Goal: Task Accomplishment & Management: Manage account settings

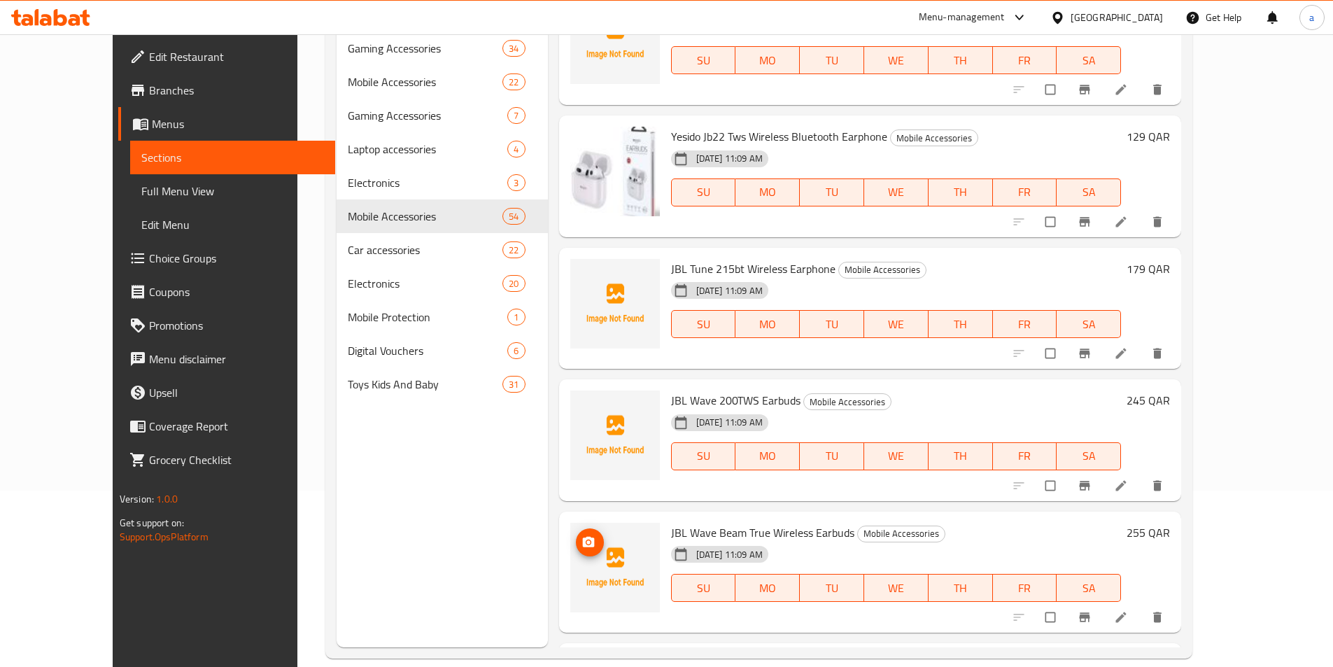
scroll to position [196, 0]
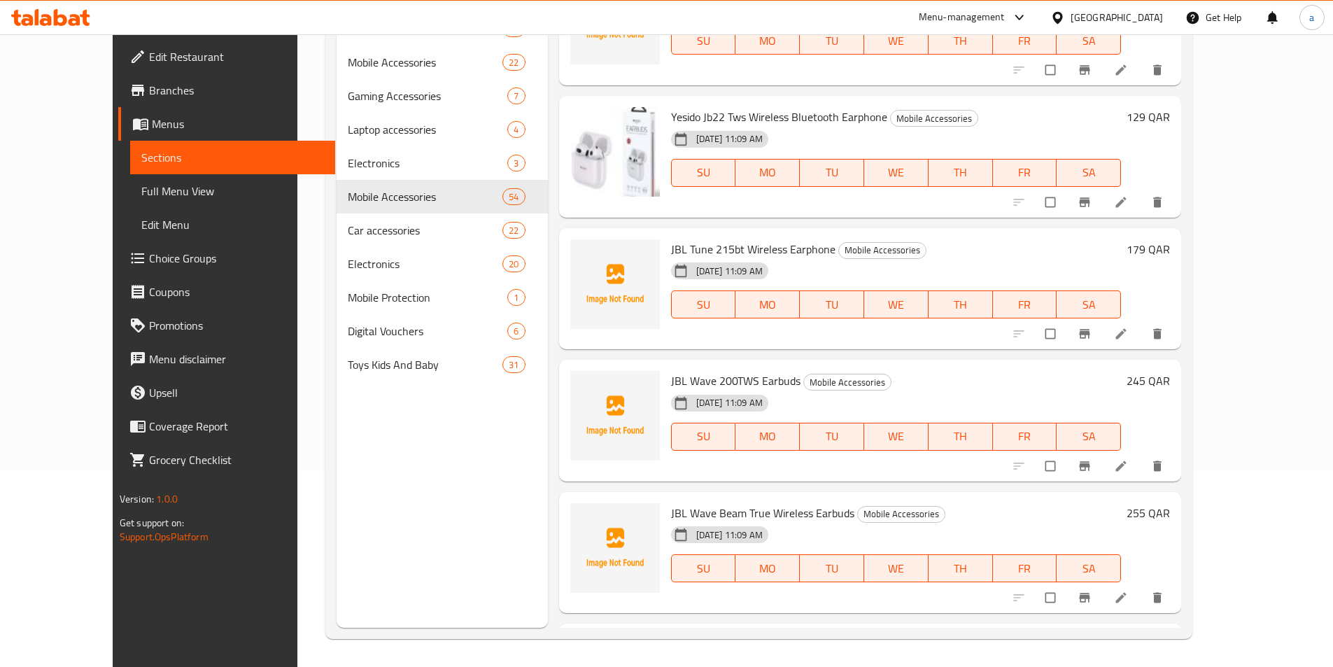
click at [661, 634] on span "Anker Soundcore A20i Bluetooth 5.3 Earbuds" at bounding box center [779, 644] width 216 height 21
copy h6 "Anker Soundcore A20i Bluetooth 5.3 Earbuds"
click at [661, 521] on div "01-10-2025 11:09 AM" at bounding box center [722, 535] width 115 height 28
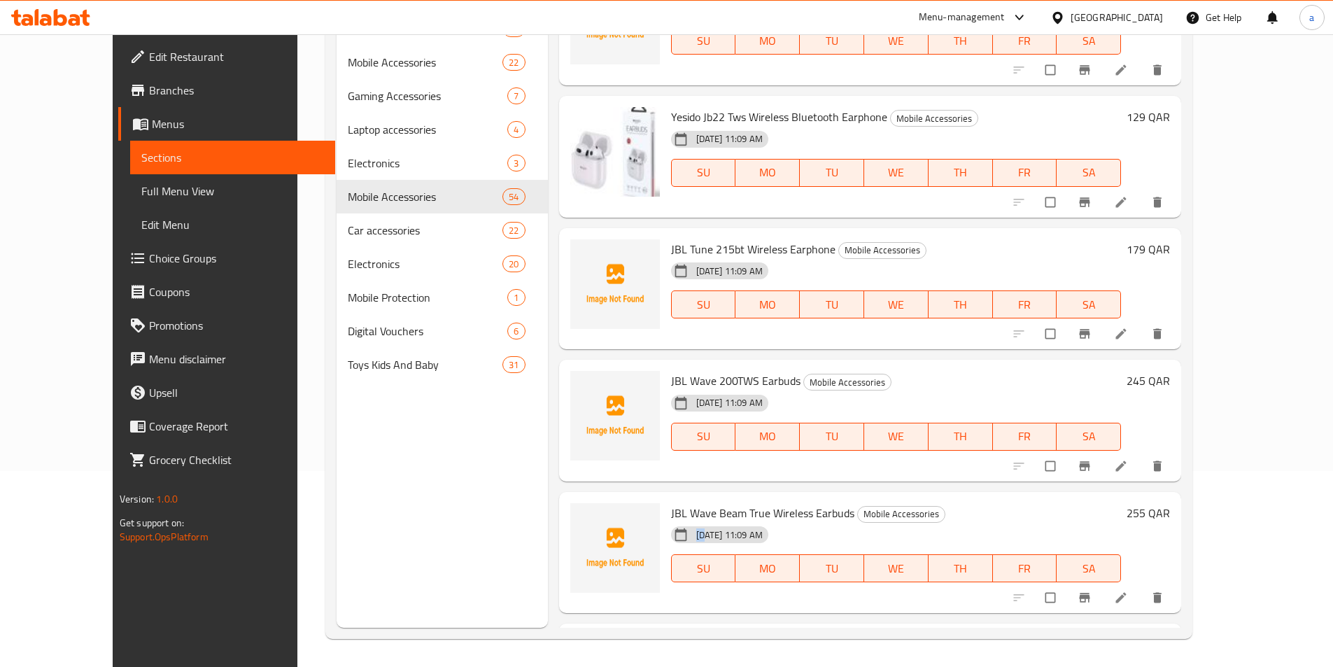
click at [661, 521] on div "01-10-2025 11:09 AM" at bounding box center [722, 535] width 115 height 28
click at [661, 502] on span "JBL Wave Beam True Wireless Earbuds" at bounding box center [762, 512] width 183 height 21
copy h6 "JBL Wave Beam True Wireless Earbuds"
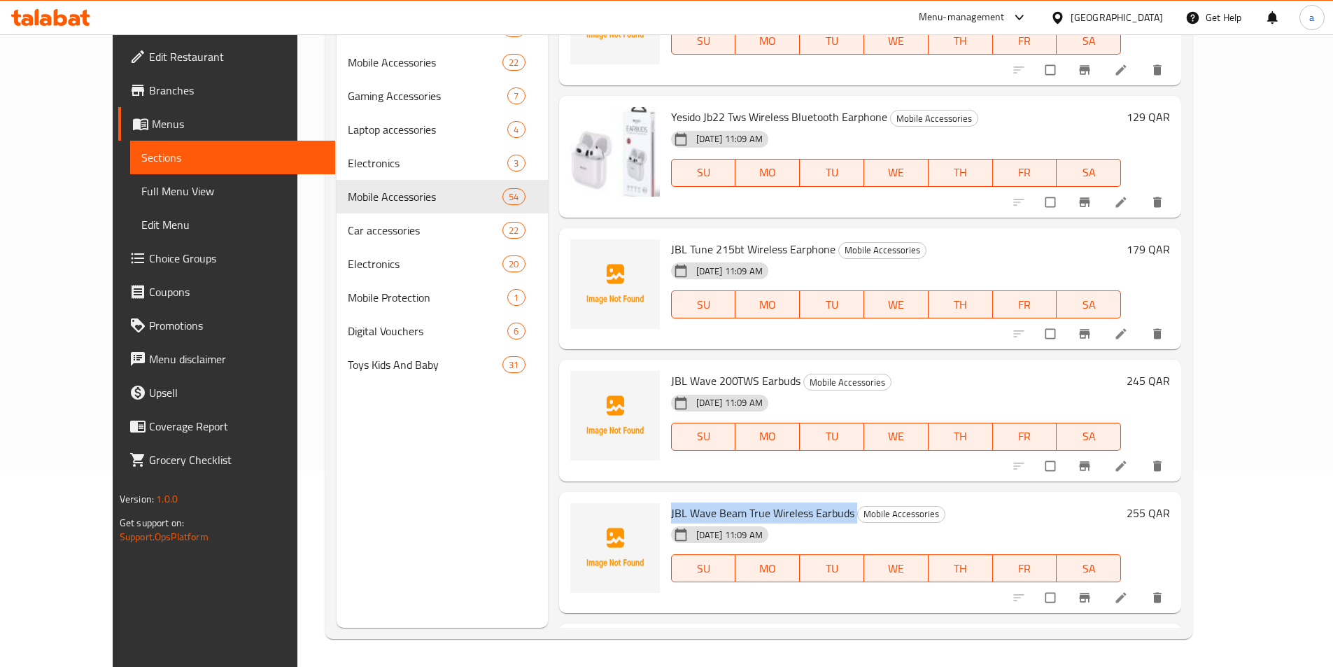
click at [661, 370] on span "JBL Wave 200TWS Earbuds" at bounding box center [735, 380] width 129 height 21
copy h6 "JBL Wave 200TWS Earbuds"
click at [661, 239] on span "JBL Tune 215bt Wireless Earphone" at bounding box center [753, 249] width 164 height 21
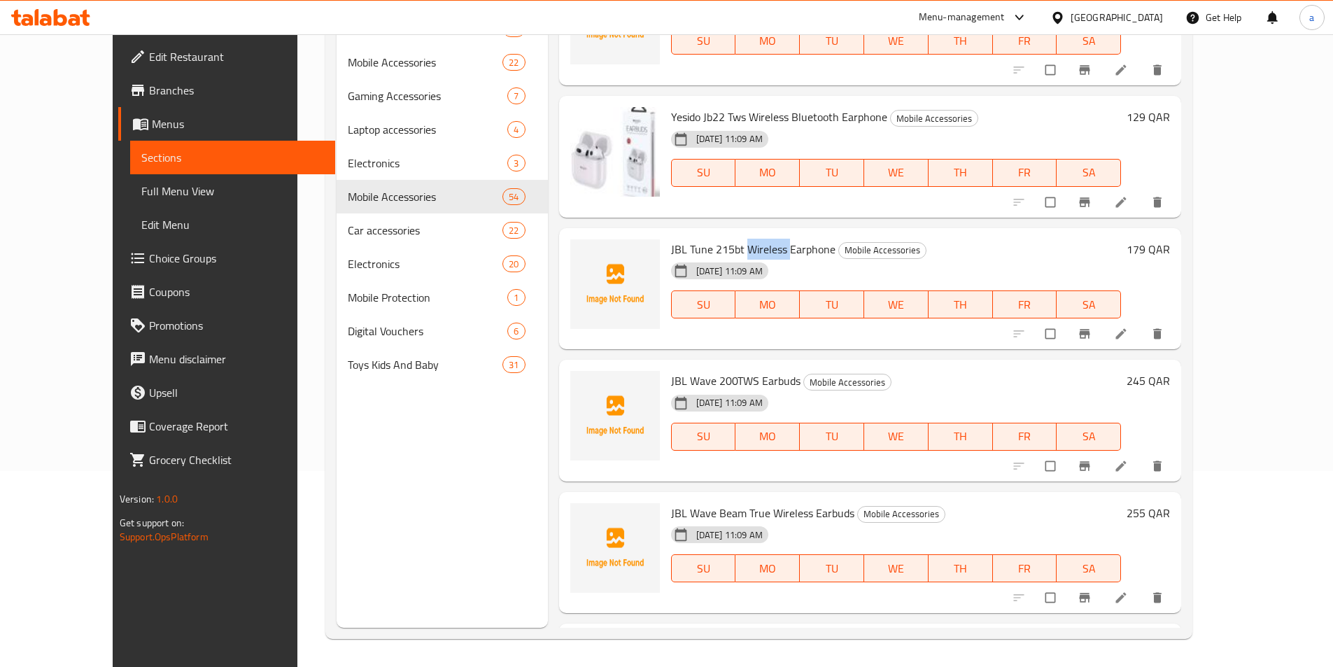
click at [661, 239] on span "JBL Tune 215bt Wireless Earphone" at bounding box center [753, 249] width 164 height 21
copy h6 "JBL Tune 215bt Wireless Earphone"
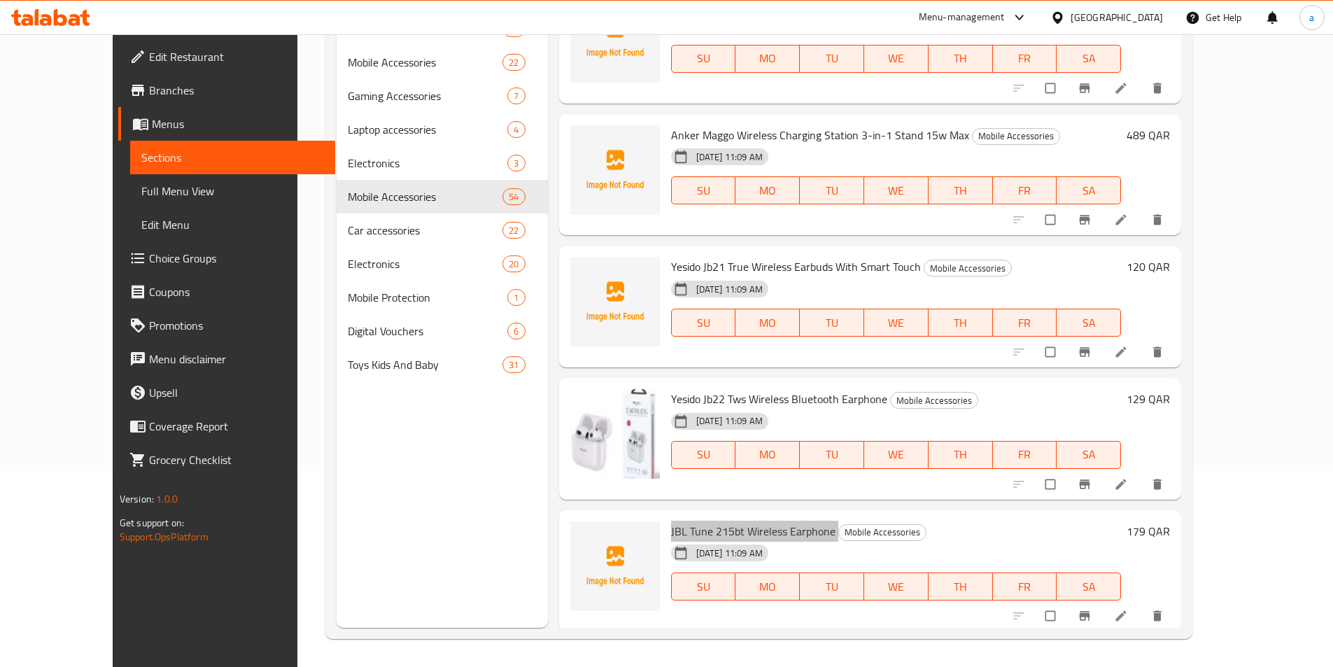
scroll to position [6164, 0]
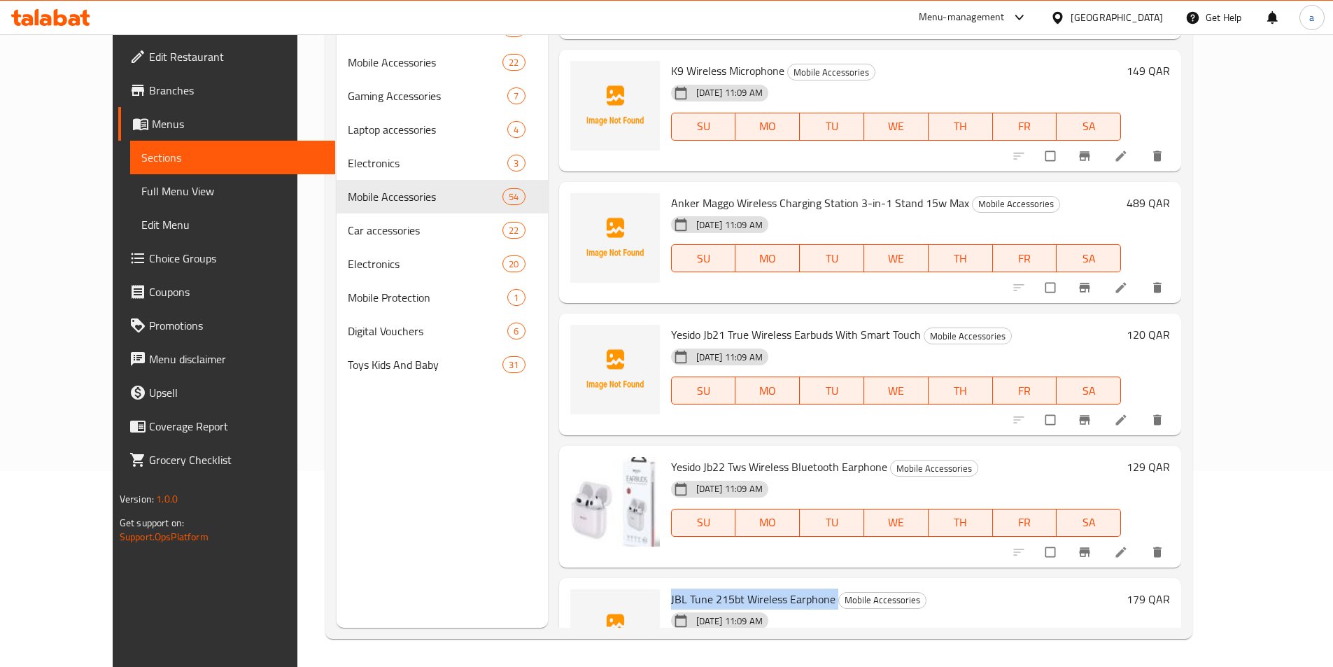
click at [661, 324] on span "Yesido Jb21 True Wireless Earbuds With Smart Touch" at bounding box center [796, 334] width 250 height 21
copy h6 "Yesido Jb21 True Wireless Earbuds With Smart Touch"
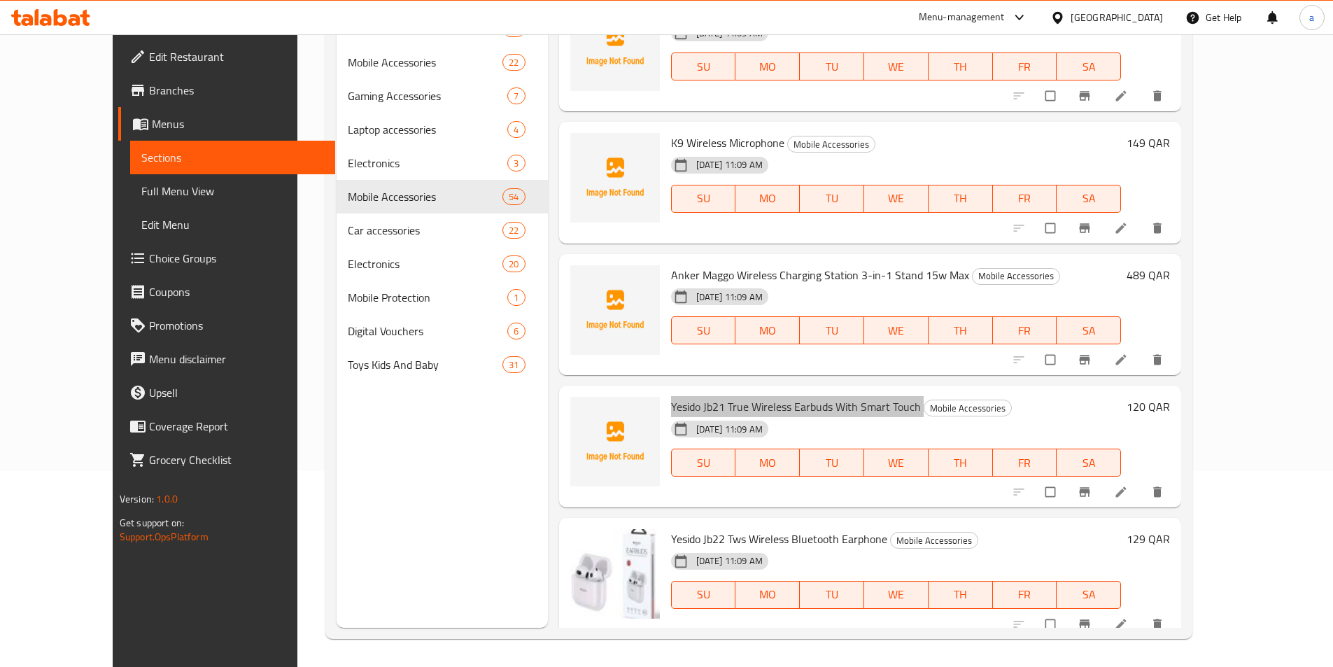
scroll to position [6024, 0]
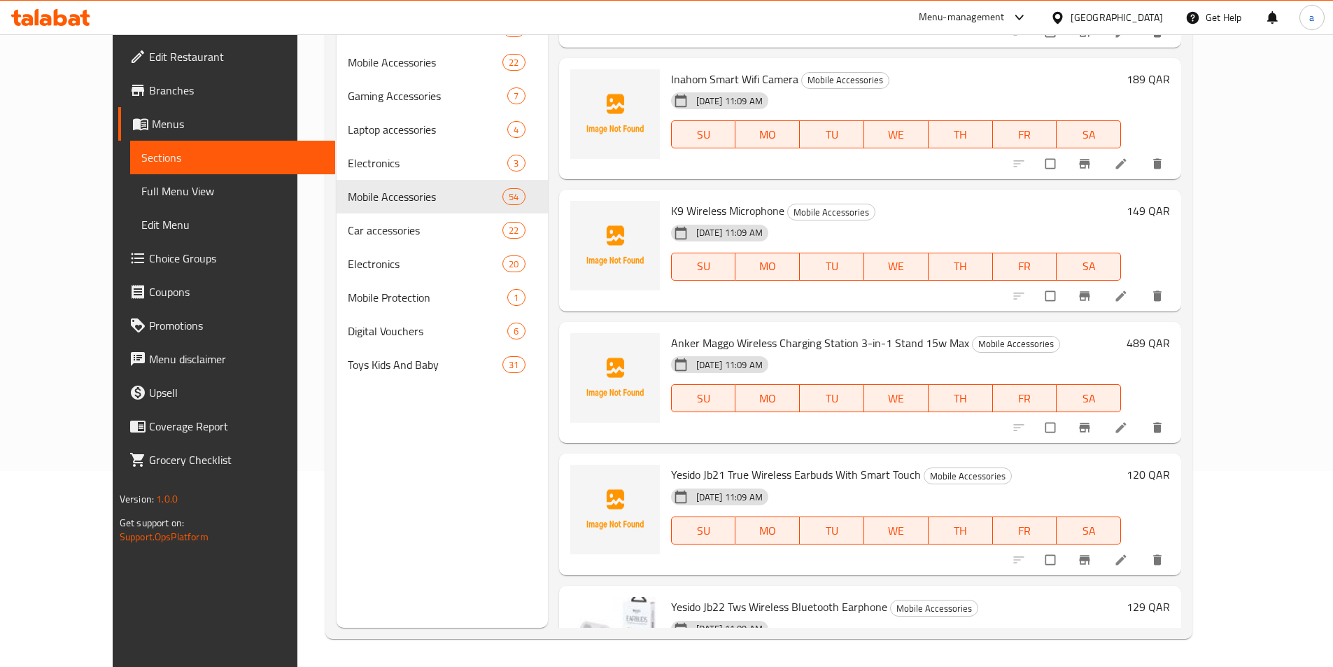
click at [661, 332] on span "Anker Maggo Wireless Charging Station 3-in-1 Stand 15w Max" at bounding box center [820, 342] width 298 height 21
copy h6 "Anker Maggo Wireless Charging Station 3-in-1 Stand 15w Max"
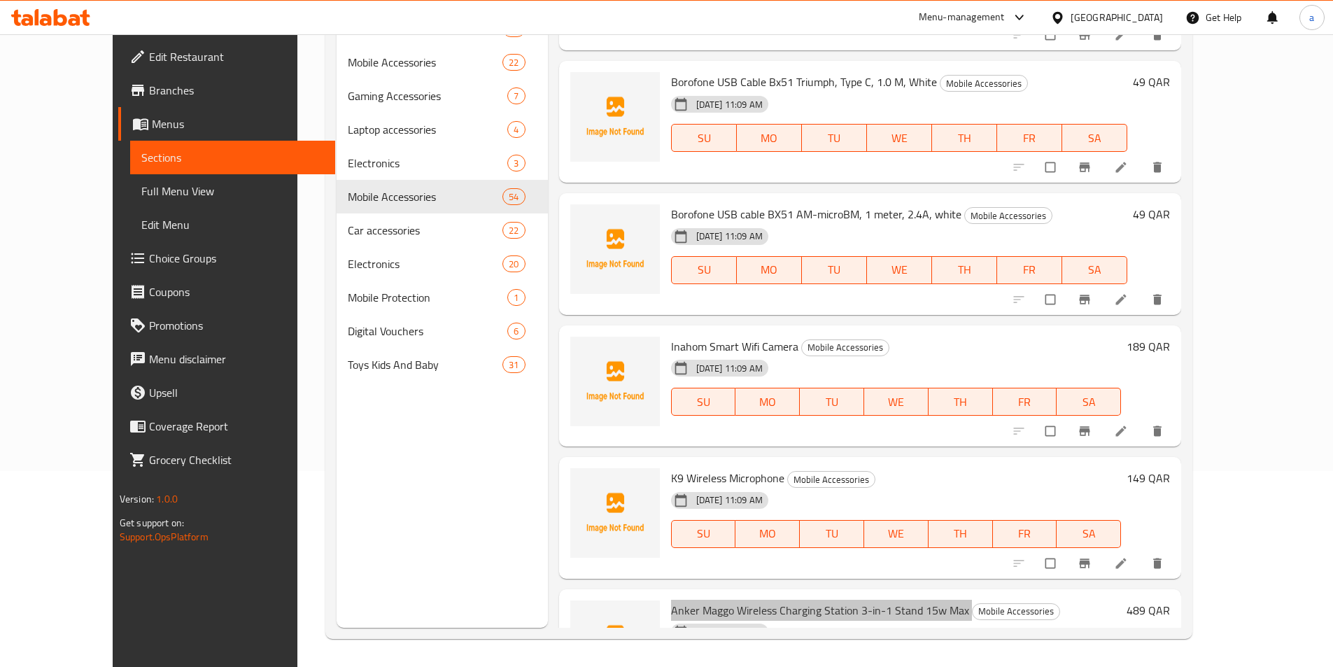
scroll to position [5744, 0]
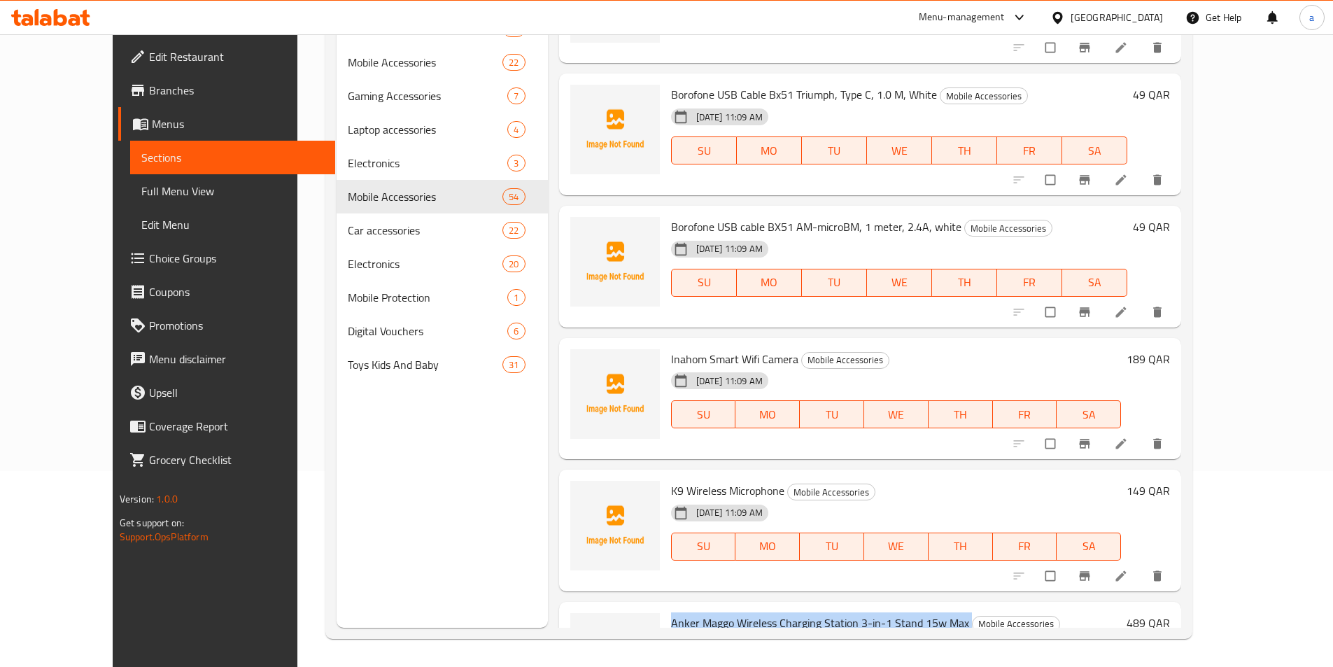
click at [661, 348] on span "Inahom Smart Wifi Camera" at bounding box center [734, 358] width 127 height 21
click at [661, 216] on span "Borofone USB cable BX51 AM-microBM, 1 meter, 2.4A, white" at bounding box center [816, 226] width 290 height 21
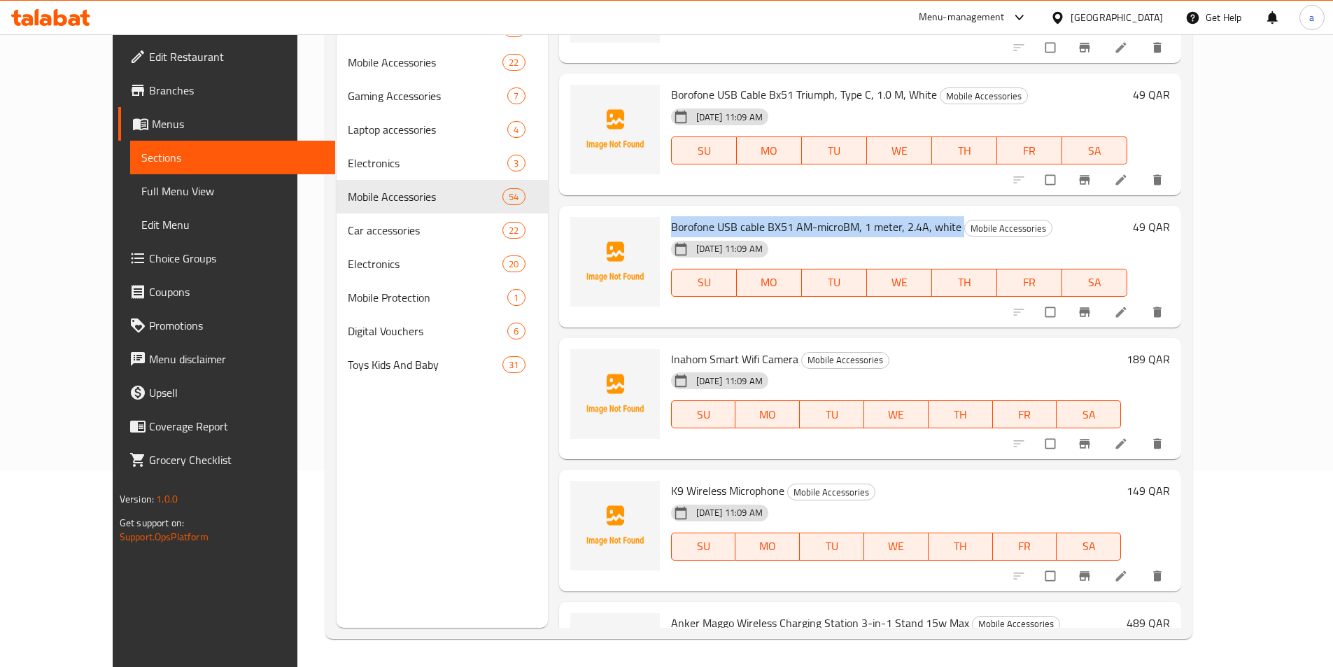
click at [661, 216] on span "Borofone USB cable BX51 AM-microBM, 1 meter, 2.4A, white" at bounding box center [816, 226] width 290 height 21
copy h6 "Borofone USB cable BX51 AM-microBM, 1 meter, 2.4A, white"
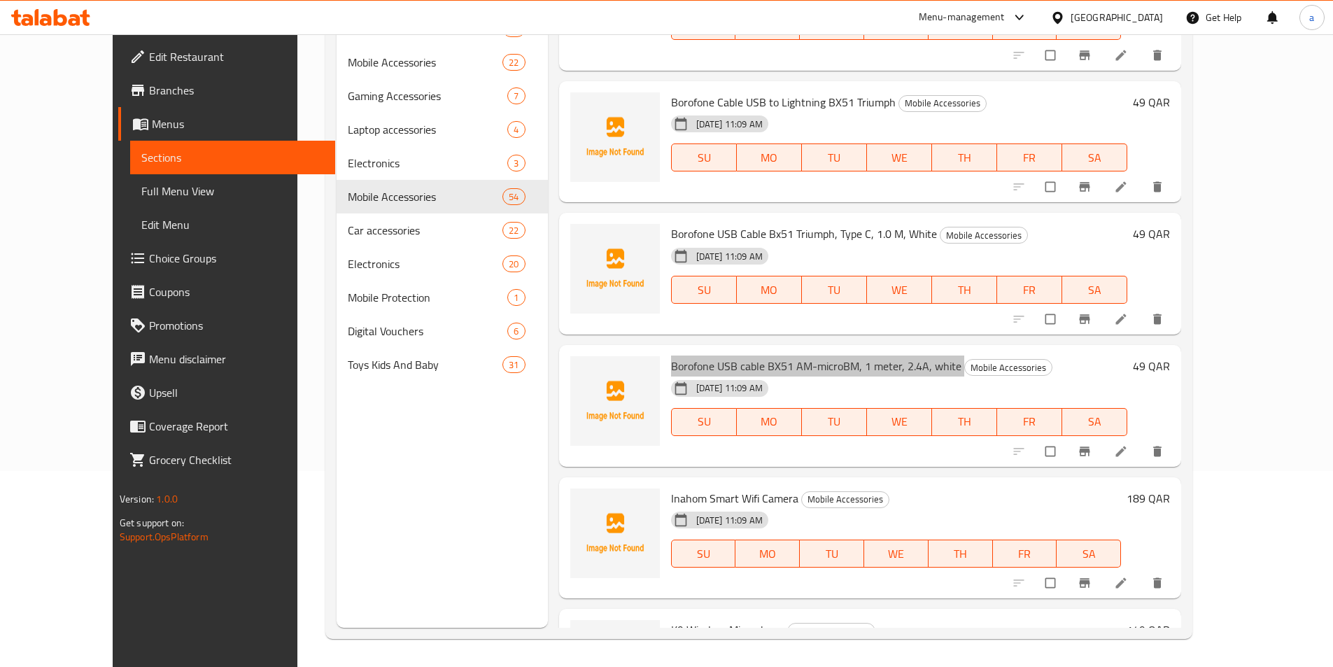
scroll to position [5604, 0]
click at [661, 224] on span "Borofone USB Cable Bx51 Triumph, Type C, 1.0 M, White" at bounding box center [804, 234] width 266 height 21
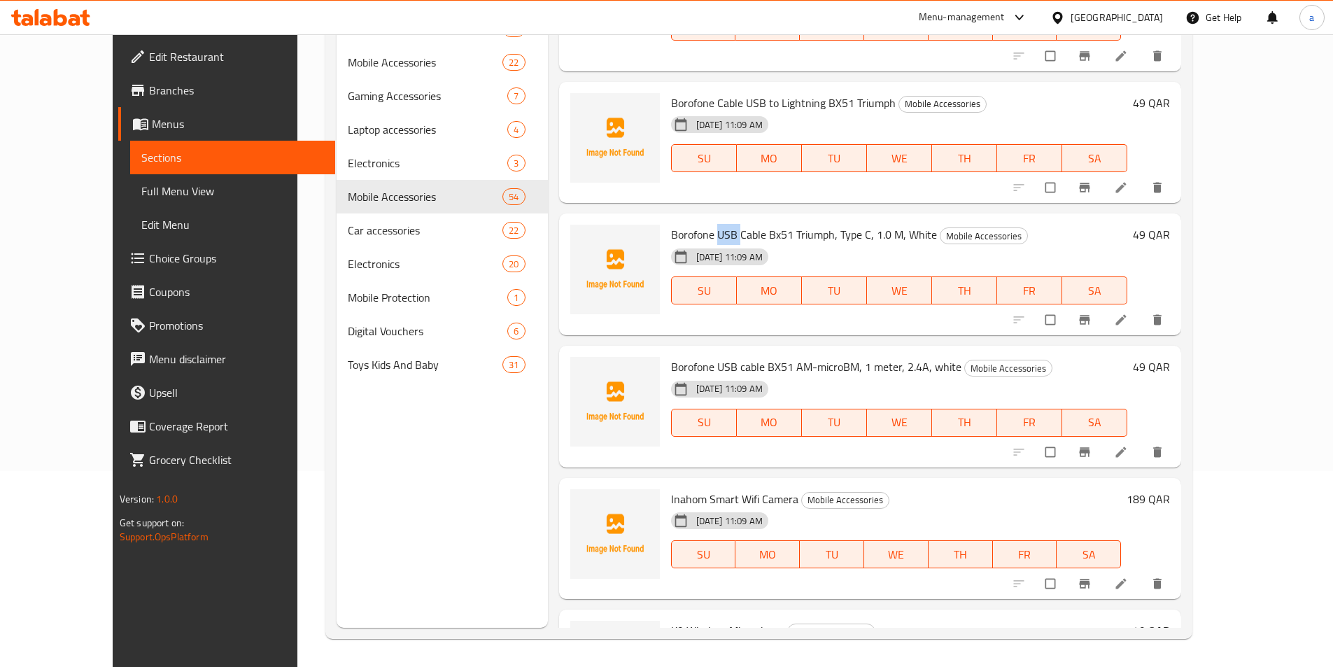
click at [661, 224] on span "Borofone USB Cable Bx51 Triumph, Type C, 1.0 M, White" at bounding box center [804, 234] width 266 height 21
copy h6 "Borofone USB Cable Bx51 Triumph, Type C, 1.0 M, White"
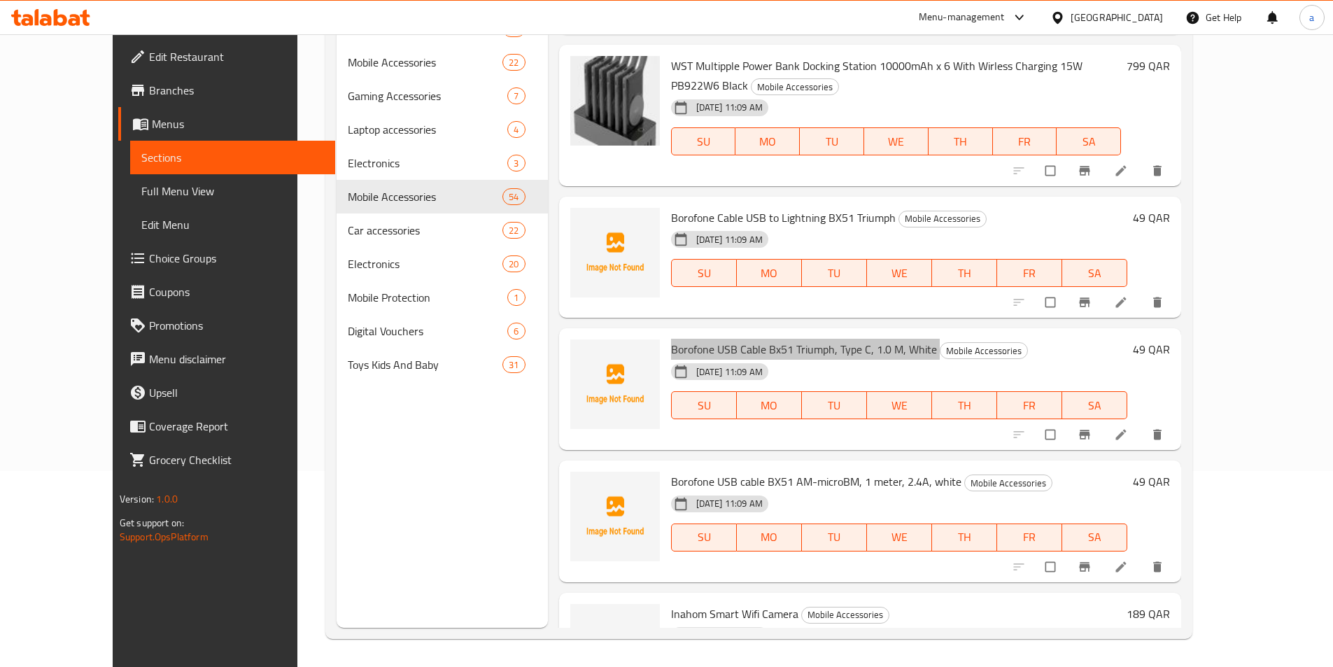
scroll to position [5464, 0]
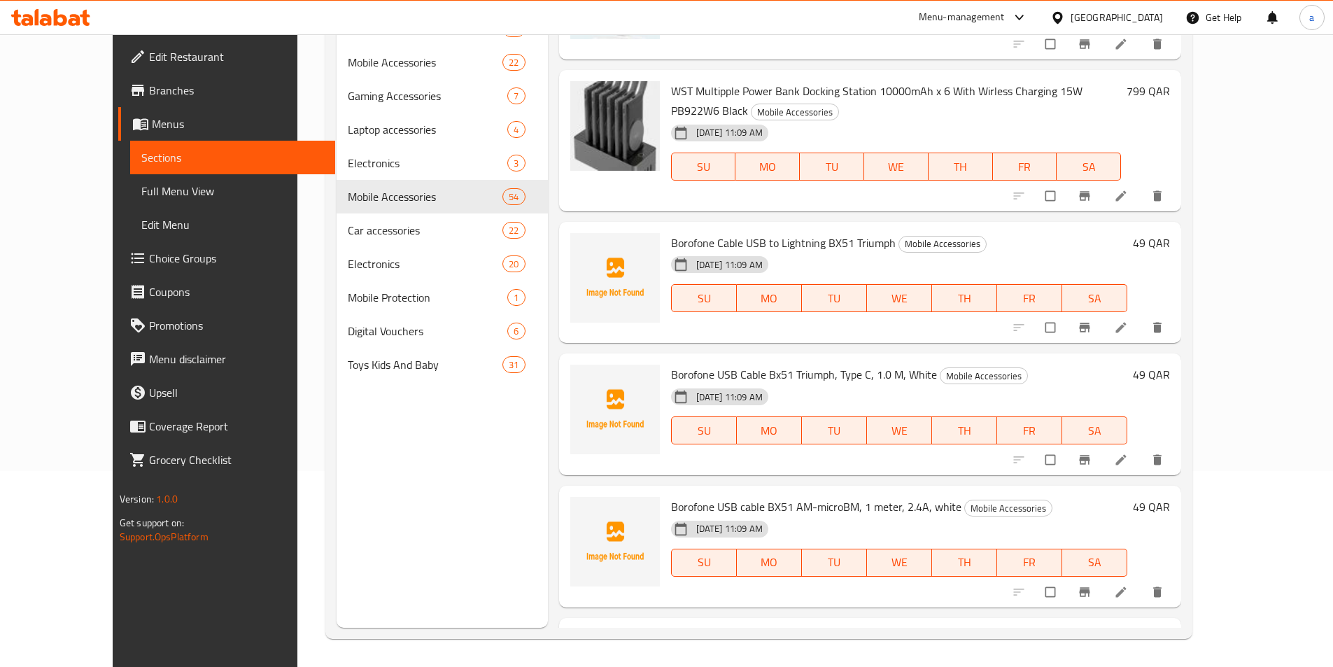
click at [661, 496] on span "Borofone USB cable BX51 AM-microBM, 1 meter, 2.4A, white" at bounding box center [816, 506] width 290 height 21
copy h6 "Borofone USB cable BX51 AM-microBM, 1 meter, 2.4A, white"
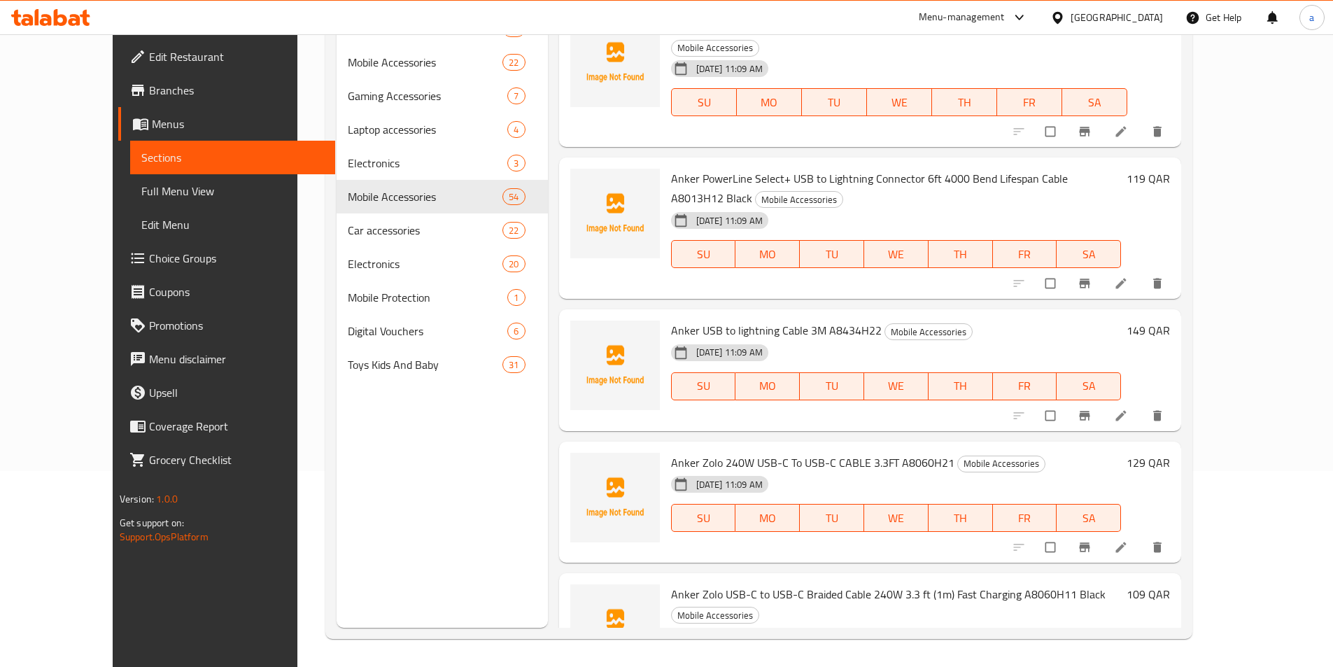
scroll to position [0, 0]
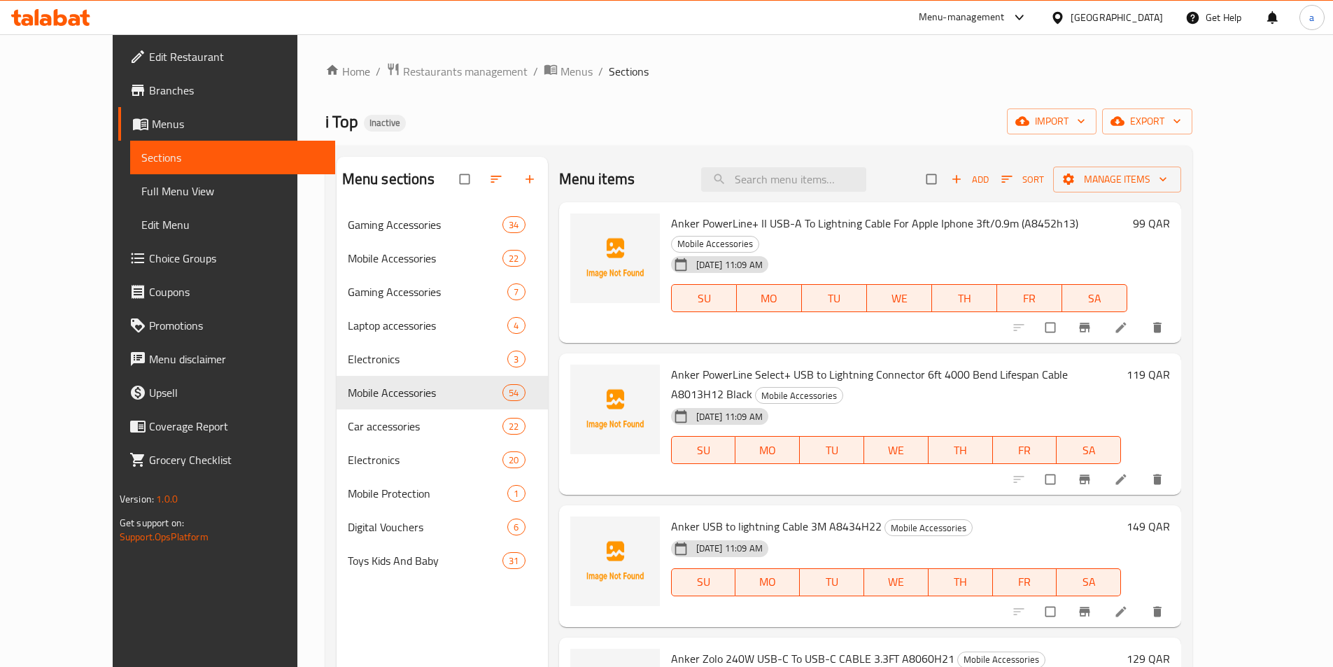
click at [152, 118] on span "Menus" at bounding box center [238, 123] width 172 height 17
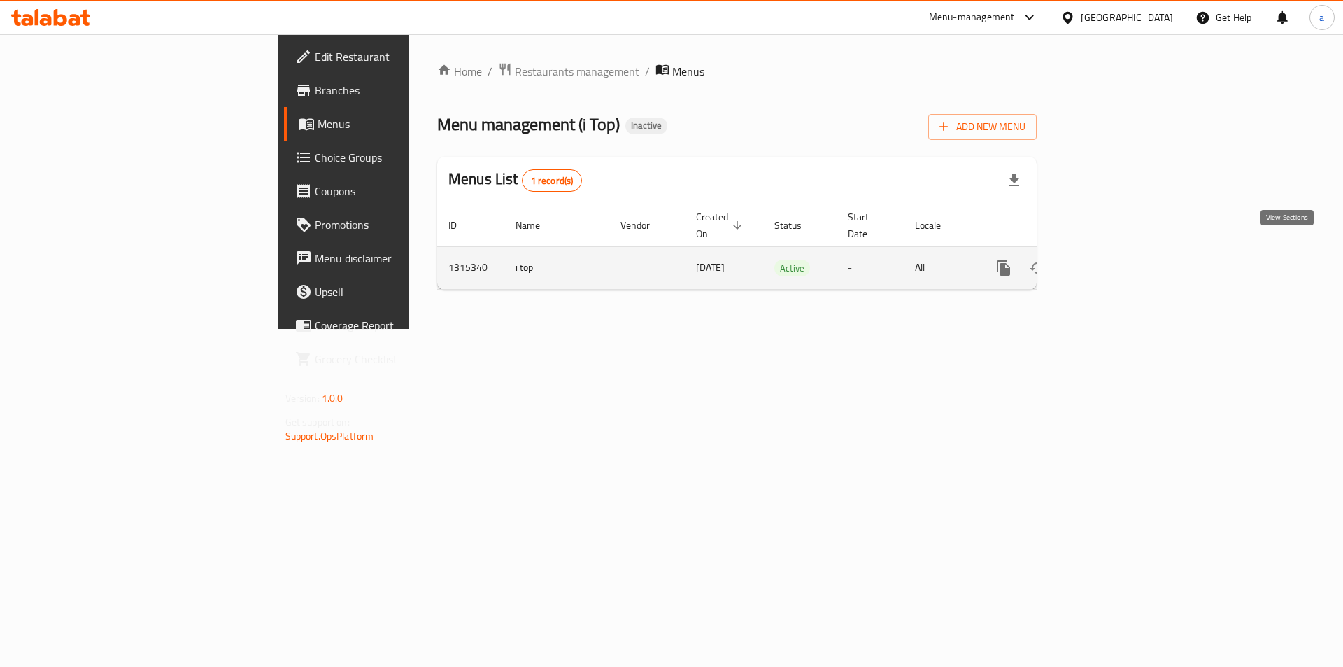
click at [661, 252] on link "enhanced table" at bounding box center [1105, 268] width 34 height 34
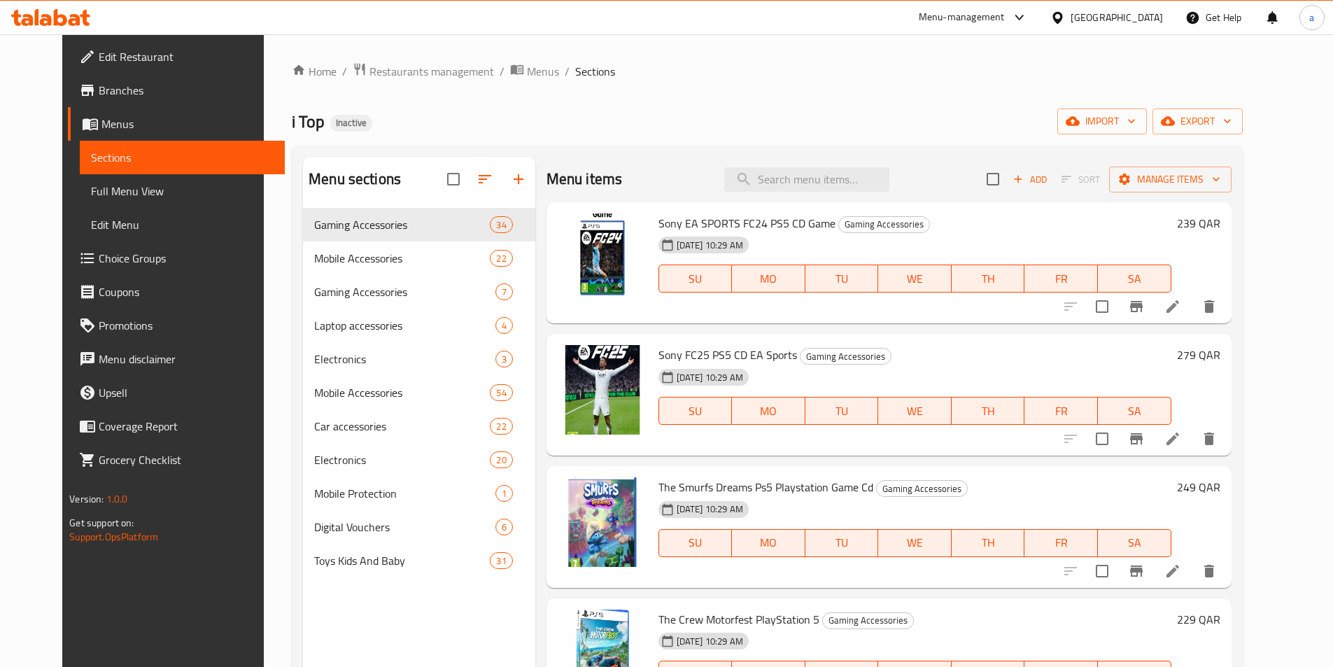
click at [91, 198] on span "Full Menu View" at bounding box center [182, 191] width 183 height 17
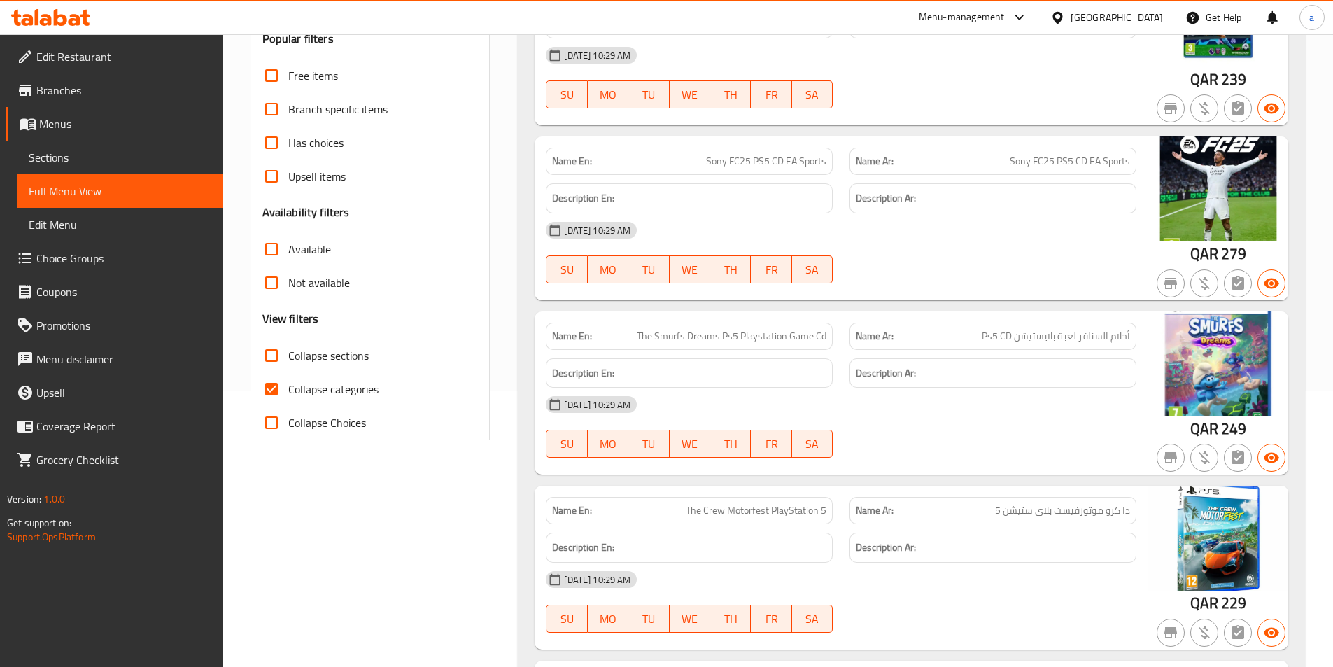
scroll to position [280, 0]
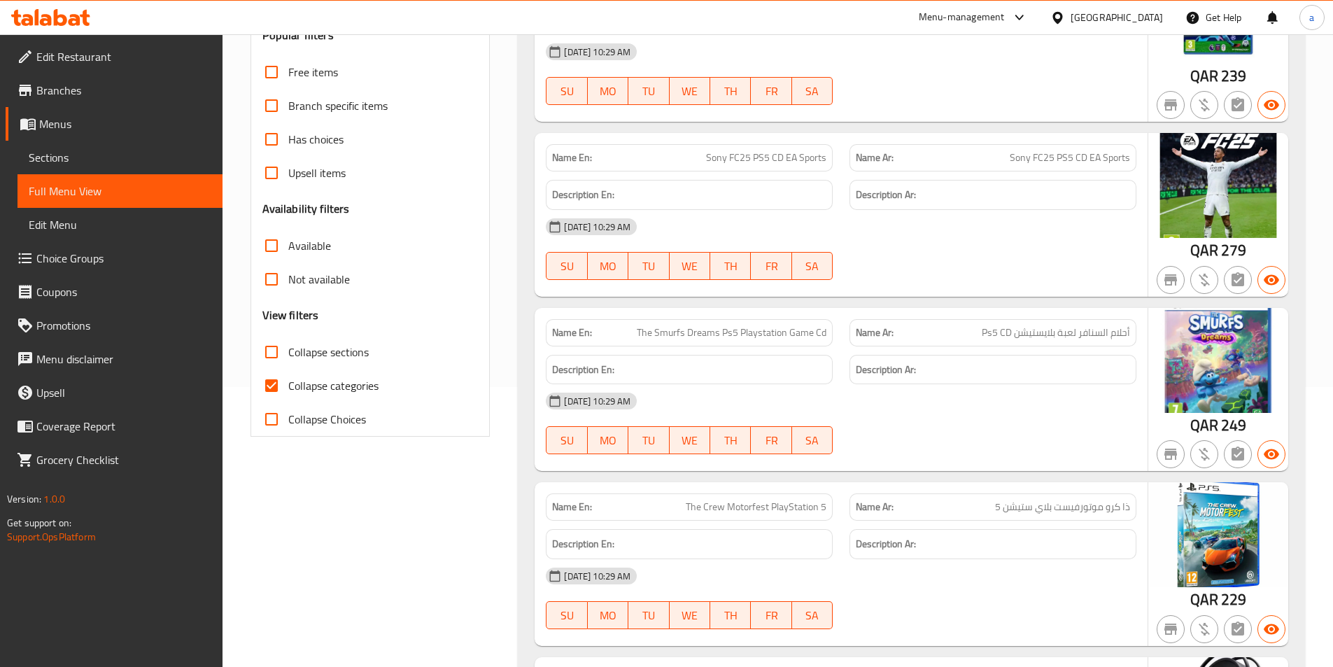
click at [313, 393] on span "Collapse categories" at bounding box center [333, 385] width 90 height 17
click at [288, 393] on input "Collapse categories" at bounding box center [272, 386] width 34 height 34
checkbox input "false"
click at [315, 351] on span "Collapse sections" at bounding box center [328, 352] width 80 height 17
click at [288, 351] on input "Collapse sections" at bounding box center [272, 352] width 34 height 34
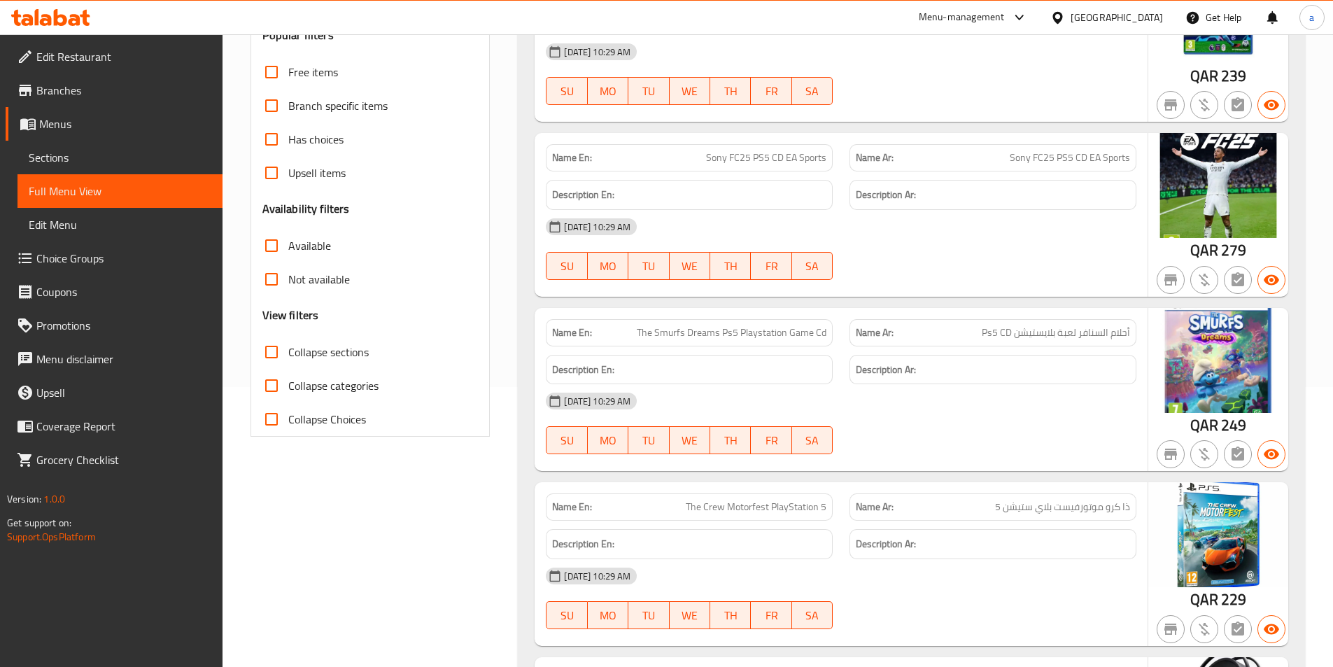
checkbox input "true"
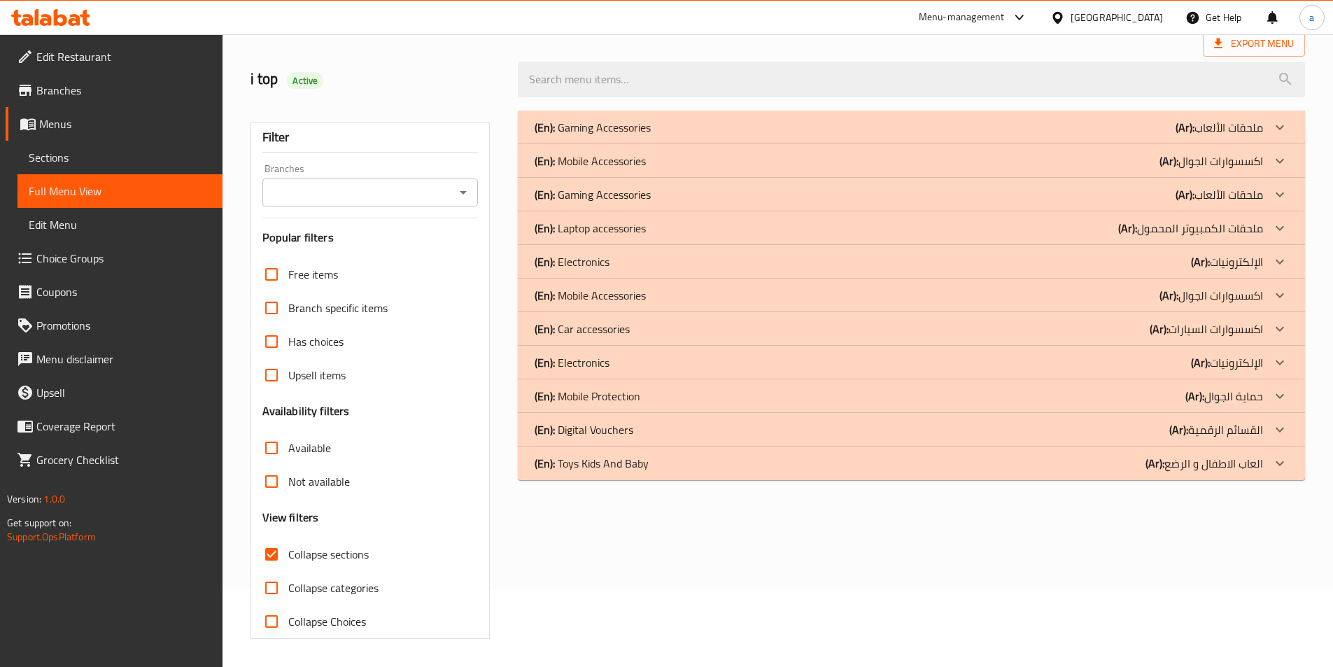
scroll to position [78, 0]
click at [661, 298] on div "(En): Mobile Accessories (Ar): اكسسوارات الجوال" at bounding box center [899, 295] width 728 height 17
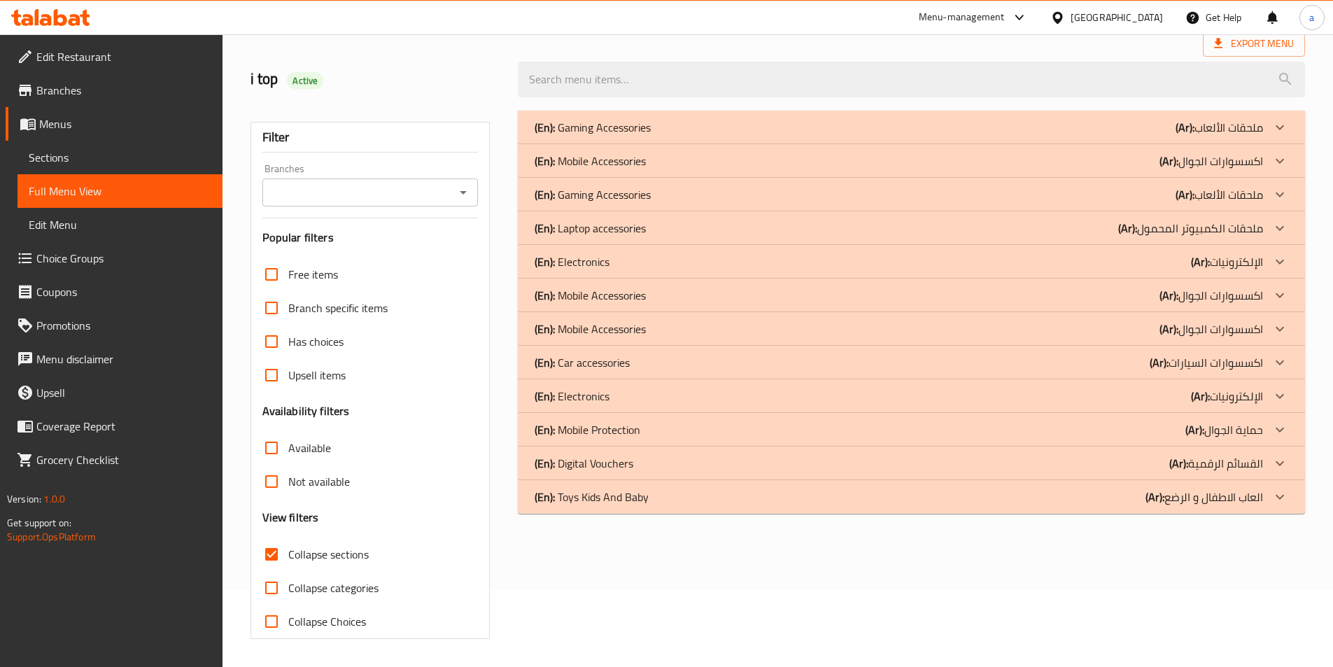
click at [117, 123] on span "Menus" at bounding box center [125, 123] width 172 height 17
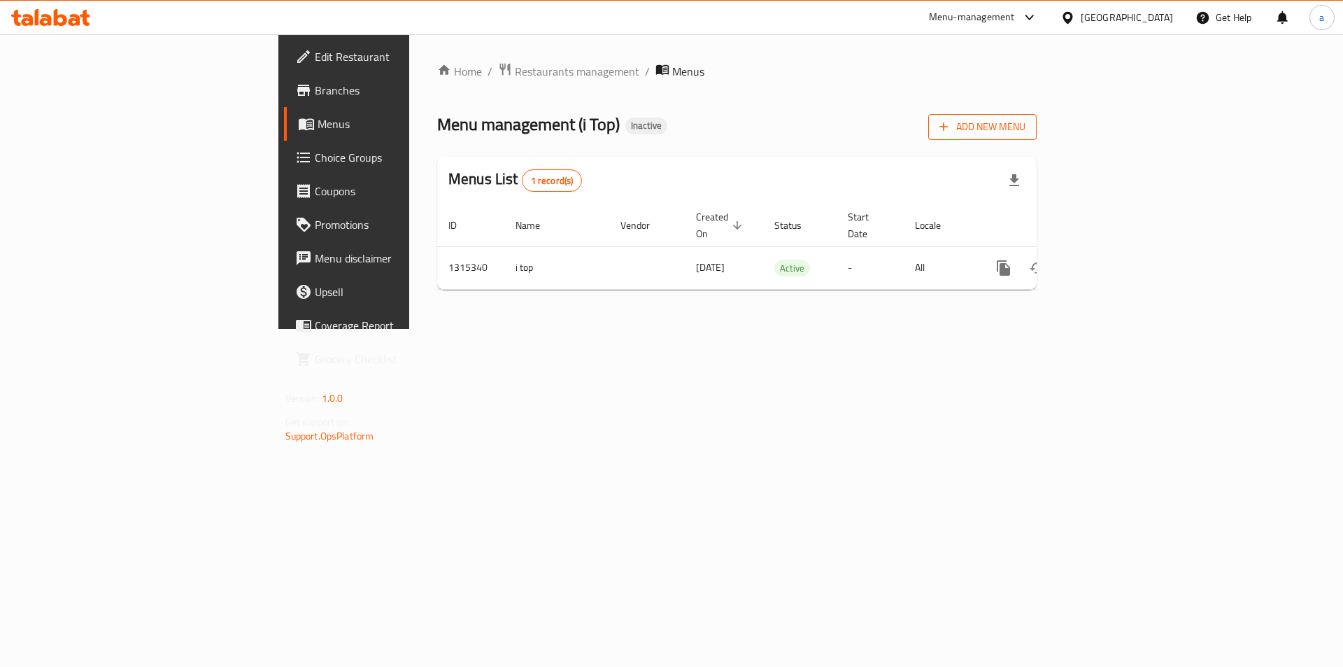
click at [661, 118] on span "Add New Menu" at bounding box center [983, 126] width 86 height 17
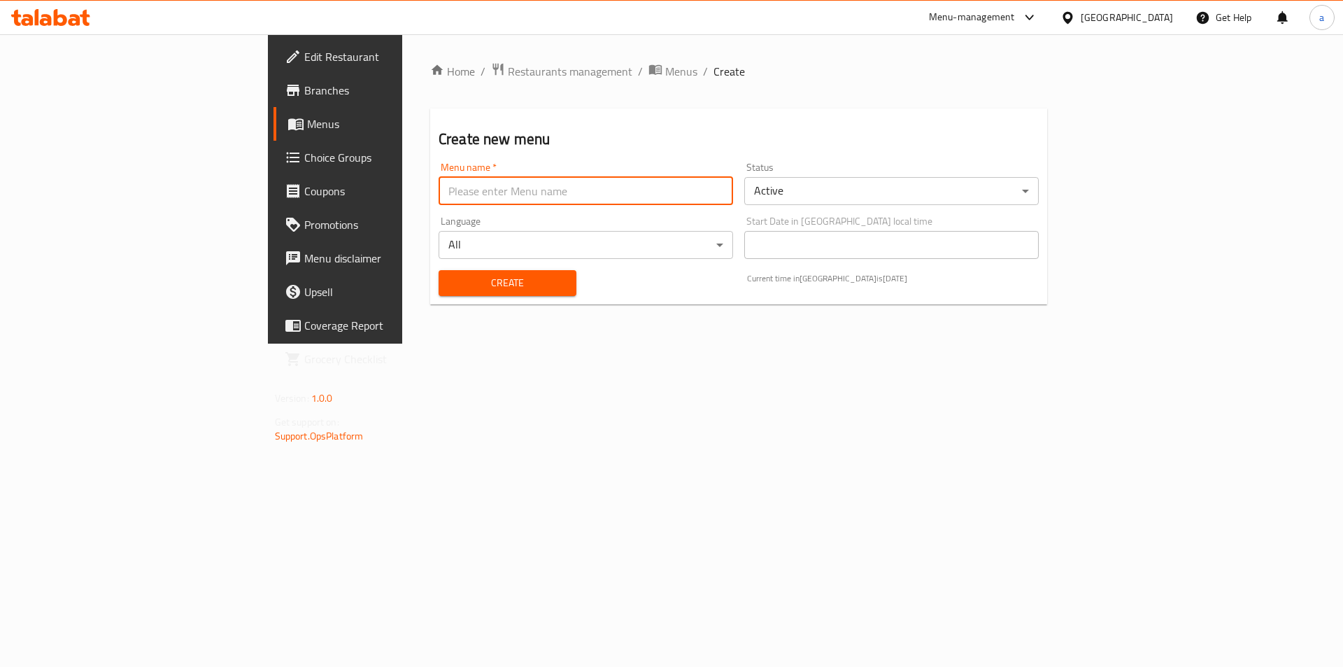
click at [439, 197] on input "text" at bounding box center [586, 191] width 295 height 28
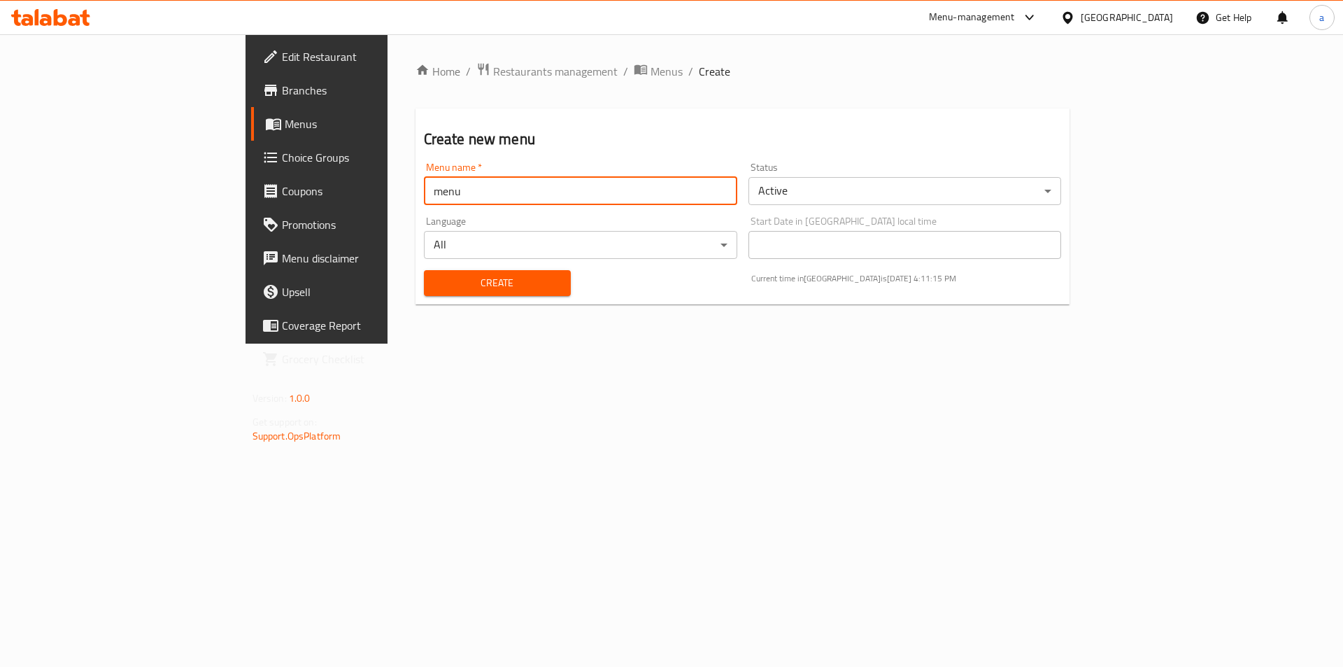
type input "menu"
click at [424, 270] on button "Create" at bounding box center [497, 283] width 147 height 26
click at [285, 120] on span "Menus" at bounding box center [372, 123] width 174 height 17
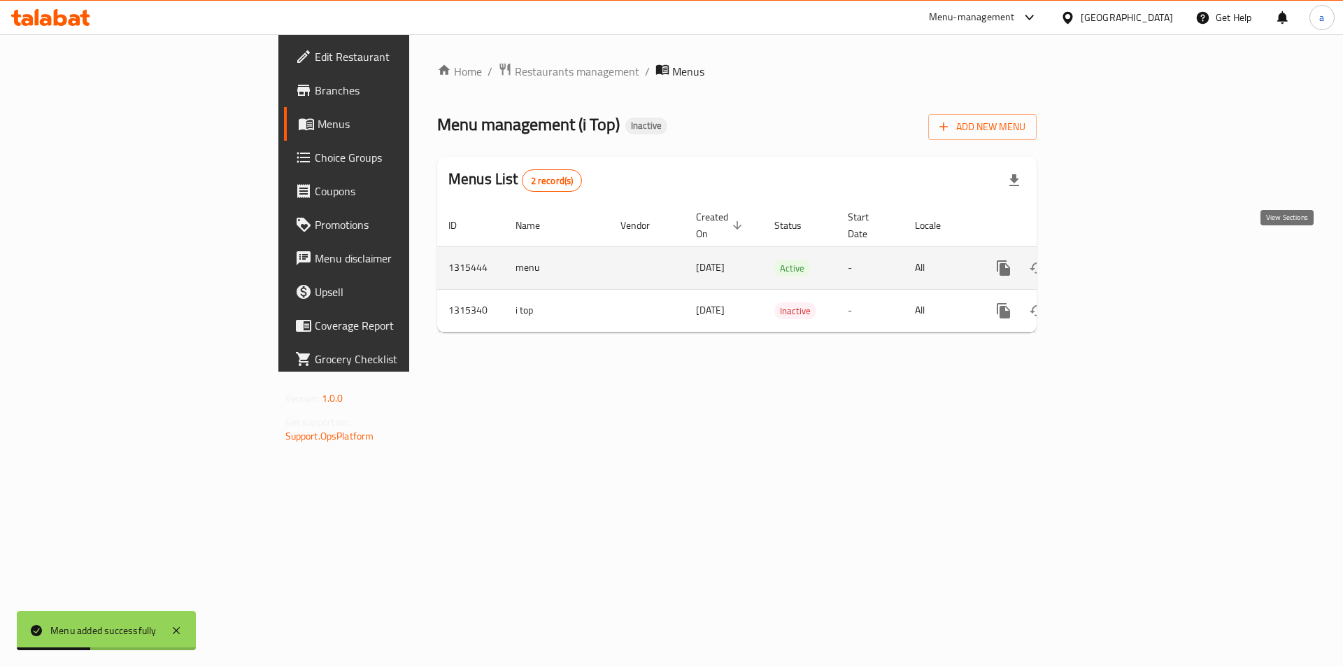
click at [661, 260] on icon "enhanced table" at bounding box center [1104, 268] width 17 height 17
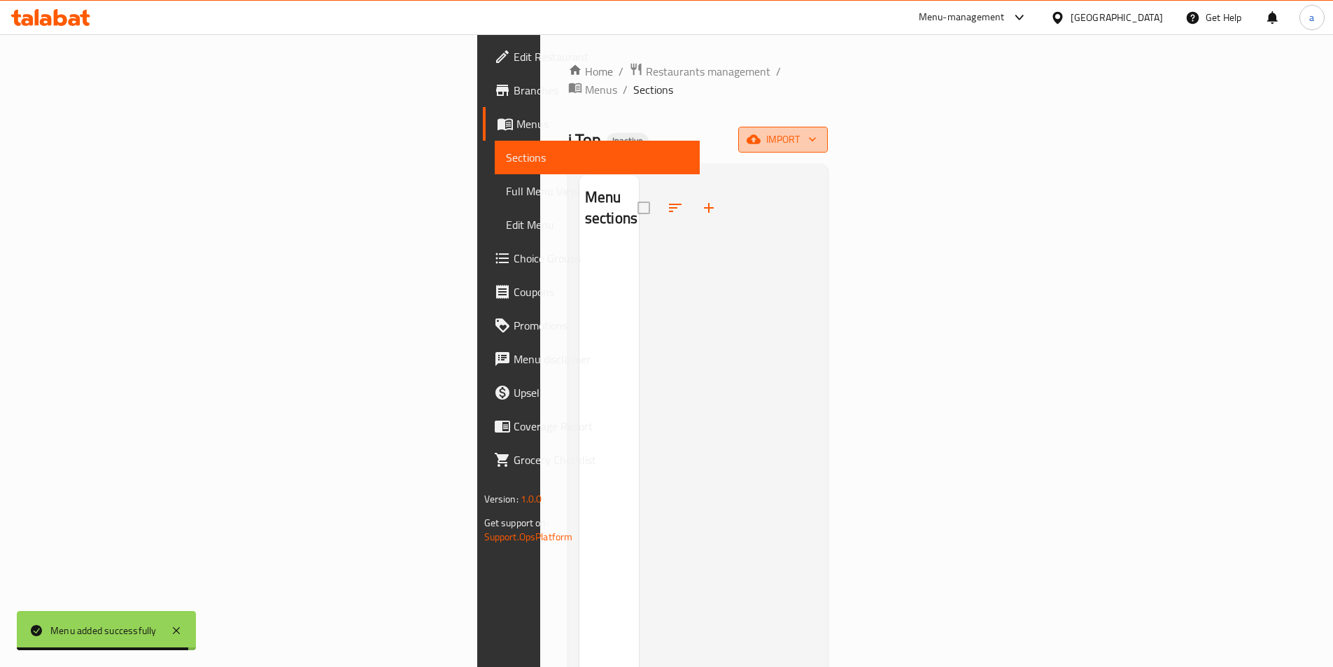
click at [661, 131] on span "import" at bounding box center [782, 139] width 67 height 17
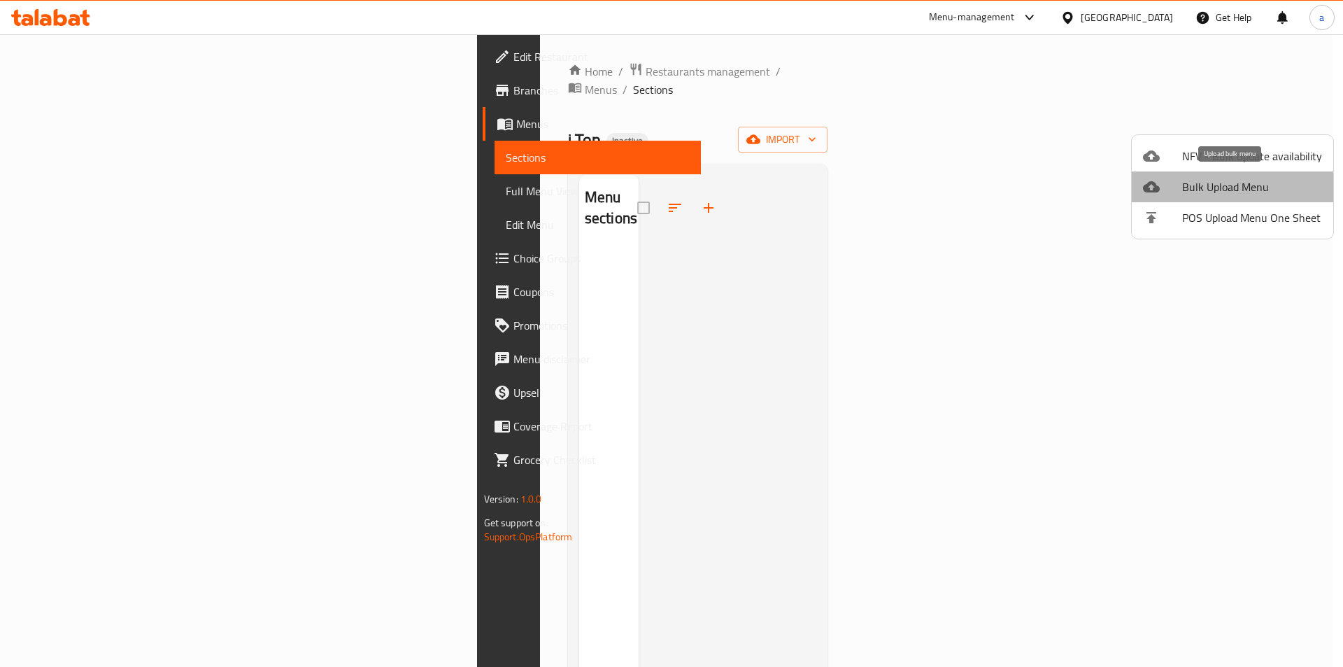
click at [661, 183] on span "Bulk Upload Menu" at bounding box center [1253, 186] width 140 height 17
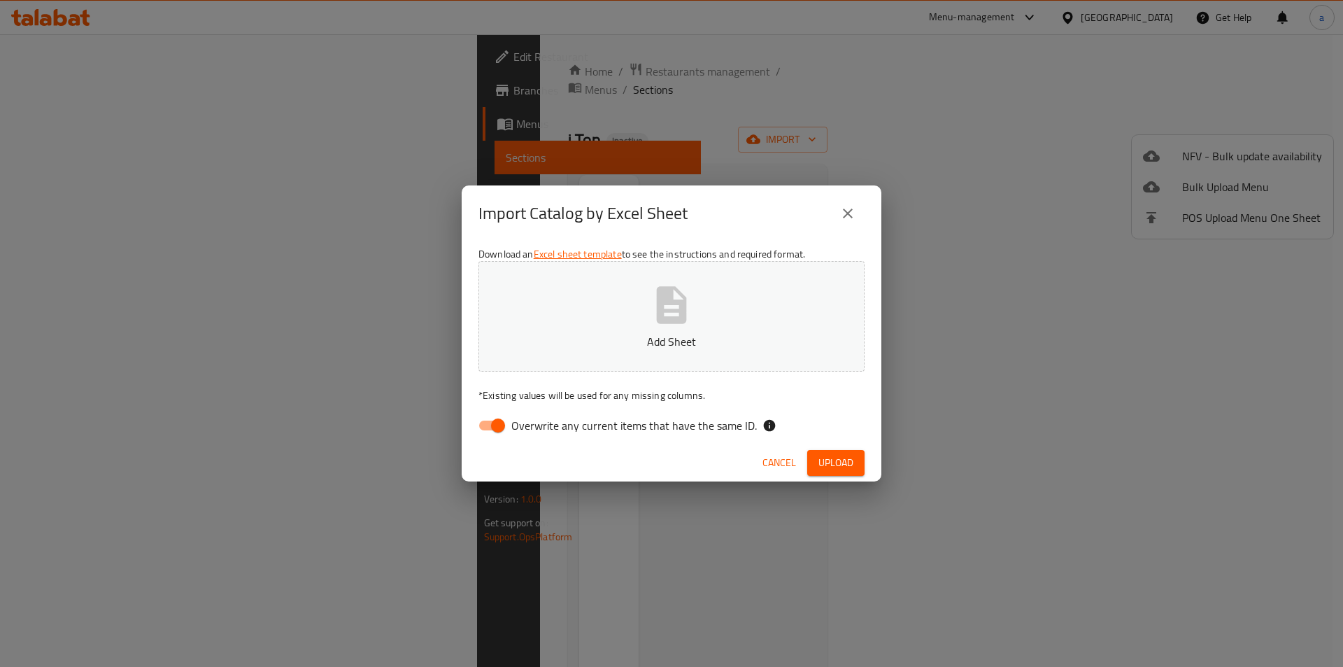
click at [521, 428] on span "Overwrite any current items that have the same ID." at bounding box center [634, 425] width 246 height 17
click at [521, 428] on input "Overwrite any current items that have the same ID." at bounding box center [498, 425] width 80 height 27
checkbox input "false"
click at [598, 290] on button "Add Sheet" at bounding box center [672, 316] width 386 height 111
click at [661, 472] on button "Upload" at bounding box center [835, 463] width 57 height 26
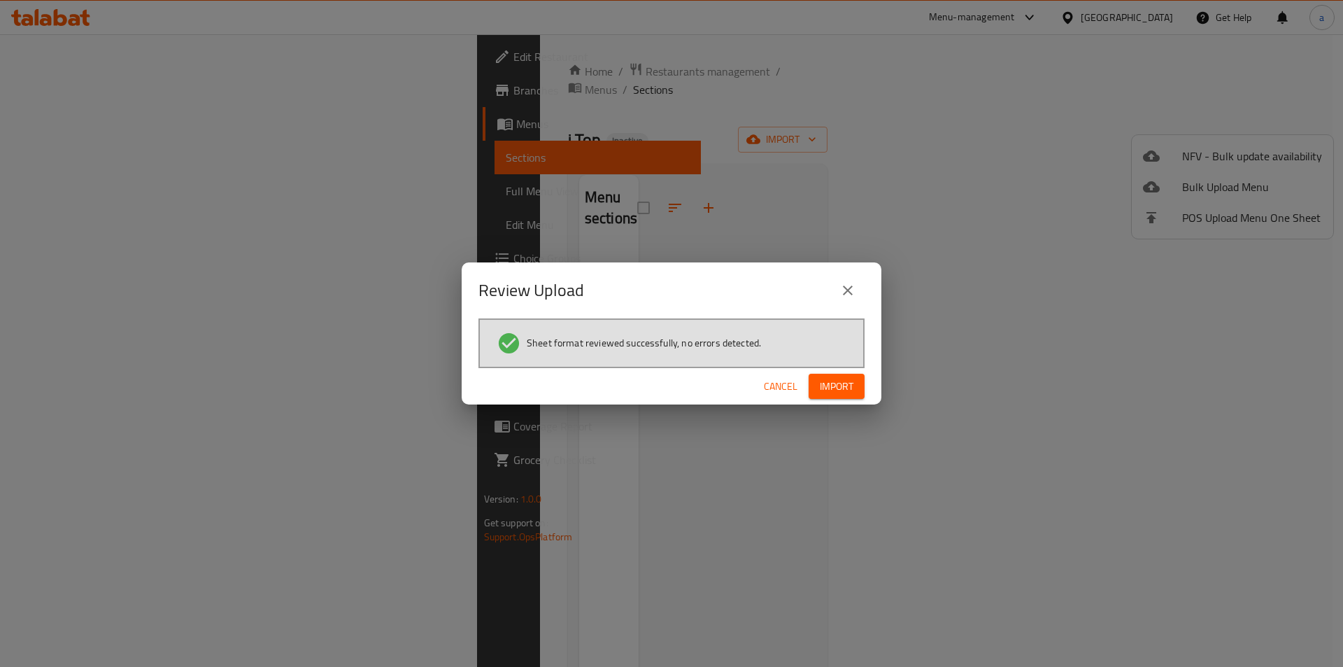
click at [661, 386] on span "Import" at bounding box center [837, 386] width 34 height 17
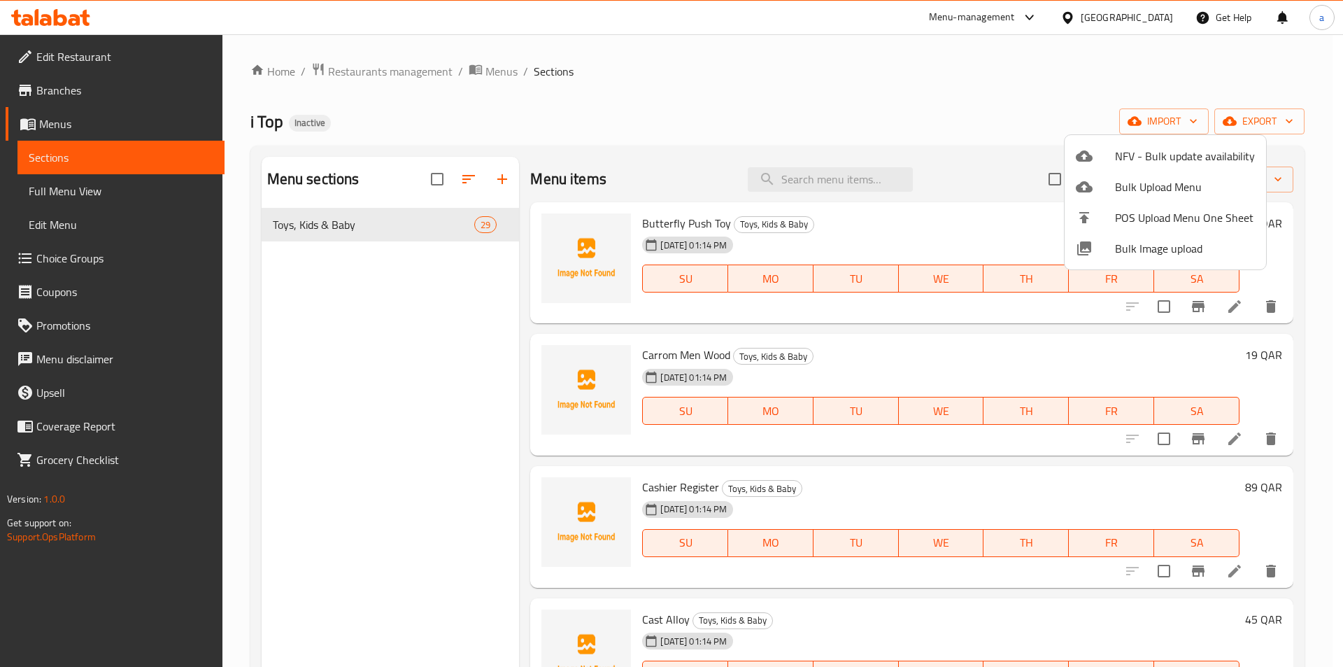
click at [661, 192] on span "Bulk Upload Menu" at bounding box center [1185, 186] width 140 height 17
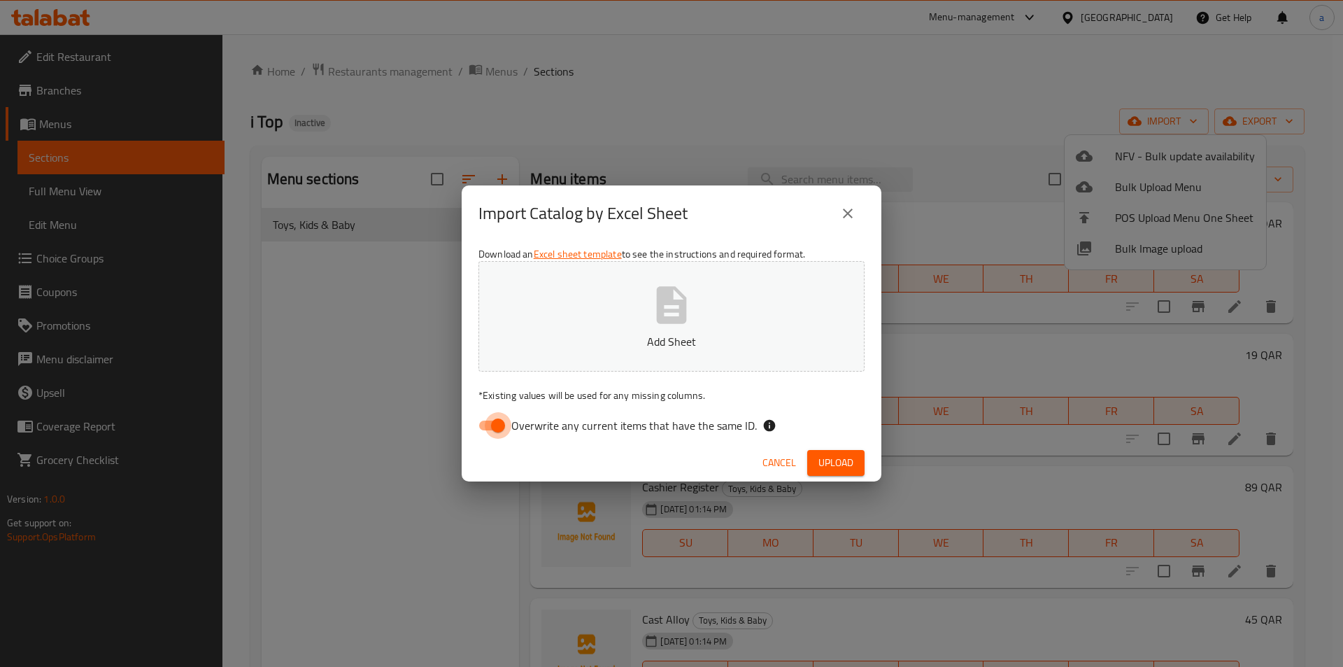
click at [492, 433] on input "Overwrite any current items that have the same ID." at bounding box center [498, 425] width 80 height 27
checkbox input "false"
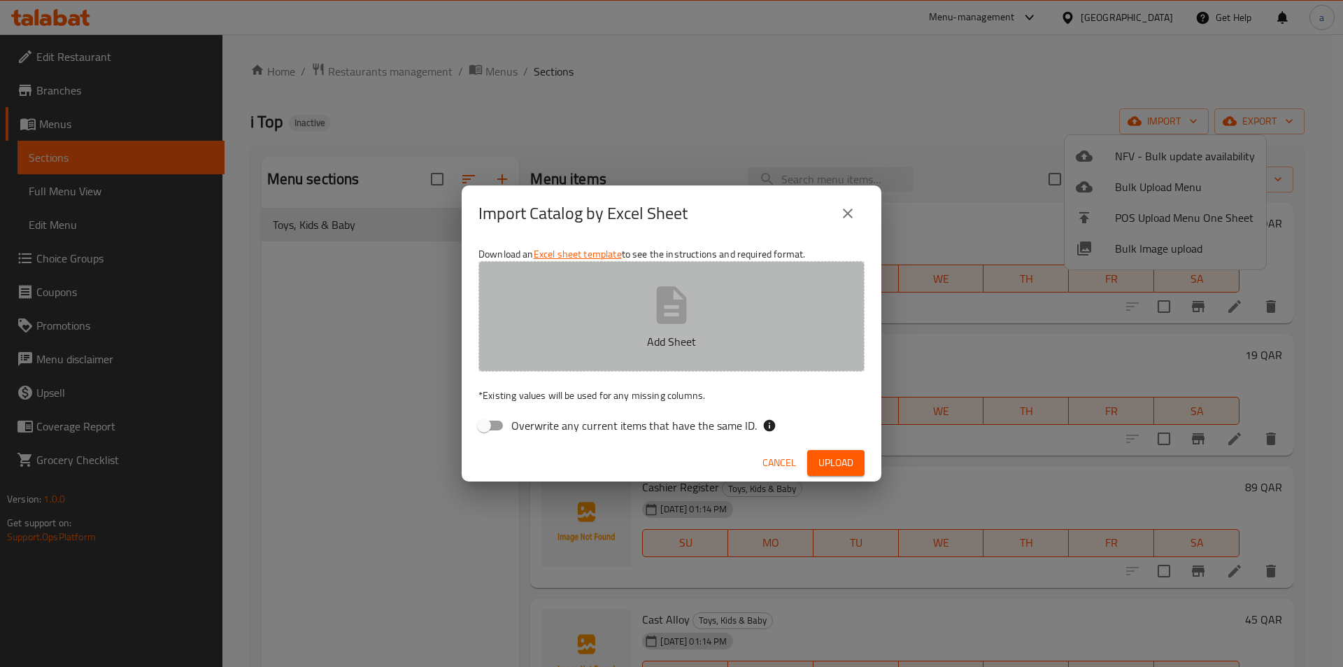
click at [606, 323] on button "Add Sheet" at bounding box center [672, 316] width 386 height 111
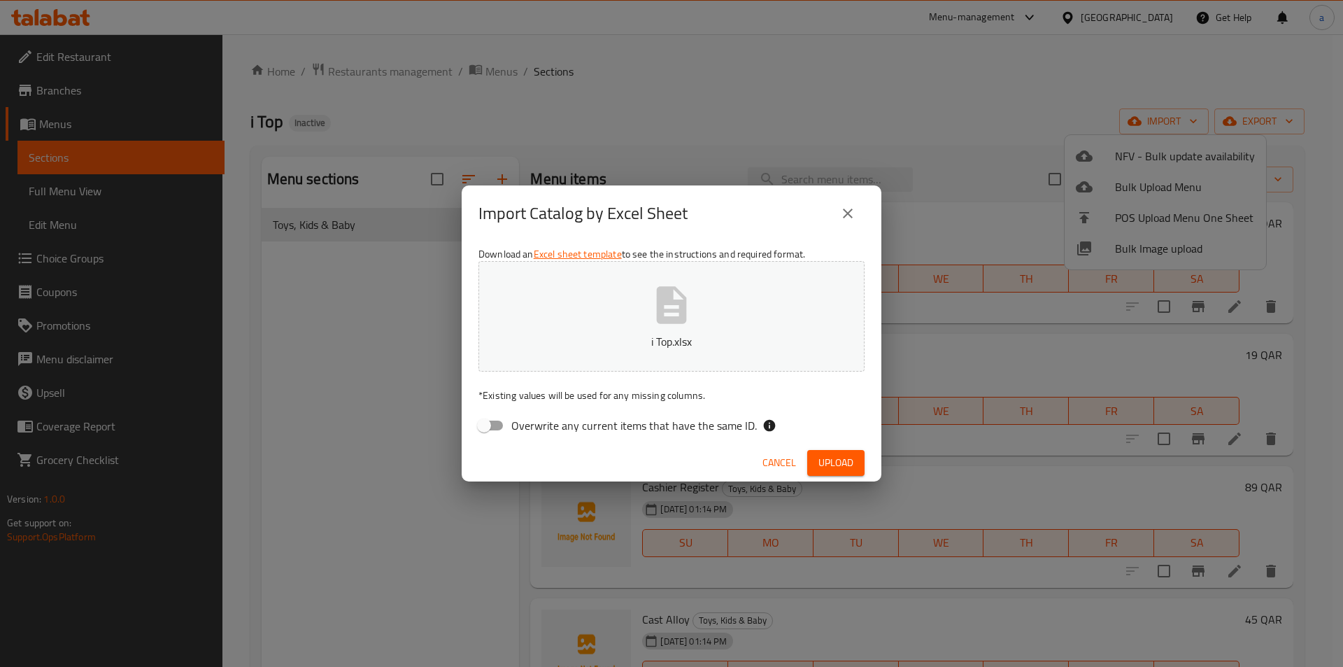
click at [661, 468] on span "Upload" at bounding box center [836, 462] width 35 height 17
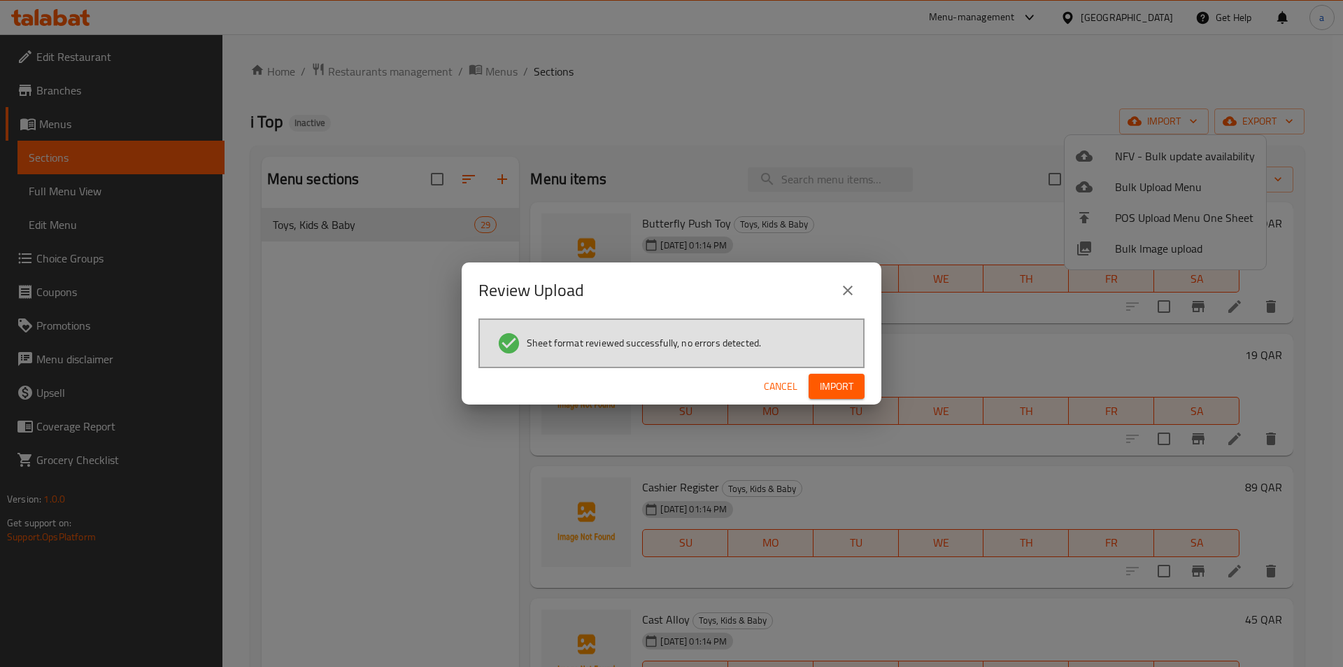
click at [661, 379] on span "Import" at bounding box center [837, 386] width 34 height 17
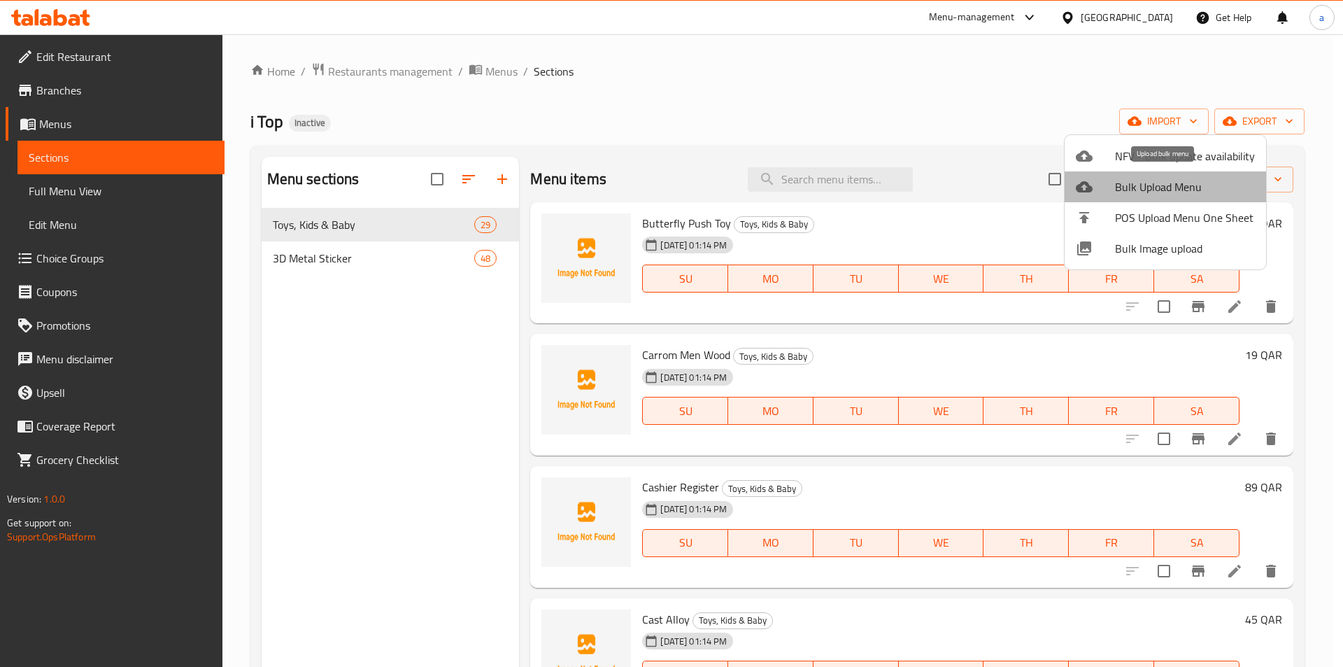
click at [661, 191] on span "Bulk Upload Menu" at bounding box center [1185, 186] width 140 height 17
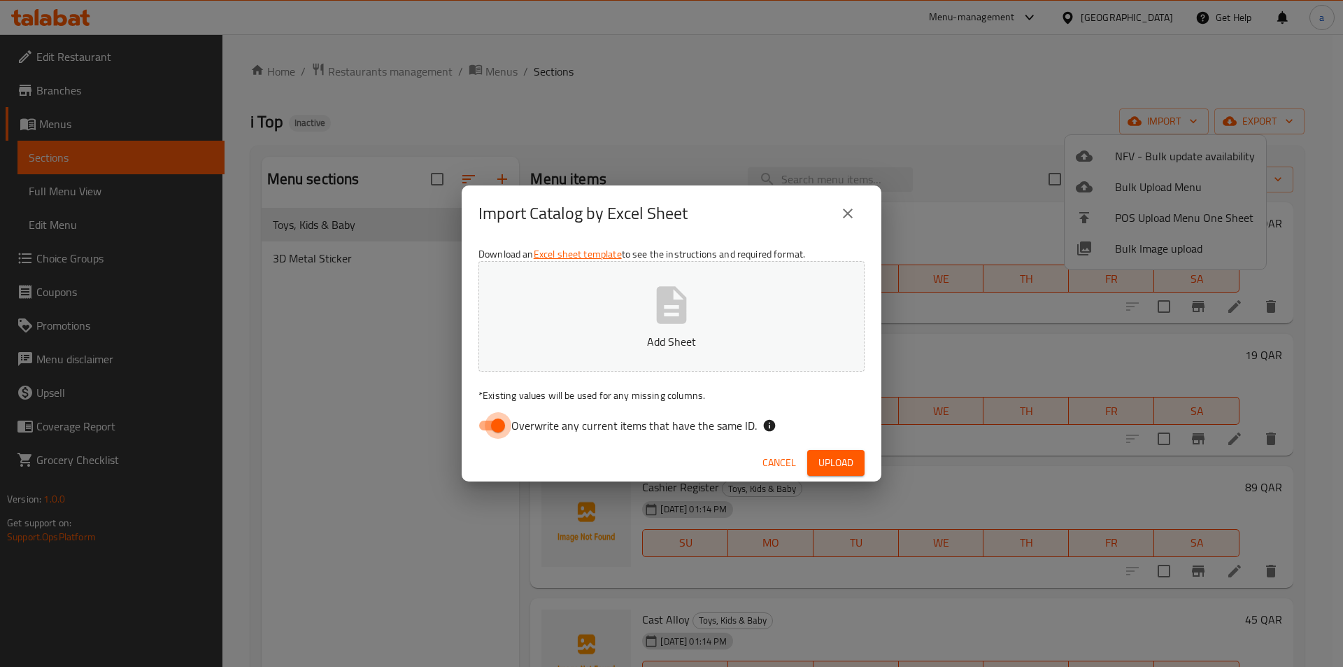
click at [487, 432] on input "Overwrite any current items that have the same ID." at bounding box center [498, 425] width 80 height 27
checkbox input "false"
click at [661, 242] on div "Download an Excel sheet template to see the instructions and required format. A…" at bounding box center [672, 342] width 420 height 203
click at [661, 296] on icon "button" at bounding box center [672, 304] width 30 height 37
click at [661, 469] on button "Upload" at bounding box center [835, 463] width 57 height 26
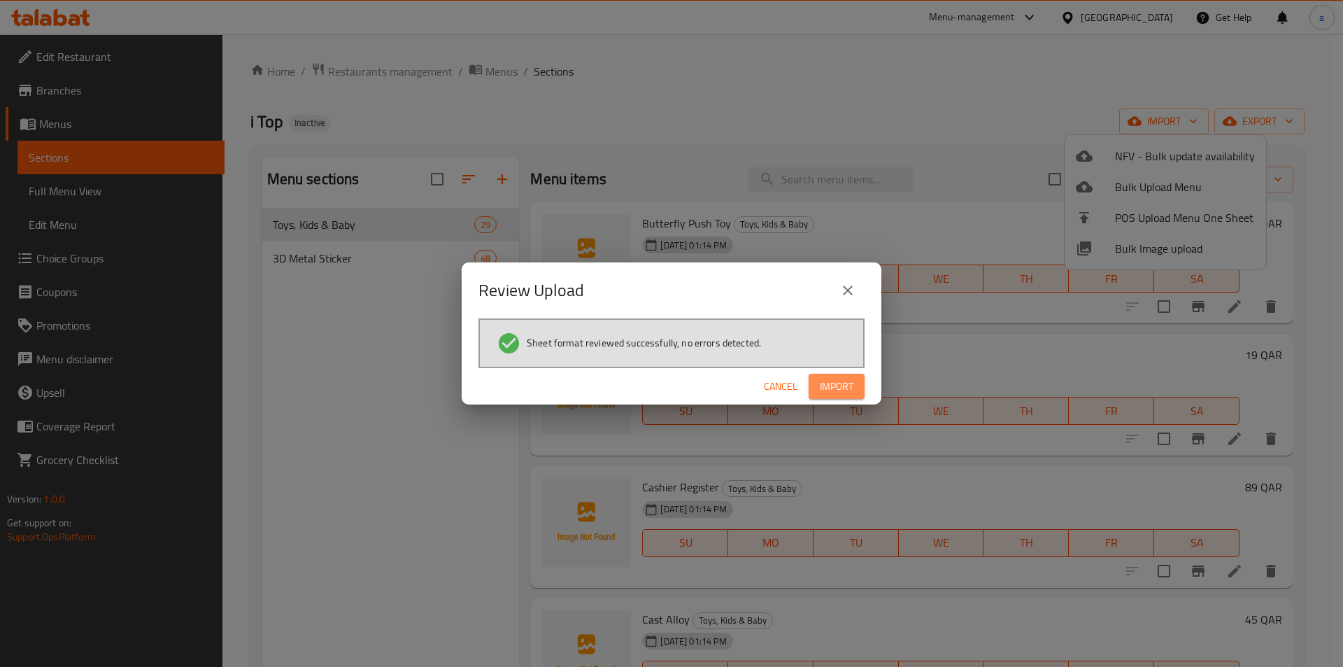
click at [661, 375] on button "Import" at bounding box center [837, 387] width 56 height 26
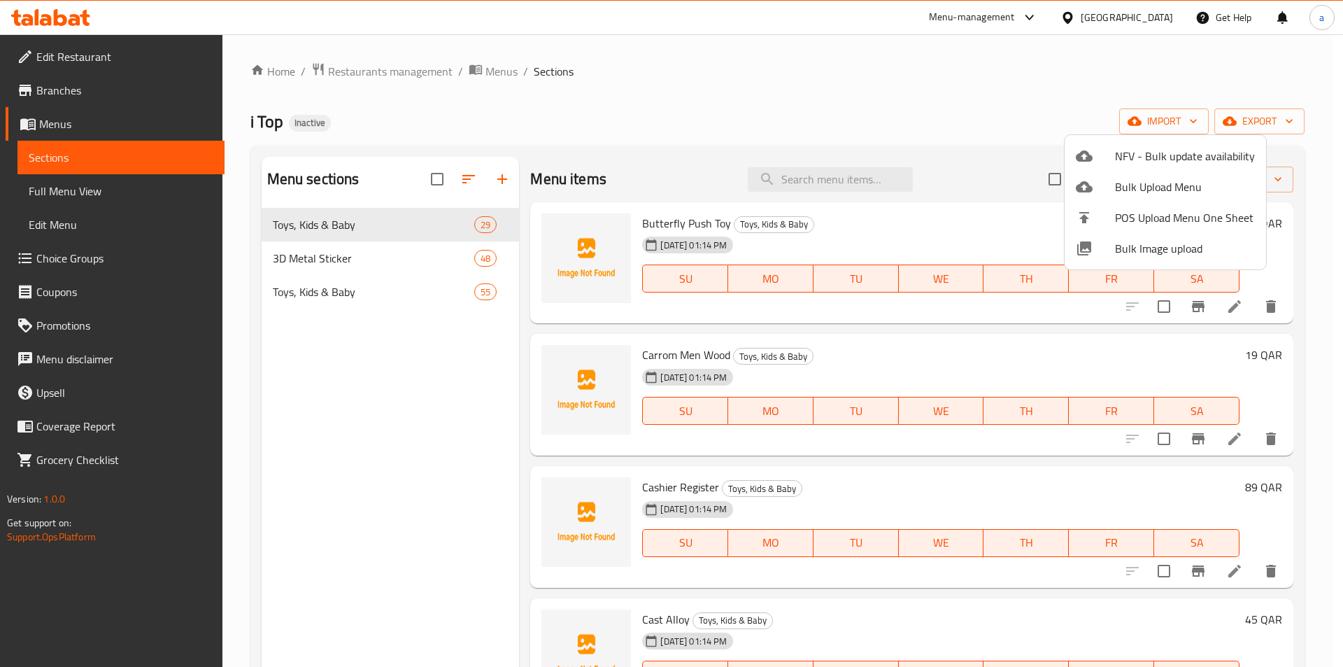
click at [464, 369] on div at bounding box center [671, 333] width 1343 height 667
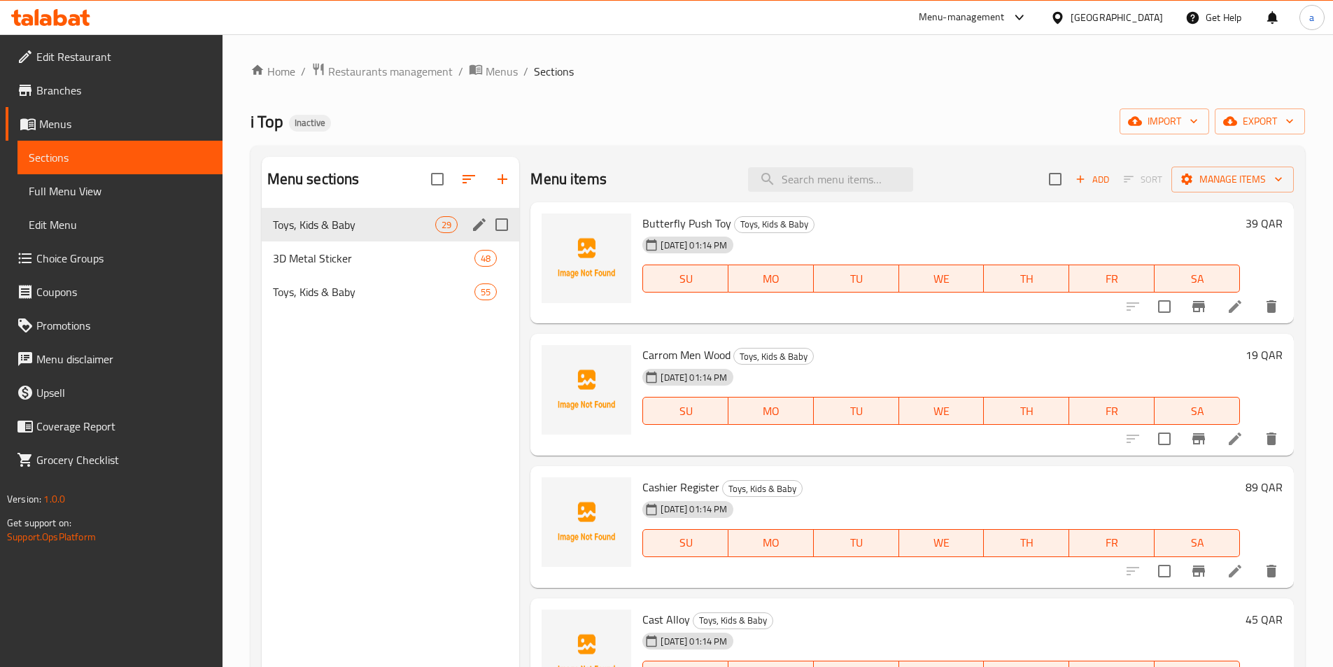
click at [502, 223] on input "Menu sections" at bounding box center [501, 224] width 29 height 29
checkbox input "true"
click at [499, 259] on input "Menu sections" at bounding box center [501, 257] width 29 height 29
checkbox input "true"
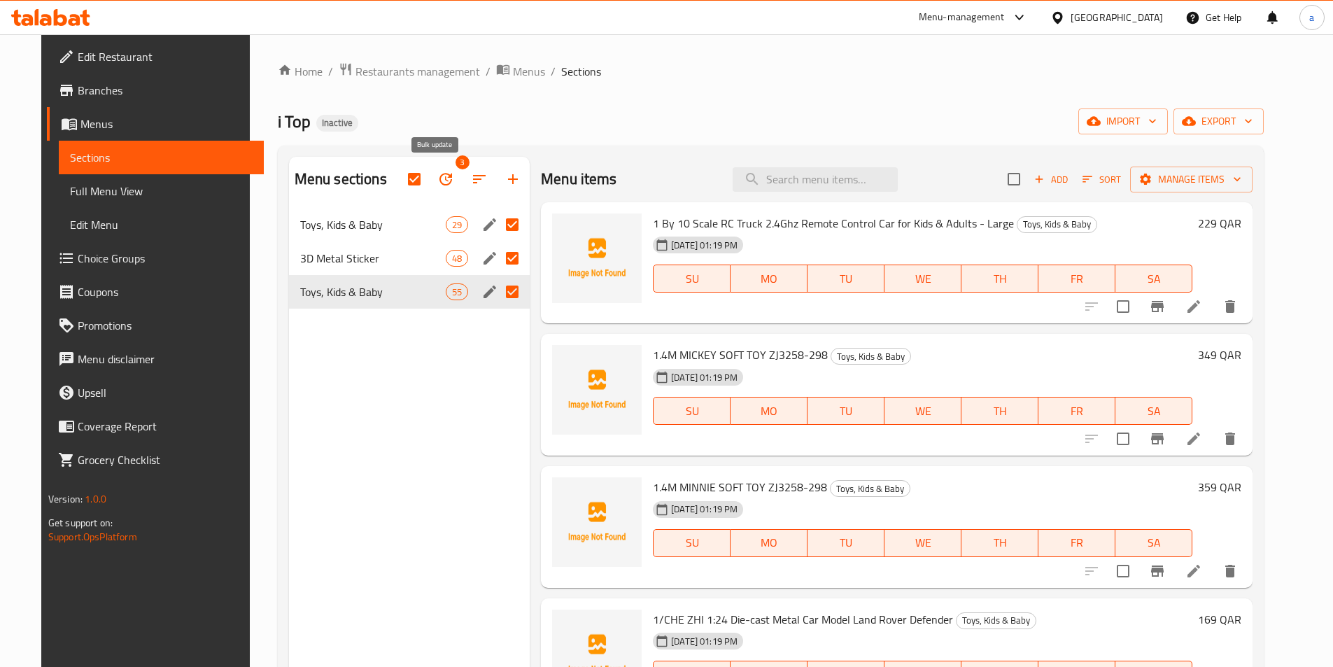
click at [439, 181] on icon "button" at bounding box center [445, 179] width 17 height 17
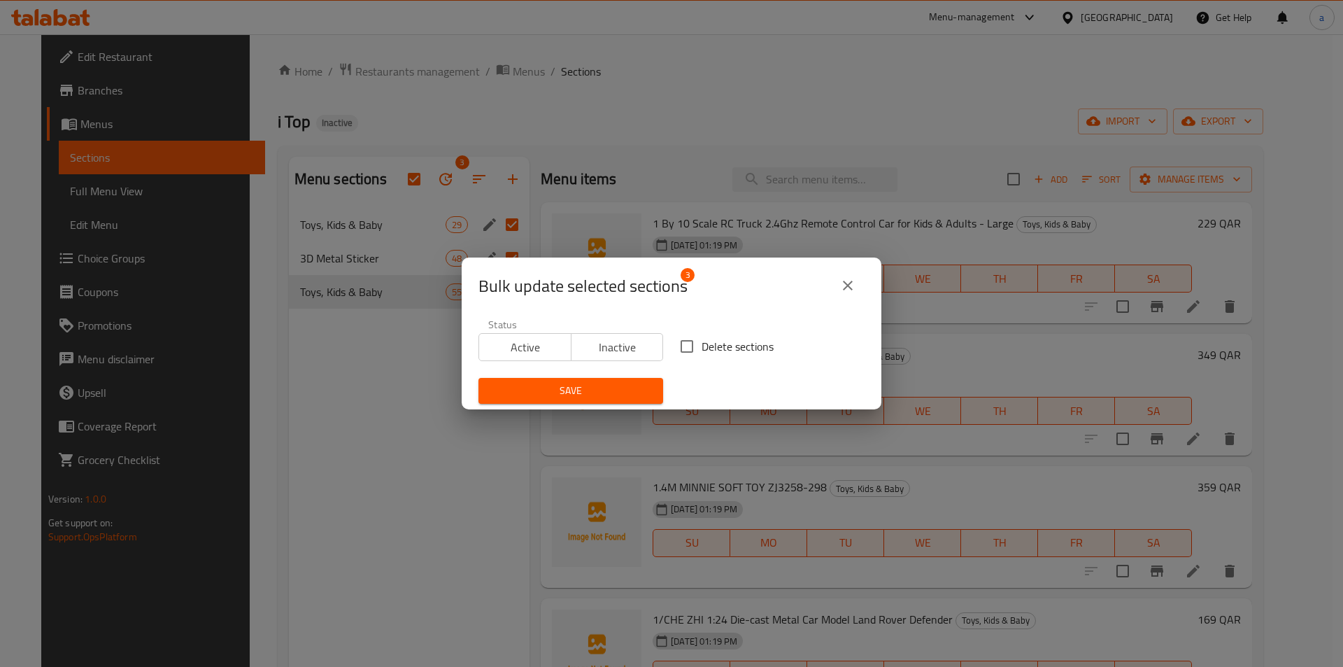
click at [661, 351] on span "Delete sections" at bounding box center [738, 346] width 72 height 17
click at [661, 351] on input "Delete sections" at bounding box center [686, 346] width 29 height 29
checkbox input "true"
click at [590, 386] on span "Save" at bounding box center [571, 390] width 162 height 17
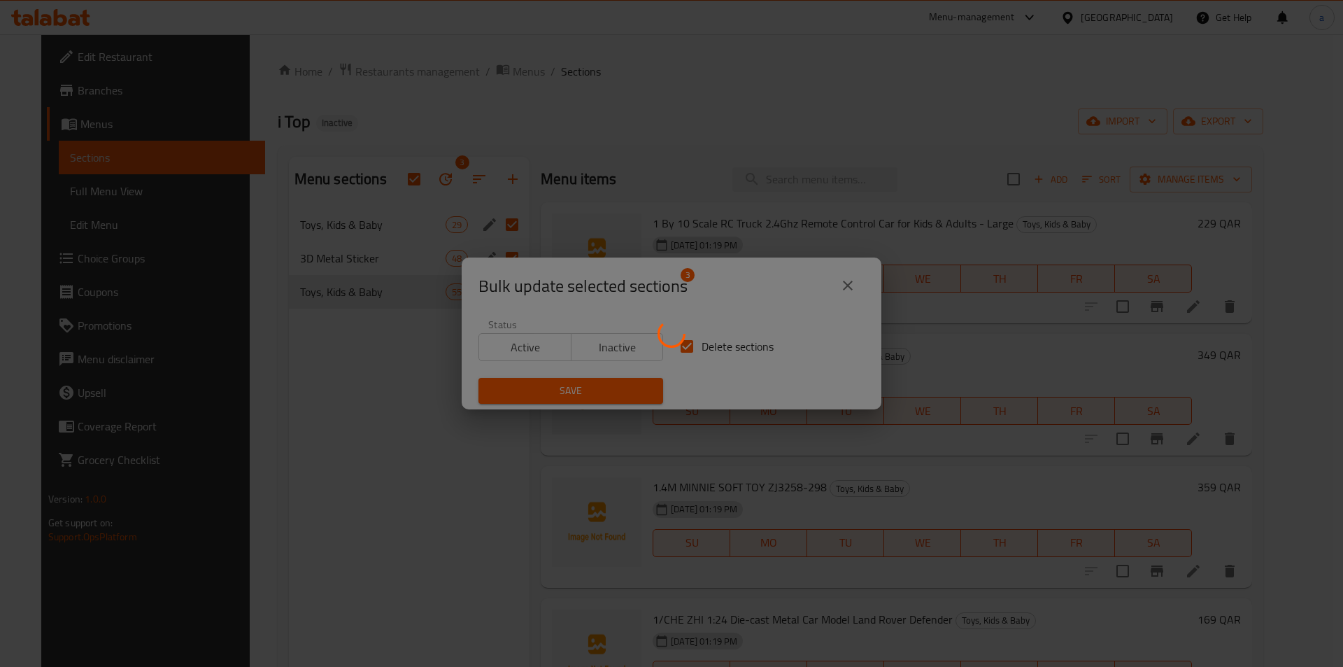
checkbox input "false"
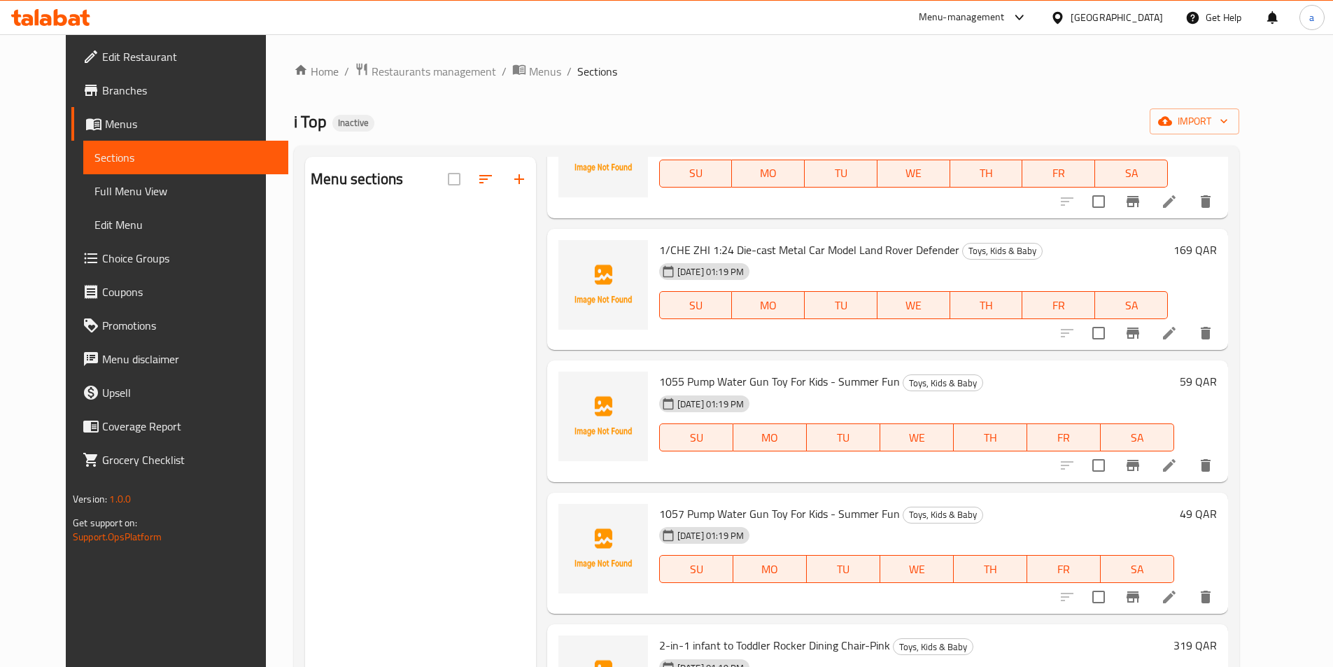
scroll to position [280, 0]
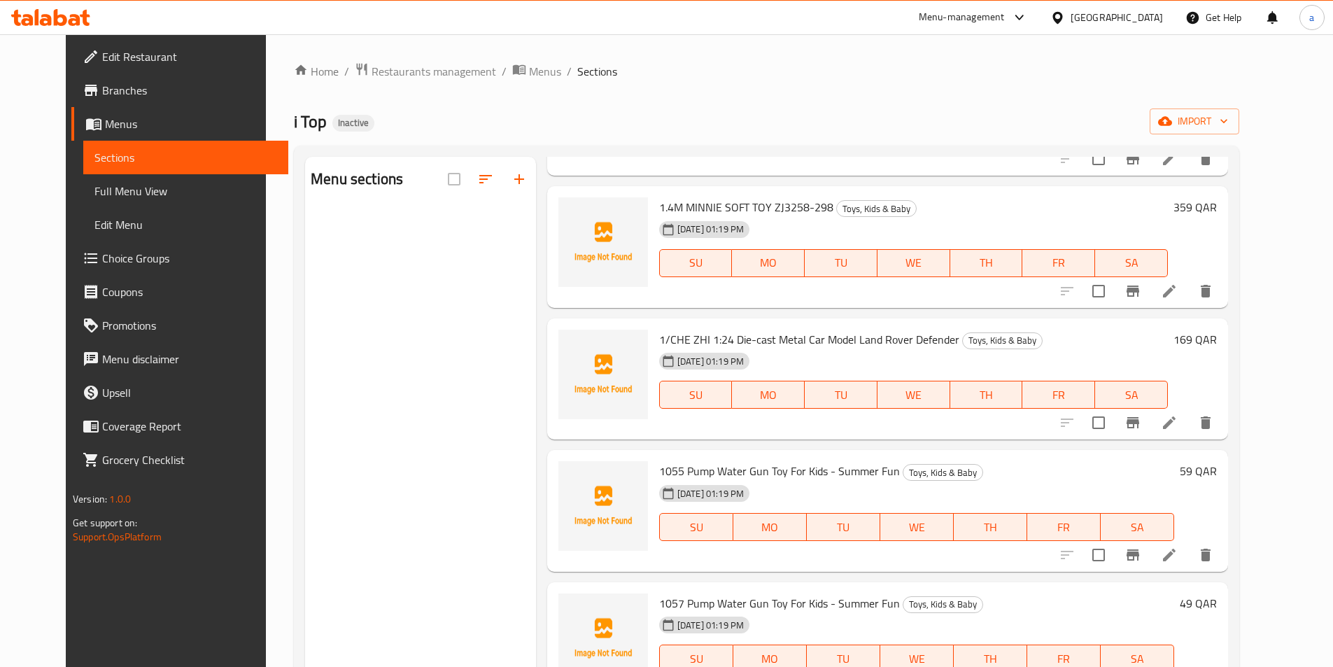
click at [113, 122] on span "Menus" at bounding box center [191, 123] width 172 height 17
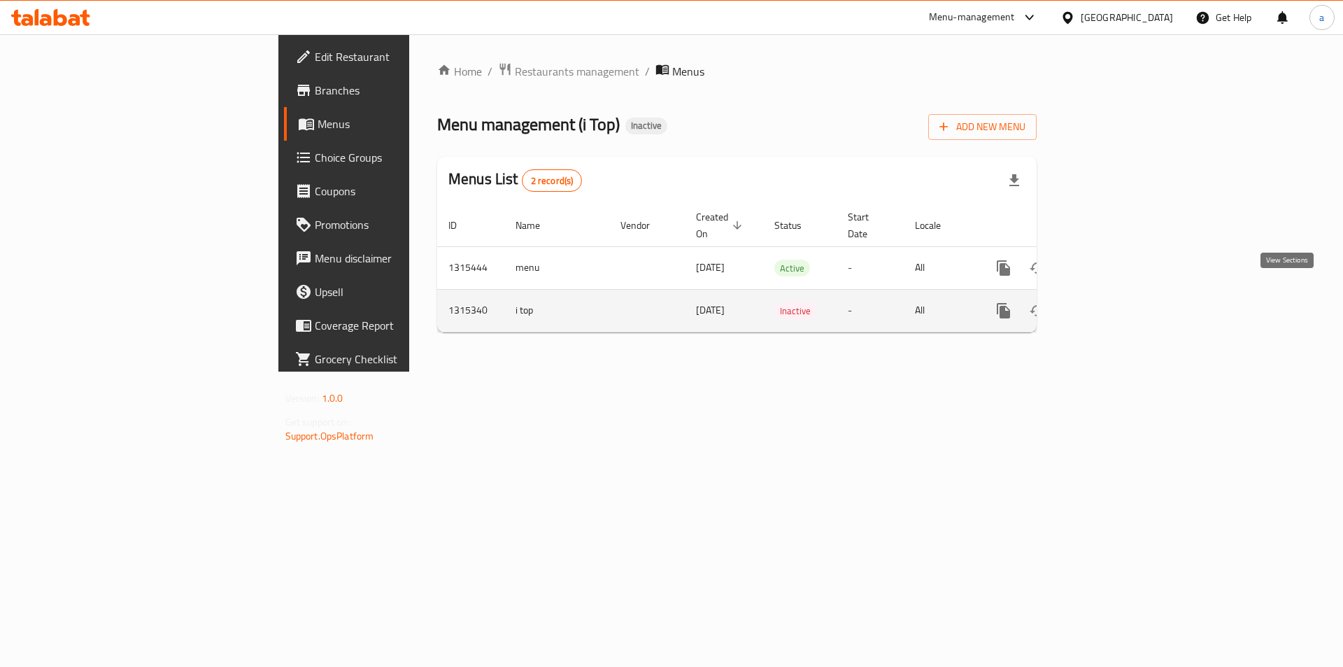
click at [661, 302] on icon "enhanced table" at bounding box center [1104, 310] width 17 height 17
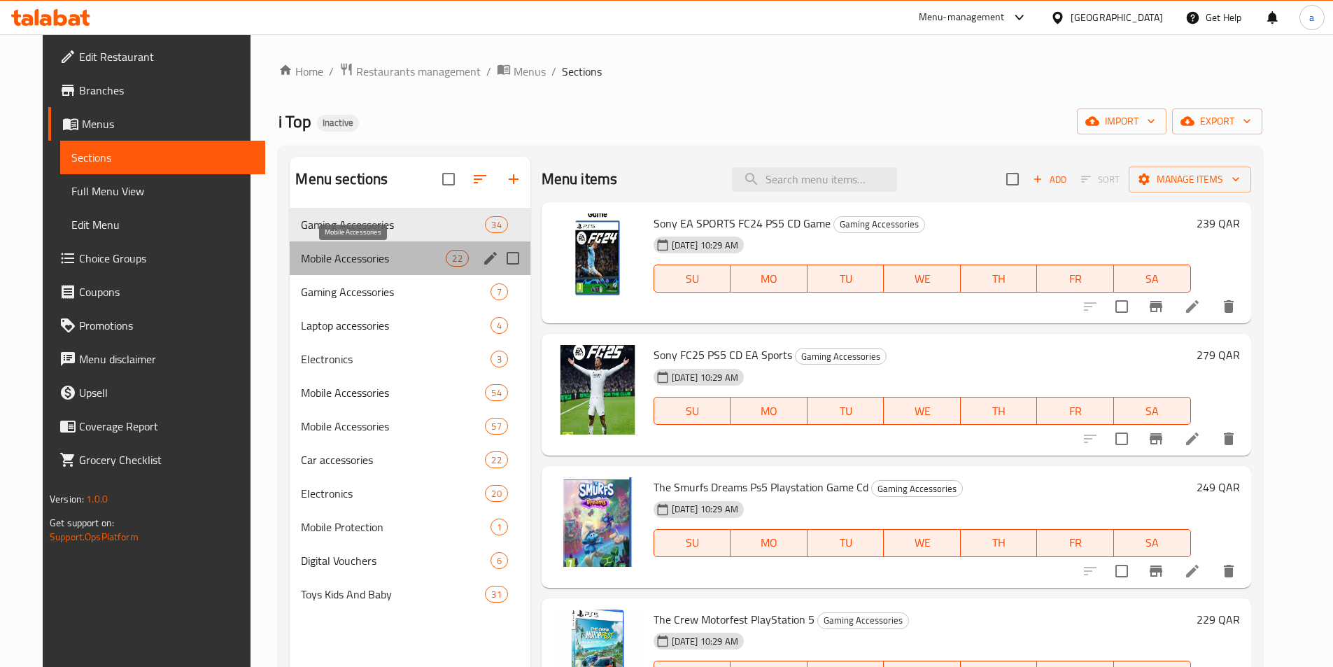
click at [352, 263] on span "Mobile Accessories" at bounding box center [373, 258] width 145 height 17
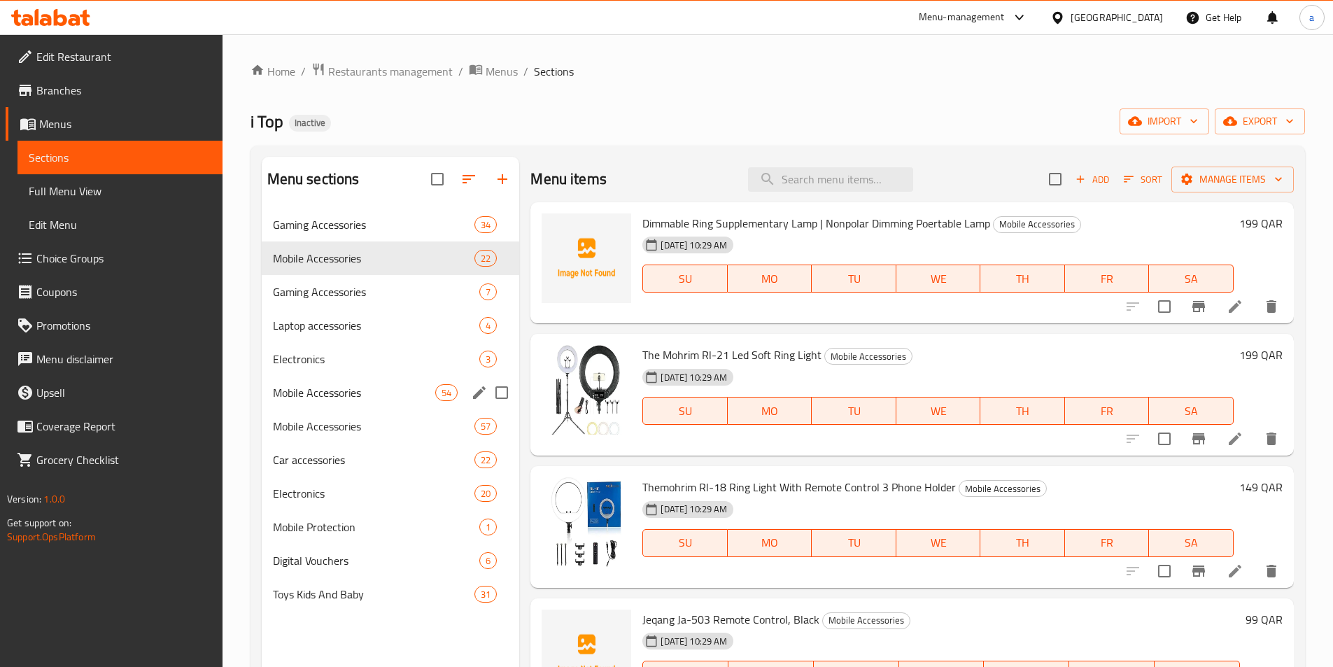
click at [352, 401] on div "Mobile Accessories 54" at bounding box center [391, 393] width 258 height 34
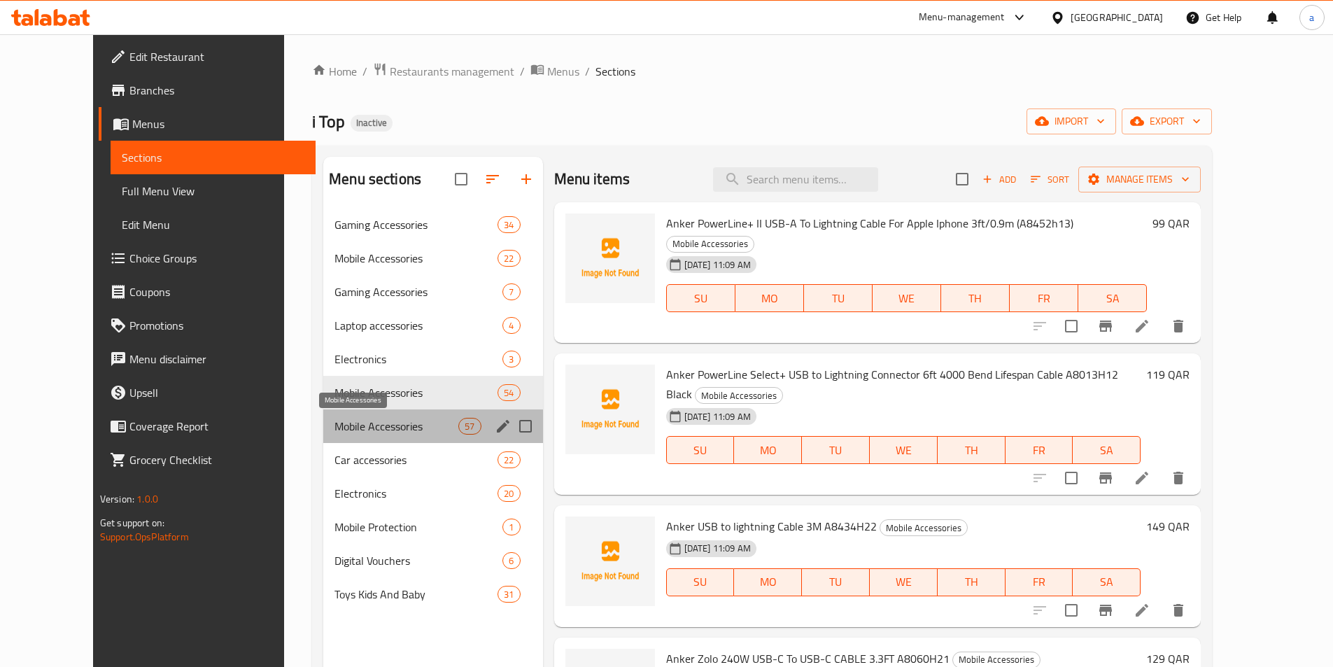
click at [350, 433] on span "Mobile Accessories" at bounding box center [396, 426] width 124 height 17
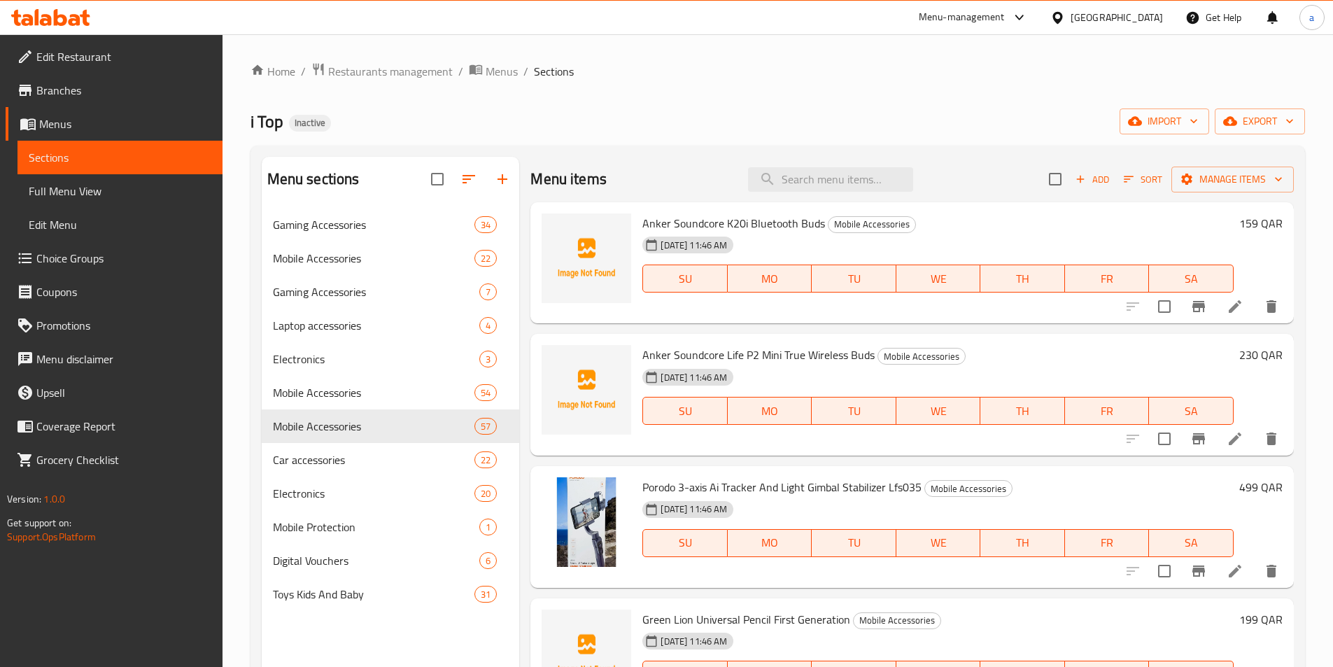
click at [100, 126] on span "Menus" at bounding box center [125, 123] width 172 height 17
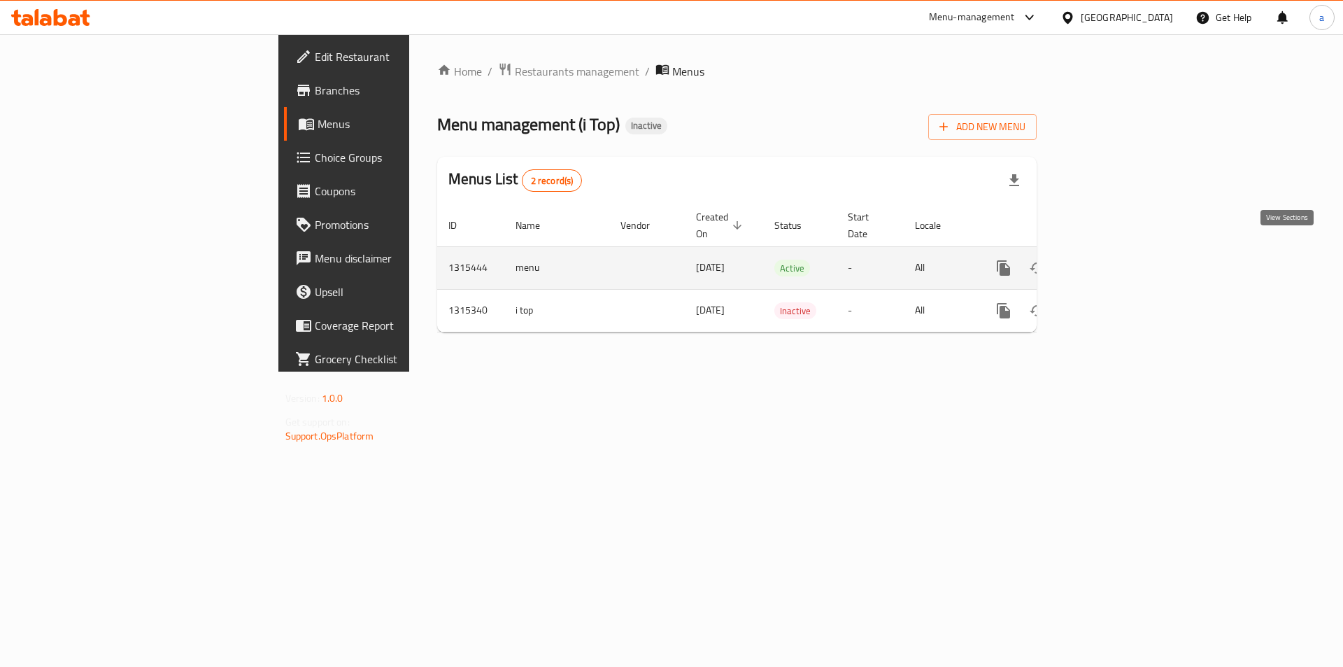
click at [661, 260] on icon "enhanced table" at bounding box center [1104, 268] width 17 height 17
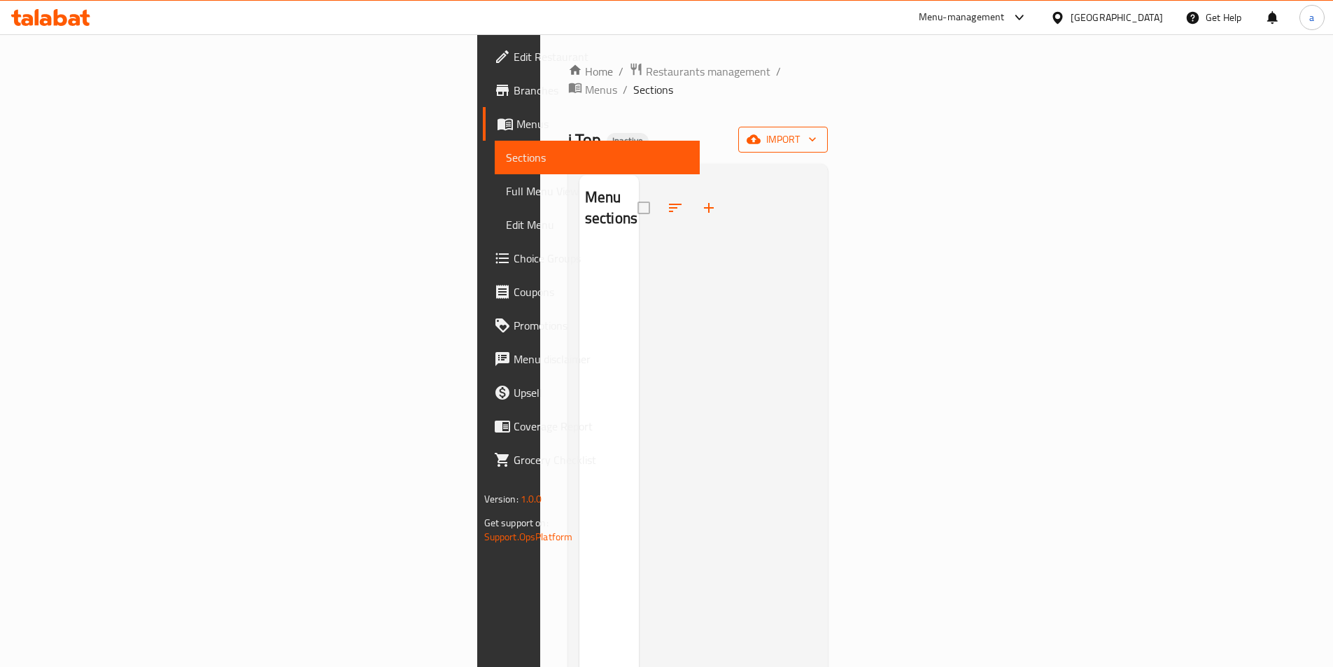
click at [661, 131] on span "import" at bounding box center [782, 139] width 67 height 17
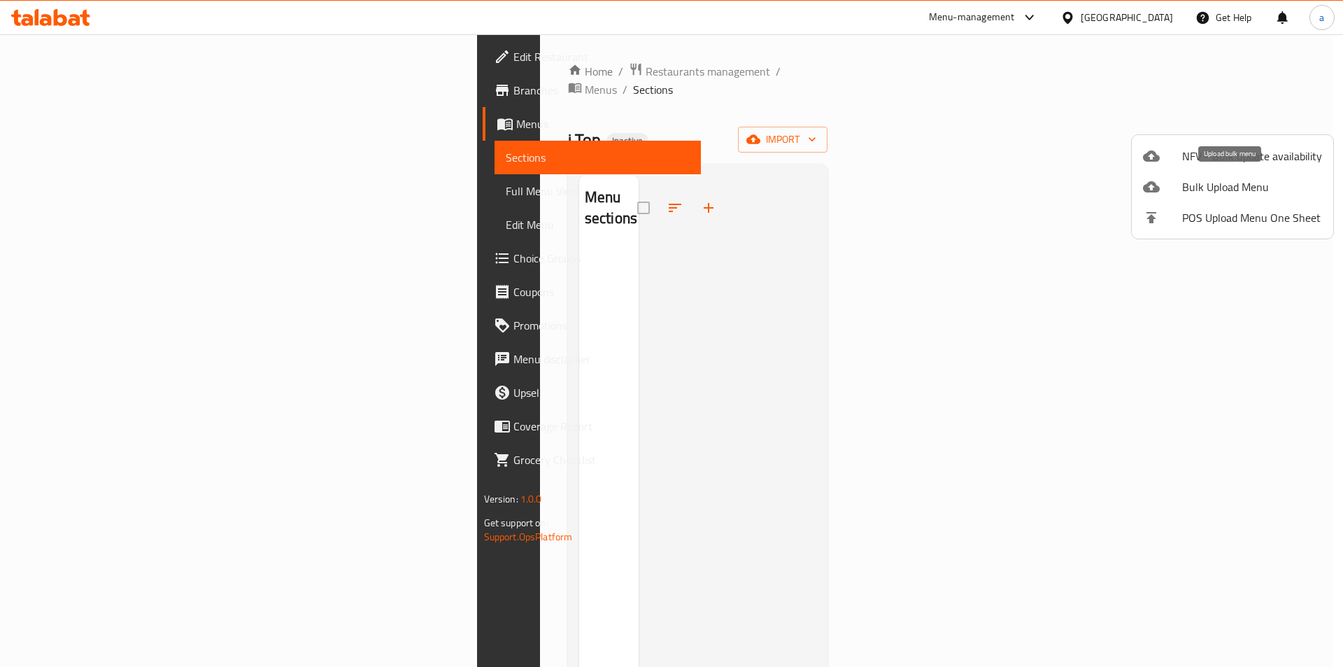
click at [661, 191] on span "Bulk Upload Menu" at bounding box center [1253, 186] width 140 height 17
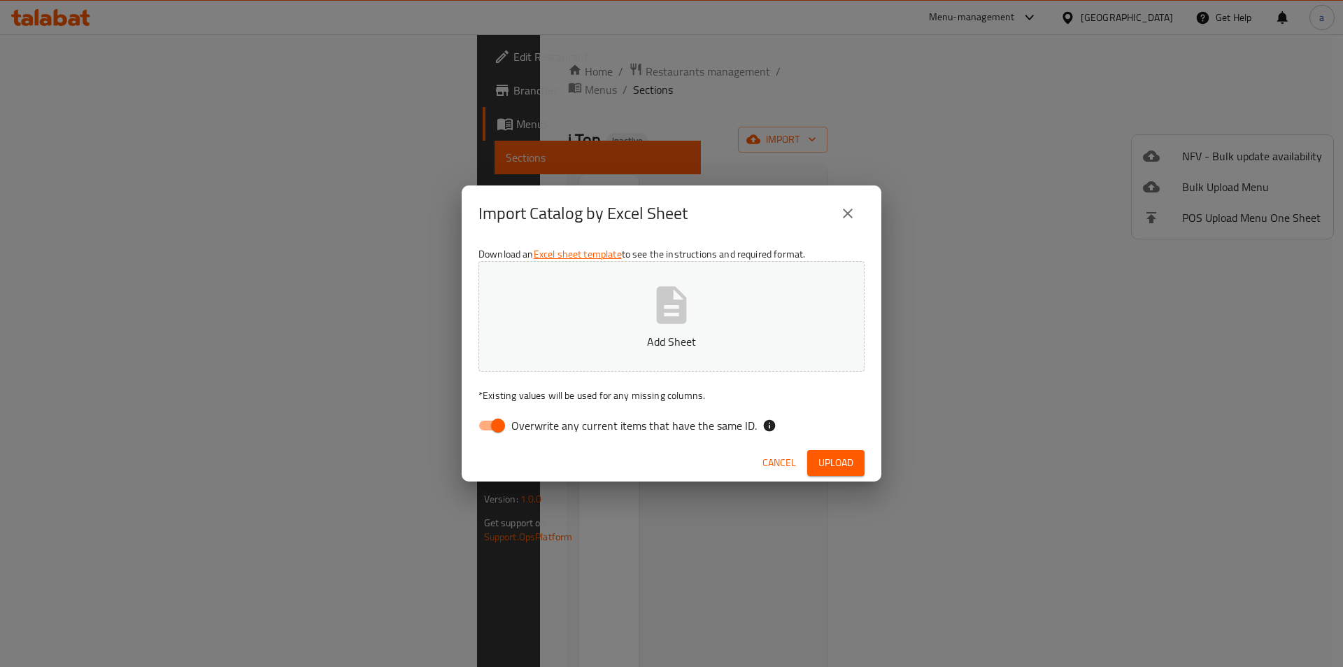
click at [513, 434] on span "Overwrite any current items that have the same ID." at bounding box center [634, 425] width 246 height 17
click at [513, 434] on input "Overwrite any current items that have the same ID." at bounding box center [498, 425] width 80 height 27
checkbox input "false"
click at [577, 331] on button "Add Sheet" at bounding box center [672, 316] width 386 height 111
click at [661, 455] on span "Upload" at bounding box center [836, 462] width 35 height 17
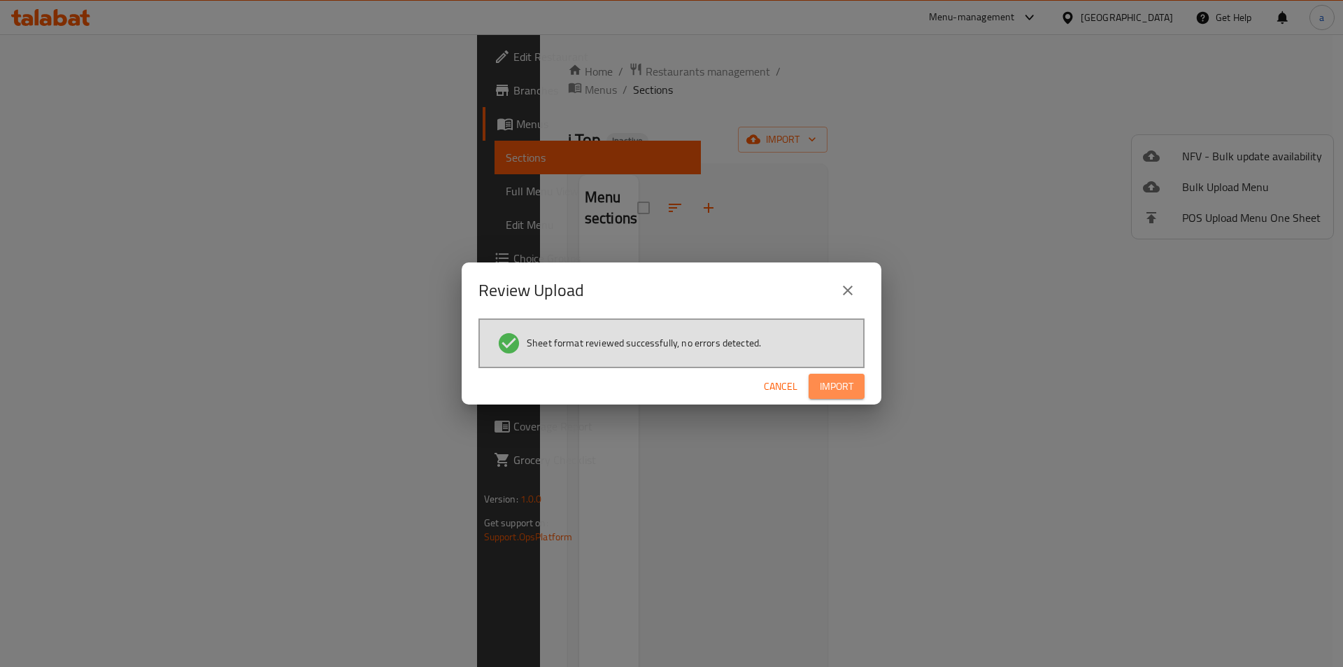
click at [661, 388] on span "Import" at bounding box center [837, 386] width 34 height 17
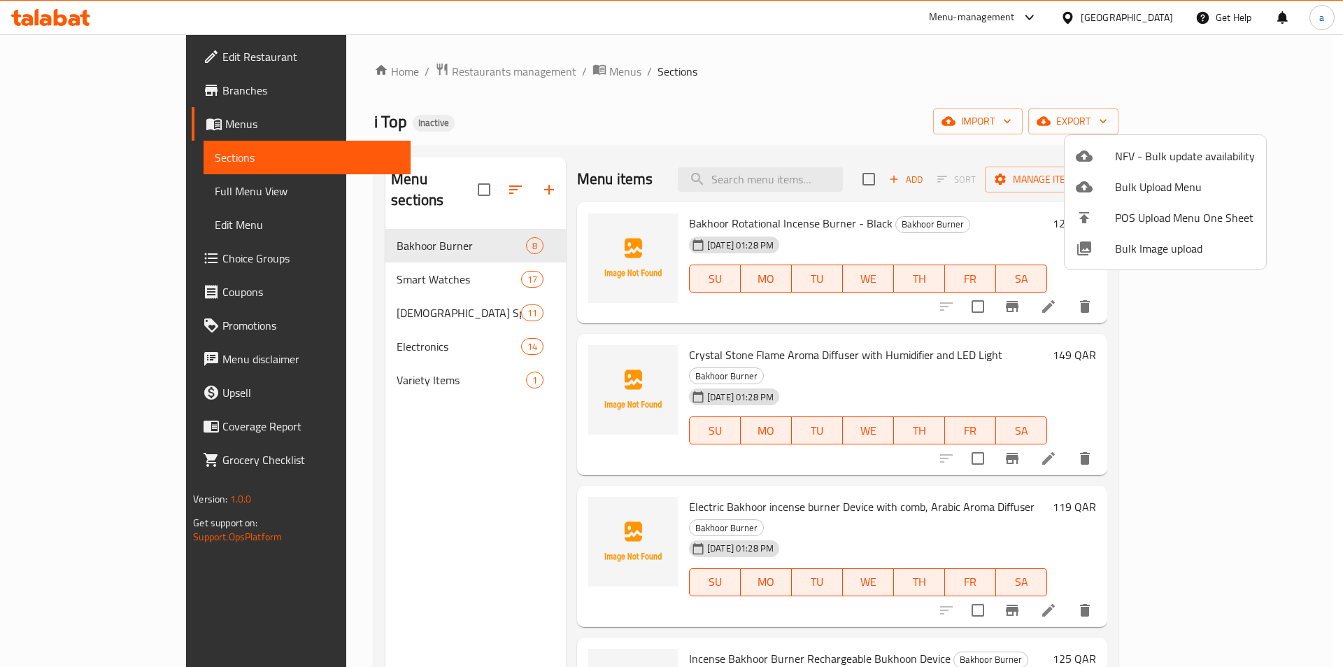
click at [596, 153] on div at bounding box center [671, 333] width 1343 height 667
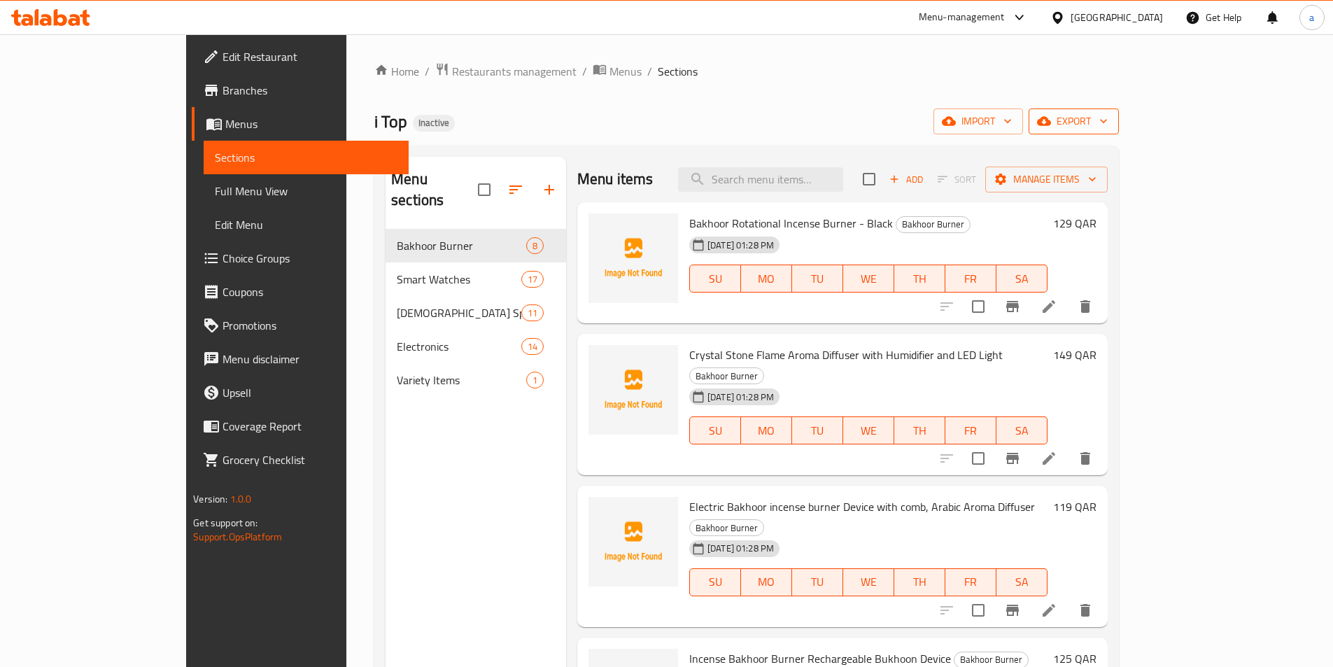
click at [661, 122] on icon "button" at bounding box center [1103, 122] width 7 height 4
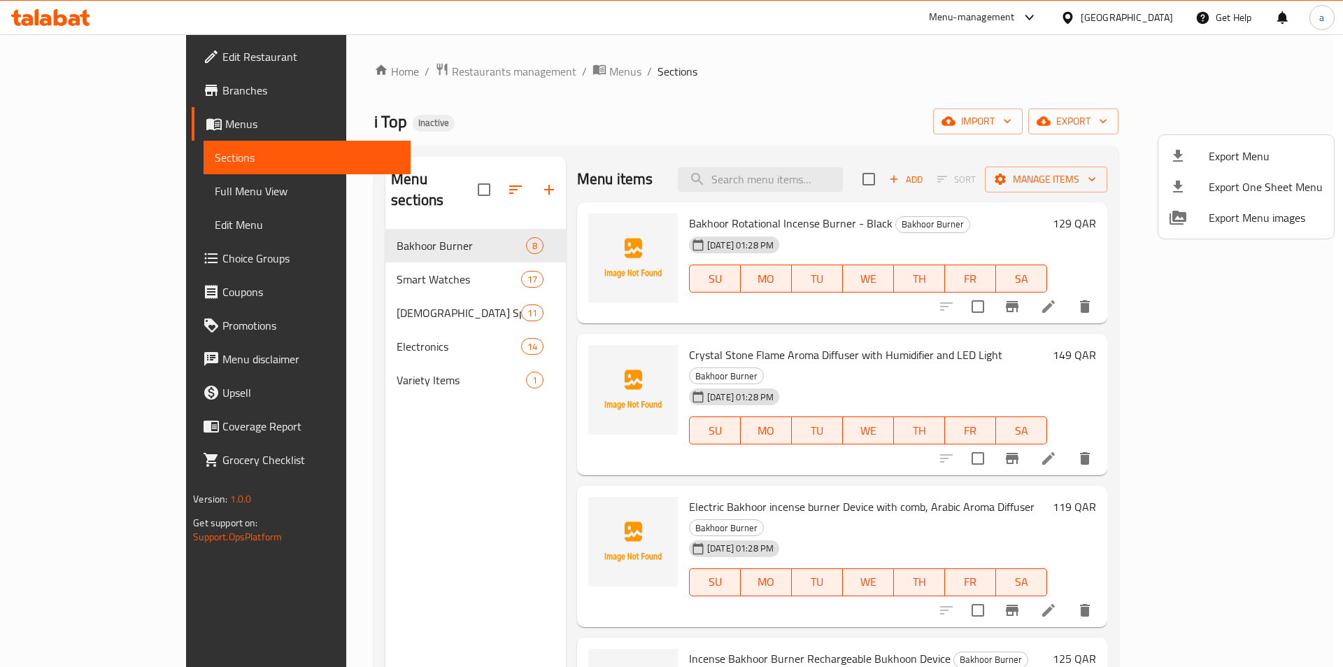
click at [661, 101] on div at bounding box center [671, 333] width 1343 height 667
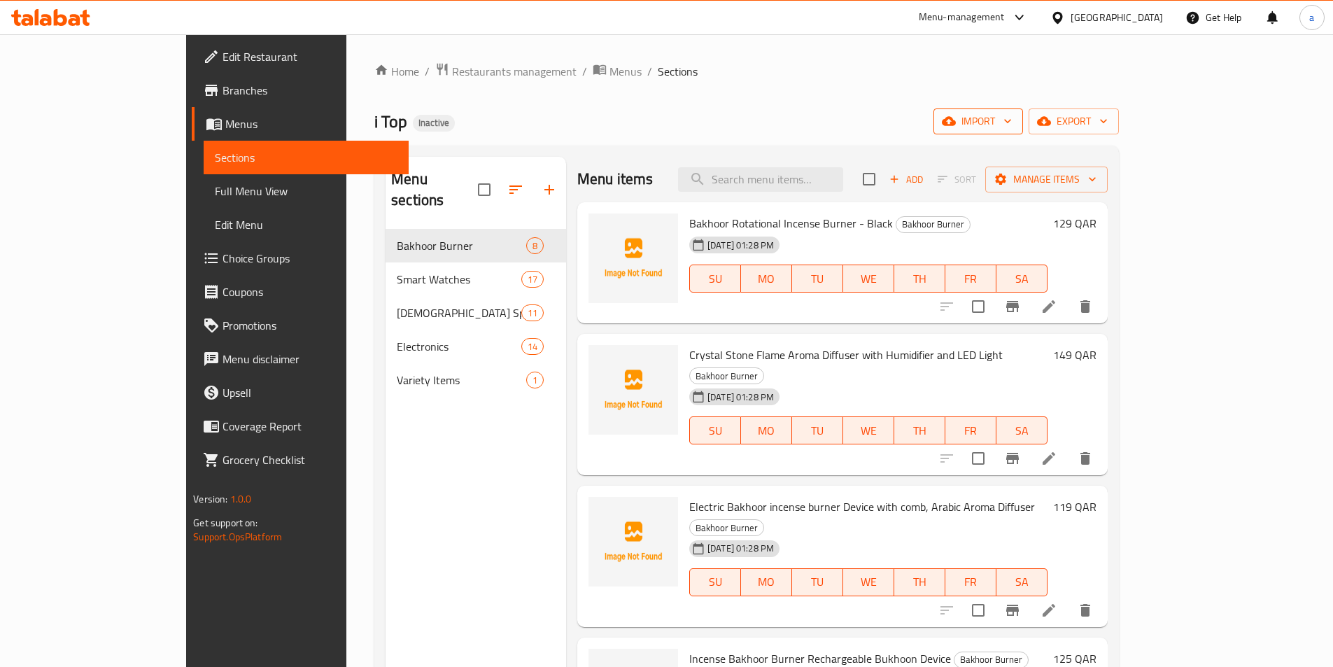
click at [661, 121] on span "import" at bounding box center [978, 121] width 67 height 17
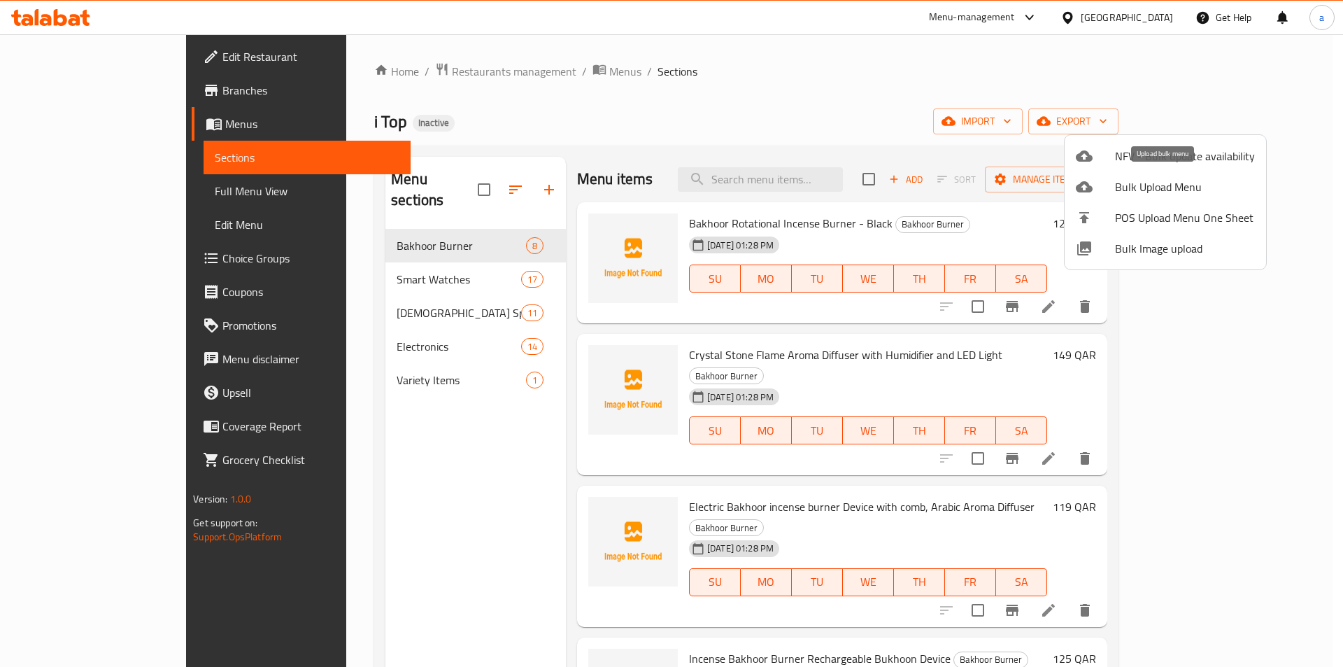
click at [661, 190] on span "Bulk Upload Menu" at bounding box center [1185, 186] width 140 height 17
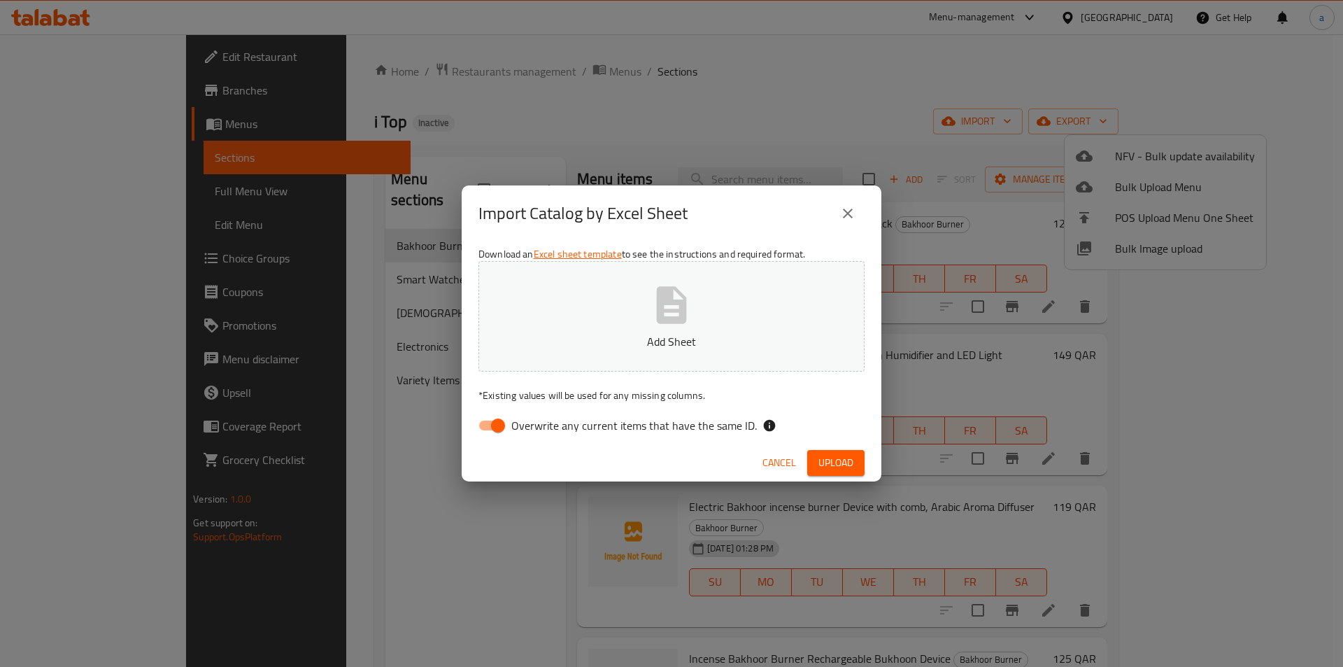
click at [511, 427] on span "Overwrite any current items that have the same ID." at bounding box center [634, 425] width 246 height 17
click at [511, 427] on input "Overwrite any current items that have the same ID." at bounding box center [498, 425] width 80 height 27
checkbox input "false"
click at [648, 329] on button "Add Sheet" at bounding box center [672, 316] width 386 height 111
click at [661, 463] on span "Upload" at bounding box center [836, 462] width 35 height 17
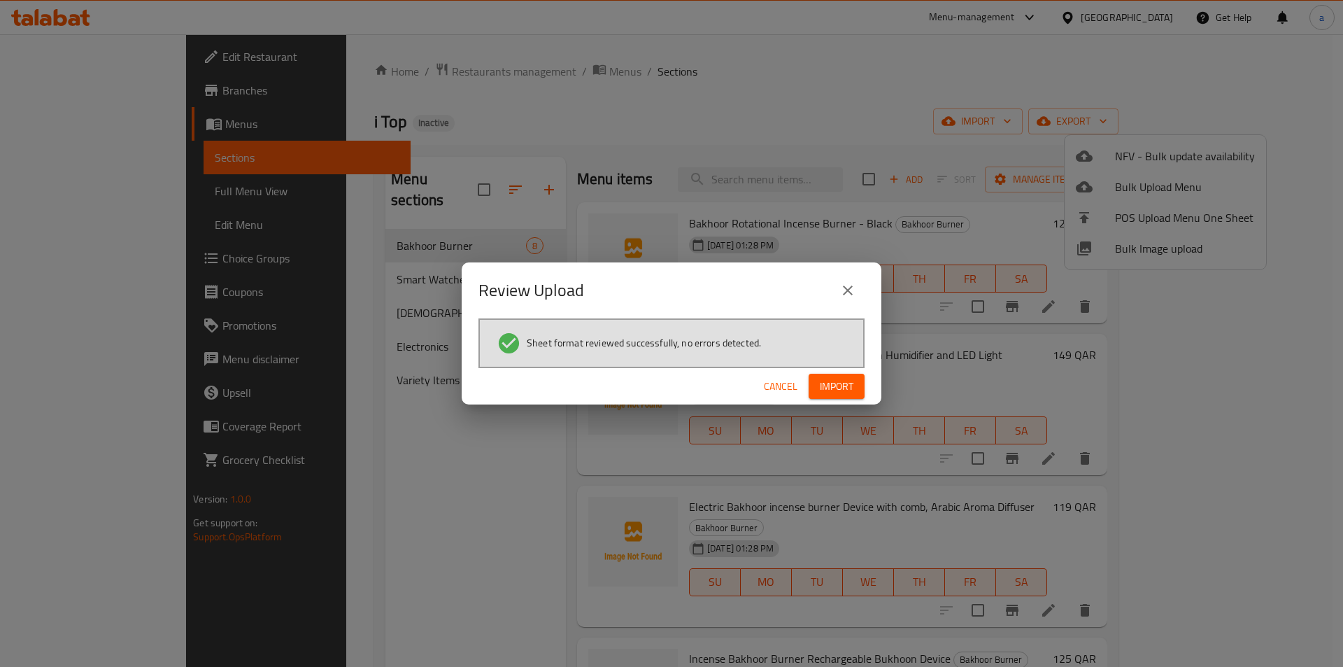
click at [661, 389] on span "Import" at bounding box center [837, 386] width 34 height 17
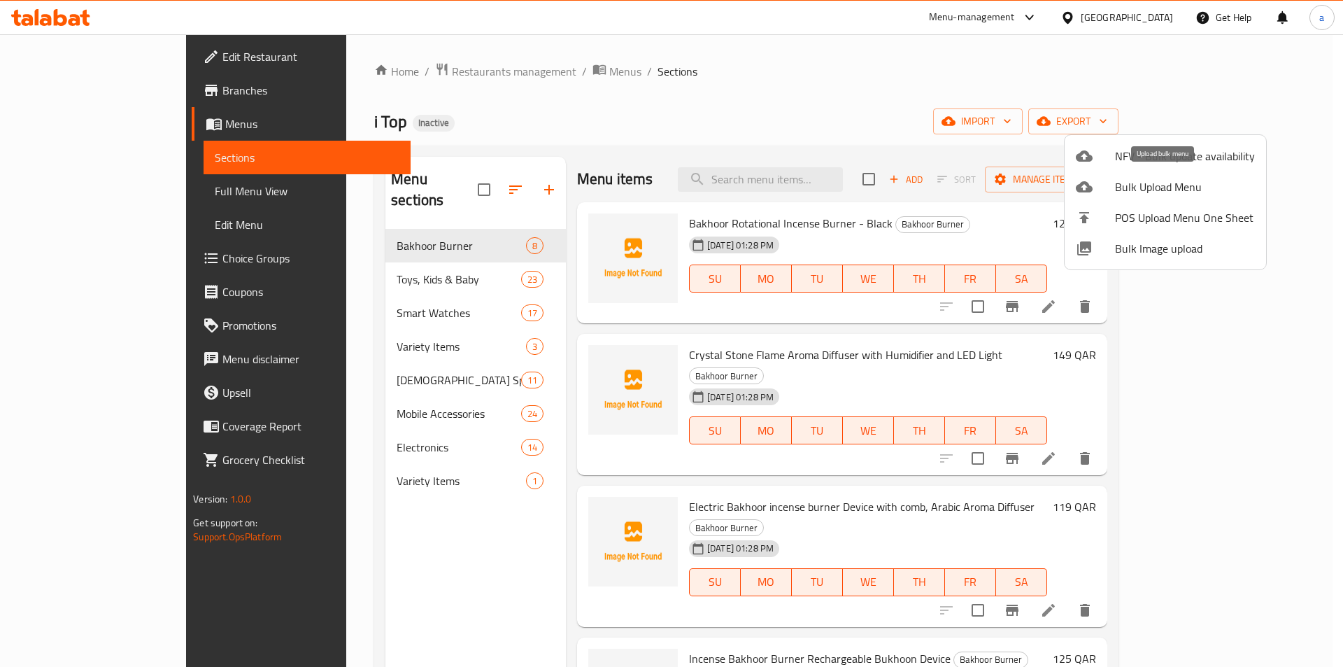
click at [661, 192] on span "Bulk Upload Menu" at bounding box center [1185, 186] width 140 height 17
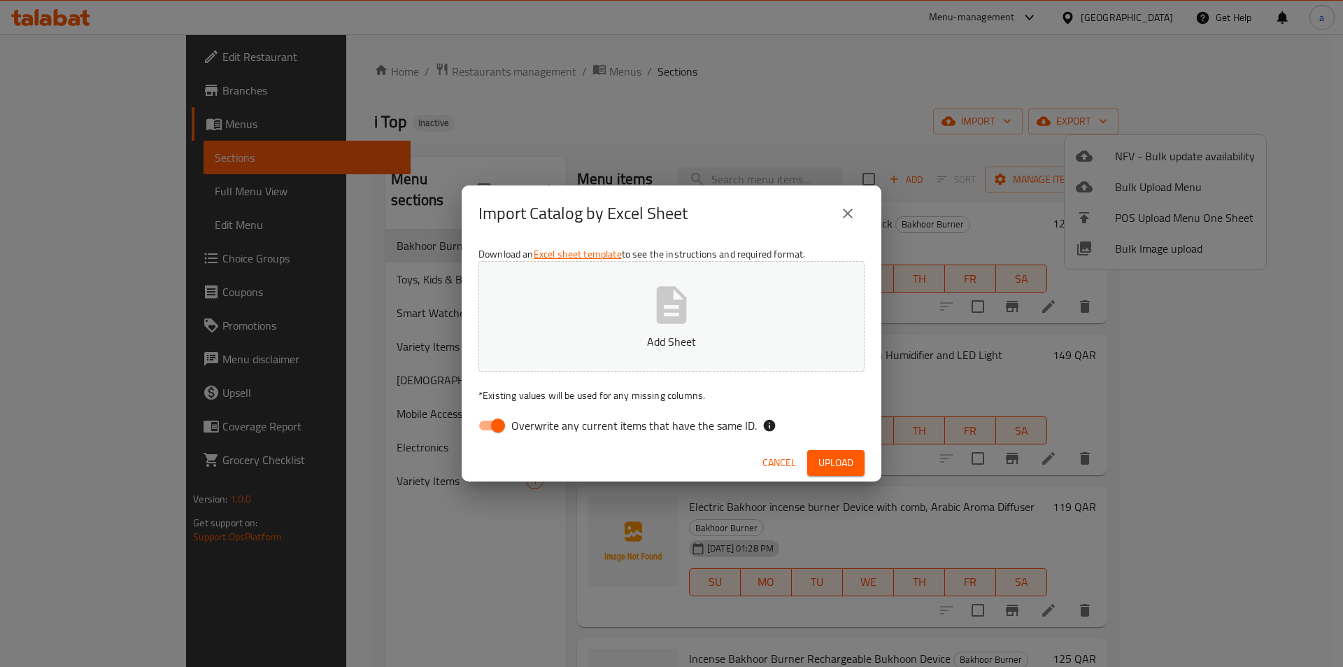
click at [516, 426] on span "Overwrite any current items that have the same ID." at bounding box center [634, 425] width 246 height 17
click at [516, 426] on input "Overwrite any current items that have the same ID." at bounding box center [498, 425] width 80 height 27
checkbox input "false"
click at [574, 351] on button "Add Sheet" at bounding box center [672, 316] width 386 height 111
drag, startPoint x: 852, startPoint y: 464, endPoint x: 849, endPoint y: 455, distance: 9.5
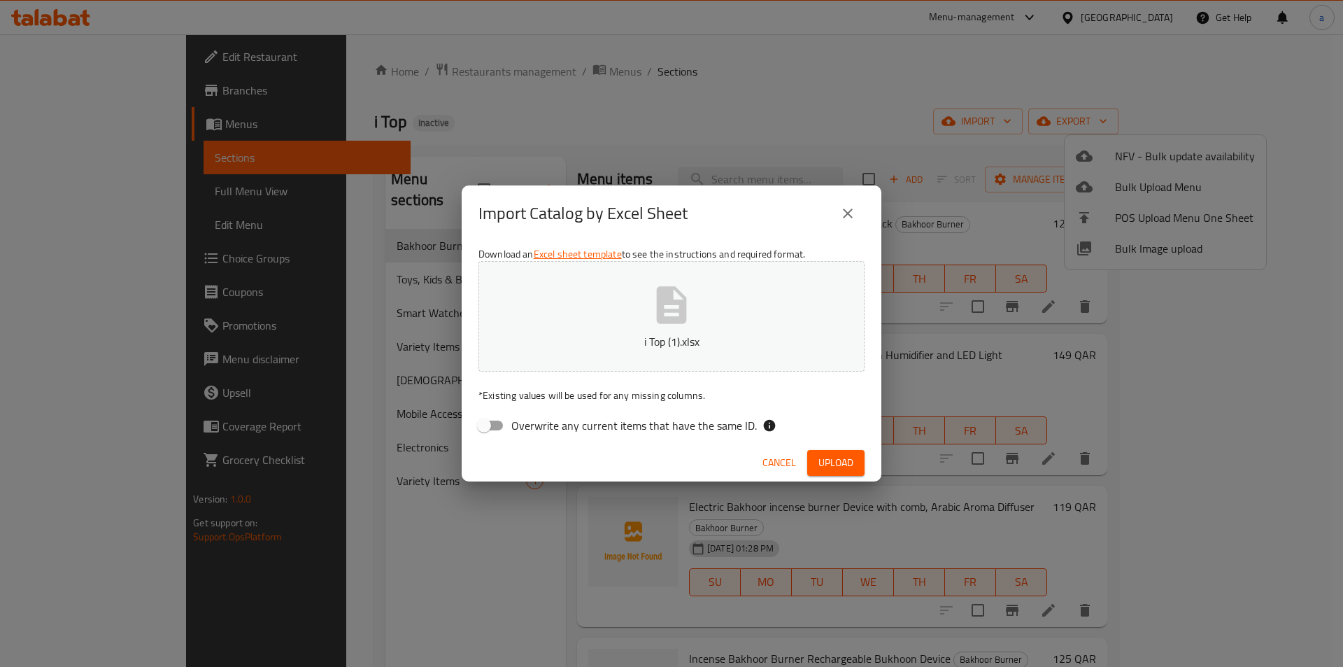
click at [661, 464] on span "Upload" at bounding box center [836, 462] width 35 height 17
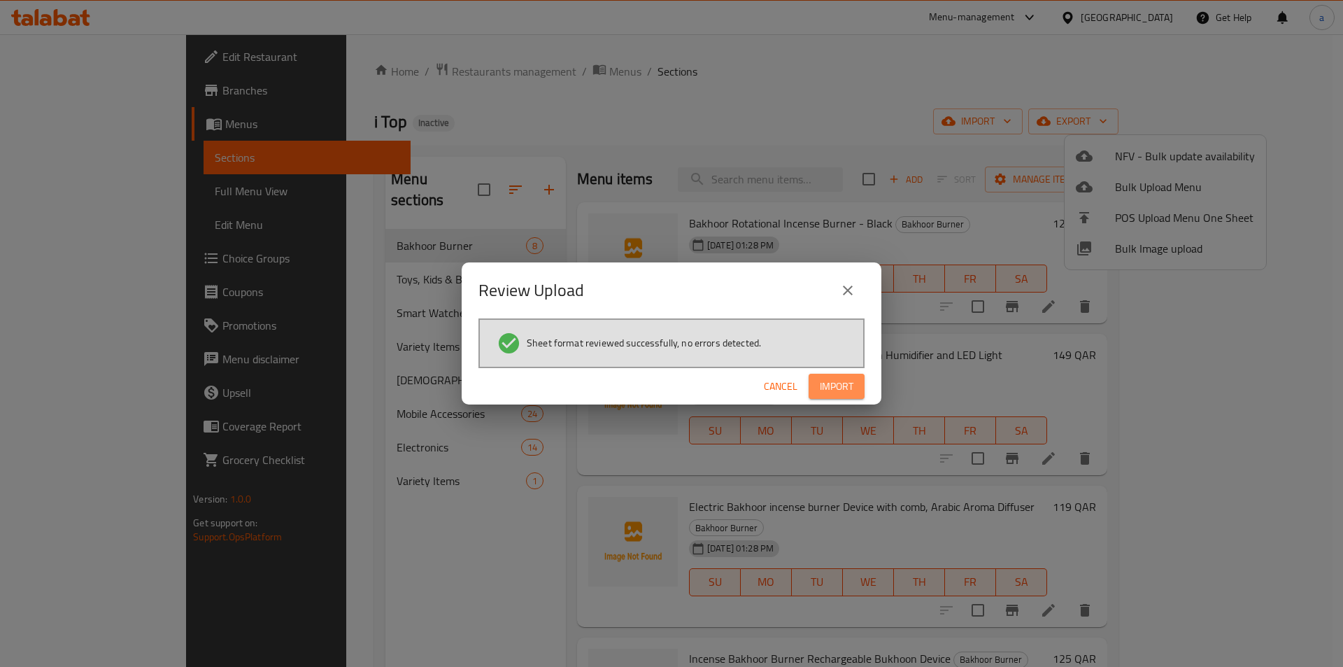
click at [661, 384] on span "Import" at bounding box center [837, 386] width 34 height 17
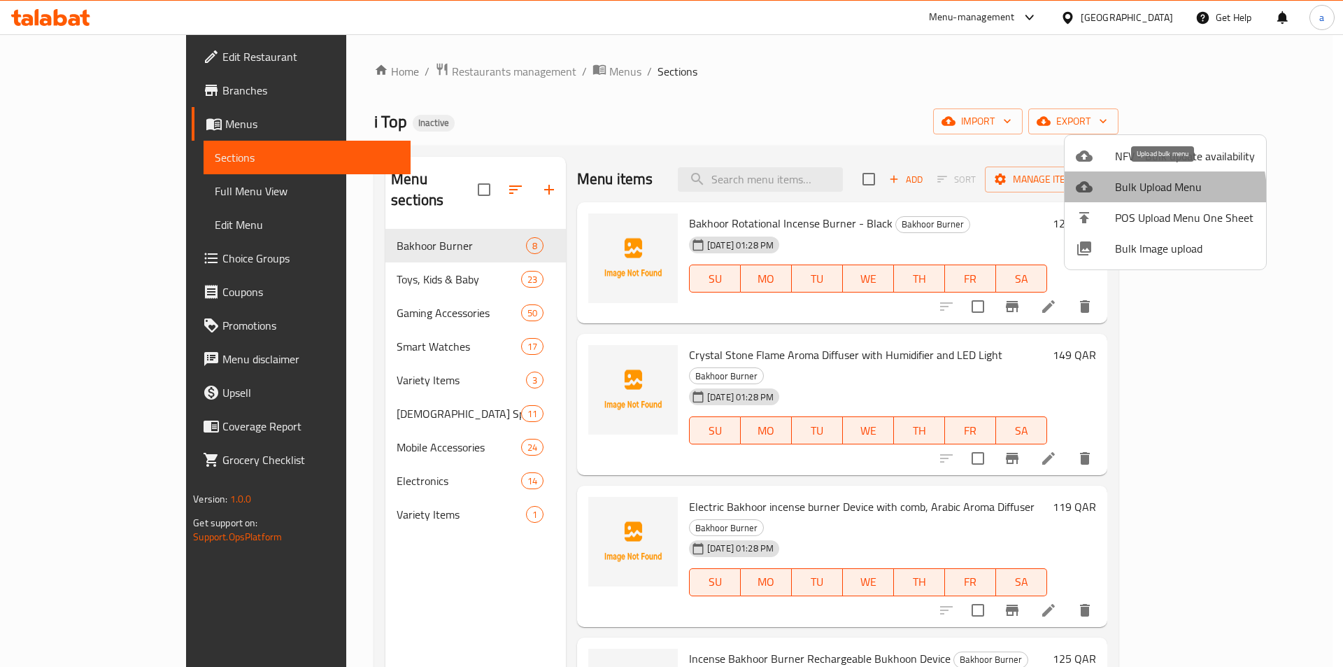
click at [661, 192] on span "Bulk Upload Menu" at bounding box center [1185, 186] width 140 height 17
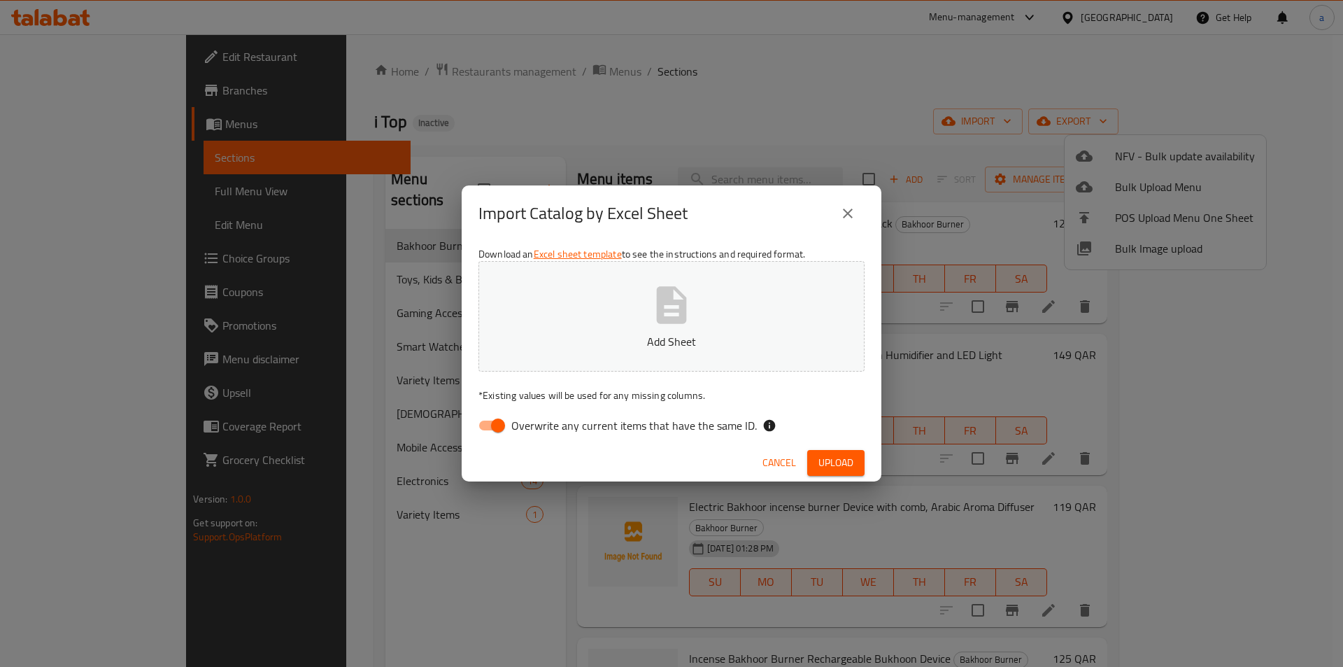
click at [509, 432] on input "Overwrite any current items that have the same ID." at bounding box center [498, 425] width 80 height 27
checkbox input "false"
click at [523, 375] on div "Download an Excel sheet template to see the instructions and required format. A…" at bounding box center [672, 342] width 420 height 203
click at [542, 348] on p "Add Sheet" at bounding box center [671, 341] width 343 height 17
click at [661, 463] on span "Upload" at bounding box center [836, 462] width 35 height 17
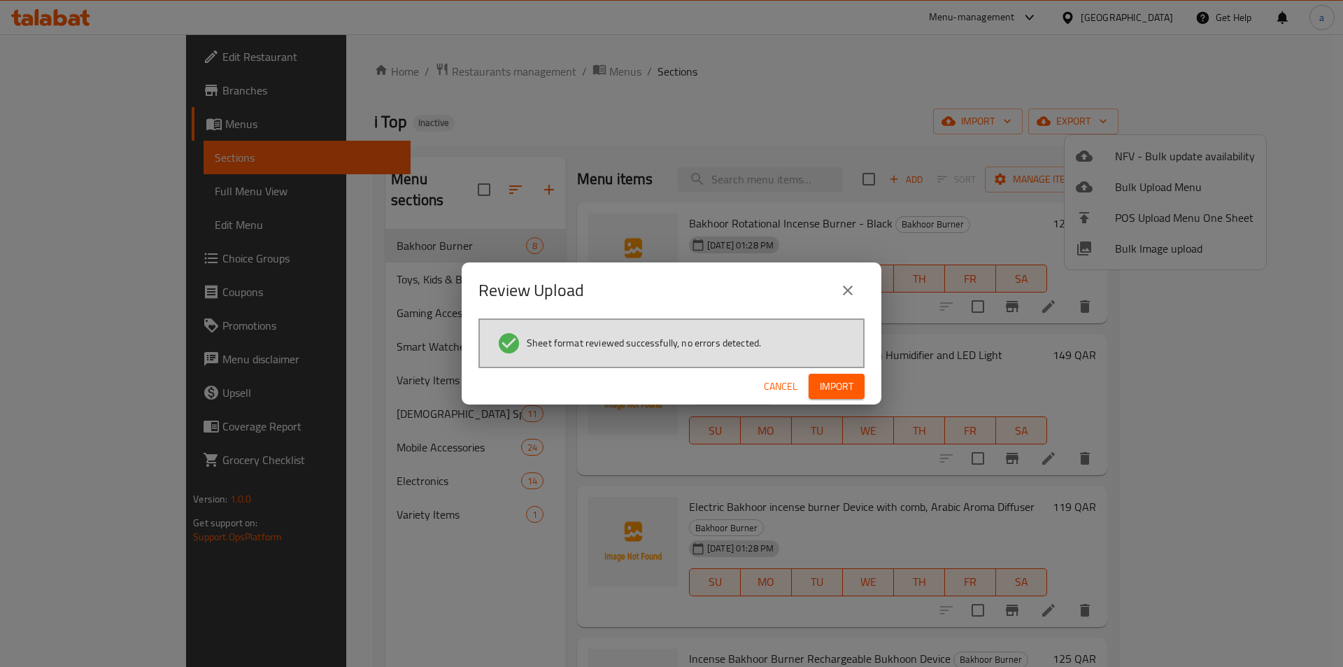
click at [661, 369] on div "Cancel Import" at bounding box center [672, 386] width 420 height 37
click at [661, 378] on button "Import" at bounding box center [837, 387] width 56 height 26
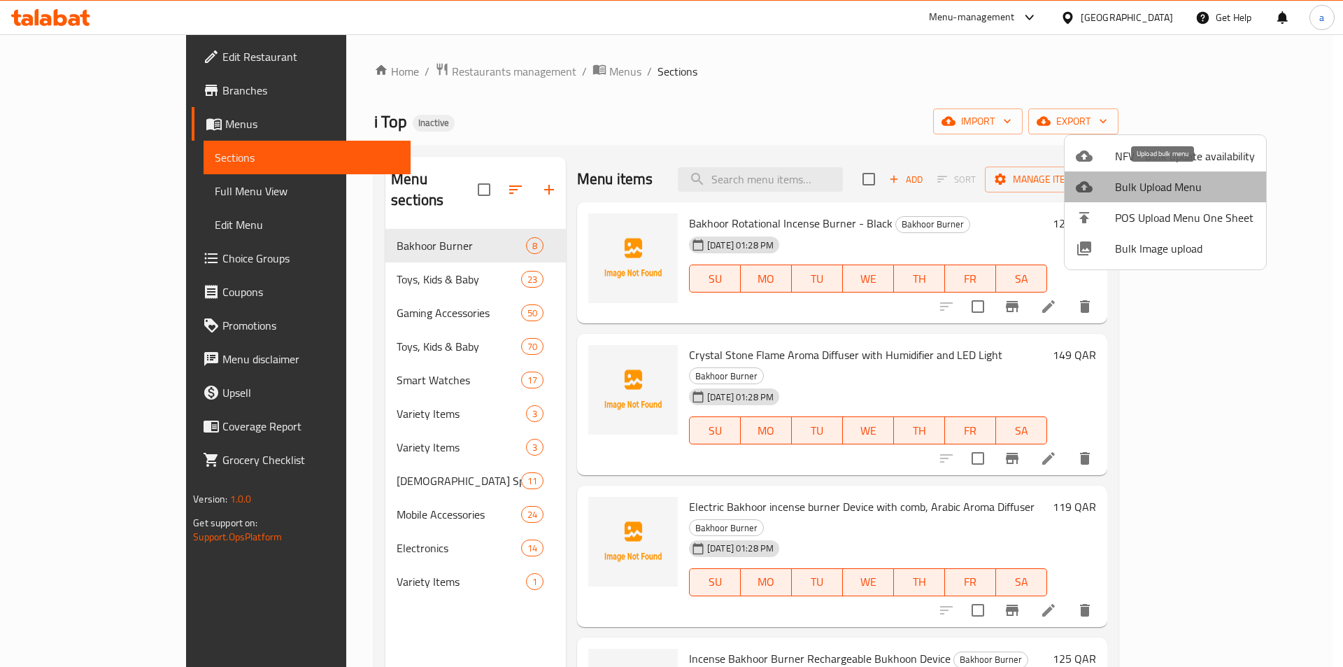
click at [661, 189] on span "Bulk Upload Menu" at bounding box center [1185, 186] width 140 height 17
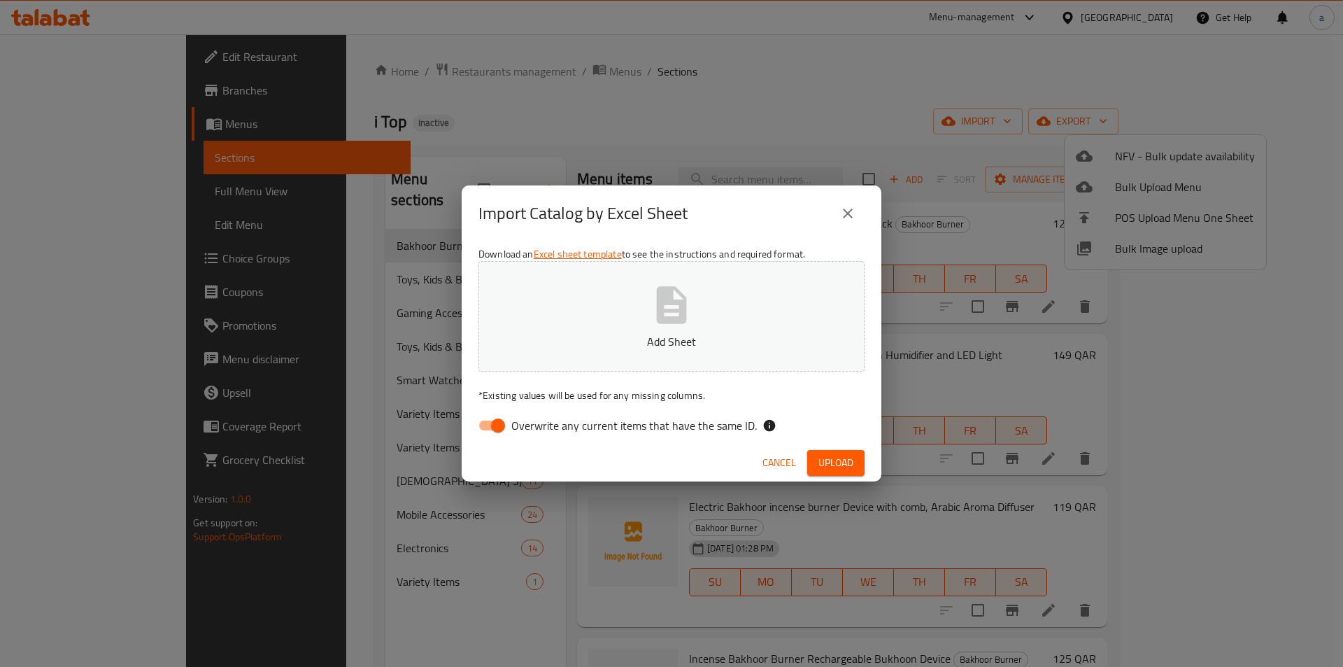
click at [490, 433] on input "Overwrite any current items that have the same ID." at bounding box center [498, 425] width 80 height 27
checkbox input "false"
click at [605, 351] on button "Add Sheet" at bounding box center [672, 316] width 386 height 111
click at [661, 470] on span "Upload" at bounding box center [836, 462] width 35 height 17
click at [661, 453] on button "Upload" at bounding box center [835, 463] width 57 height 26
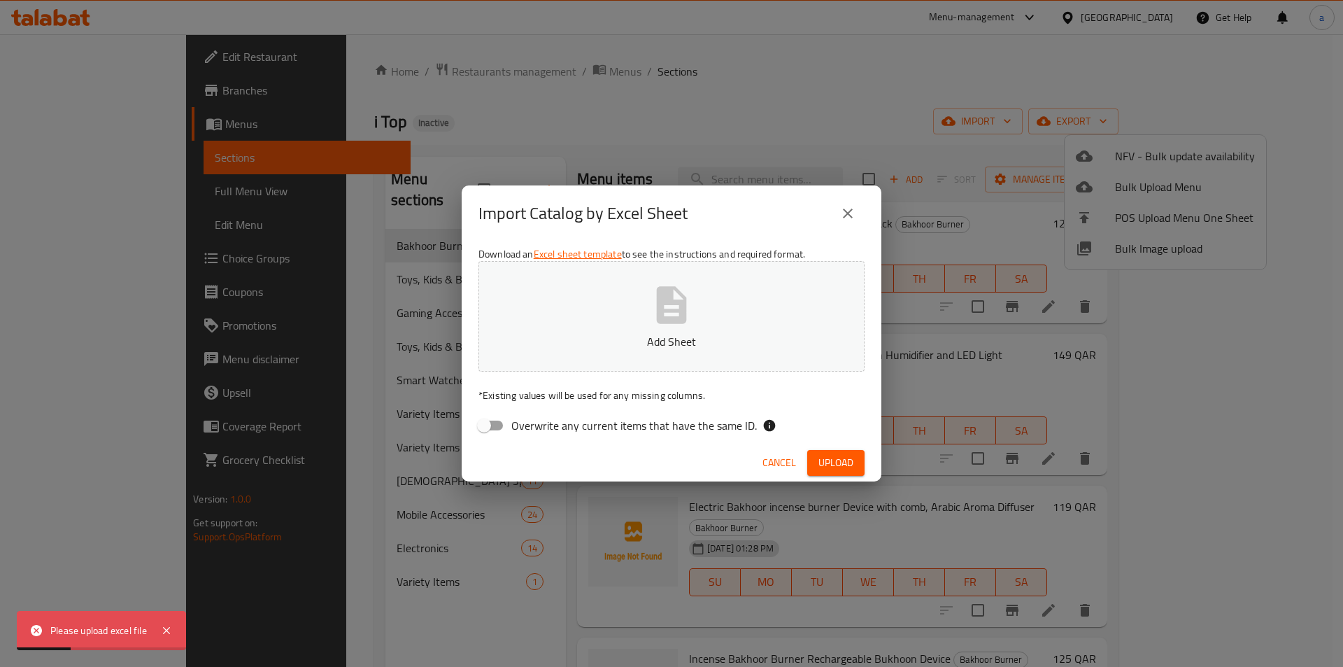
click at [661, 213] on button "close" at bounding box center [848, 214] width 34 height 34
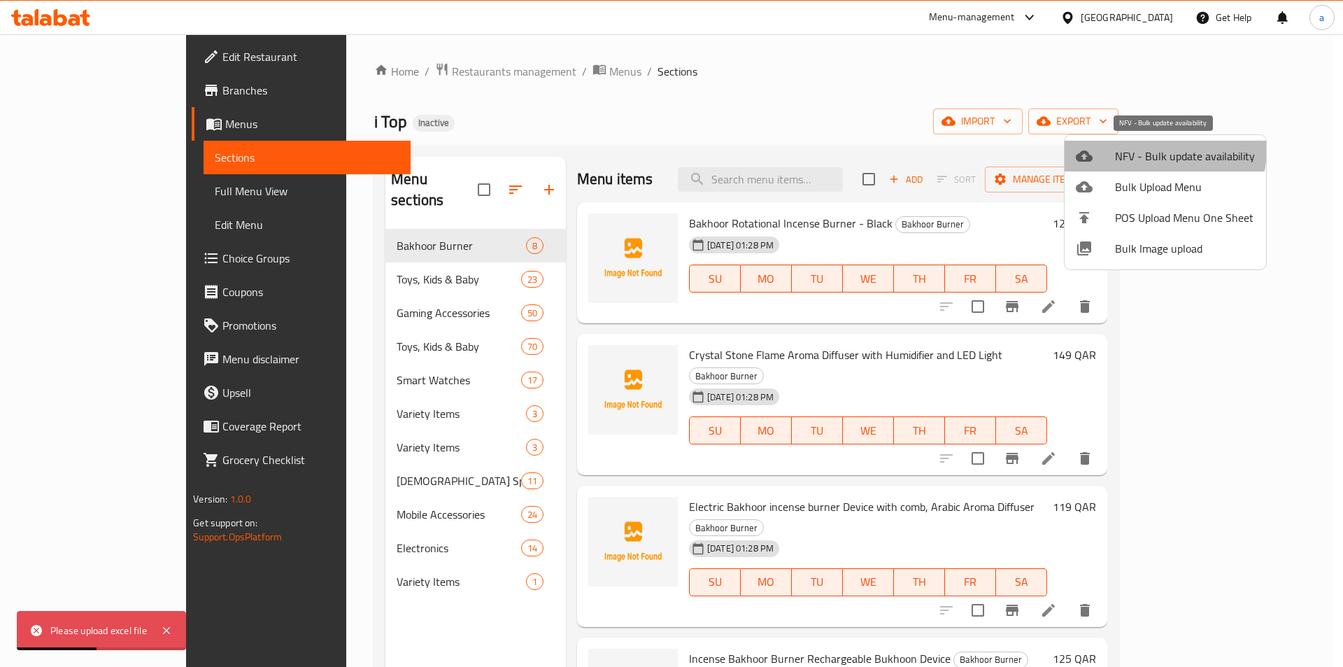
click at [661, 148] on span "NFV - Bulk update availability" at bounding box center [1185, 156] width 140 height 17
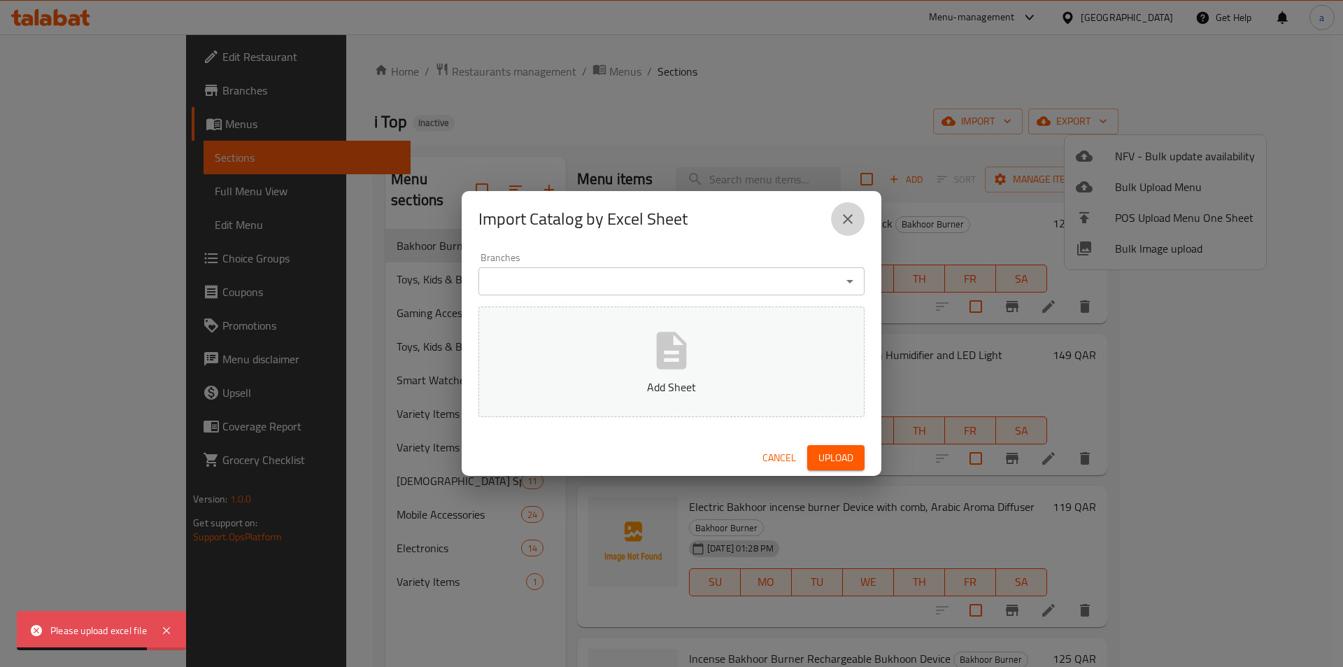
drag, startPoint x: 860, startPoint y: 223, endPoint x: 845, endPoint y: 217, distance: 16.4
click at [661, 223] on button "close" at bounding box center [848, 219] width 34 height 34
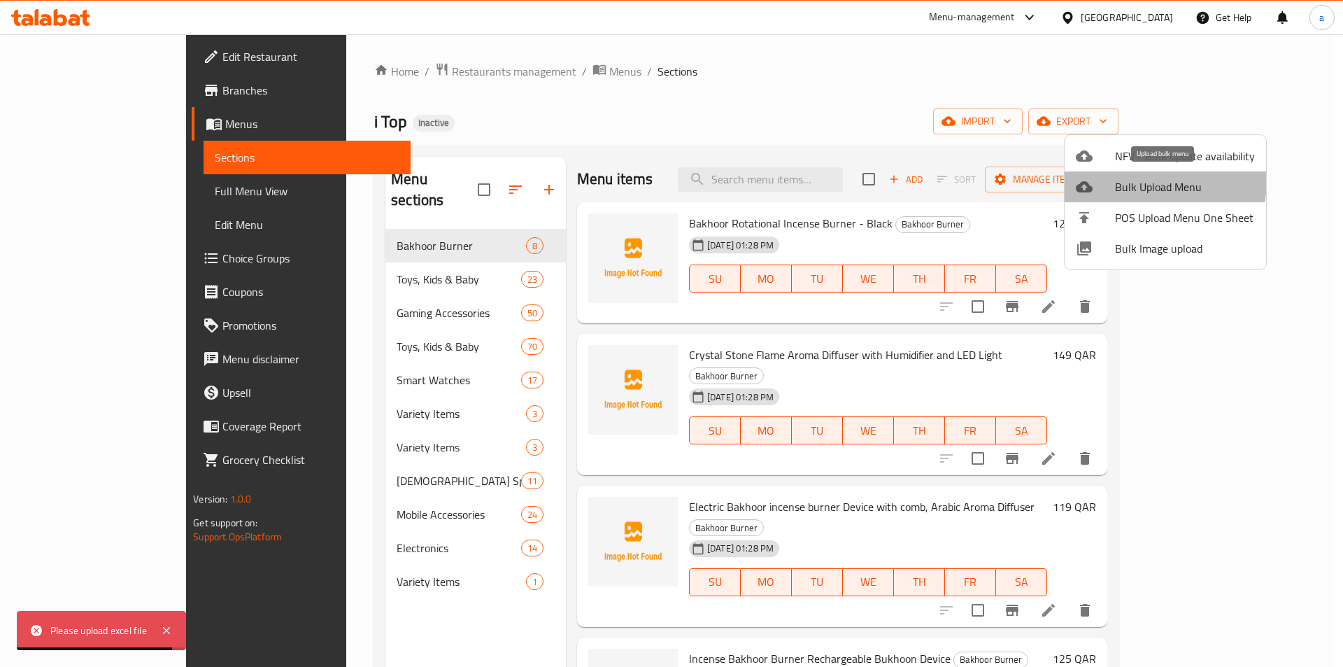
click at [661, 179] on span "Bulk Upload Menu" at bounding box center [1185, 186] width 140 height 17
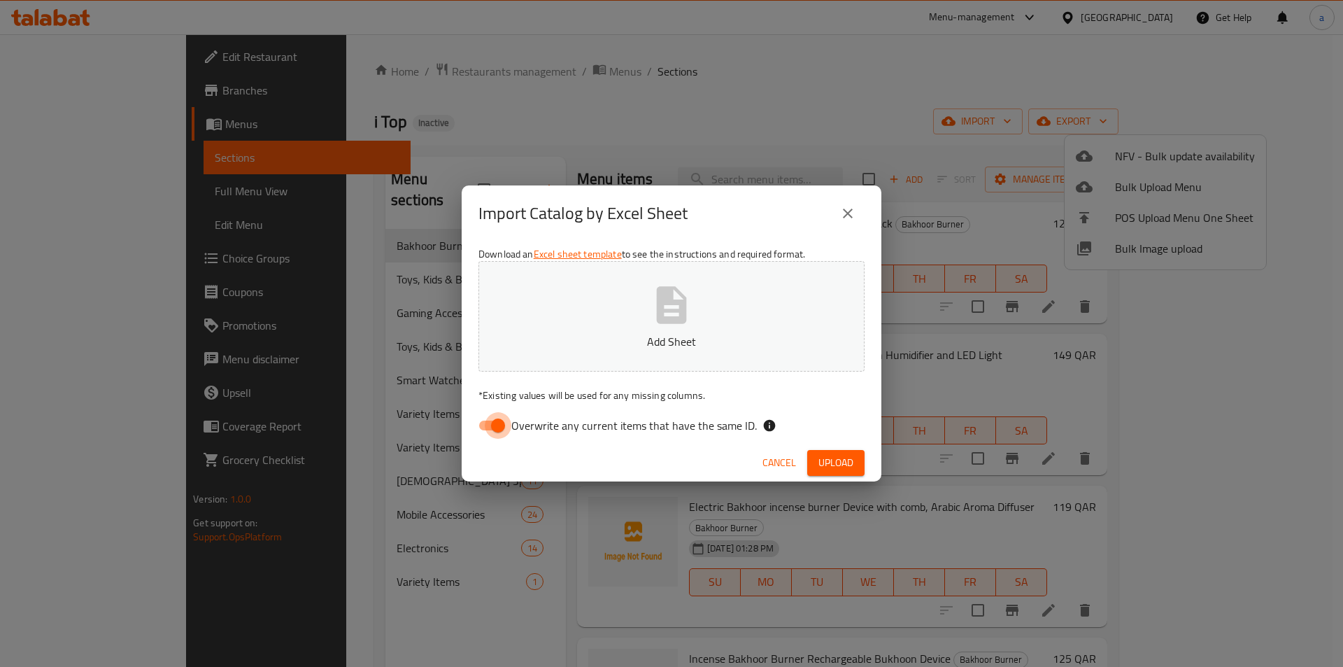
click at [471, 433] on input "Overwrite any current items that have the same ID." at bounding box center [498, 425] width 80 height 27
checkbox input "false"
click at [661, 288] on icon "button" at bounding box center [671, 305] width 45 height 45
click at [661, 461] on span "Upload" at bounding box center [836, 462] width 35 height 17
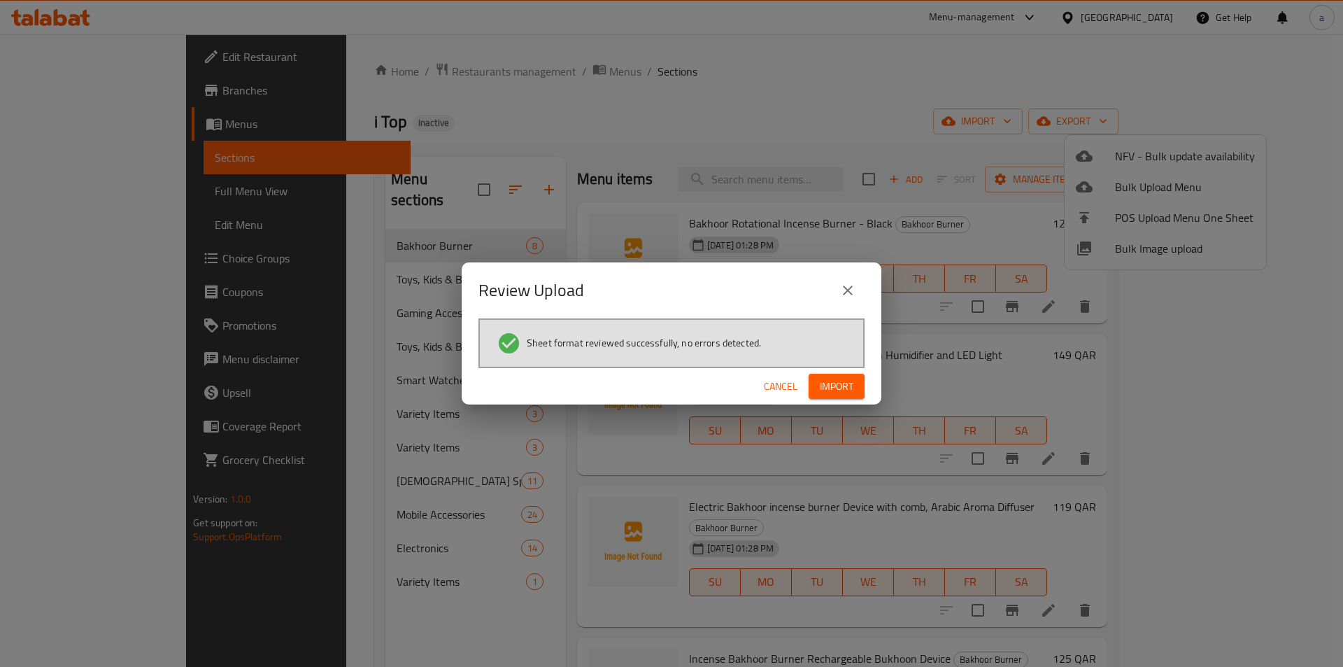
click at [661, 383] on span "Import" at bounding box center [837, 386] width 34 height 17
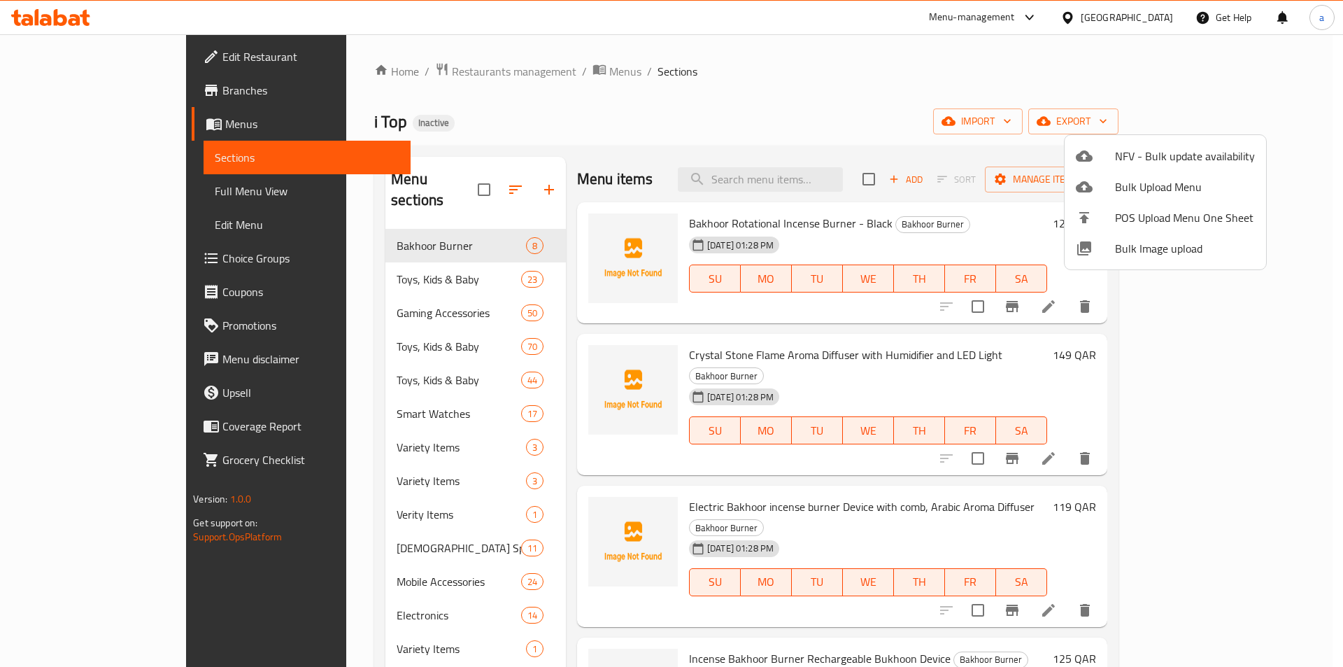
click at [661, 127] on div at bounding box center [671, 333] width 1343 height 667
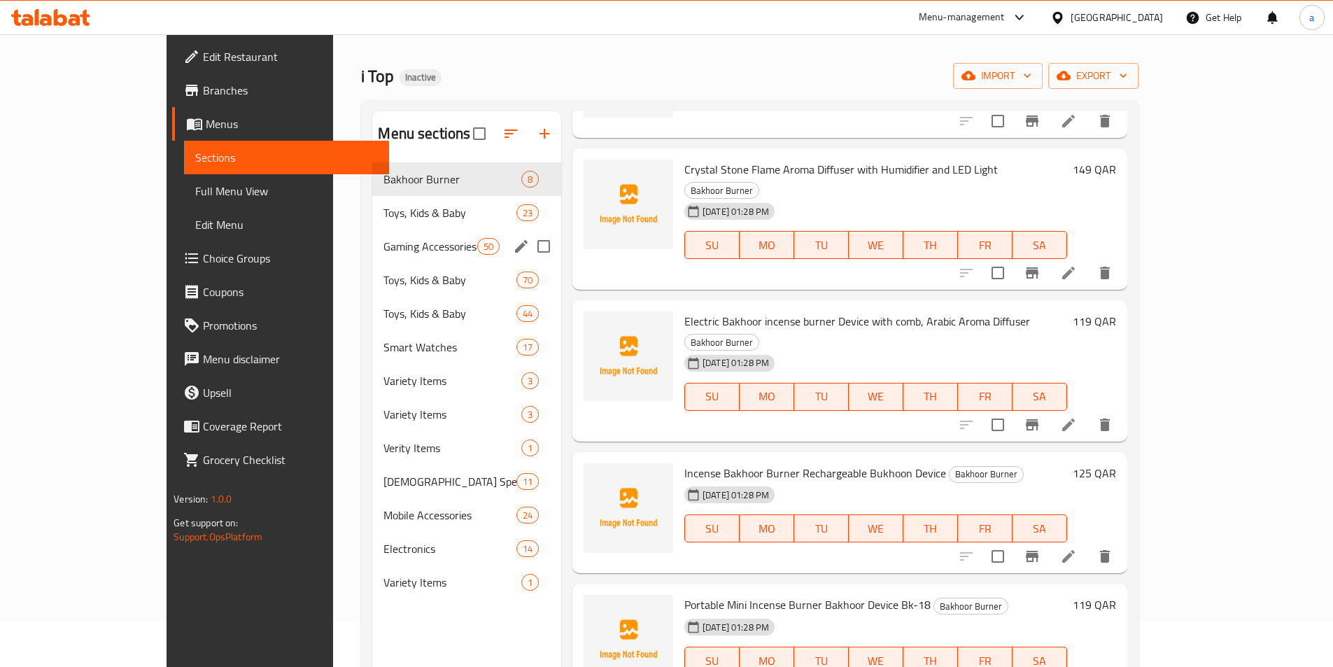
scroll to position [70, 0]
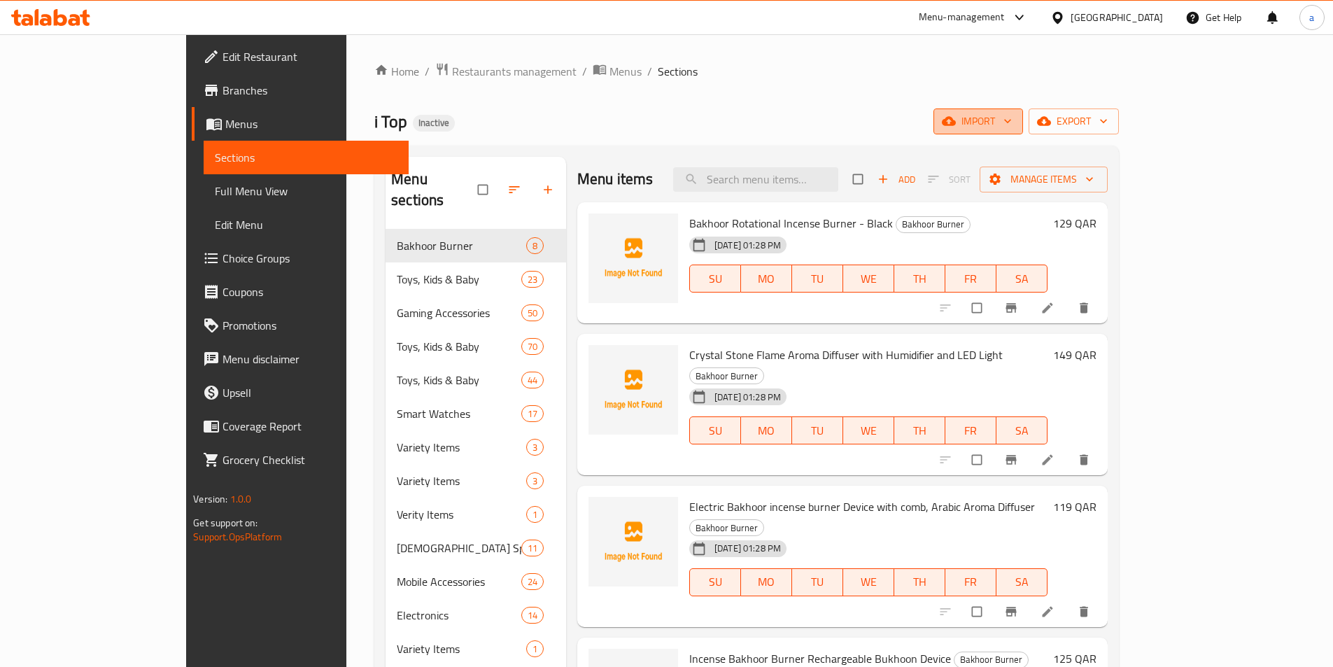
click at [1023, 108] on button "import" at bounding box center [978, 121] width 90 height 26
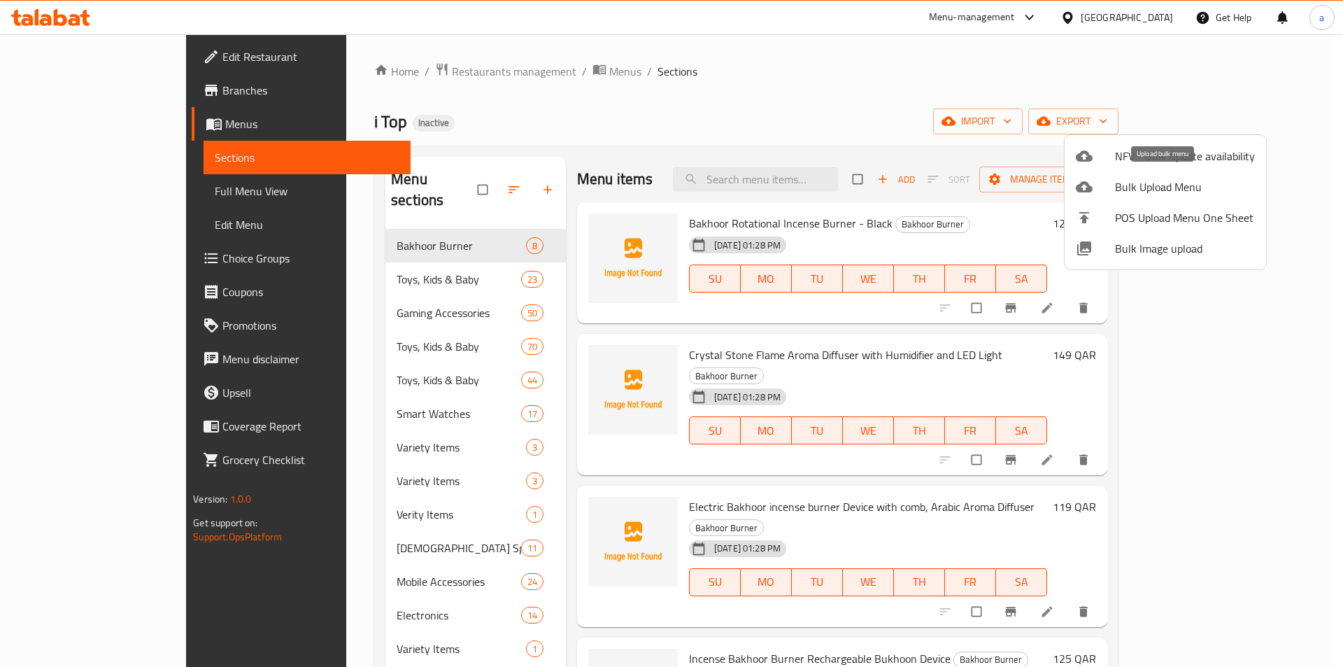
click at [1152, 198] on li "Bulk Upload Menu" at bounding box center [1166, 186] width 202 height 31
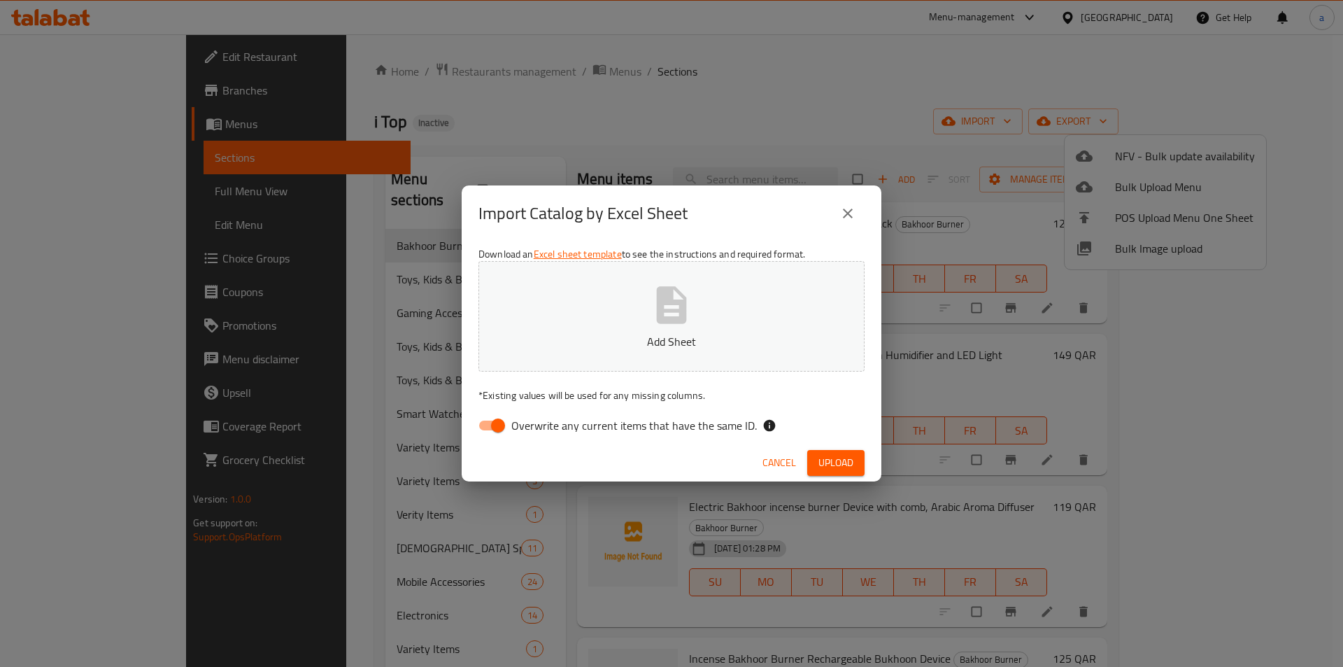
click at [518, 423] on span "Overwrite any current items that have the same ID." at bounding box center [634, 425] width 246 height 17
click at [518, 423] on input "Overwrite any current items that have the same ID." at bounding box center [498, 425] width 80 height 27
checkbox input "false"
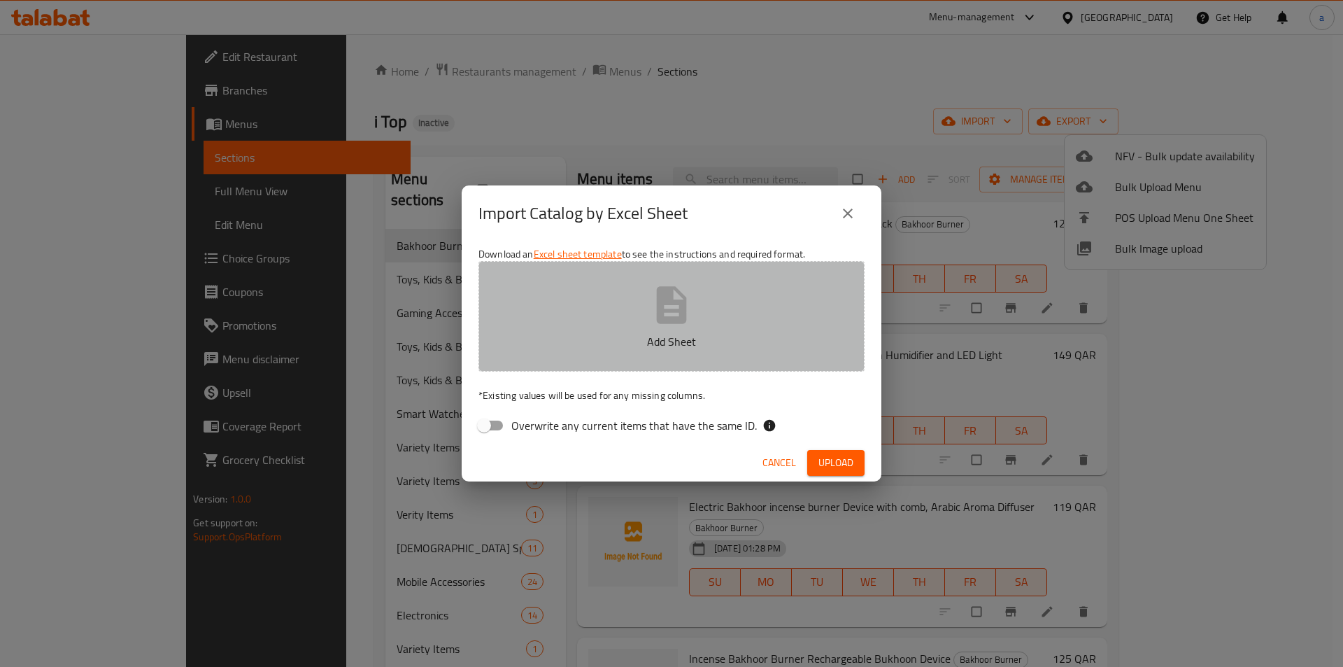
click at [596, 318] on button "Add Sheet" at bounding box center [672, 316] width 386 height 111
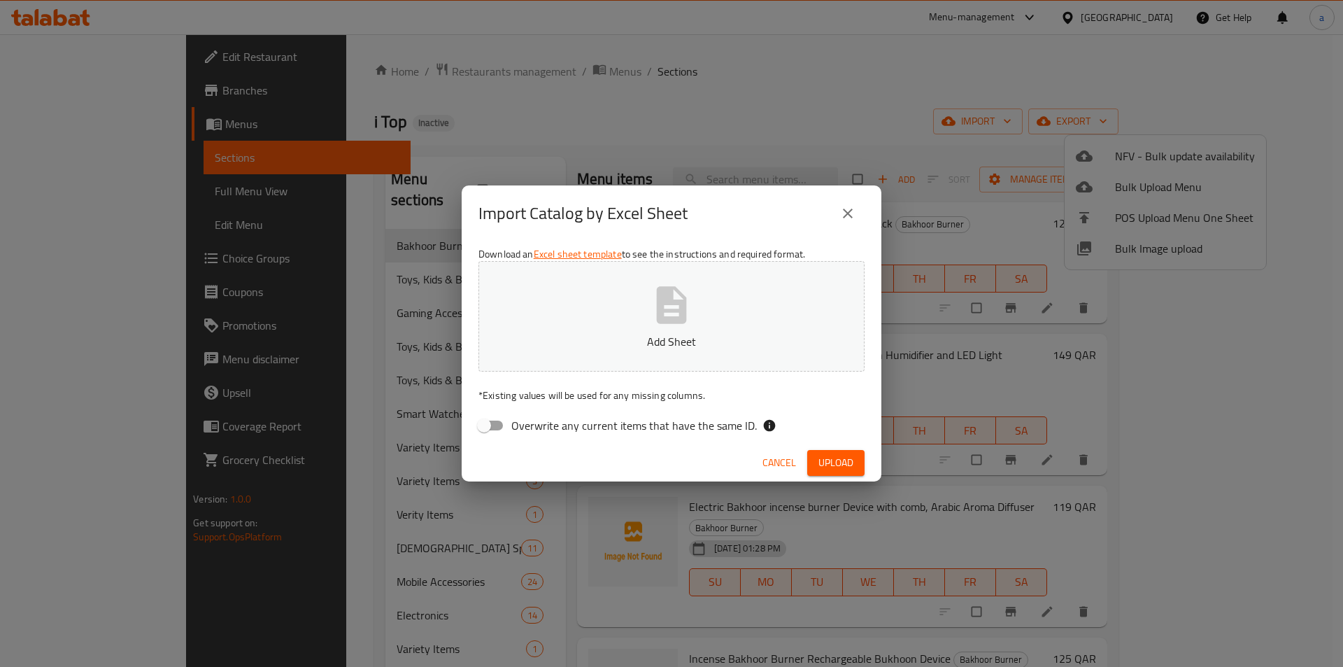
click at [842, 452] on button "Upload" at bounding box center [835, 463] width 57 height 26
click at [850, 225] on button "close" at bounding box center [848, 214] width 34 height 34
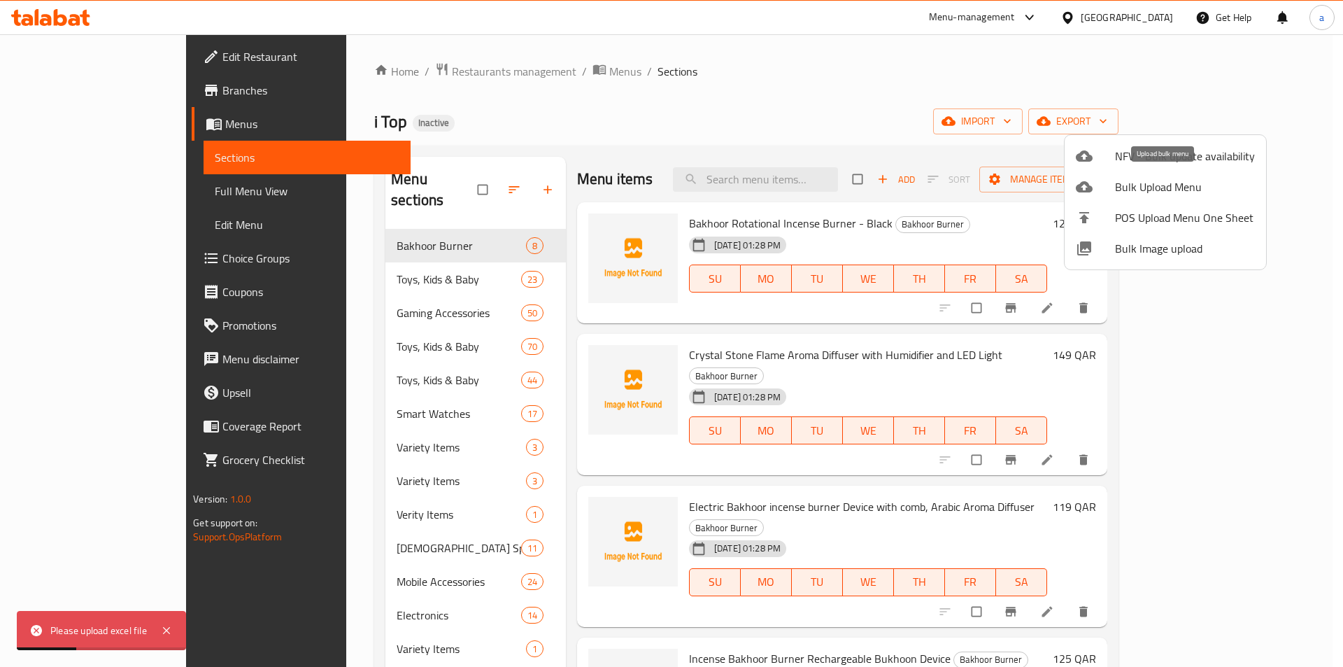
click at [1162, 183] on span "Bulk Upload Menu" at bounding box center [1185, 186] width 140 height 17
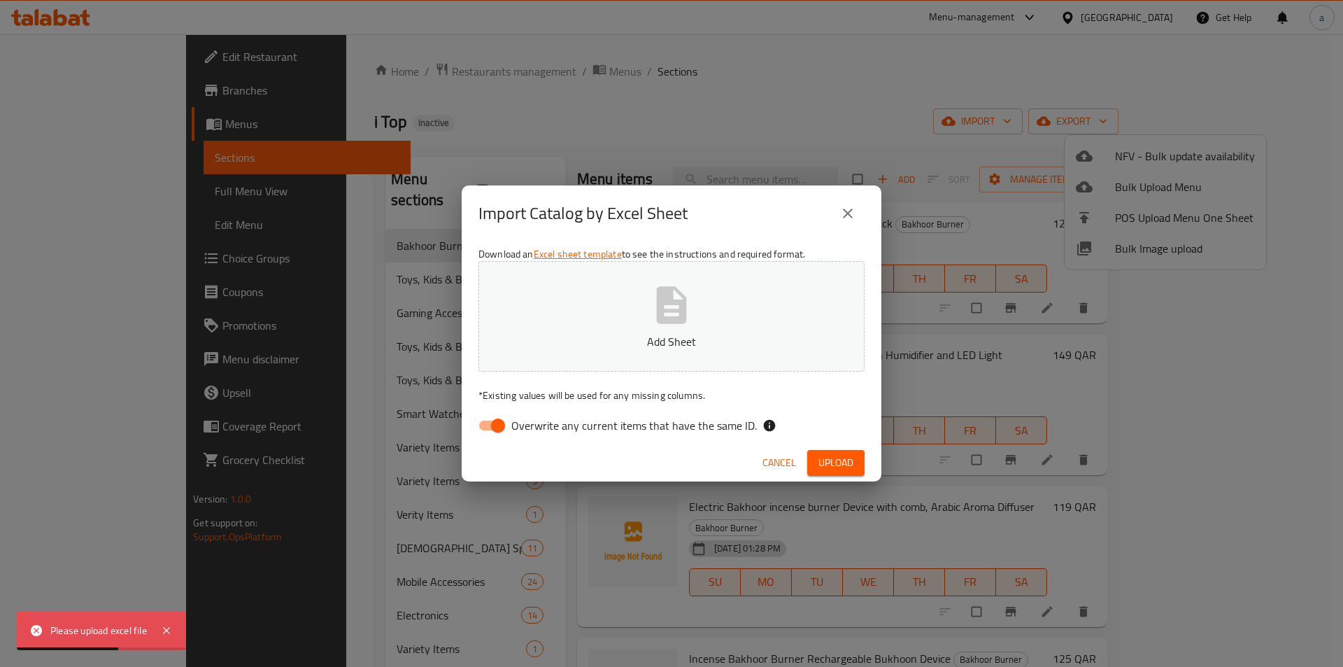
click at [646, 428] on span "Overwrite any current items that have the same ID." at bounding box center [634, 425] width 246 height 17
click at [538, 428] on input "Overwrite any current items that have the same ID." at bounding box center [498, 425] width 80 height 27
checkbox input "false"
click at [842, 465] on span "Upload" at bounding box center [836, 462] width 35 height 17
click at [842, 454] on span "Upload" at bounding box center [836, 462] width 35 height 17
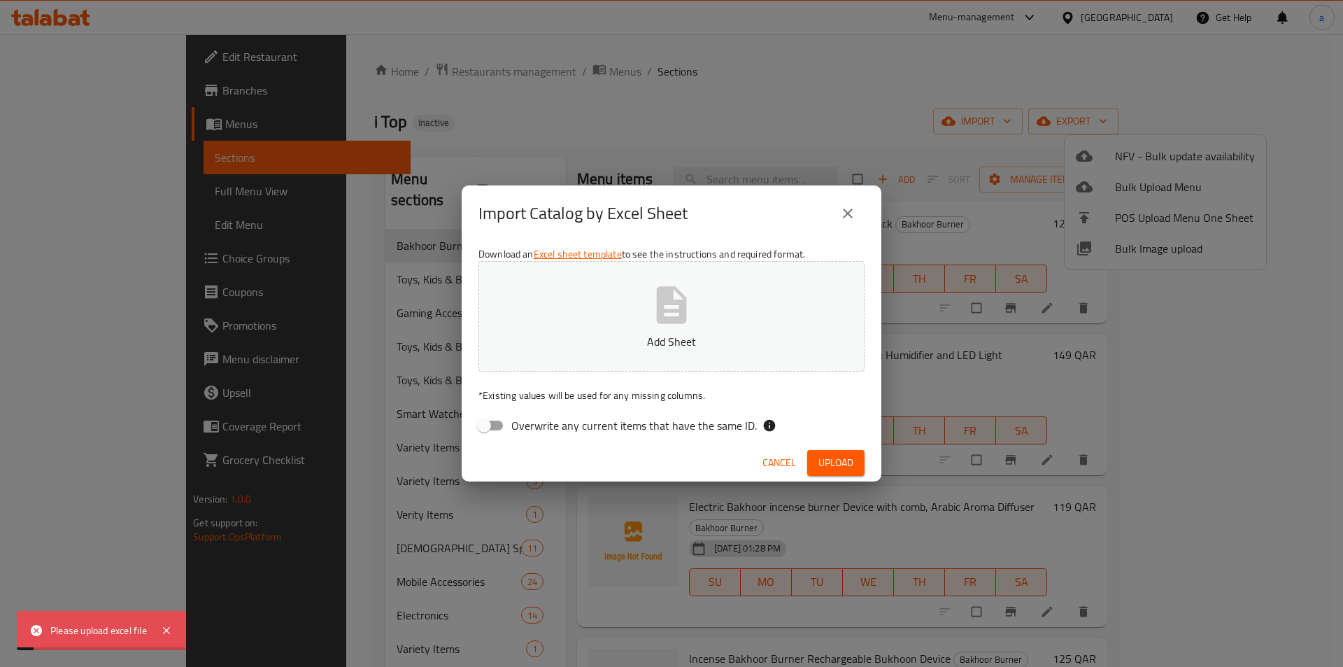
click at [847, 200] on button "close" at bounding box center [848, 214] width 34 height 34
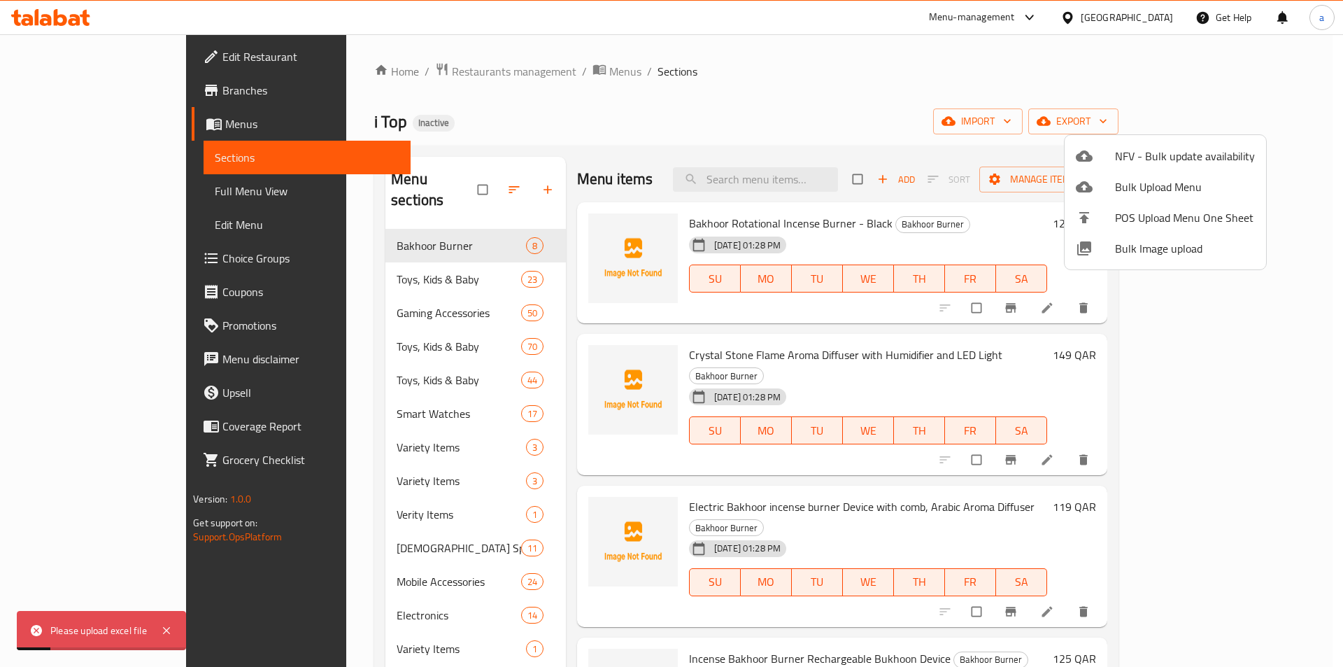
click at [843, 100] on div at bounding box center [671, 333] width 1343 height 667
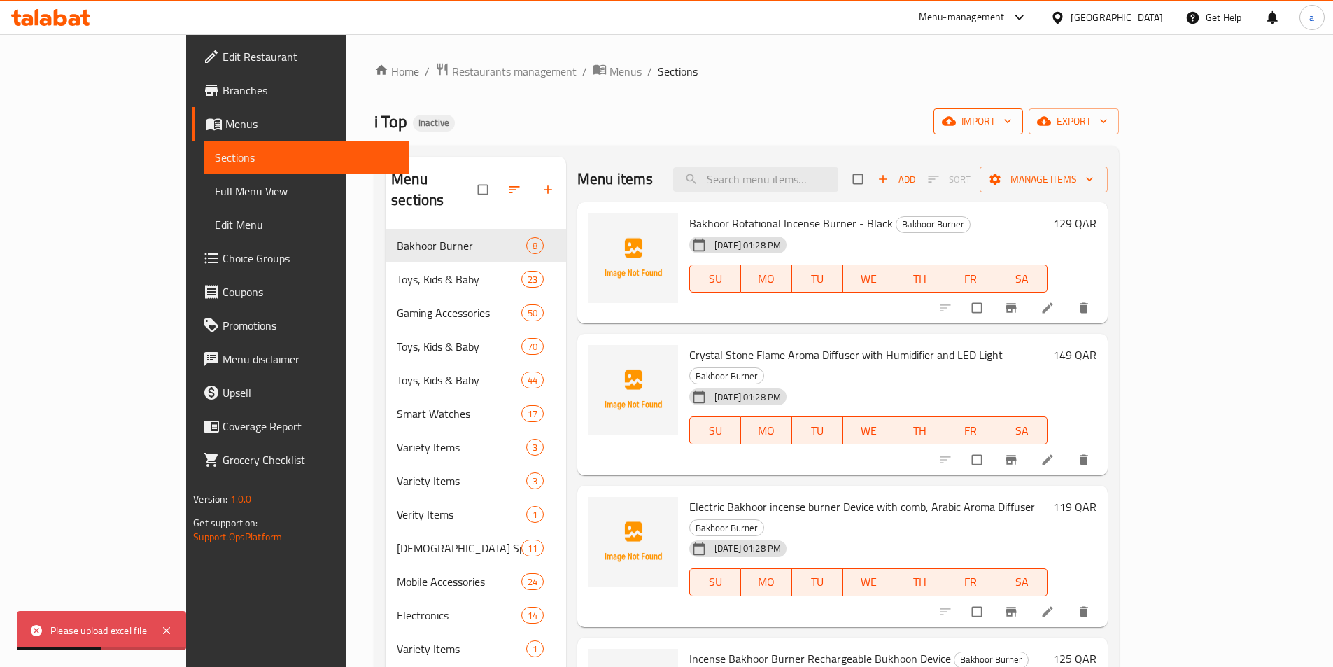
click at [1012, 125] on span "import" at bounding box center [978, 121] width 67 height 17
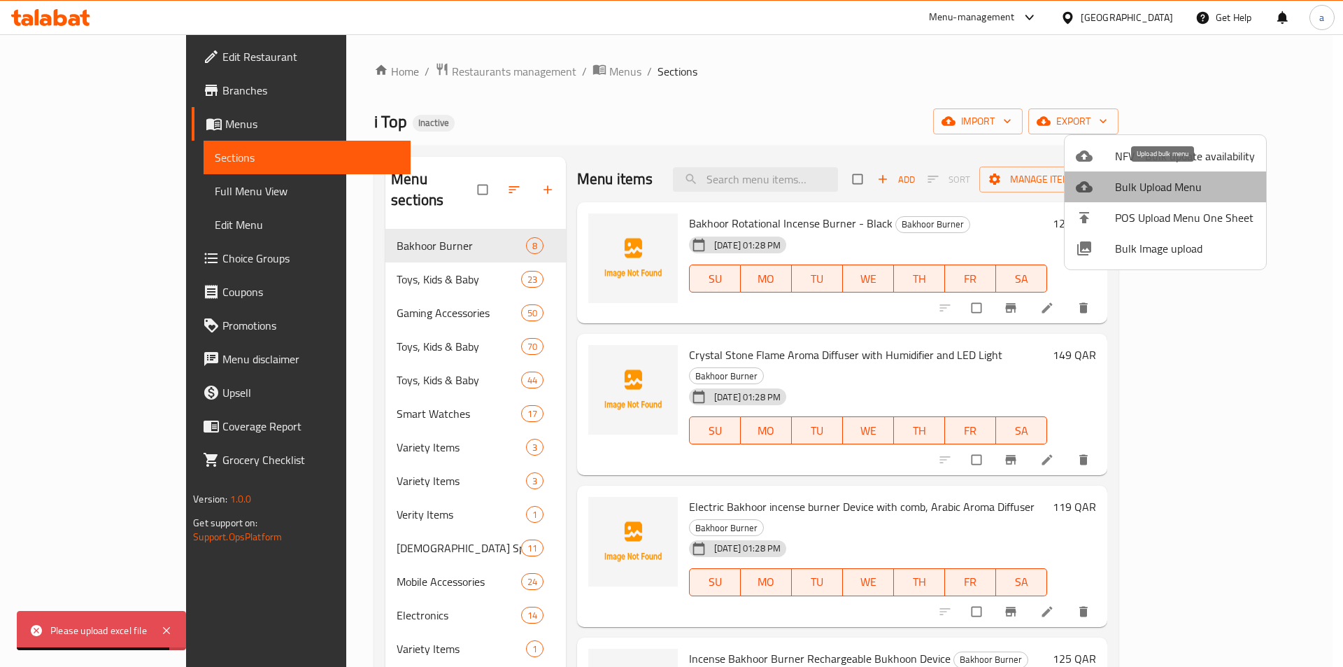
click at [1180, 187] on span "Bulk Upload Menu" at bounding box center [1185, 186] width 140 height 17
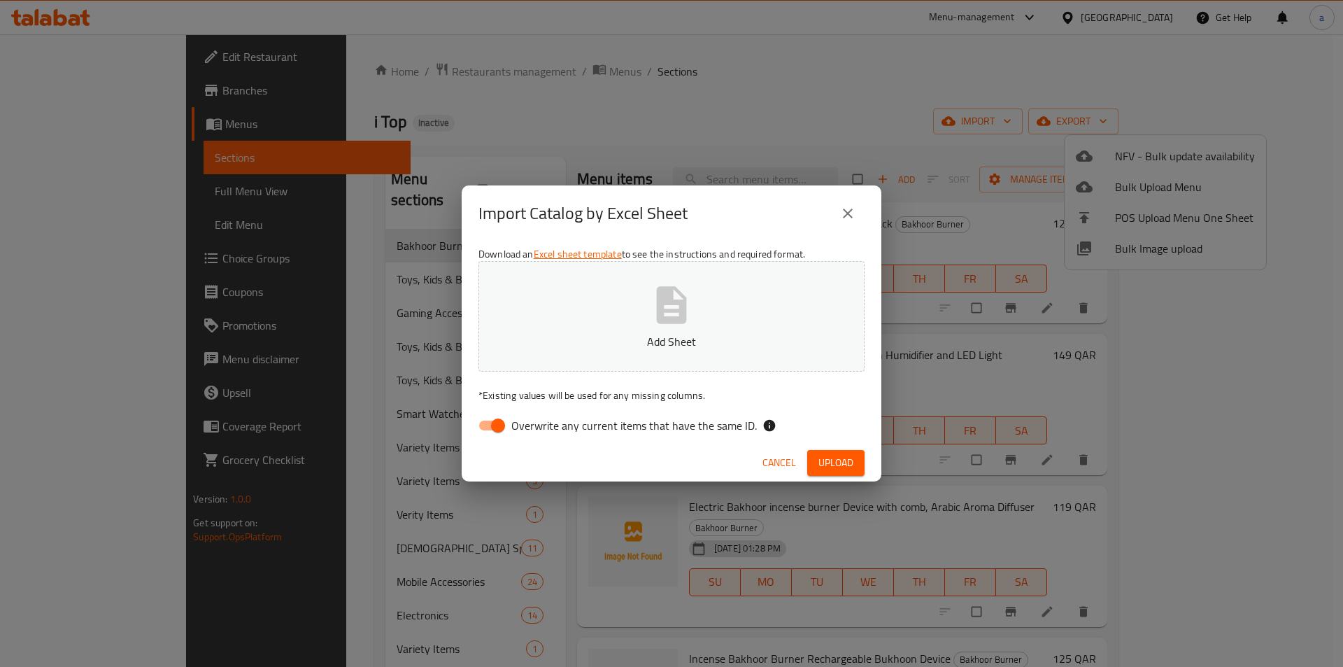
click at [502, 435] on input "Overwrite any current items that have the same ID." at bounding box center [498, 425] width 80 height 27
checkbox input "false"
click at [567, 364] on button "Add Sheet" at bounding box center [672, 316] width 386 height 111
click at [838, 472] on button "Upload" at bounding box center [835, 463] width 57 height 26
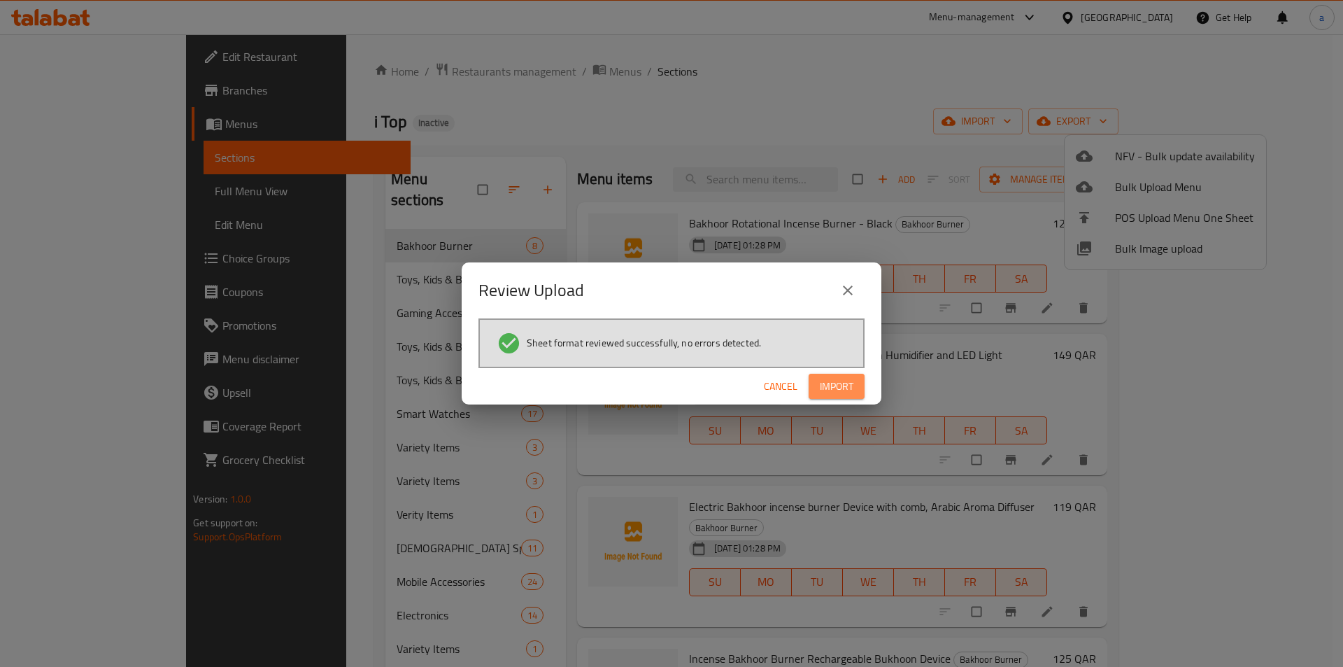
click at [836, 386] on span "Import" at bounding box center [837, 386] width 34 height 17
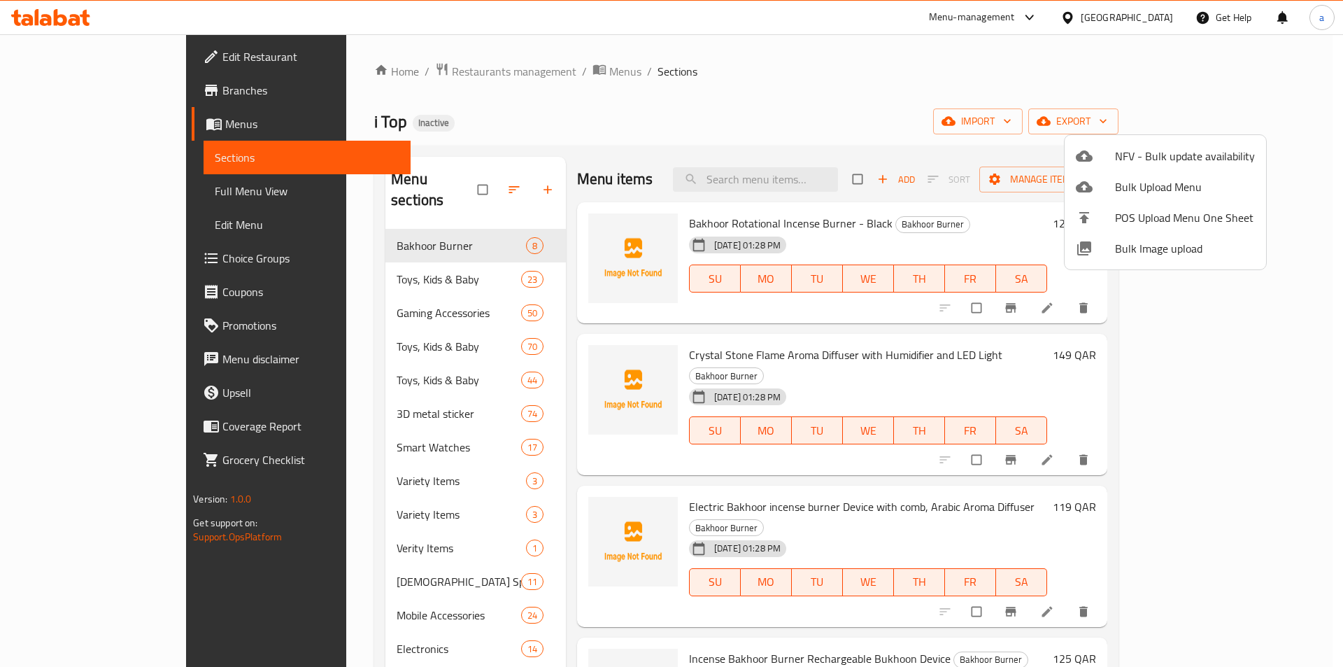
click at [703, 108] on div at bounding box center [671, 333] width 1343 height 667
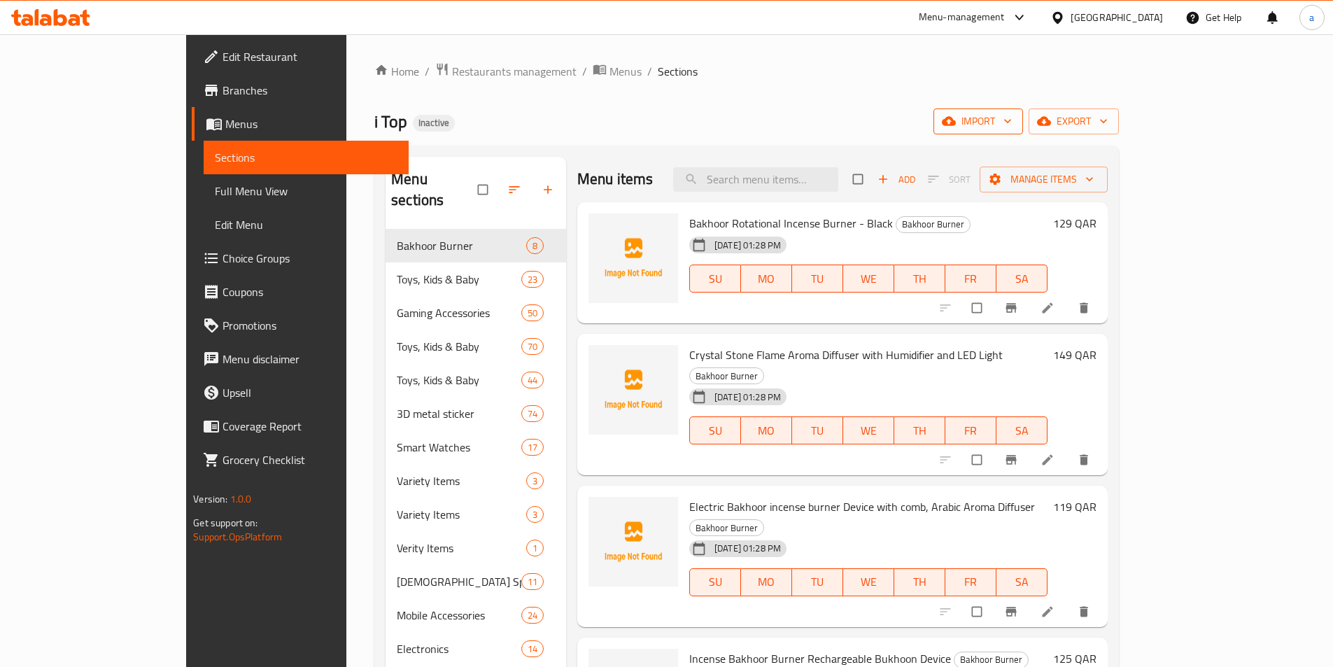
click at [1012, 122] on span "import" at bounding box center [978, 121] width 67 height 17
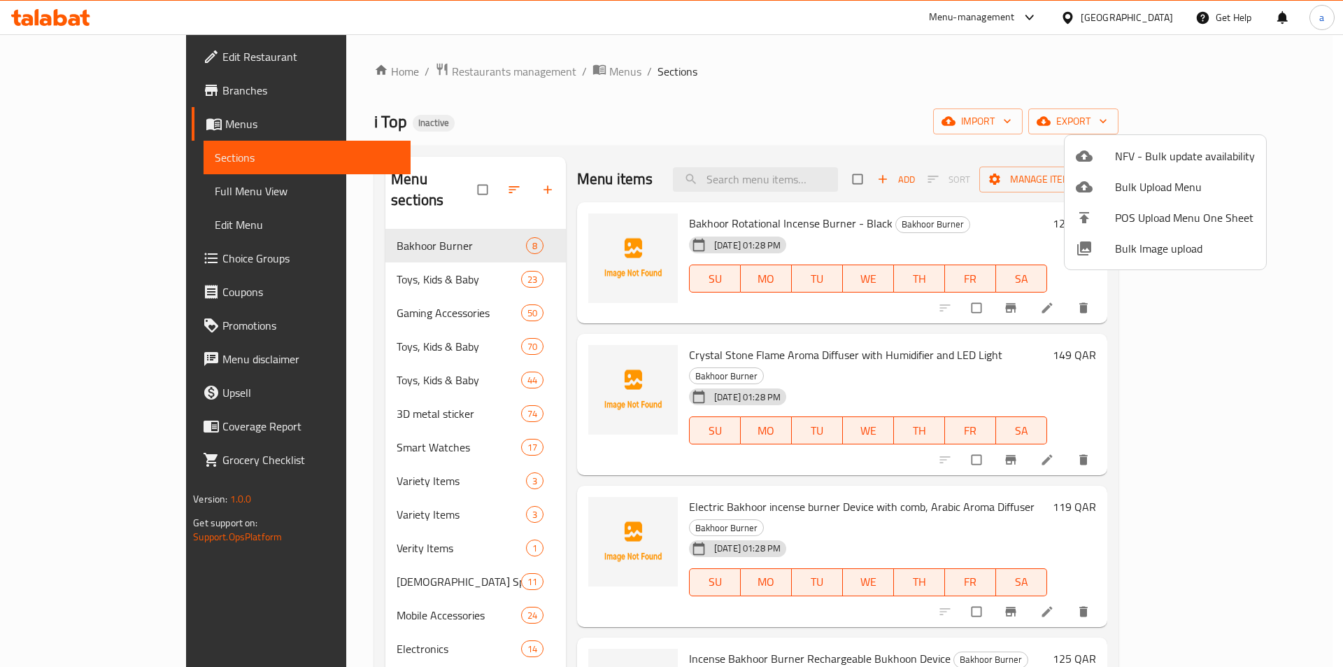
click at [1155, 186] on span "Bulk Upload Menu" at bounding box center [1185, 186] width 140 height 17
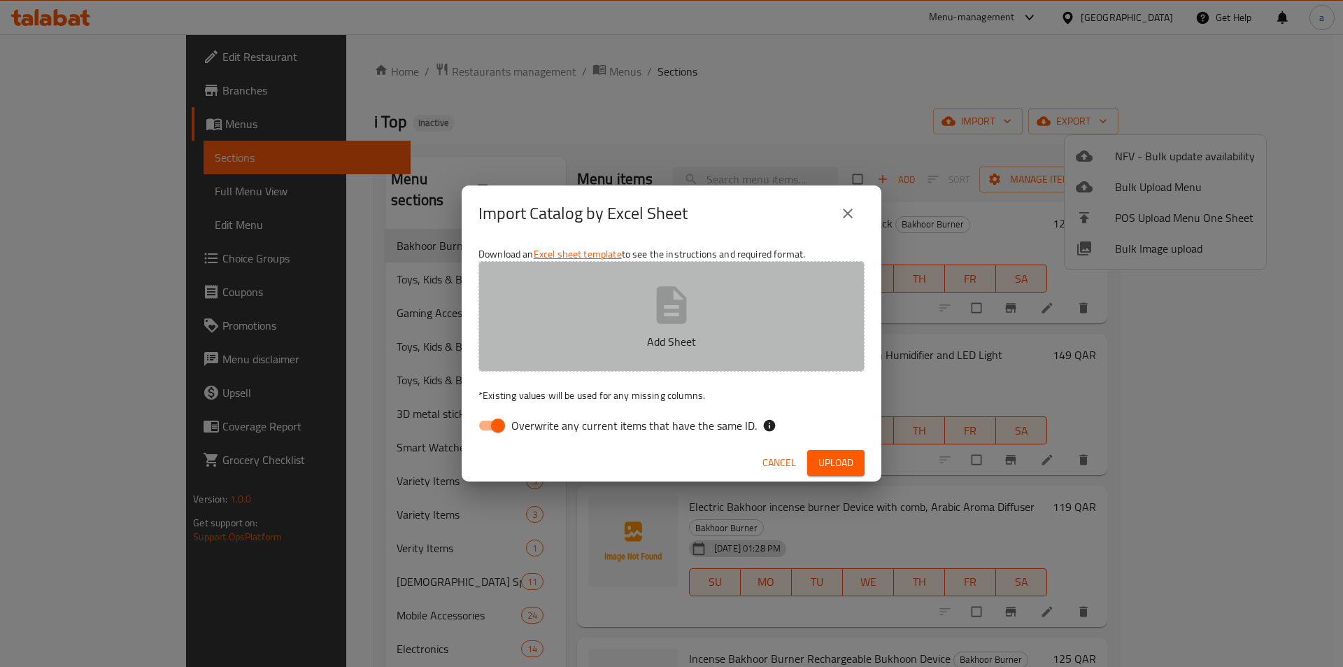
click at [702, 326] on button "Add Sheet" at bounding box center [672, 316] width 386 height 111
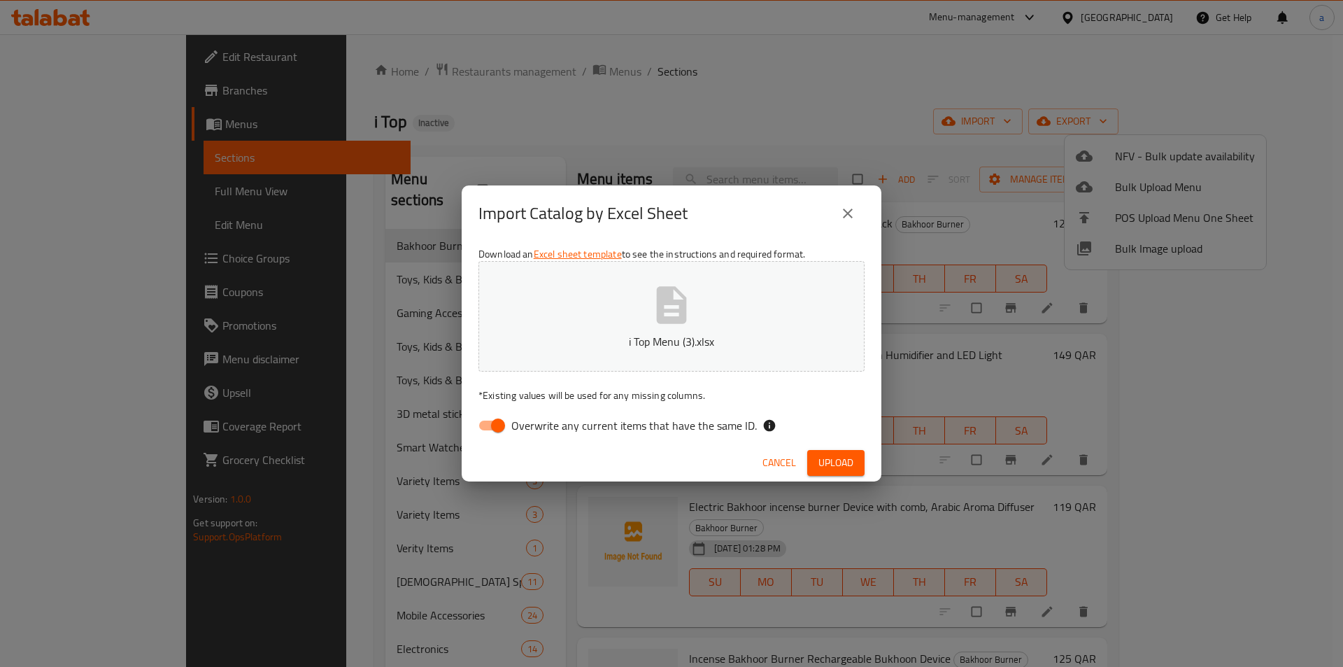
click at [497, 424] on input "Overwrite any current items that have the same ID." at bounding box center [498, 425] width 80 height 27
checkbox input "false"
click at [832, 460] on span "Upload" at bounding box center [836, 462] width 35 height 17
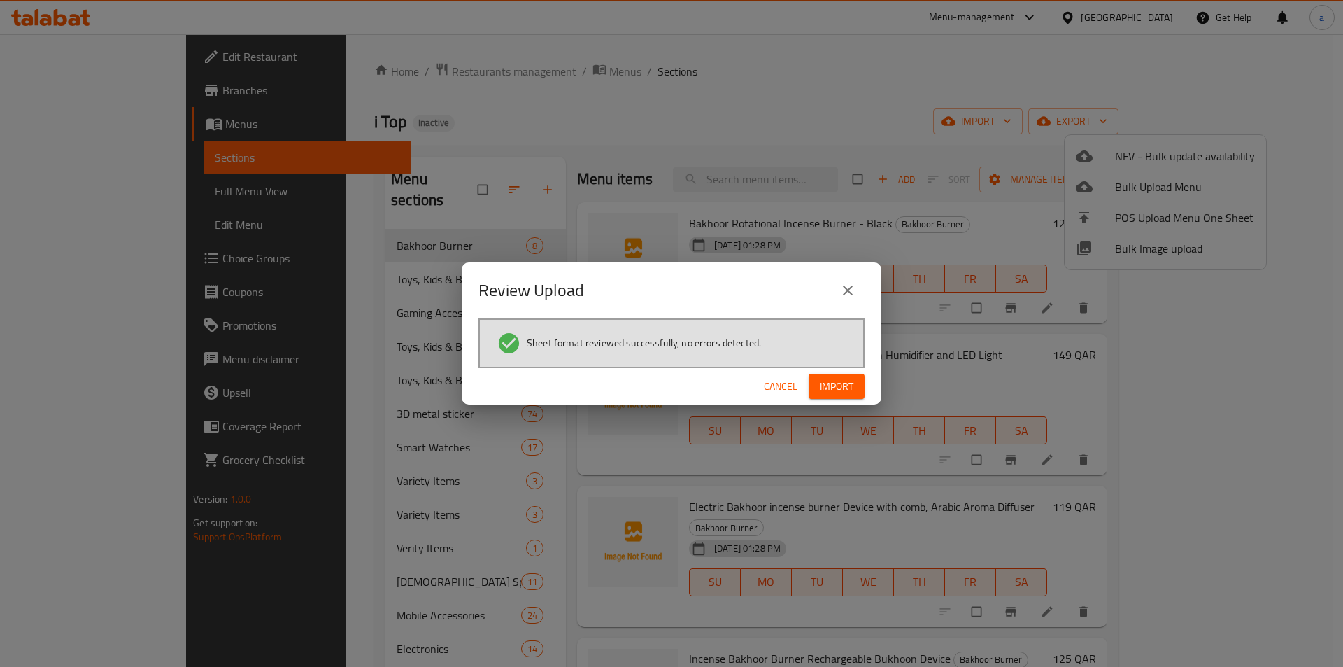
click at [837, 385] on span "Import" at bounding box center [837, 386] width 34 height 17
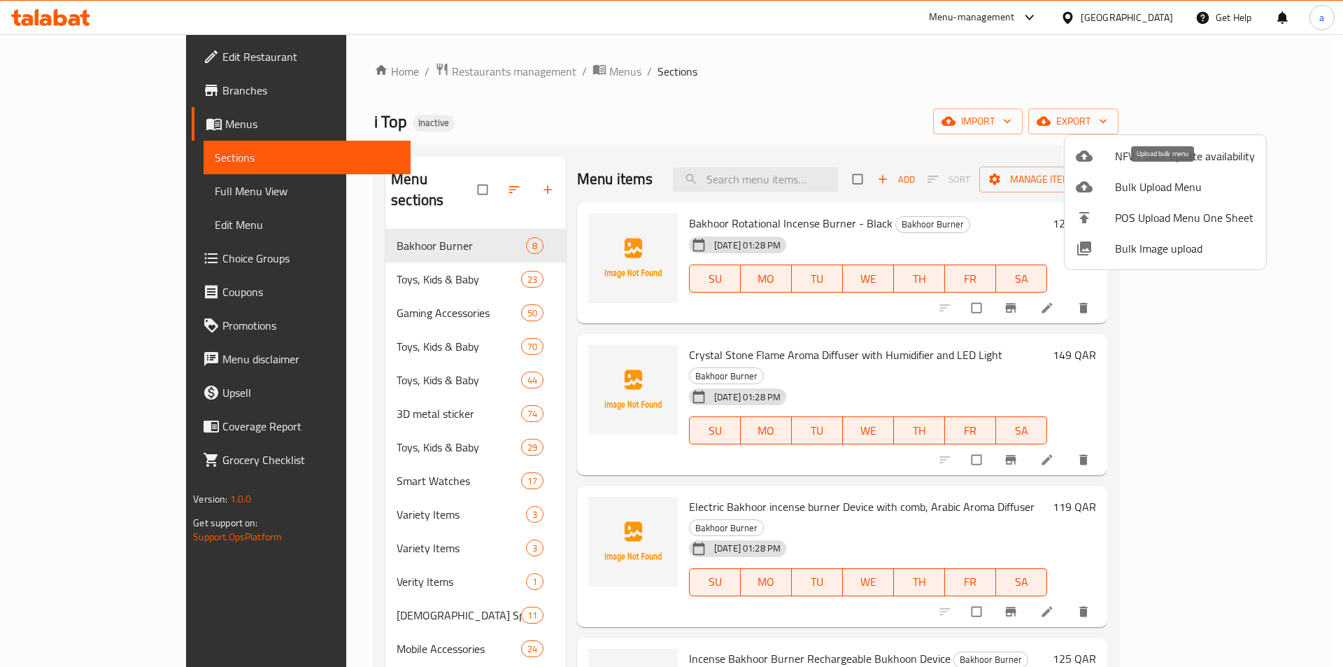
click at [1164, 195] on span "Bulk Upload Menu" at bounding box center [1185, 186] width 140 height 17
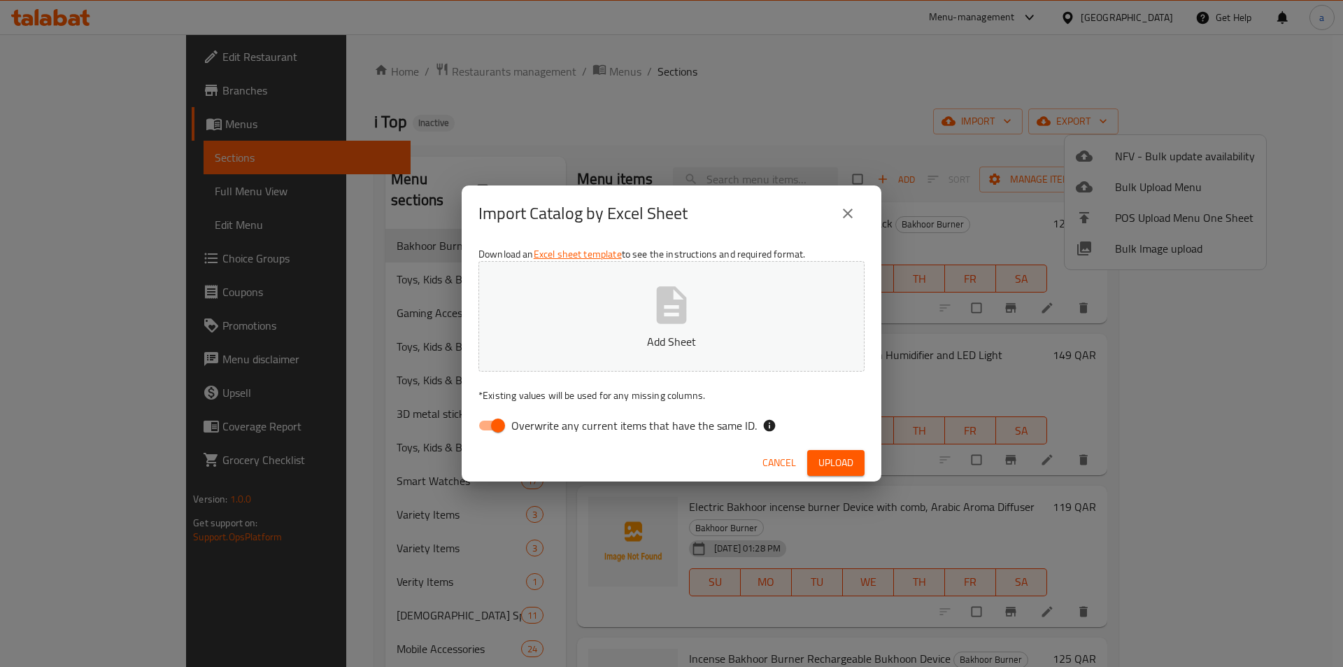
click at [524, 423] on span "Overwrite any current items that have the same ID." at bounding box center [634, 425] width 246 height 17
click at [524, 423] on input "Overwrite any current items that have the same ID." at bounding box center [498, 425] width 80 height 27
checkbox input "false"
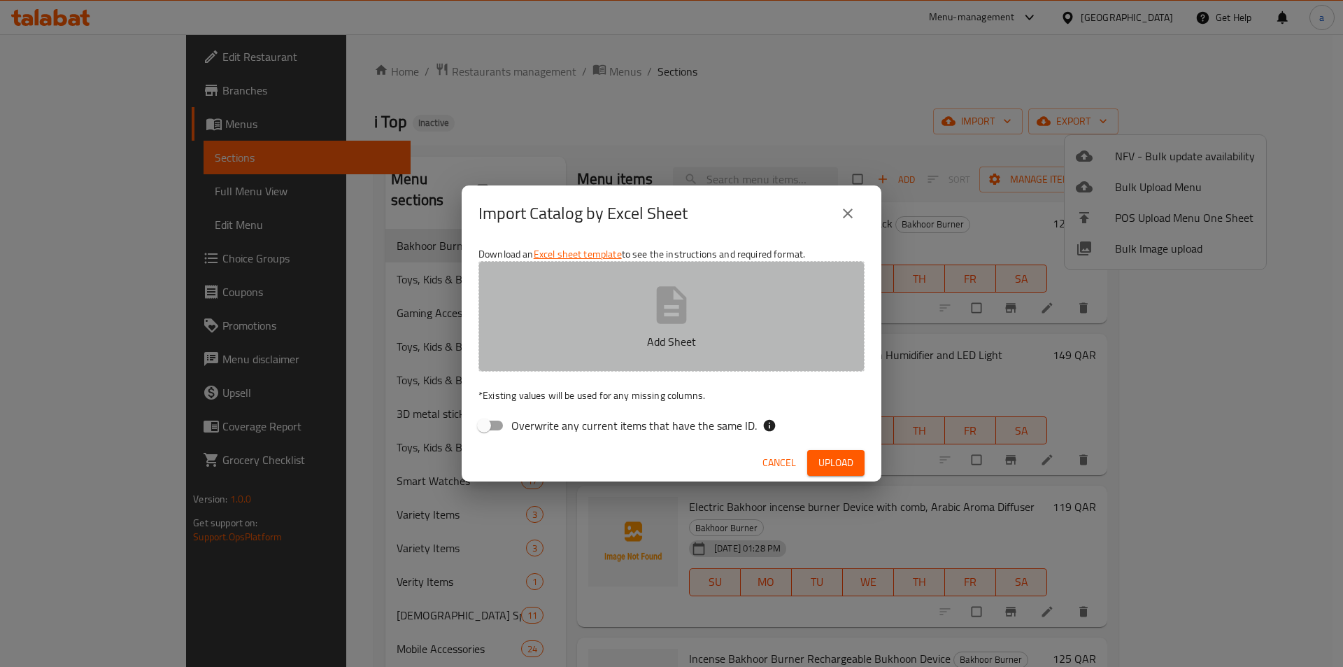
click at [583, 306] on button "Add Sheet" at bounding box center [672, 316] width 386 height 111
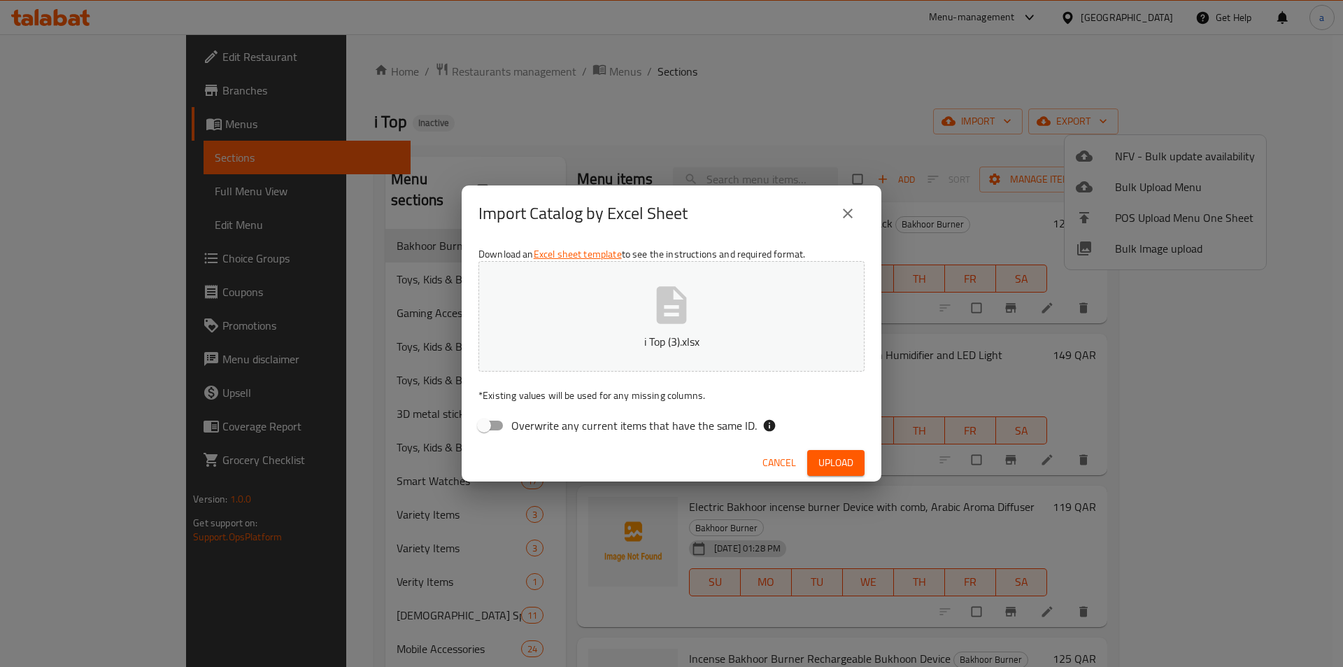
click at [840, 450] on button "Upload" at bounding box center [835, 463] width 57 height 26
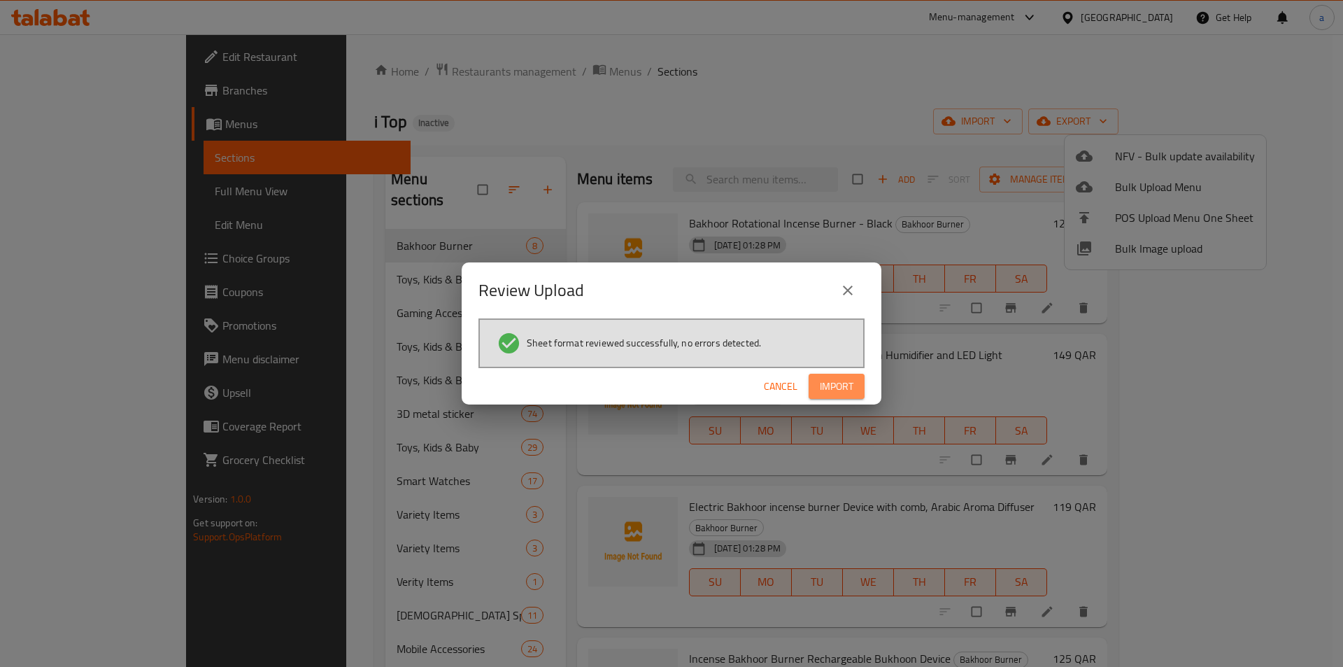
click at [854, 396] on button "Import" at bounding box center [837, 387] width 56 height 26
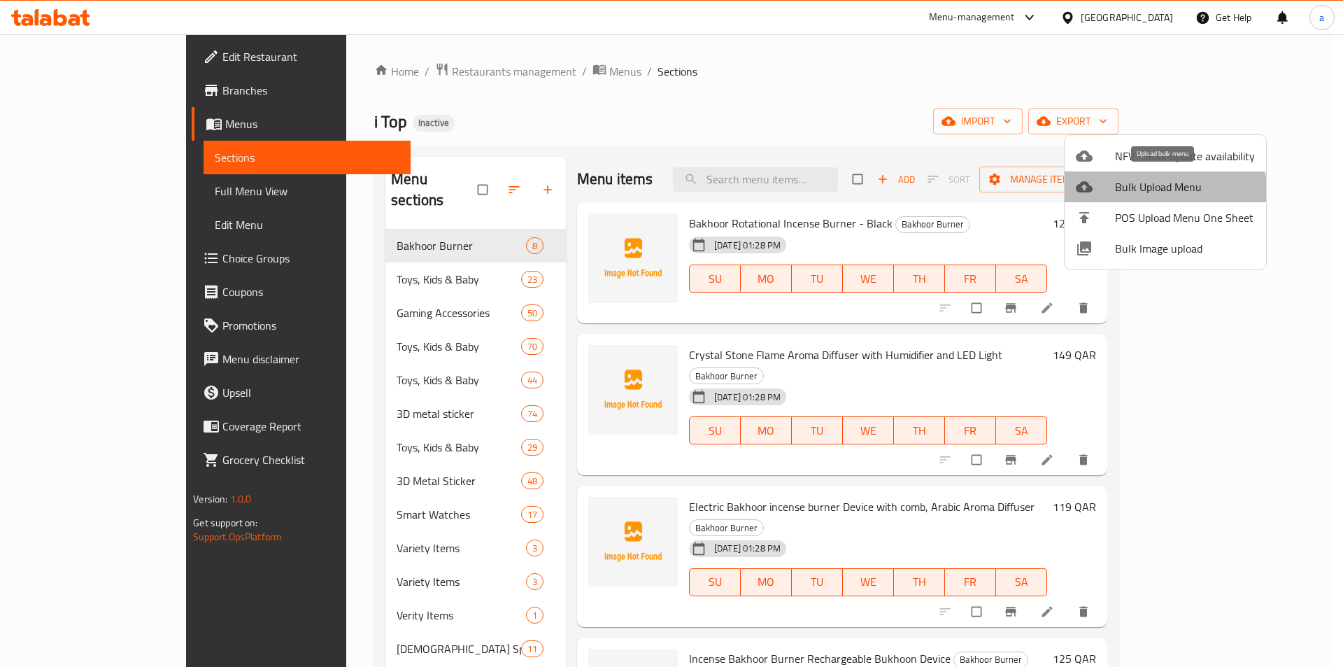
click at [1151, 191] on span "Bulk Upload Menu" at bounding box center [1185, 186] width 140 height 17
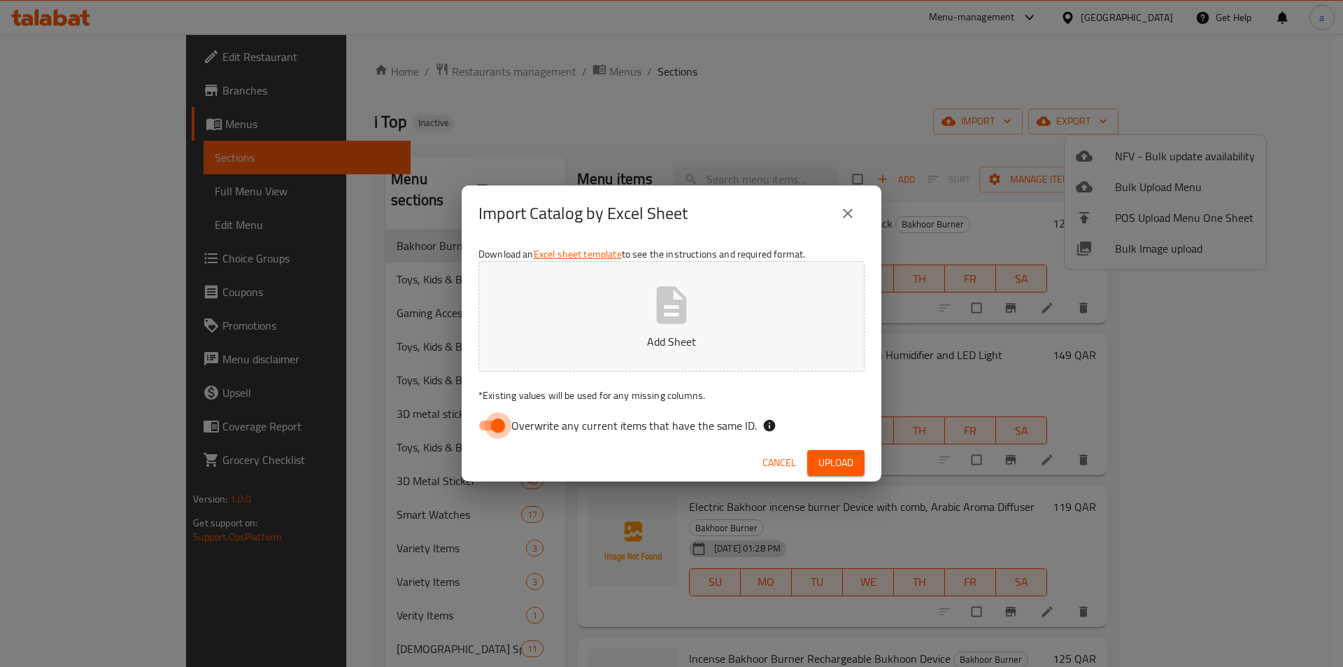
drag, startPoint x: 558, startPoint y: 236, endPoint x: 497, endPoint y: 425, distance: 198.9
click at [497, 425] on input "Overwrite any current items that have the same ID." at bounding box center [498, 425] width 80 height 27
checkbox input "false"
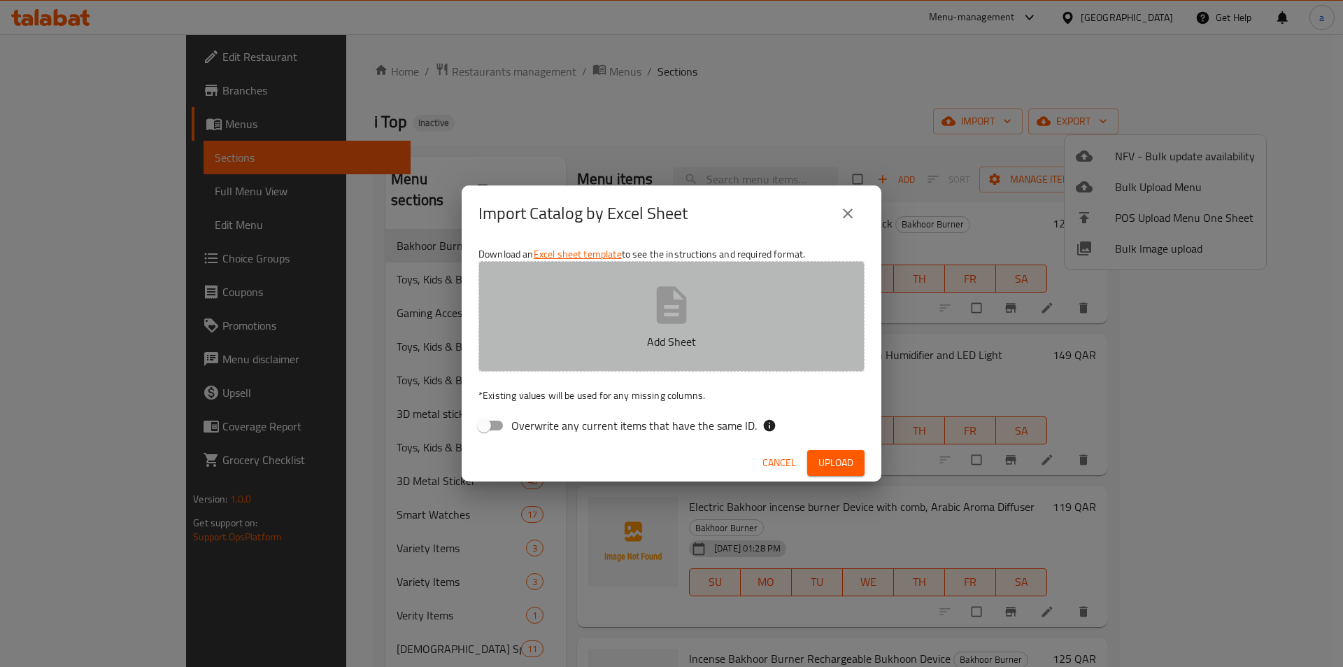
click at [593, 323] on button "Add Sheet" at bounding box center [672, 316] width 386 height 111
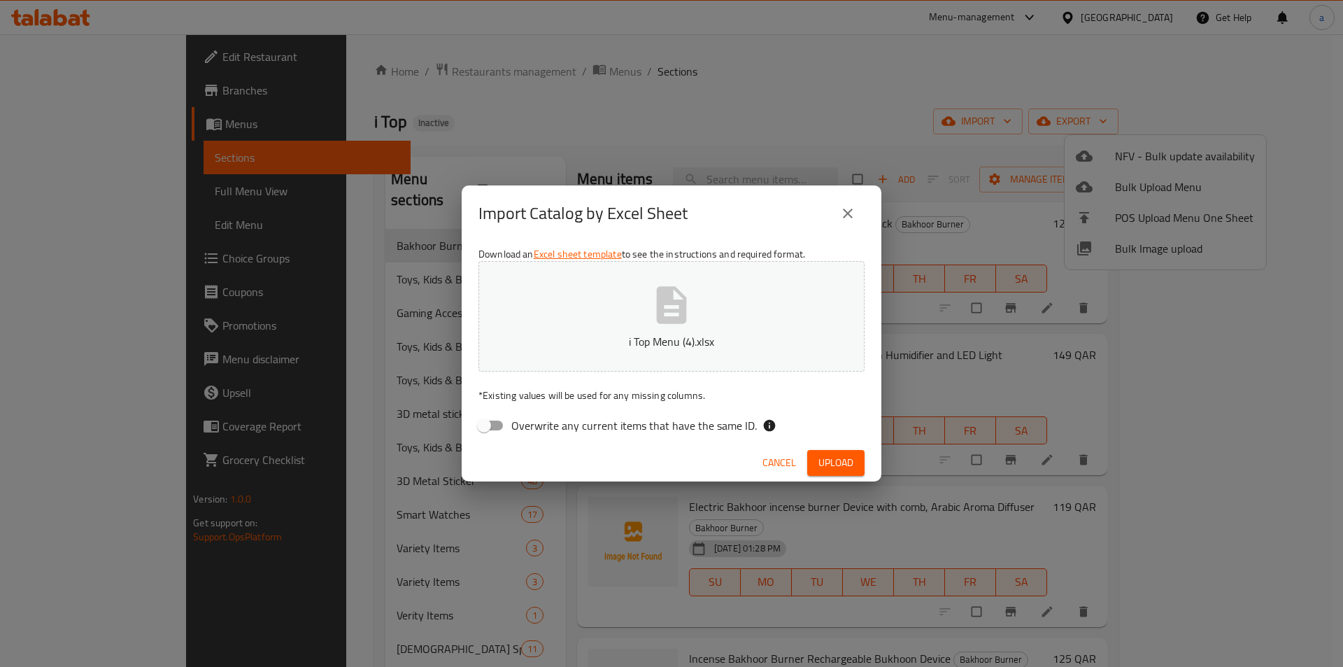
click at [810, 450] on button "Upload" at bounding box center [835, 463] width 57 height 26
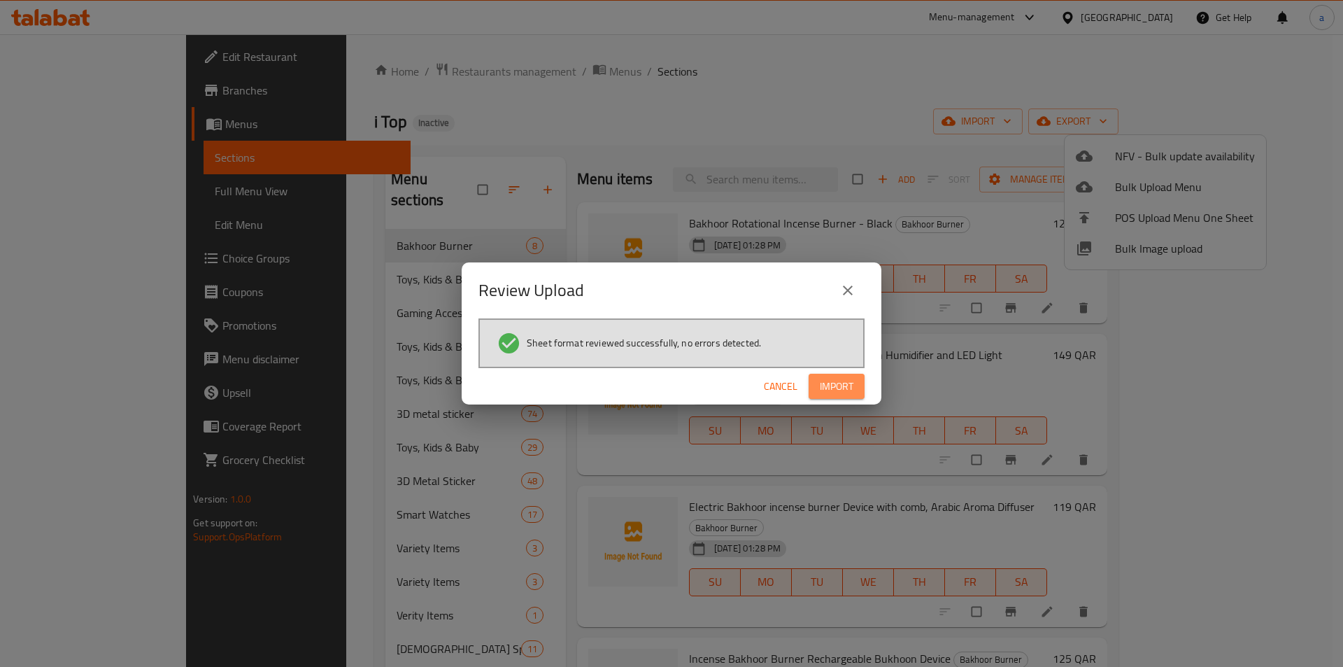
click at [834, 386] on span "Import" at bounding box center [837, 386] width 34 height 17
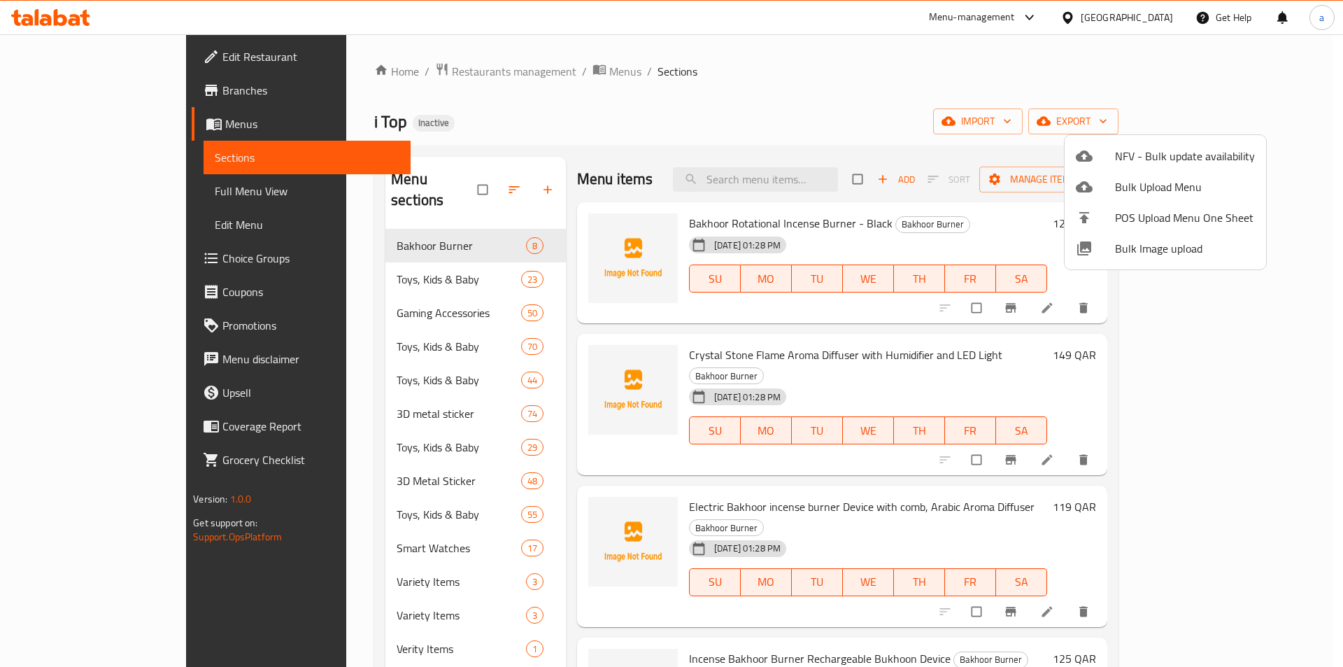
click at [1167, 123] on div at bounding box center [671, 333] width 1343 height 667
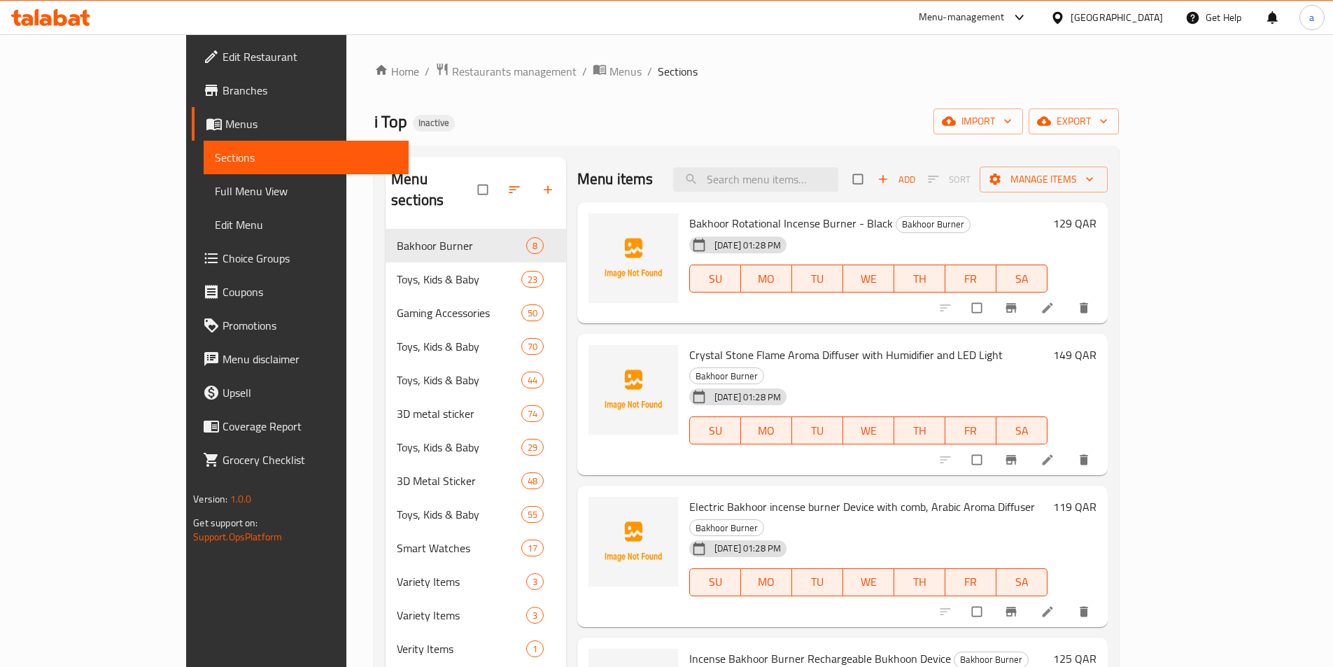
click at [1012, 123] on span "import" at bounding box center [978, 121] width 67 height 17
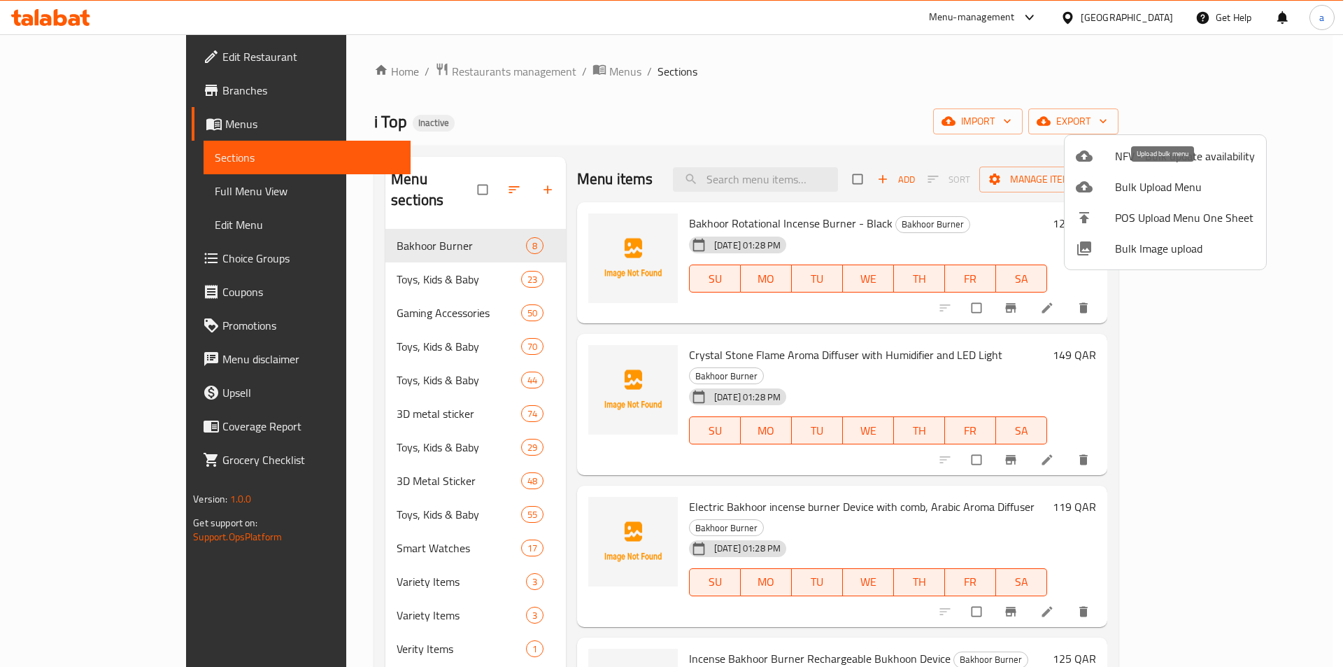
click at [1150, 189] on span "Bulk Upload Menu" at bounding box center [1185, 186] width 140 height 17
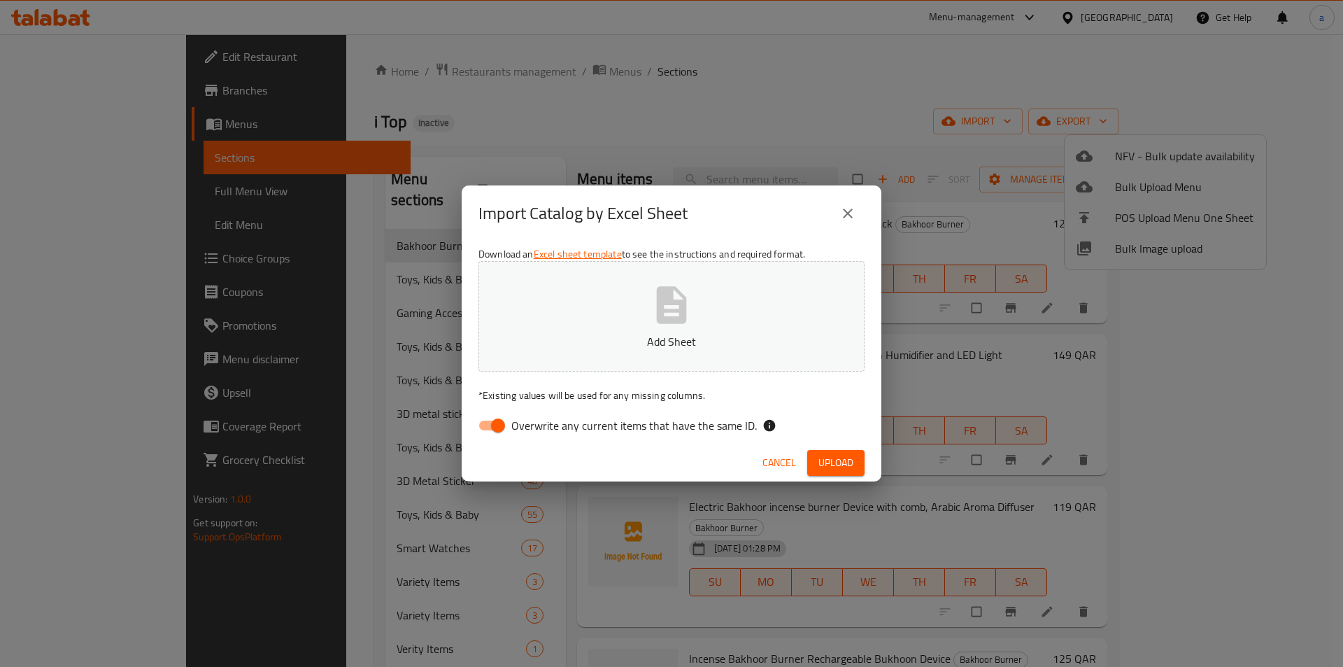
click at [499, 420] on input "Overwrite any current items that have the same ID." at bounding box center [498, 425] width 80 height 27
checkbox input "false"
click at [629, 317] on button "Add Sheet" at bounding box center [672, 316] width 386 height 111
click at [853, 477] on div "Cancel Upload" at bounding box center [672, 462] width 420 height 37
click at [845, 468] on span "Upload" at bounding box center [836, 462] width 35 height 17
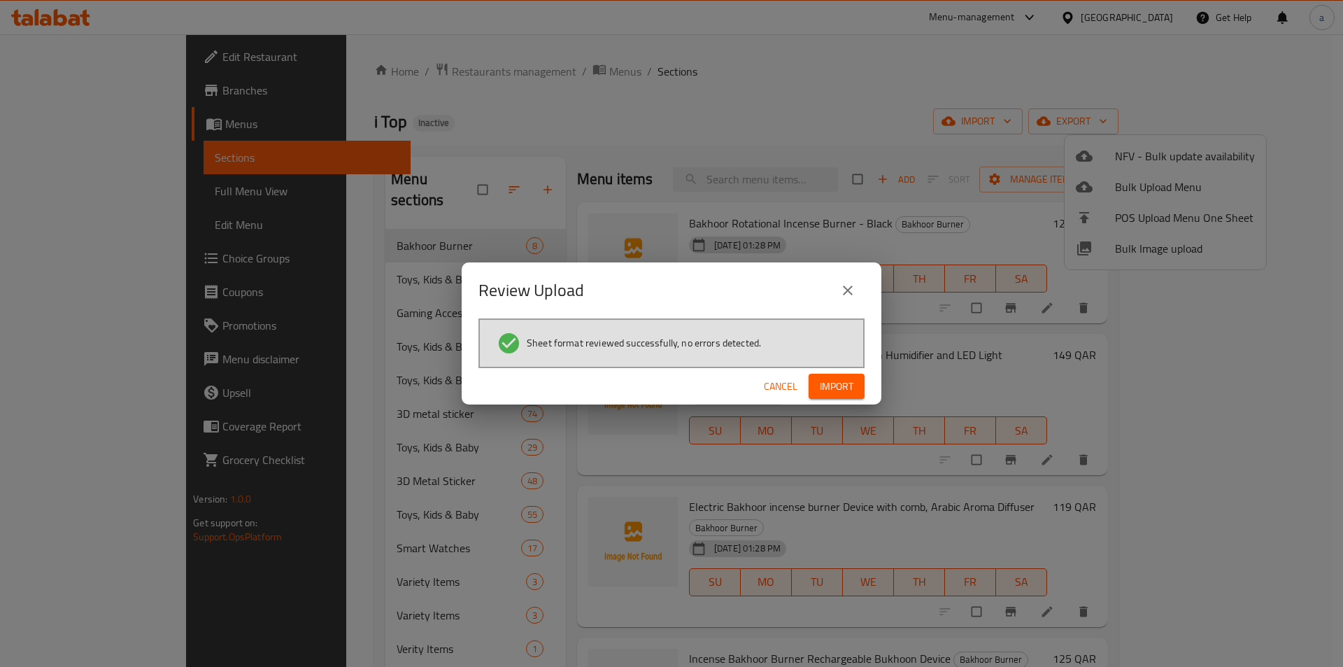
click at [833, 382] on span "Import" at bounding box center [837, 386] width 34 height 17
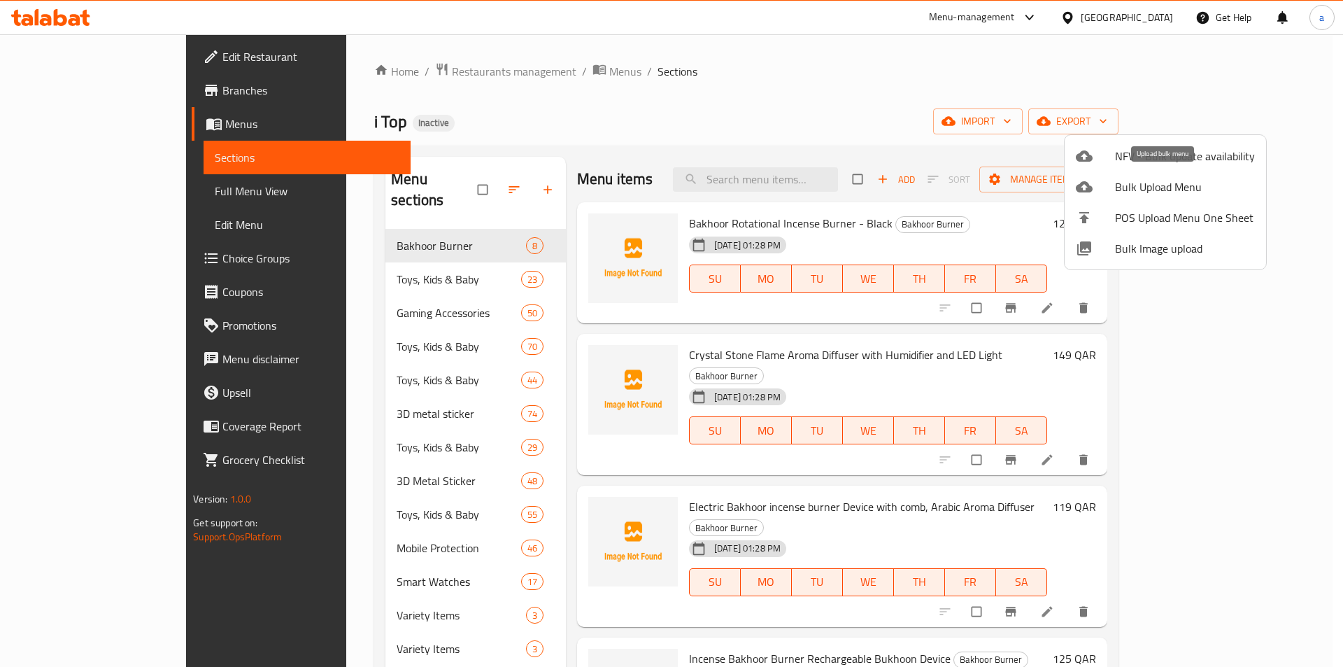
click at [1127, 199] on li "Bulk Upload Menu" at bounding box center [1166, 186] width 202 height 31
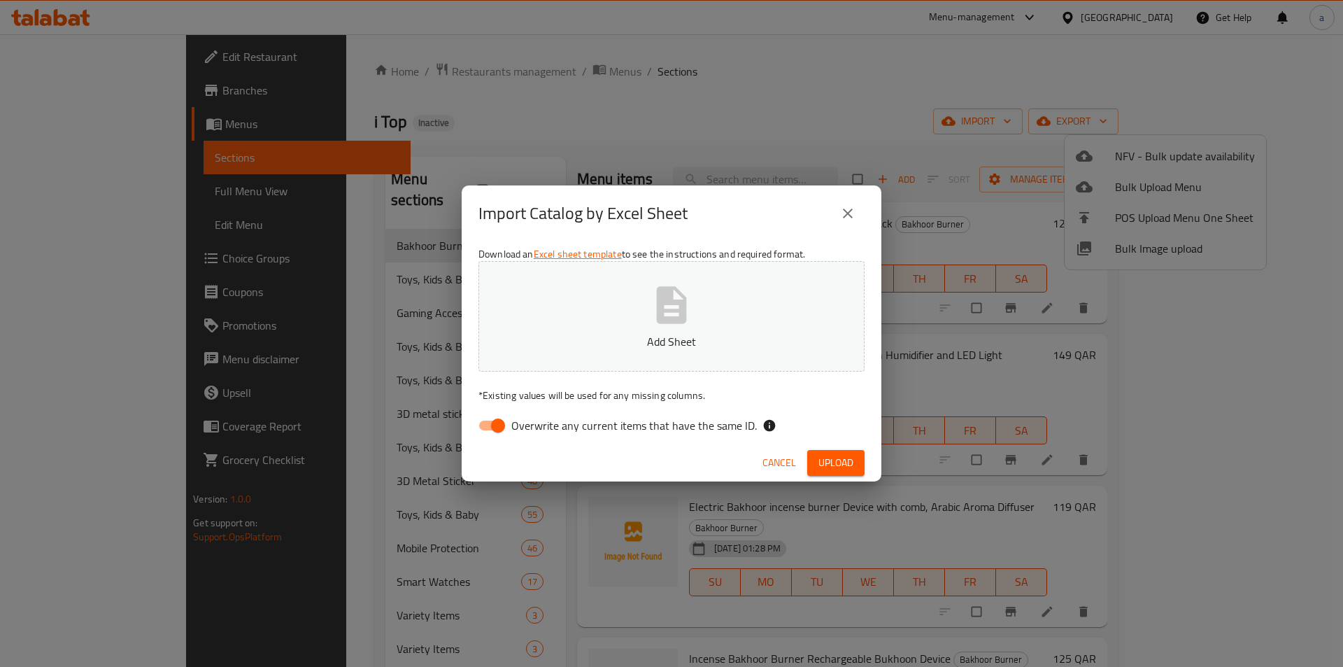
click at [498, 420] on input "Overwrite any current items that have the same ID." at bounding box center [498, 425] width 80 height 27
checkbox input "false"
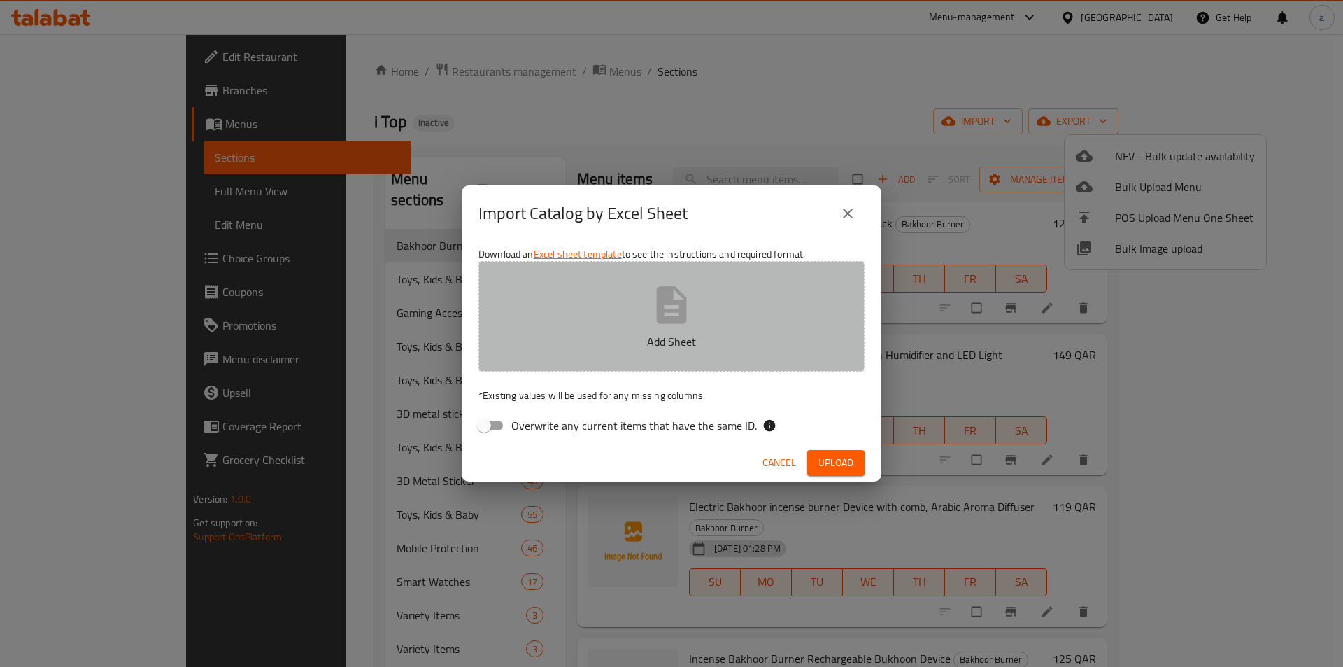
click at [581, 334] on p "Add Sheet" at bounding box center [671, 341] width 343 height 17
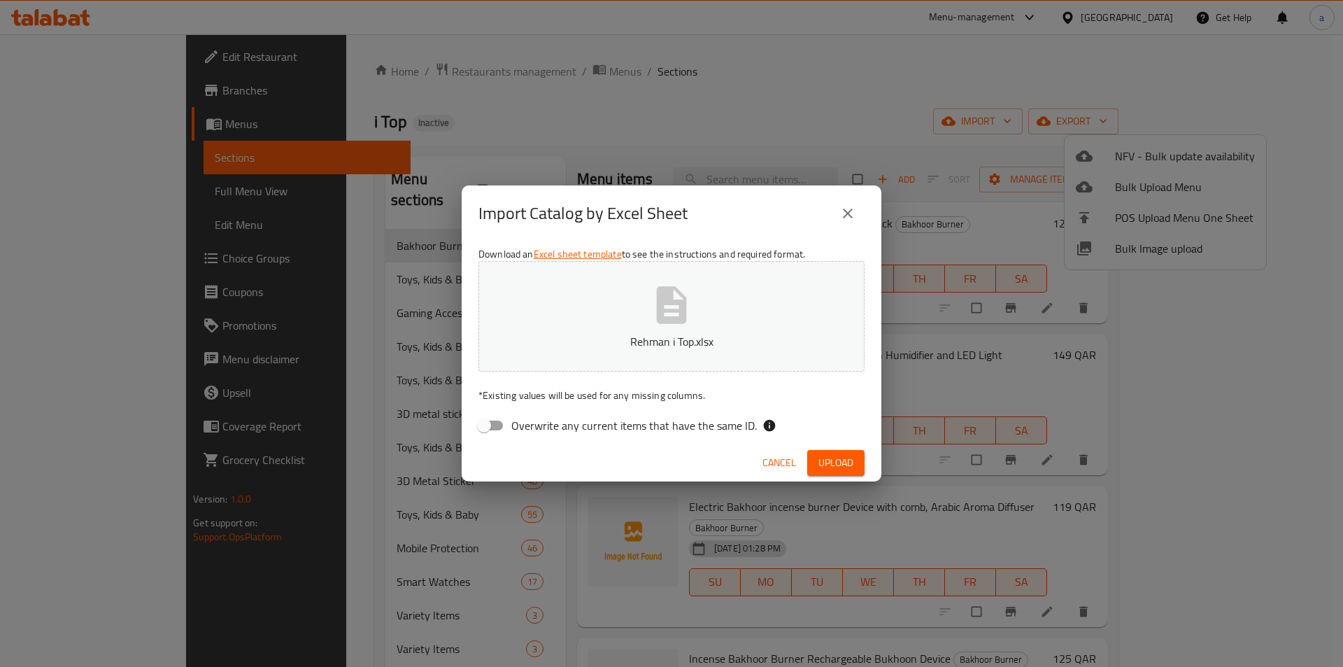
click at [819, 460] on span "Upload" at bounding box center [836, 462] width 35 height 17
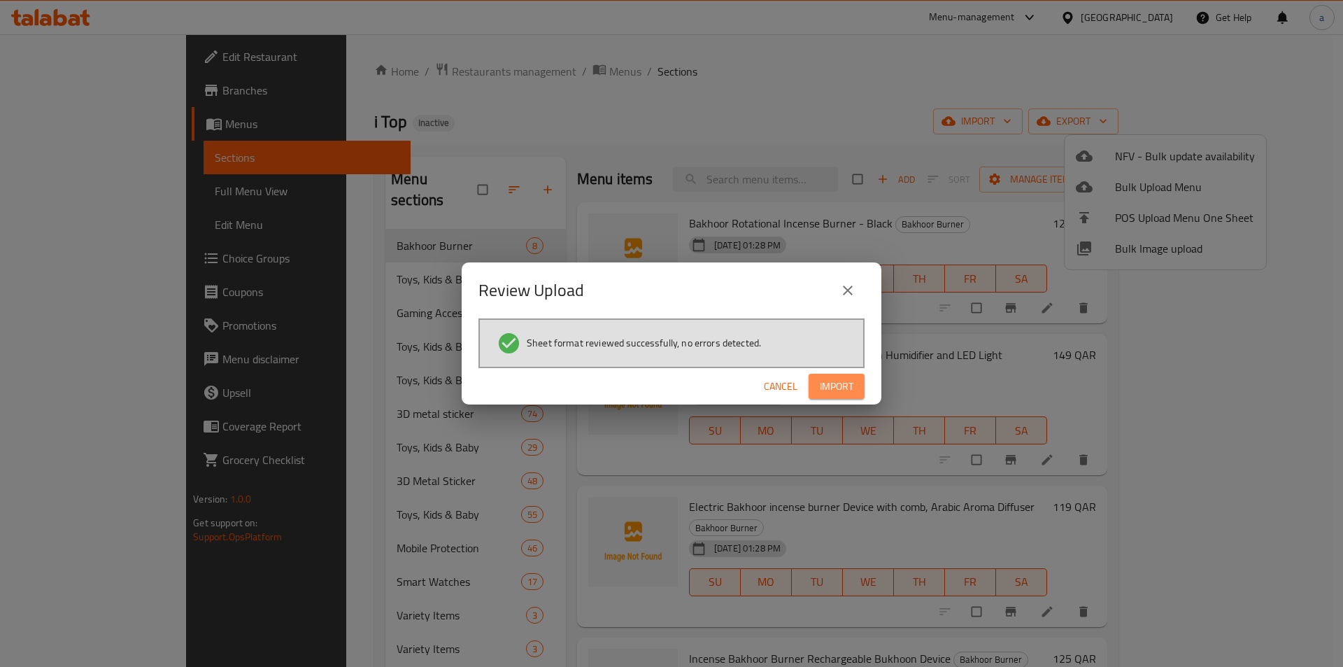
click at [841, 382] on span "Import" at bounding box center [837, 386] width 34 height 17
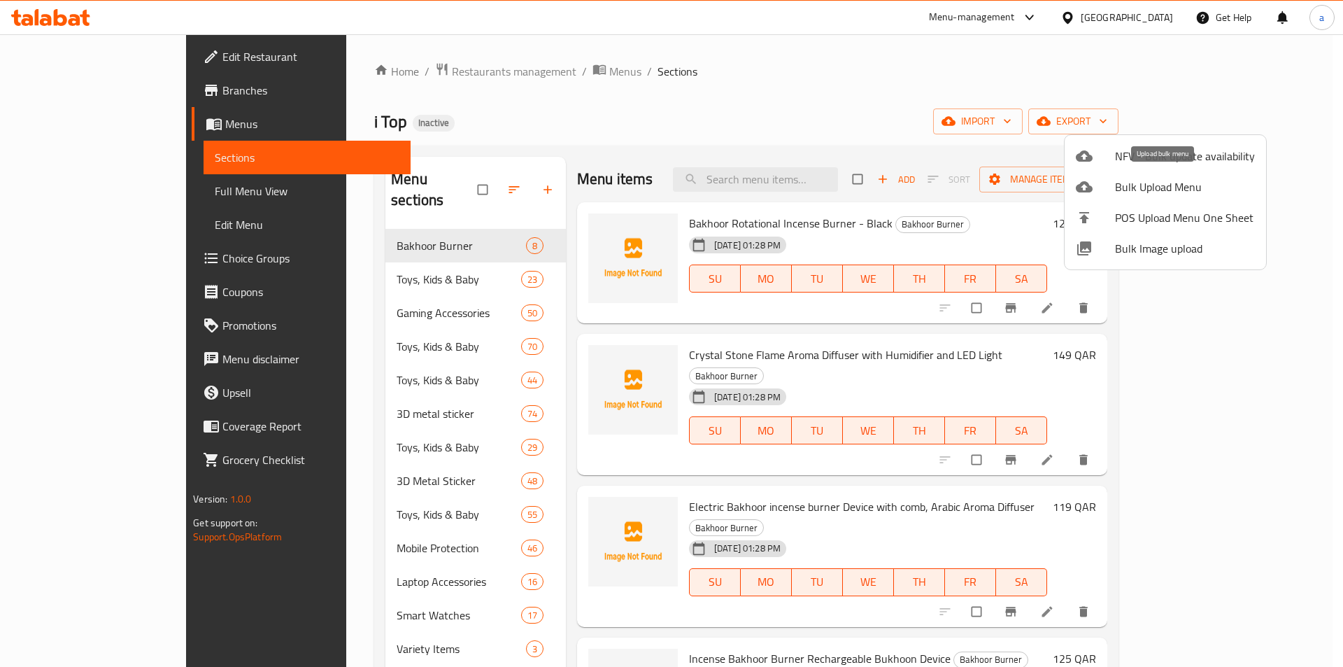
click at [1157, 183] on span "Bulk Upload Menu" at bounding box center [1185, 186] width 140 height 17
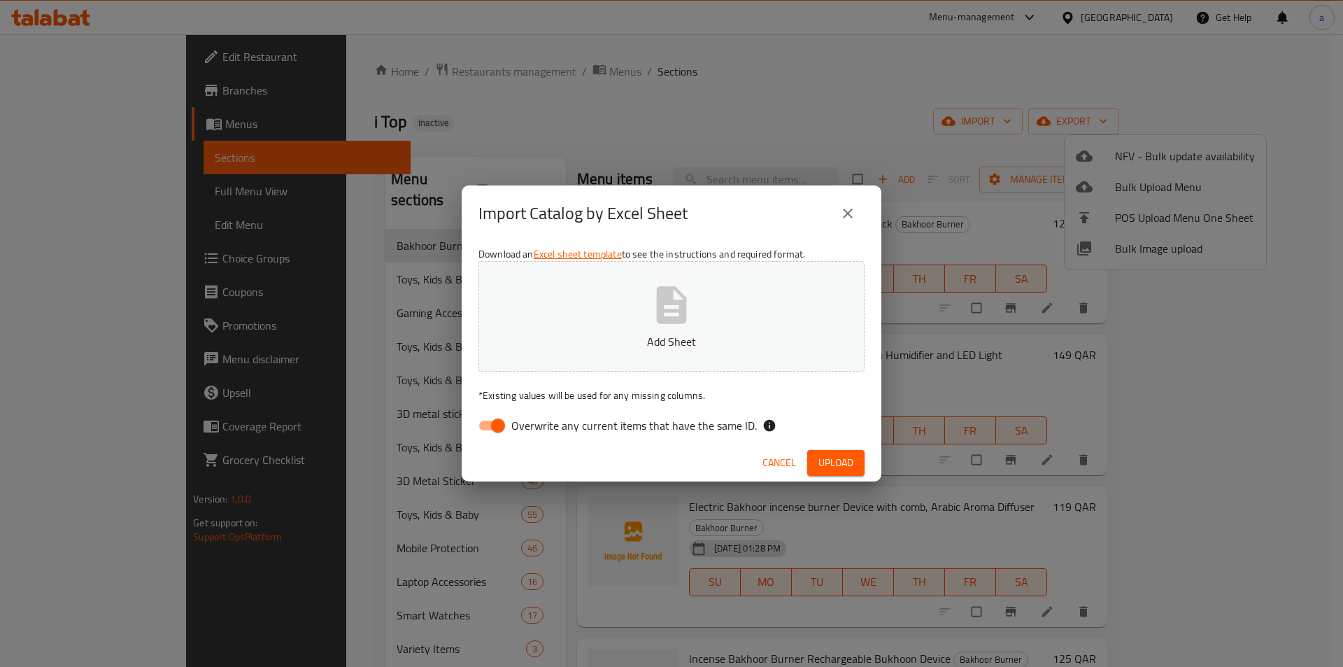
click at [502, 422] on input "Overwrite any current items that have the same ID." at bounding box center [498, 425] width 80 height 27
checkbox input "false"
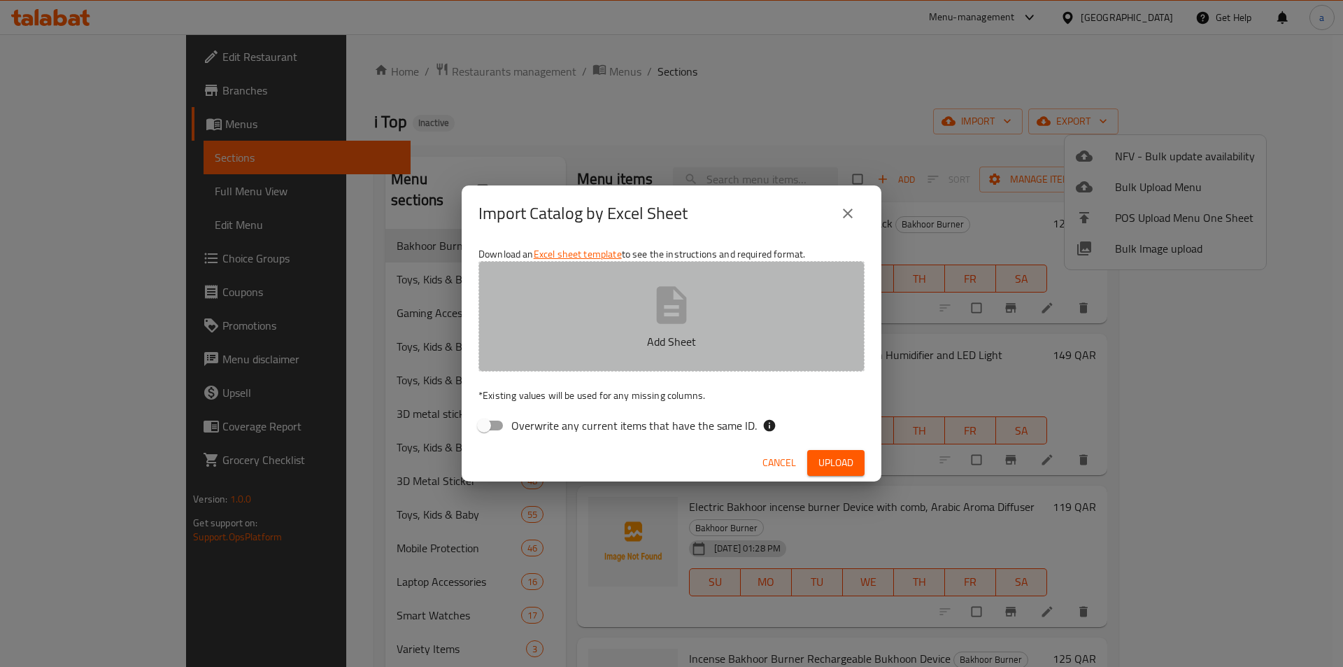
click at [619, 325] on button "Add Sheet" at bounding box center [672, 316] width 386 height 111
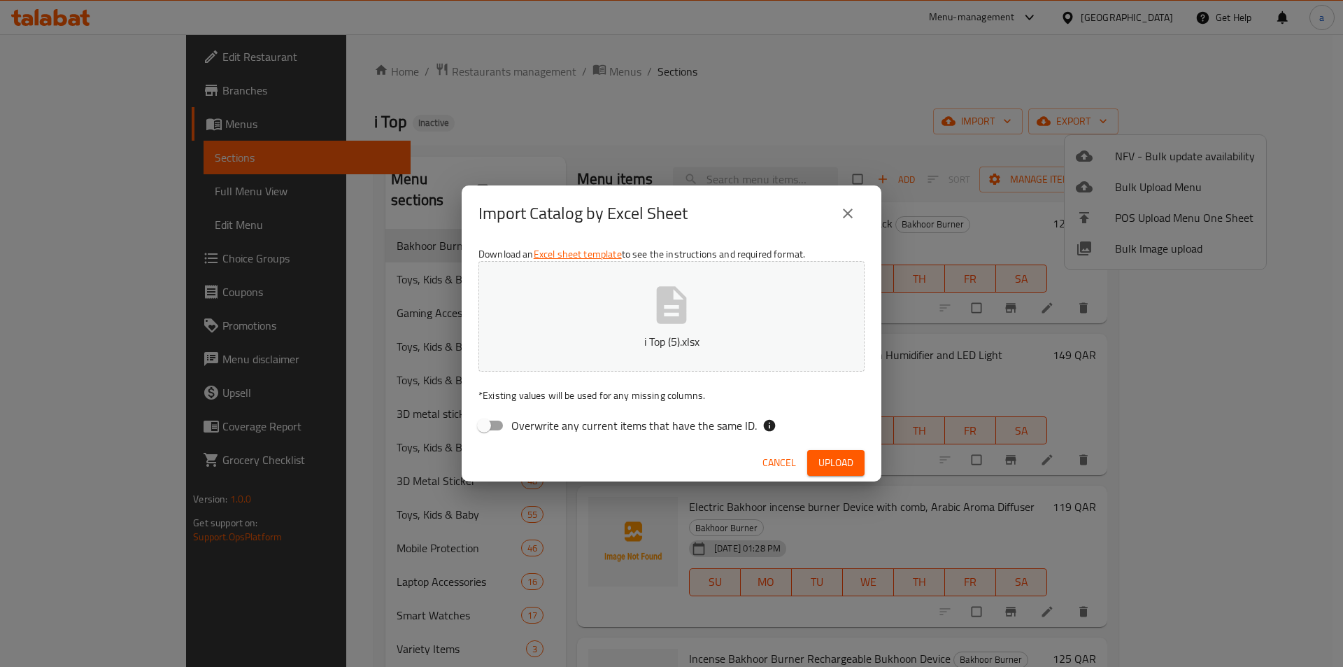
click at [847, 467] on span "Upload" at bounding box center [836, 462] width 35 height 17
click at [841, 456] on span "Upload" at bounding box center [836, 462] width 35 height 17
drag, startPoint x: 882, startPoint y: 10, endPoint x: 874, endPoint y: 11, distance: 7.7
click at [878, 10] on div "Import Catalog by Excel Sheet Download an Excel sheet template to see the instr…" at bounding box center [671, 333] width 1343 height 667
drag, startPoint x: 854, startPoint y: 210, endPoint x: 872, endPoint y: 205, distance: 18.8
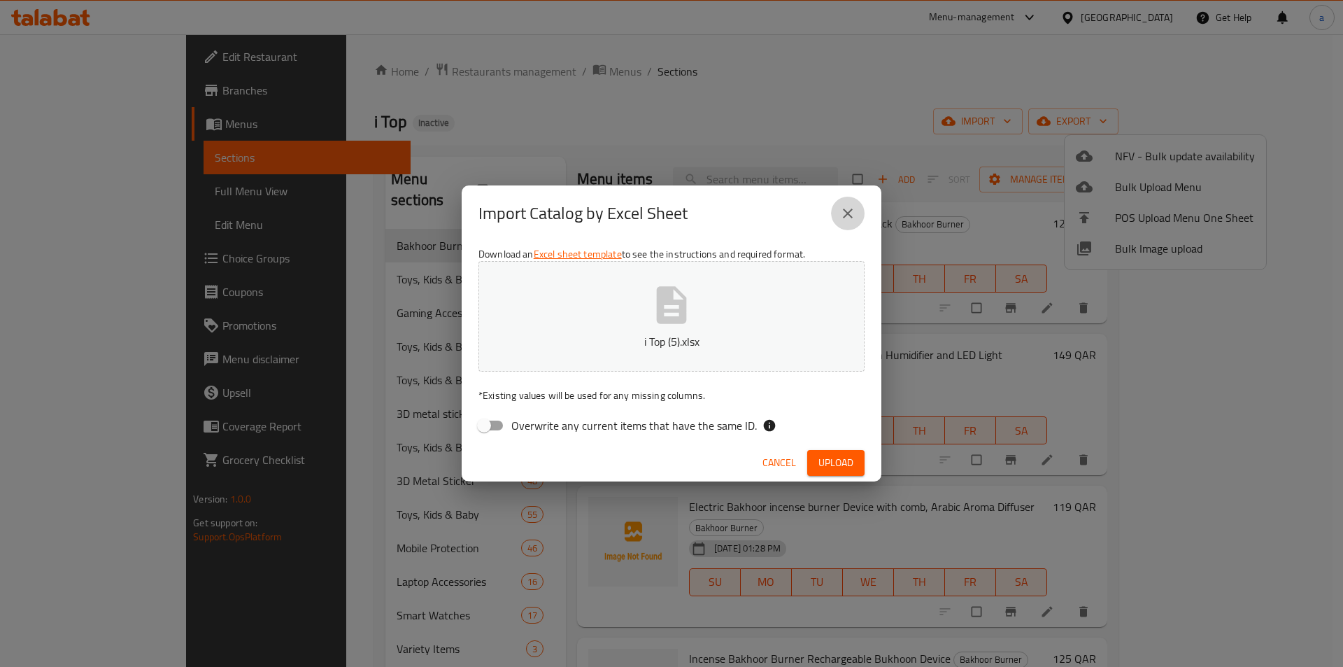
click at [854, 210] on icon "close" at bounding box center [848, 213] width 17 height 17
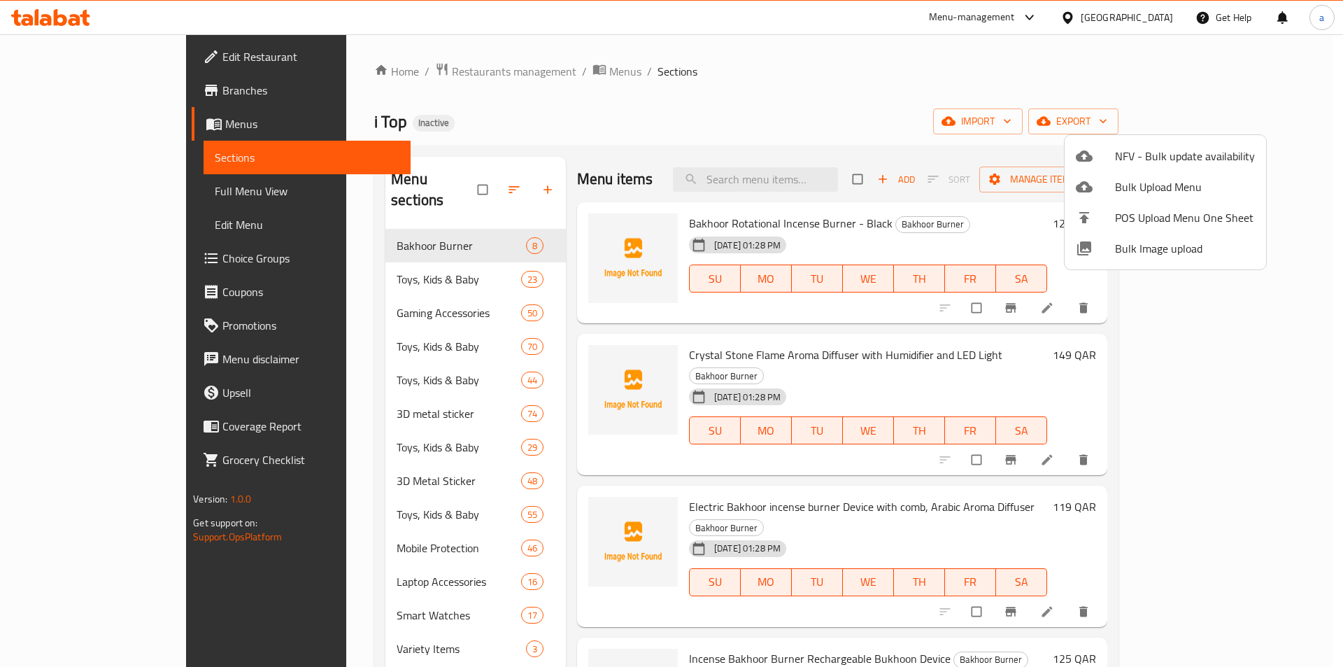
click at [1036, 104] on div at bounding box center [671, 333] width 1343 height 667
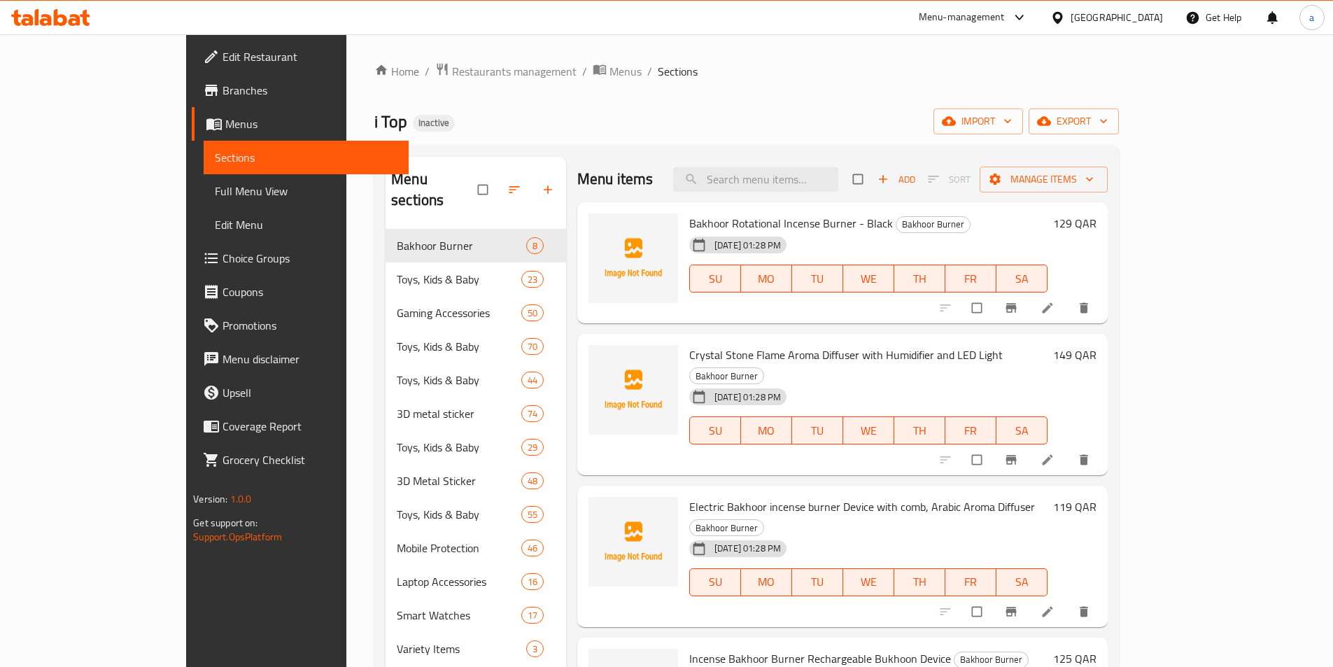
click at [915, 86] on div "Home / Restaurants management / Menus / Sections i Top Inactive import export M…" at bounding box center [746, 506] width 744 height 889
click at [1012, 115] on span "import" at bounding box center [978, 121] width 67 height 17
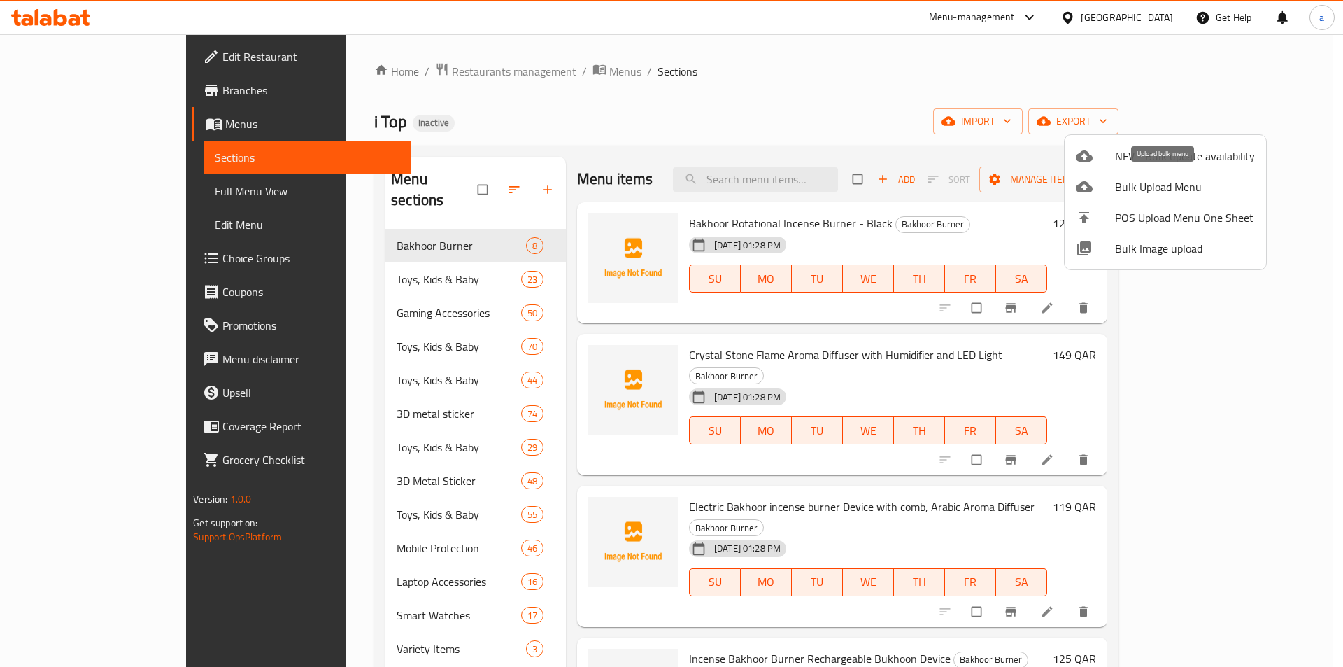
click at [1157, 191] on span "Bulk Upload Menu" at bounding box center [1185, 186] width 140 height 17
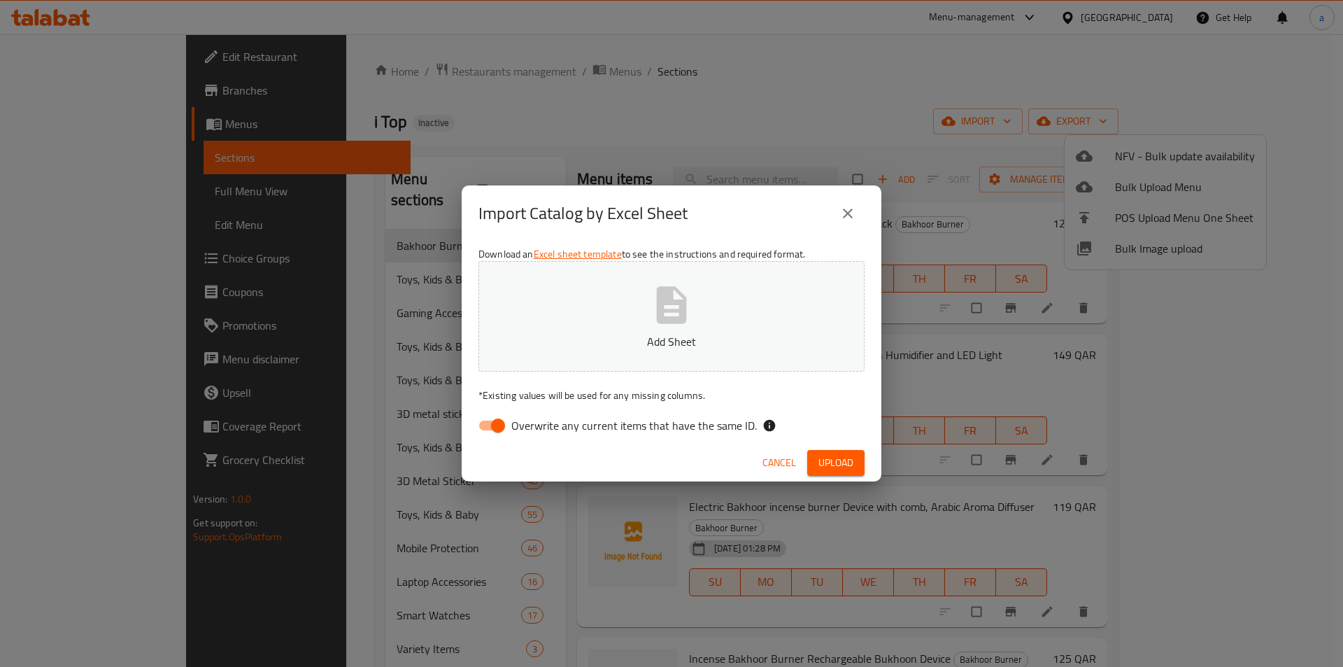
click at [690, 338] on p "Add Sheet" at bounding box center [671, 341] width 343 height 17
click at [509, 428] on input "Overwrite any current items that have the same ID." at bounding box center [498, 425] width 80 height 27
checkbox input "false"
click at [842, 462] on span "Upload" at bounding box center [836, 462] width 35 height 17
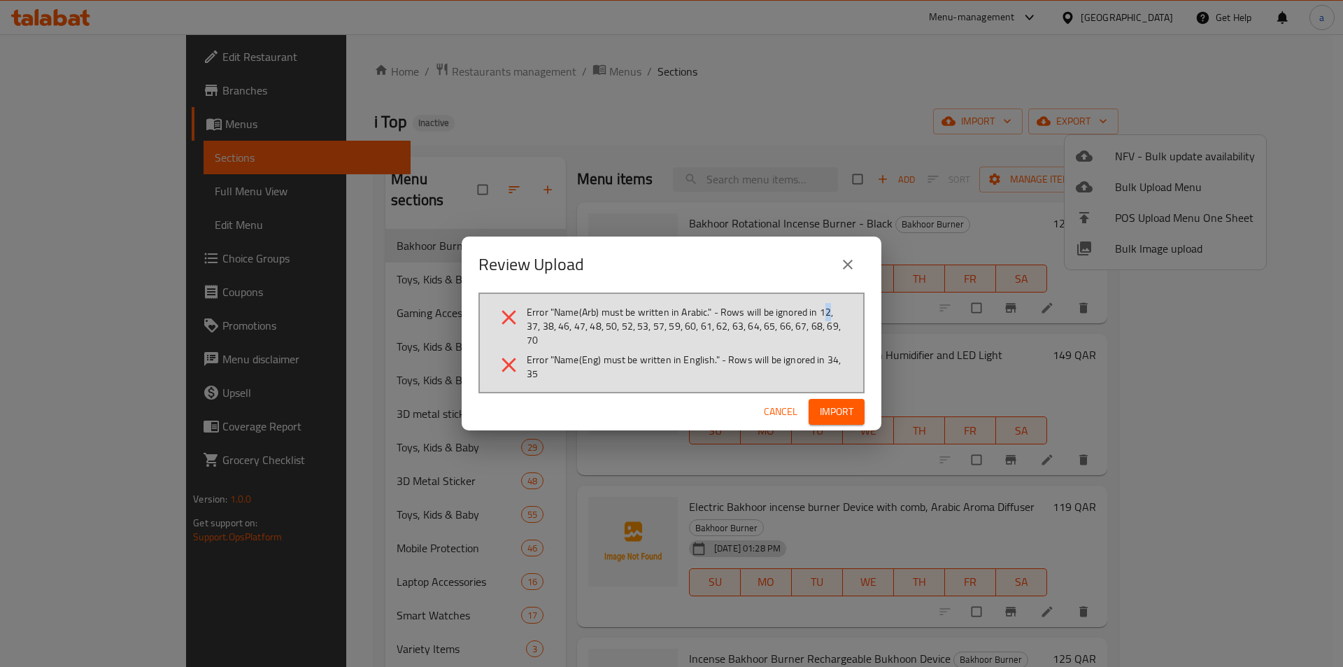
click at [825, 313] on span "Error "Name(Arb) must be written in Arabic." - Rows will be ignored in 12, 37, …" at bounding box center [687, 326] width 320 height 42
click at [793, 329] on span "Error "Name(Arb) must be written in Arabic." - Rows will be ignored in 12, 37, …" at bounding box center [687, 326] width 320 height 42
click at [776, 414] on span "Cancel" at bounding box center [781, 411] width 34 height 17
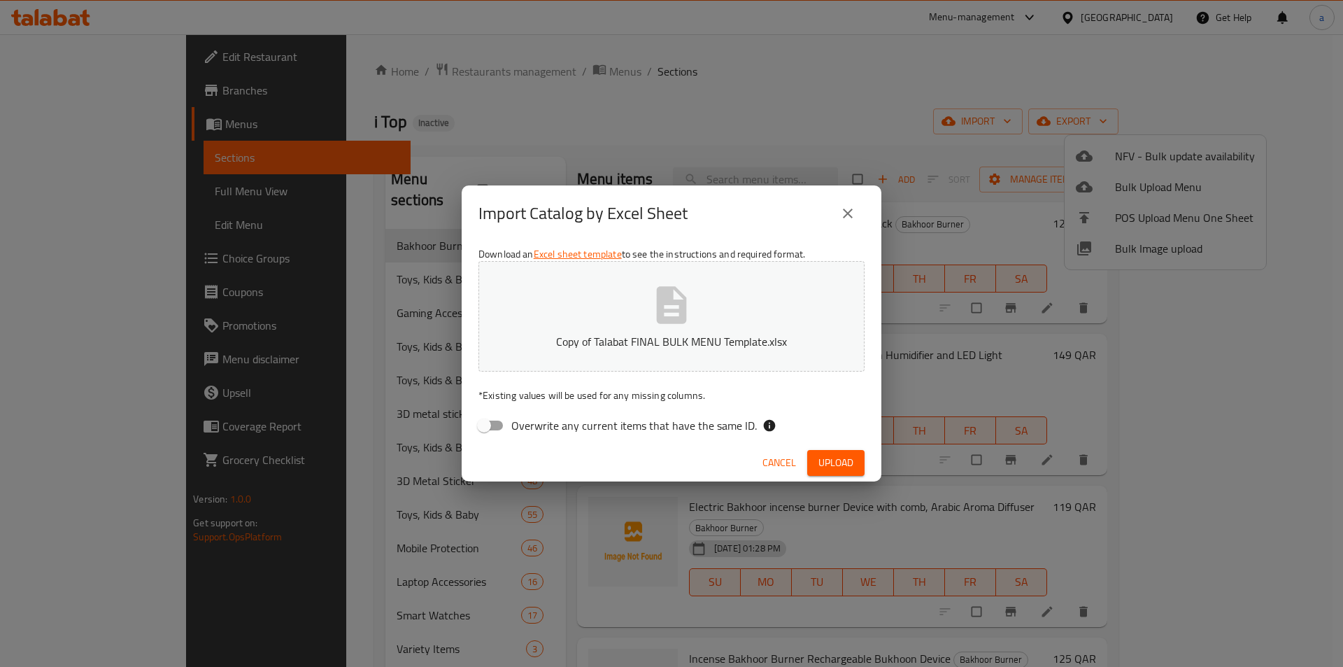
click at [775, 458] on span "Cancel" at bounding box center [780, 462] width 34 height 17
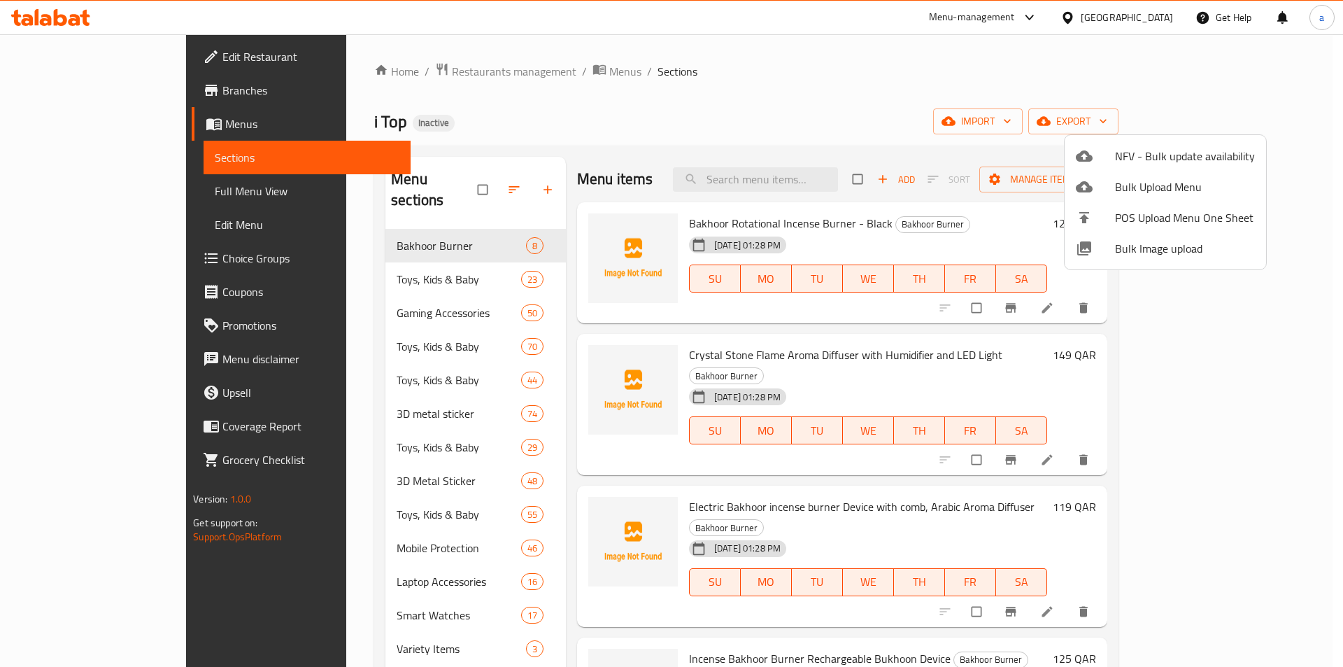
click at [647, 157] on div at bounding box center [671, 333] width 1343 height 667
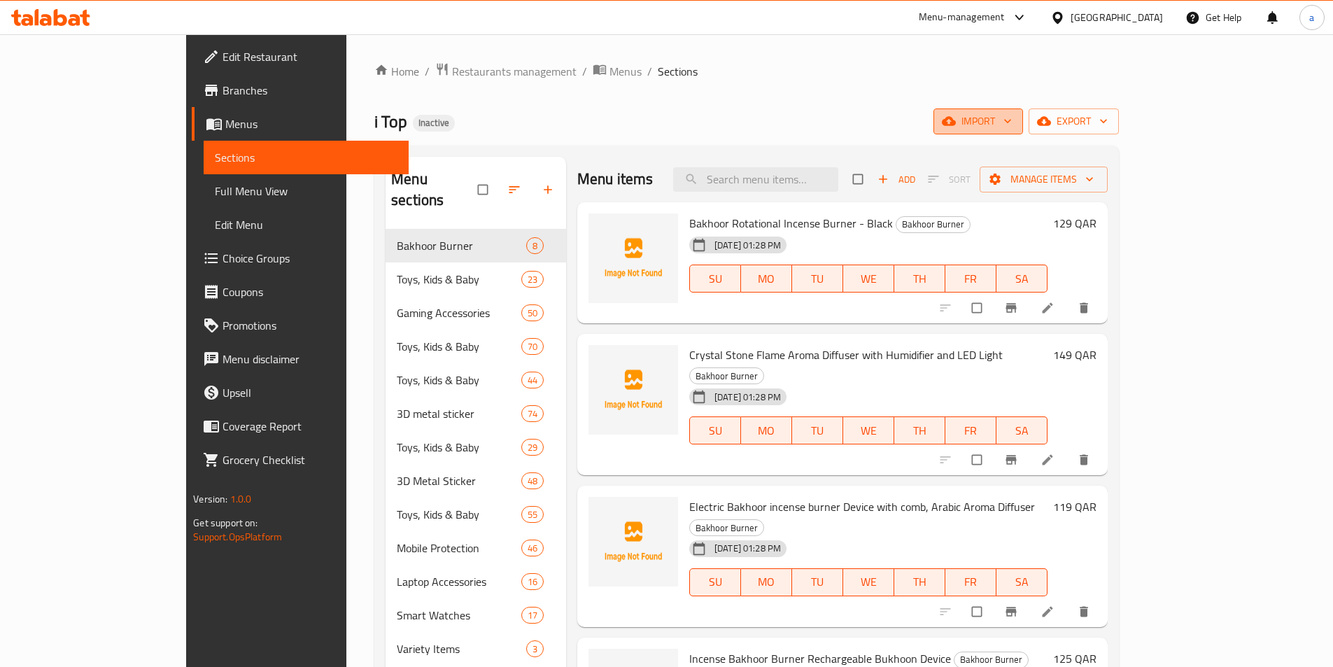
click at [1012, 120] on span "import" at bounding box center [978, 121] width 67 height 17
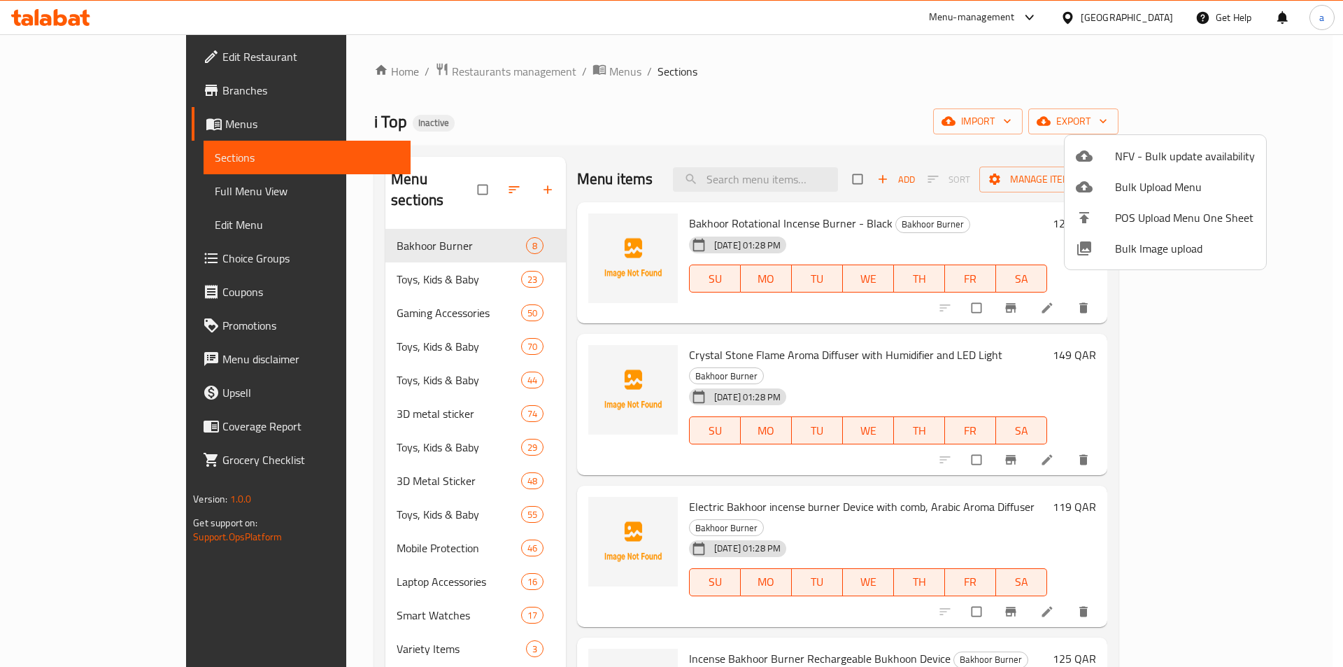
click at [984, 111] on div at bounding box center [671, 333] width 1343 height 667
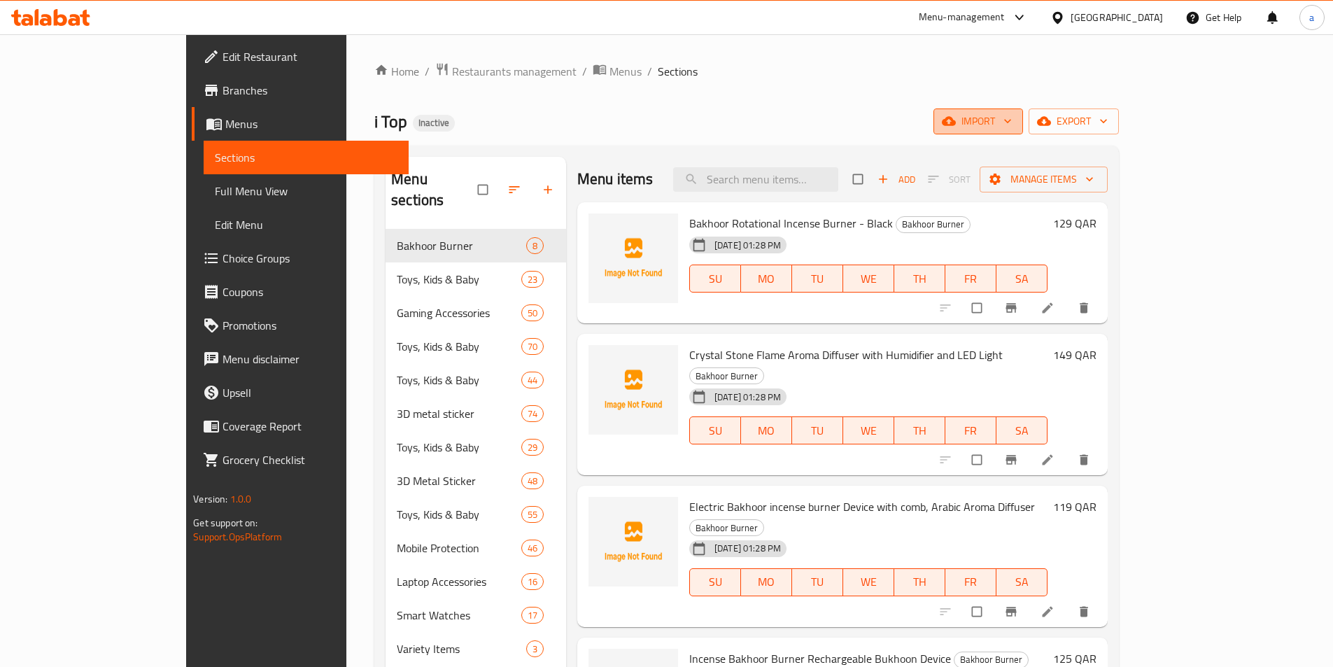
click at [1012, 118] on span "import" at bounding box center [978, 121] width 67 height 17
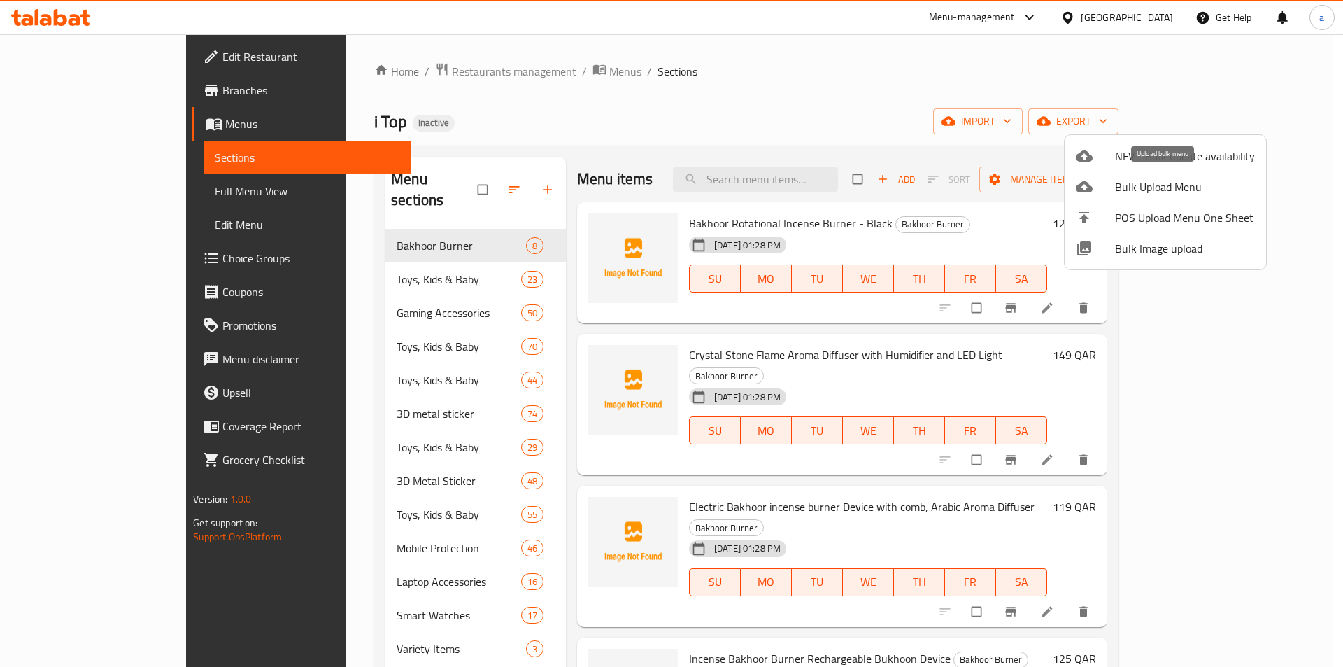
click at [1185, 195] on span "Bulk Upload Menu" at bounding box center [1185, 186] width 140 height 17
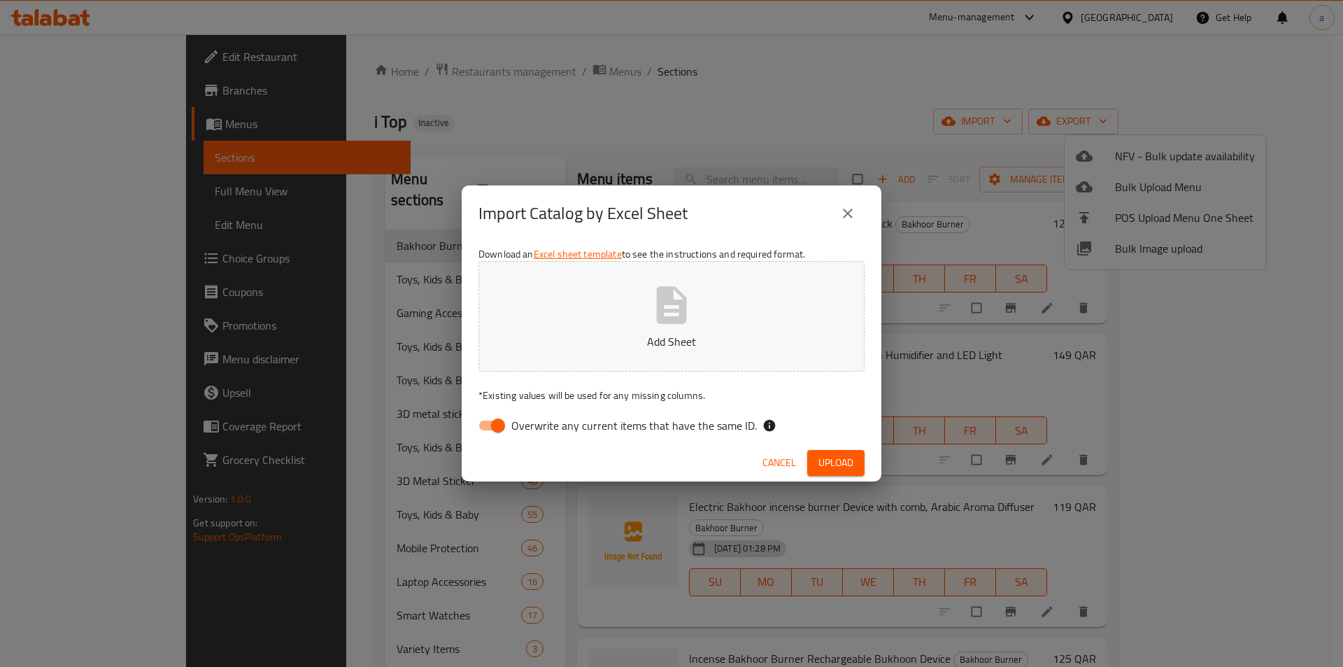
click at [514, 422] on span "Overwrite any current items that have the same ID." at bounding box center [634, 425] width 246 height 17
click at [514, 422] on input "Overwrite any current items that have the same ID." at bounding box center [498, 425] width 80 height 27
checkbox input "false"
click at [572, 335] on p "Add Sheet" at bounding box center [671, 341] width 343 height 17
click at [826, 461] on span "Upload" at bounding box center [836, 462] width 35 height 17
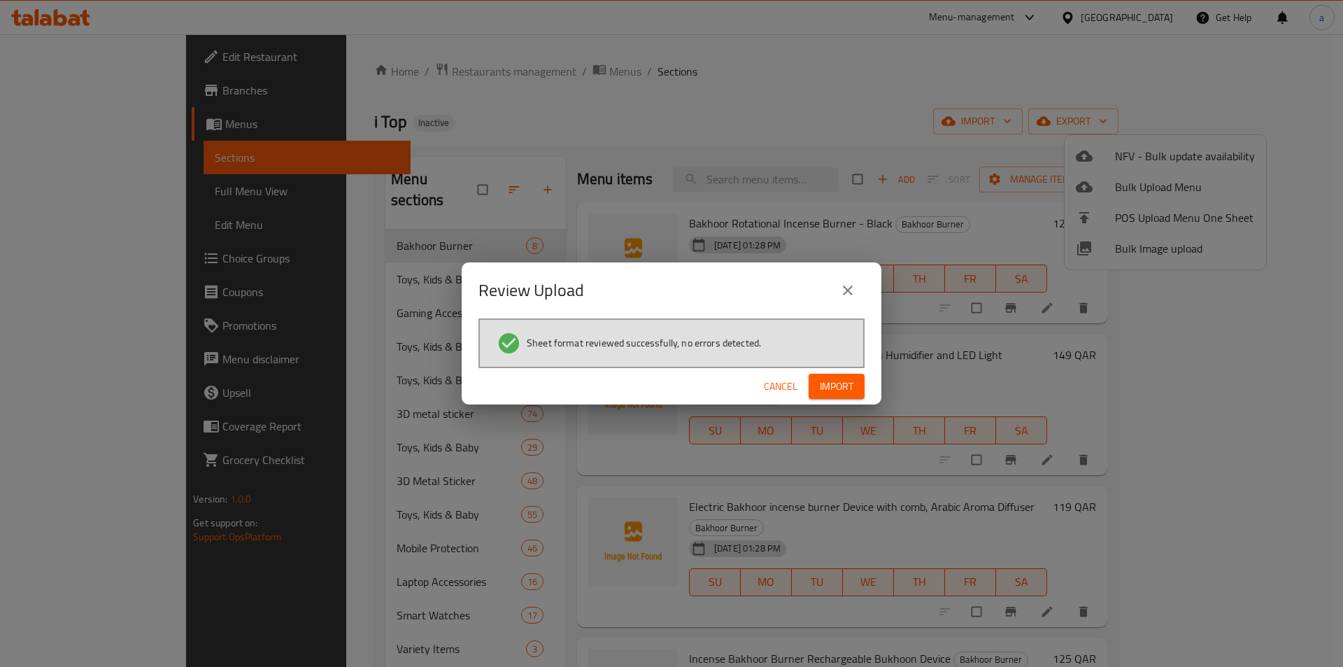
click at [833, 386] on span "Import" at bounding box center [837, 386] width 34 height 17
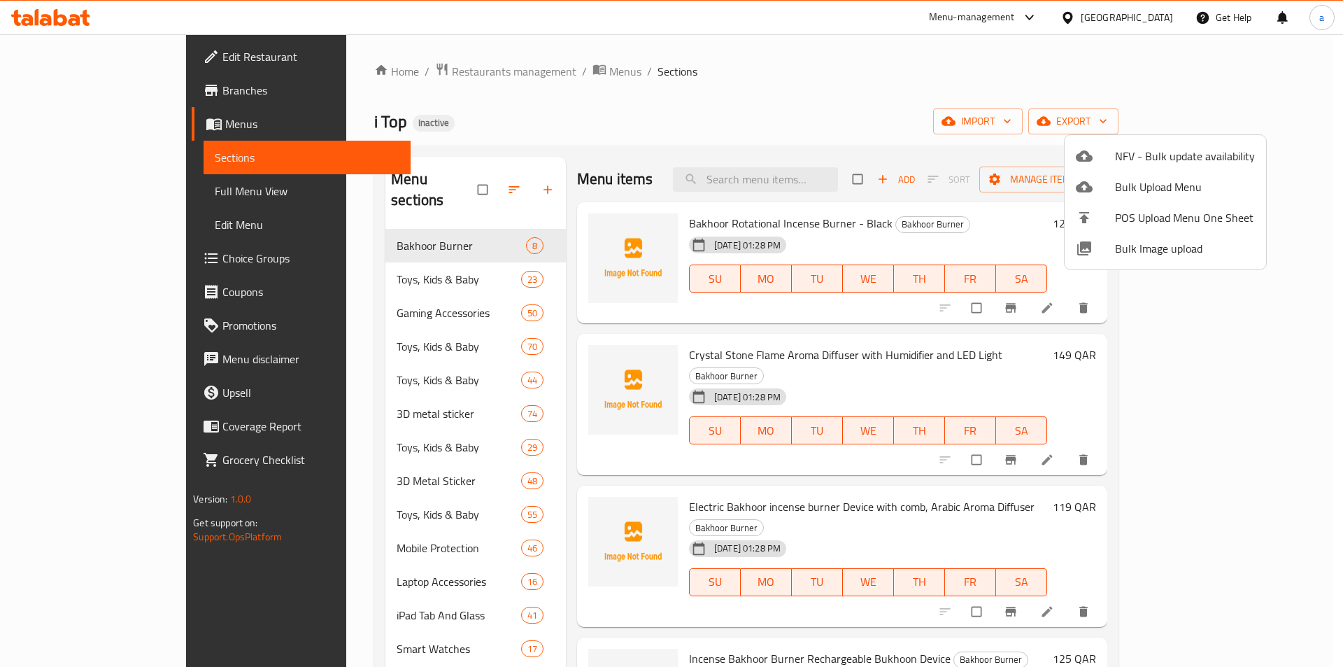
click at [349, 593] on div at bounding box center [671, 333] width 1343 height 667
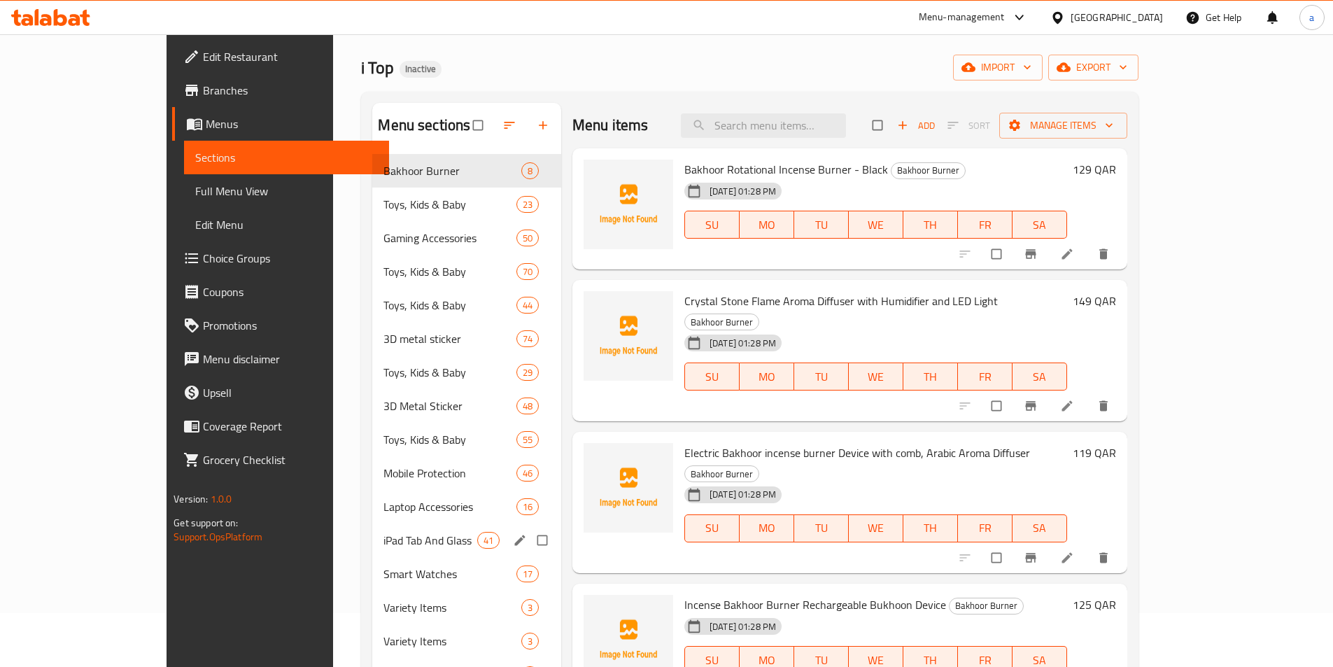
scroll to position [70, 0]
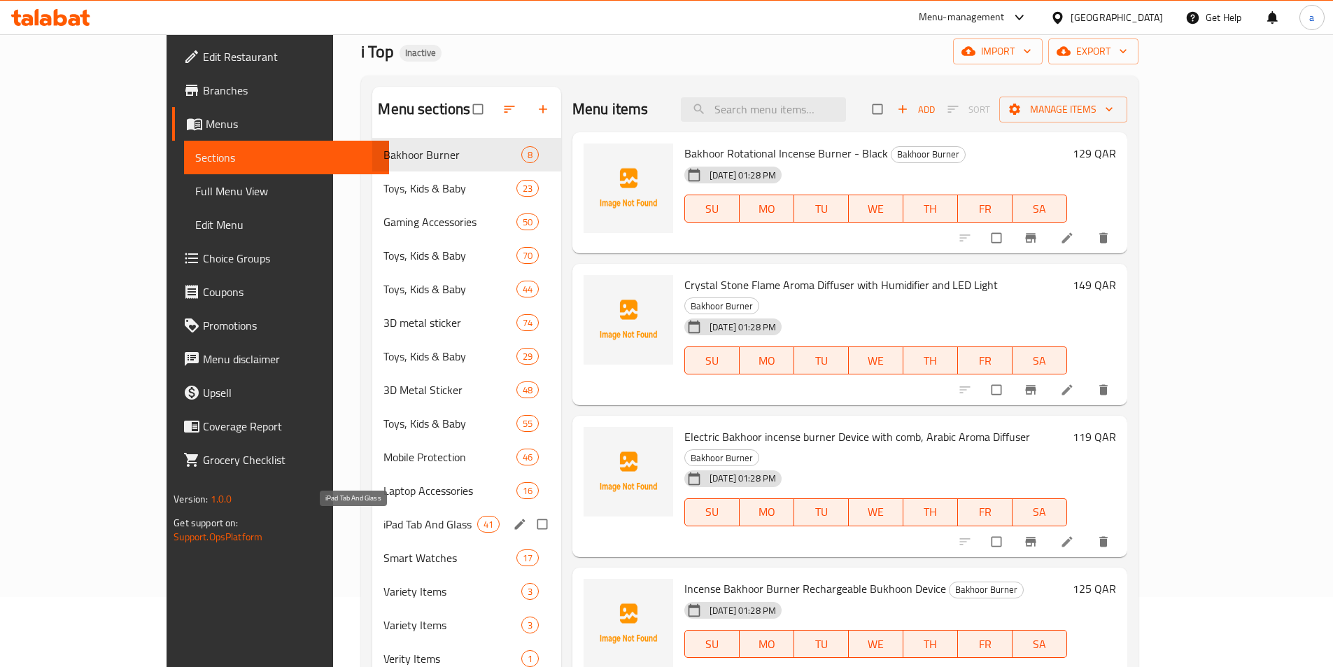
click at [383, 524] on span "iPad Tab And Glass" at bounding box center [429, 524] width 93 height 17
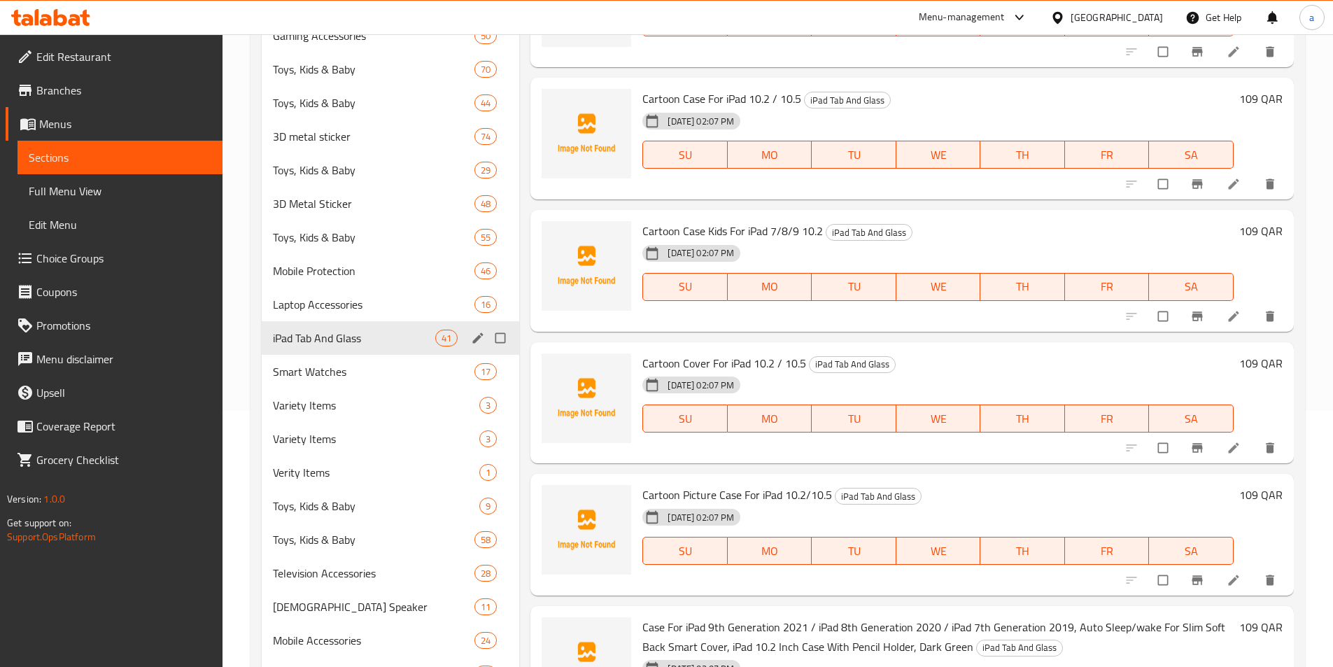
scroll to position [280, 0]
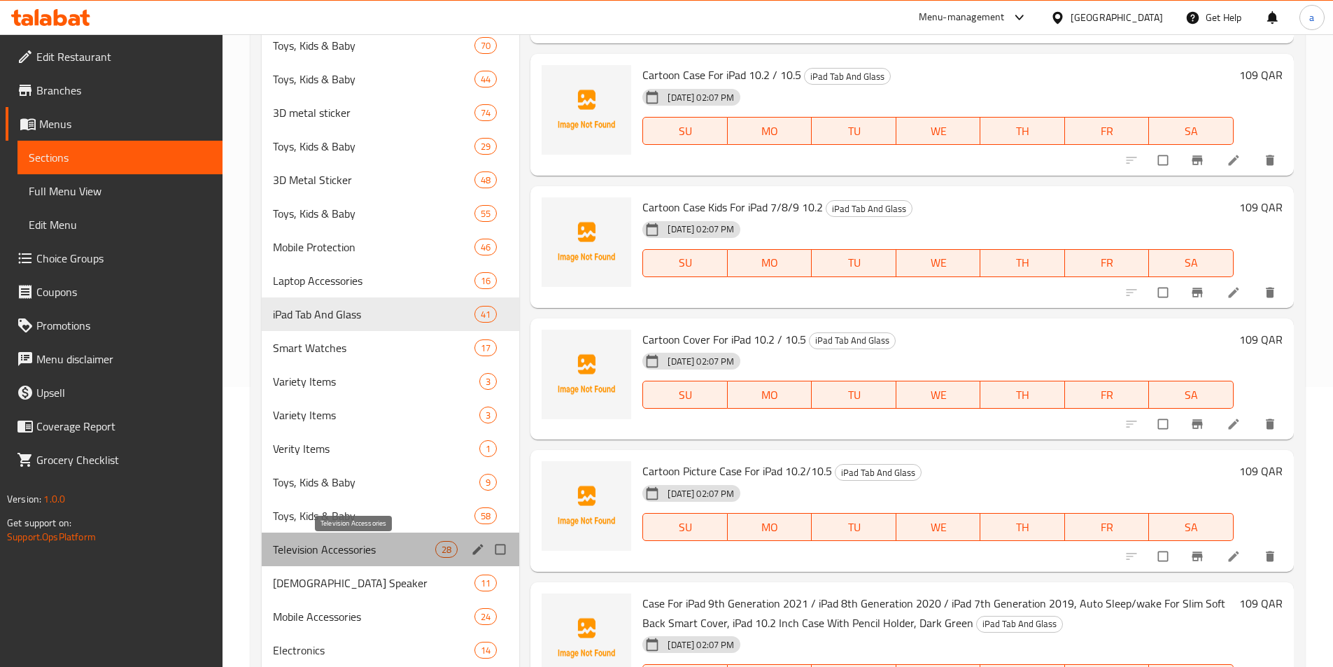
click at [339, 551] on span "Television Accessories" at bounding box center [354, 549] width 163 height 17
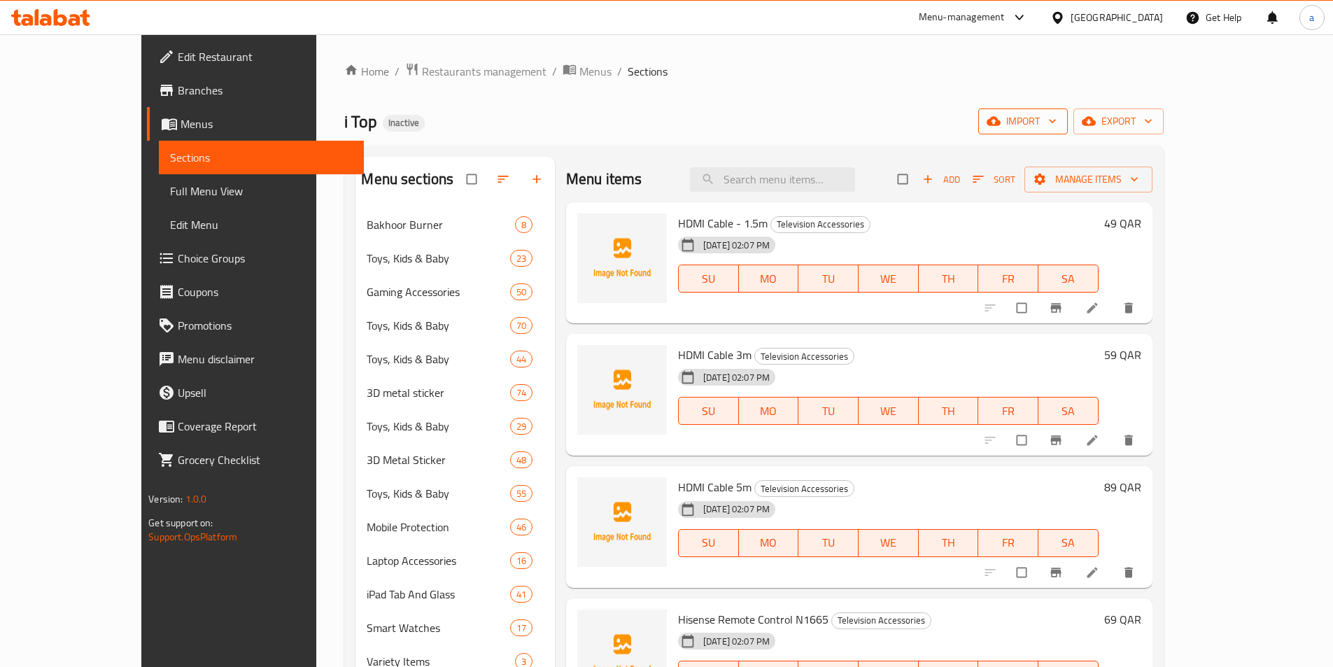
click at [1057, 116] on span "import" at bounding box center [1022, 121] width 67 height 17
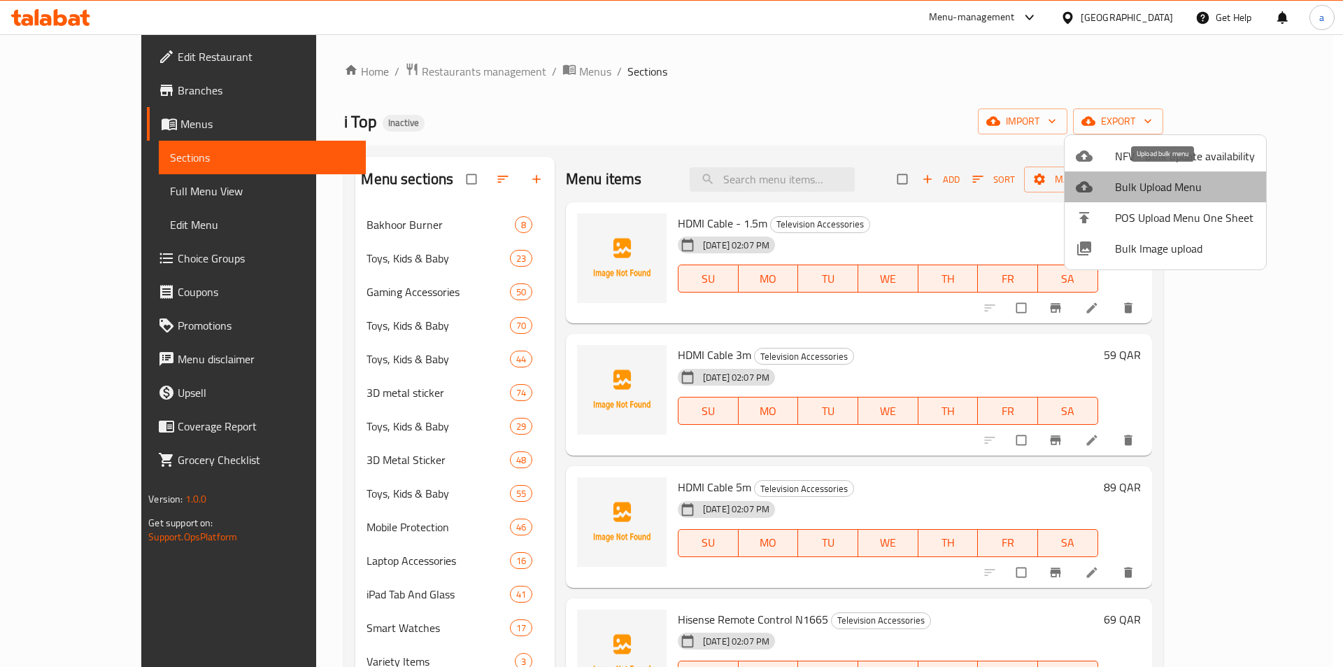
click at [1169, 192] on span "Bulk Upload Menu" at bounding box center [1185, 186] width 140 height 17
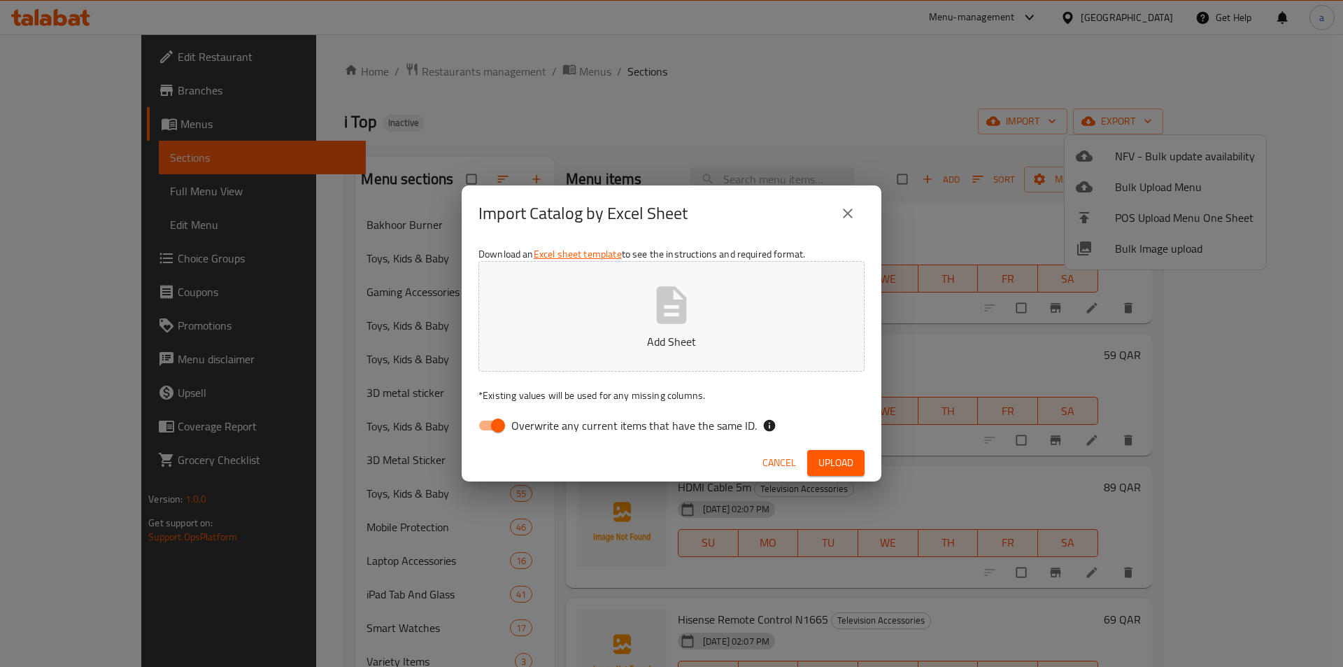
click at [507, 434] on div "Download an Excel sheet template to see the instructions and required format. A…" at bounding box center [672, 342] width 420 height 203
click at [507, 428] on input "Overwrite any current items that have the same ID." at bounding box center [498, 425] width 80 height 27
checkbox input "false"
click at [577, 321] on button "Add Sheet" at bounding box center [672, 316] width 386 height 111
click at [849, 448] on div "Cancel Upload" at bounding box center [672, 462] width 420 height 37
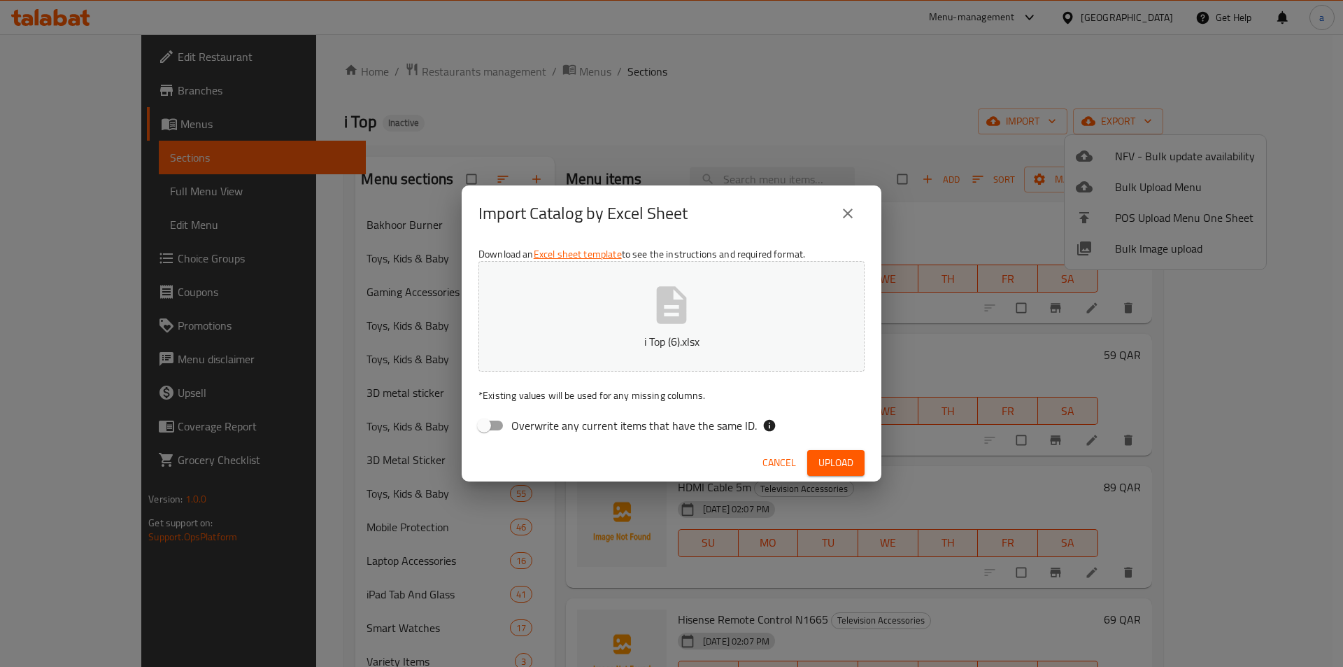
drag, startPoint x: 846, startPoint y: 454, endPoint x: 848, endPoint y: 445, distance: 9.3
click at [846, 450] on button "Upload" at bounding box center [835, 463] width 57 height 26
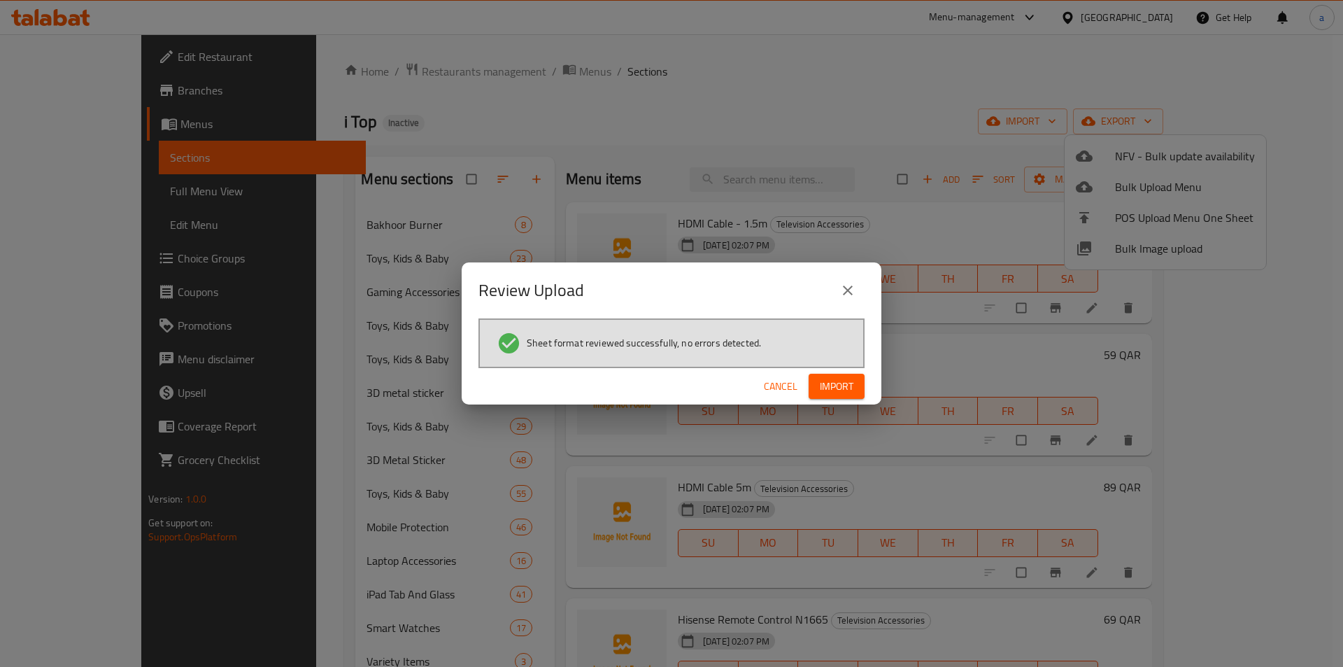
click at [859, 384] on button "Import" at bounding box center [837, 387] width 56 height 26
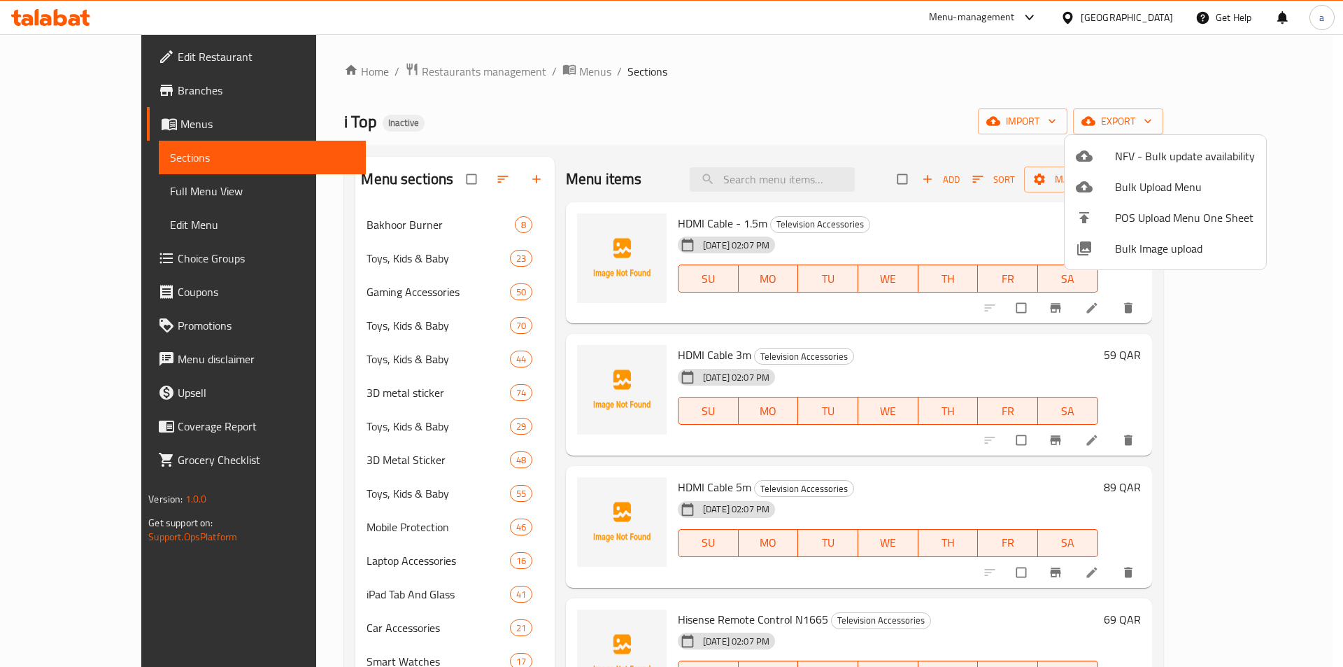
click at [410, 223] on div at bounding box center [671, 333] width 1343 height 667
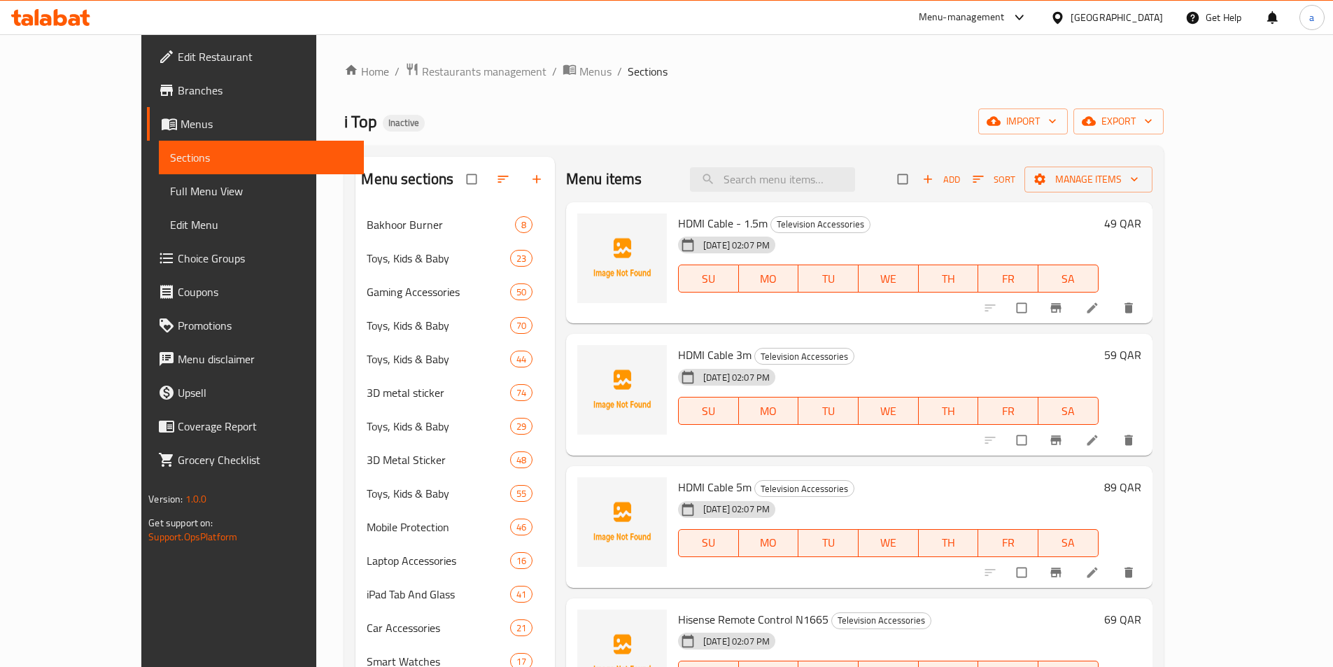
click at [582, 132] on div "i Top Inactive import export" at bounding box center [753, 121] width 819 height 26
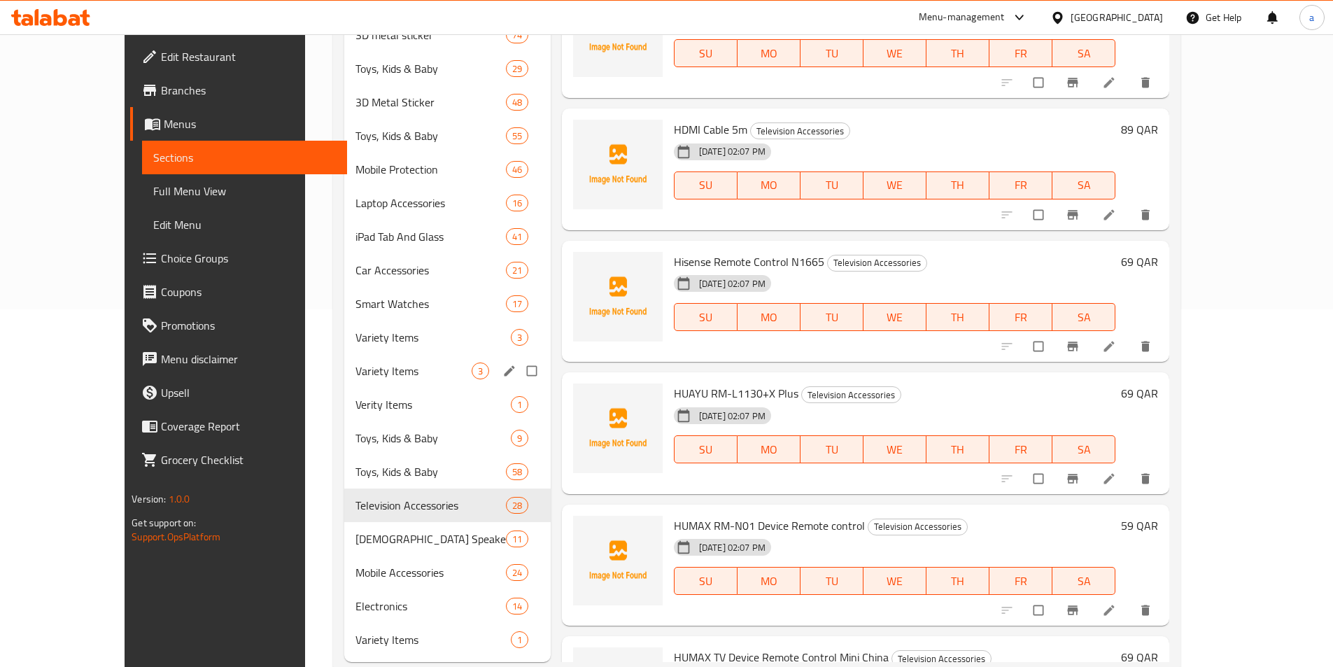
scroll to position [392, 0]
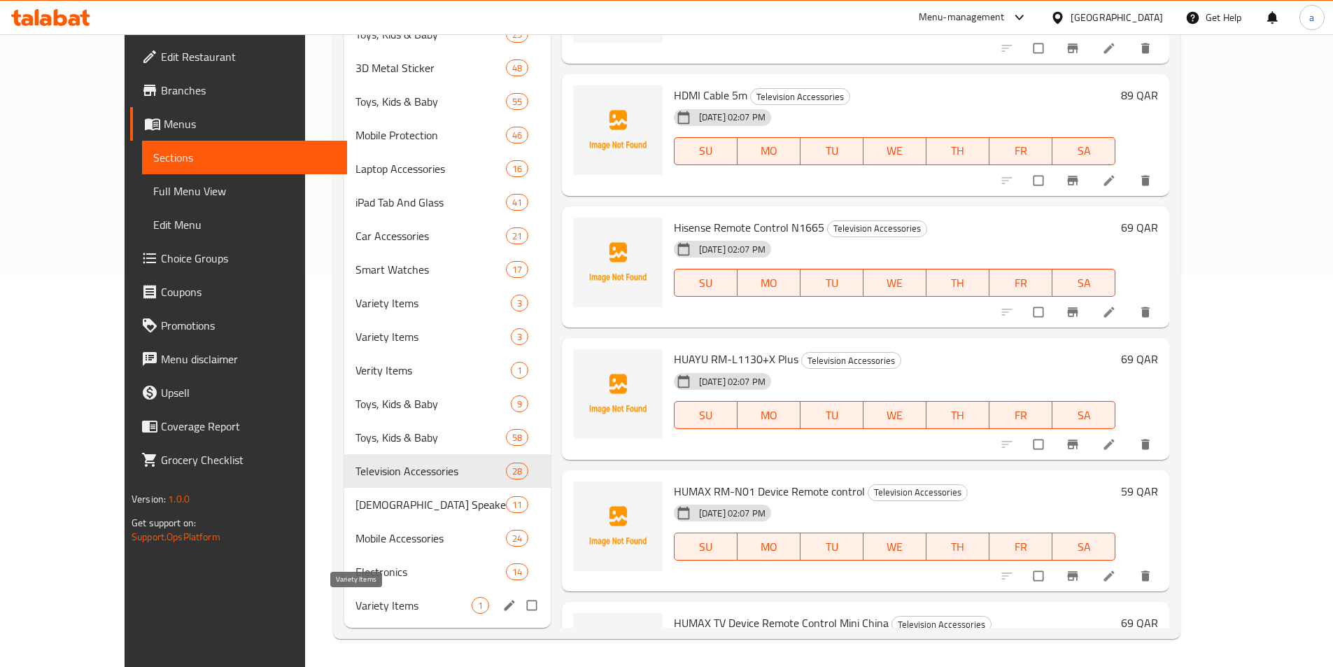
click at [383, 602] on span "Variety Items" at bounding box center [413, 605] width 116 height 17
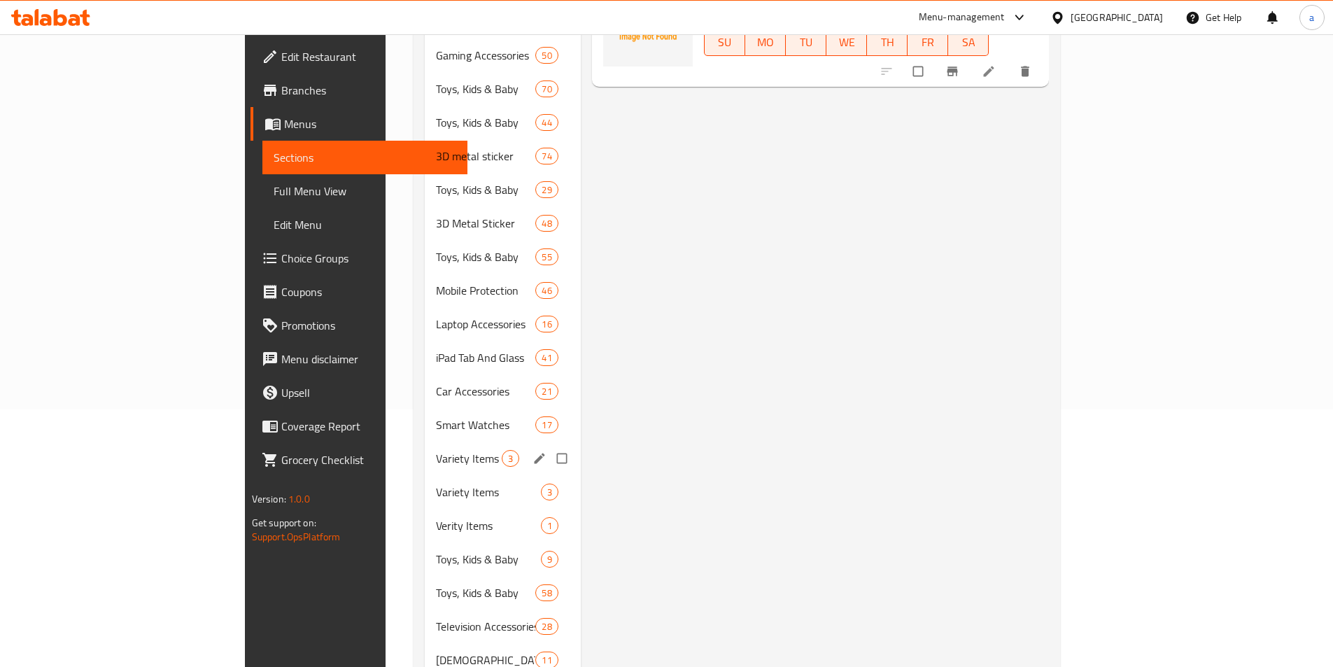
scroll to position [252, 0]
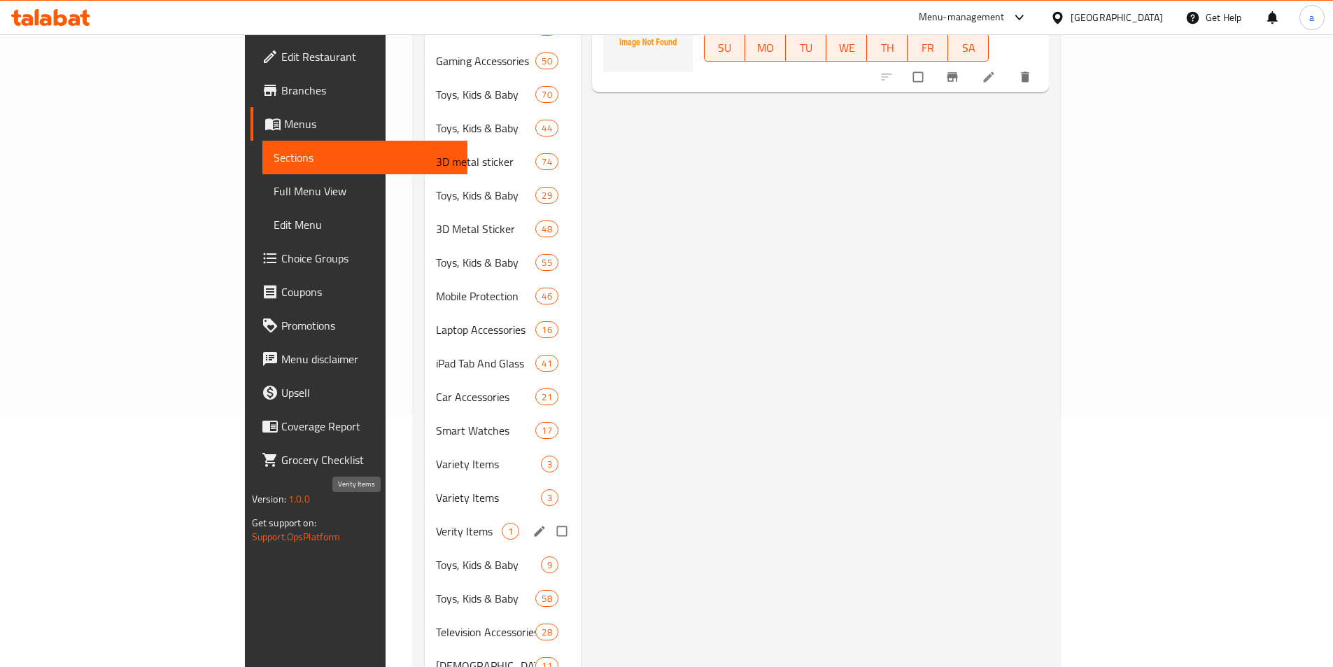
click at [436, 523] on span "Verity Items" at bounding box center [469, 531] width 66 height 17
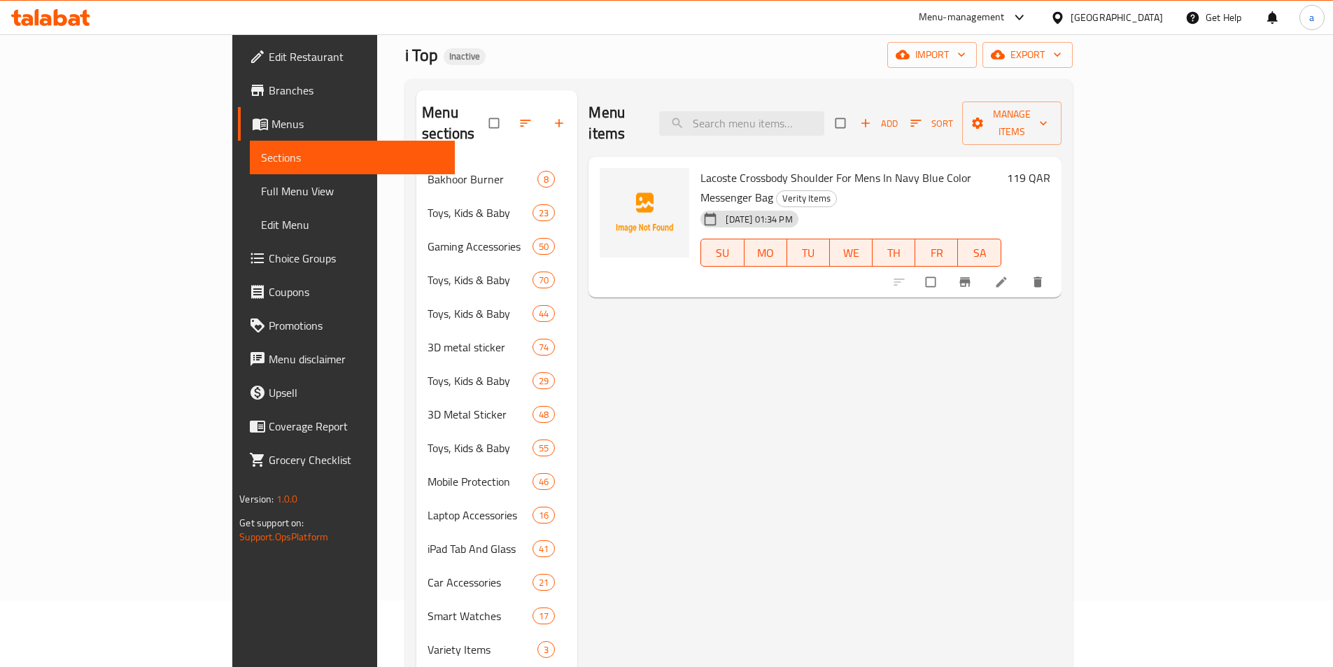
scroll to position [210, 0]
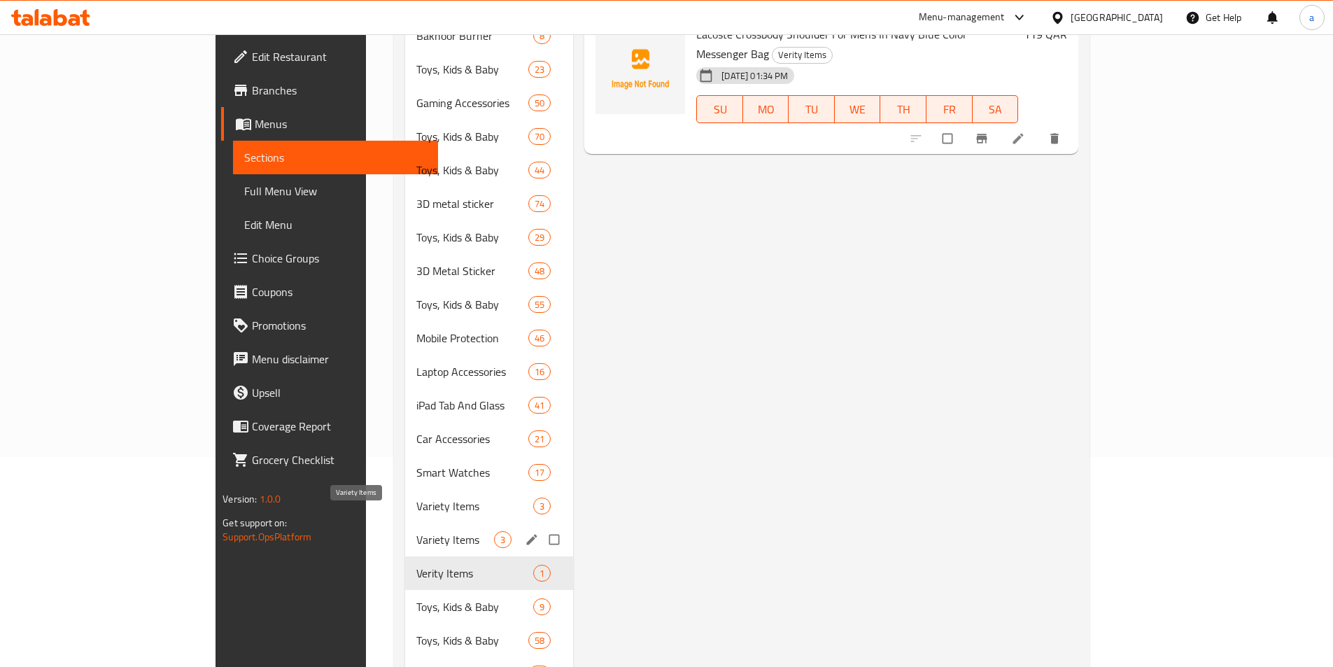
click at [416, 531] on span "Variety Items" at bounding box center [455, 539] width 78 height 17
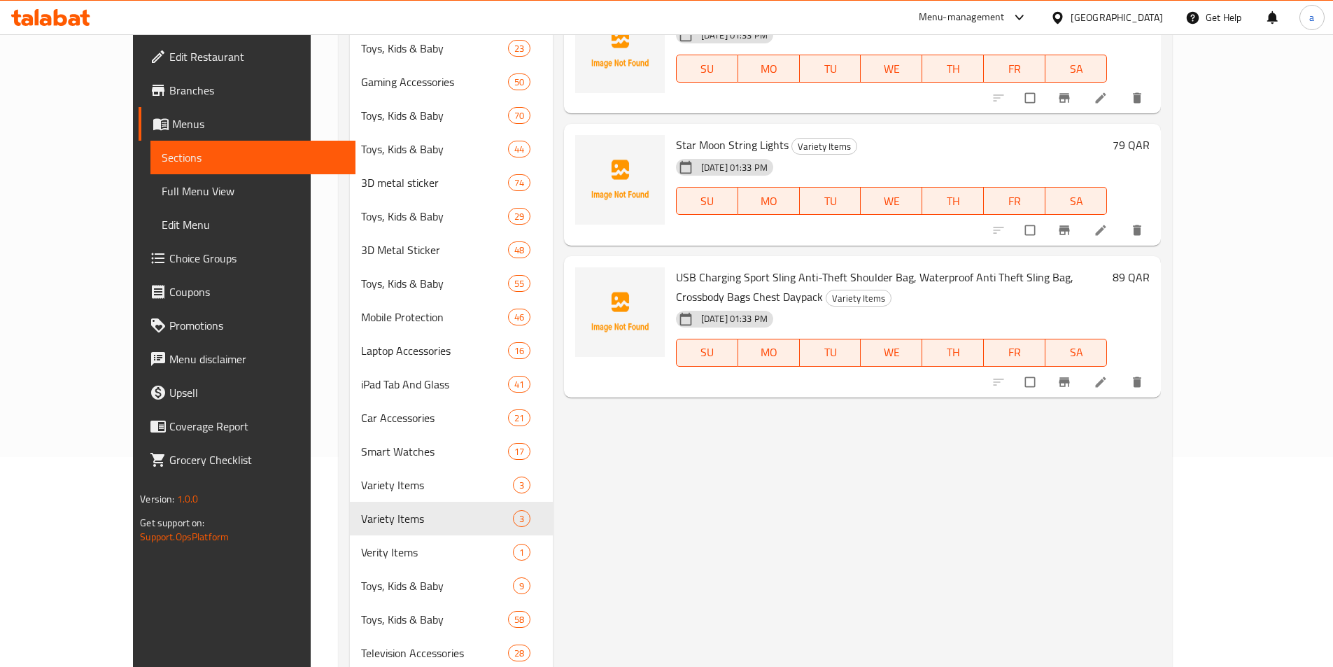
scroll to position [140, 0]
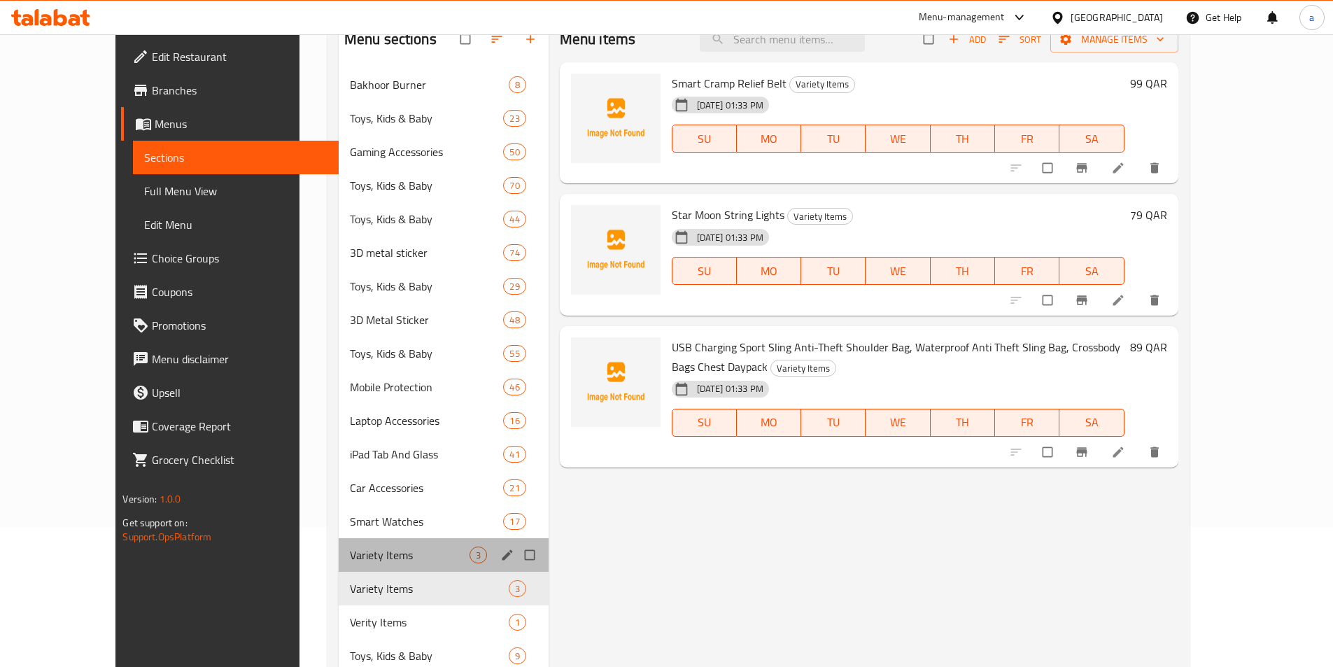
click at [361, 563] on div "Variety Items 3" at bounding box center [444, 555] width 210 height 34
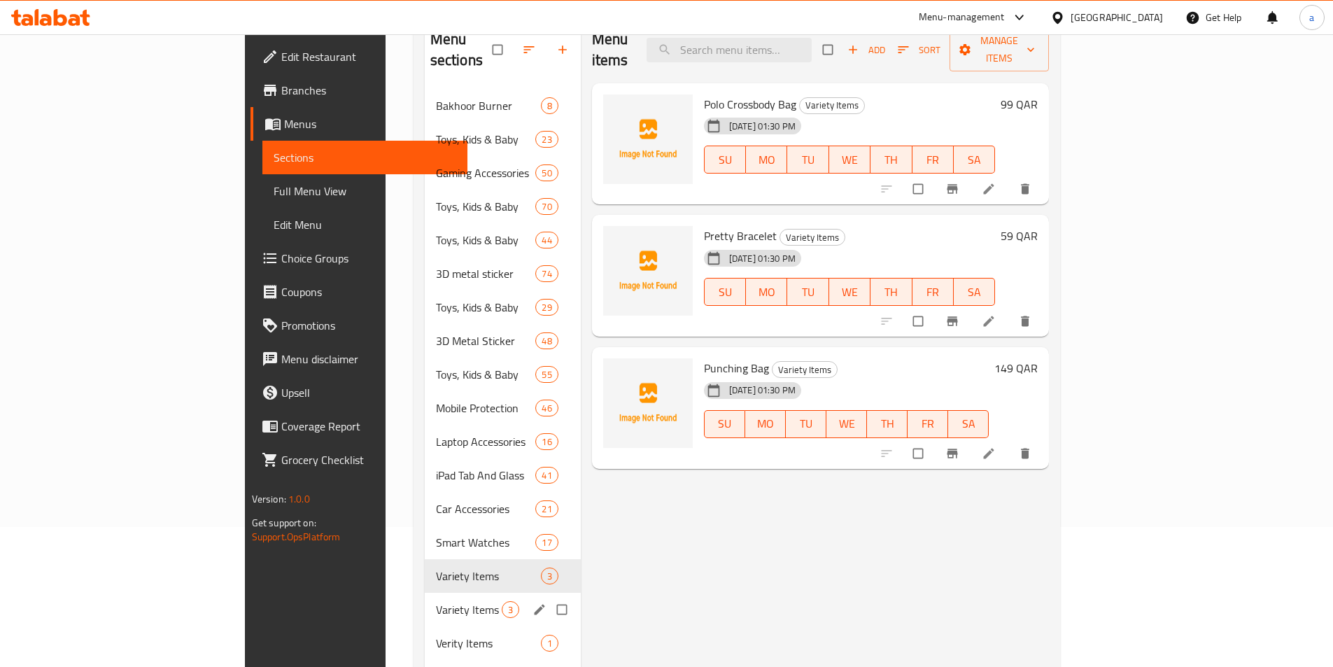
click at [425, 593] on div "Variety Items 3" at bounding box center [503, 610] width 156 height 34
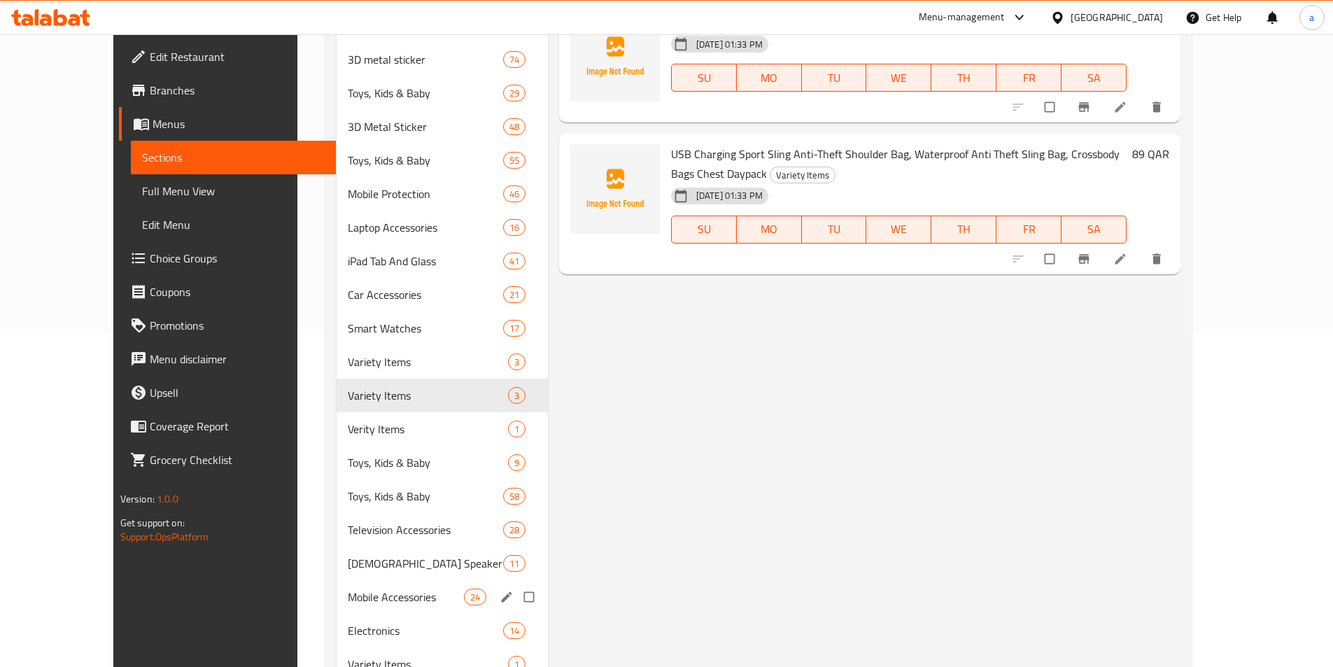
scroll to position [350, 0]
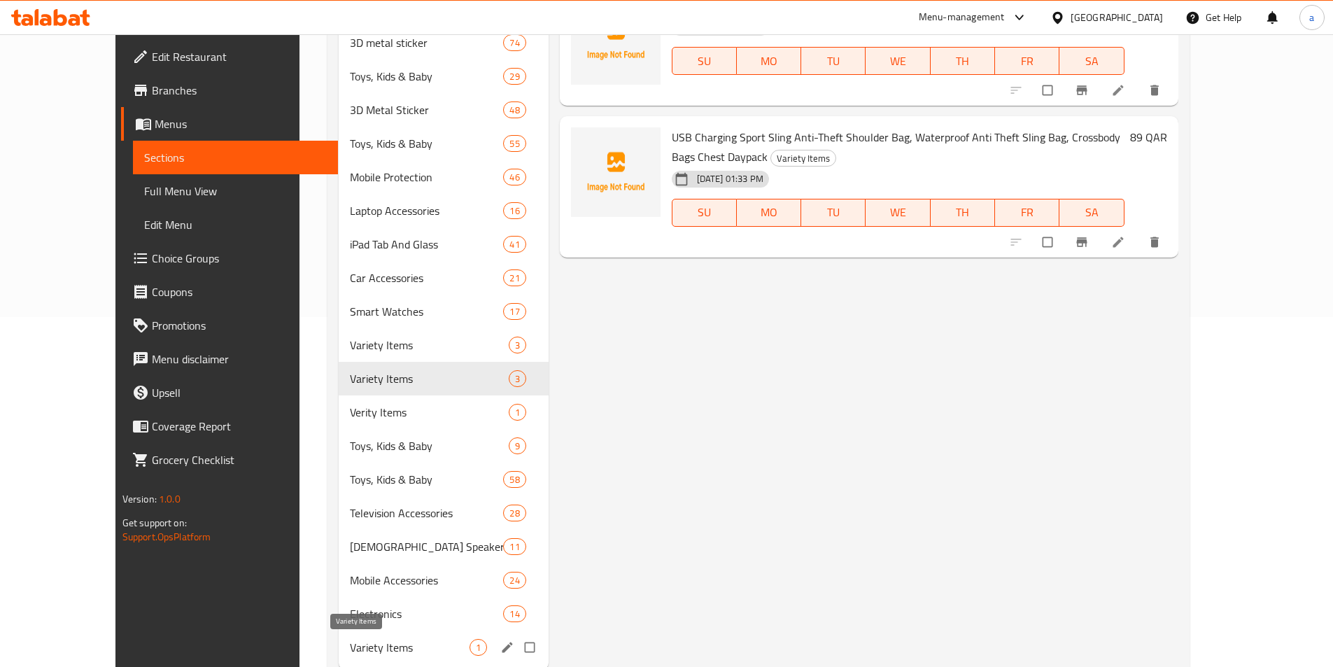
click at [350, 644] on span "Variety Items" at bounding box center [410, 647] width 120 height 17
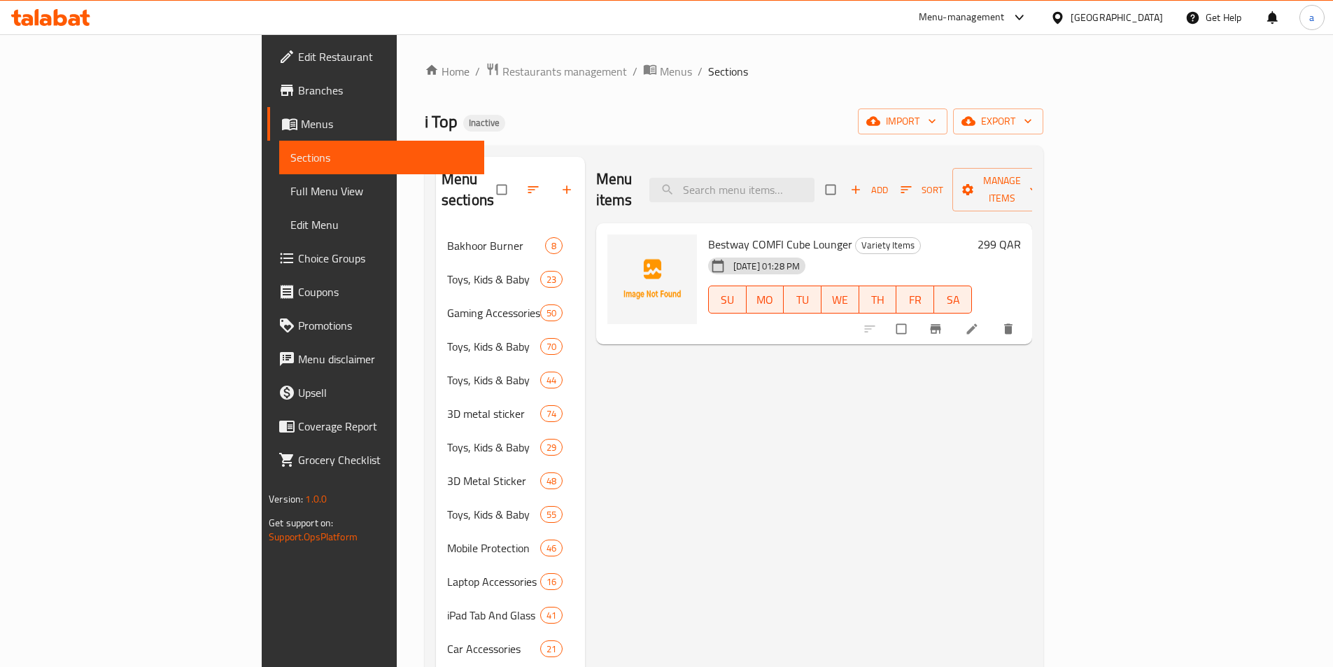
click at [758, 234] on span "Bestway COMFI Cube Lounger" at bounding box center [780, 244] width 144 height 21
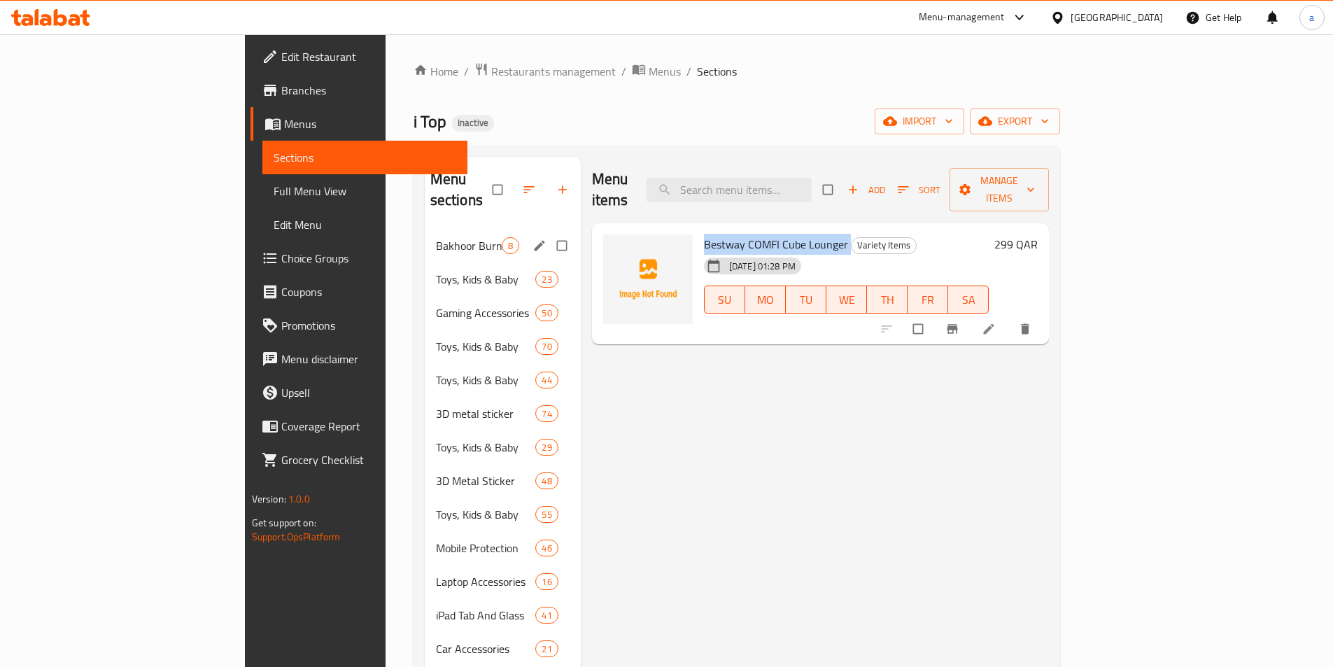
click at [425, 234] on div "Bakhoor Burner 8" at bounding box center [503, 246] width 156 height 34
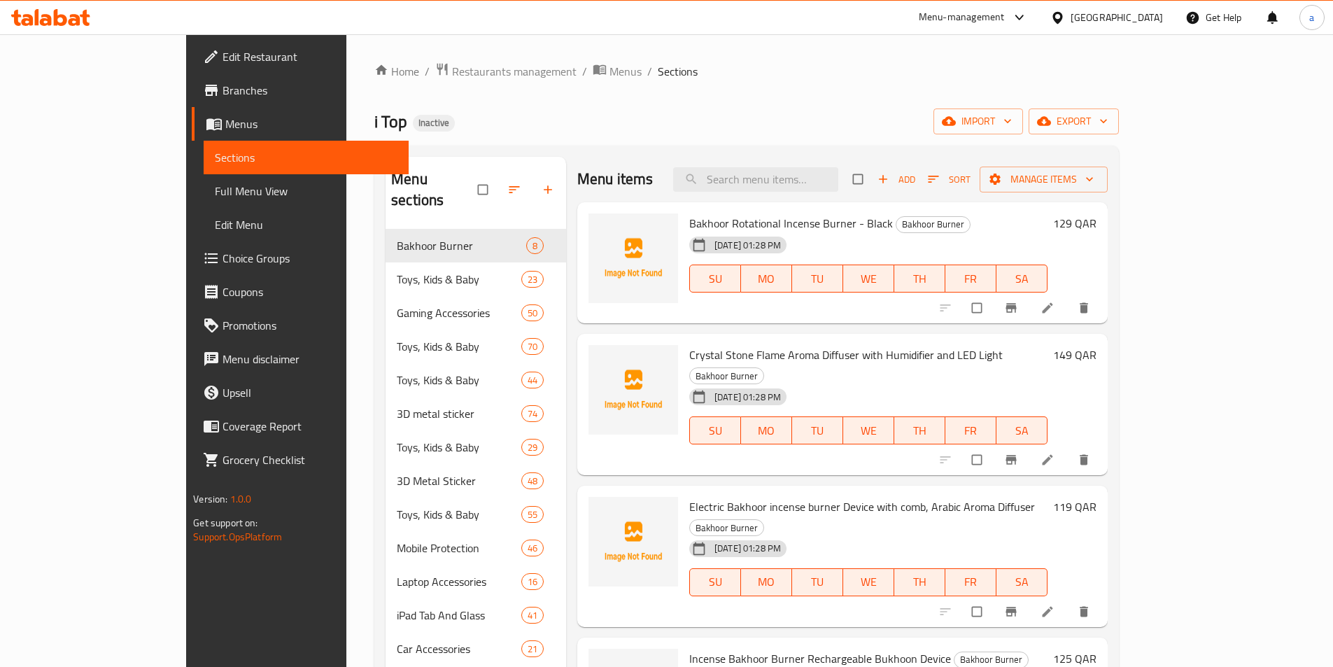
click at [707, 220] on span "Bakhoor Rotational Incense Burner - Black" at bounding box center [791, 223] width 204 height 21
copy h6 "Bakhoor Rotational Incense Burner - Black"
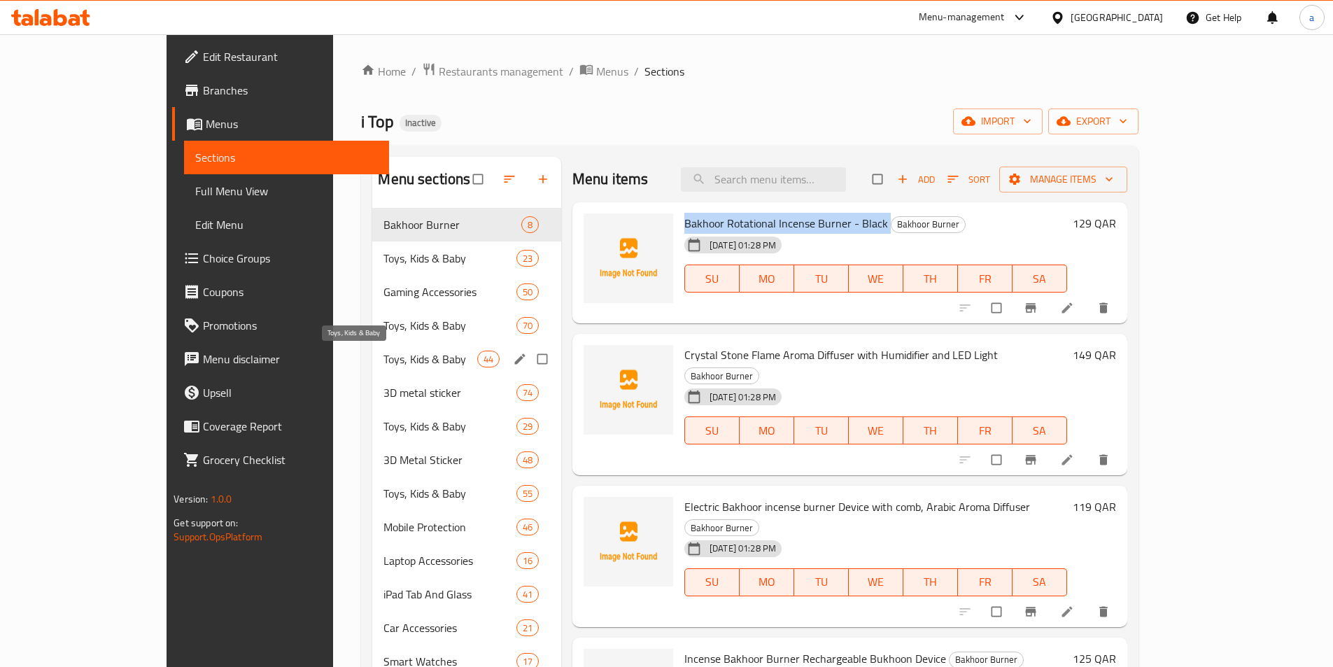
click at [383, 358] on span "Toys, Kids & Baby" at bounding box center [429, 359] width 93 height 17
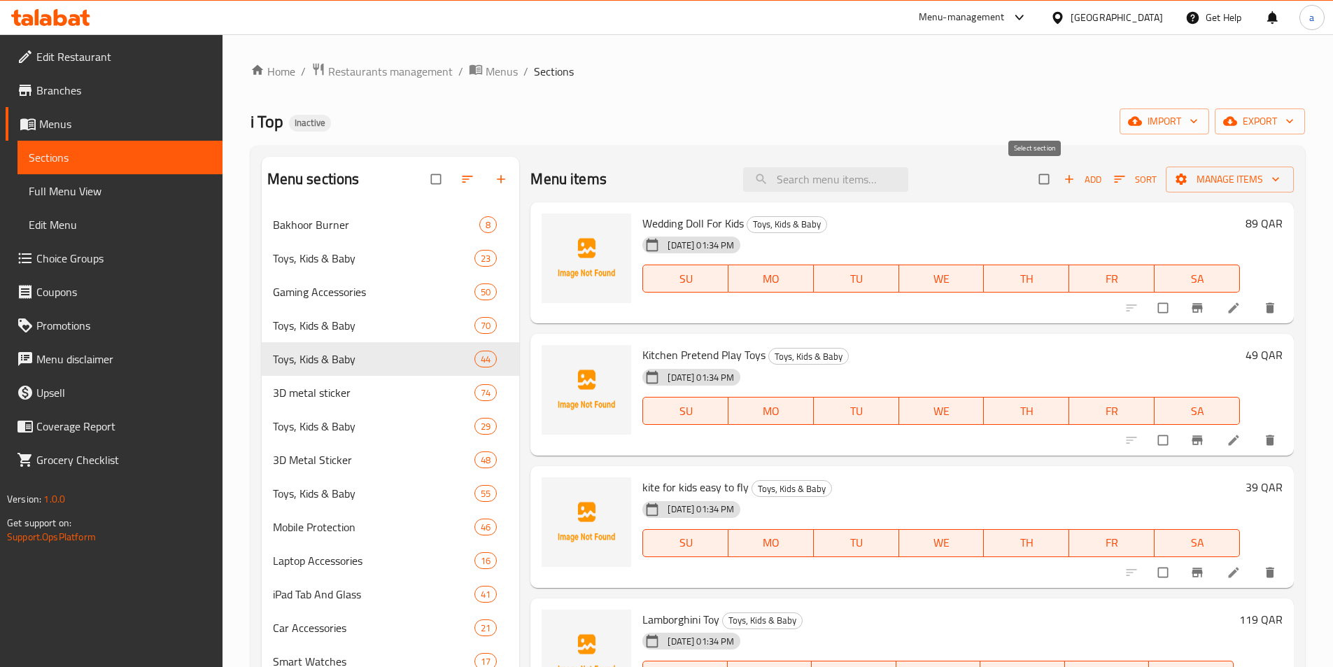
click at [1031, 179] on input "checkbox" at bounding box center [1045, 179] width 29 height 27
checkbox input "true"
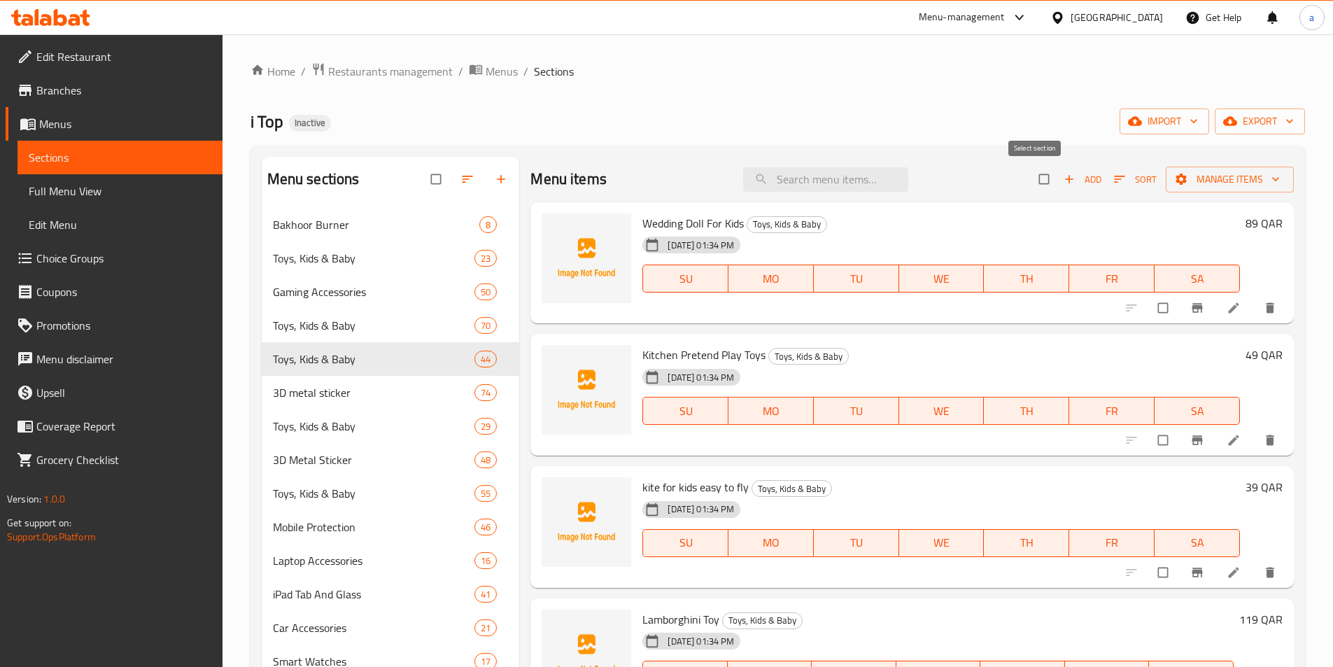
checkbox input "true"
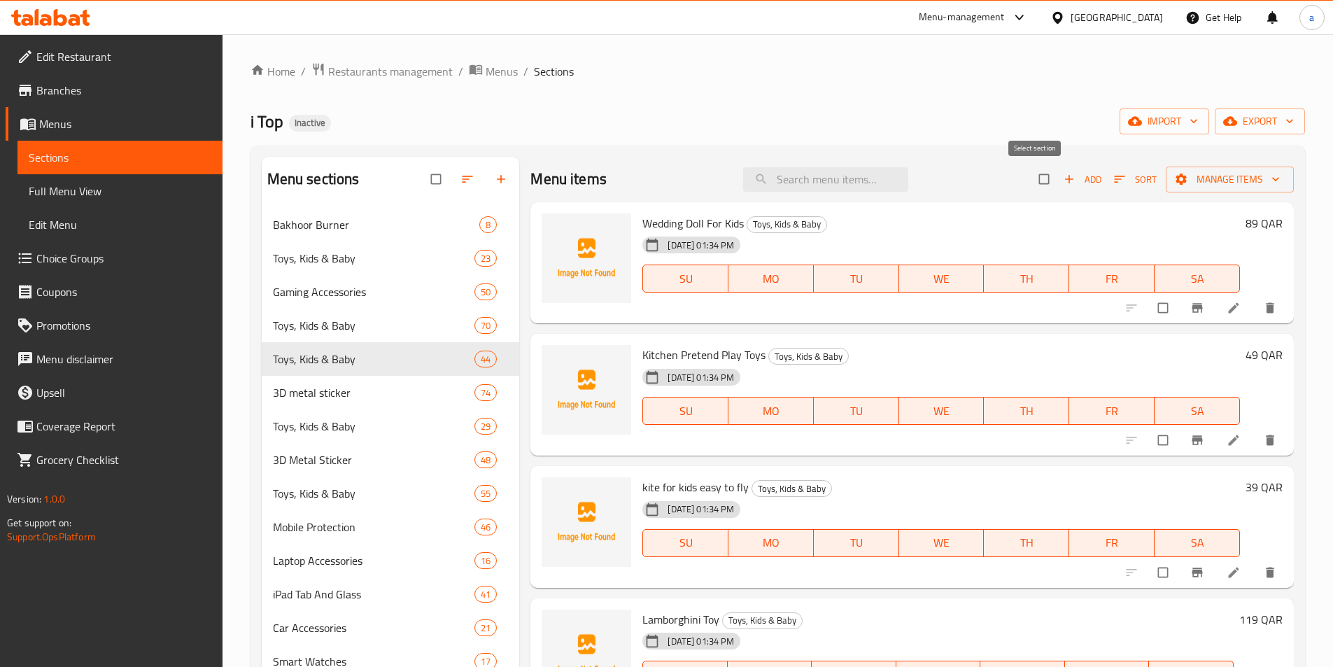
checkbox input "true"
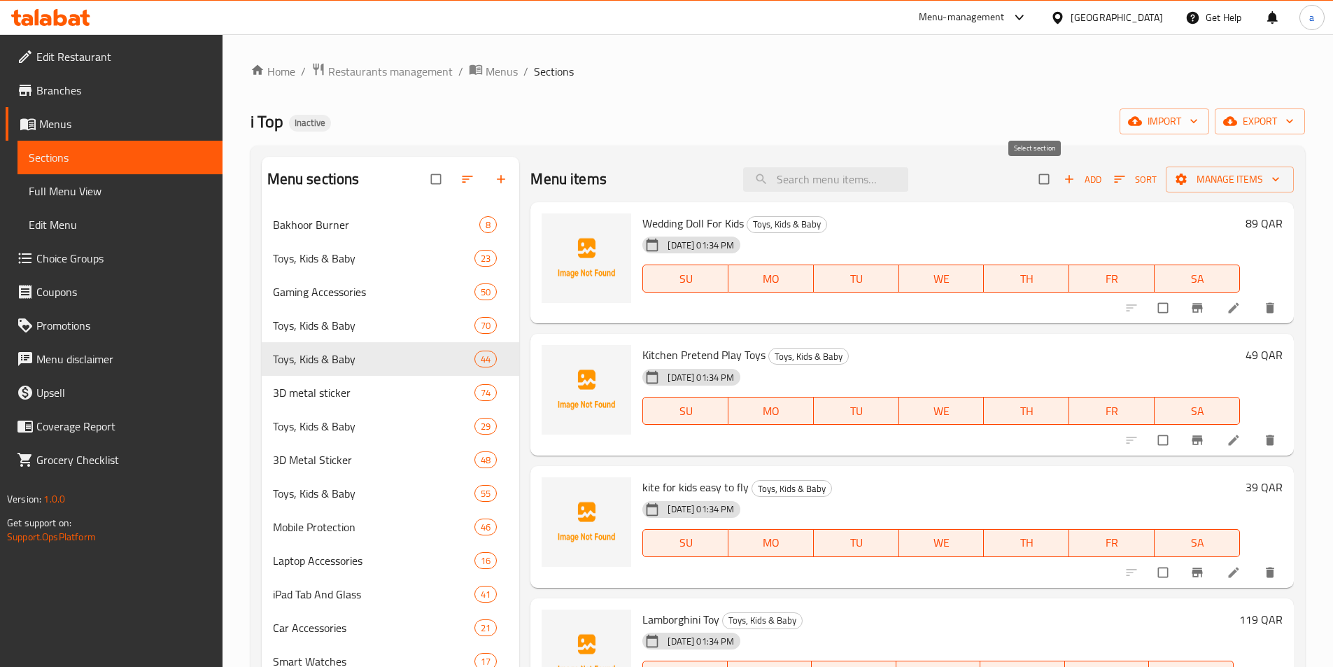
checkbox input "true"
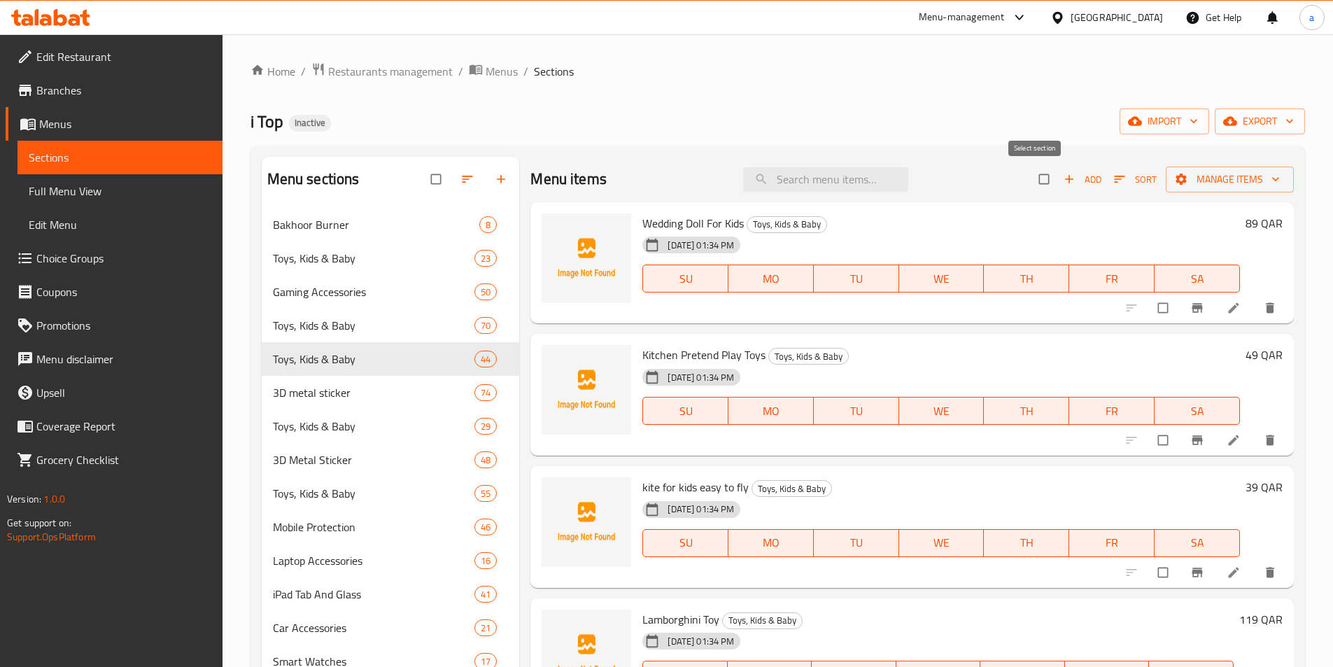
checkbox input "true"
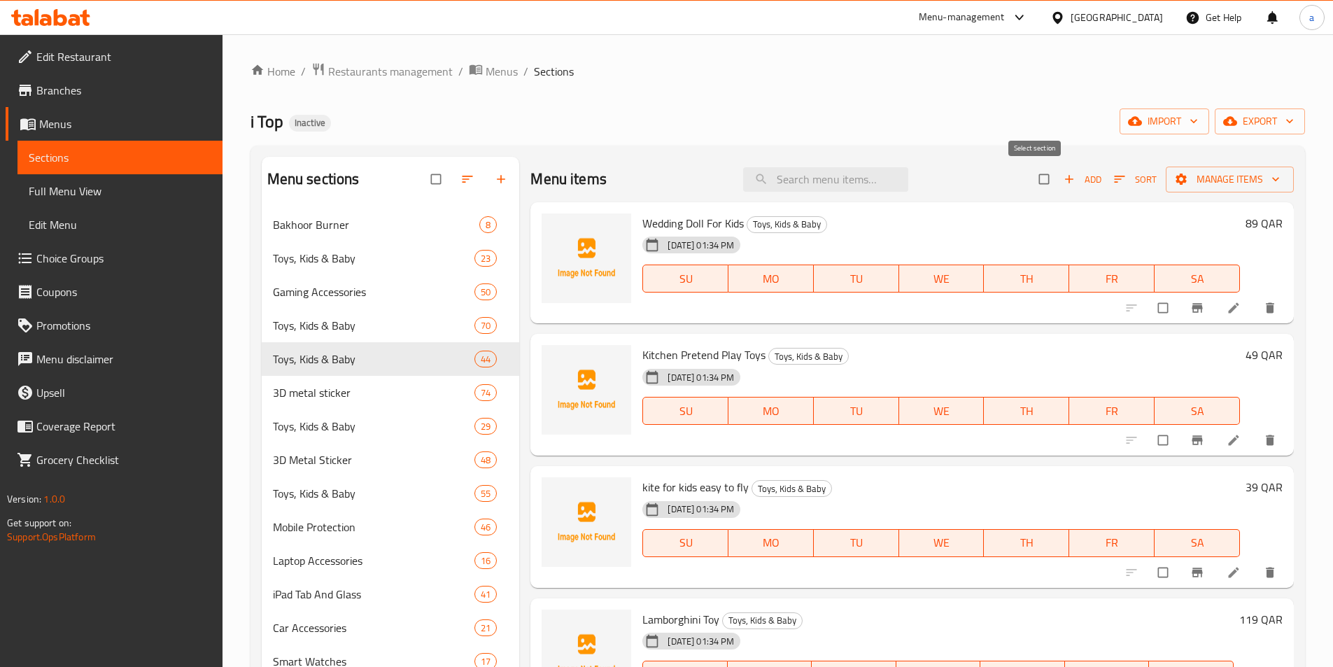
checkbox input "true"
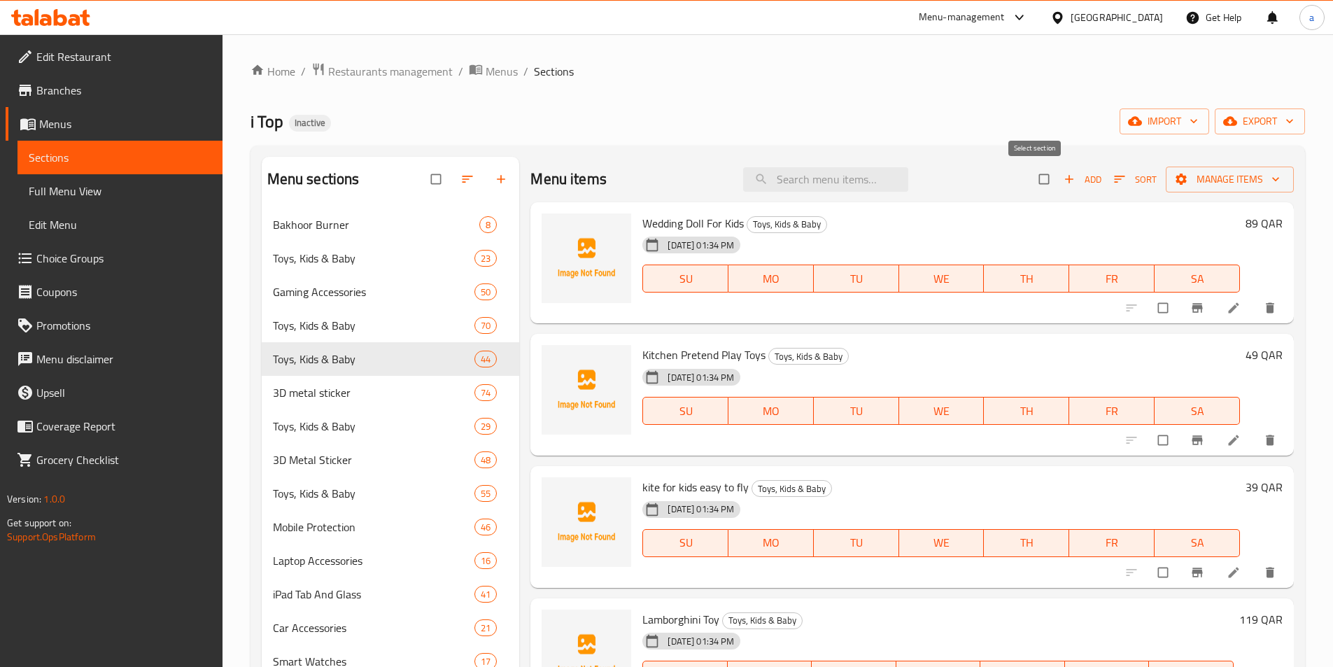
checkbox input "true"
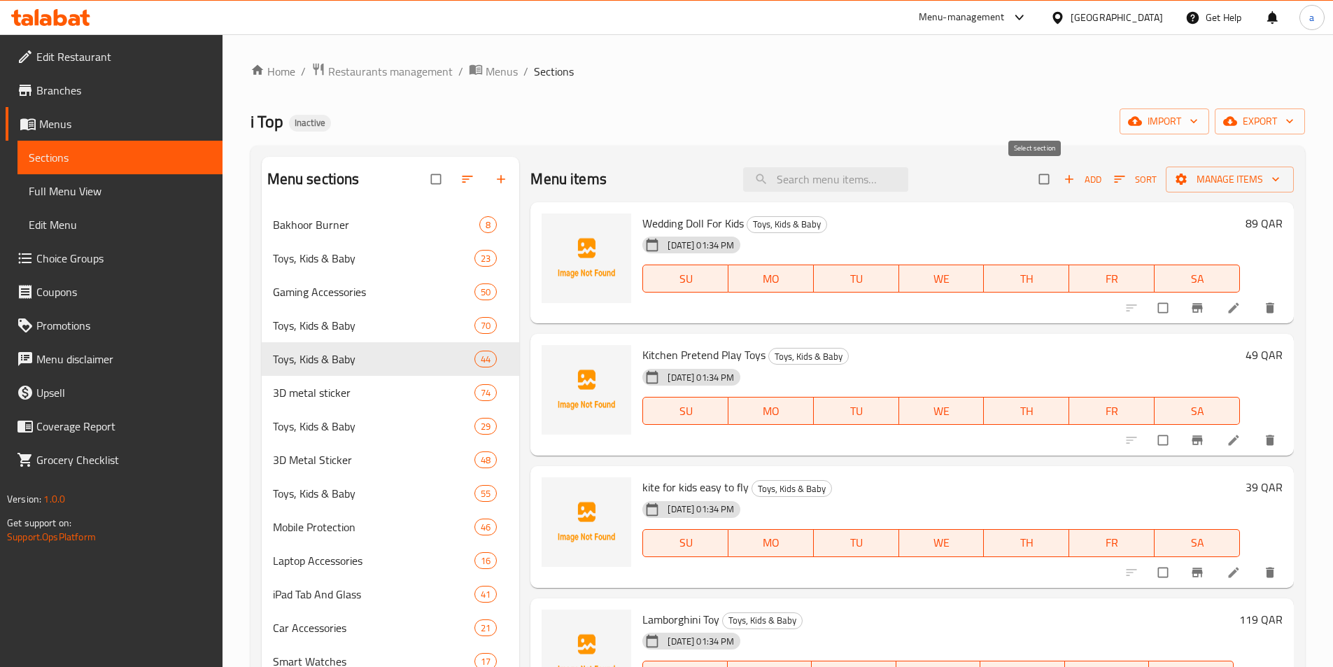
checkbox input "true"
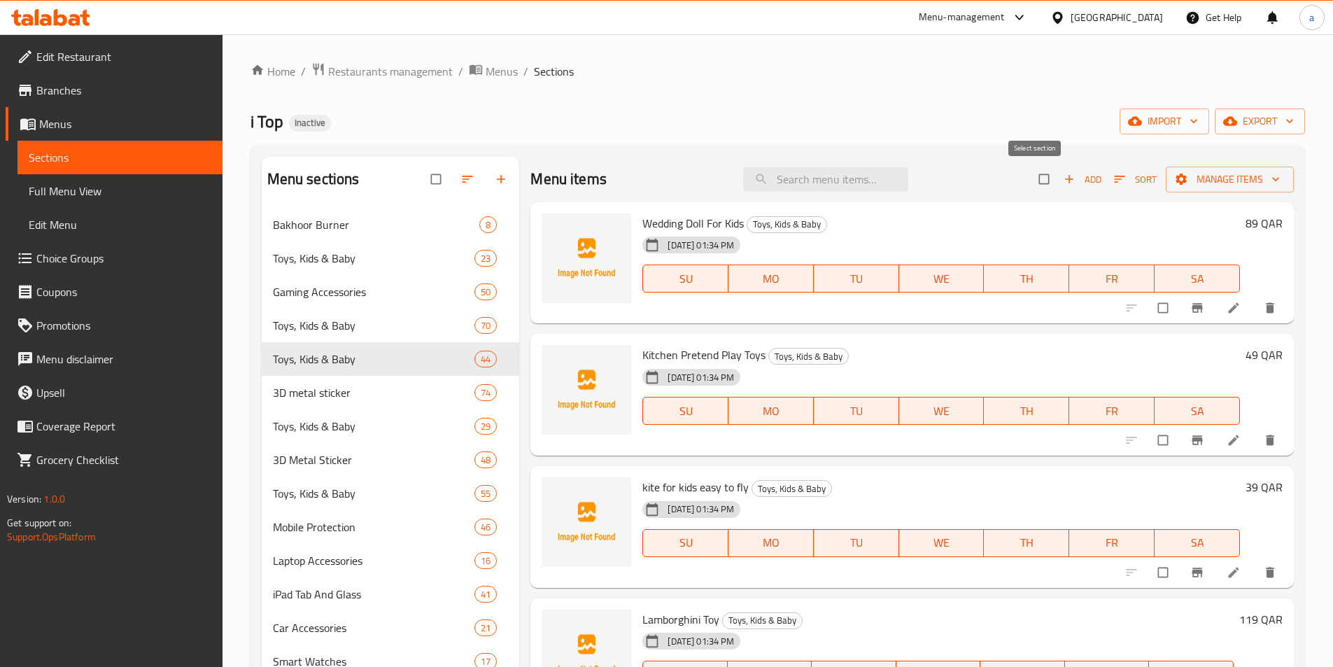
checkbox input "true"
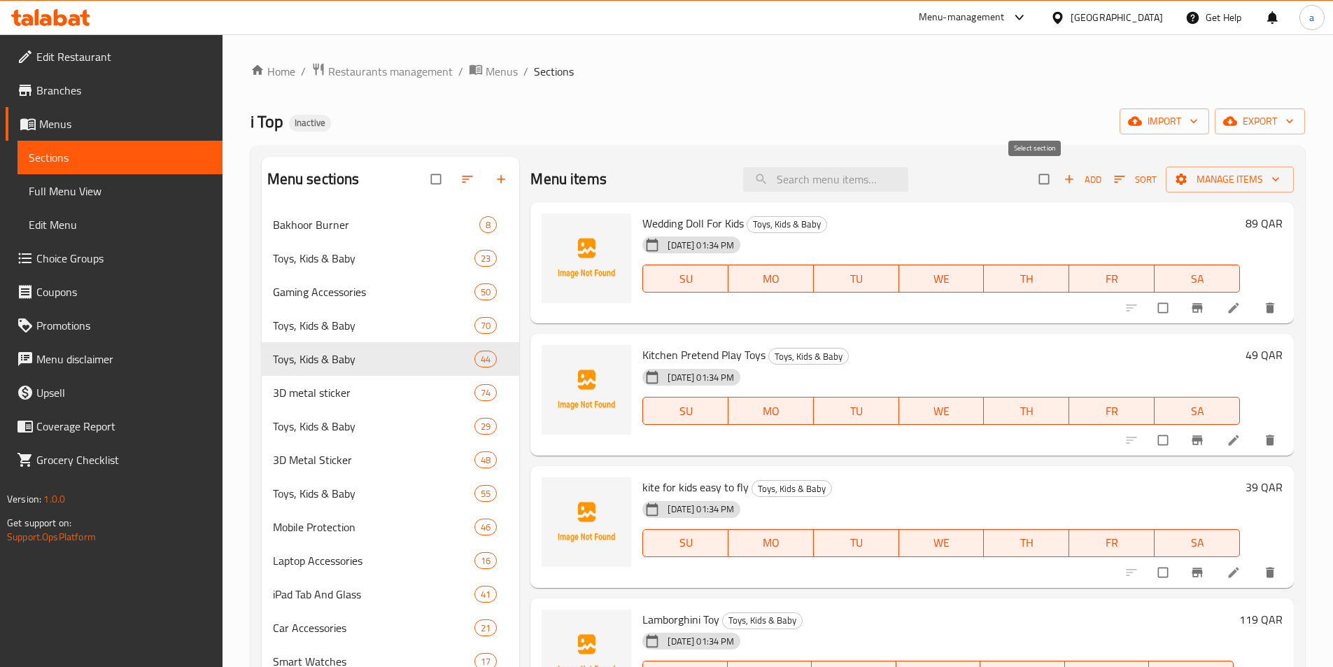
checkbox input "true"
click at [1222, 185] on span "Manage items" at bounding box center [1230, 179] width 106 height 17
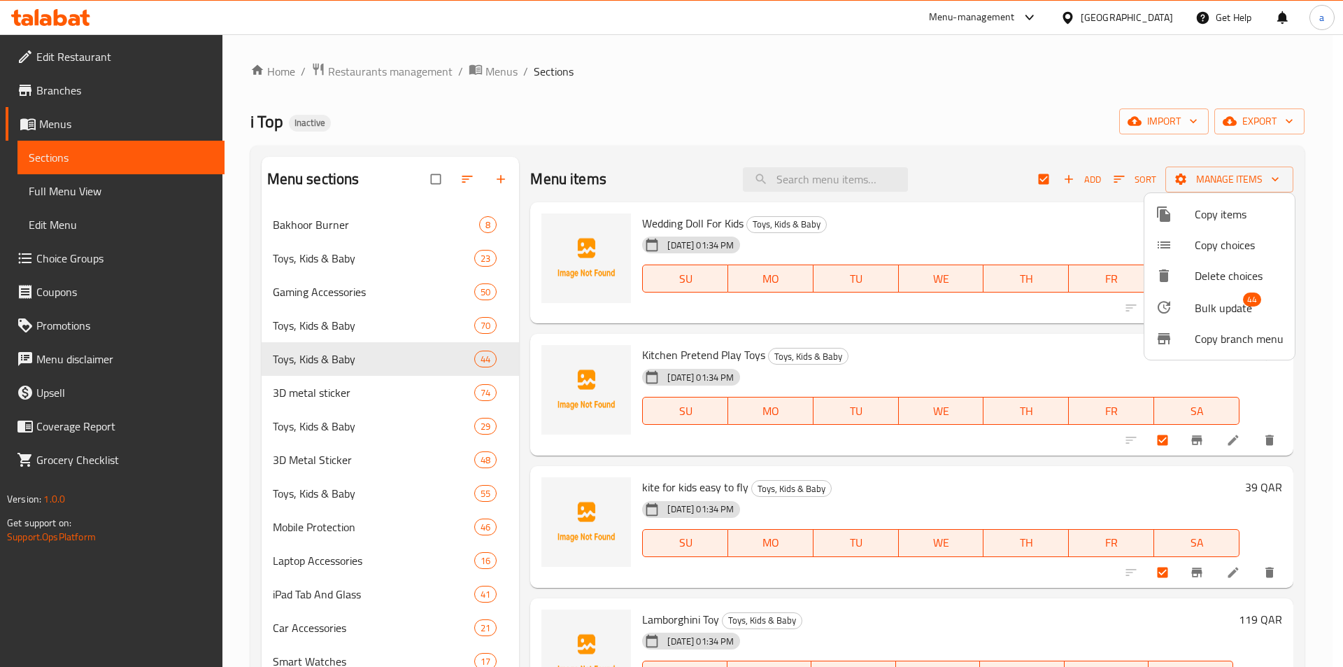
click at [1254, 317] on li "Bulk update 44" at bounding box center [1220, 307] width 150 height 32
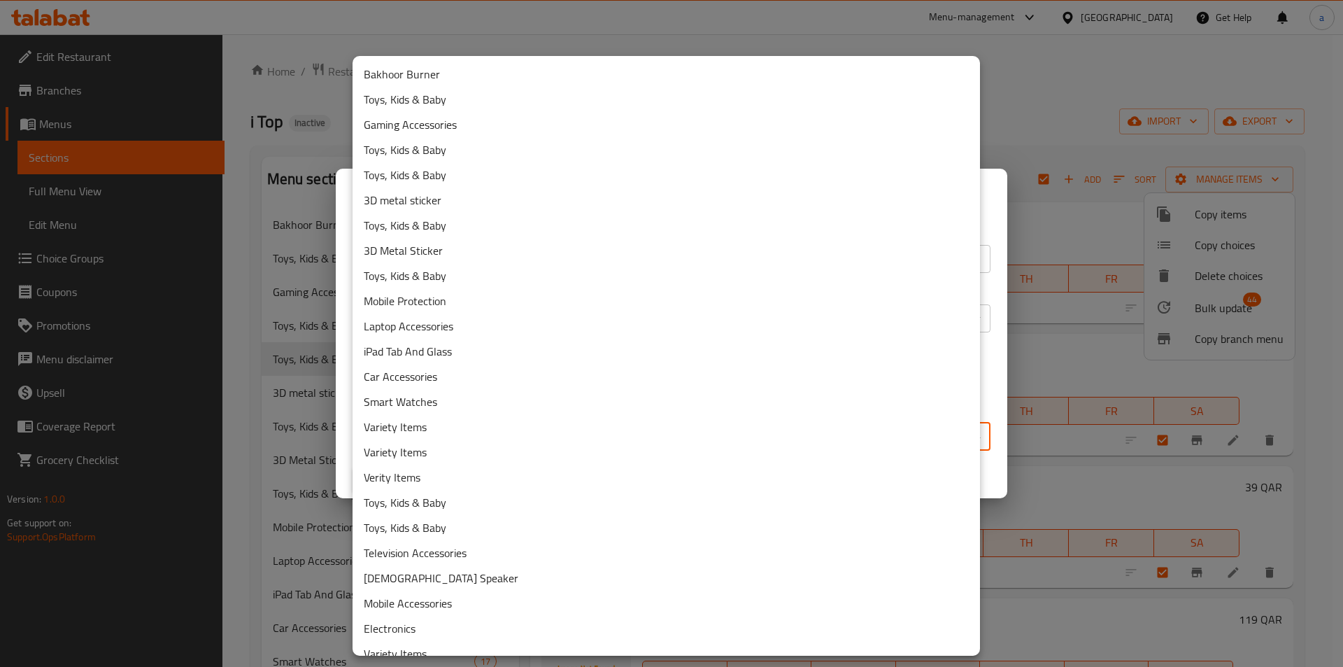
click at [516, 437] on body "​ Menu-management [GEOGRAPHIC_DATA] Get Help a Edit Restaurant Branches Menus S…" at bounding box center [671, 350] width 1343 height 633
click at [509, 144] on li "Toys, Kids & Baby" at bounding box center [667, 149] width 628 height 25
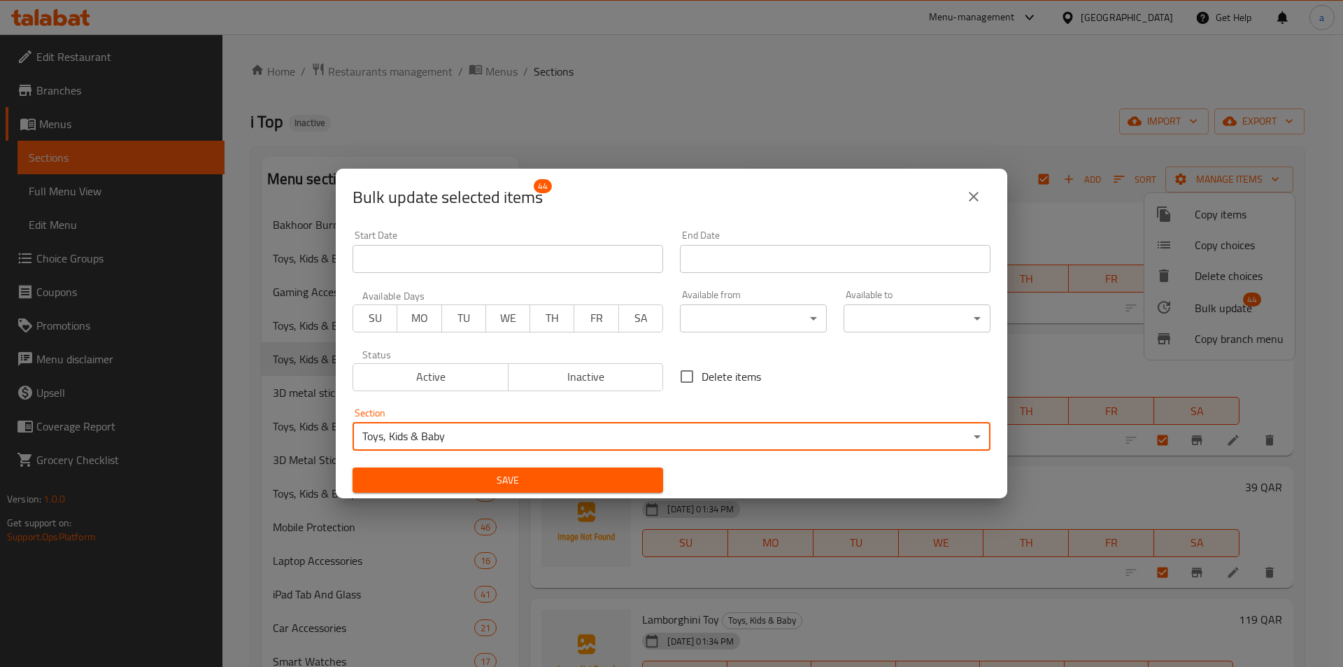
click at [560, 476] on span "Save" at bounding box center [508, 480] width 288 height 17
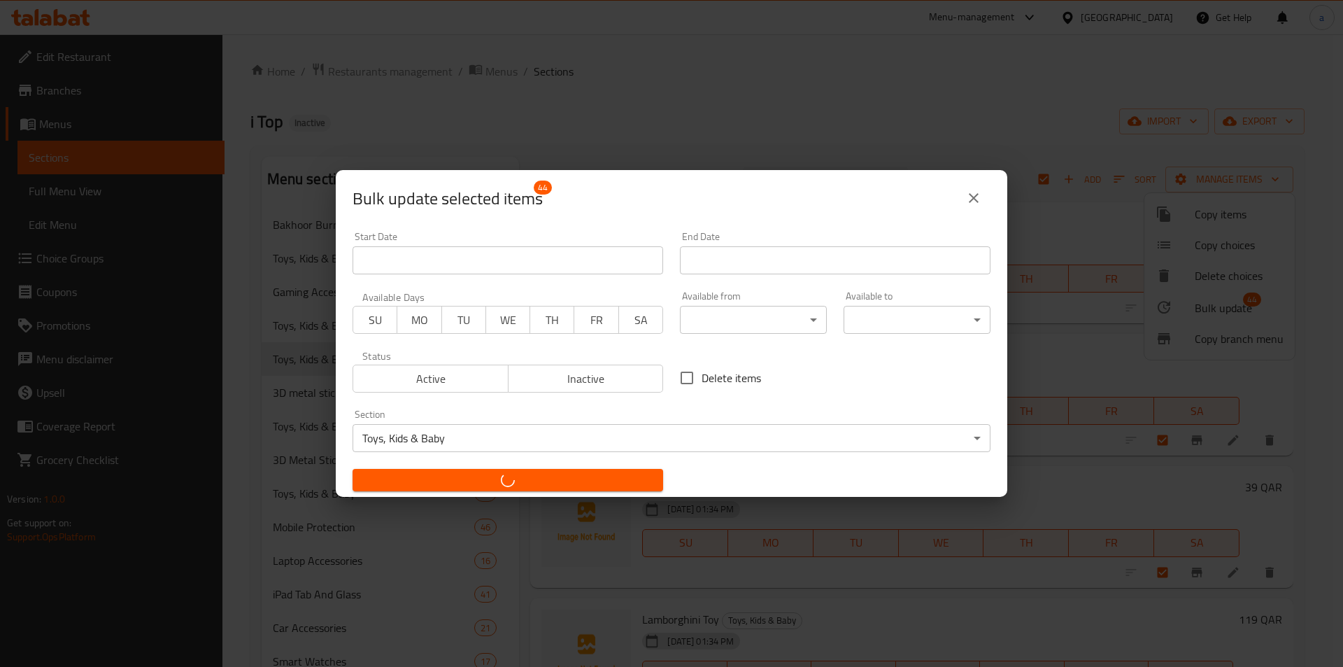
checkbox input "false"
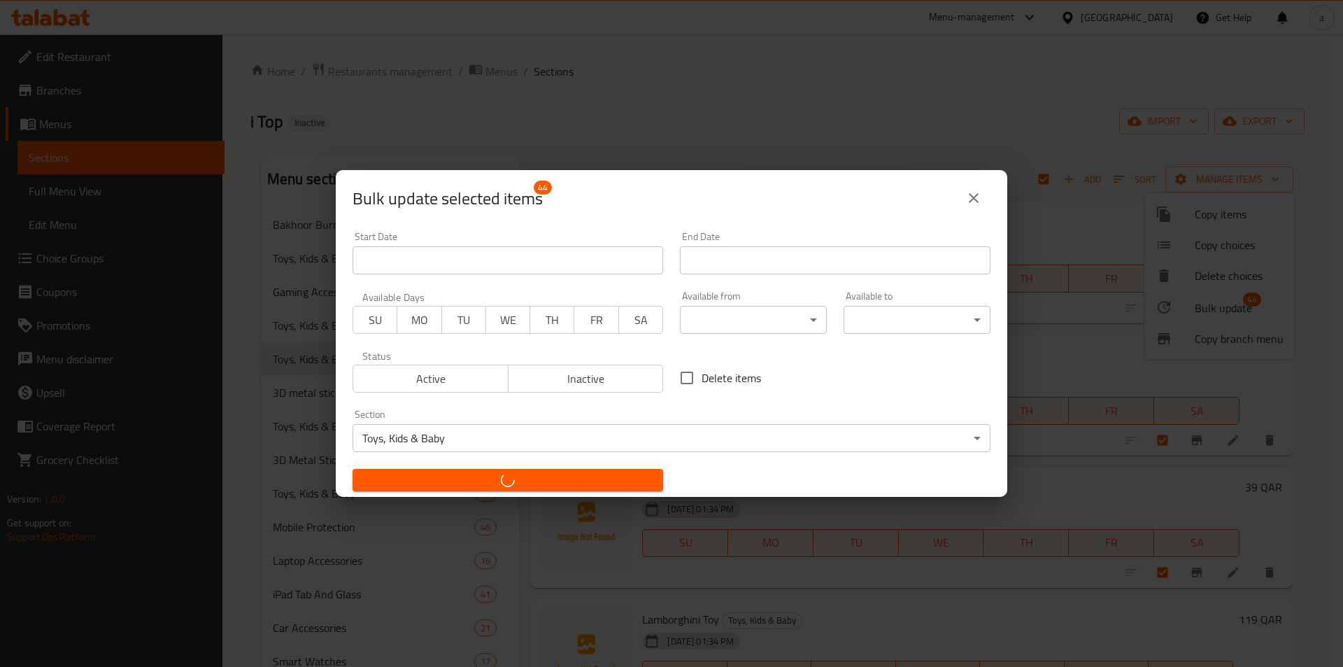
checkbox input "false"
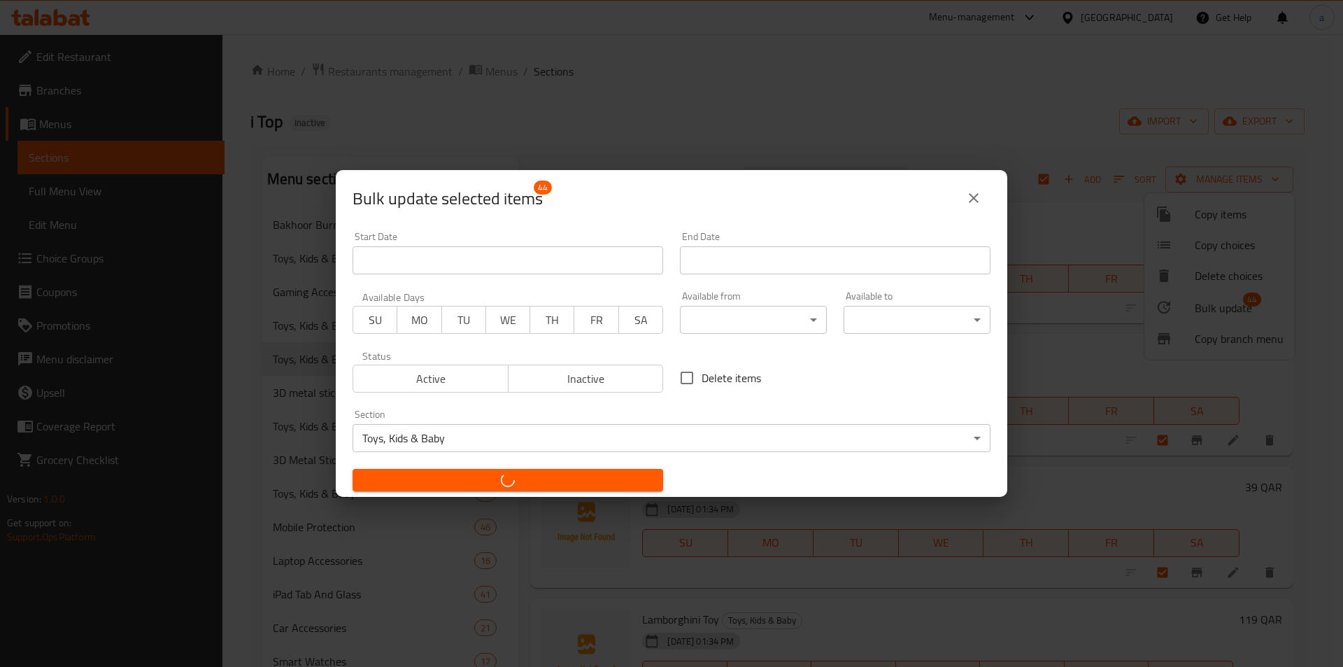
checkbox input "false"
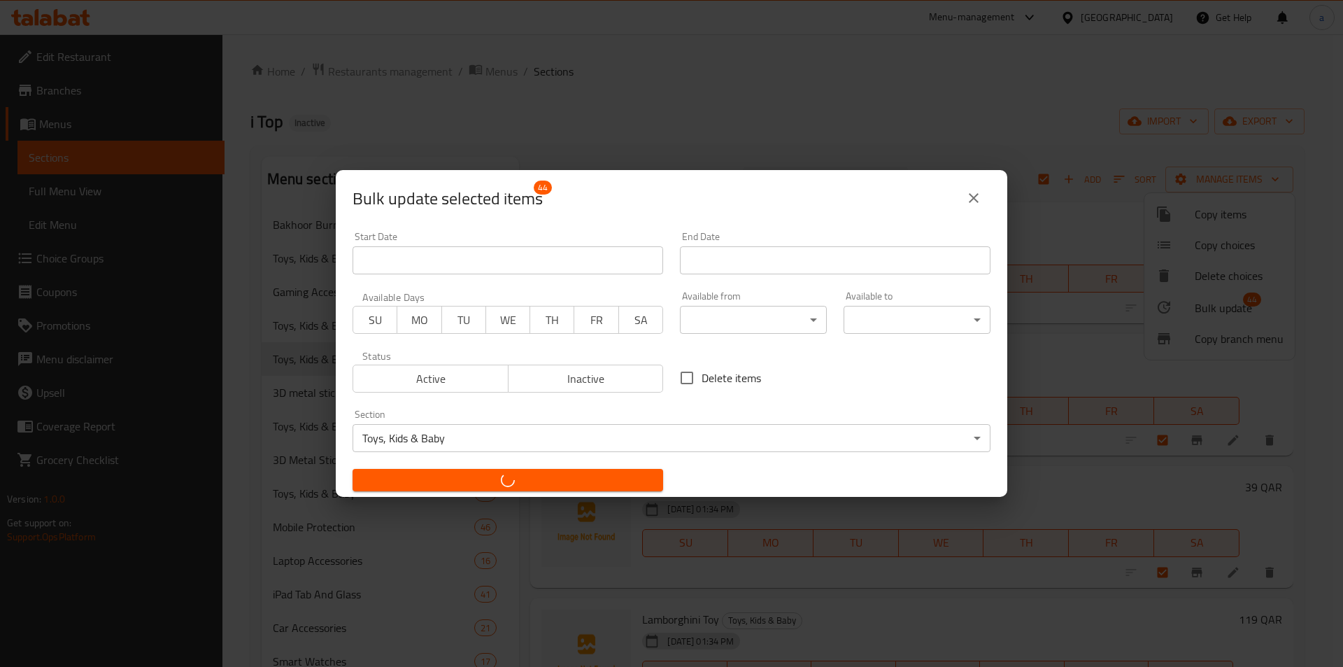
checkbox input "false"
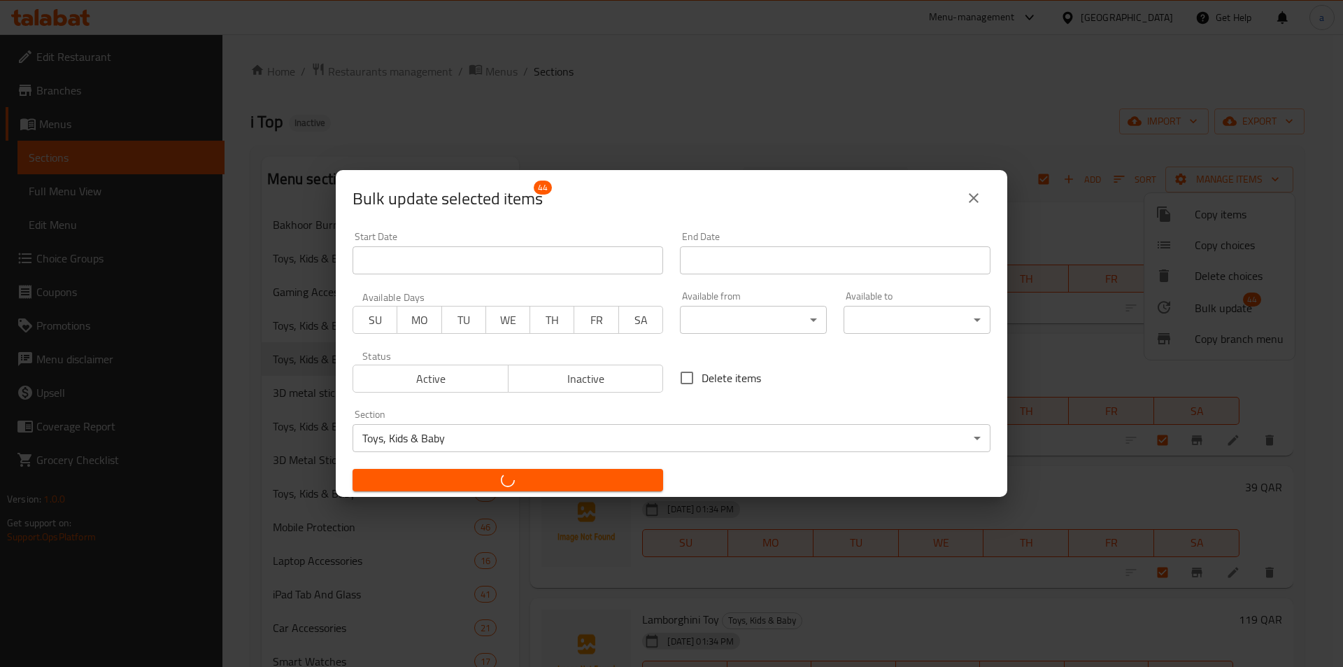
checkbox input "false"
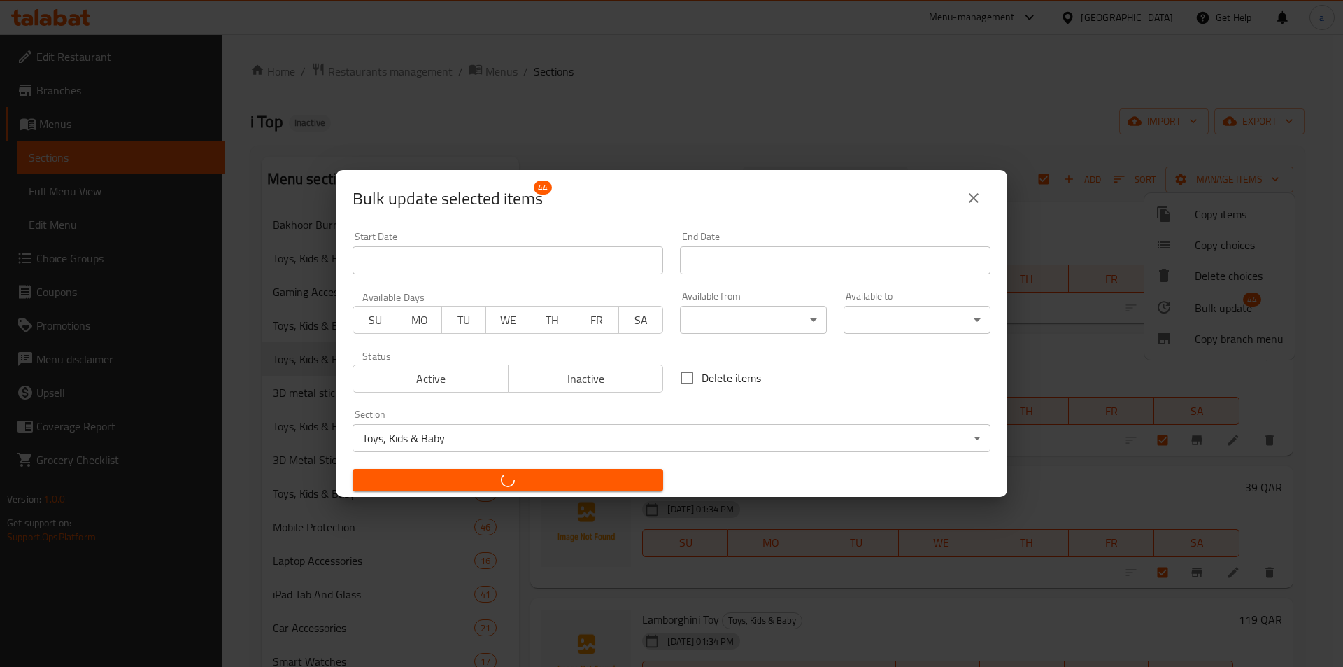
checkbox input "false"
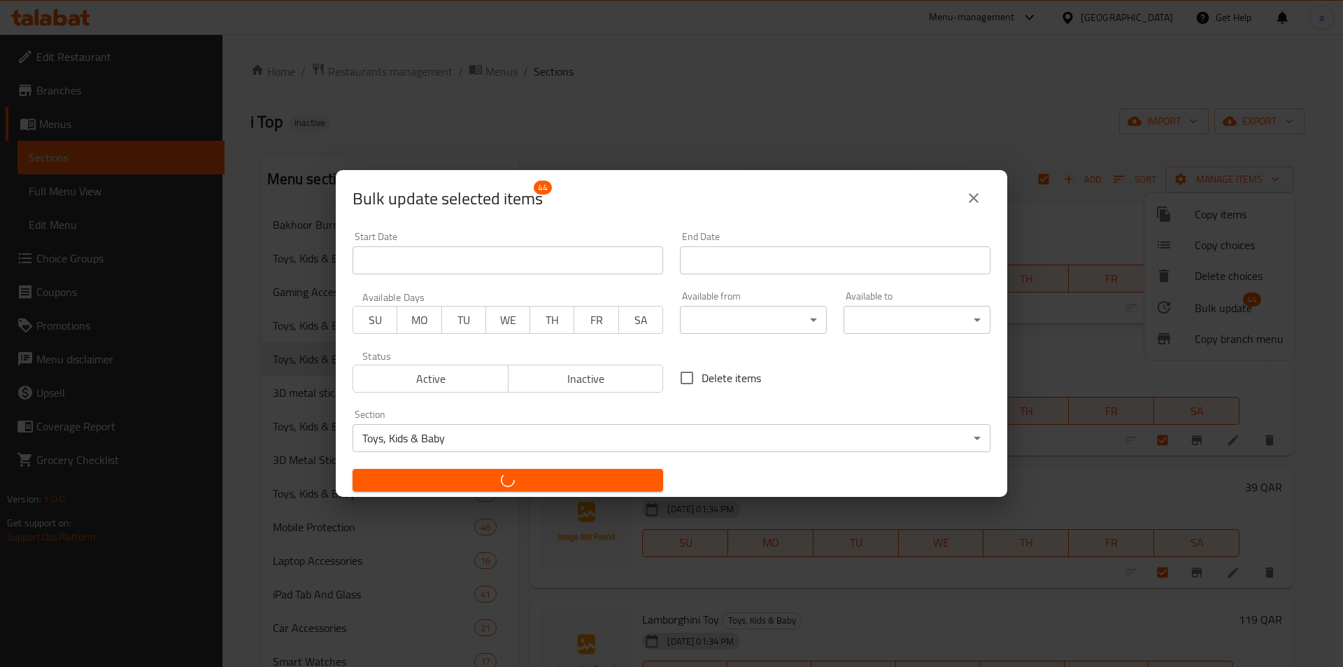
checkbox input "false"
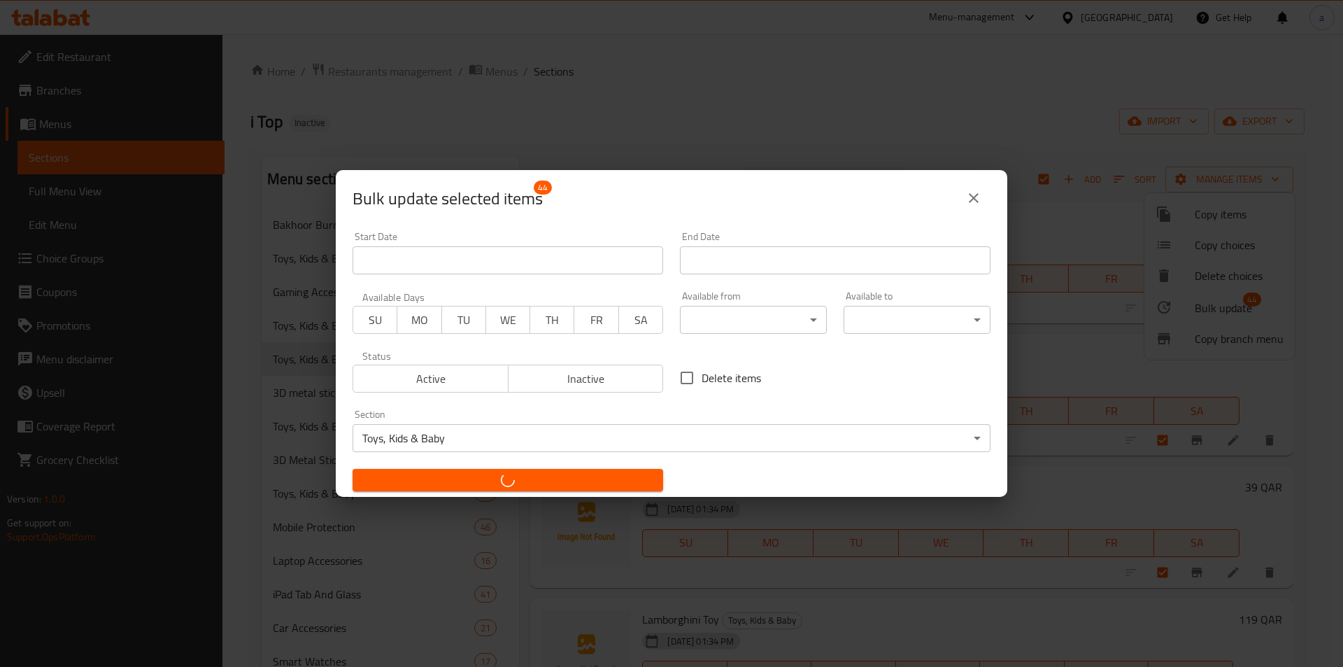
checkbox input "false"
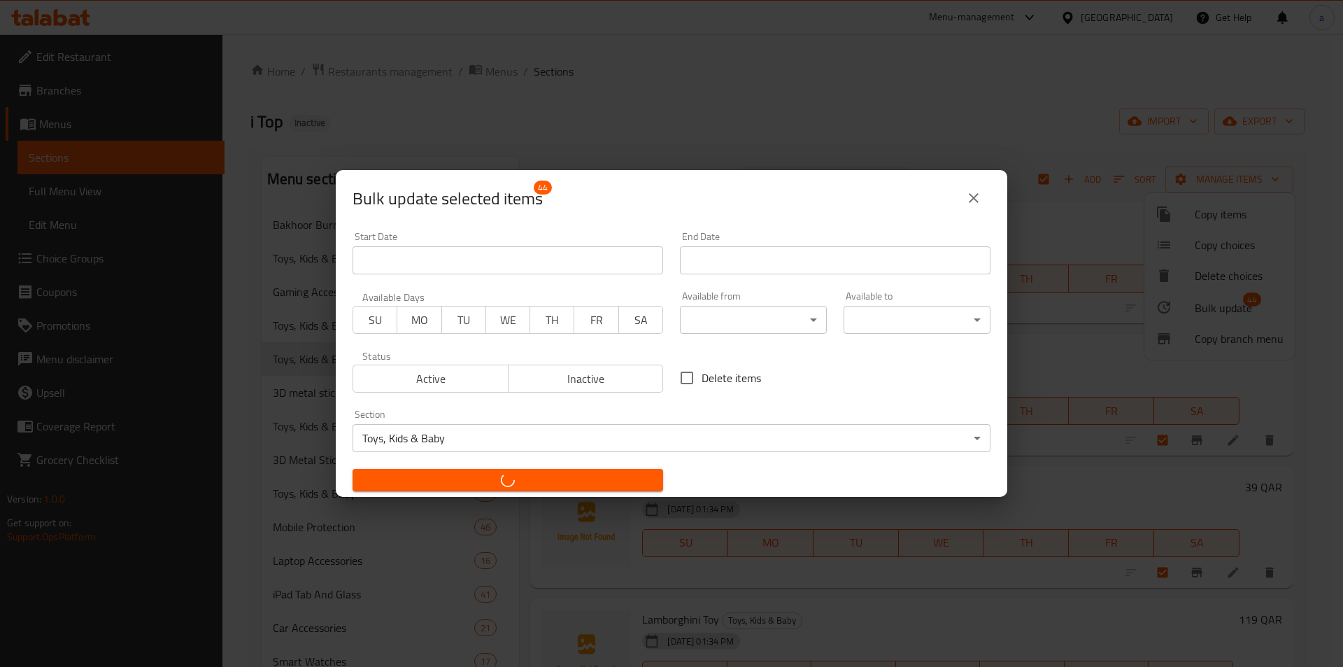
checkbox input "false"
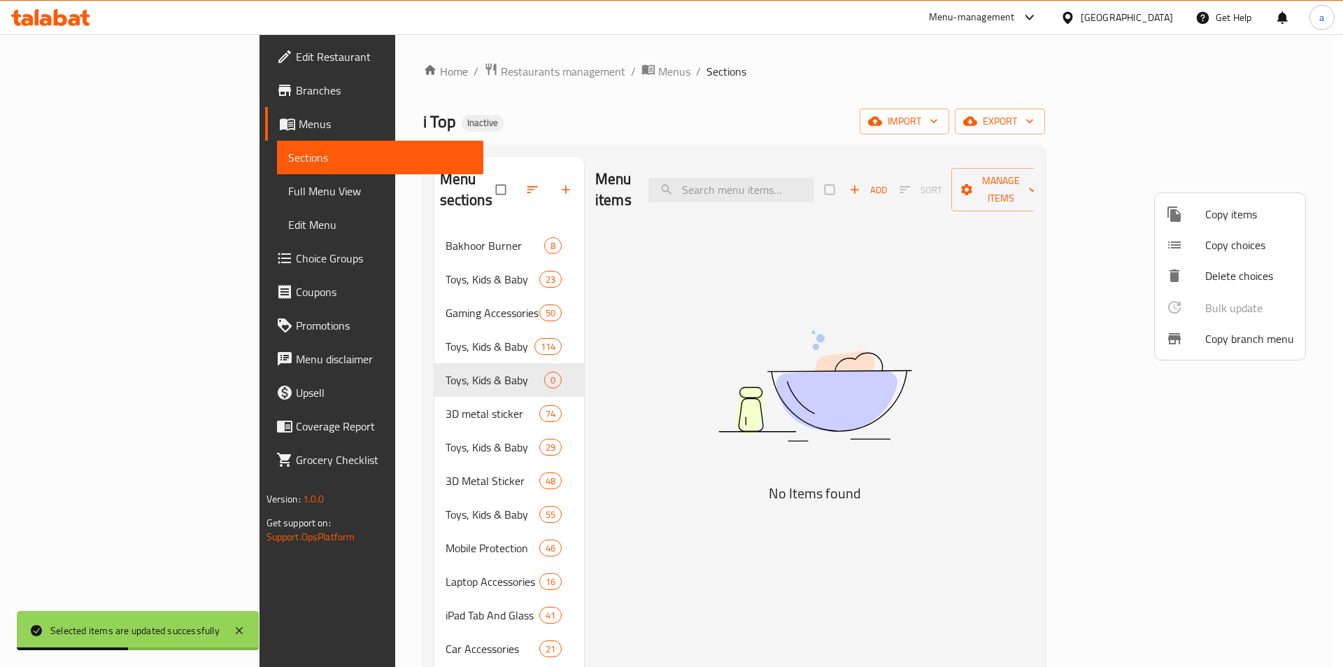
click at [415, 319] on div at bounding box center [671, 333] width 1343 height 667
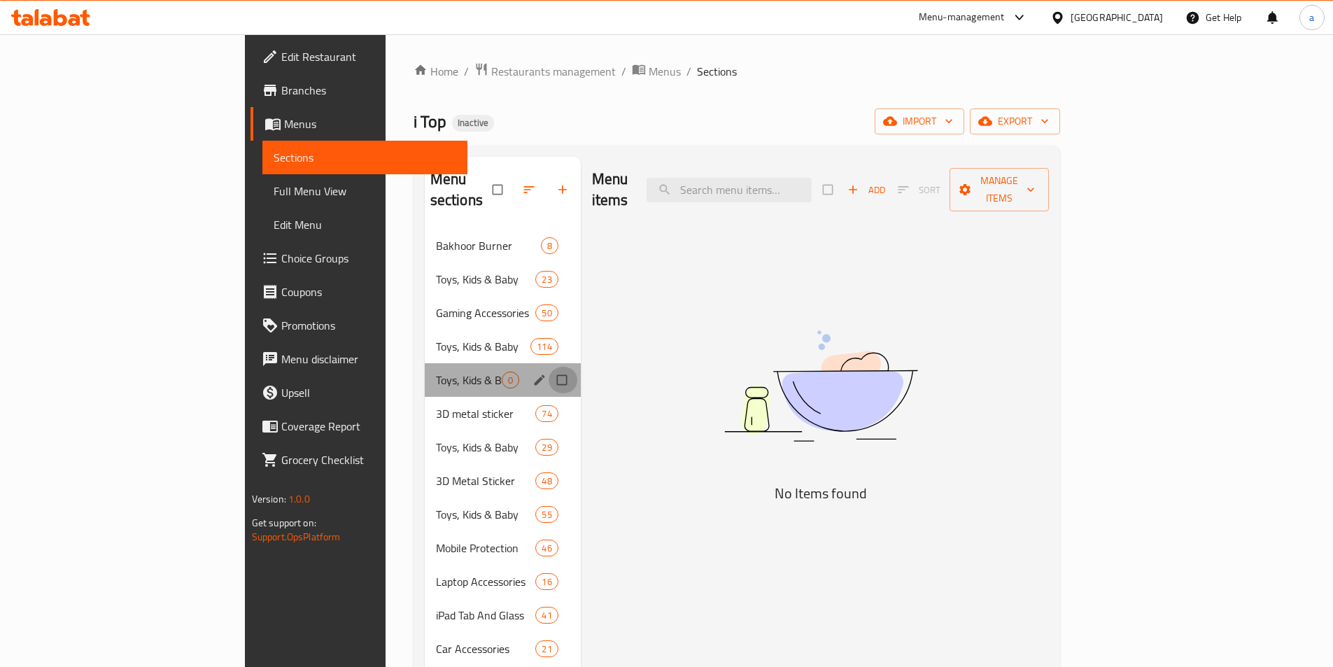
click at [549, 367] on input "Menu sections" at bounding box center [563, 380] width 29 height 27
checkbox input "true"
click at [512, 183] on icon "button" at bounding box center [519, 190] width 14 height 14
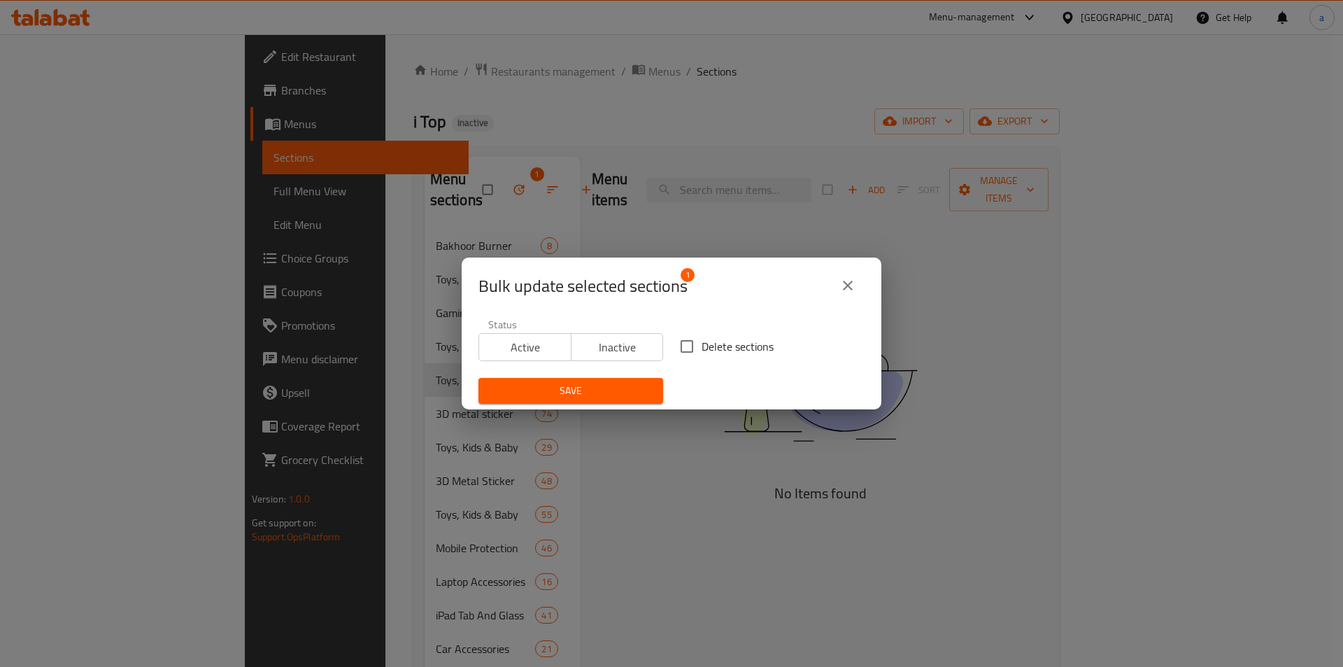
click at [684, 344] on input "Delete sections" at bounding box center [686, 346] width 29 height 29
checkbox input "true"
click at [628, 391] on span "Save" at bounding box center [571, 390] width 162 height 17
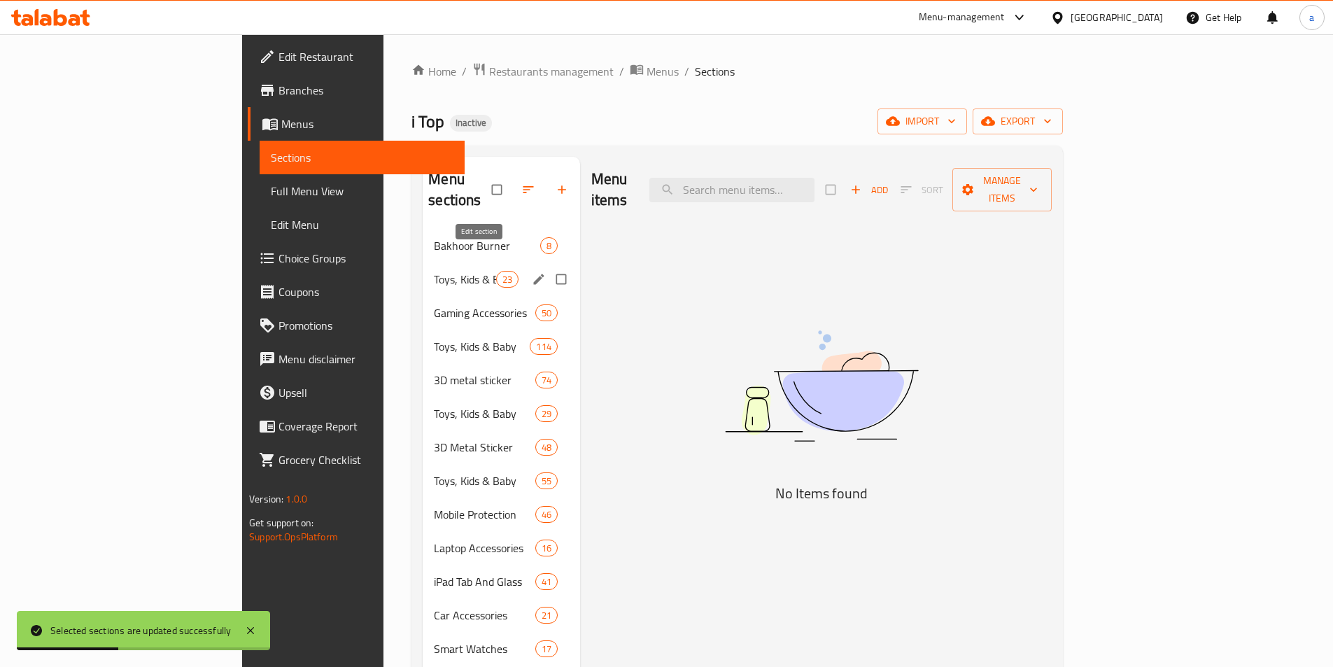
click at [434, 271] on span "Toys, Kids & Baby" at bounding box center [465, 279] width 62 height 17
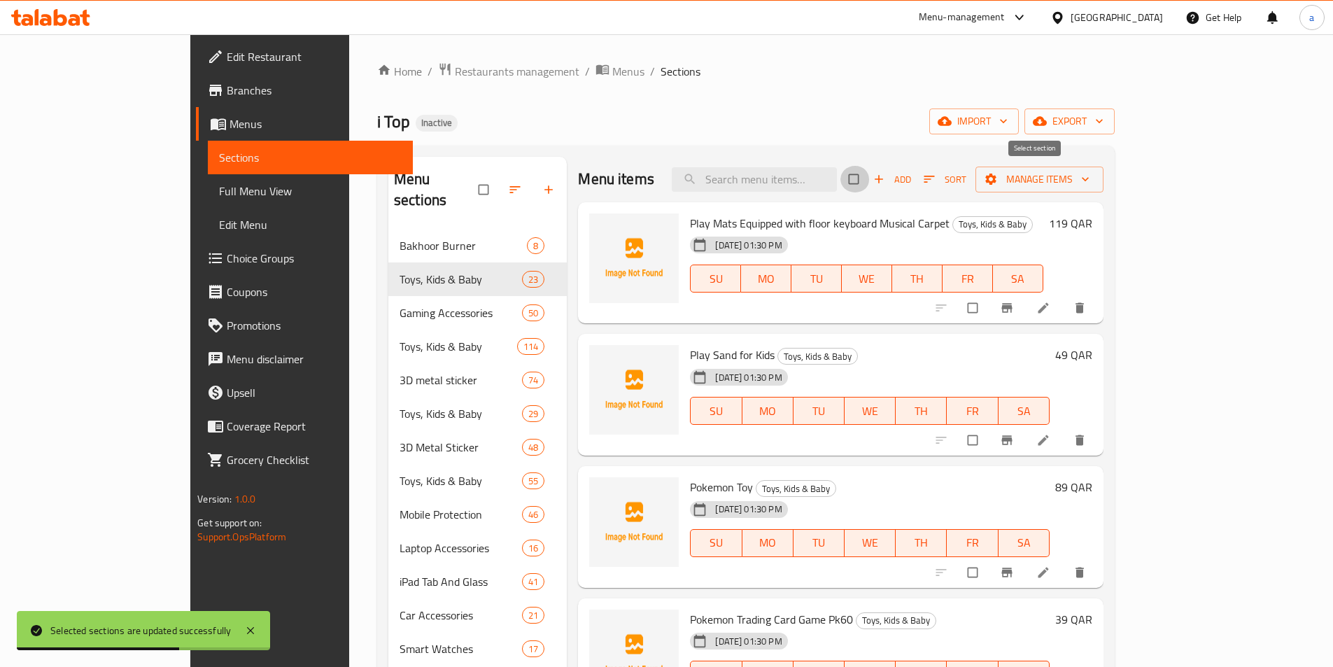
click at [870, 182] on input "checkbox" at bounding box center [854, 179] width 29 height 27
checkbox input "true"
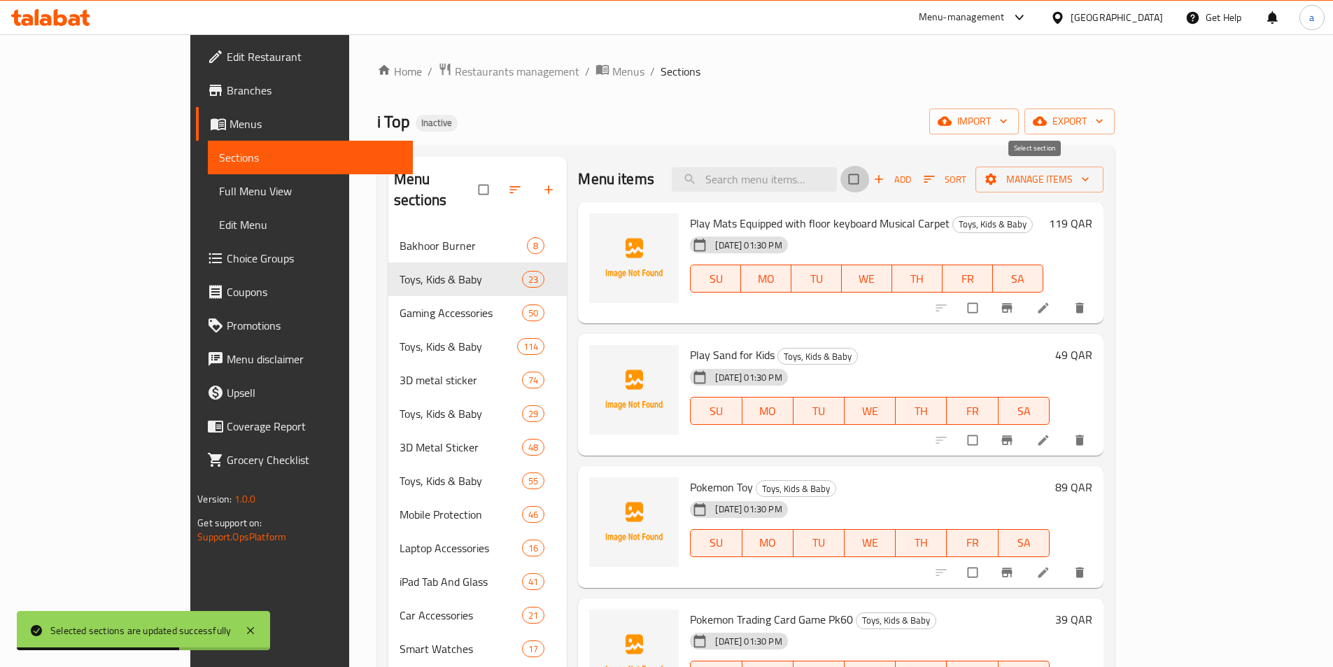
checkbox input "true"
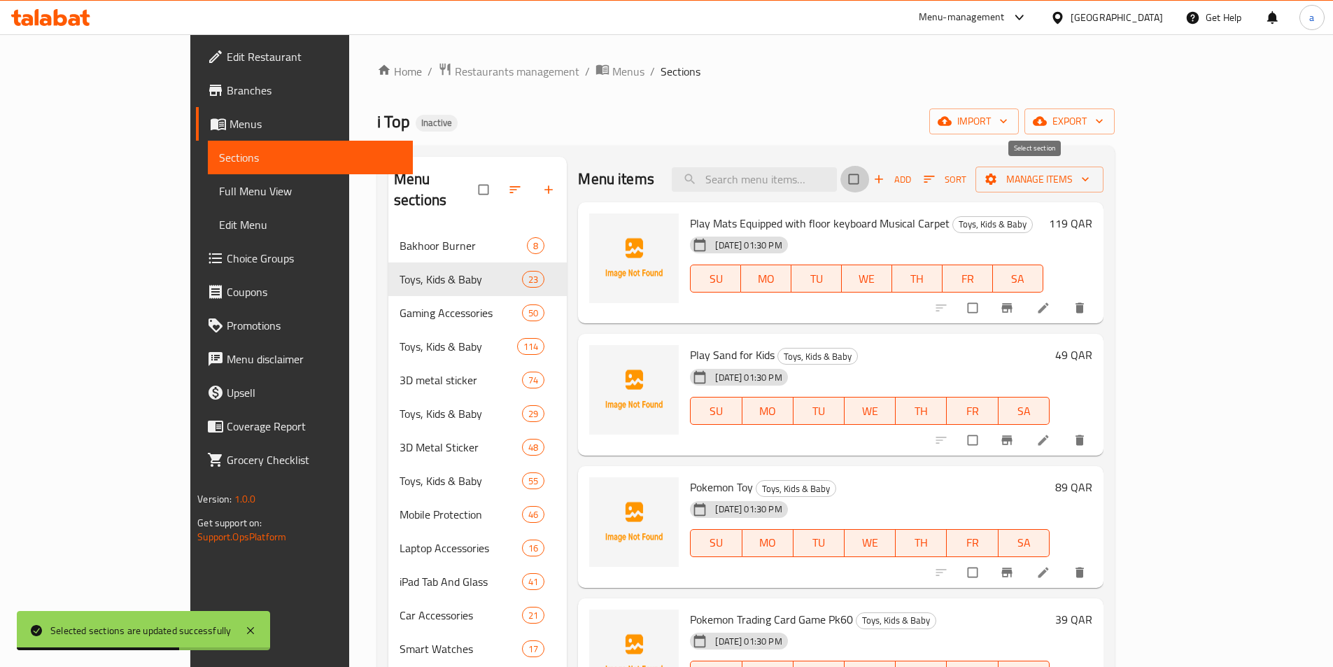
checkbox input "true"
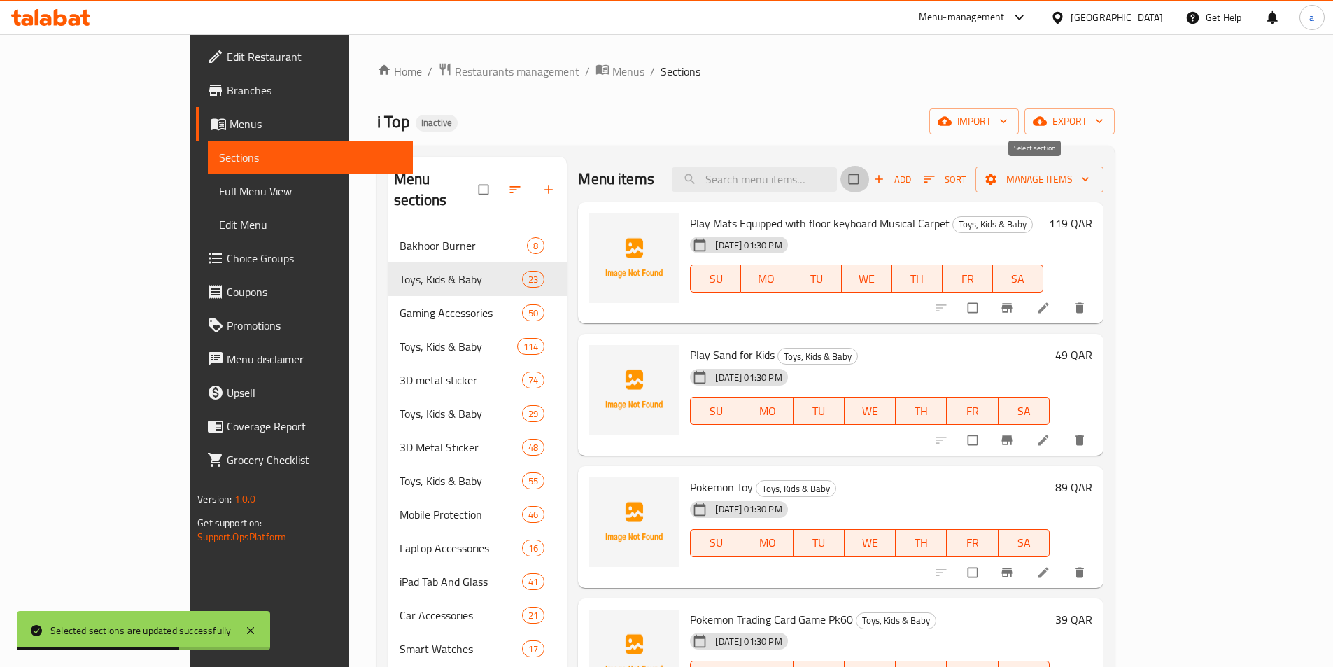
checkbox input "true"
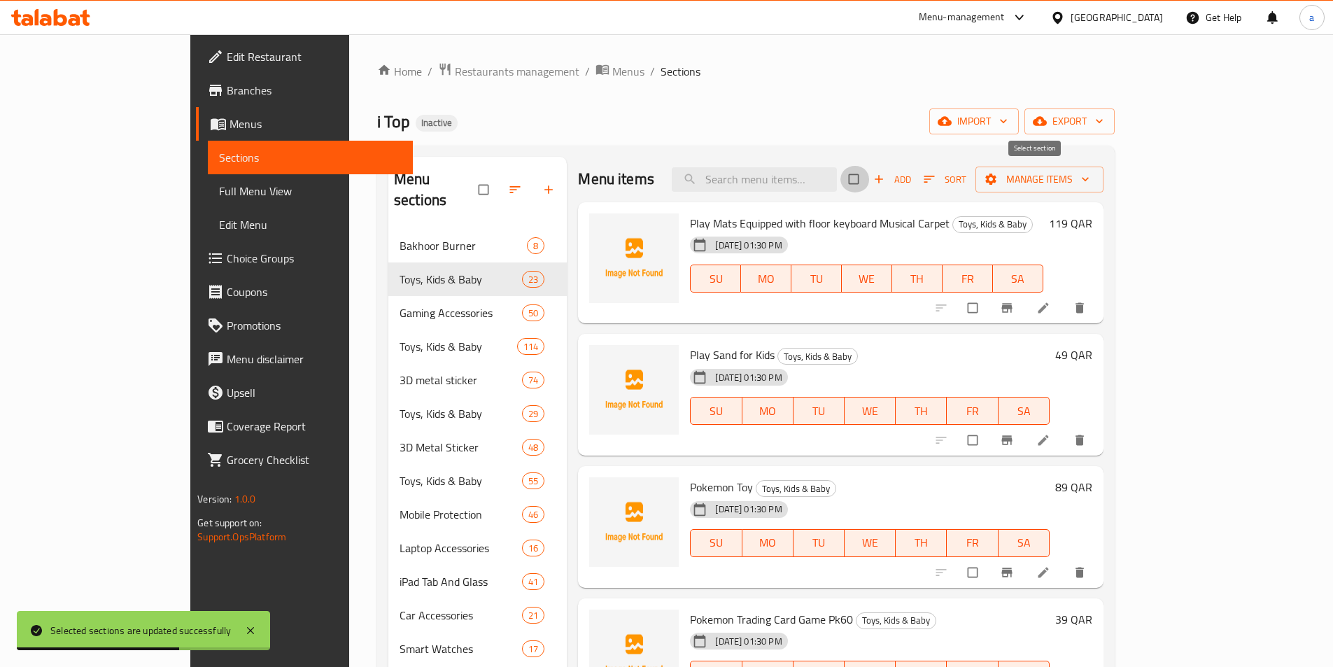
checkbox input "true"
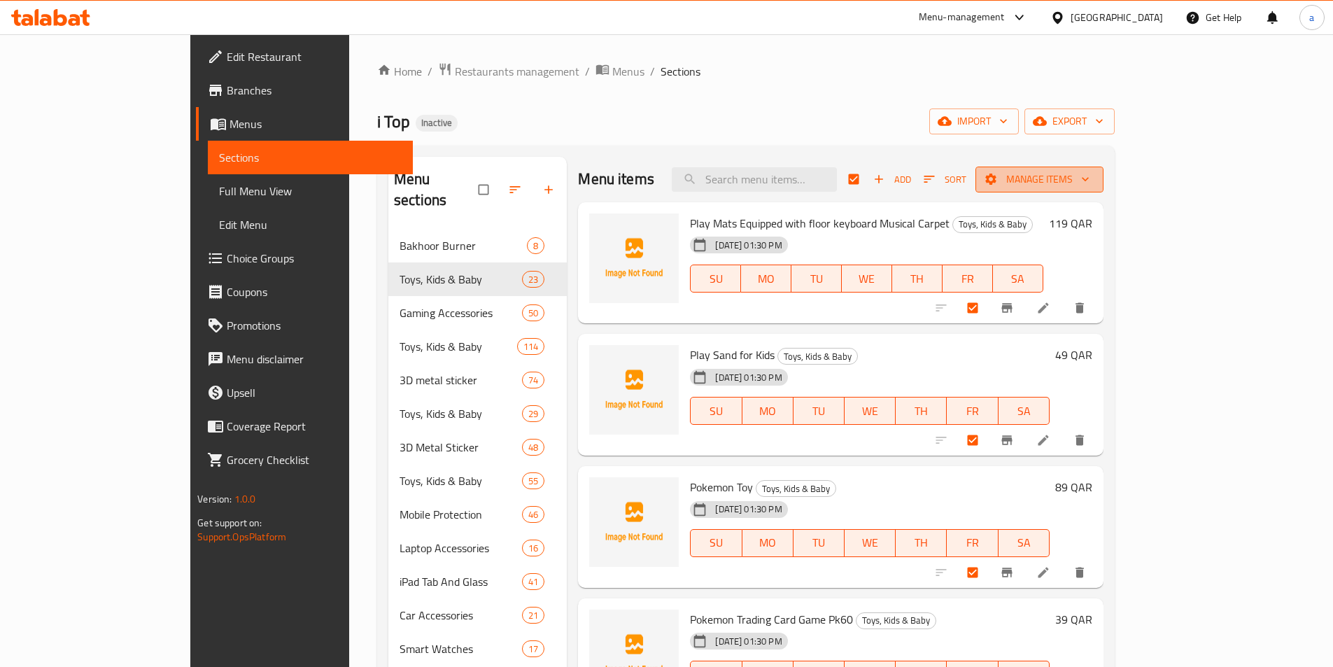
click at [1092, 183] on span "Manage items" at bounding box center [1040, 179] width 106 height 17
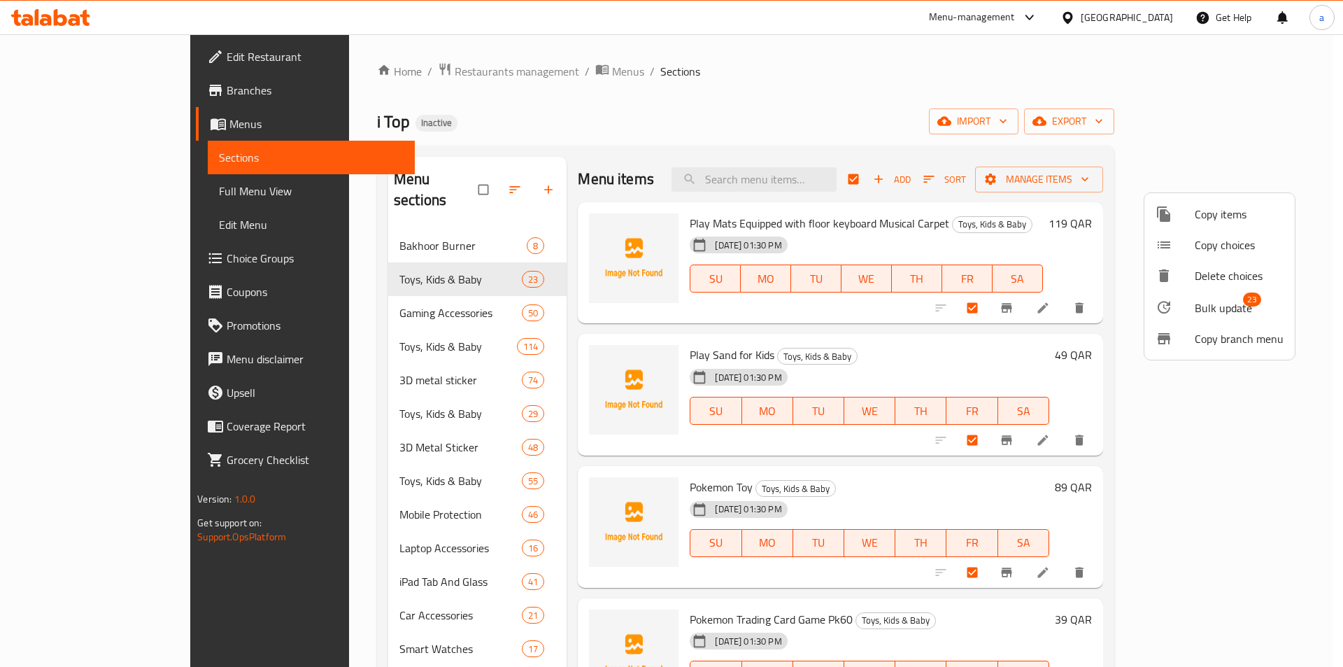
click at [1221, 306] on span "Bulk update" at bounding box center [1223, 307] width 57 height 17
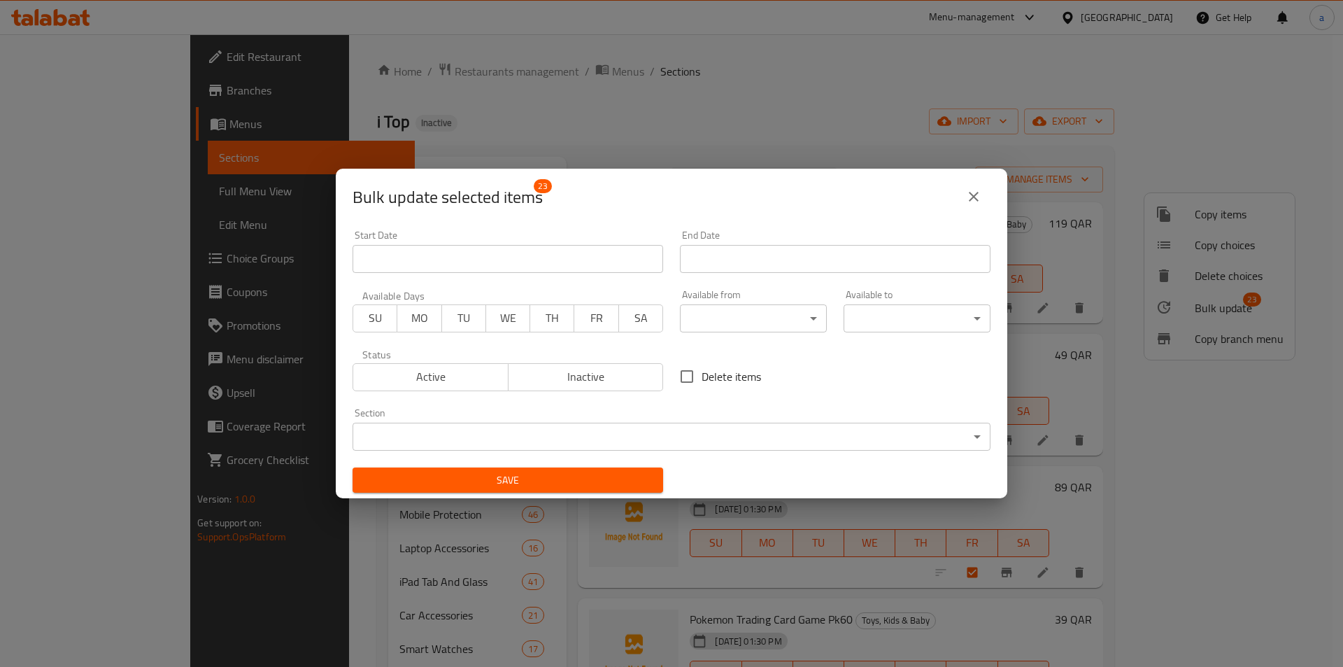
click at [504, 443] on body "​ Menu-management [GEOGRAPHIC_DATA] Get Help a Edit Restaurant Branches Menus S…" at bounding box center [671, 350] width 1343 height 633
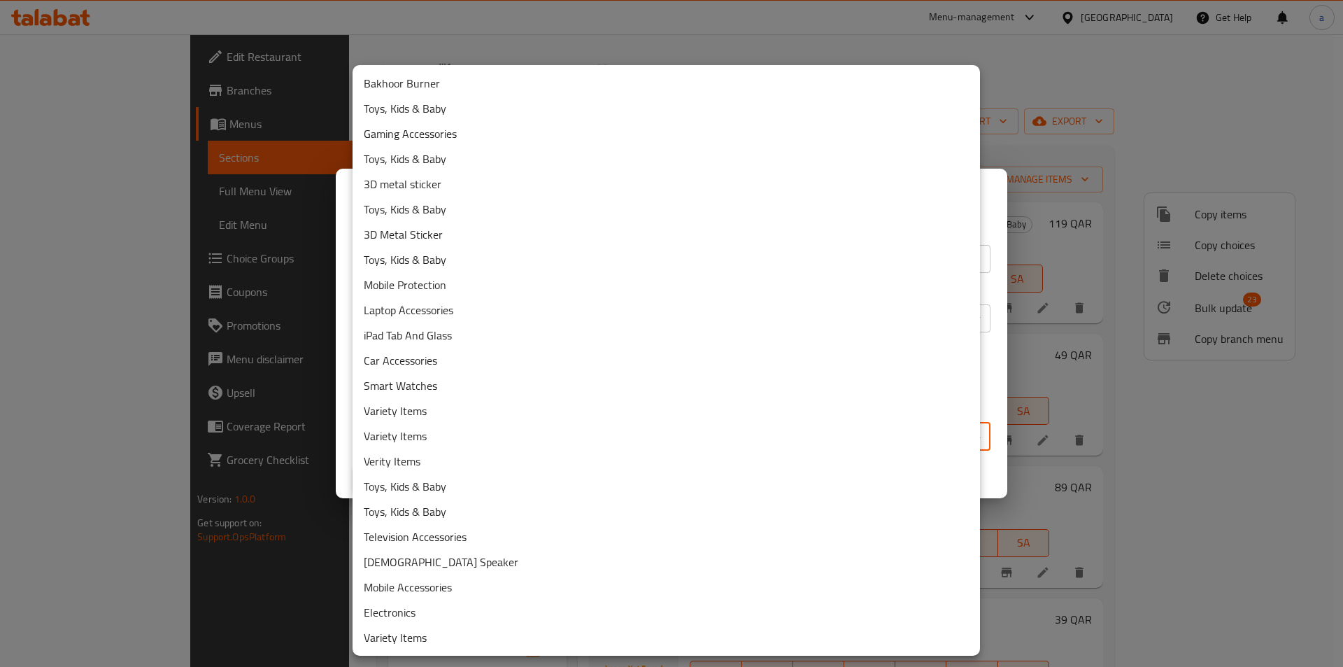
click at [449, 264] on li "Toys, Kids & Baby" at bounding box center [667, 259] width 628 height 25
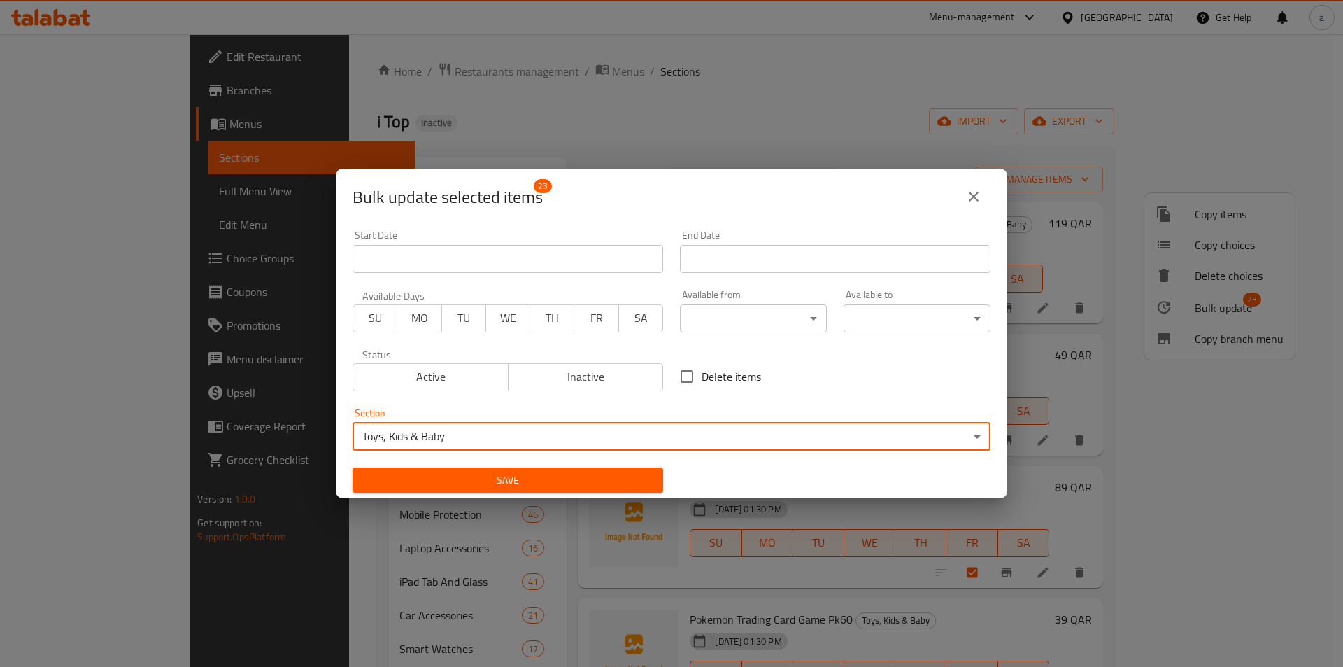
click at [595, 479] on span "Save" at bounding box center [508, 480] width 288 height 17
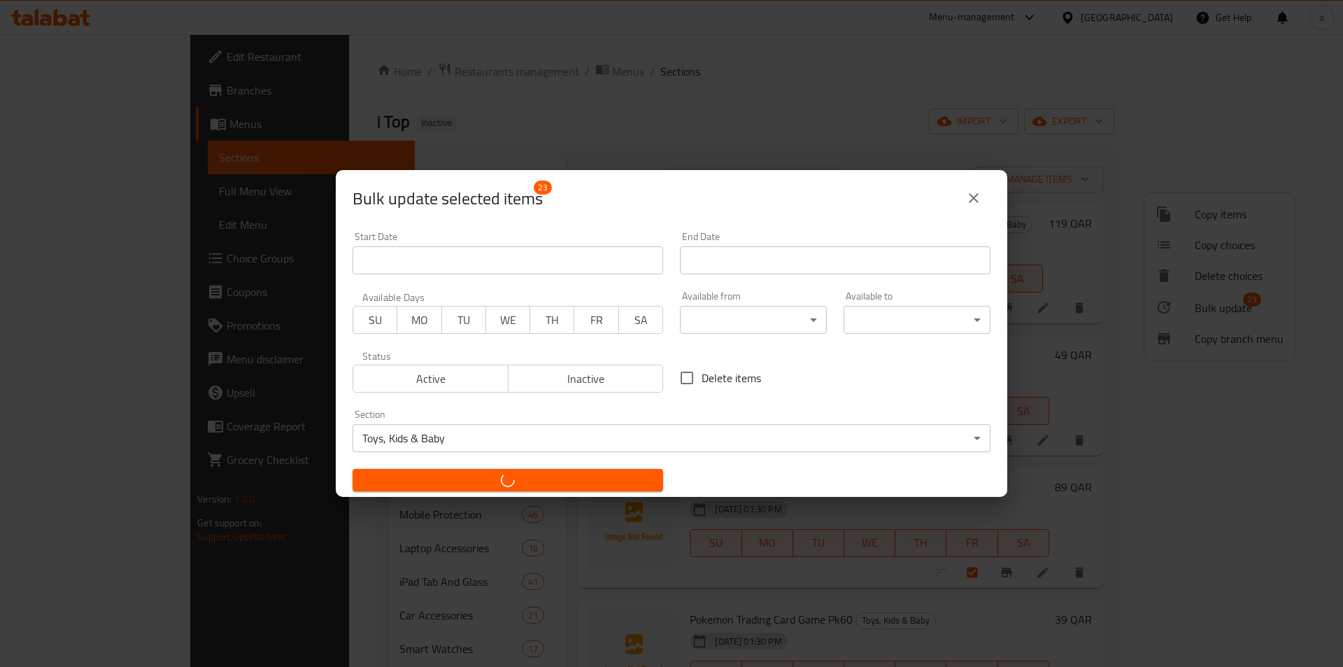
checkbox input "false"
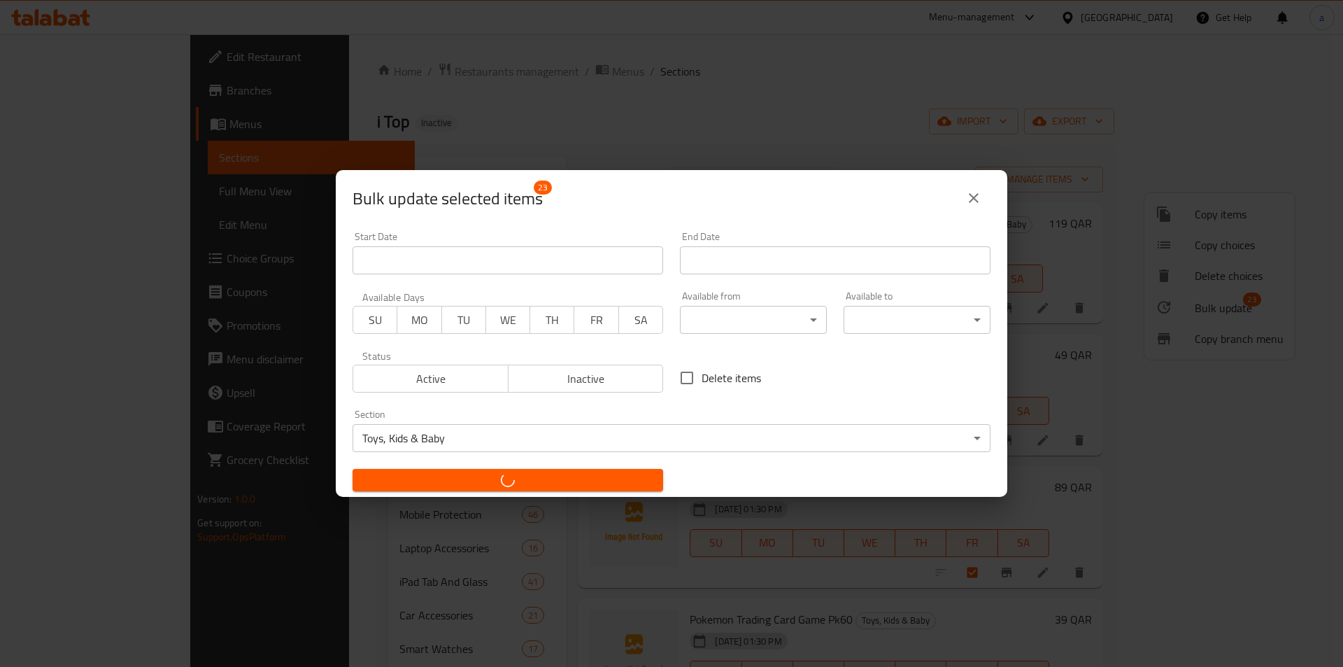
checkbox input "false"
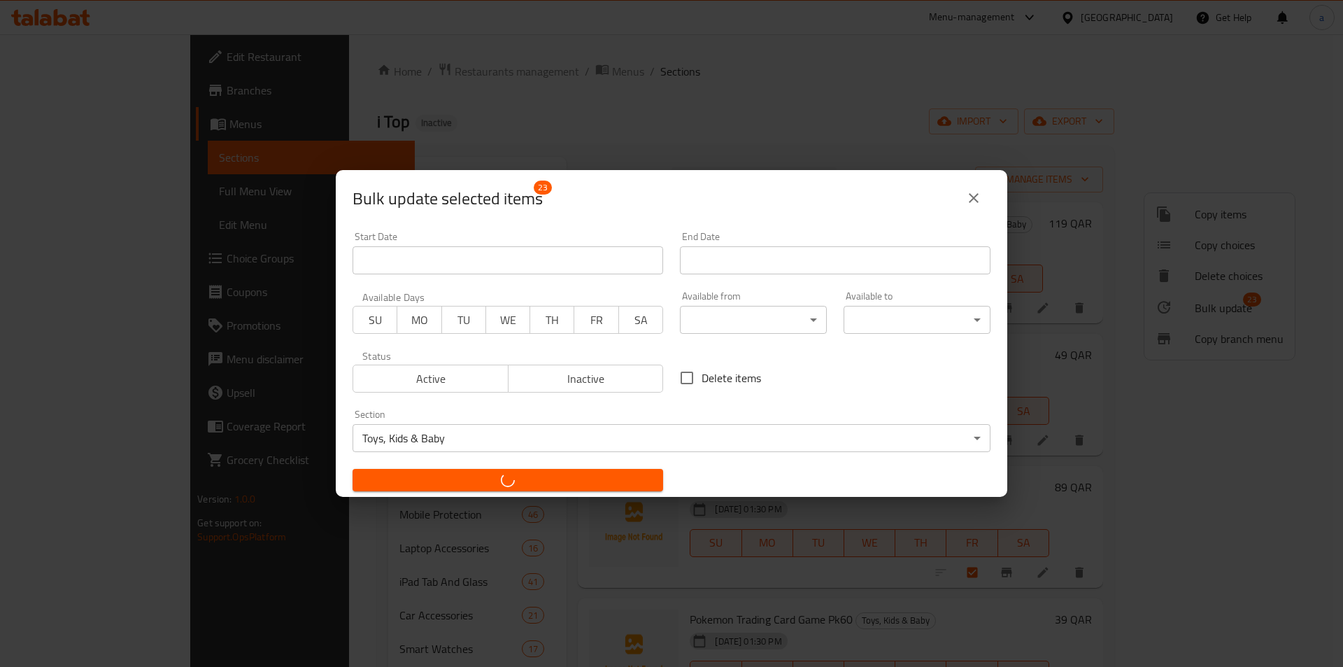
checkbox input "false"
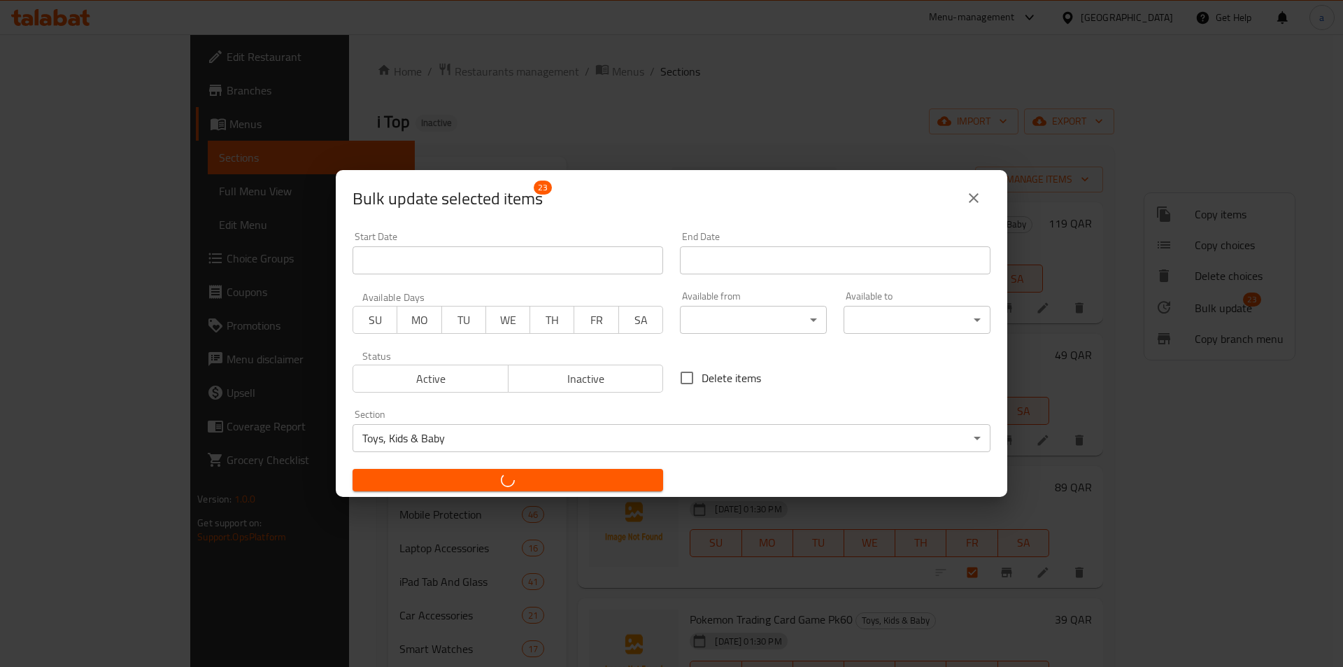
checkbox input "false"
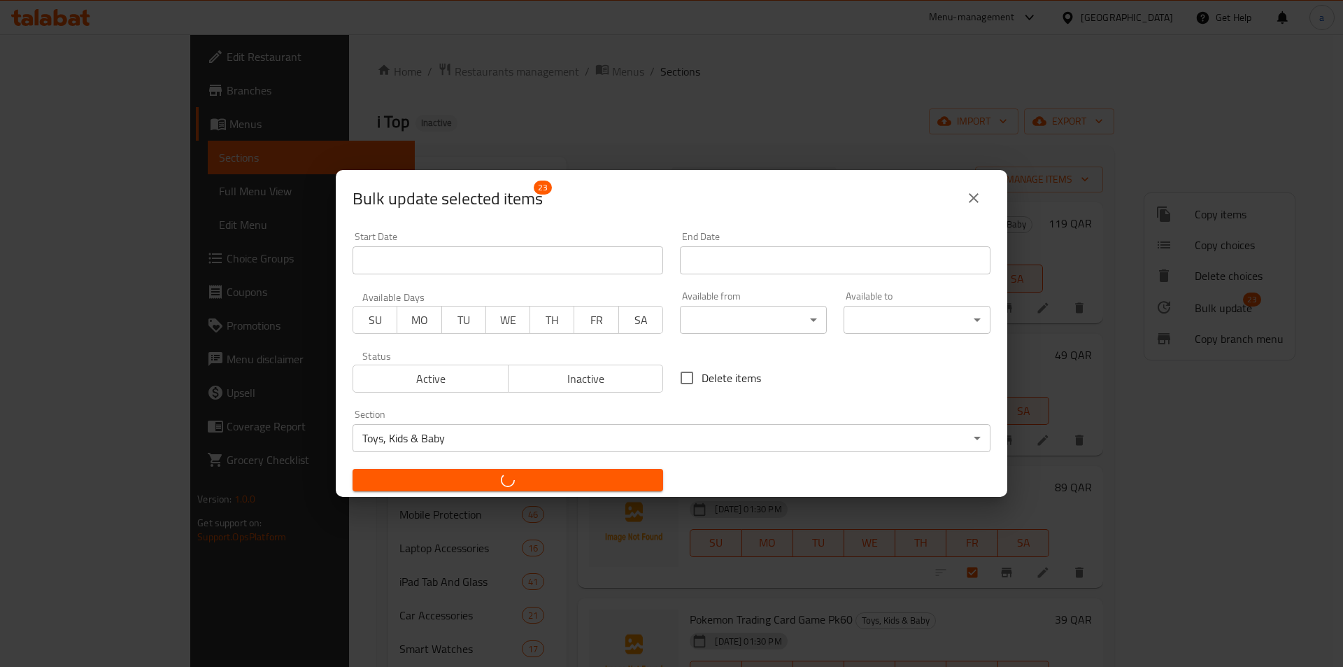
checkbox input "false"
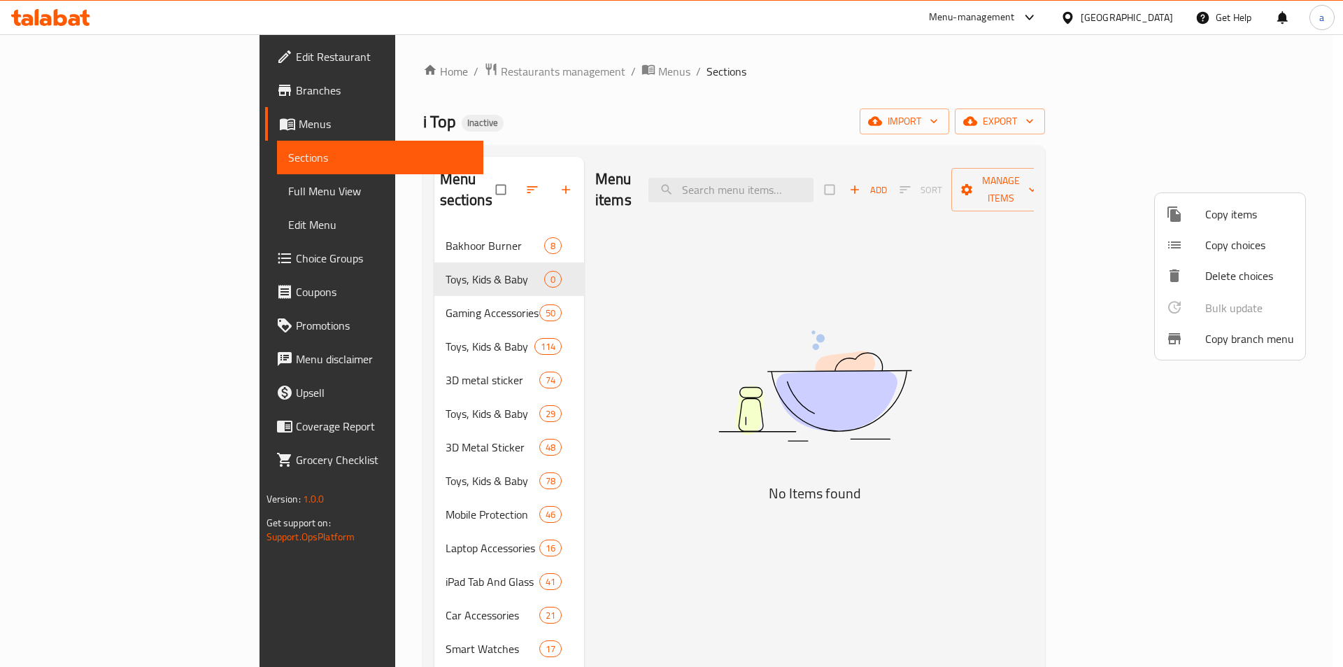
click at [375, 463] on div at bounding box center [671, 333] width 1343 height 667
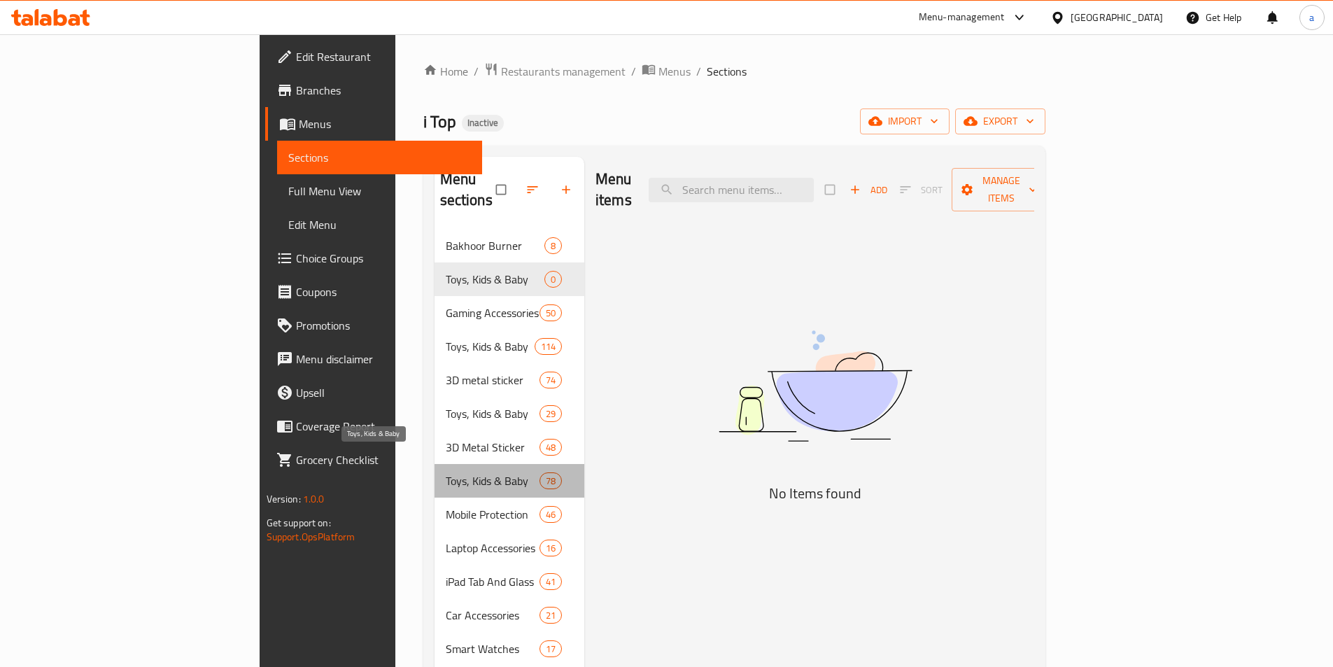
click at [446, 472] on span "Toys, Kids & Baby" at bounding box center [493, 480] width 94 height 17
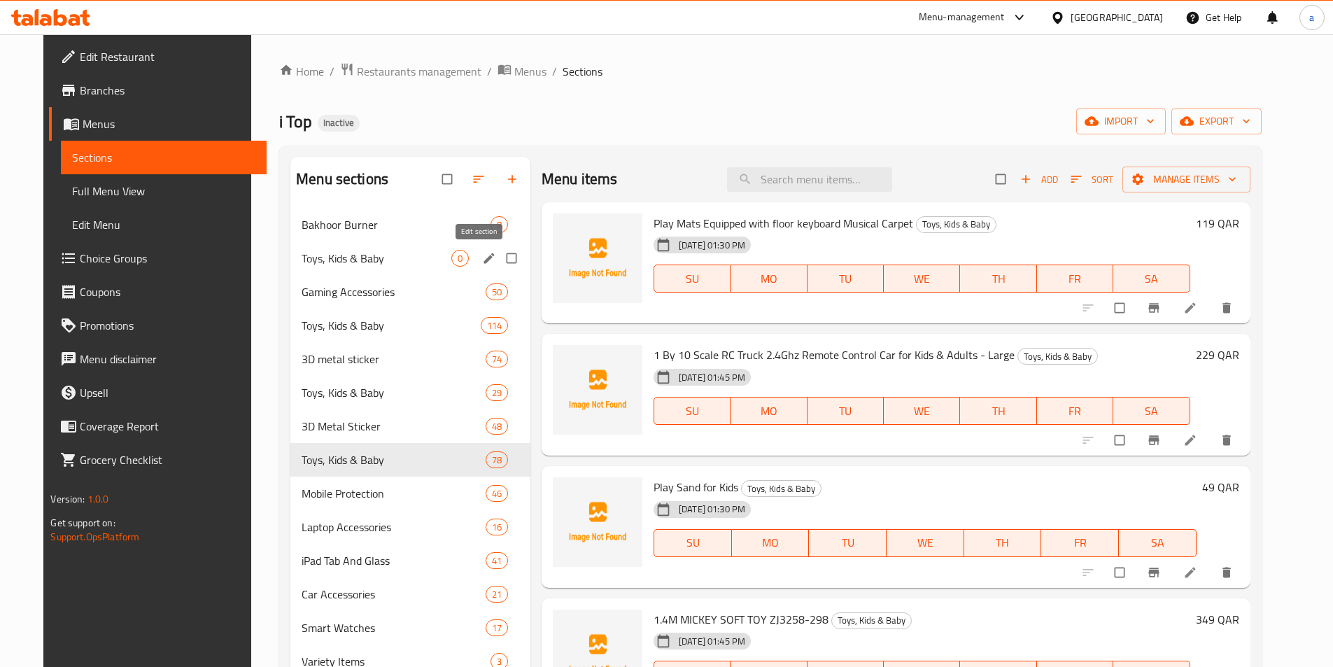
click at [498, 257] on input "Menu sections" at bounding box center [512, 258] width 29 height 27
checkbox input "true"
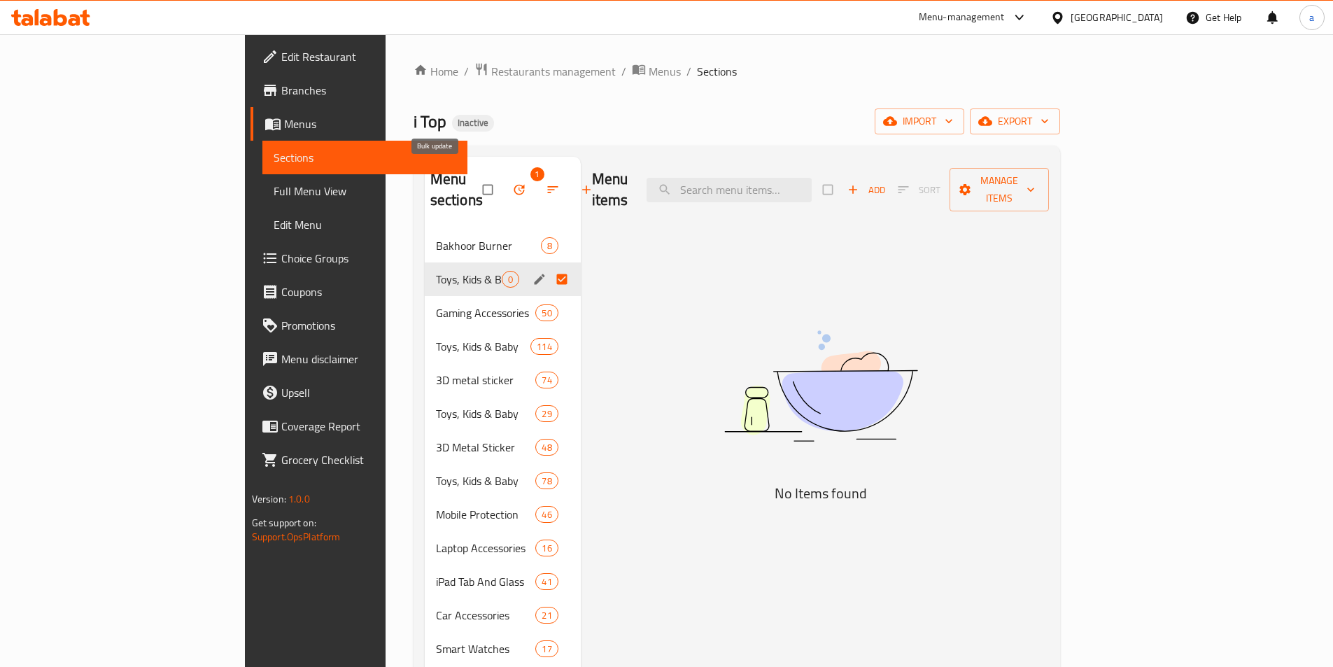
click at [512, 183] on icon "button" at bounding box center [519, 190] width 14 height 14
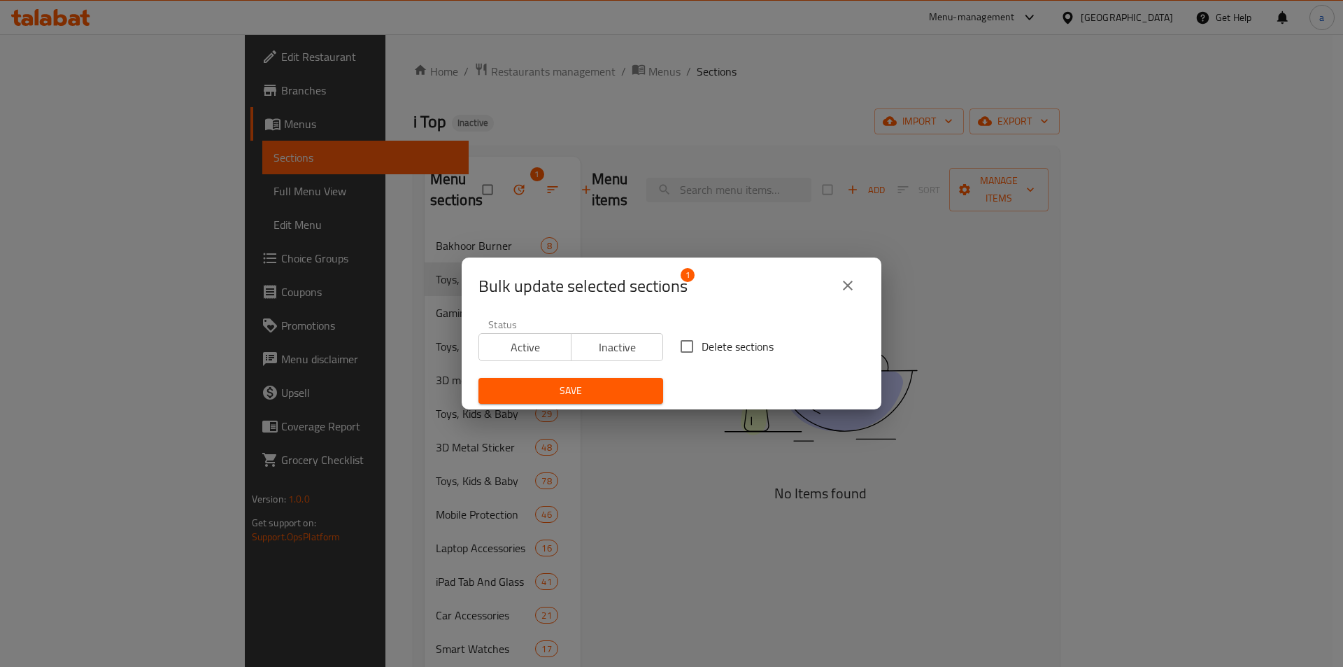
click at [694, 346] on input "Delete sections" at bounding box center [686, 346] width 29 height 29
checkbox input "true"
click at [628, 386] on span "Save" at bounding box center [571, 390] width 162 height 17
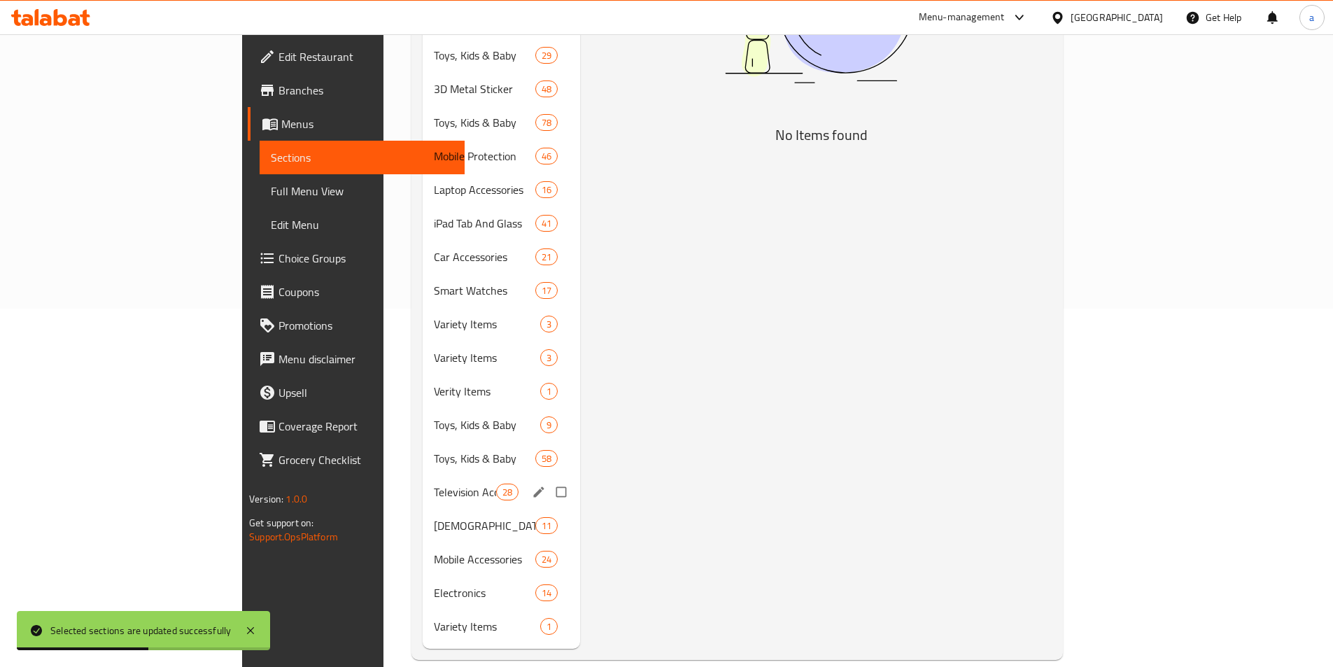
scroll to position [325, 0]
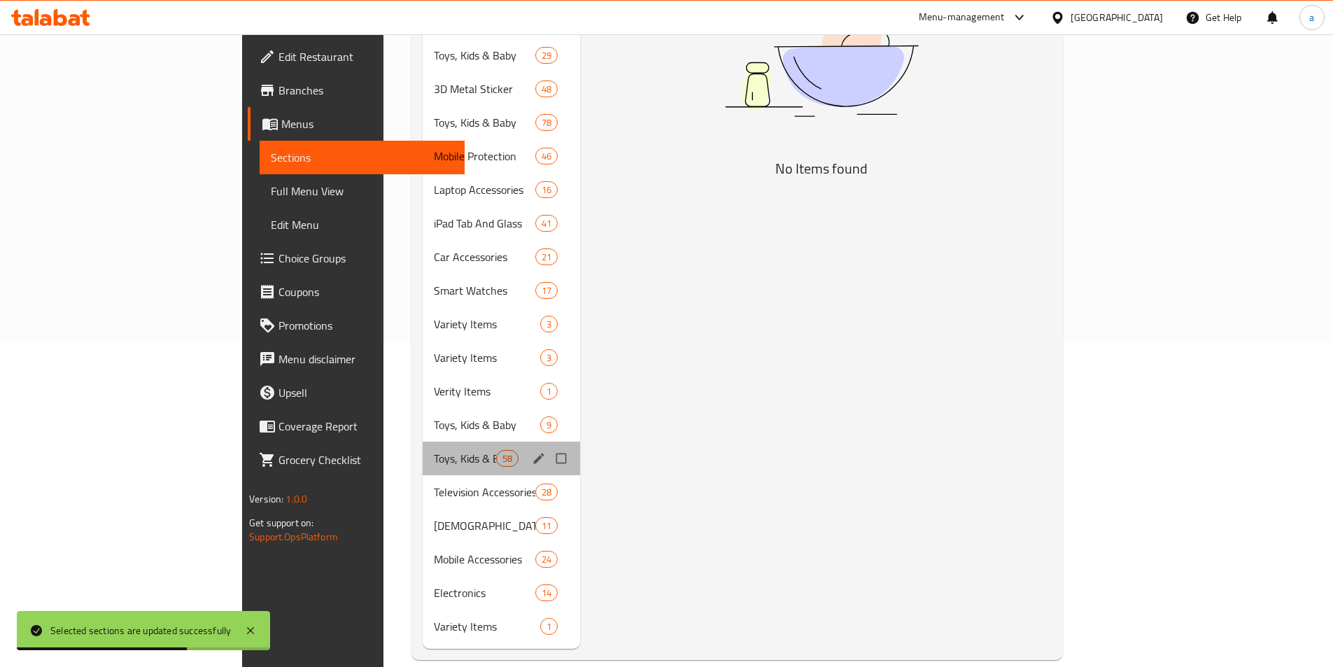
click at [423, 442] on div "Toys, Kids & Baby [DEMOGRAPHIC_DATA]" at bounding box center [501, 459] width 157 height 34
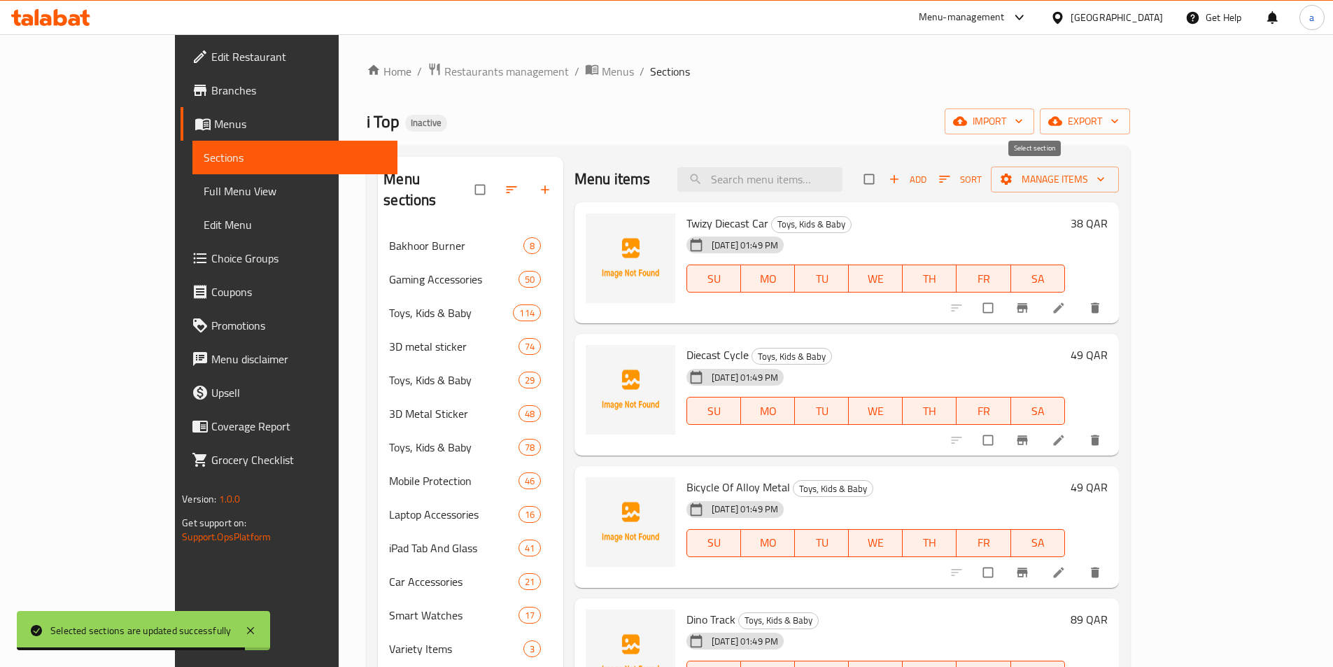
click at [885, 177] on input "checkbox" at bounding box center [870, 179] width 29 height 27
checkbox input "true"
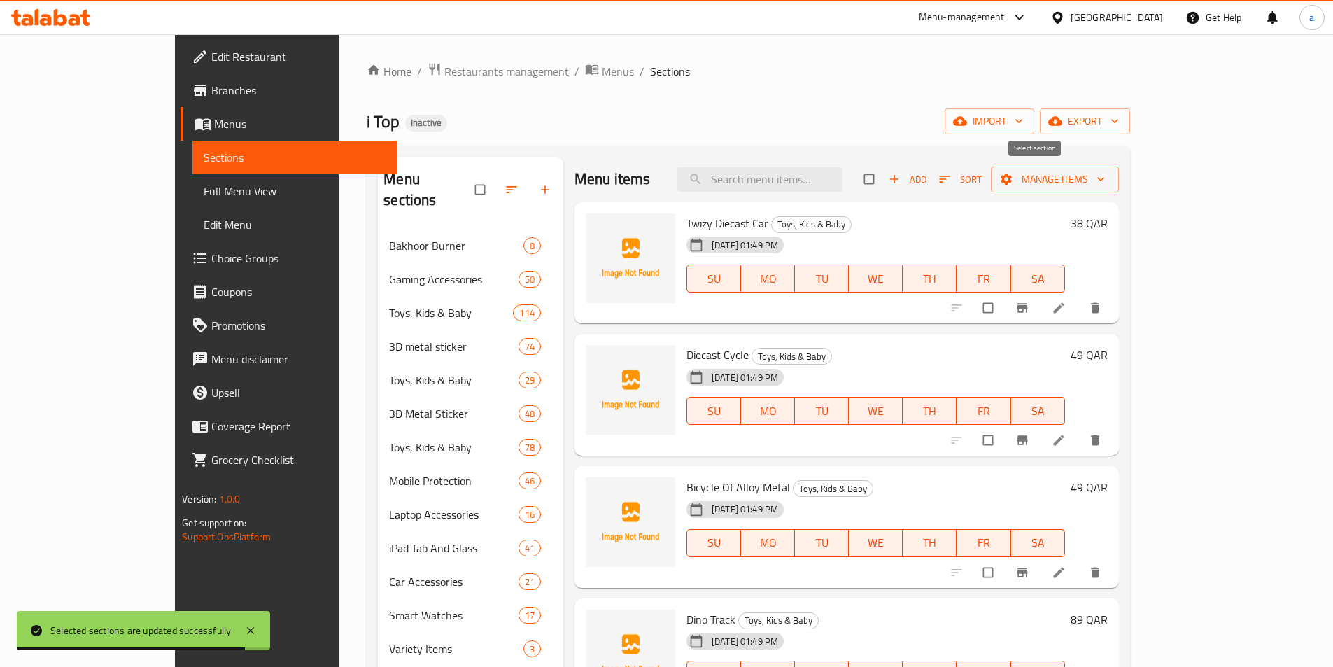
checkbox input "true"
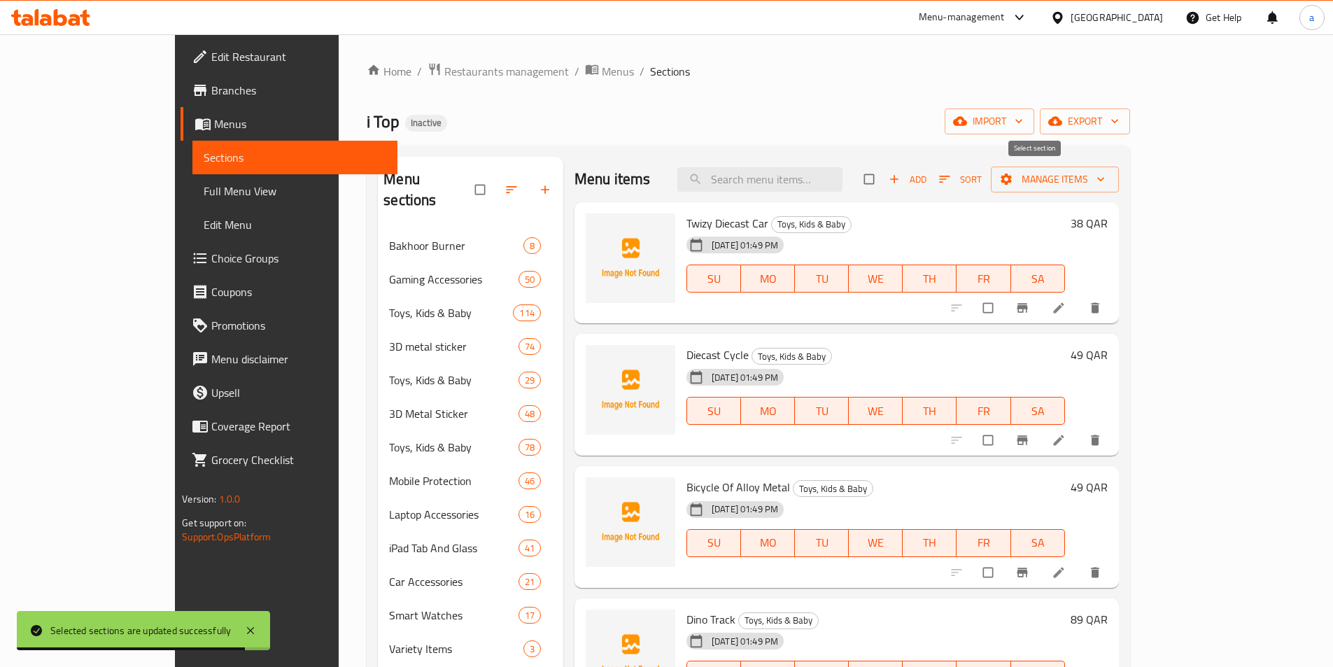
checkbox input "true"
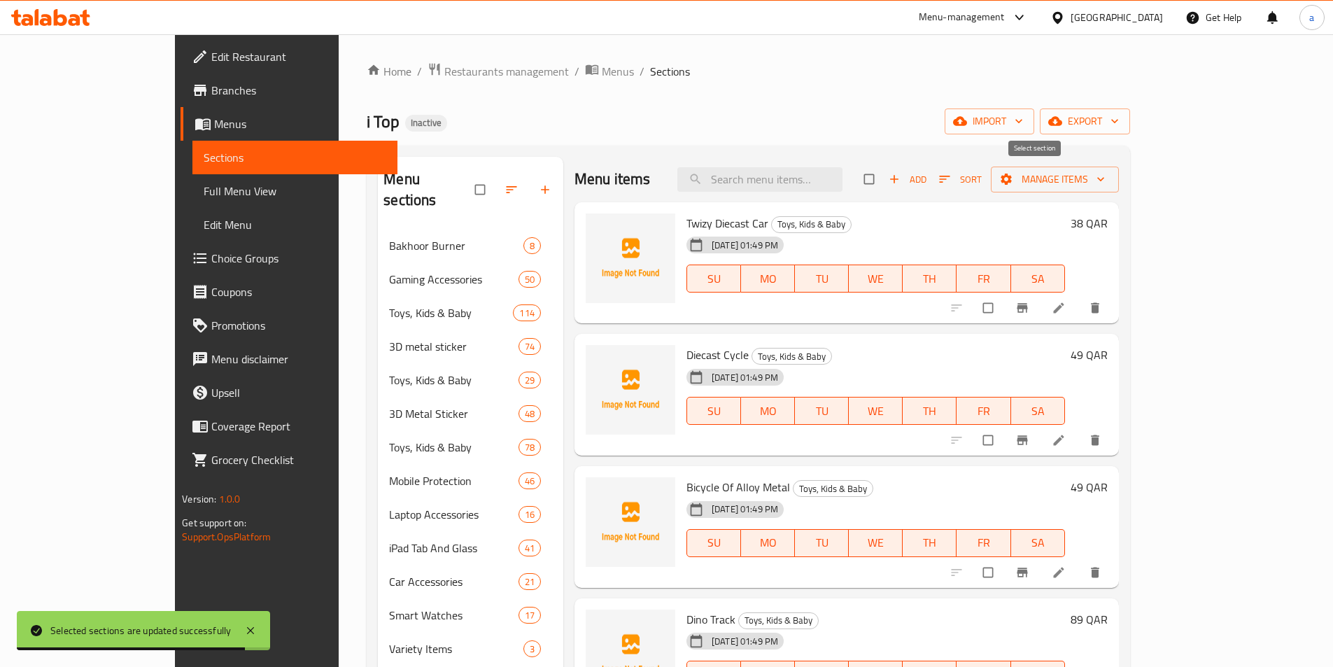
checkbox input "true"
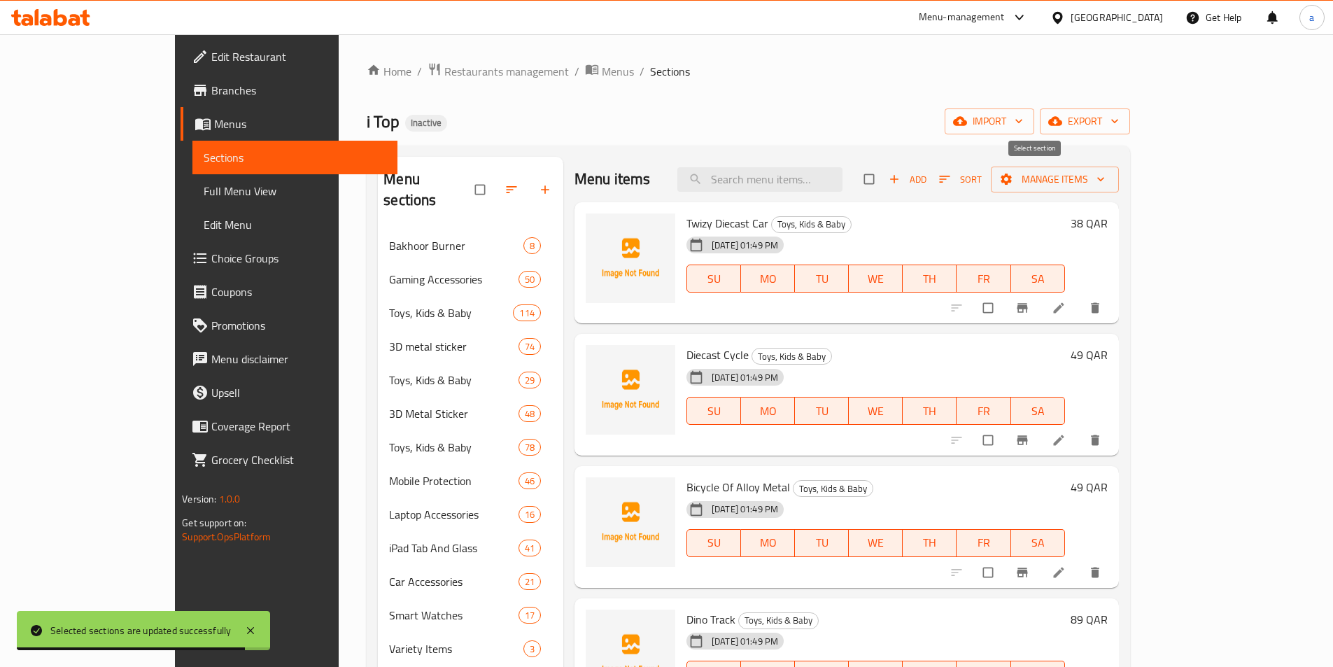
checkbox input "true"
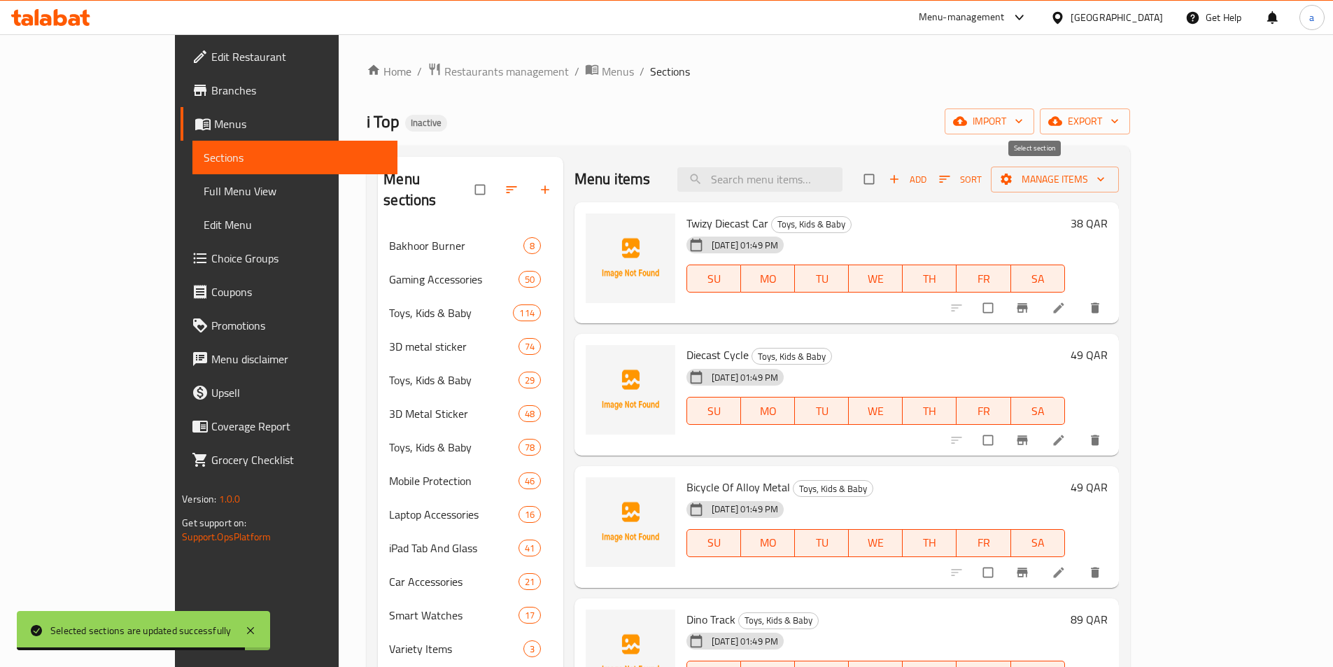
checkbox input "true"
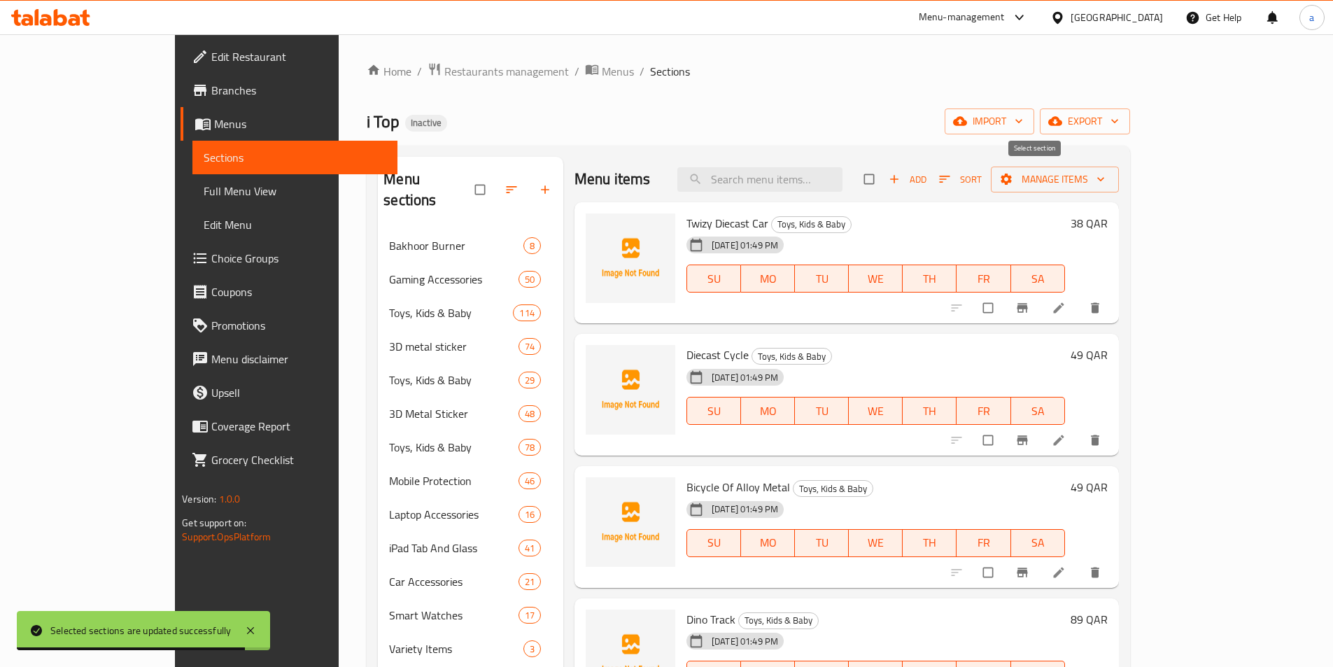
checkbox input "true"
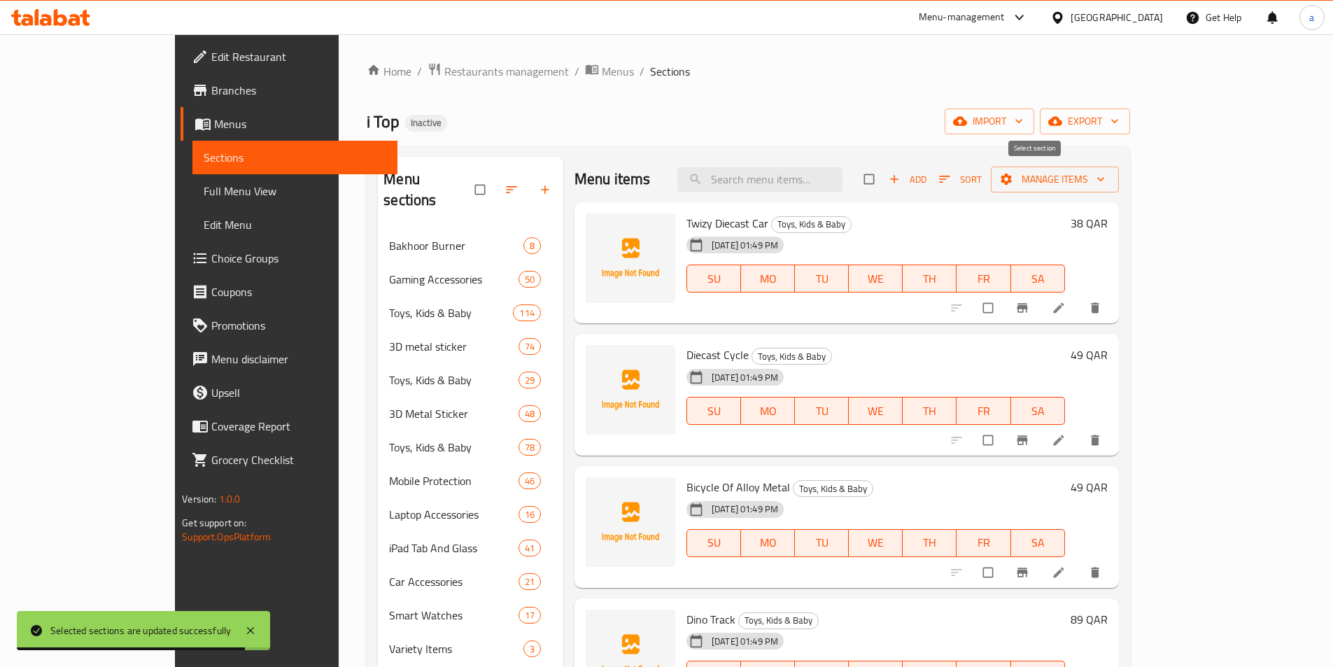
checkbox input "true"
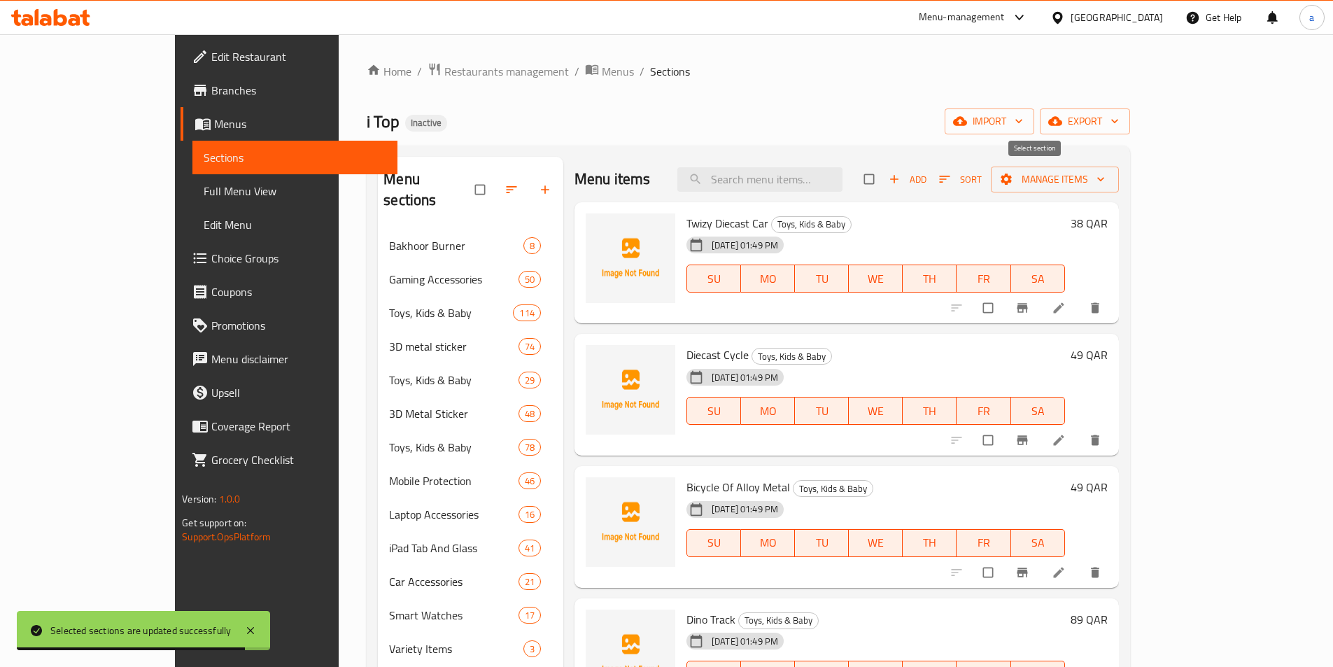
checkbox input "true"
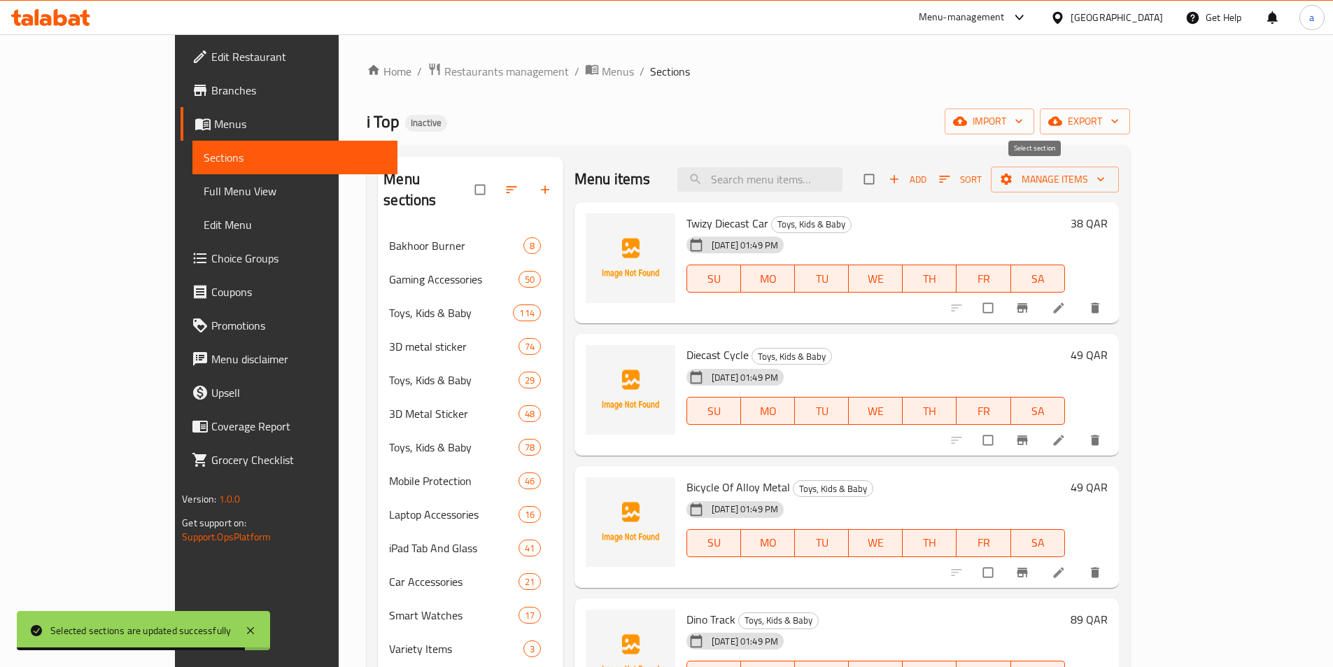
checkbox input "true"
click at [1108, 186] on span "Manage items" at bounding box center [1055, 179] width 106 height 17
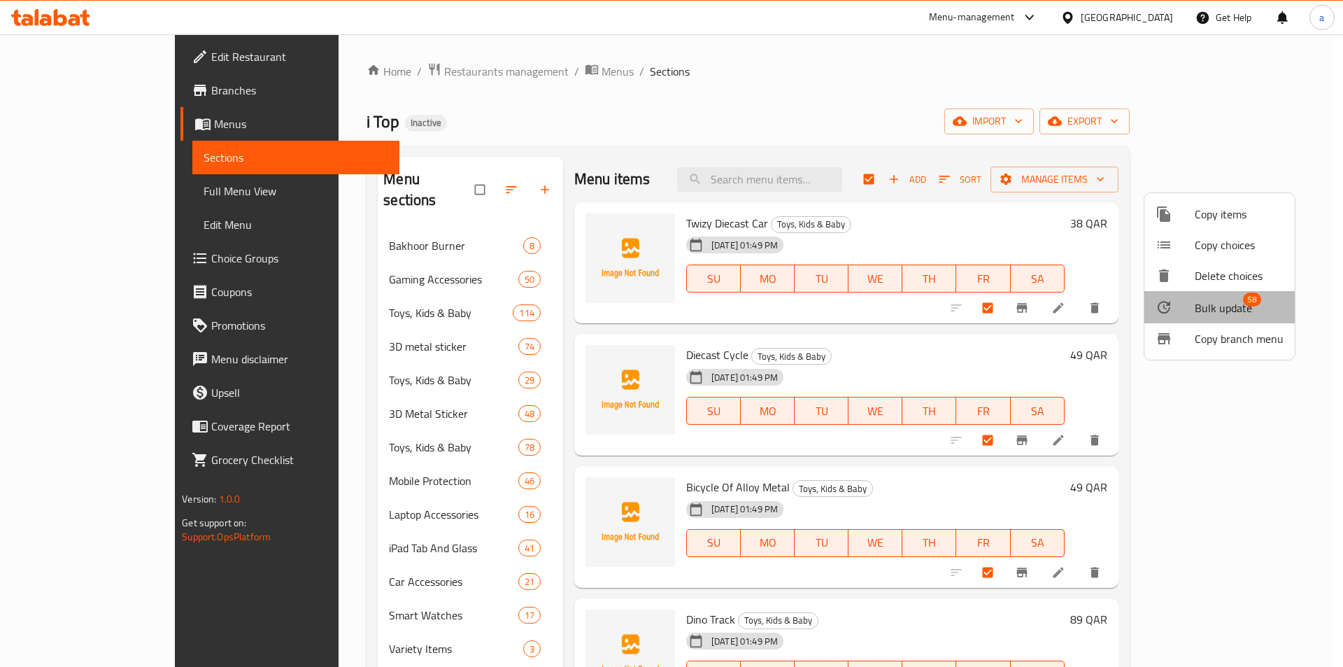
click at [1219, 321] on li "Bulk update 58" at bounding box center [1220, 307] width 150 height 32
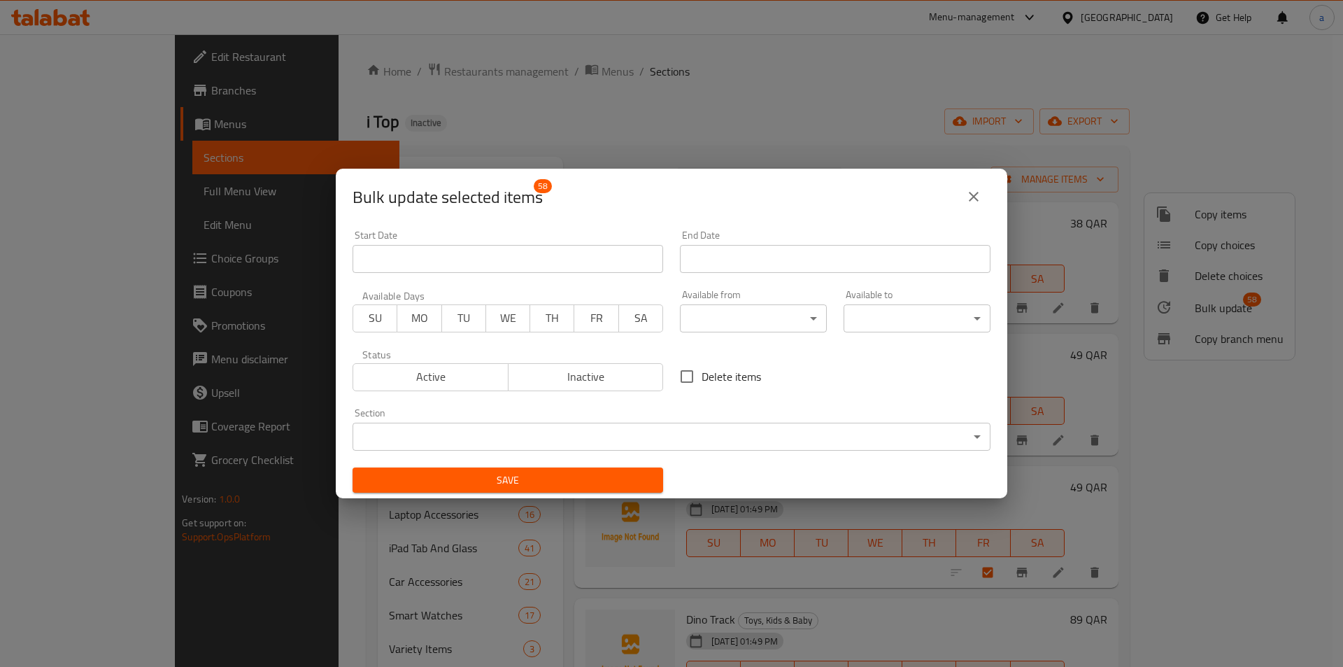
click at [621, 432] on body "​ Menu-management [GEOGRAPHIC_DATA] Get Help a Edit Restaurant Branches Menus S…" at bounding box center [671, 350] width 1343 height 633
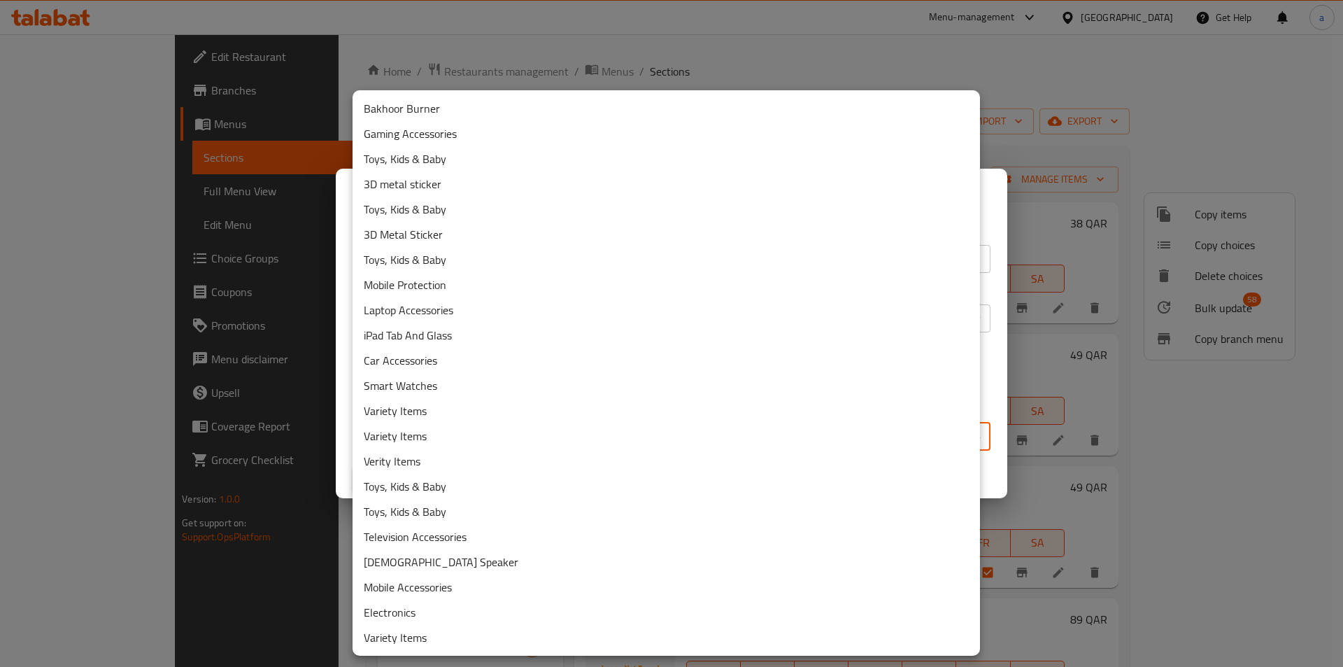
click at [262, 173] on div at bounding box center [671, 333] width 1343 height 667
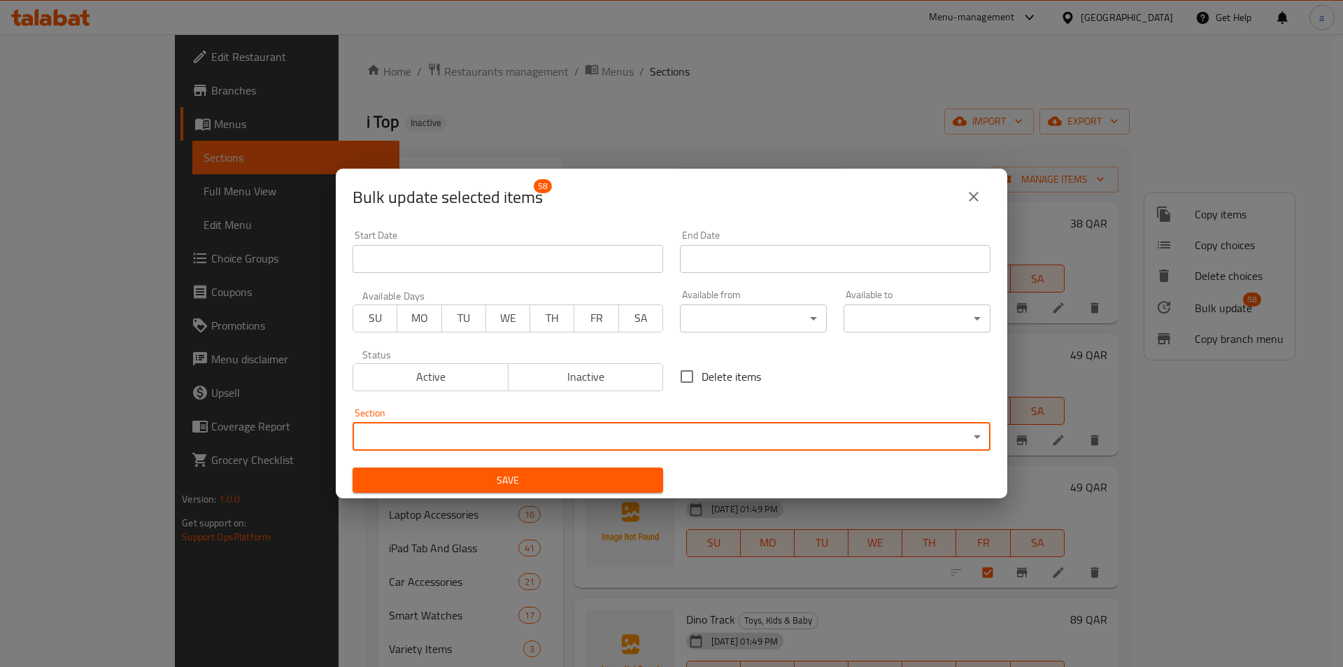
click at [974, 185] on button "close" at bounding box center [974, 197] width 34 height 34
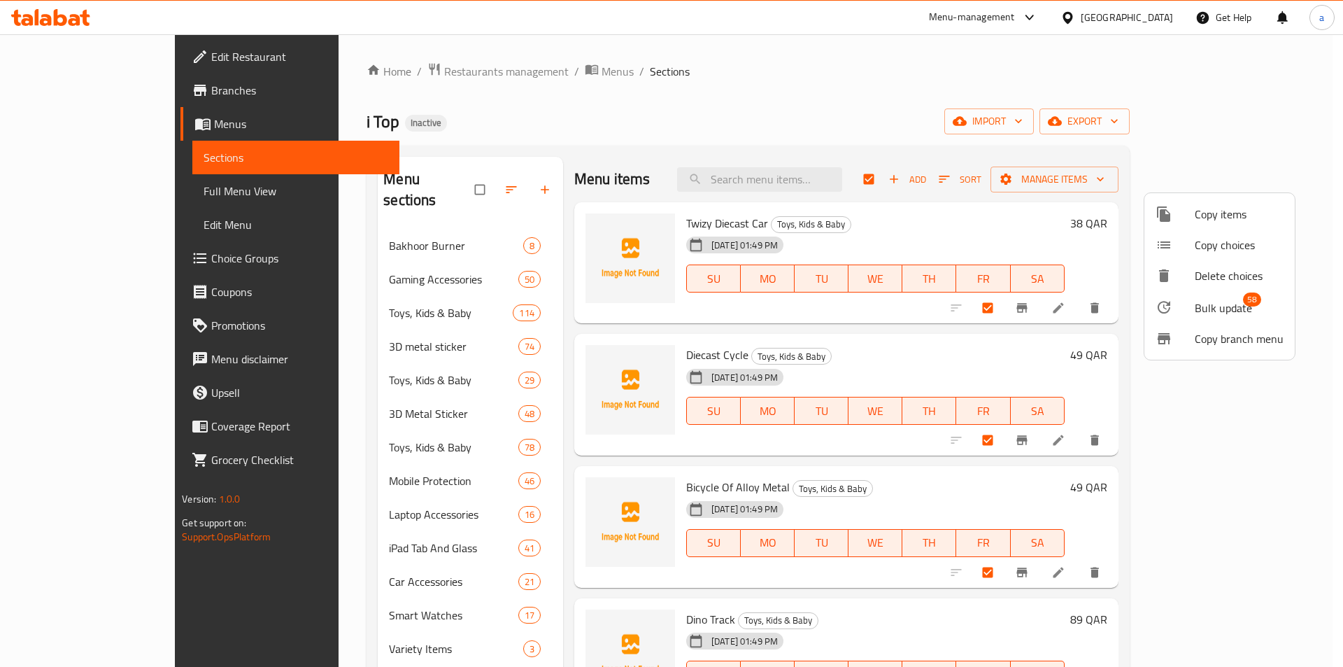
click at [1223, 316] on span "Bulk update" at bounding box center [1223, 307] width 57 height 17
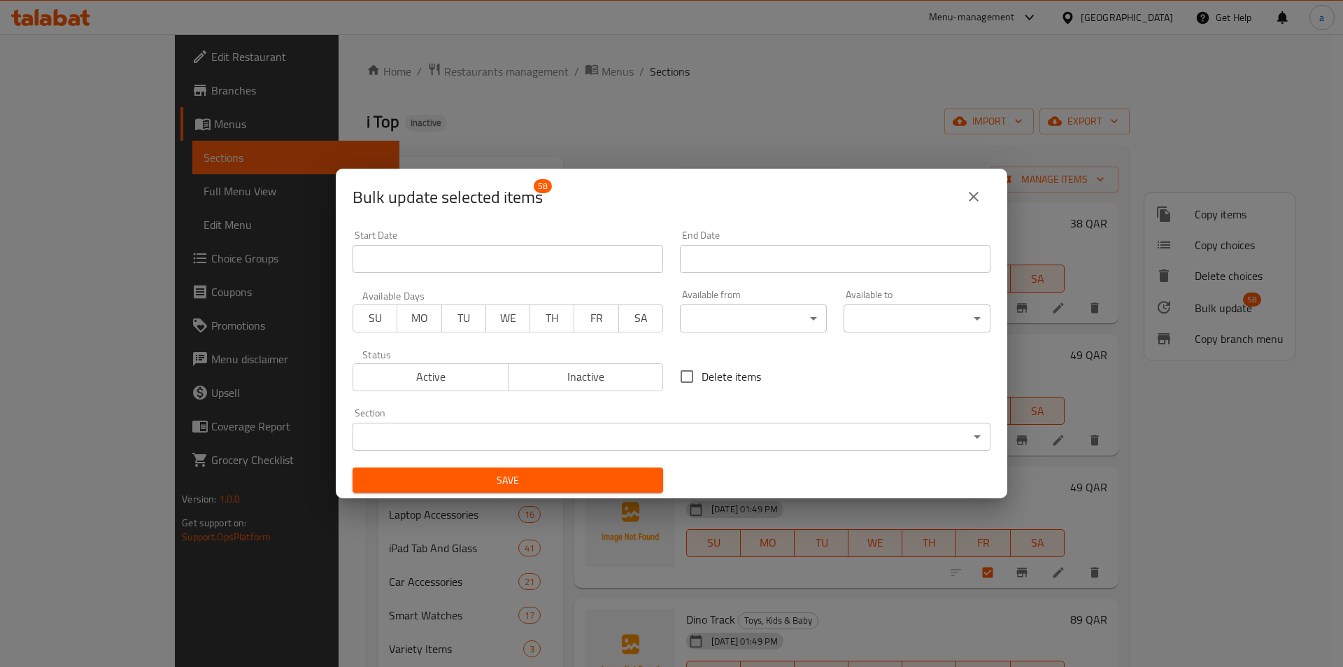
click at [535, 439] on body "​ Menu-management [GEOGRAPHIC_DATA] Get Help a Edit Restaurant Branches Menus S…" at bounding box center [671, 350] width 1343 height 633
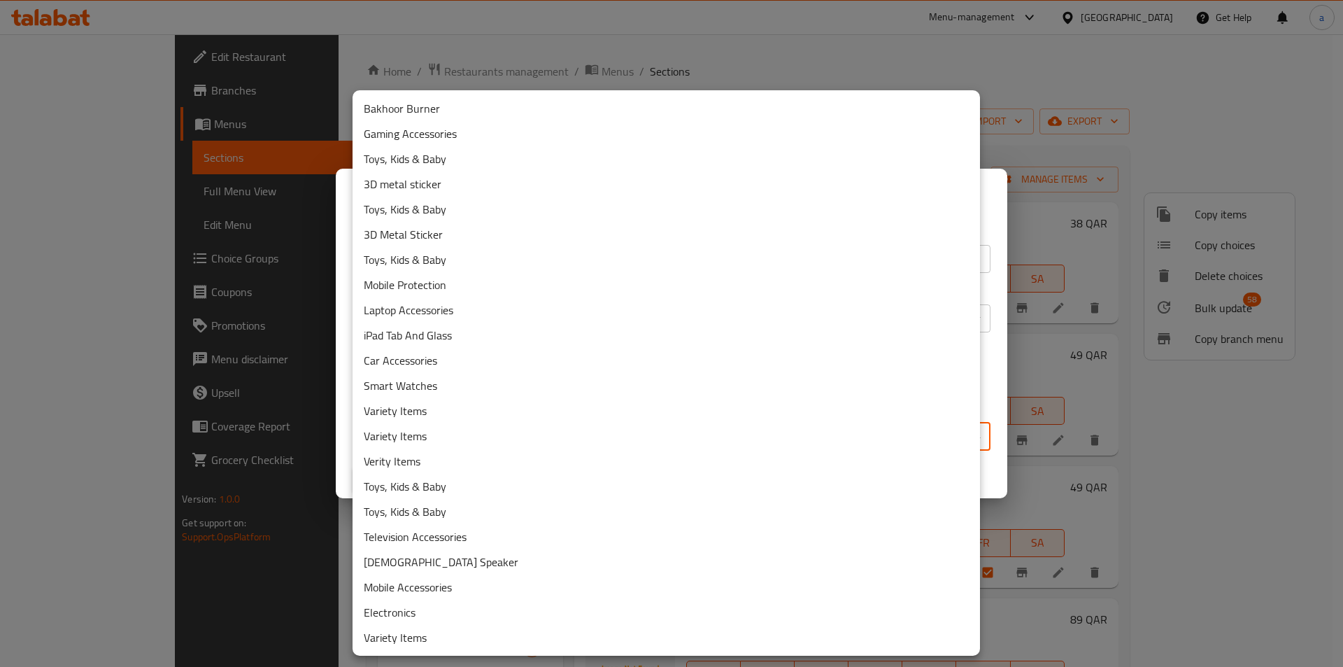
click at [427, 164] on li "Toys, Kids & Baby" at bounding box center [667, 158] width 628 height 25
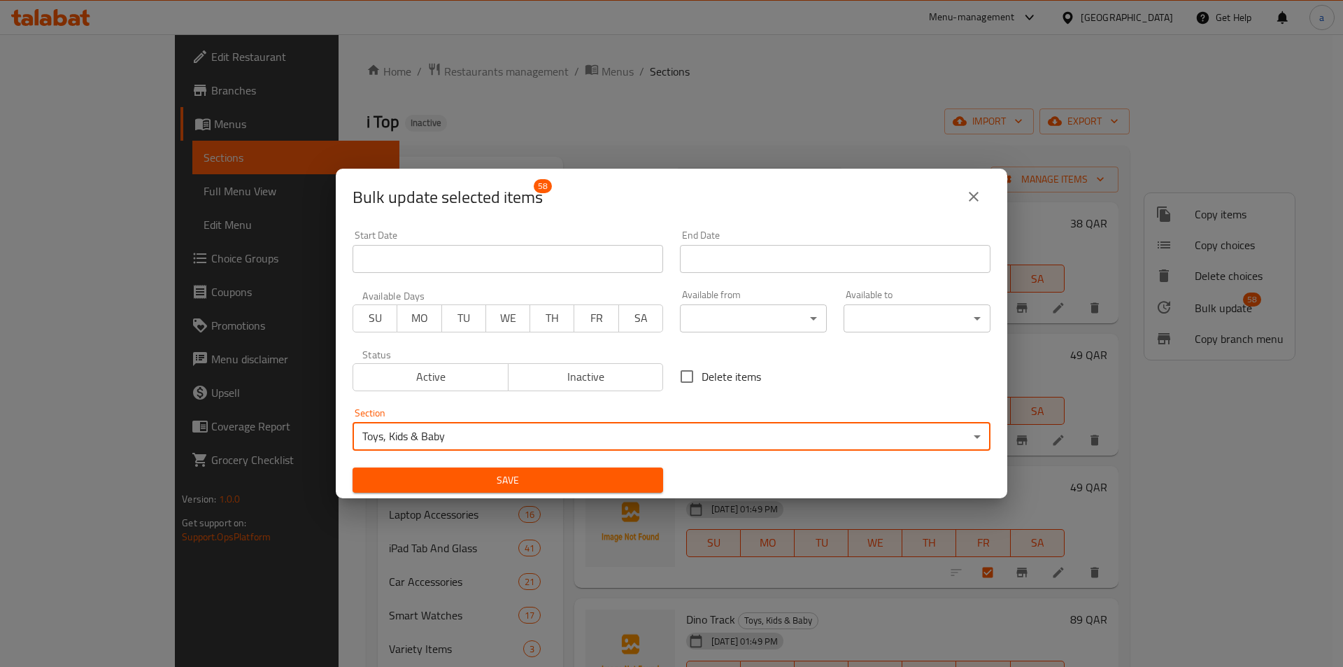
click at [596, 466] on div "Save" at bounding box center [507, 480] width 327 height 43
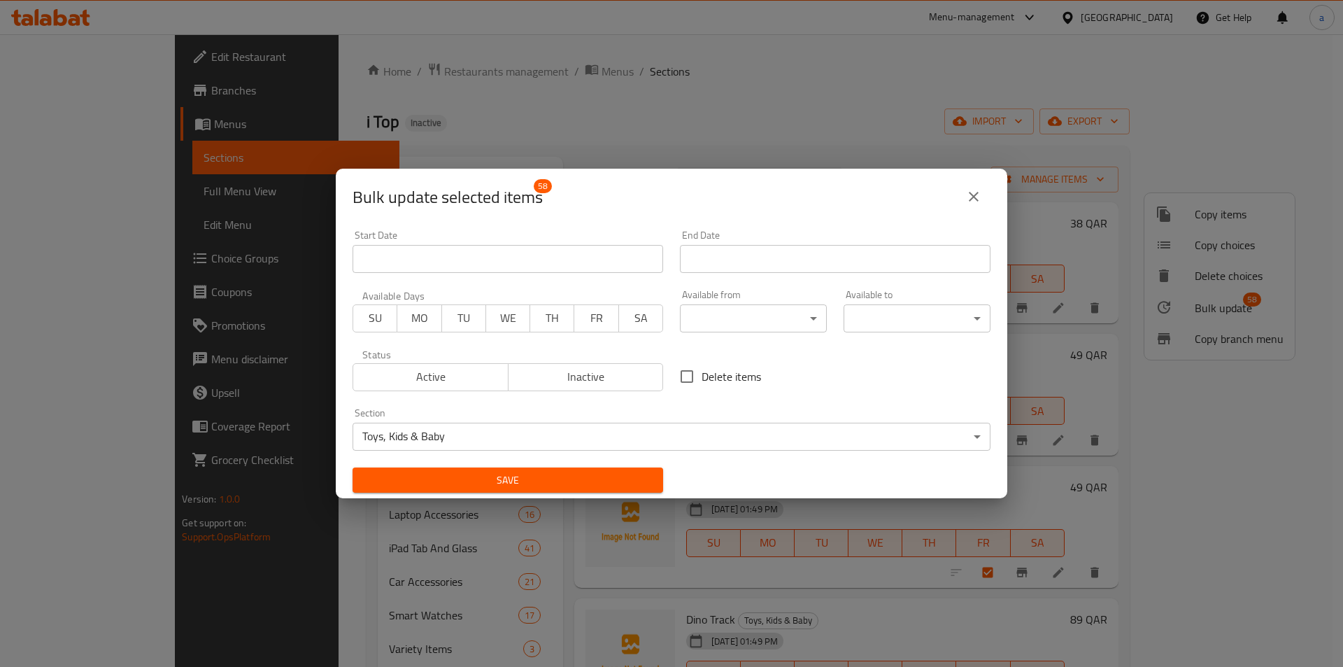
click at [593, 472] on span "Save" at bounding box center [508, 480] width 288 height 17
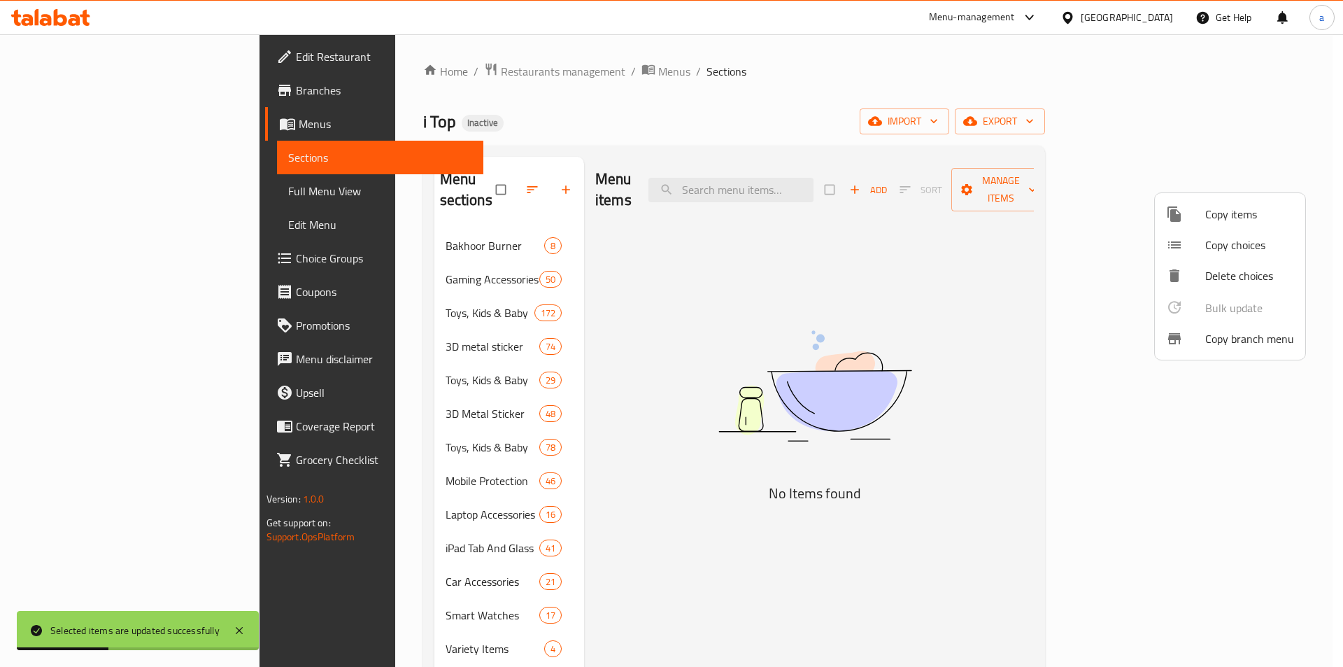
click at [775, 354] on div at bounding box center [671, 333] width 1343 height 667
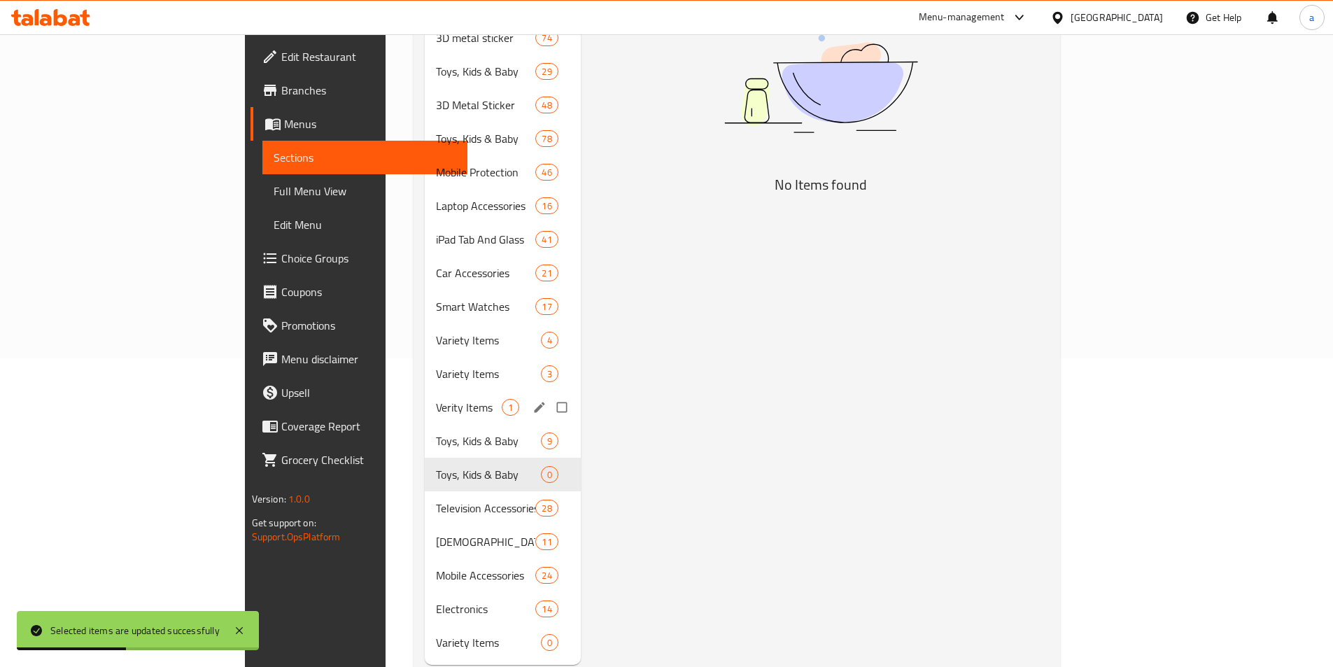
scroll to position [325, 0]
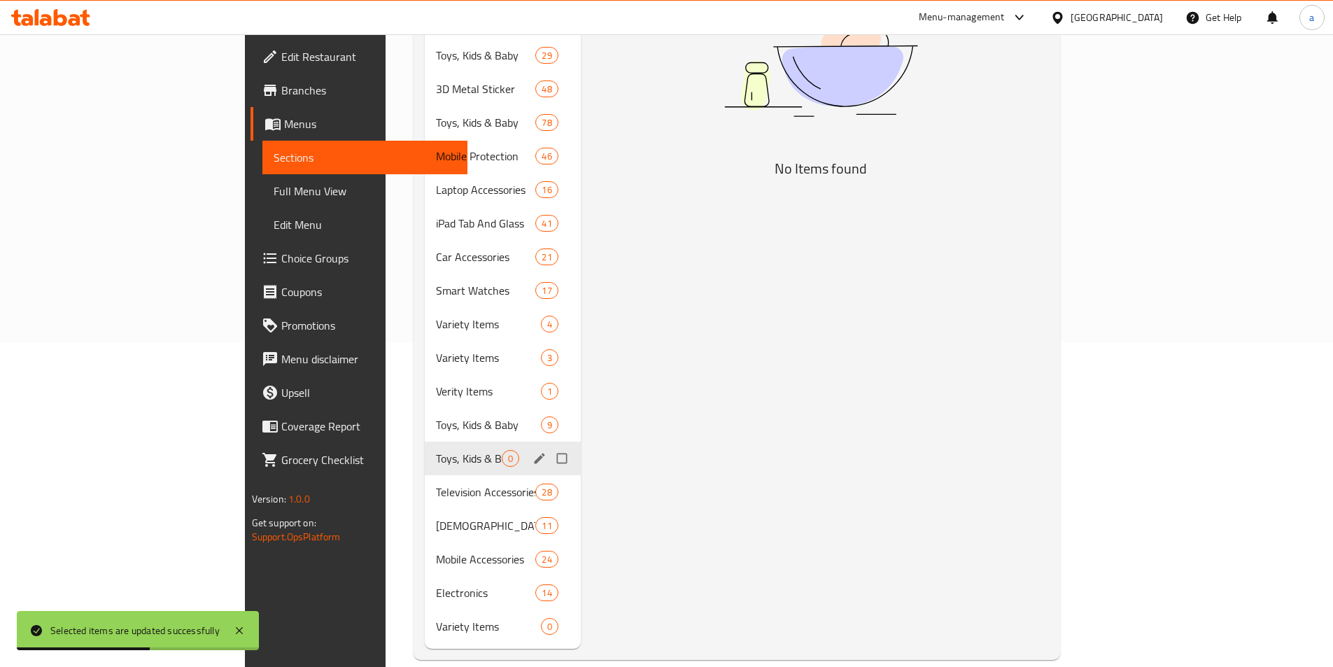
click at [549, 445] on input "Menu sections" at bounding box center [563, 458] width 29 height 27
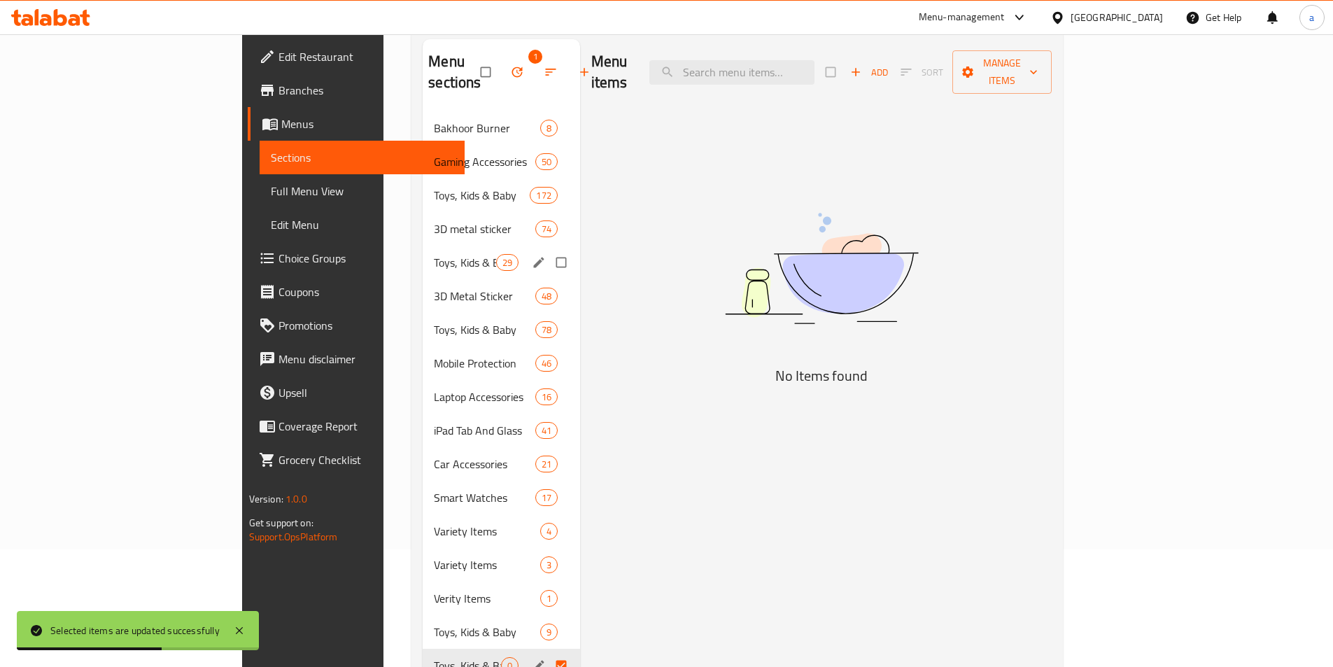
scroll to position [0, 0]
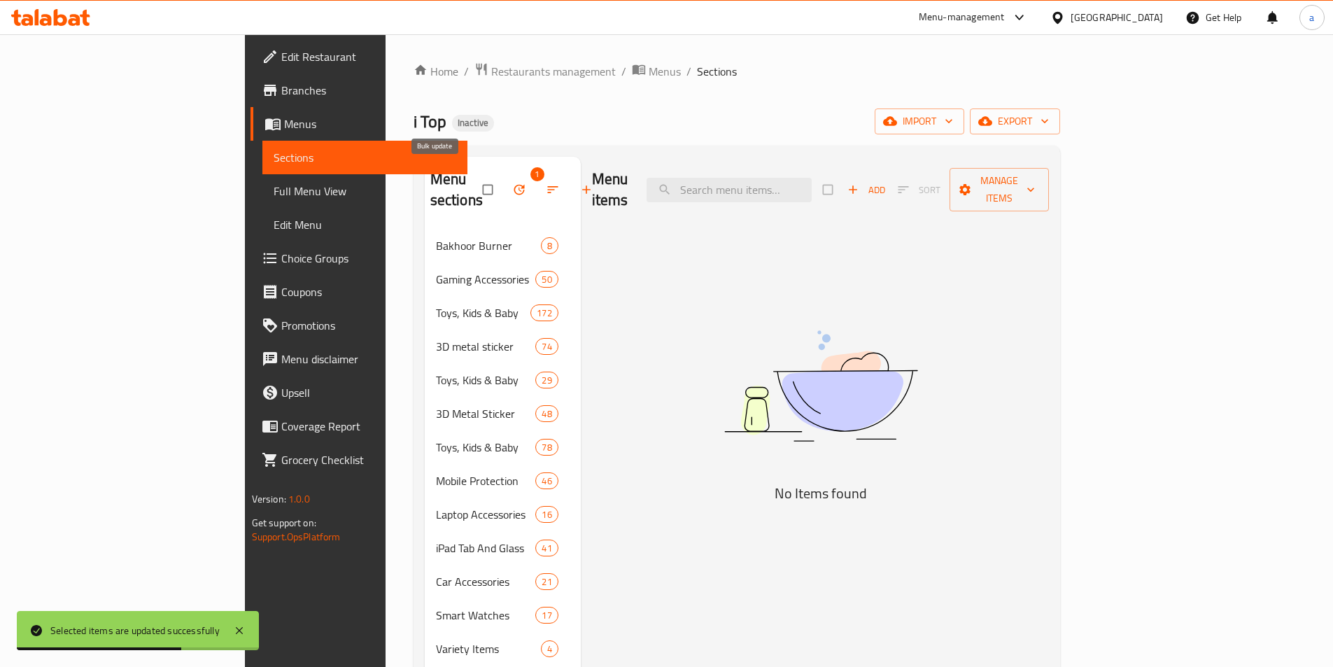
click at [512, 183] on icon "button" at bounding box center [519, 190] width 14 height 14
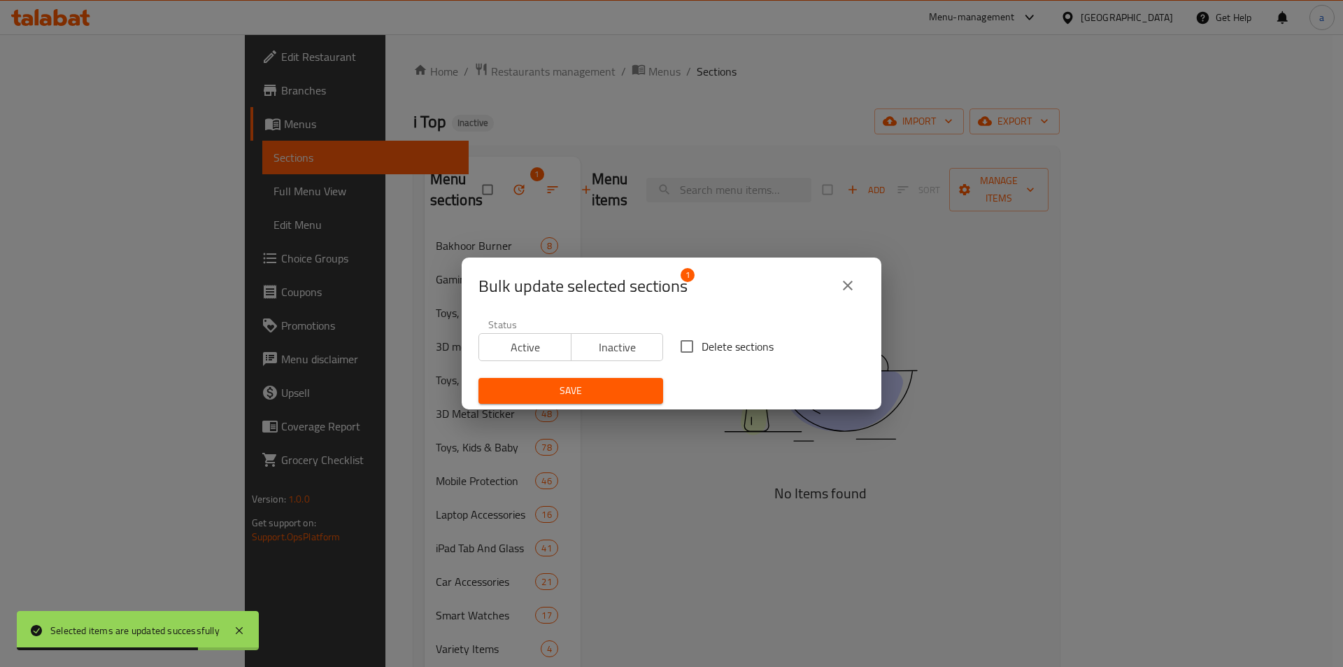
click at [723, 351] on span "Delete sections" at bounding box center [738, 346] width 72 height 17
click at [702, 351] on input "Delete sections" at bounding box center [686, 346] width 29 height 29
click at [609, 389] on span "Save" at bounding box center [571, 390] width 162 height 17
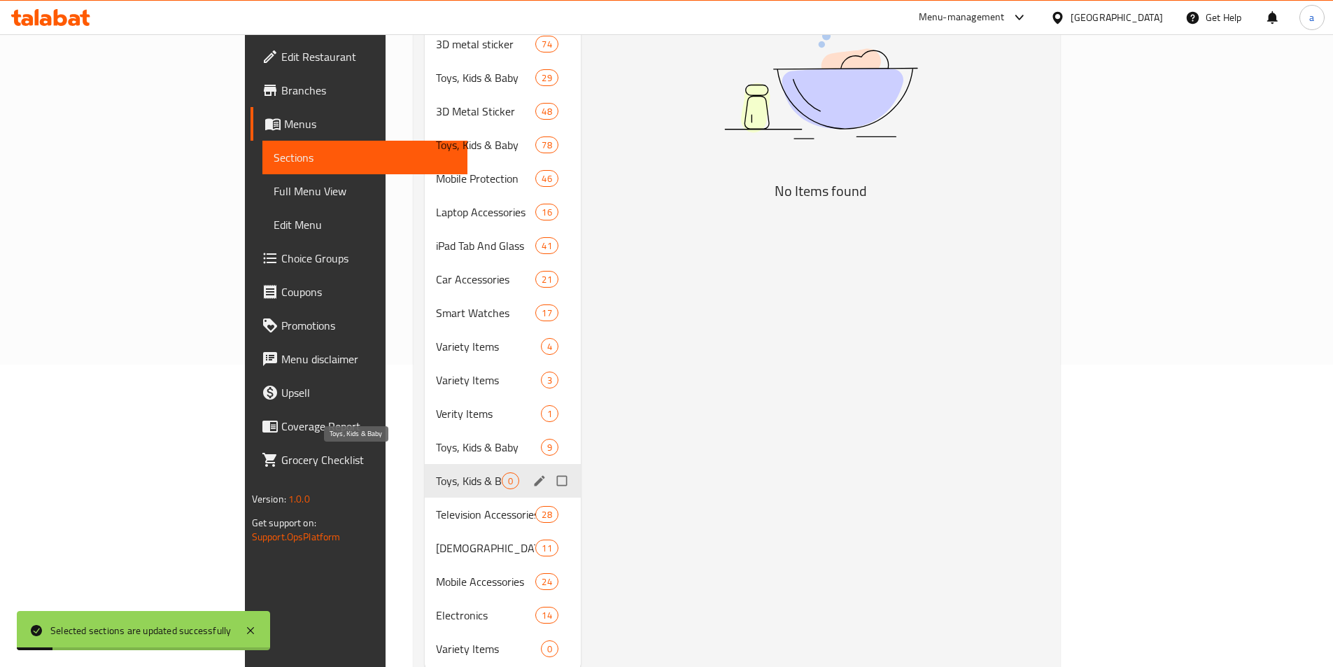
scroll to position [325, 0]
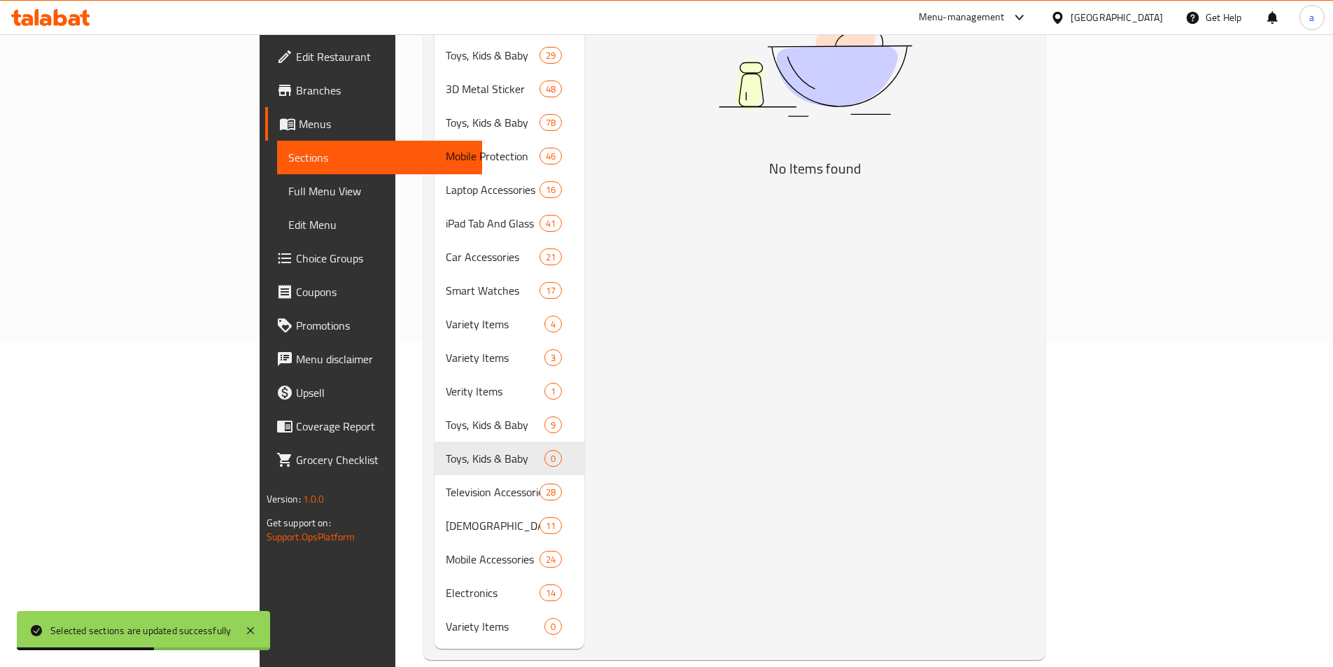
click at [635, 386] on div "Menu items Add Sort Manage items No Items found" at bounding box center [809, 240] width 450 height 817
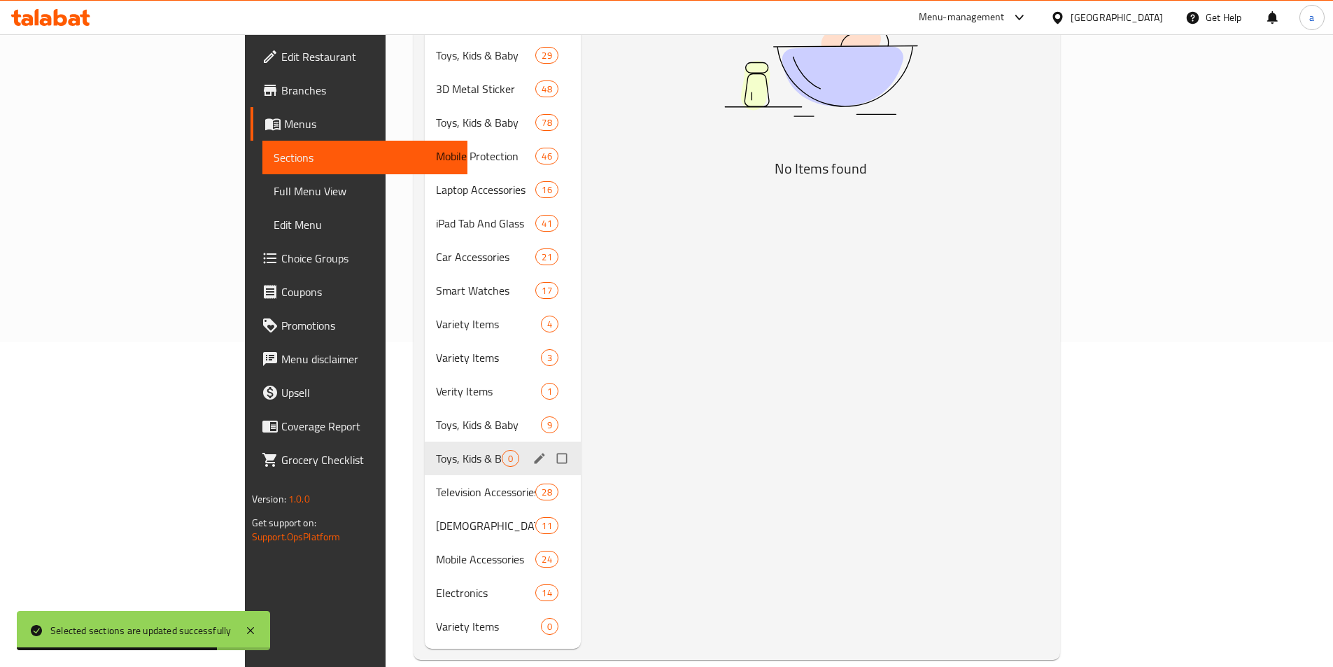
click at [549, 445] on input "Menu sections" at bounding box center [563, 458] width 29 height 27
click at [607, 439] on div "Menu items Add Sort Manage items No Items found" at bounding box center [815, 240] width 469 height 817
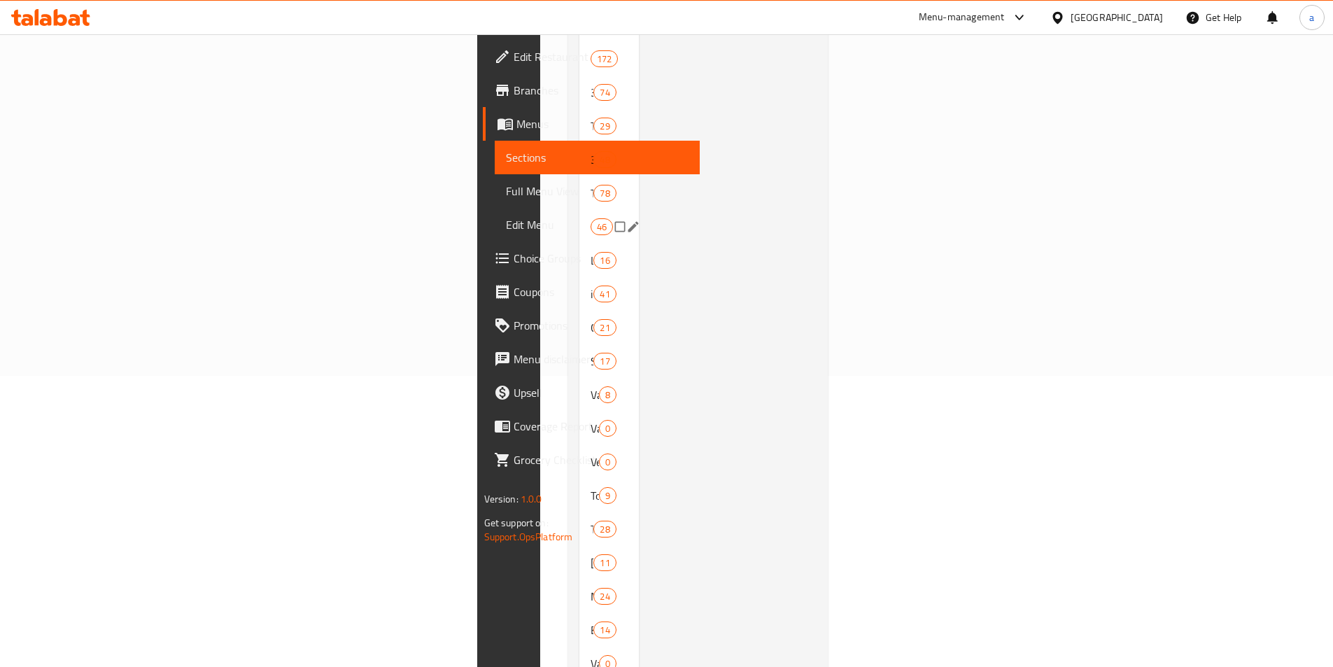
scroll to position [221, 0]
click at [591, 255] on span "Toys, Kids & Baby" at bounding box center [591, 263] width 0 height 17
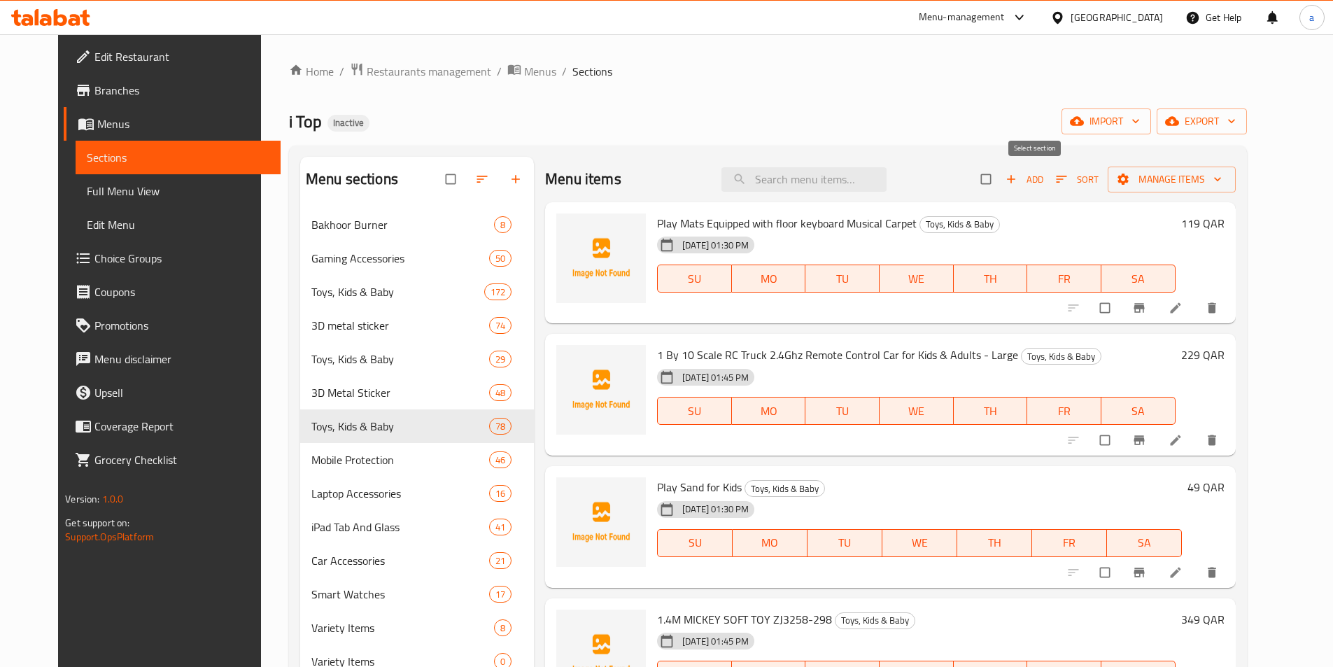
click at [1002, 184] on input "checkbox" at bounding box center [987, 179] width 29 height 27
checkbox input "true"
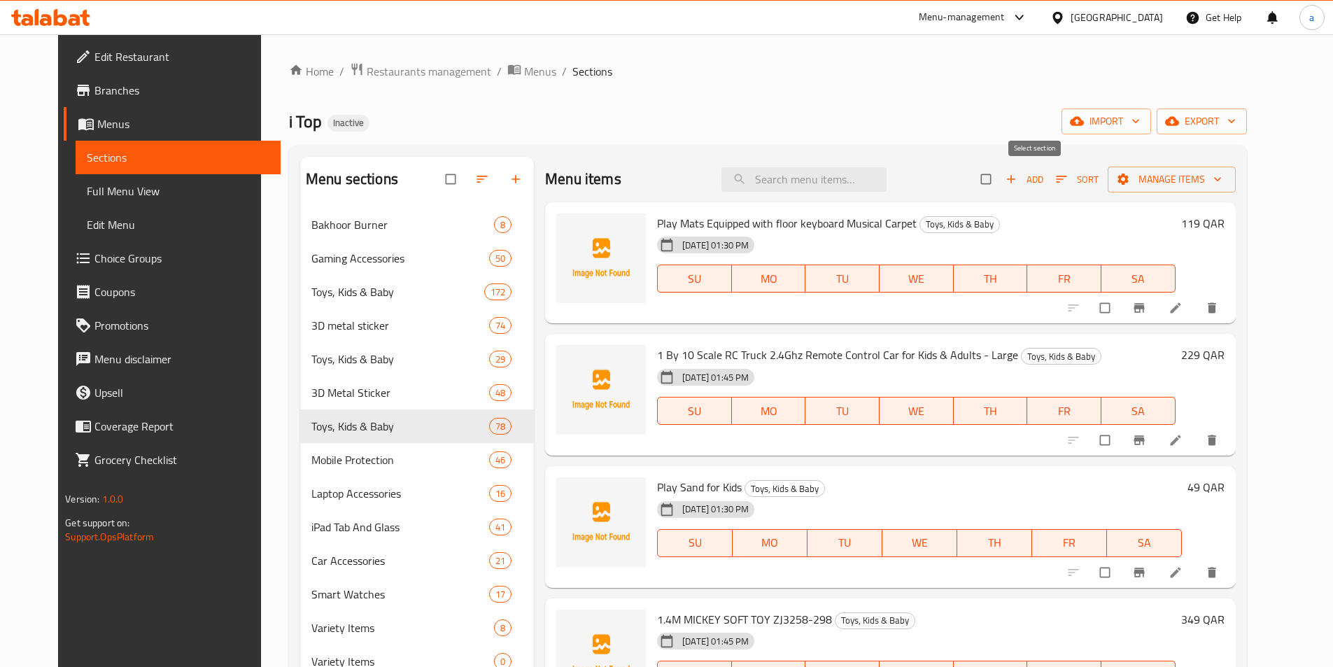
checkbox input "true"
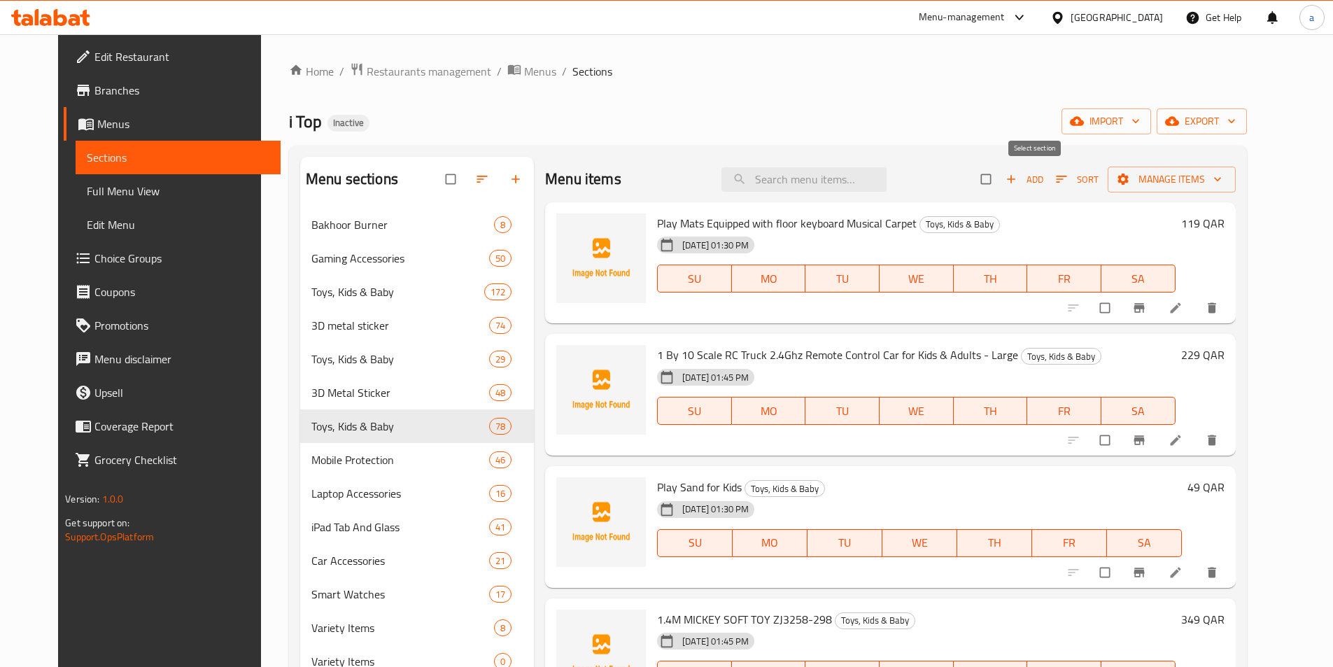
checkbox input "true"
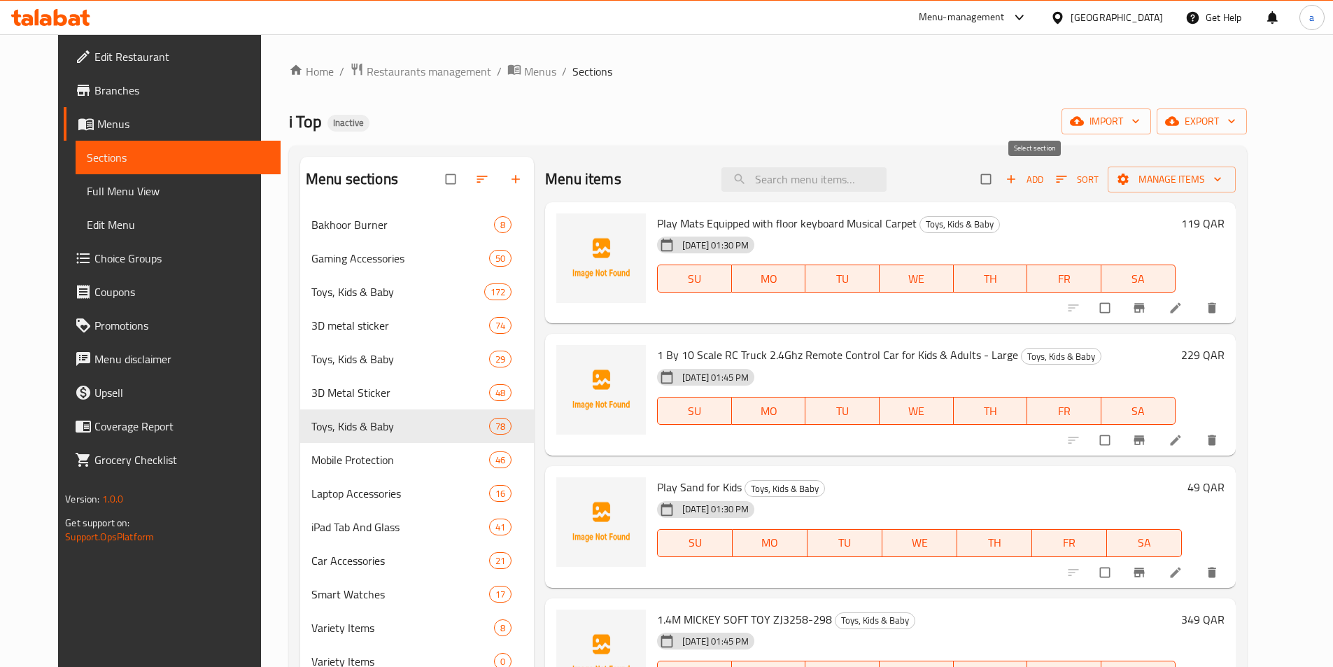
checkbox input "true"
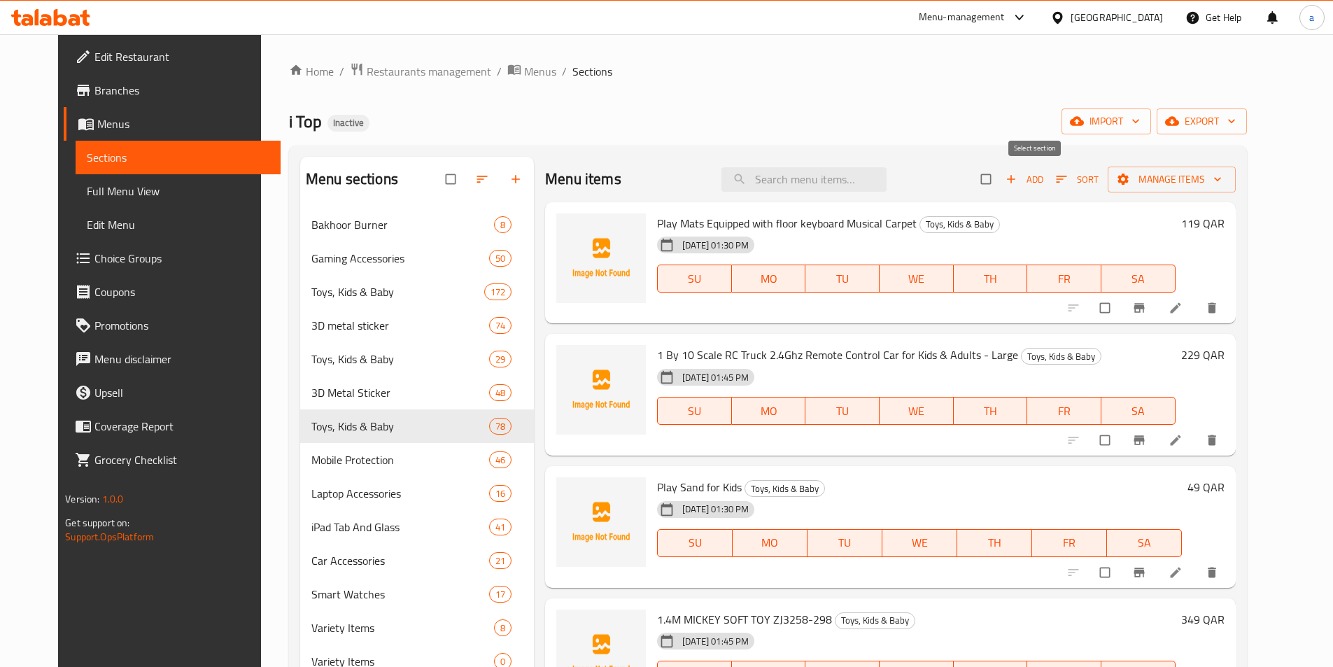
checkbox input "true"
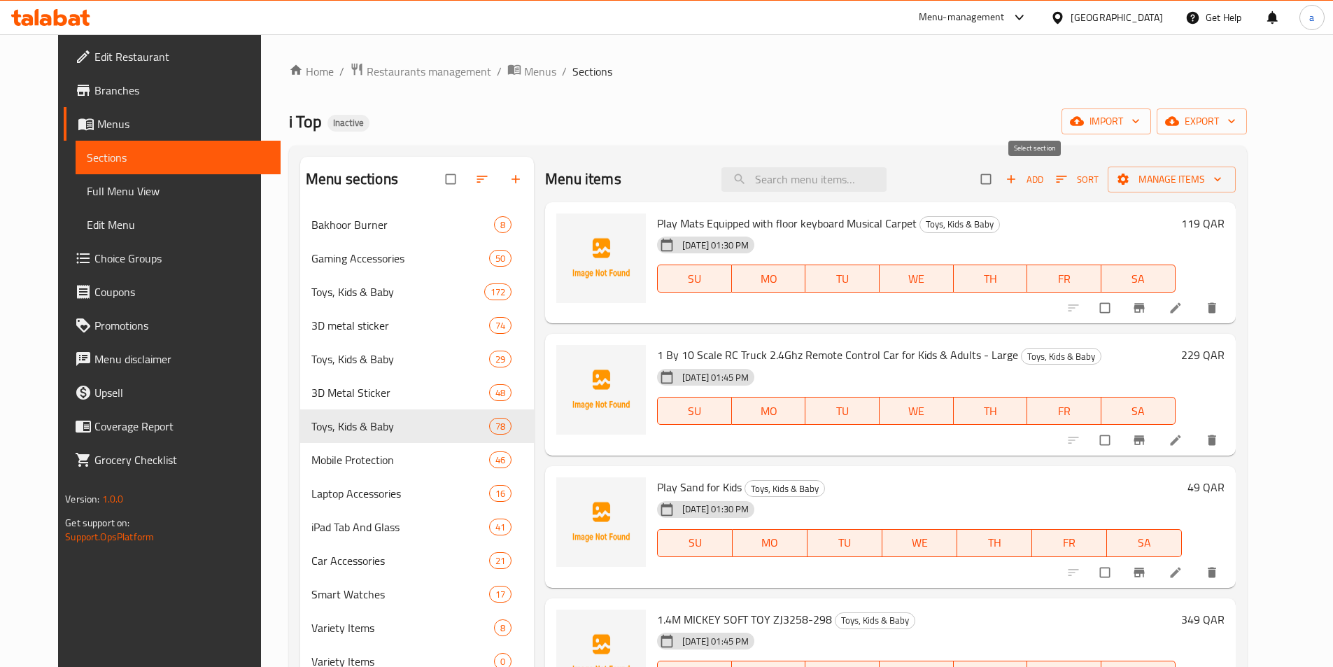
checkbox input "true"
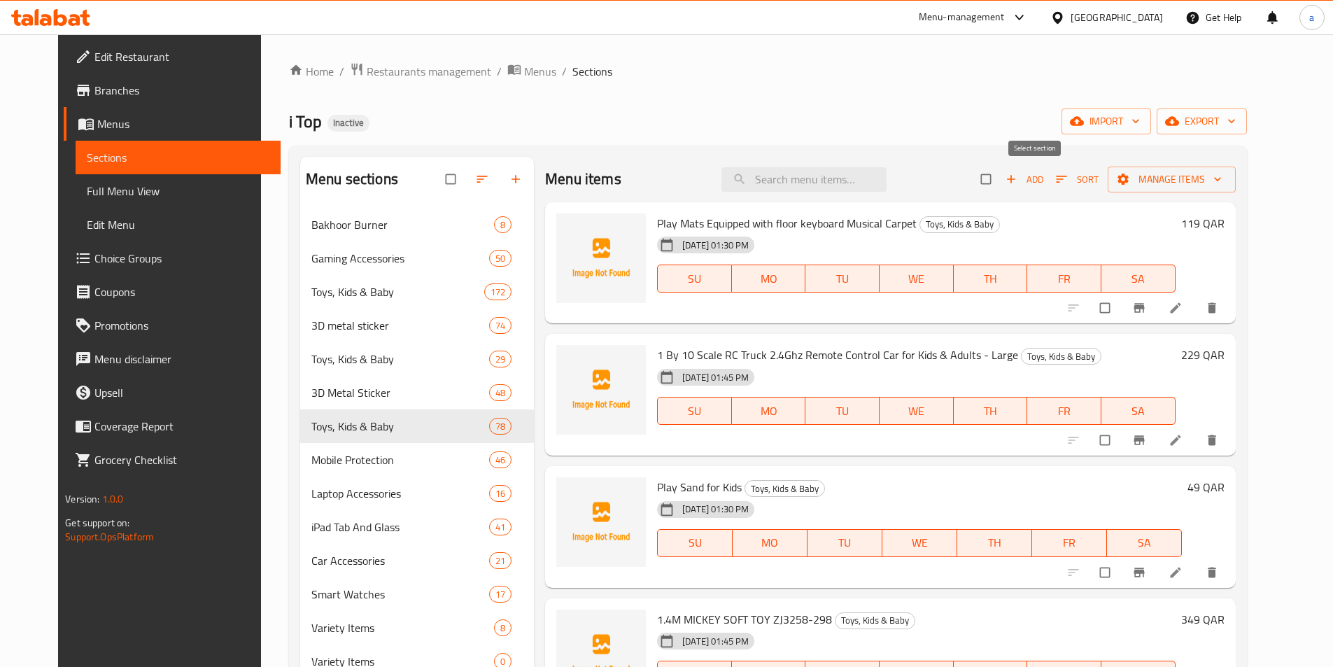
checkbox input "true"
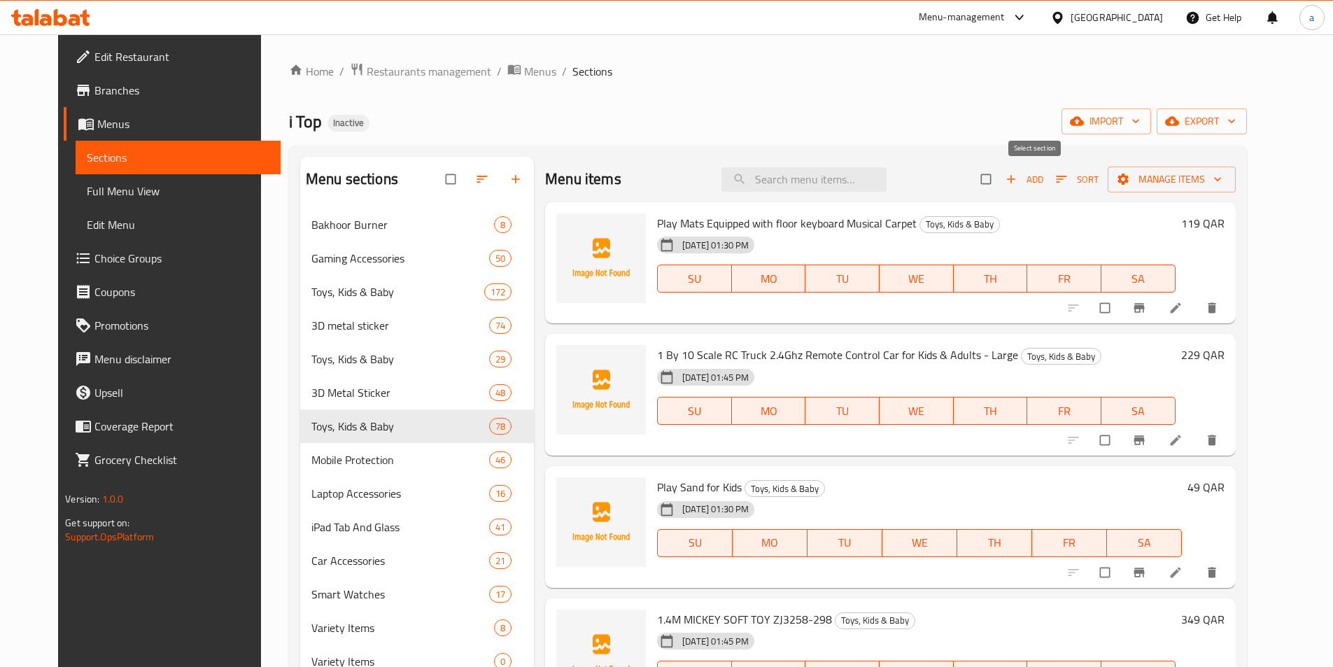
checkbox input "true"
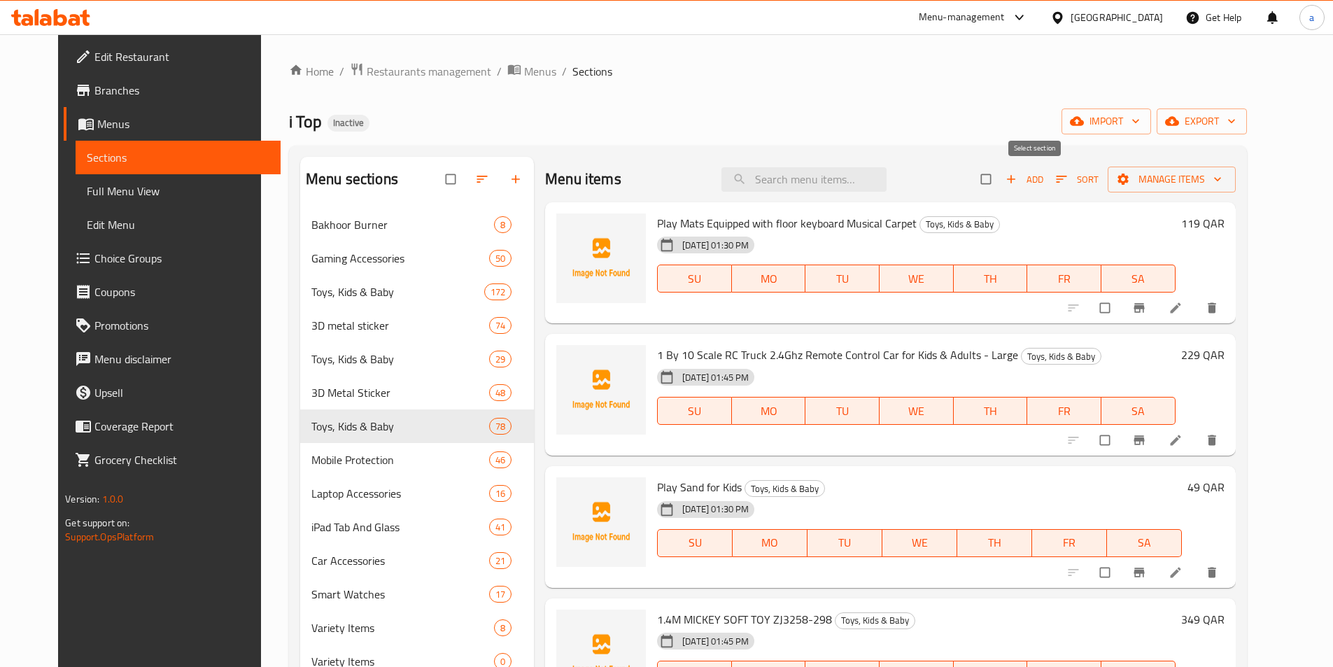
checkbox input "true"
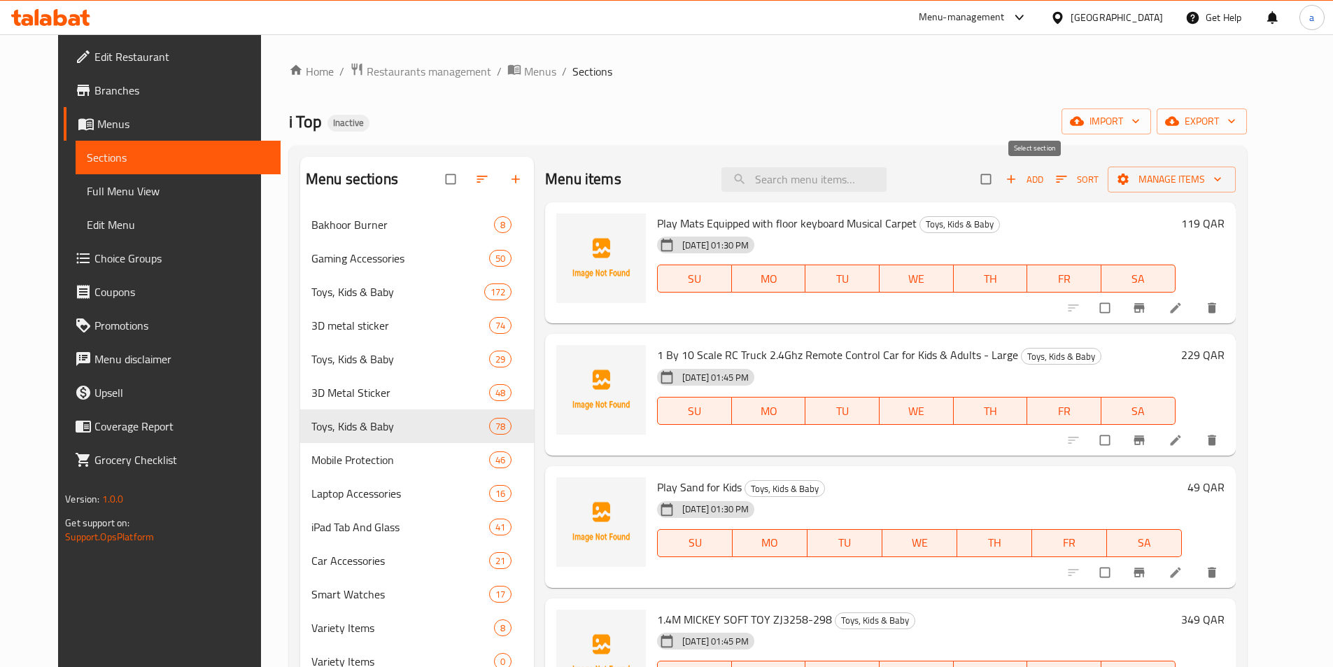
checkbox input "true"
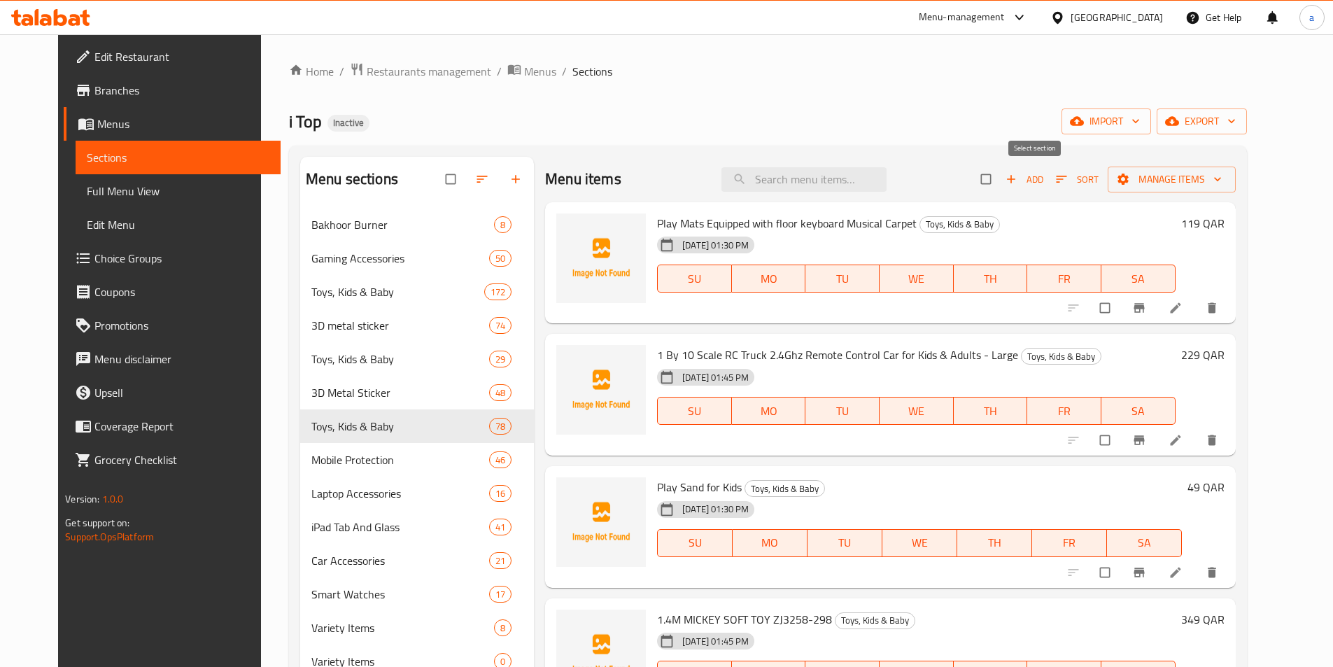
checkbox input "true"
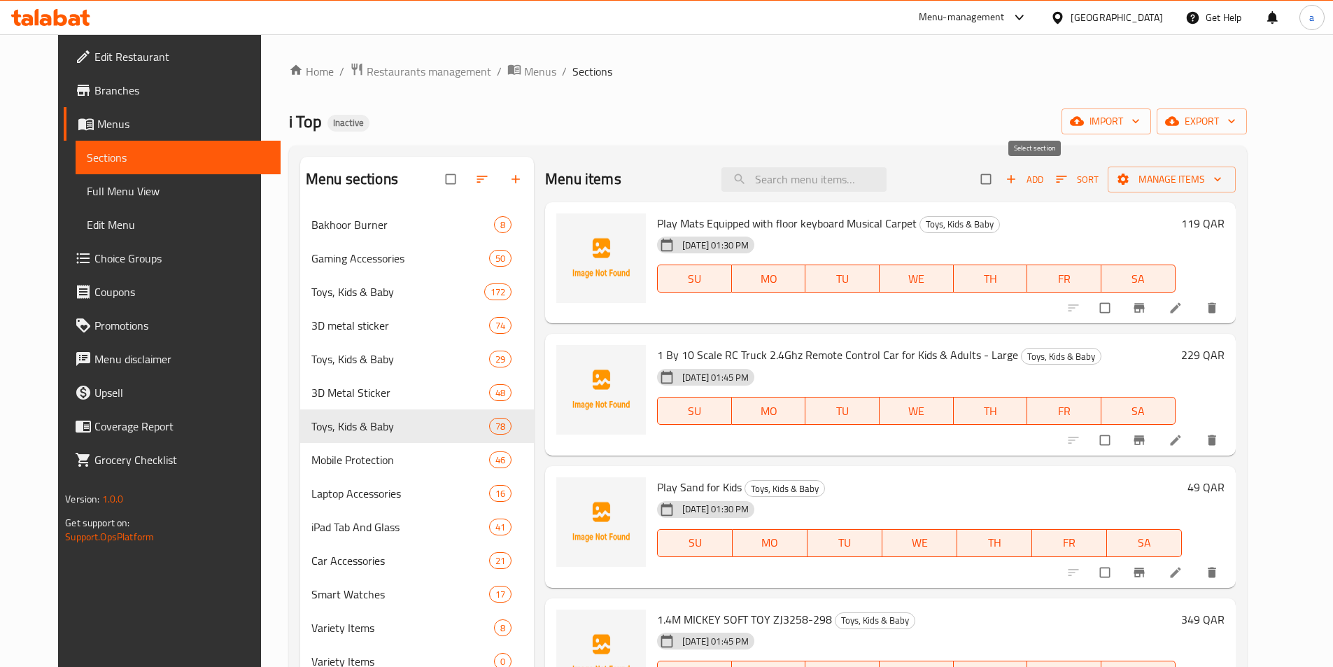
checkbox input "true"
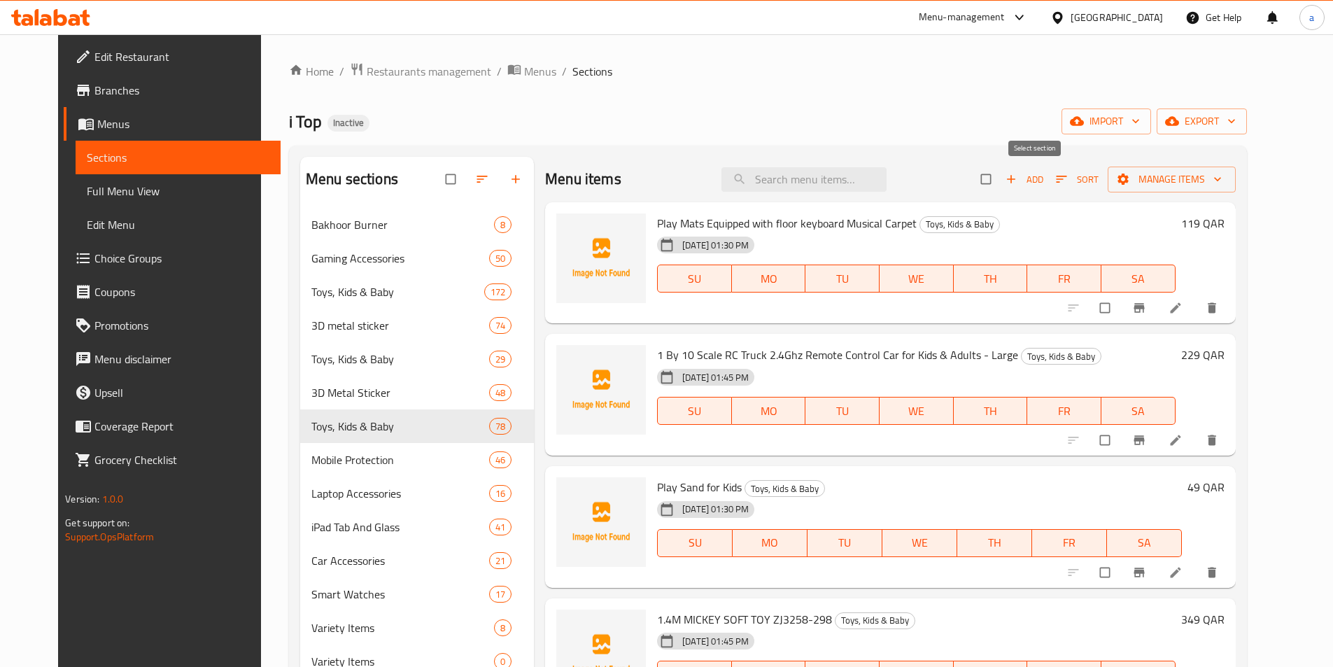
checkbox input "true"
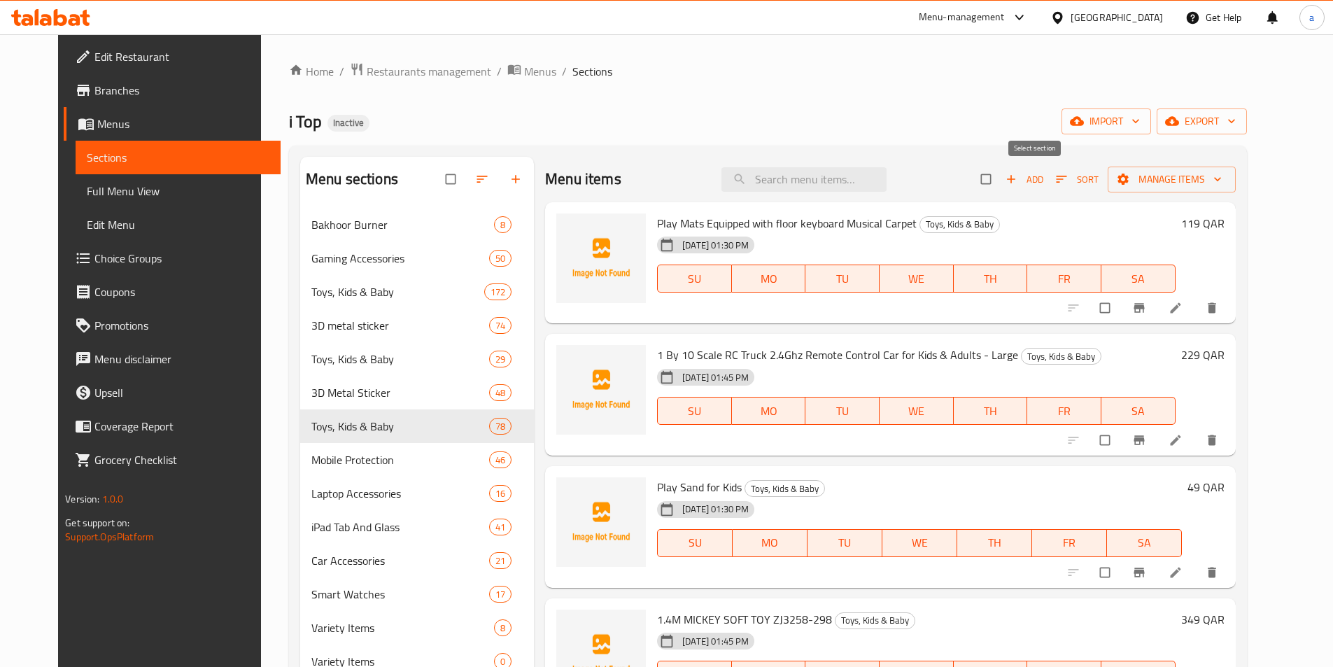
checkbox input "true"
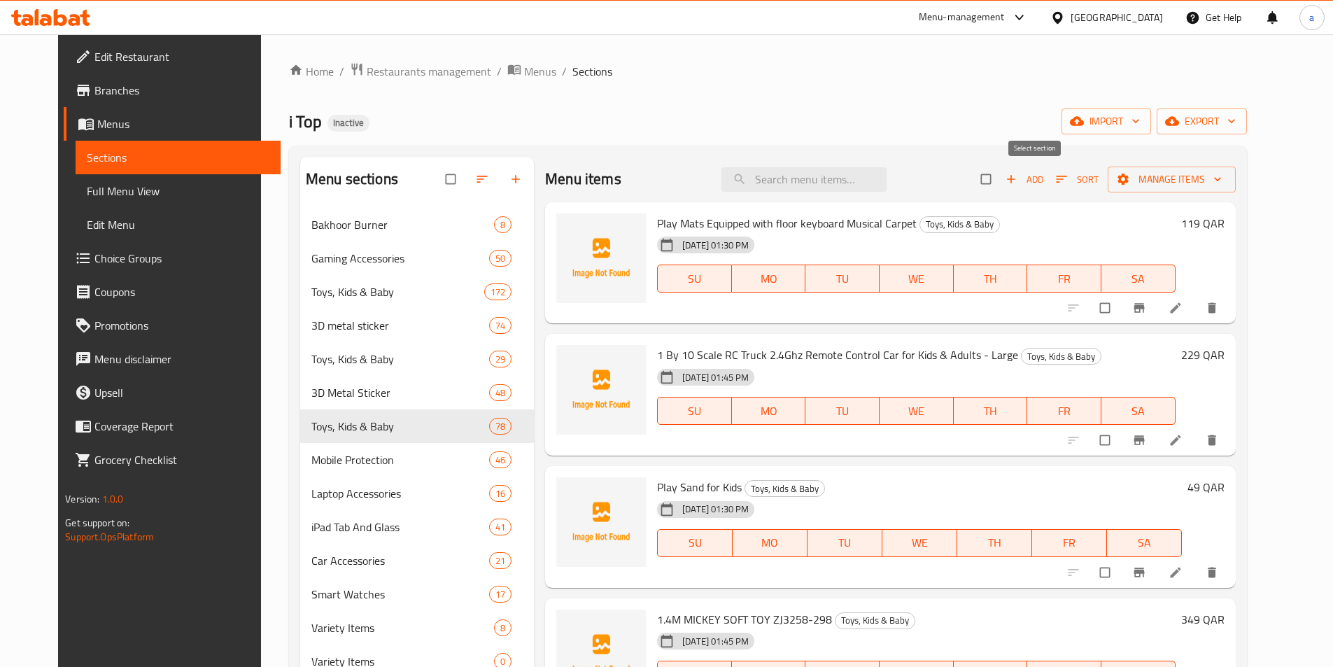
checkbox input "true"
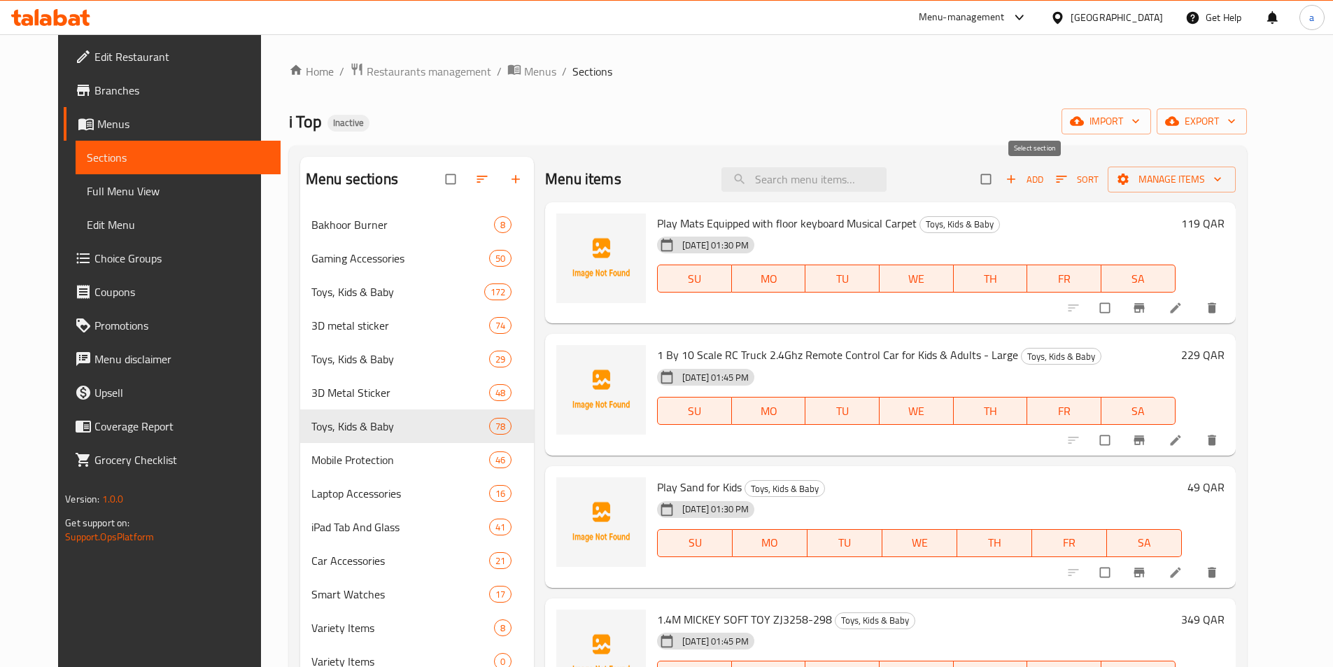
checkbox input "true"
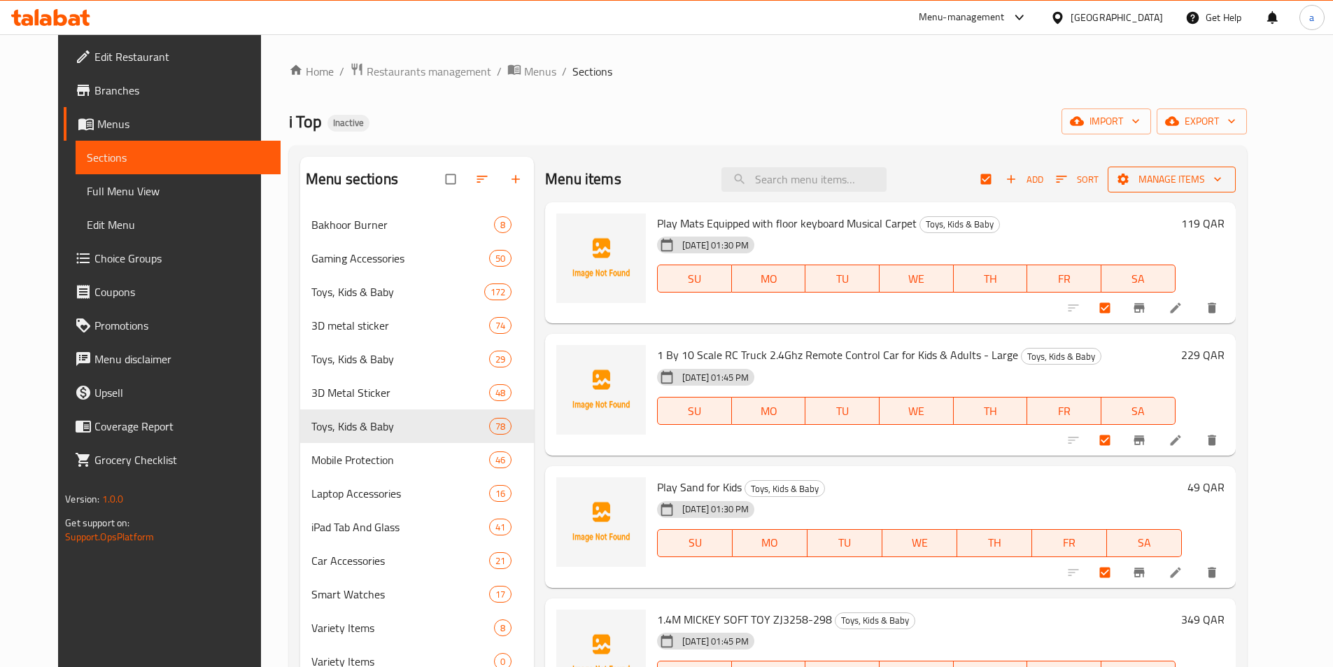
click at [1224, 183] on span "Manage items" at bounding box center [1172, 179] width 106 height 17
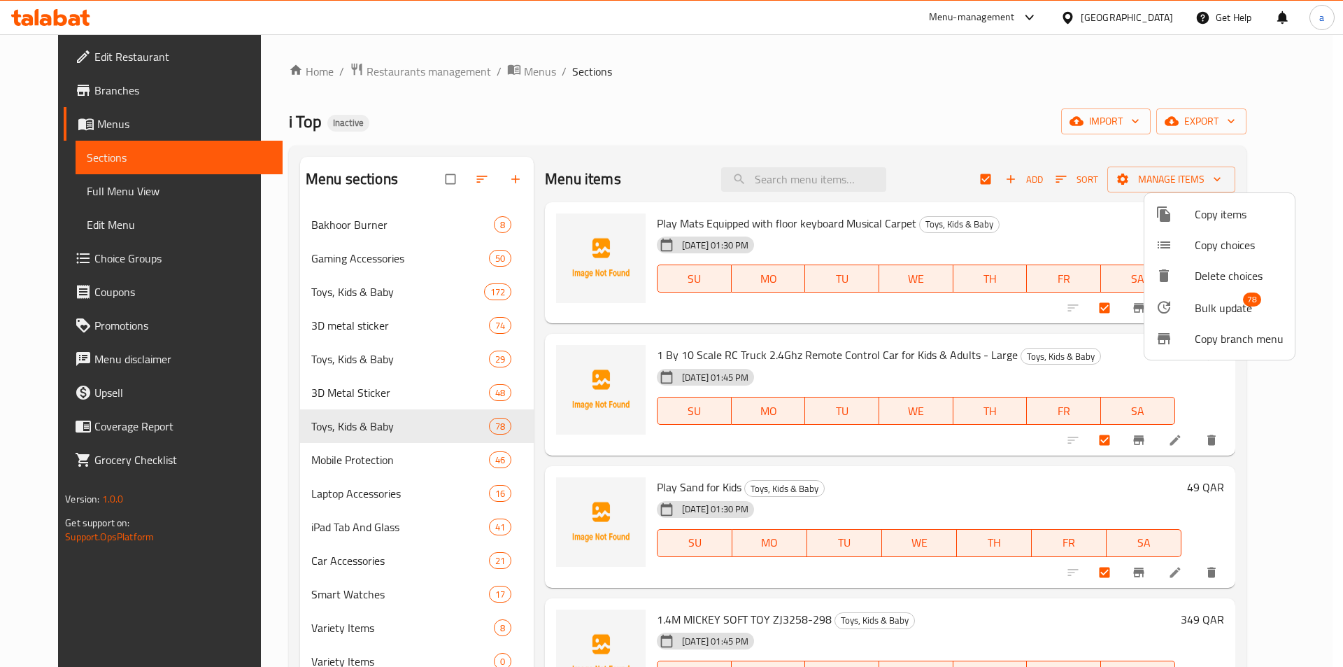
click at [1204, 312] on span "Bulk update" at bounding box center [1223, 307] width 57 height 17
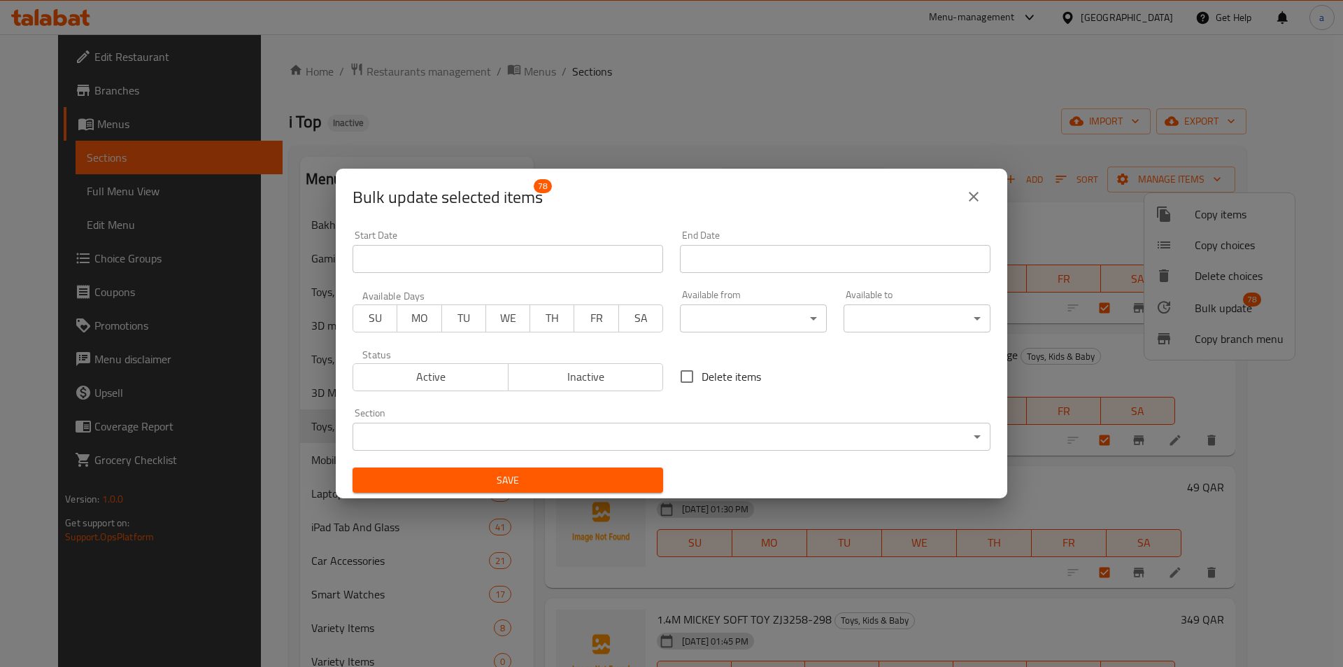
click at [470, 442] on body "​ Menu-management Qatar Get Help a Edit Restaurant Branches Menus Sections Full…" at bounding box center [671, 350] width 1343 height 633
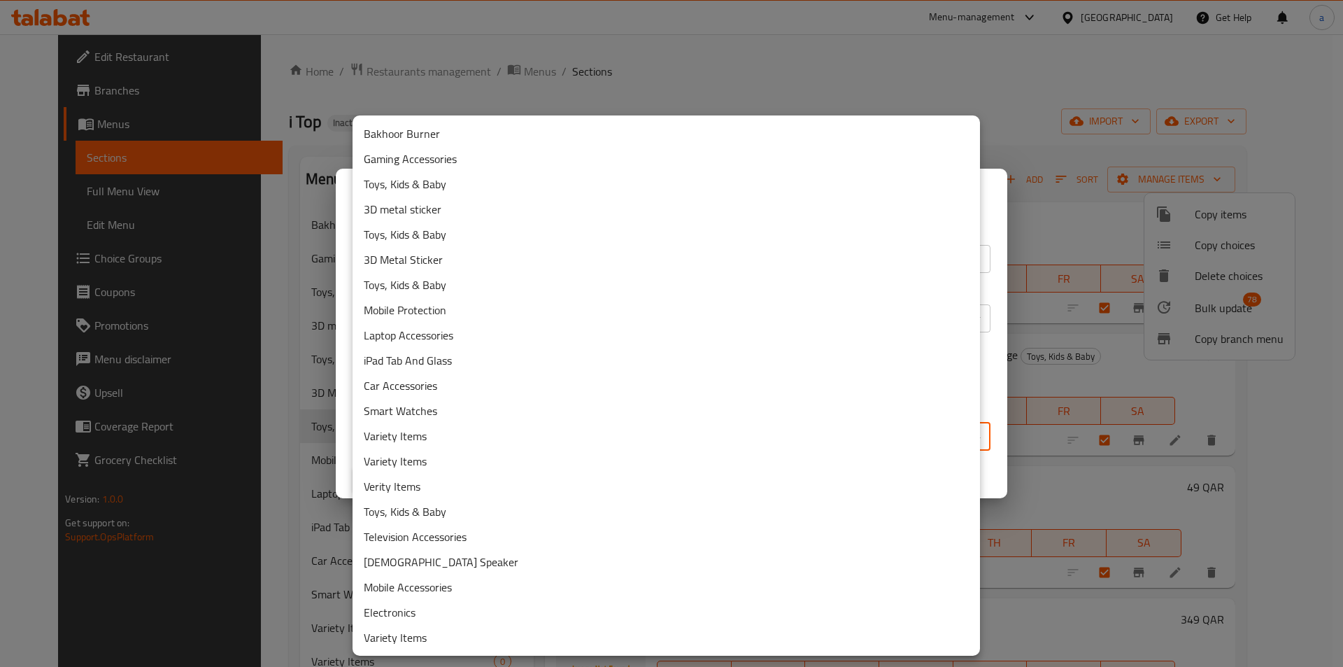
click at [451, 189] on li "Toys, Kids & Baby" at bounding box center [667, 183] width 628 height 25
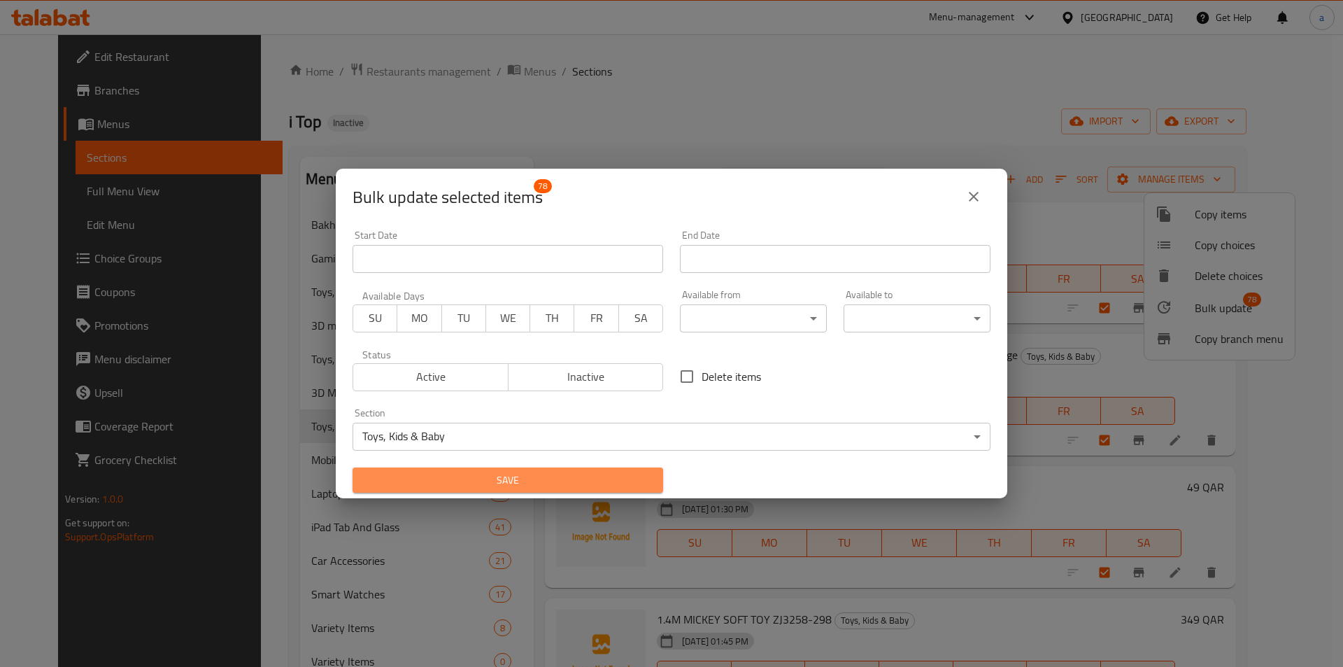
click at [509, 480] on span "Save" at bounding box center [508, 480] width 288 height 17
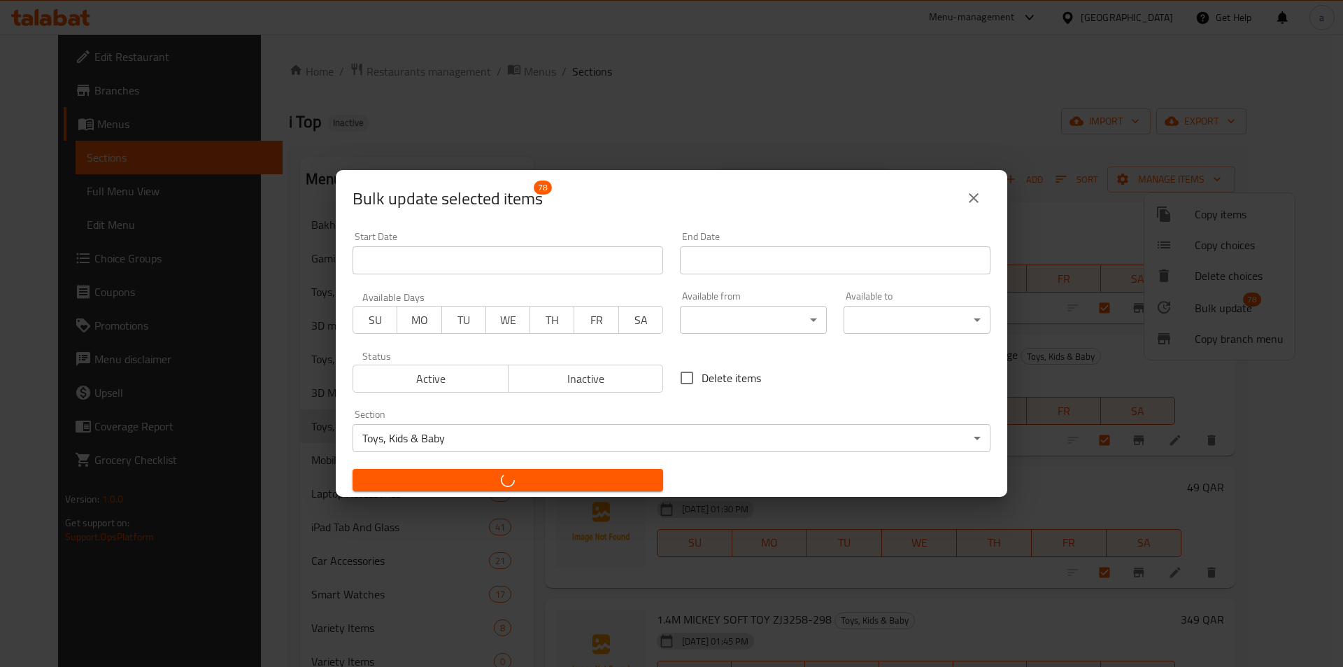
checkbox input "false"
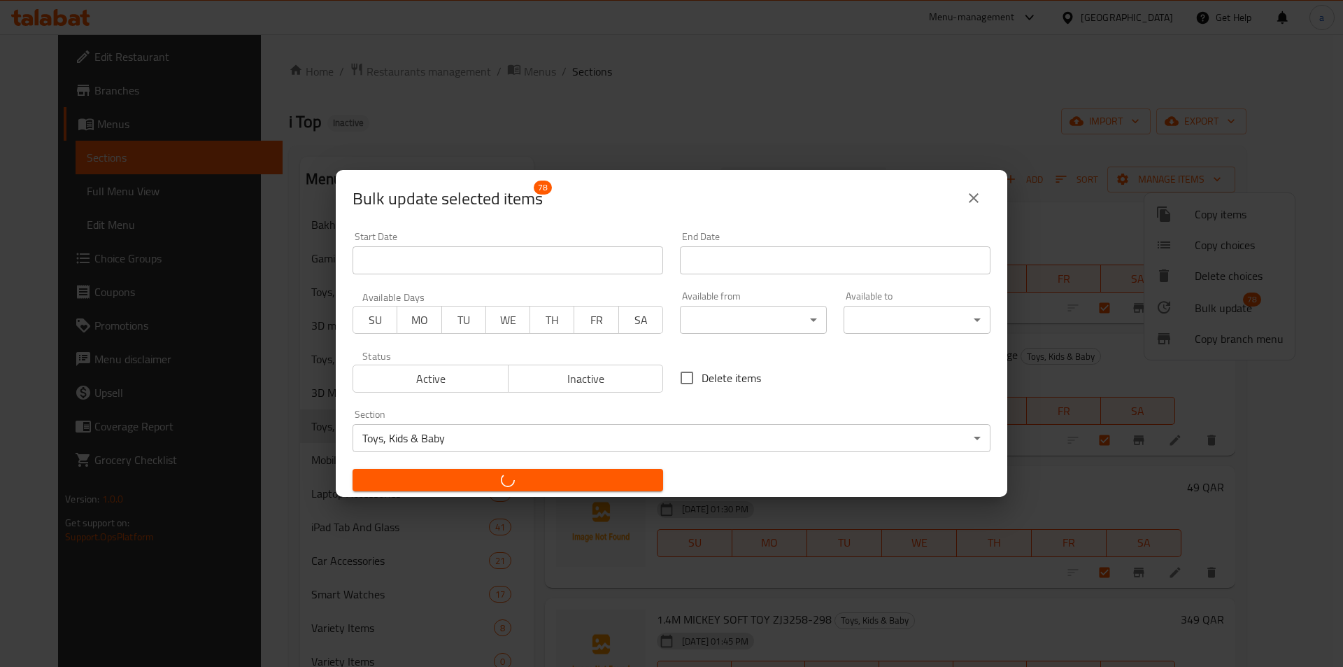
checkbox input "false"
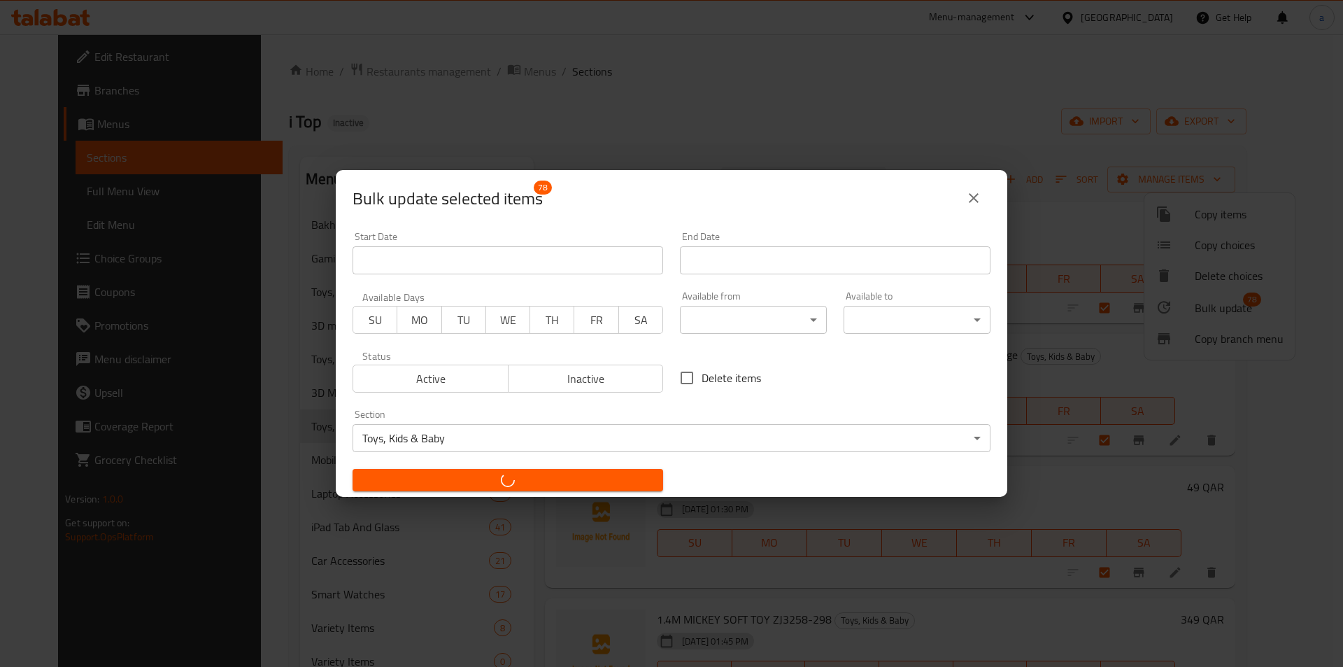
checkbox input "false"
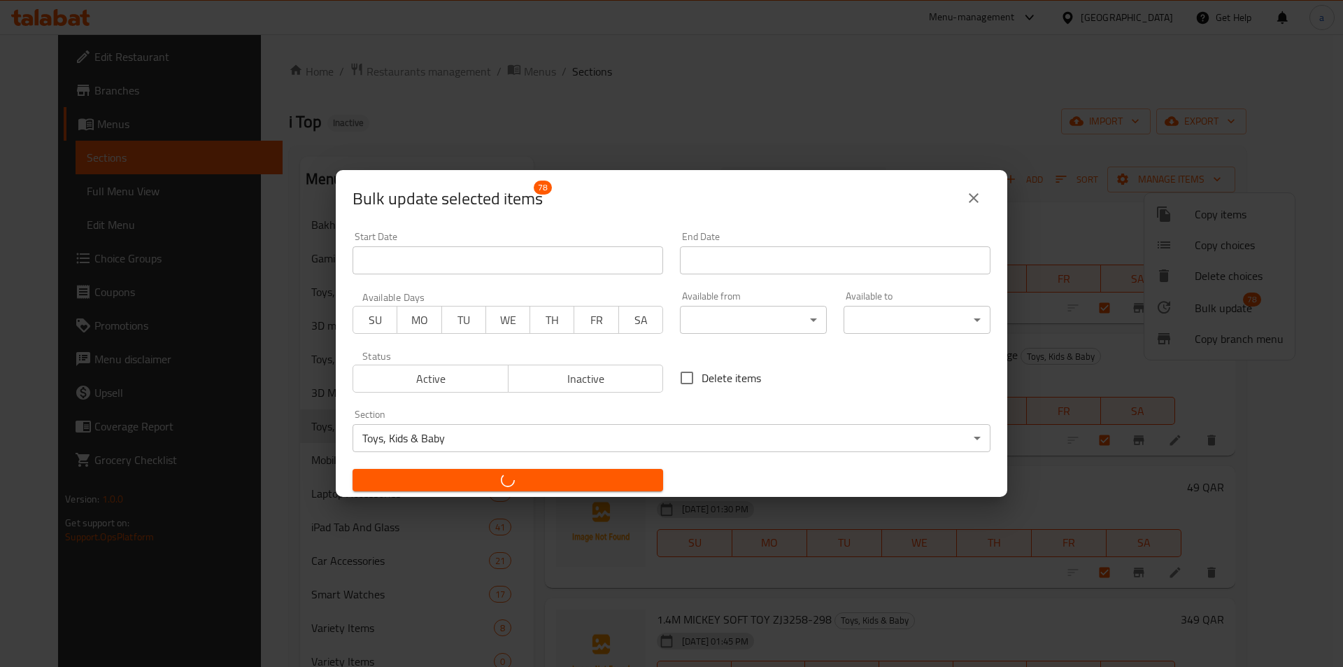
checkbox input "false"
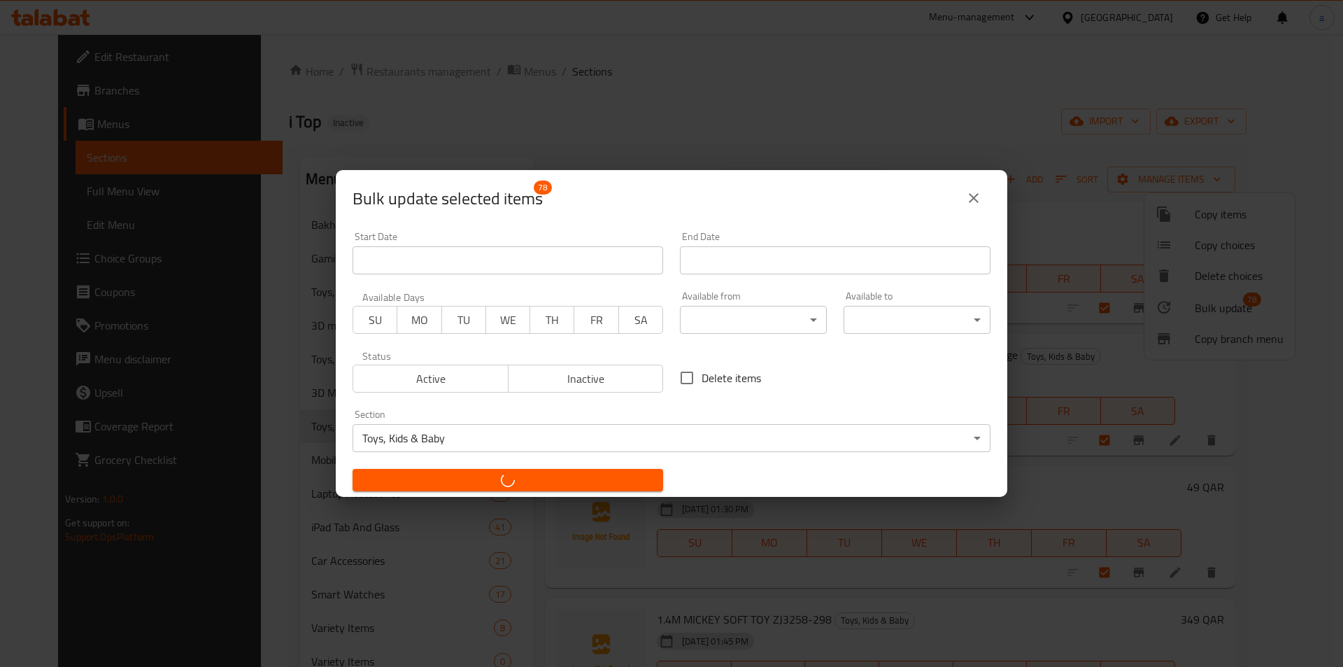
checkbox input "false"
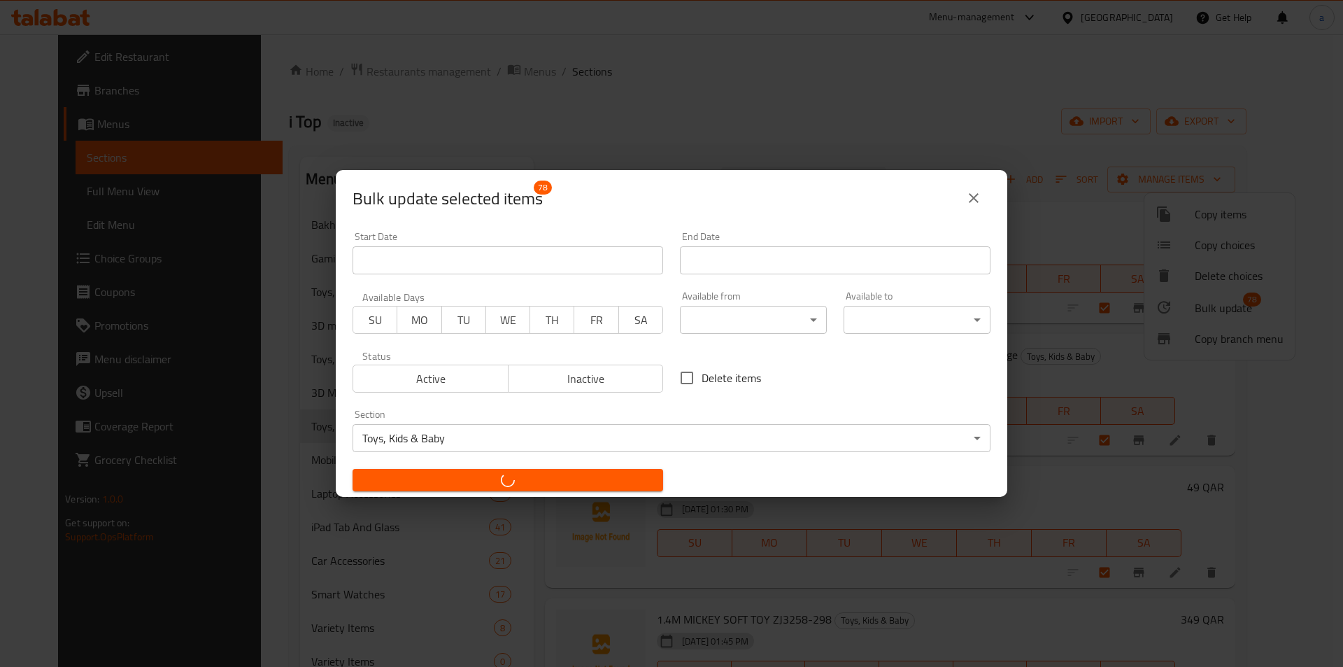
checkbox input "false"
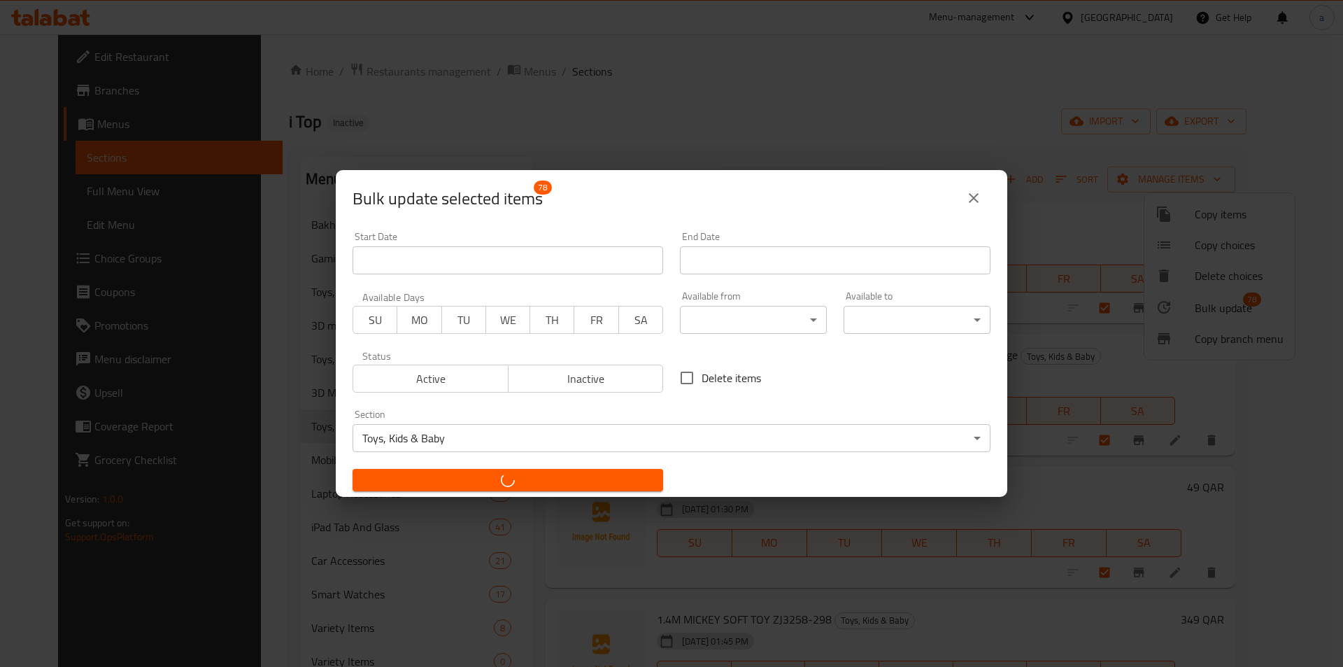
checkbox input "false"
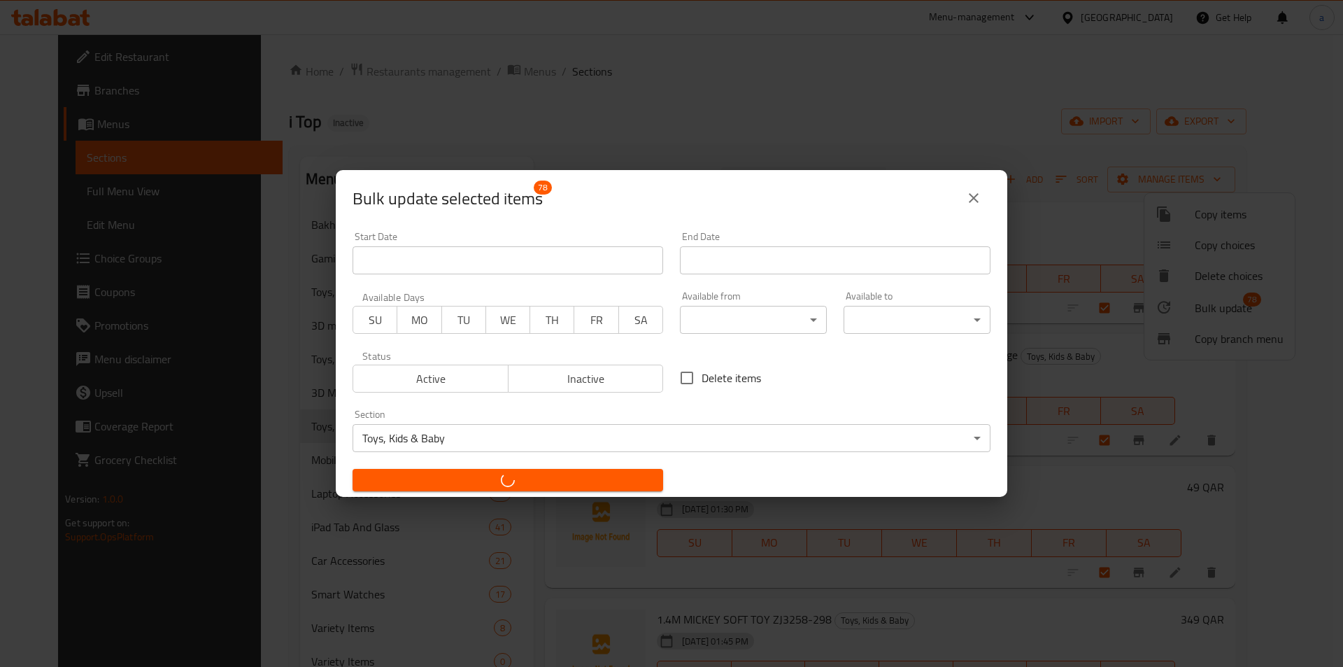
checkbox input "false"
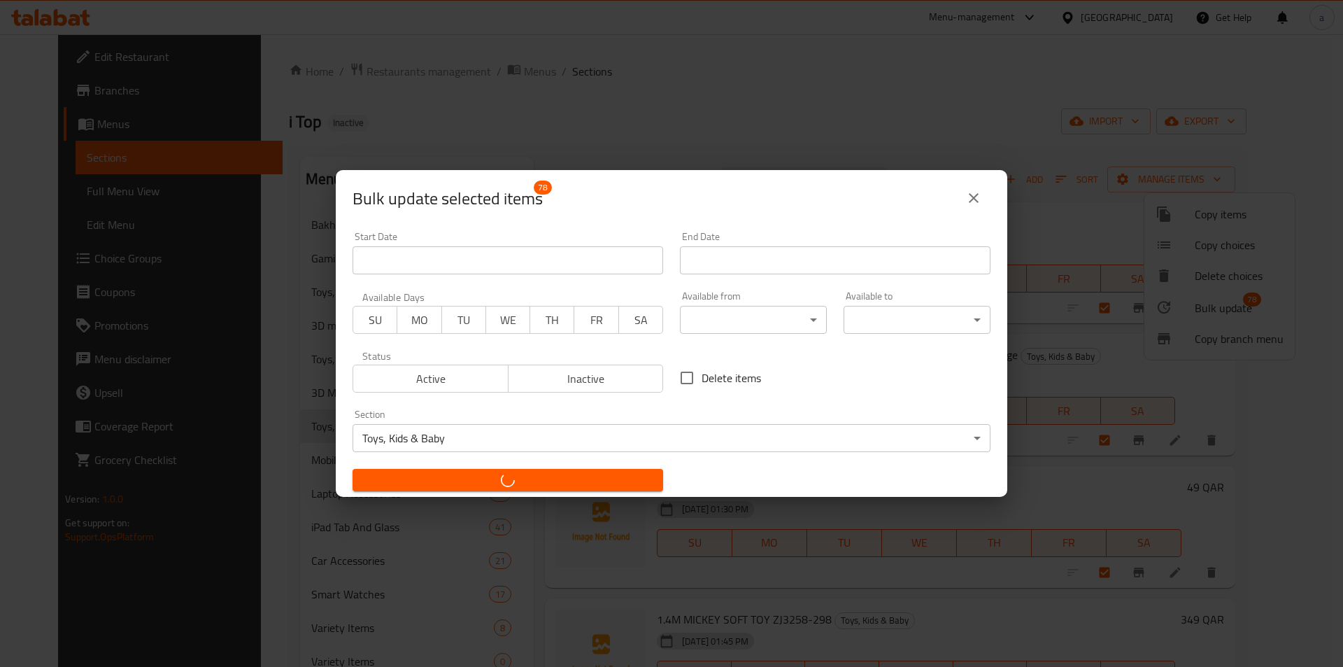
checkbox input "false"
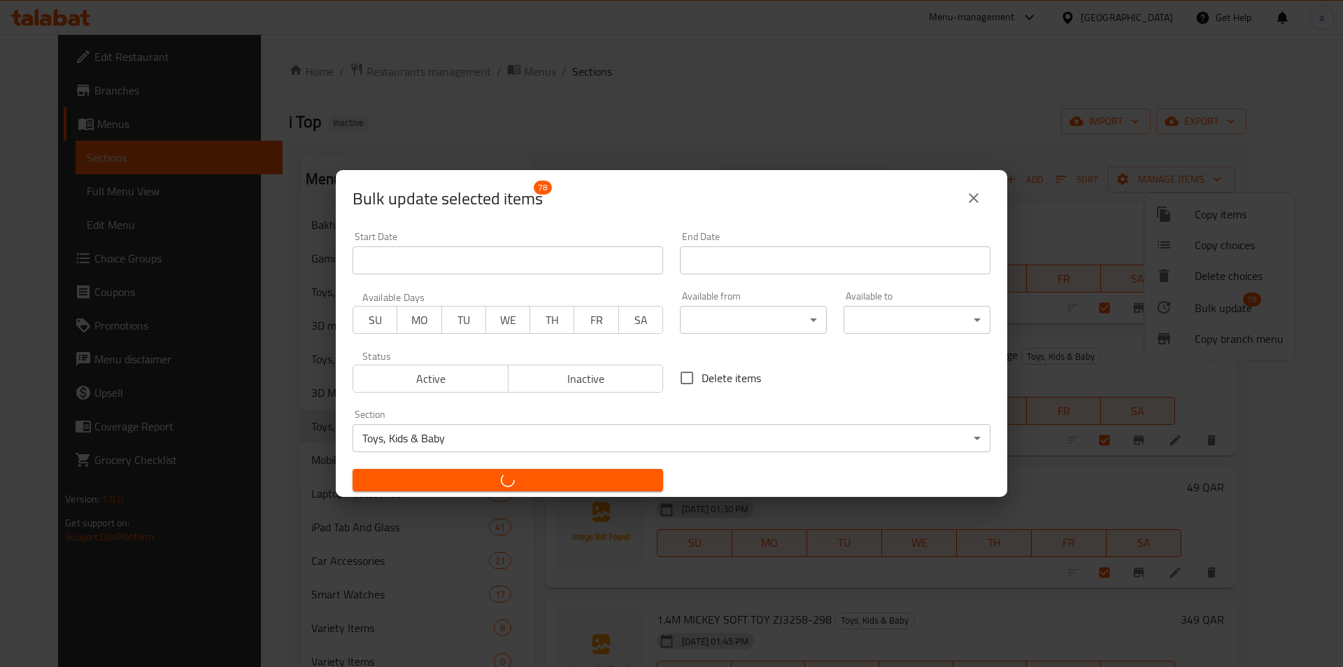
checkbox input "false"
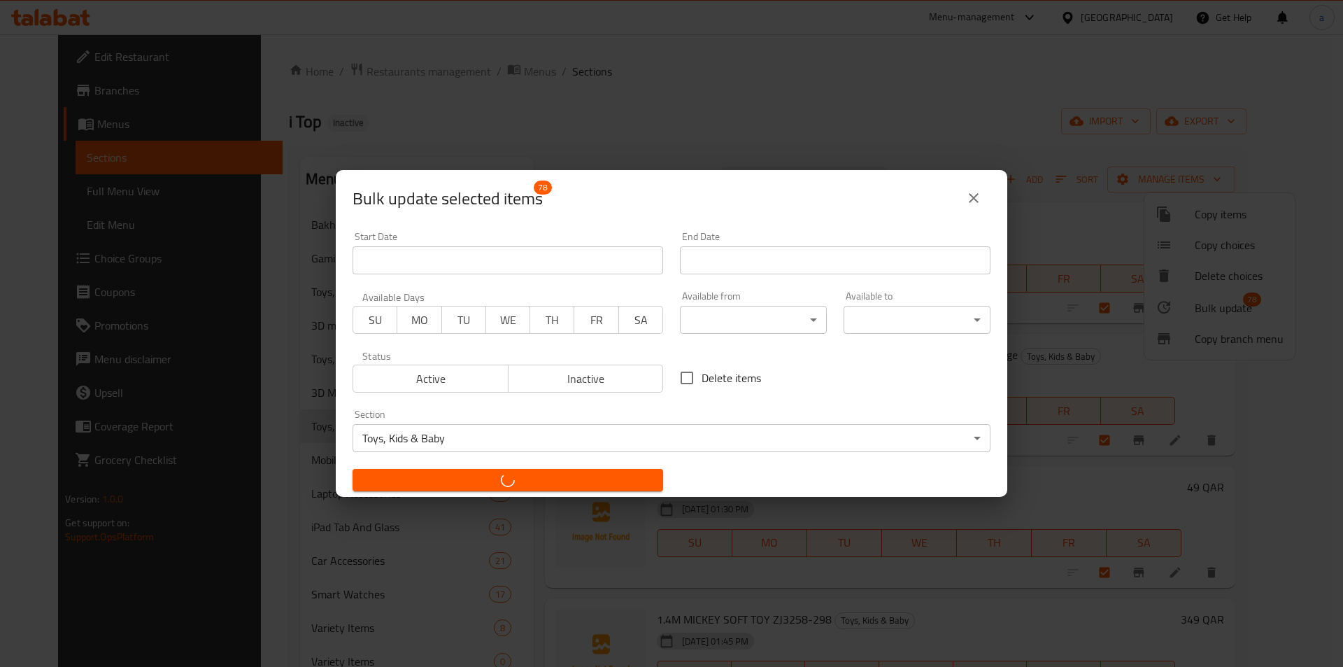
checkbox input "false"
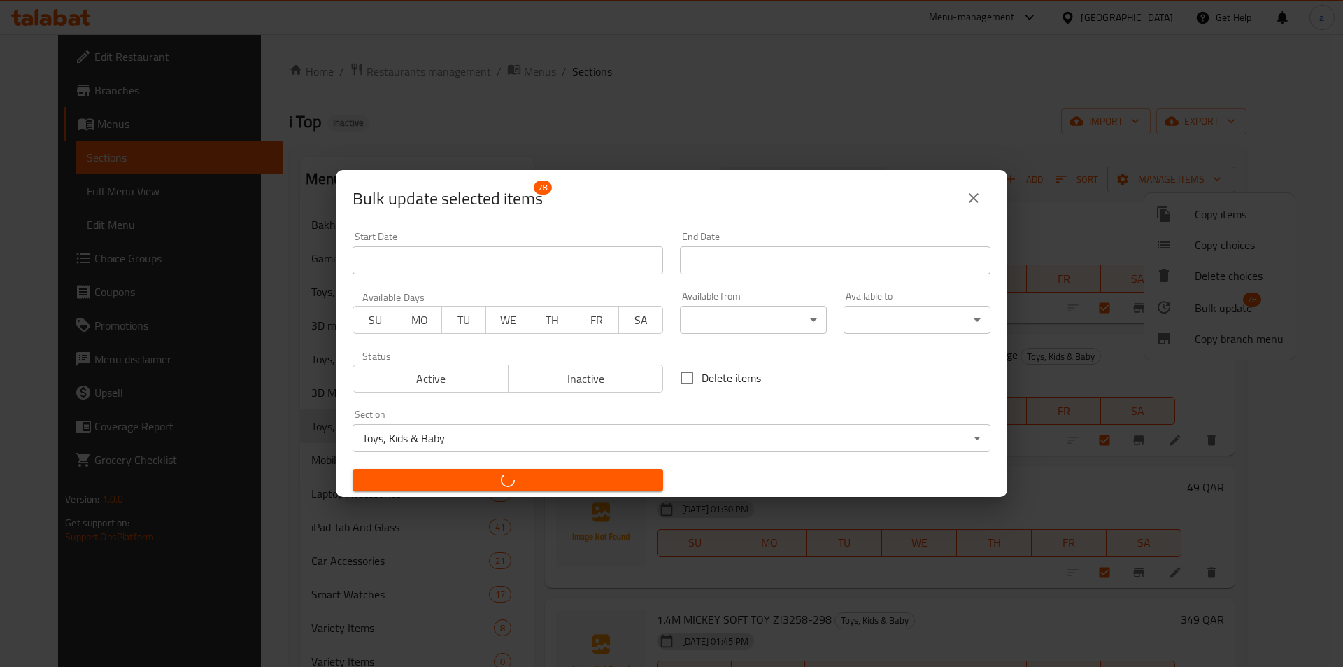
checkbox input "false"
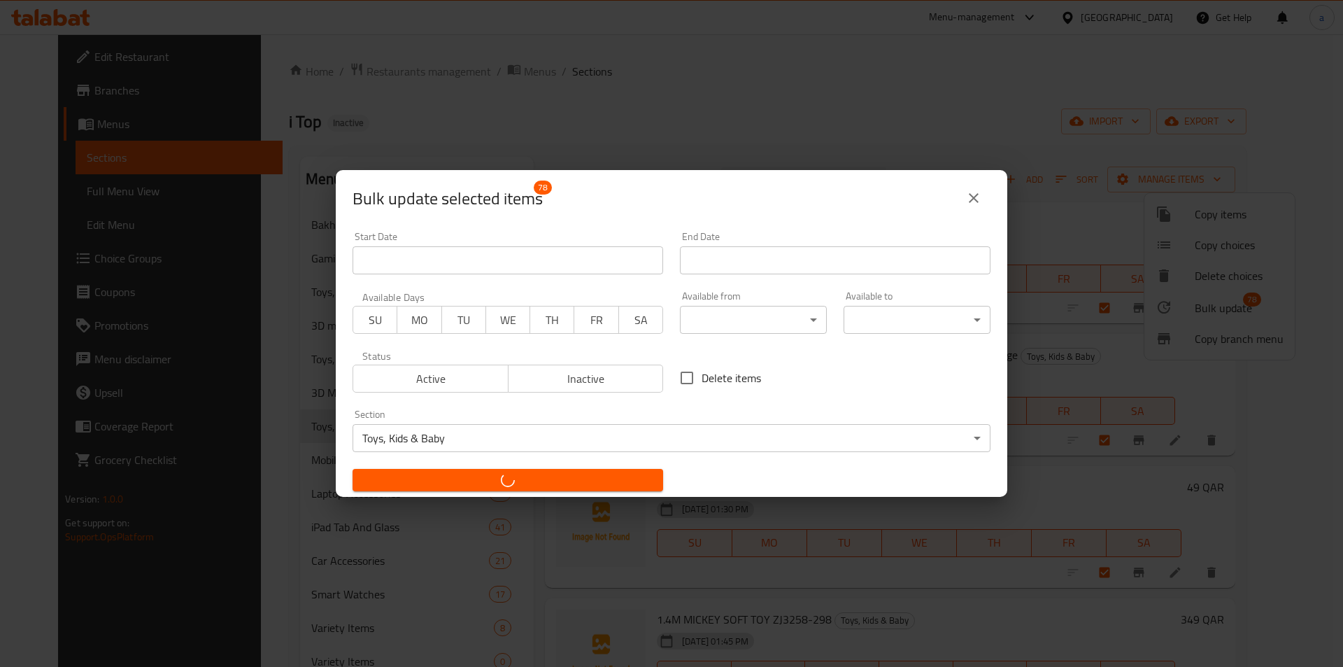
checkbox input "false"
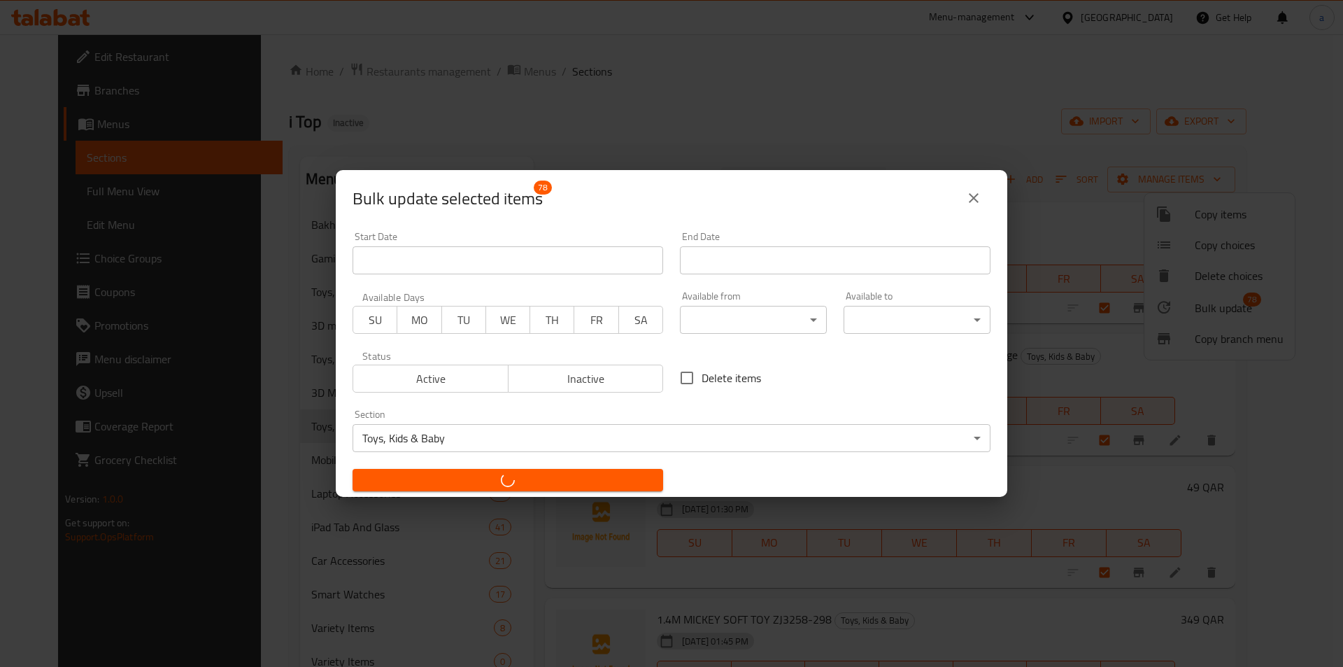
checkbox input "false"
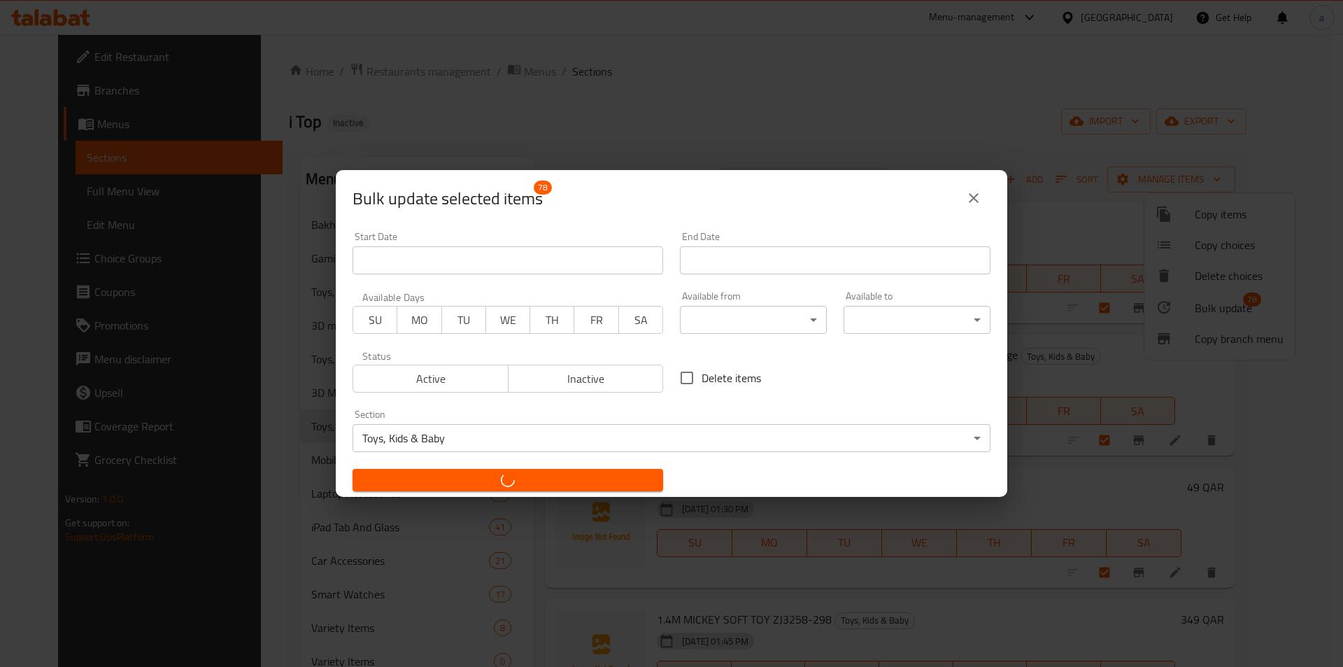
checkbox input "false"
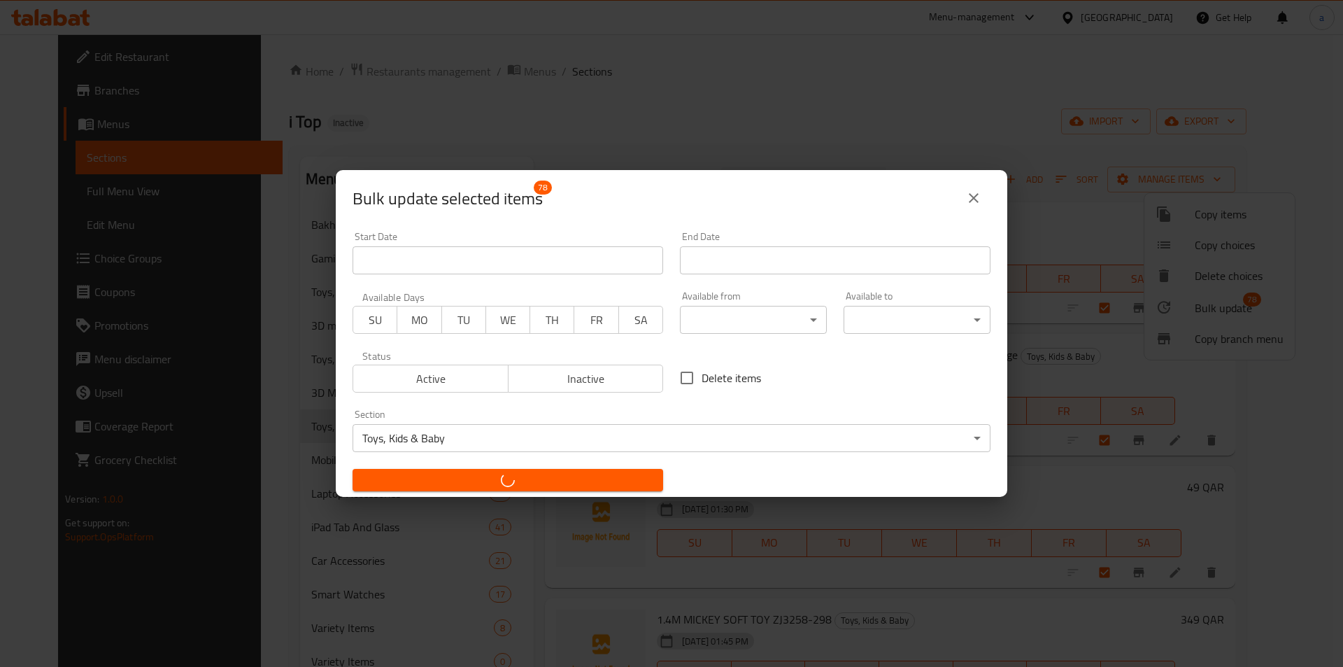
checkbox input "false"
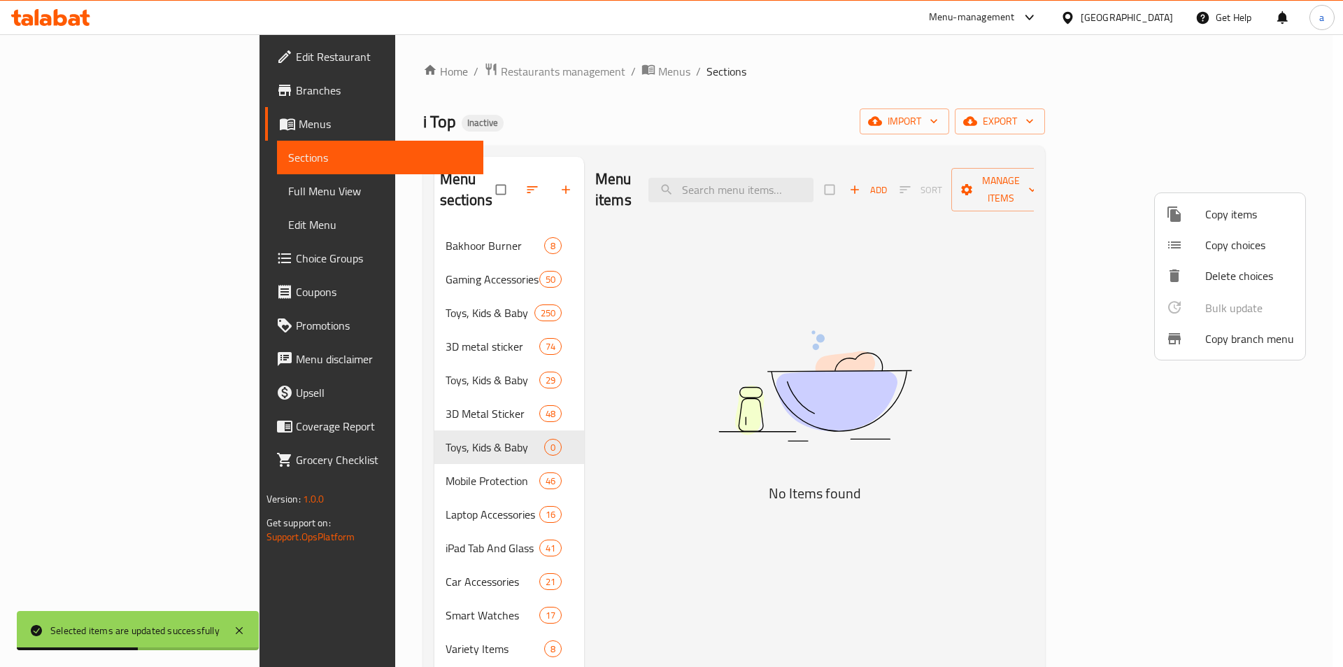
click at [637, 388] on div at bounding box center [671, 333] width 1343 height 667
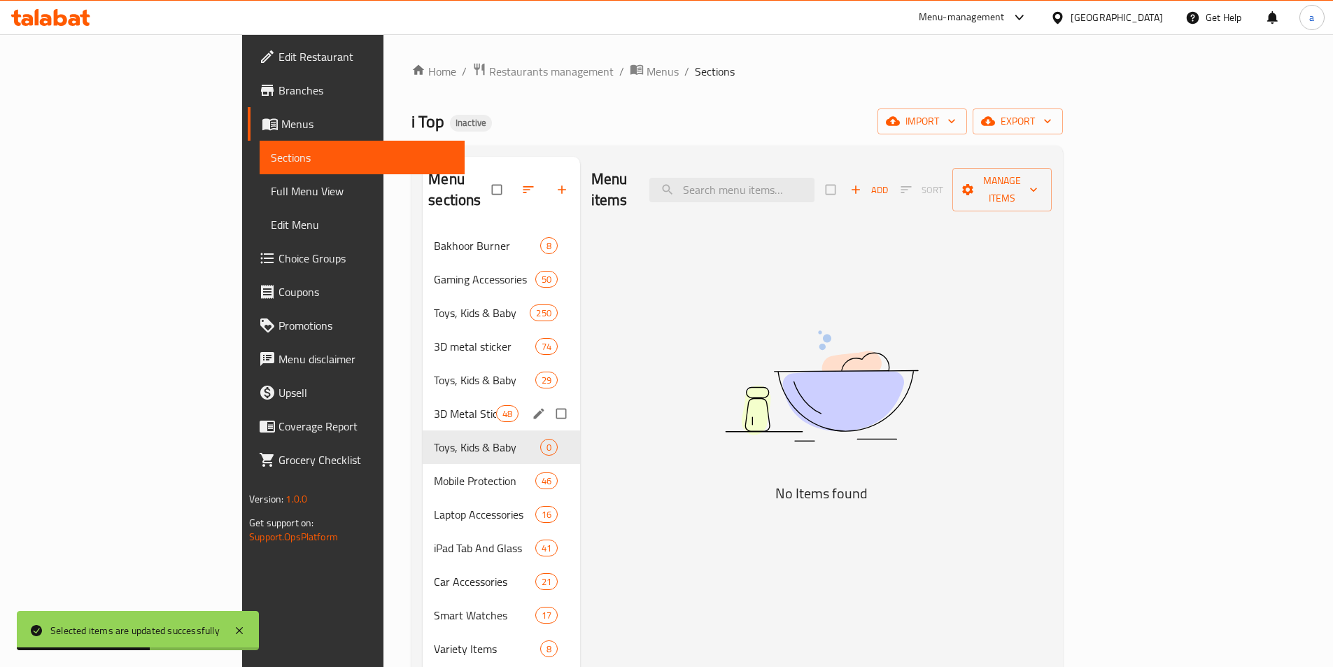
click at [532, 407] on icon "edit" at bounding box center [539, 414] width 14 height 14
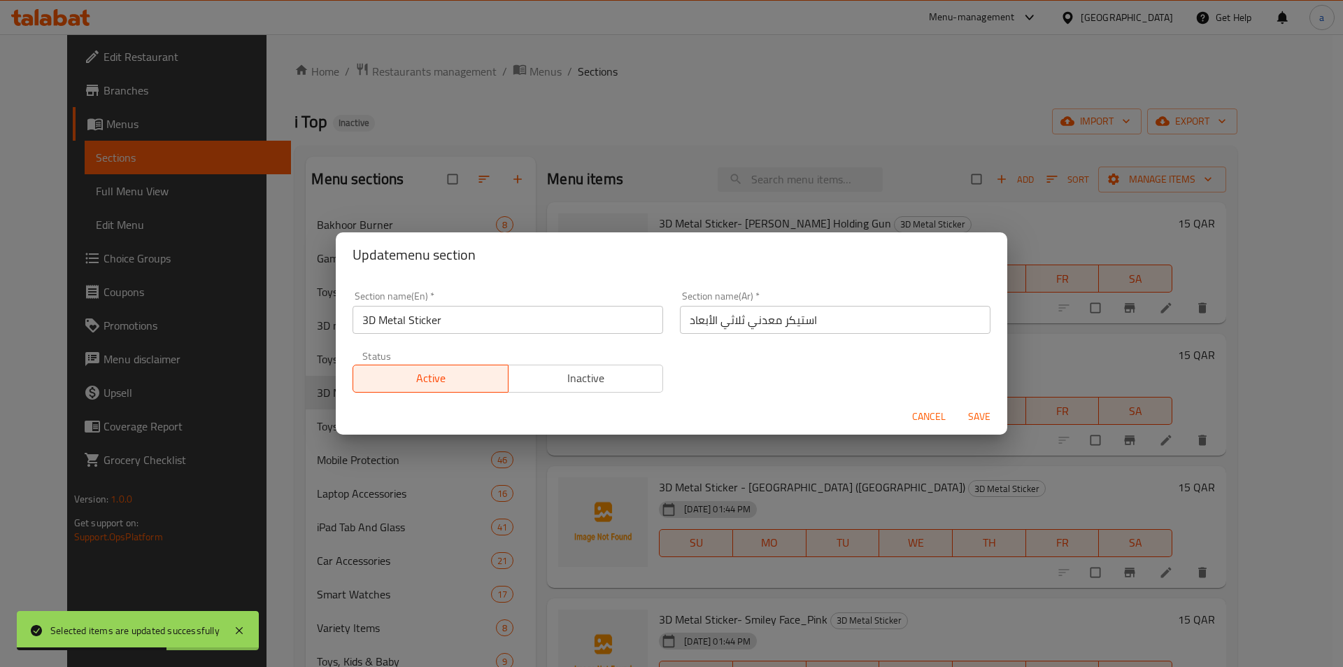
click at [842, 526] on div "Update menu section Section name(En)   * 3D Metal Sticker Section name(En) * Se…" at bounding box center [671, 333] width 1343 height 667
click at [914, 416] on span "Cancel" at bounding box center [929, 416] width 34 height 17
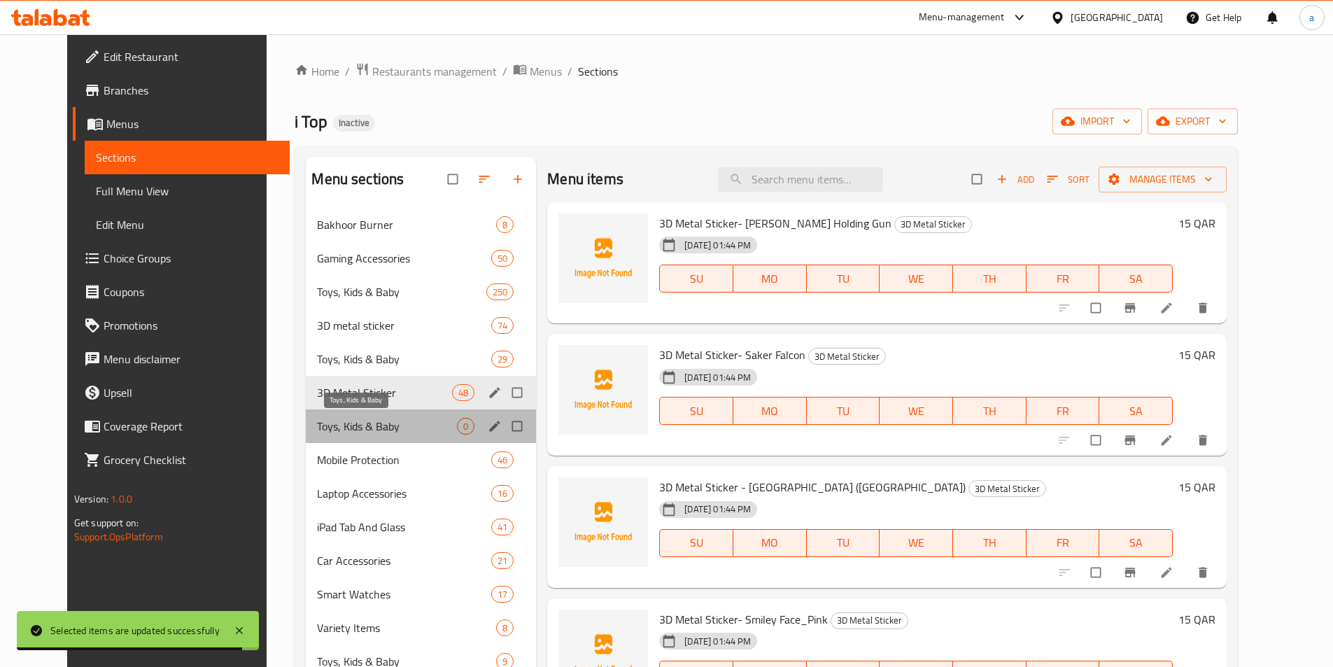
click at [331, 430] on span "Toys, Kids & Baby" at bounding box center [387, 426] width 140 height 17
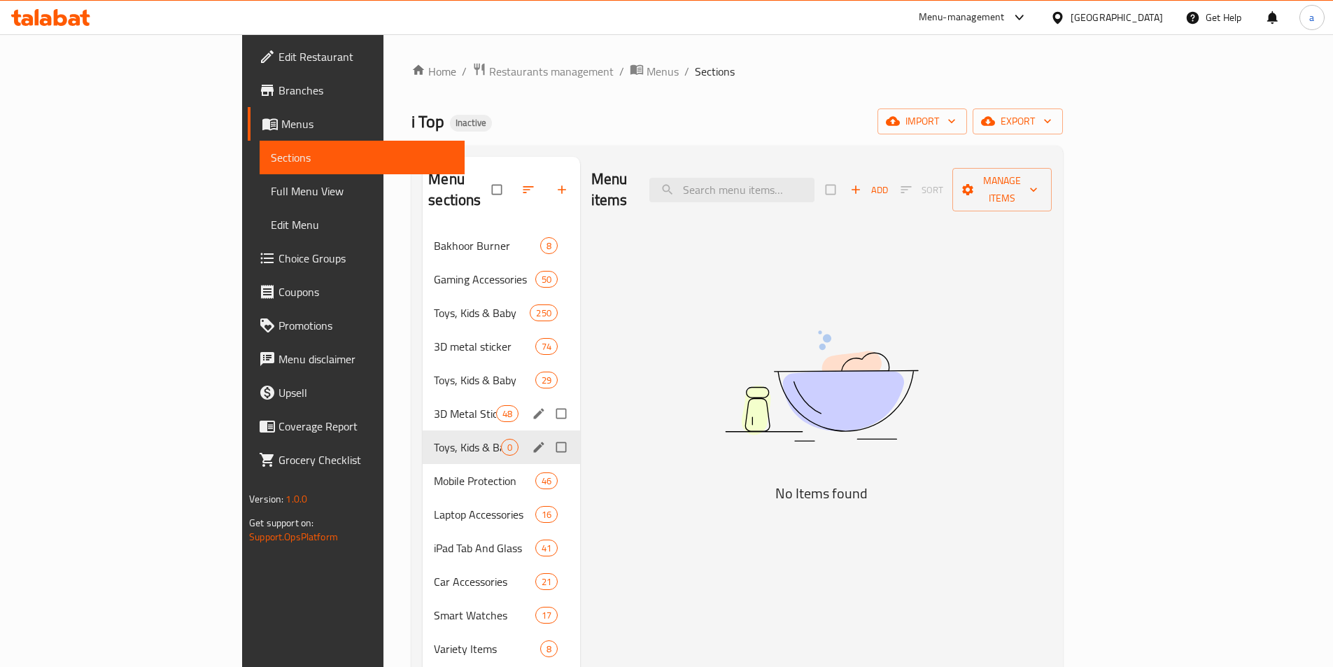
click at [548, 434] on input "Menu sections" at bounding box center [562, 447] width 29 height 27
checkbox input "true"
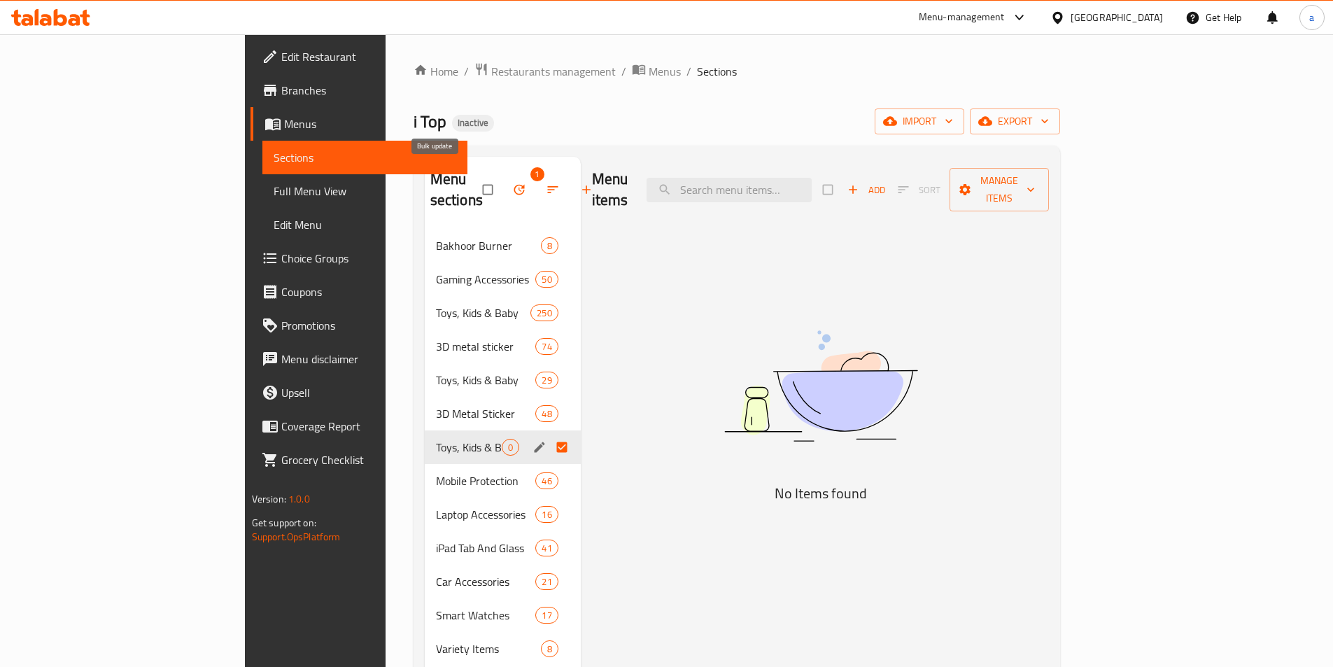
click at [512, 183] on icon "button" at bounding box center [519, 190] width 14 height 14
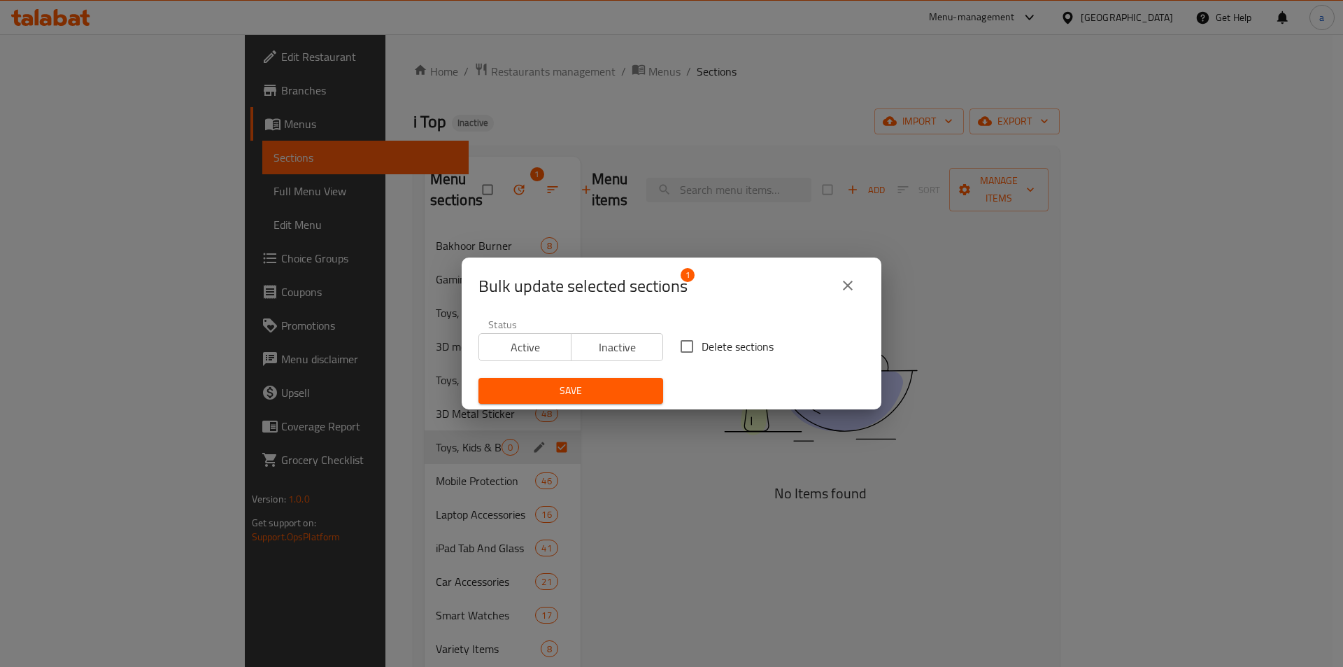
click at [706, 348] on span "Delete sections" at bounding box center [738, 346] width 72 height 17
click at [702, 348] on input "Delete sections" at bounding box center [686, 346] width 29 height 29
checkbox input "true"
click at [620, 396] on span "Save" at bounding box center [571, 390] width 162 height 17
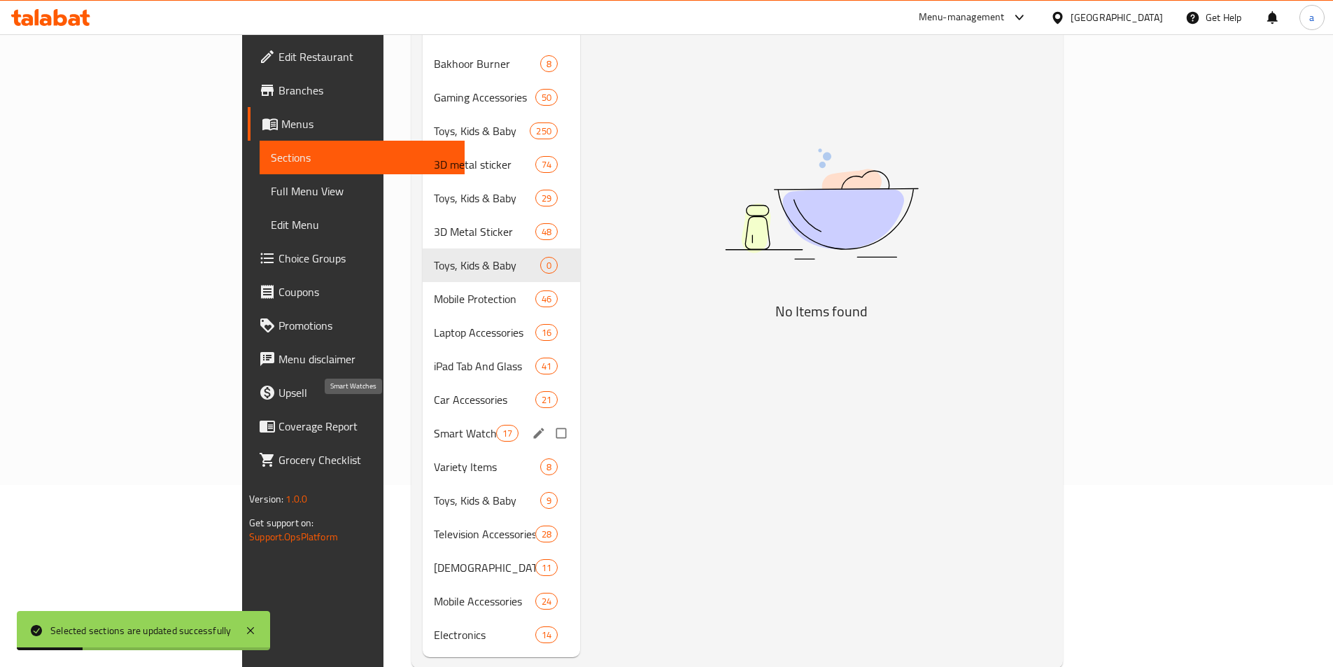
scroll to position [196, 0]
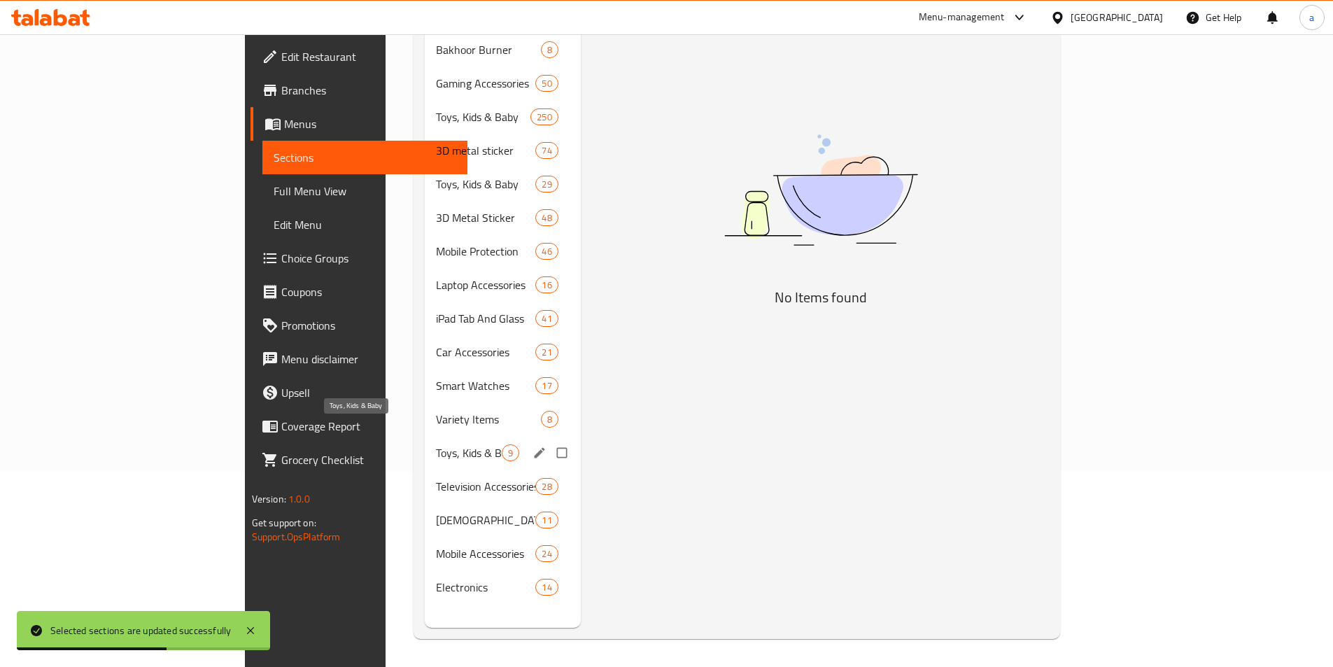
click at [436, 444] on span "Toys, Kids & Baby" at bounding box center [469, 452] width 66 height 17
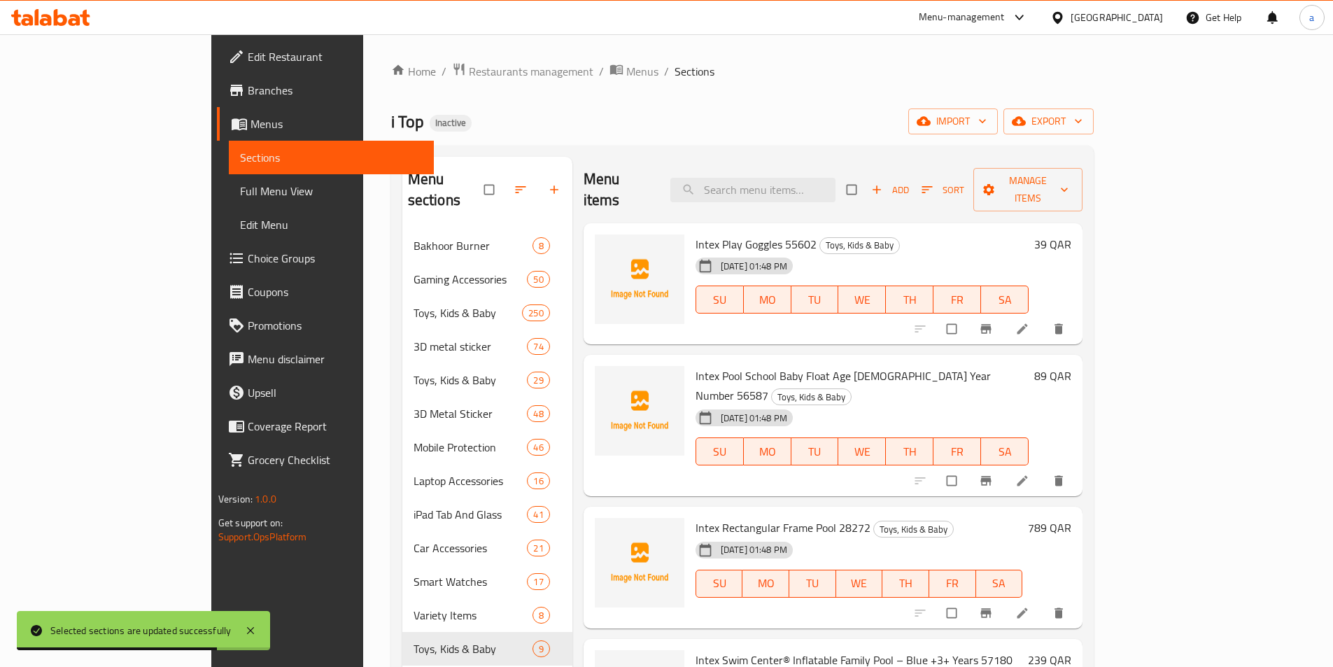
click at [1016, 183] on div "Menu items Add Sort Manage items" at bounding box center [833, 190] width 499 height 66
click at [868, 183] on input "checkbox" at bounding box center [852, 189] width 29 height 27
checkbox input "true"
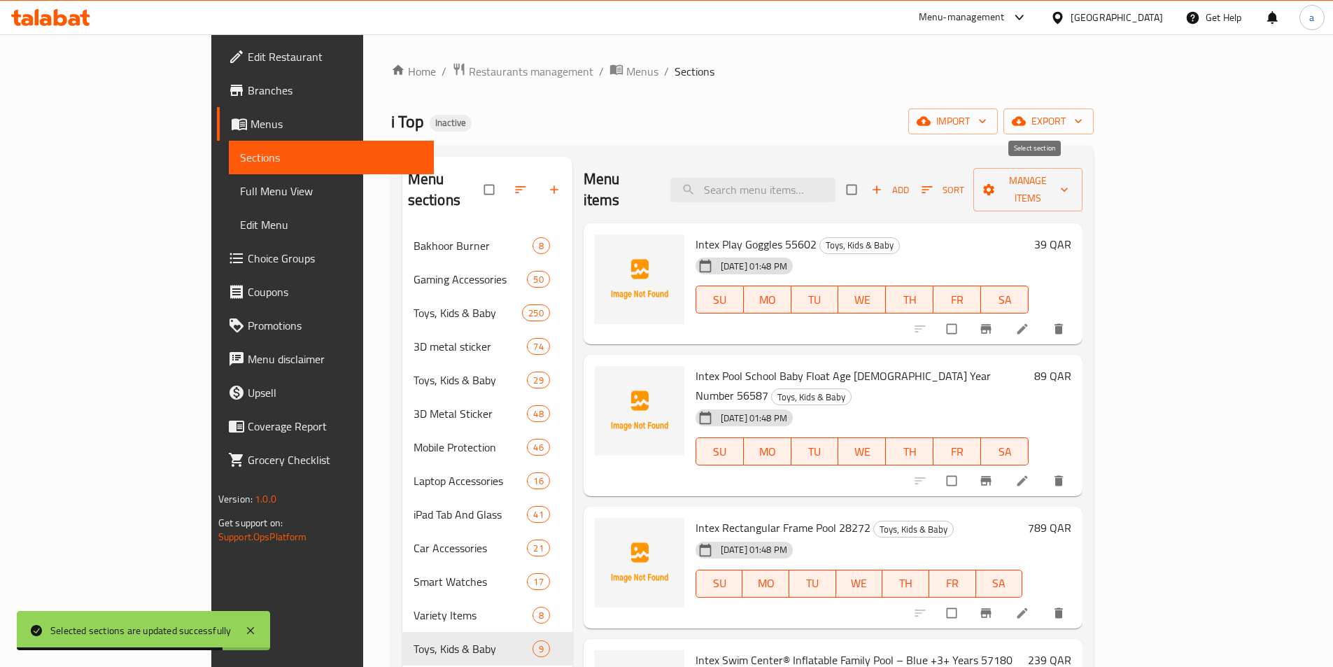
checkbox input "true"
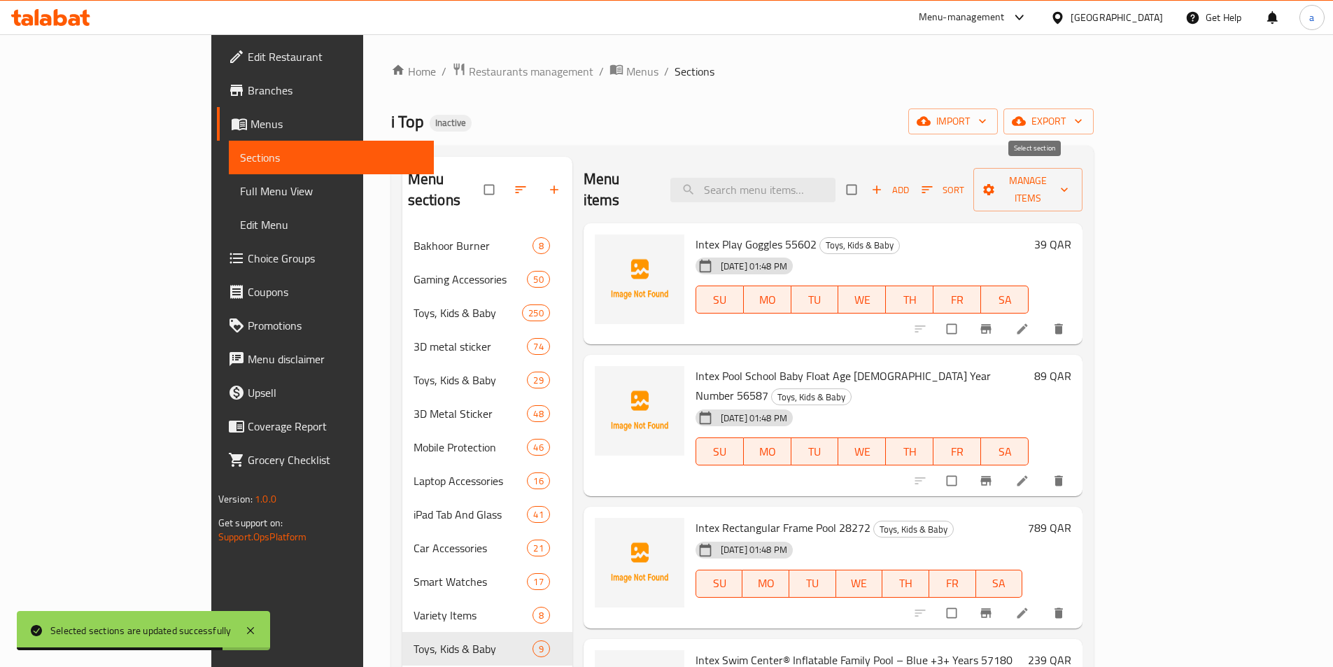
checkbox input "true"
click at [1071, 185] on span "Manage items" at bounding box center [1027, 189] width 87 height 35
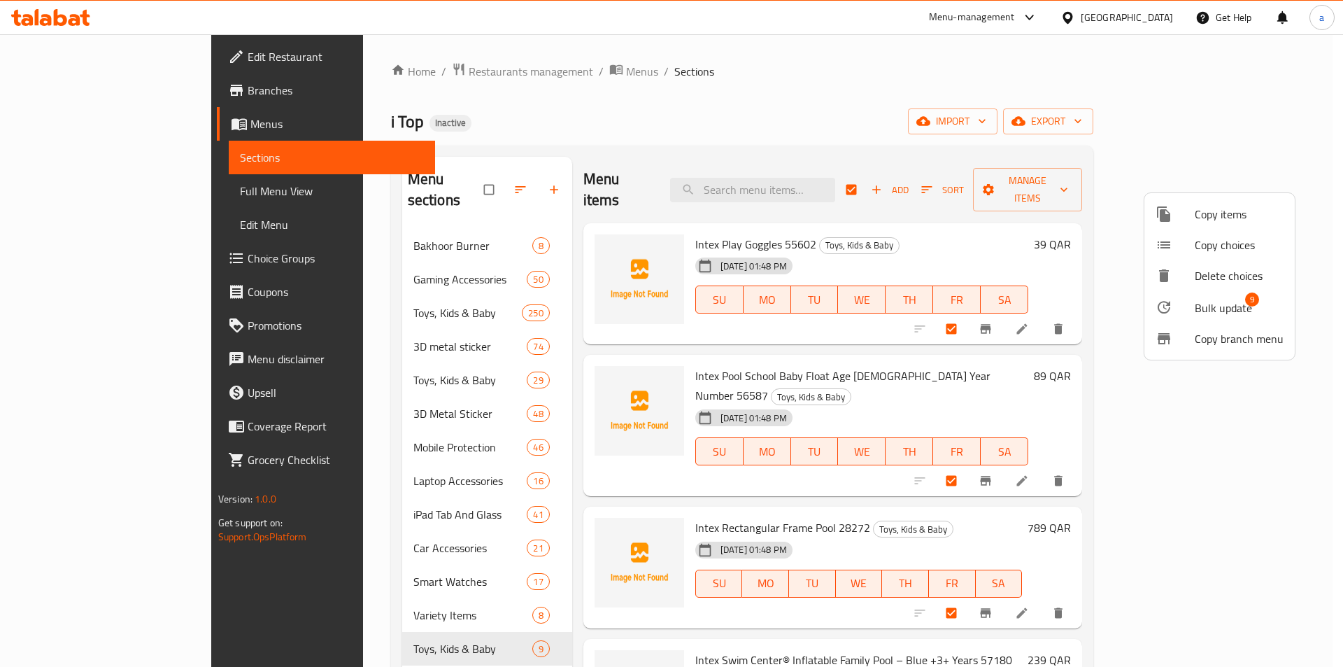
click at [1209, 311] on span "Bulk update" at bounding box center [1223, 307] width 57 height 17
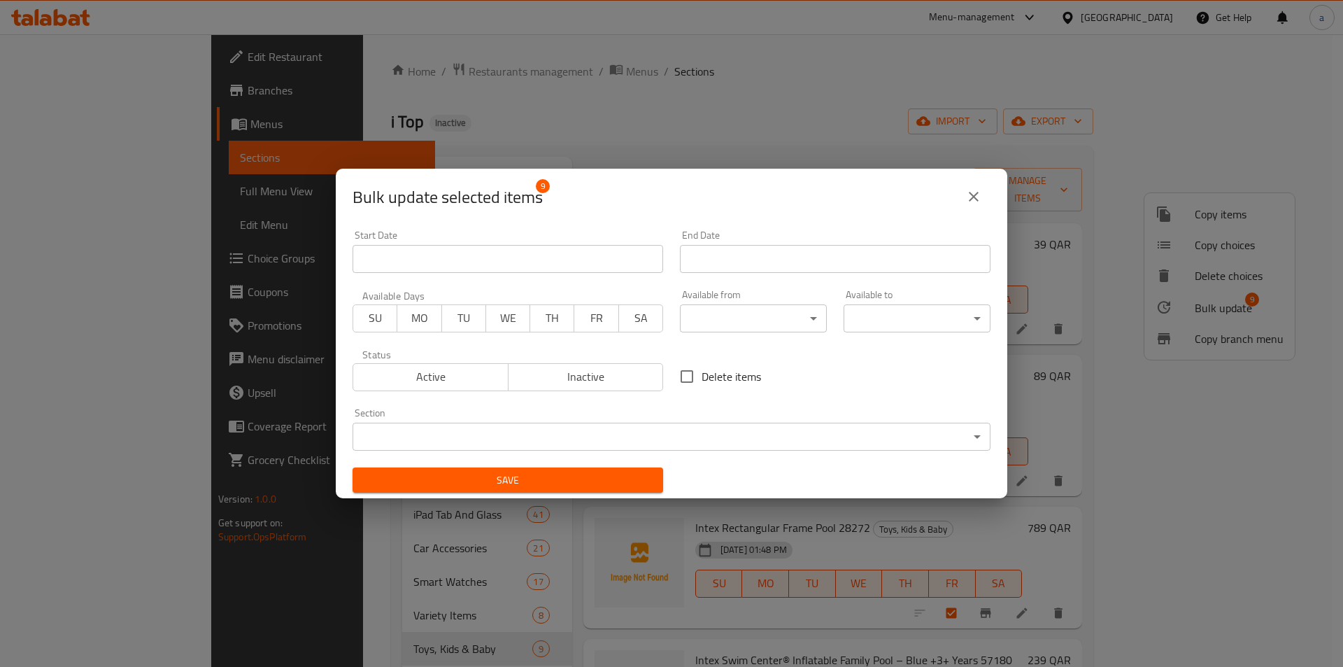
click at [566, 445] on body "​ Menu-management Qatar Get Help a Edit Restaurant Branches Menus Sections Full…" at bounding box center [671, 350] width 1343 height 633
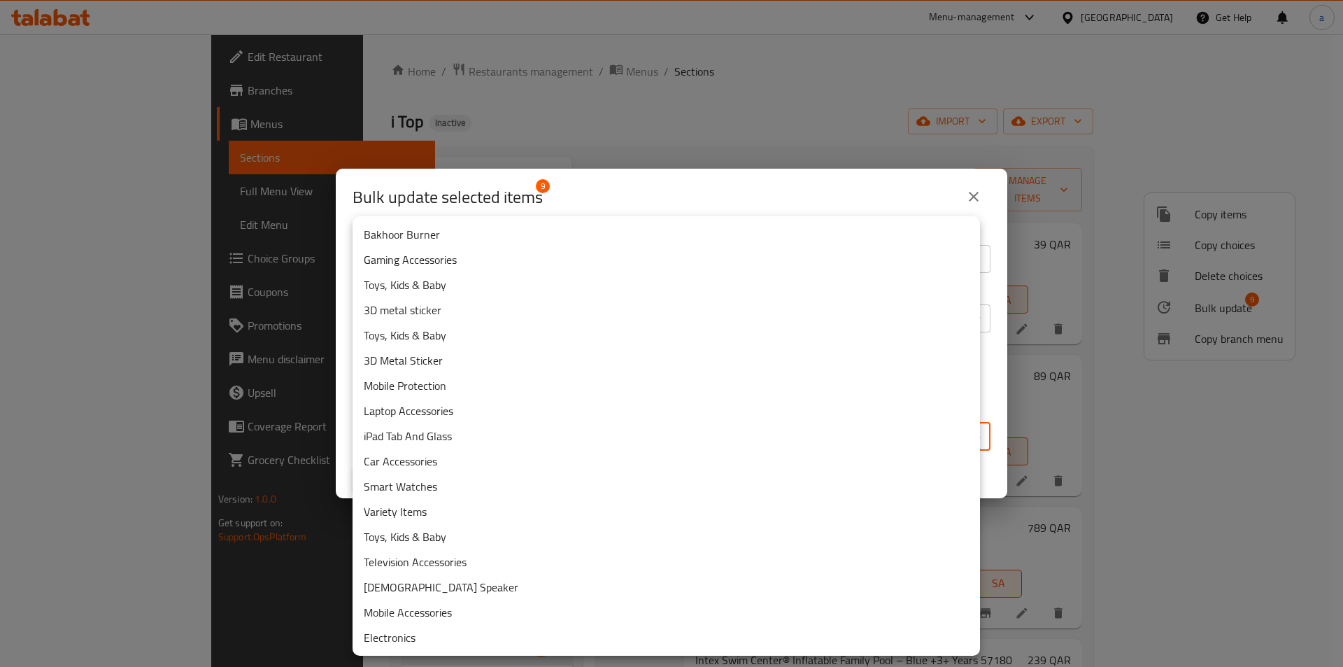
click at [453, 288] on li "Toys, Kids & Baby" at bounding box center [667, 284] width 628 height 25
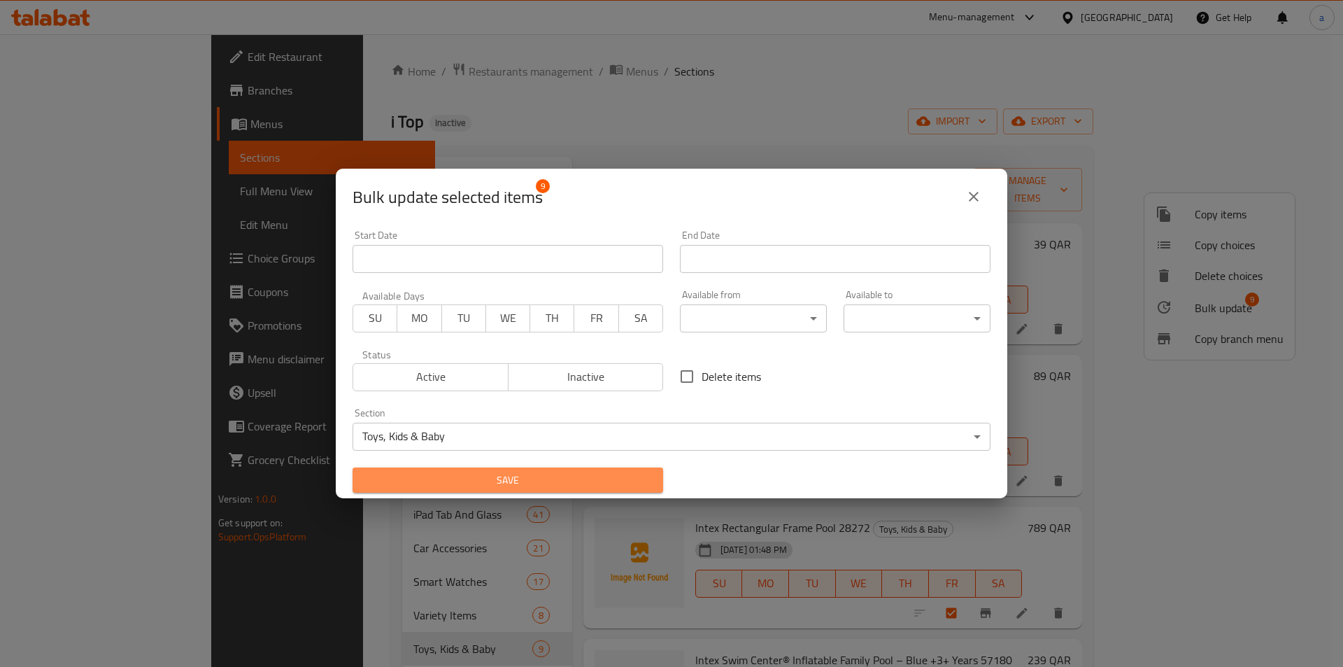
click at [573, 474] on span "Save" at bounding box center [508, 480] width 288 height 17
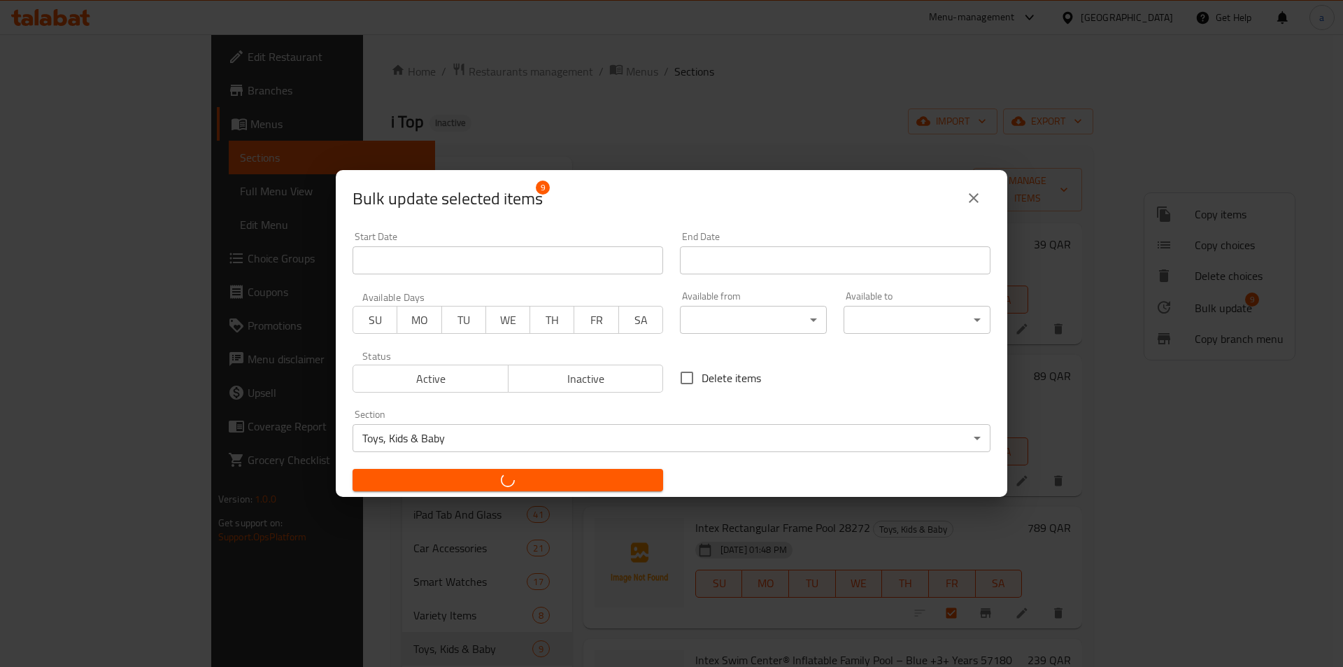
checkbox input "false"
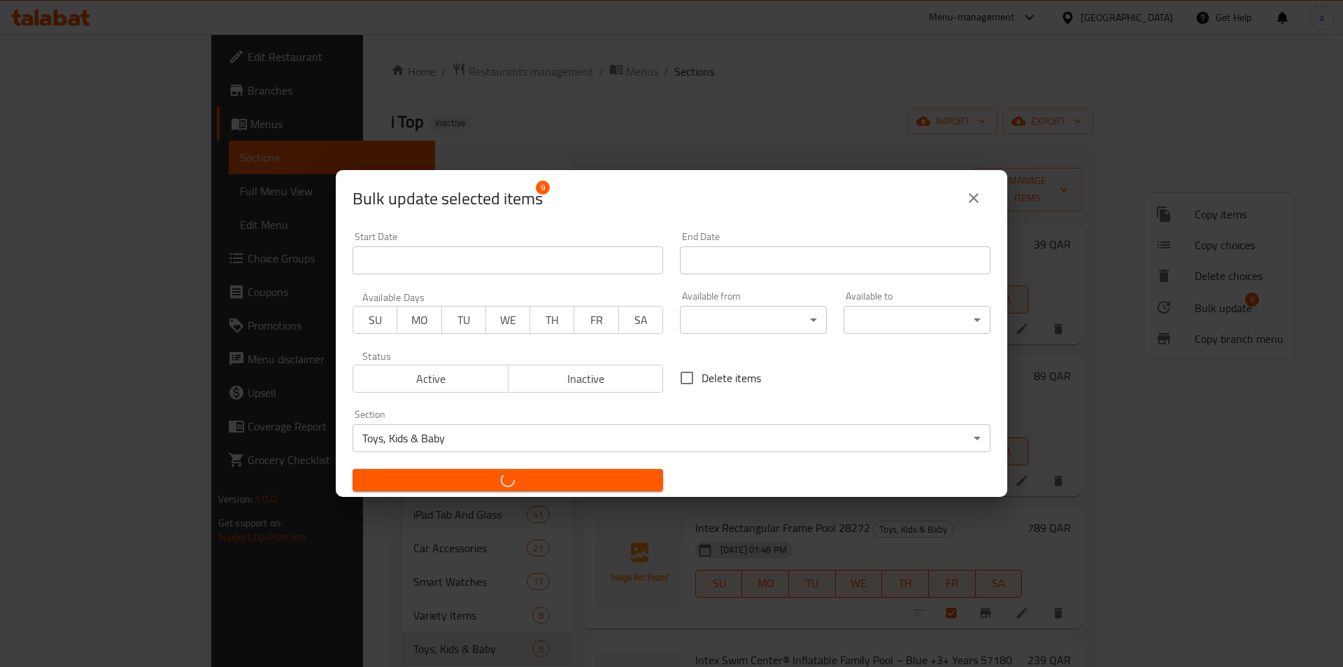
checkbox input "false"
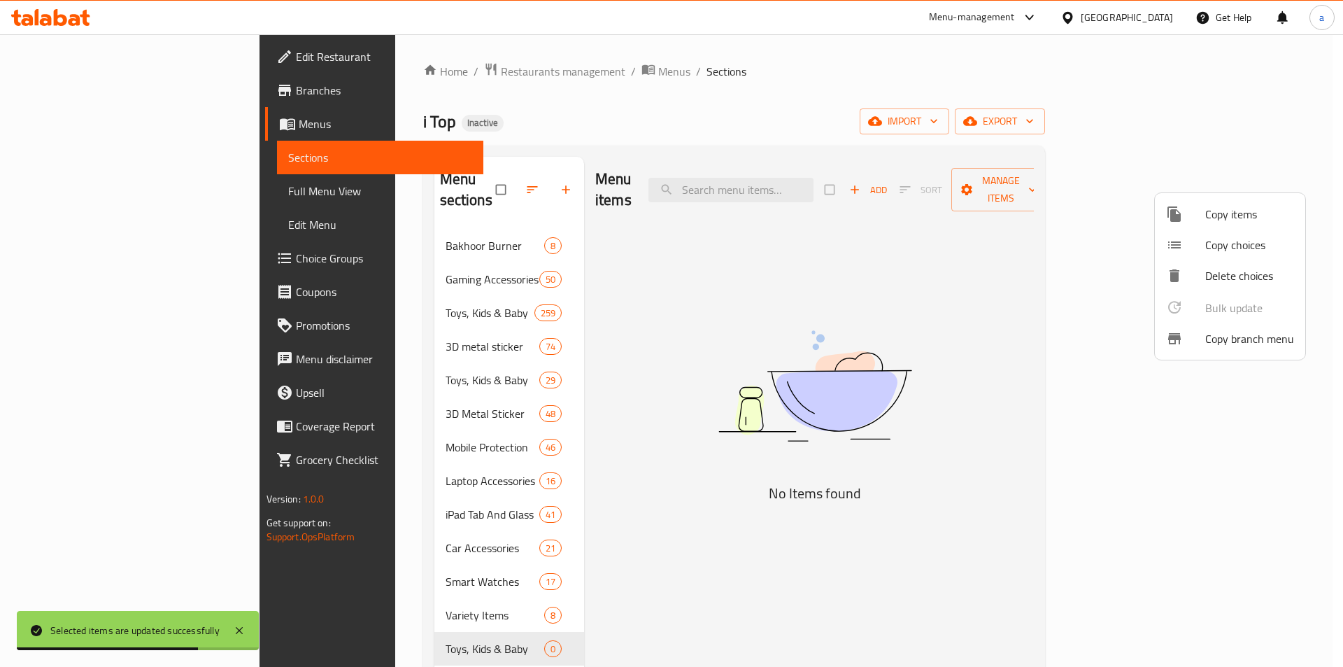
click at [633, 353] on div at bounding box center [671, 333] width 1343 height 667
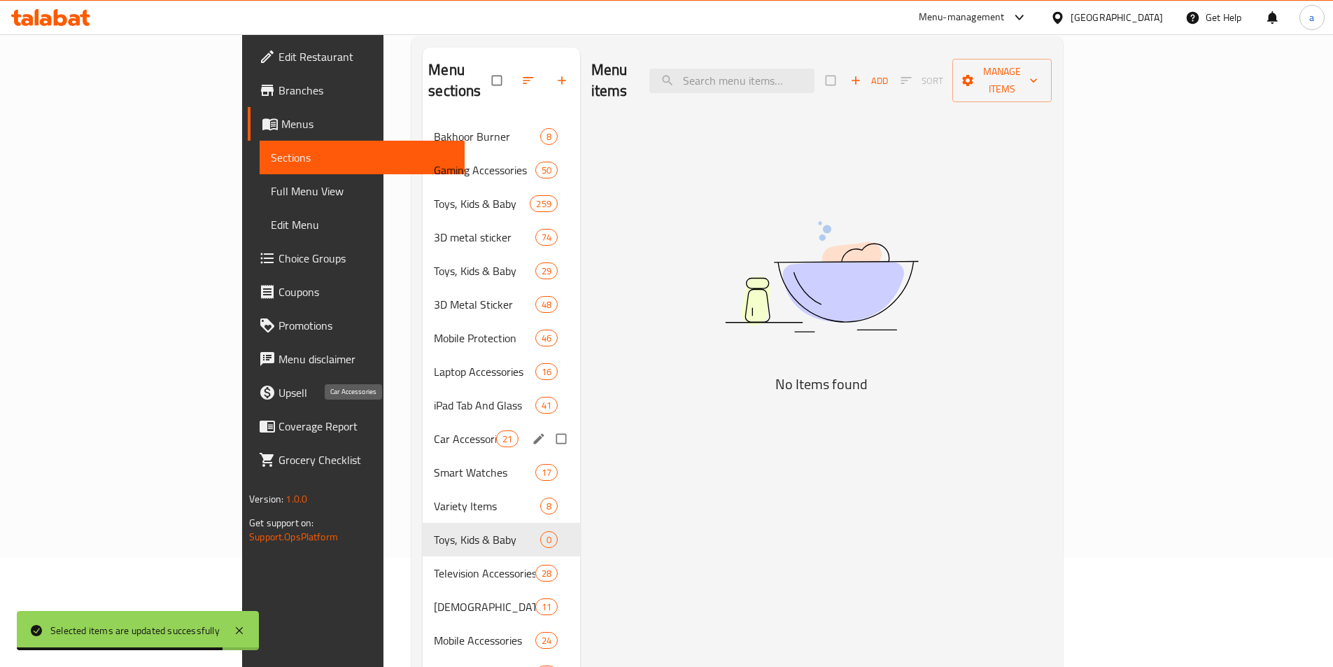
scroll to position [140, 0]
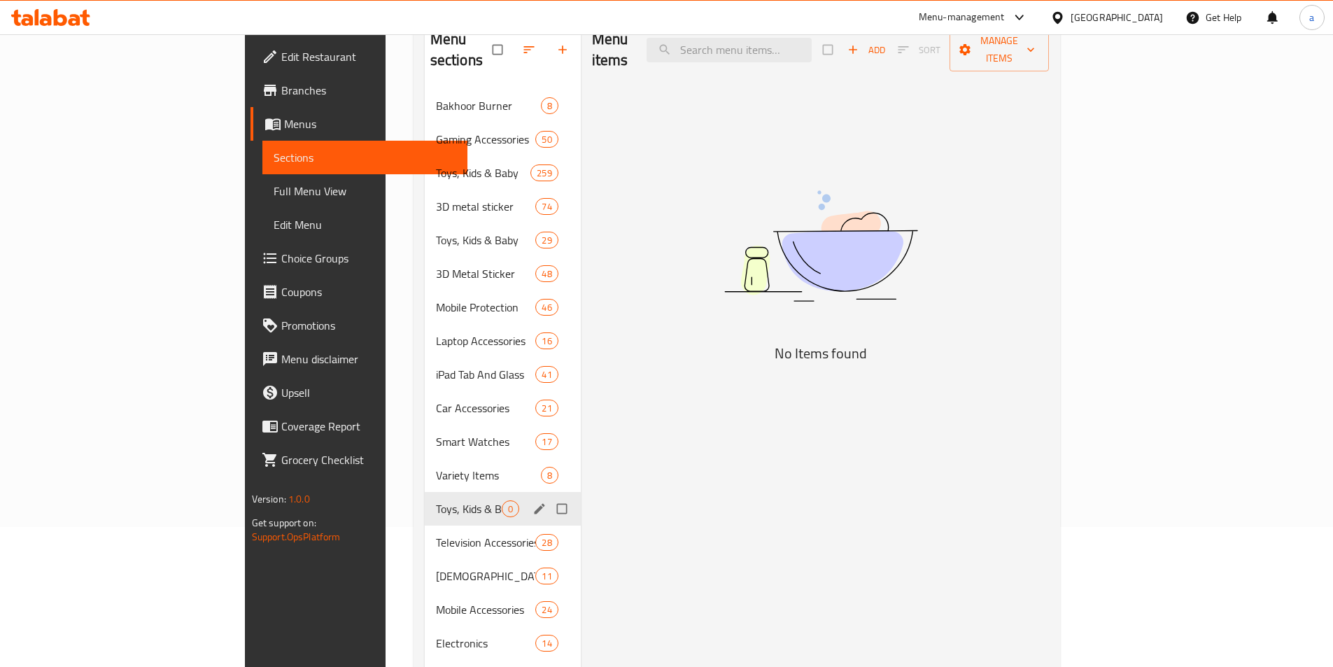
click at [549, 495] on input "Menu sections" at bounding box center [563, 508] width 29 height 27
checkbox input "true"
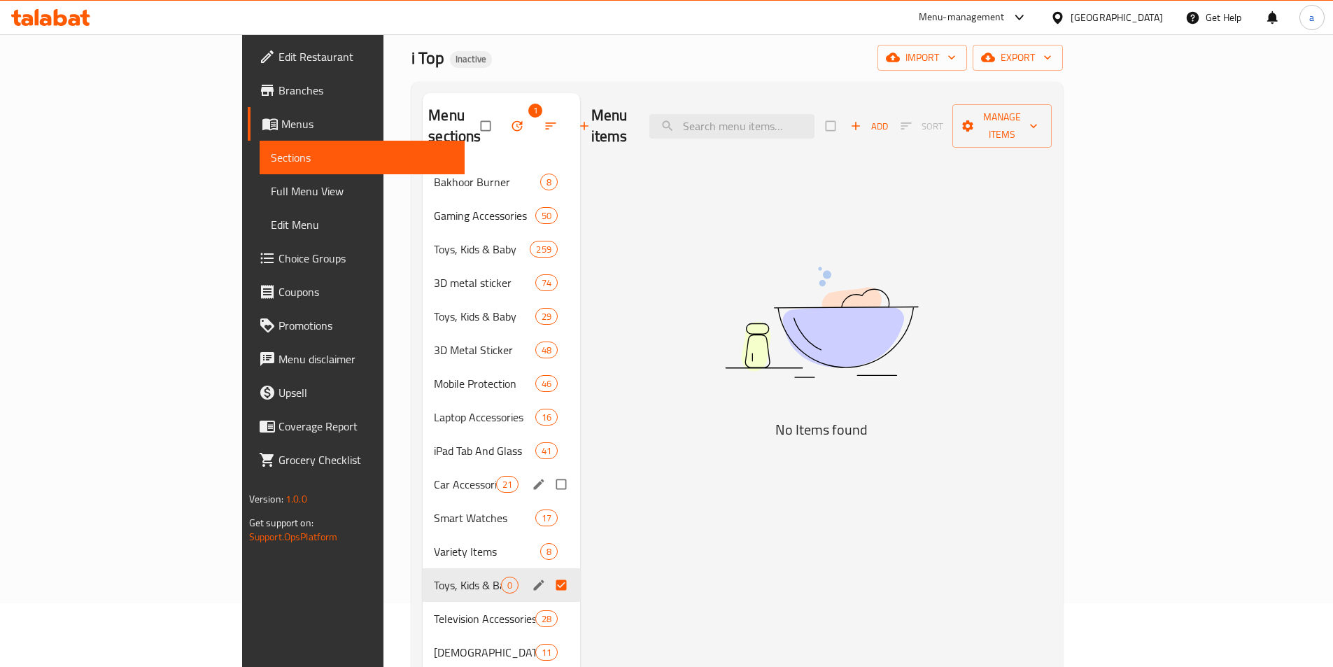
scroll to position [0, 0]
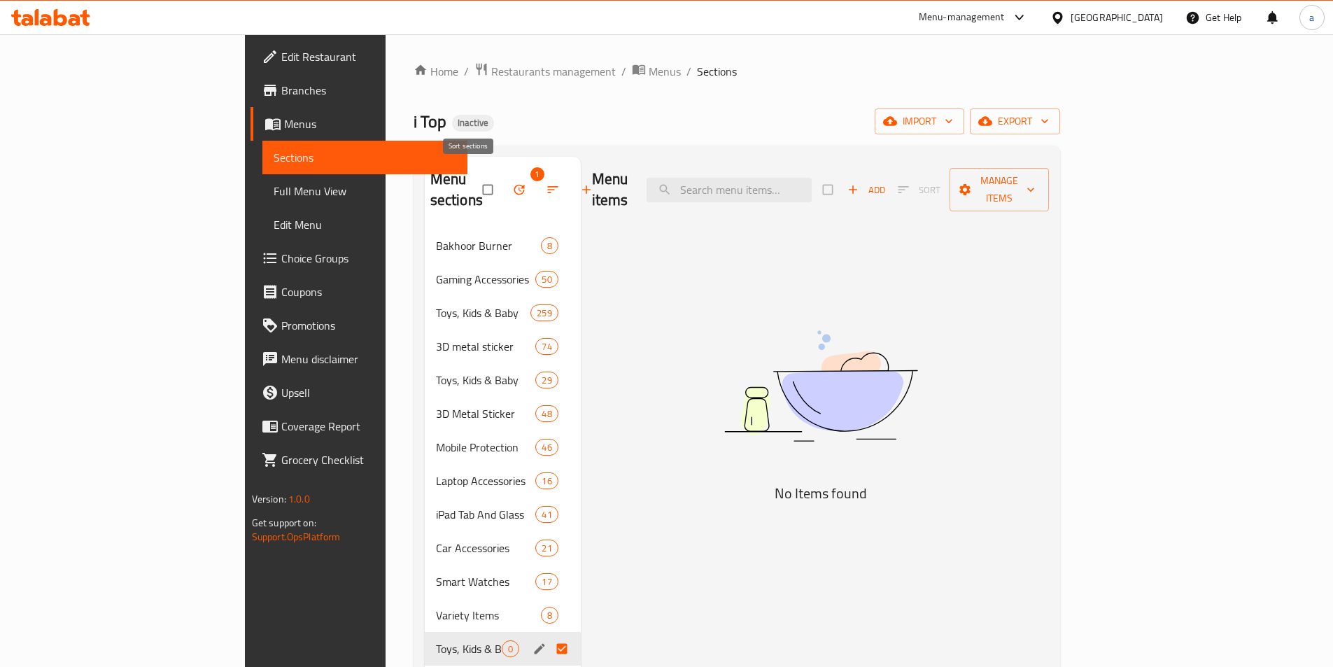
click at [512, 185] on icon "button" at bounding box center [519, 190] width 14 height 14
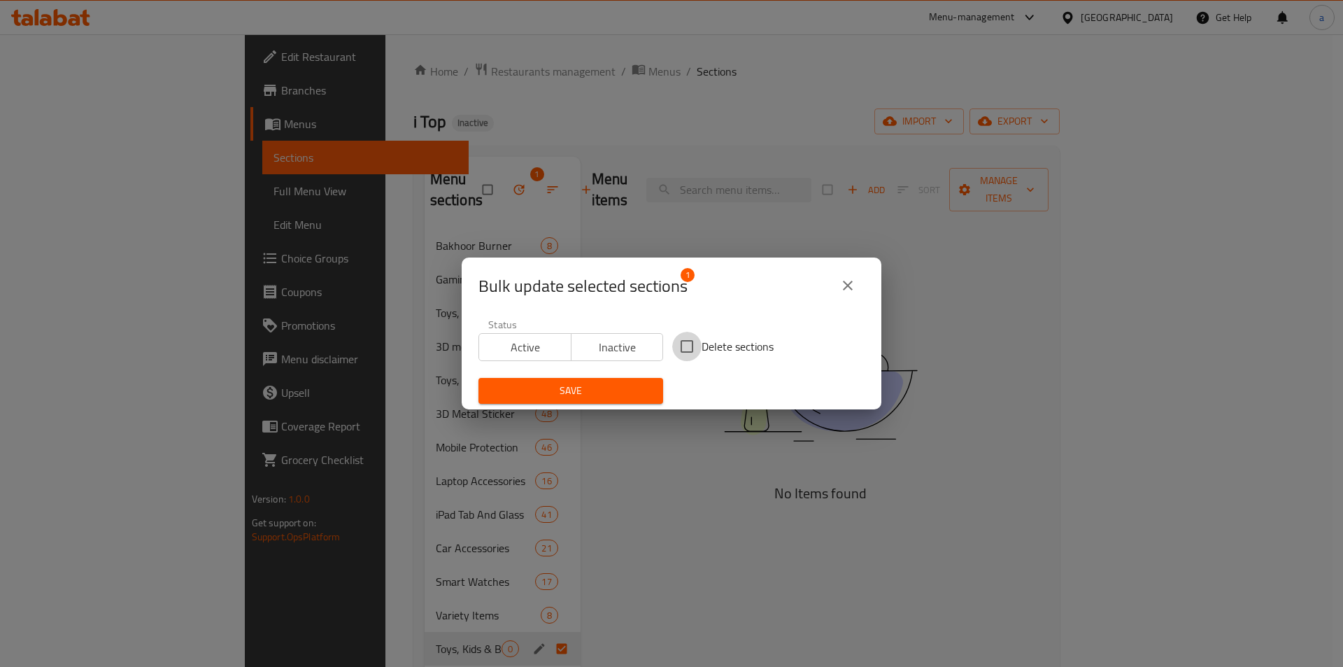
click at [692, 350] on input "Delete sections" at bounding box center [686, 346] width 29 height 29
checkbox input "true"
click at [629, 394] on span "Save" at bounding box center [571, 390] width 162 height 17
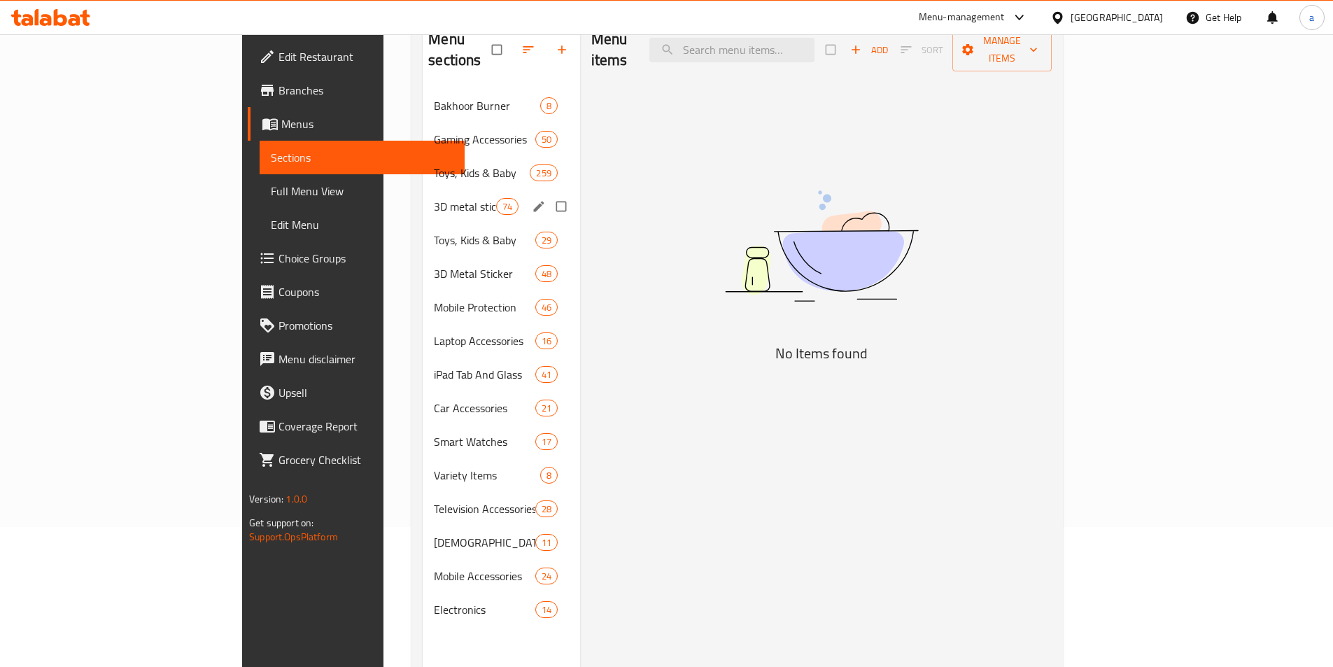
scroll to position [70, 0]
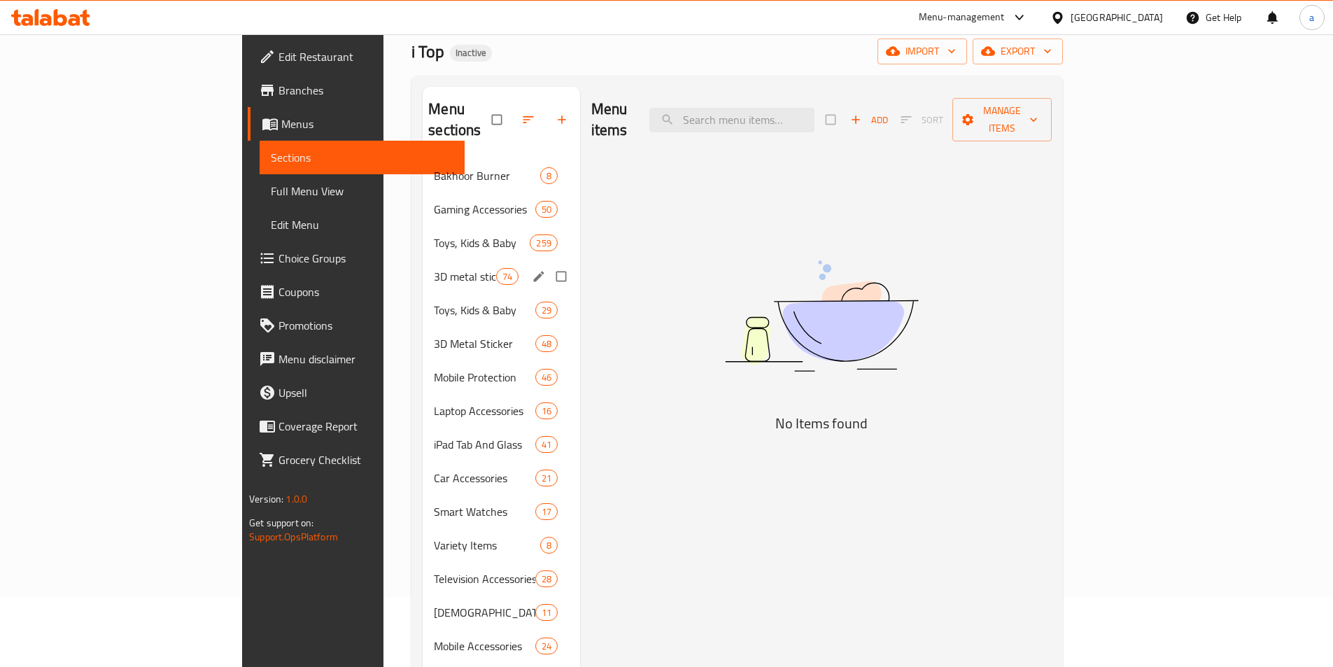
click at [434, 268] on span "3D metal sticker" at bounding box center [465, 276] width 62 height 17
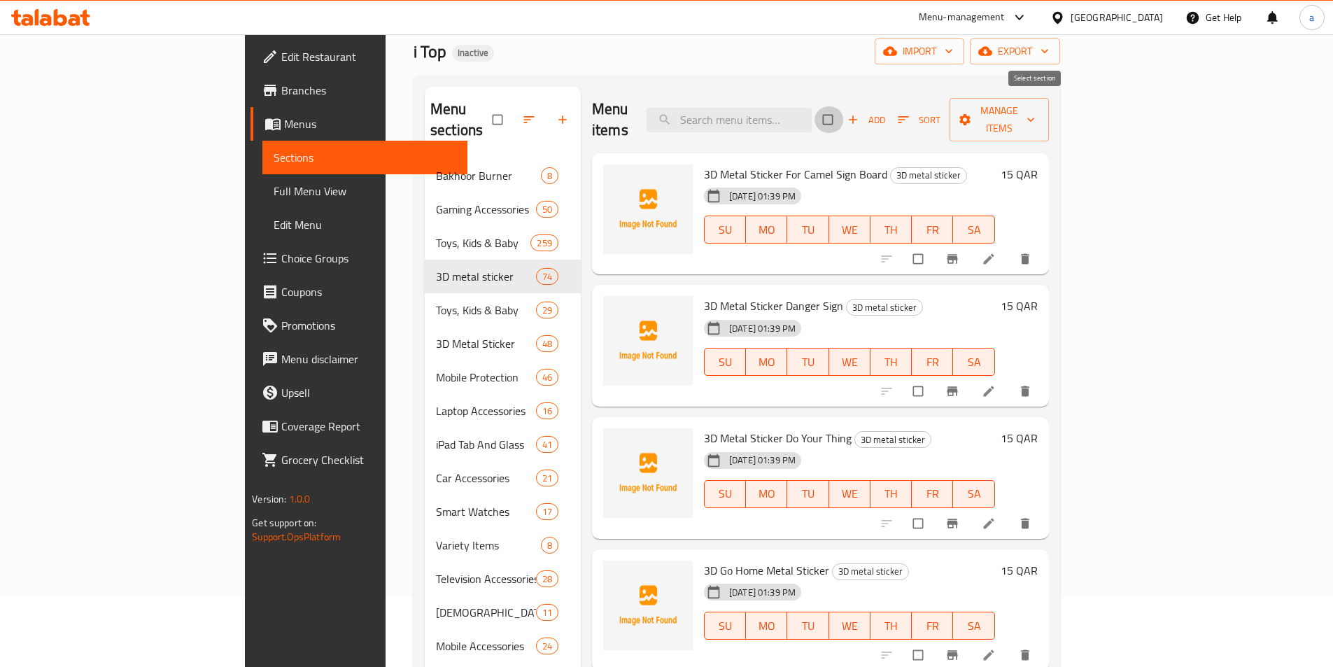
click at [844, 110] on input "checkbox" at bounding box center [828, 119] width 29 height 27
checkbox input "true"
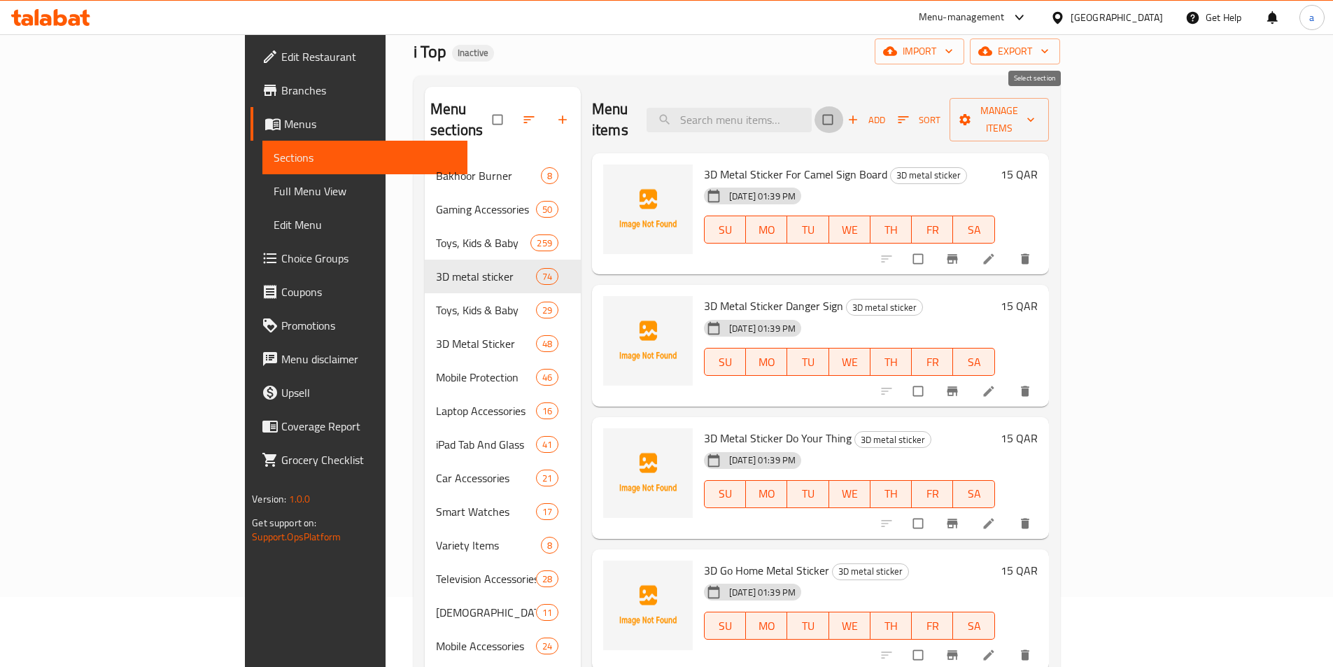
checkbox input "true"
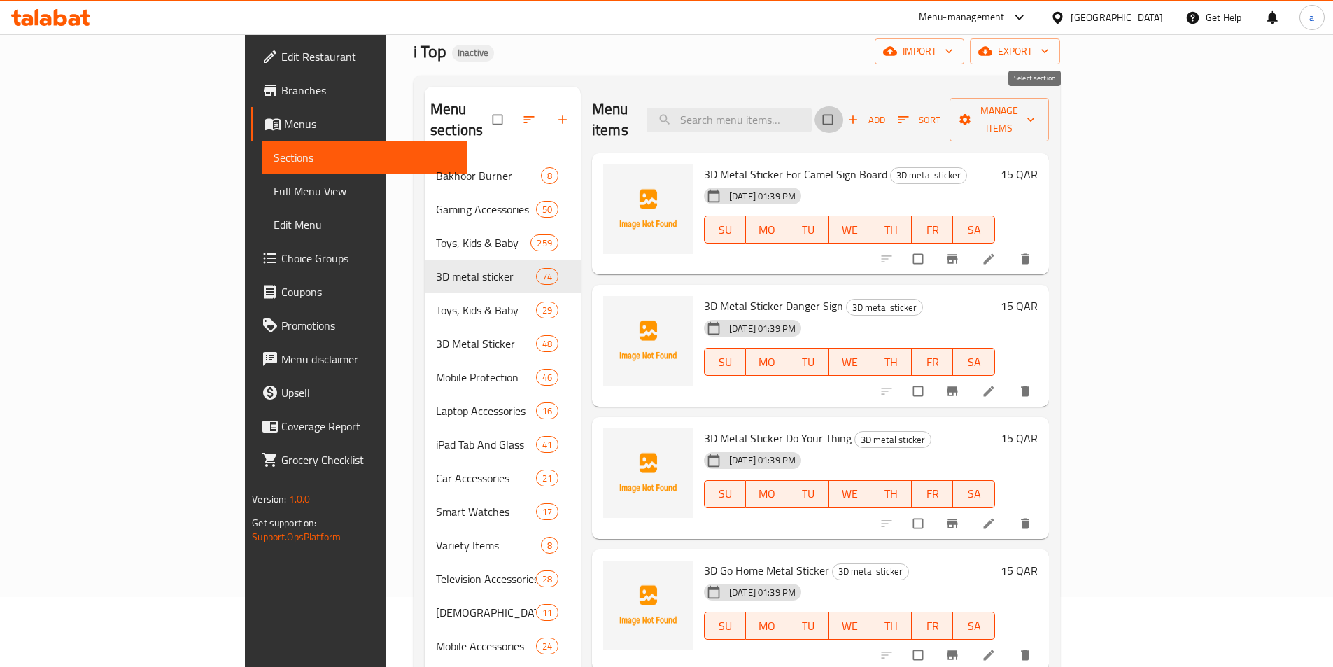
checkbox input "true"
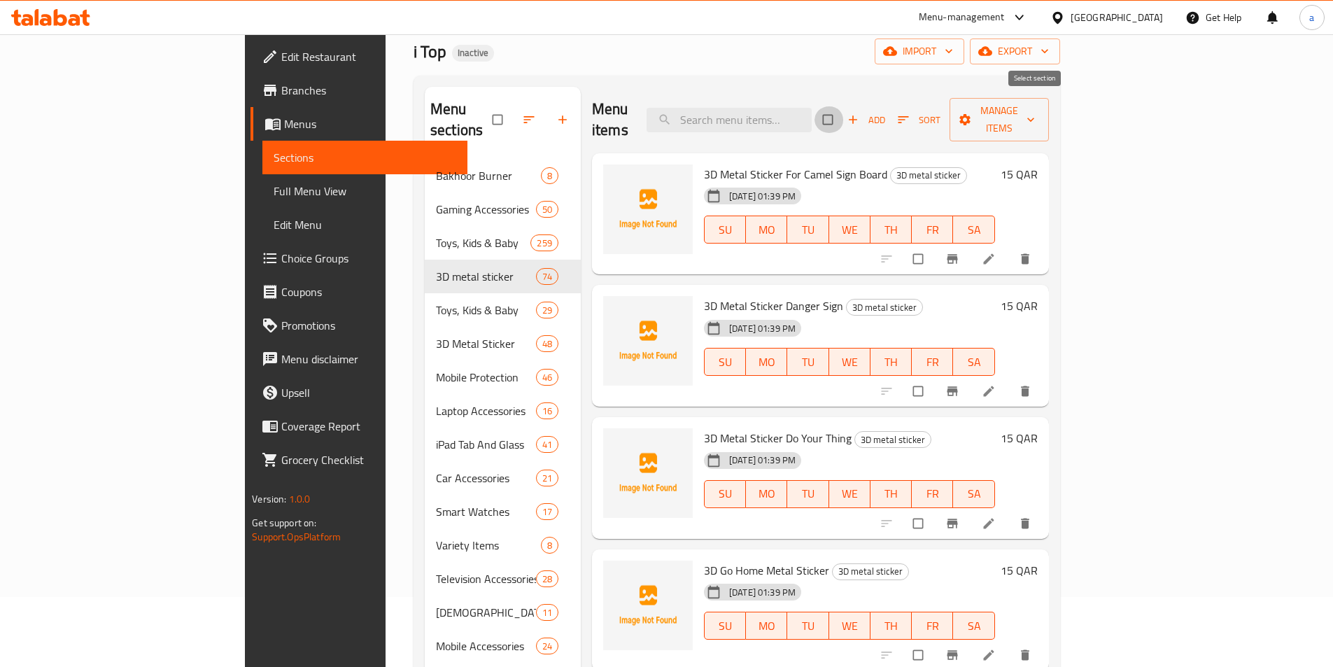
checkbox input "true"
click at [1038, 115] on span "Manage items" at bounding box center [999, 119] width 77 height 35
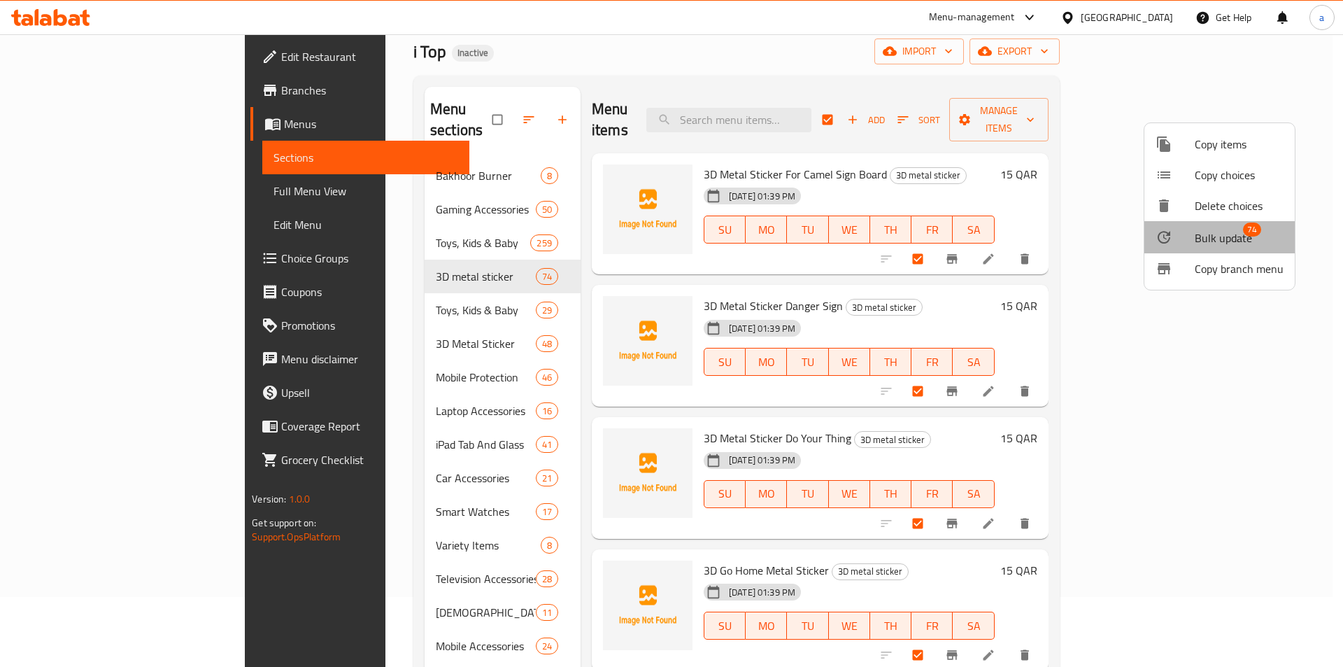
click at [1225, 239] on span "Bulk update" at bounding box center [1223, 238] width 57 height 17
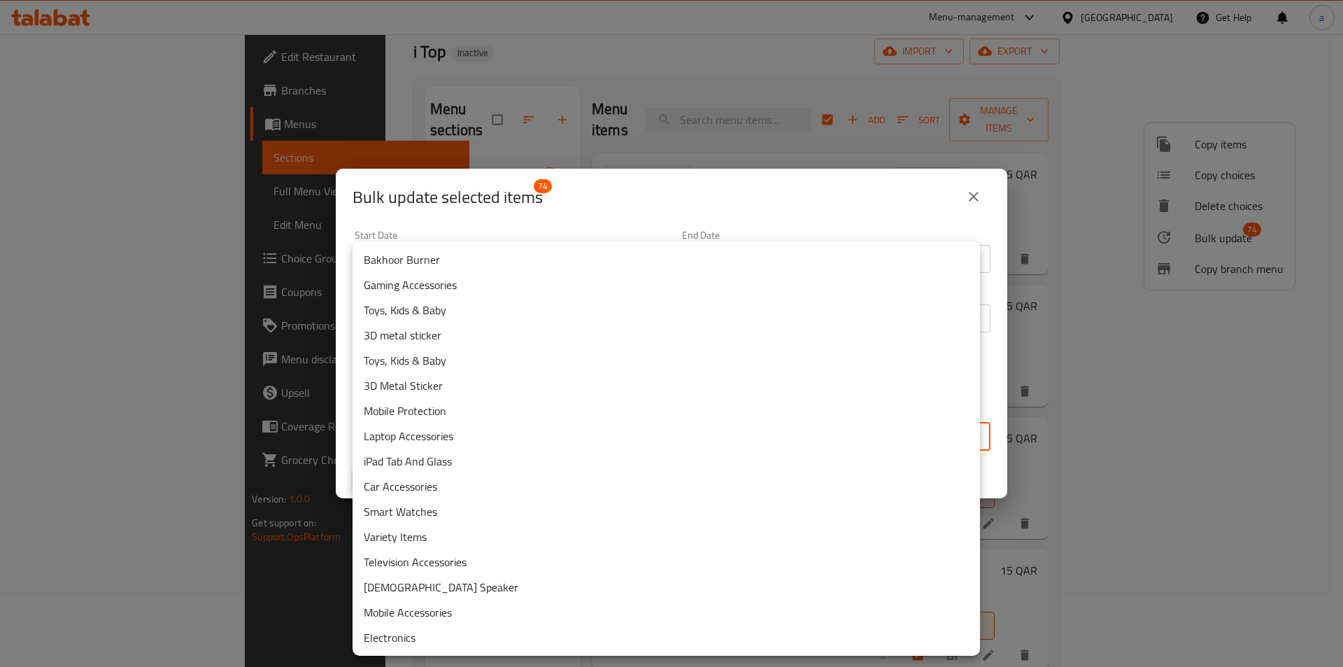
click at [463, 436] on body "​ Menu-management Qatar Get Help a Edit Restaurant Branches Menus Sections Full…" at bounding box center [671, 280] width 1343 height 633
click at [463, 390] on li "3D Metal Sticker" at bounding box center [667, 385] width 628 height 25
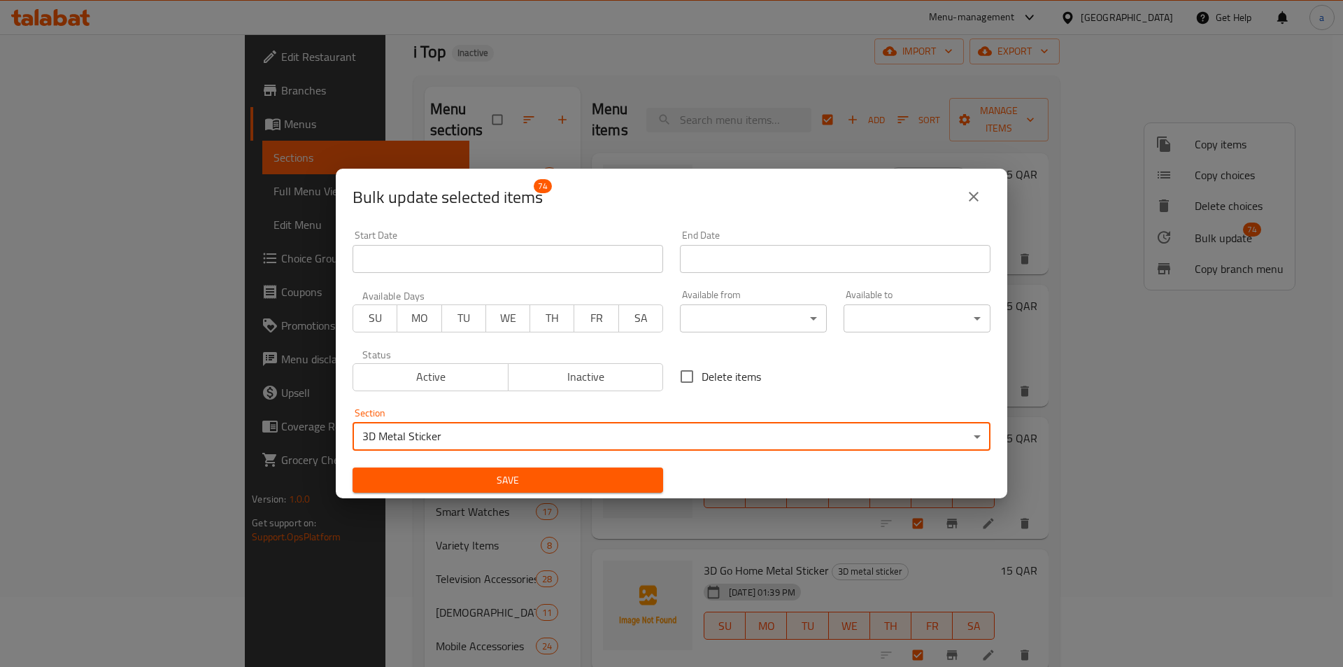
click at [588, 480] on span "Save" at bounding box center [508, 480] width 288 height 17
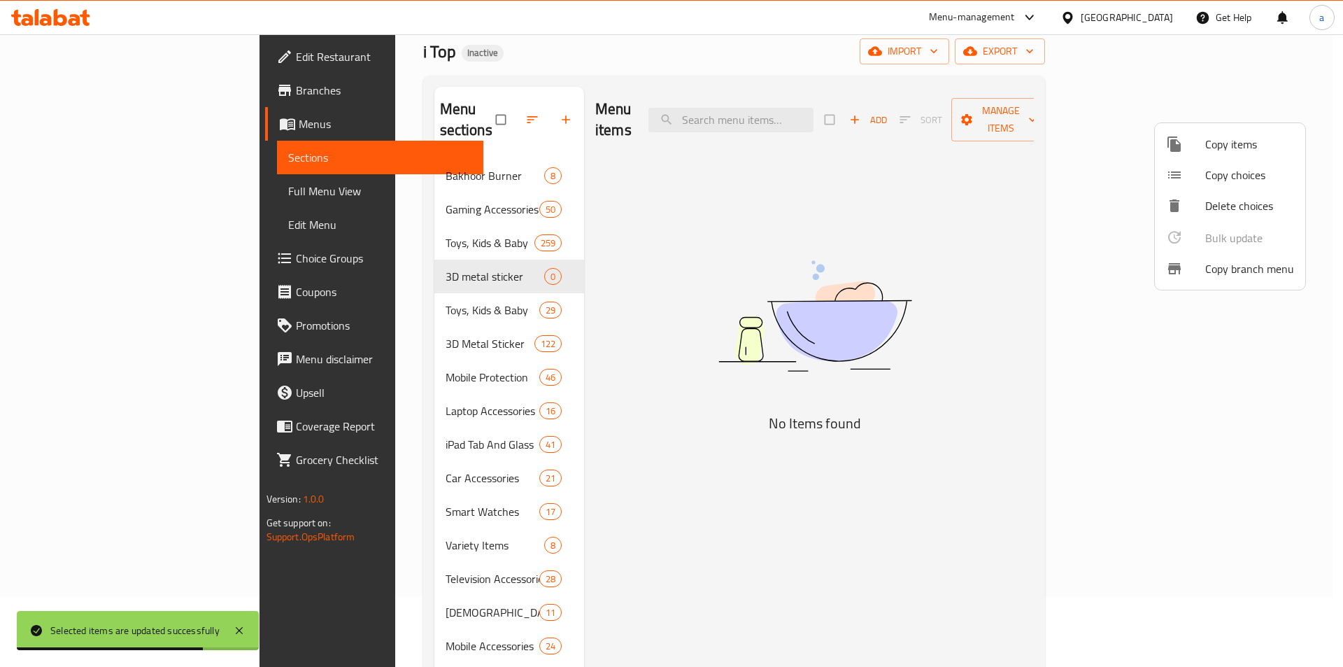
click at [472, 255] on div at bounding box center [671, 333] width 1343 height 667
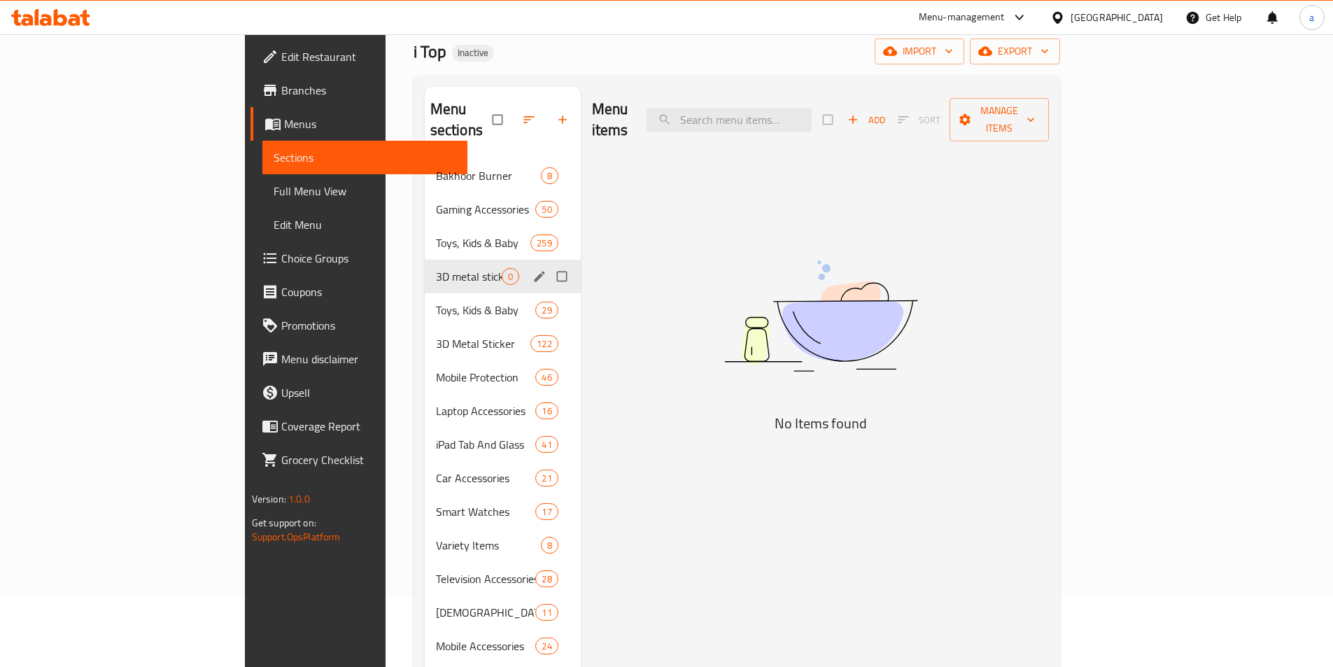
click at [549, 263] on input "Menu sections" at bounding box center [563, 276] width 29 height 27
click at [512, 113] on icon "button" at bounding box center [519, 120] width 14 height 14
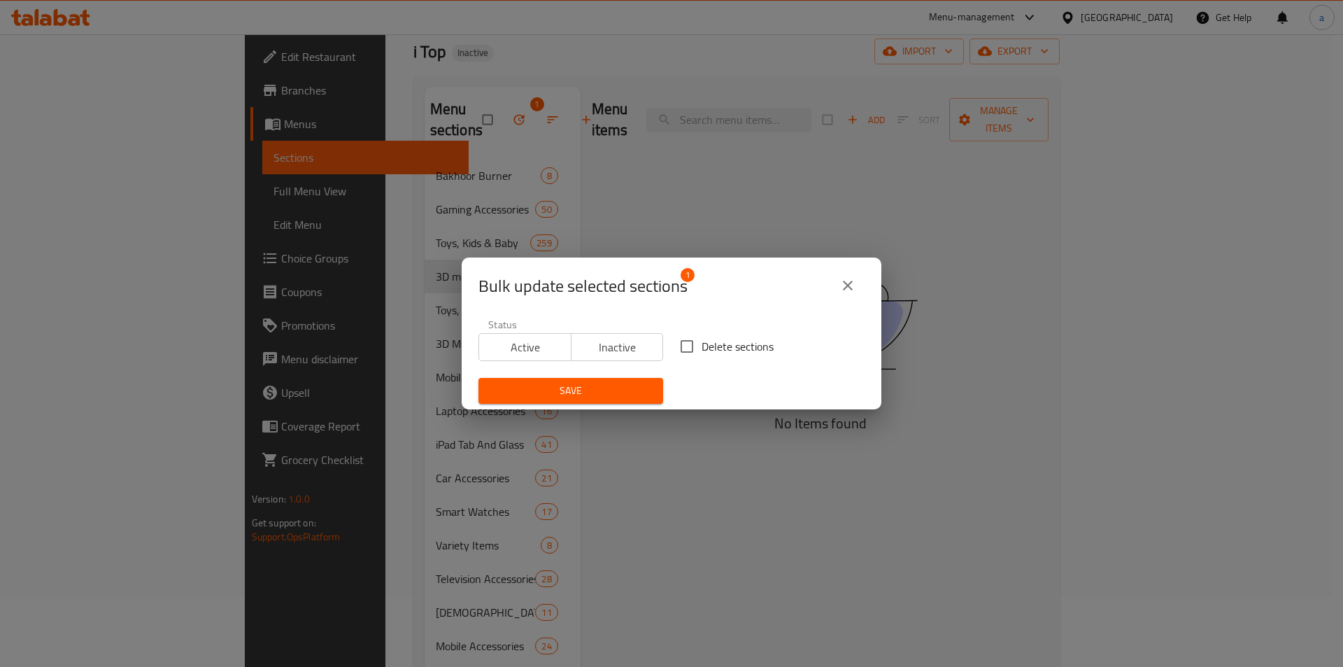
click at [689, 340] on input "Delete sections" at bounding box center [686, 346] width 29 height 29
click at [621, 382] on span "Save" at bounding box center [571, 390] width 162 height 17
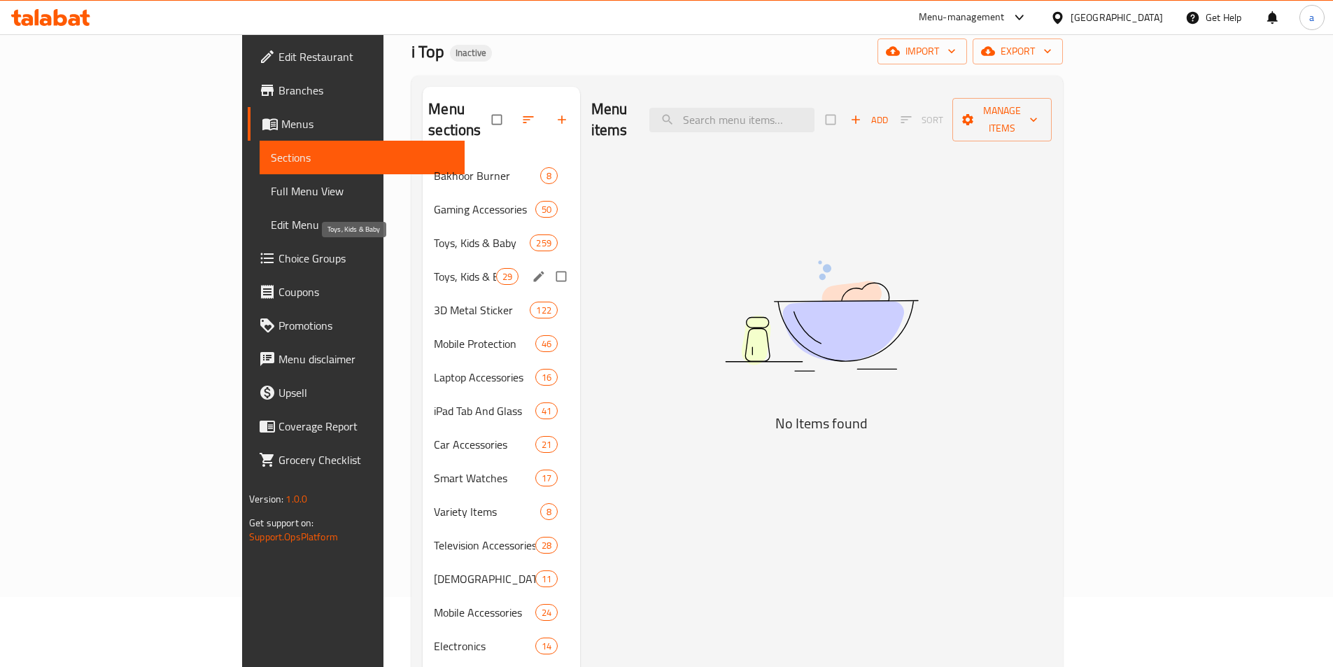
click at [434, 268] on span "Toys, Kids & Baby" at bounding box center [465, 276] width 62 height 17
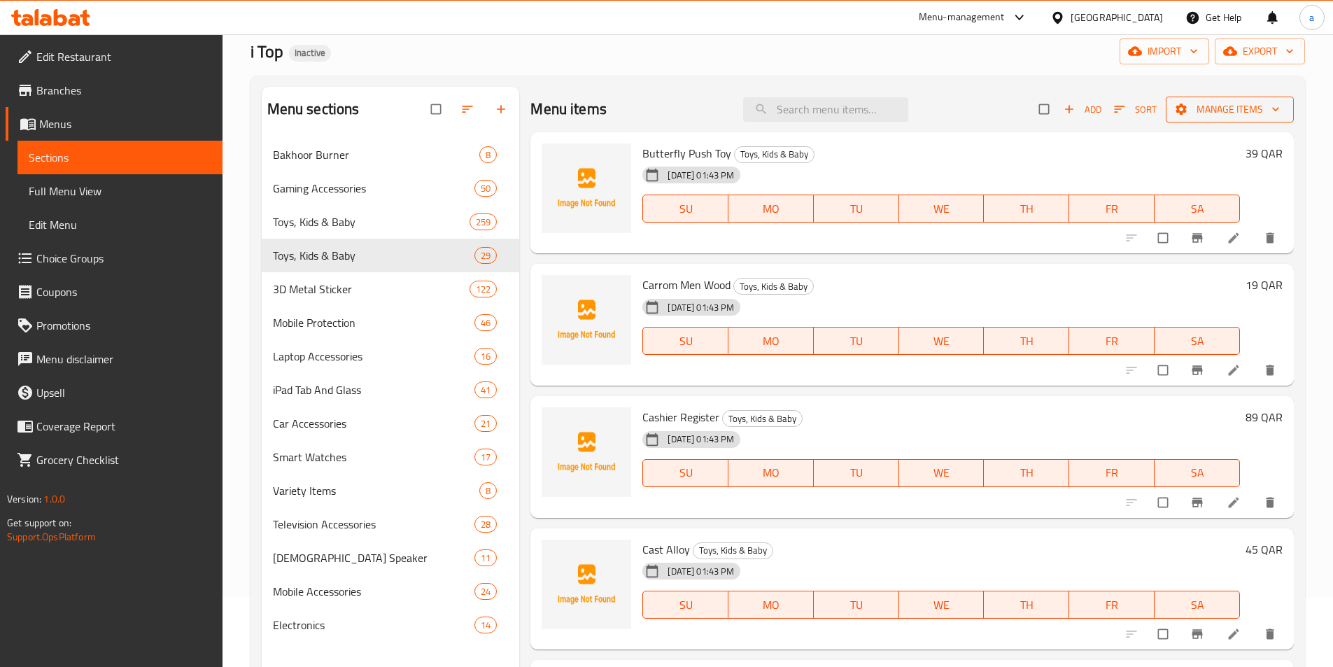
click at [1175, 115] on icon "button" at bounding box center [1181, 109] width 14 height 14
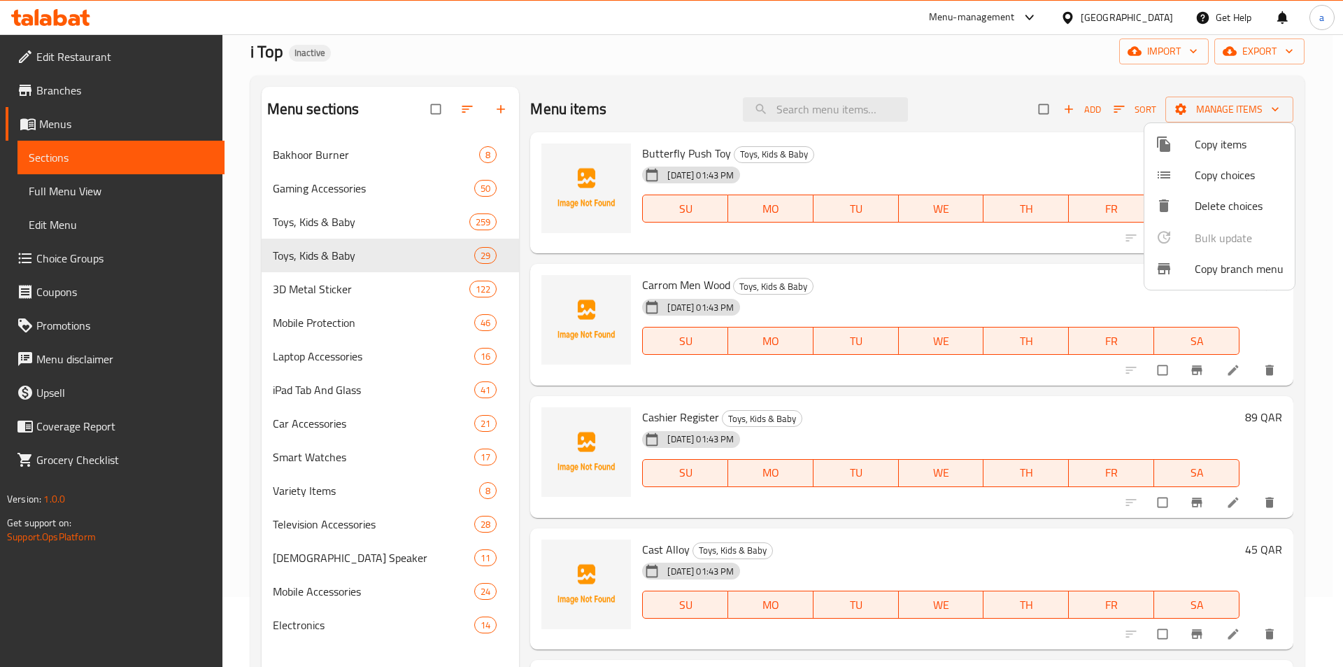
click at [1034, 111] on div at bounding box center [671, 333] width 1343 height 667
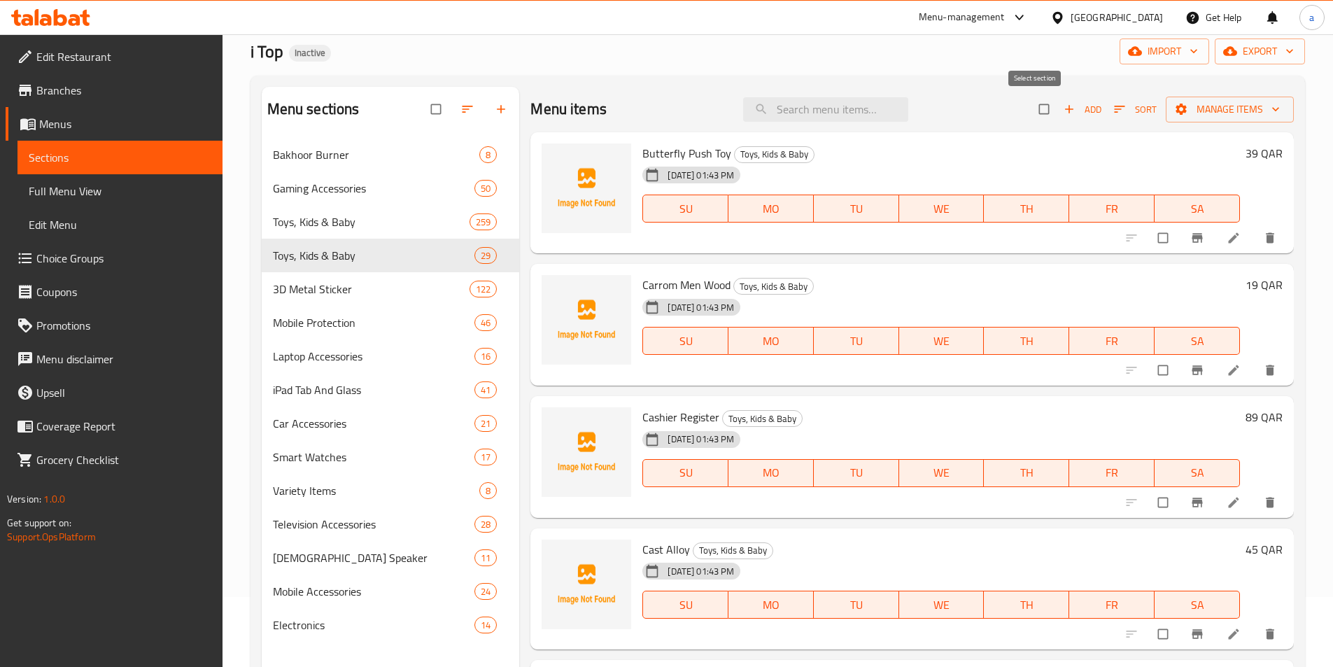
click at [1031, 106] on input "checkbox" at bounding box center [1045, 109] width 29 height 27
click at [1199, 108] on span "Manage items" at bounding box center [1230, 109] width 106 height 17
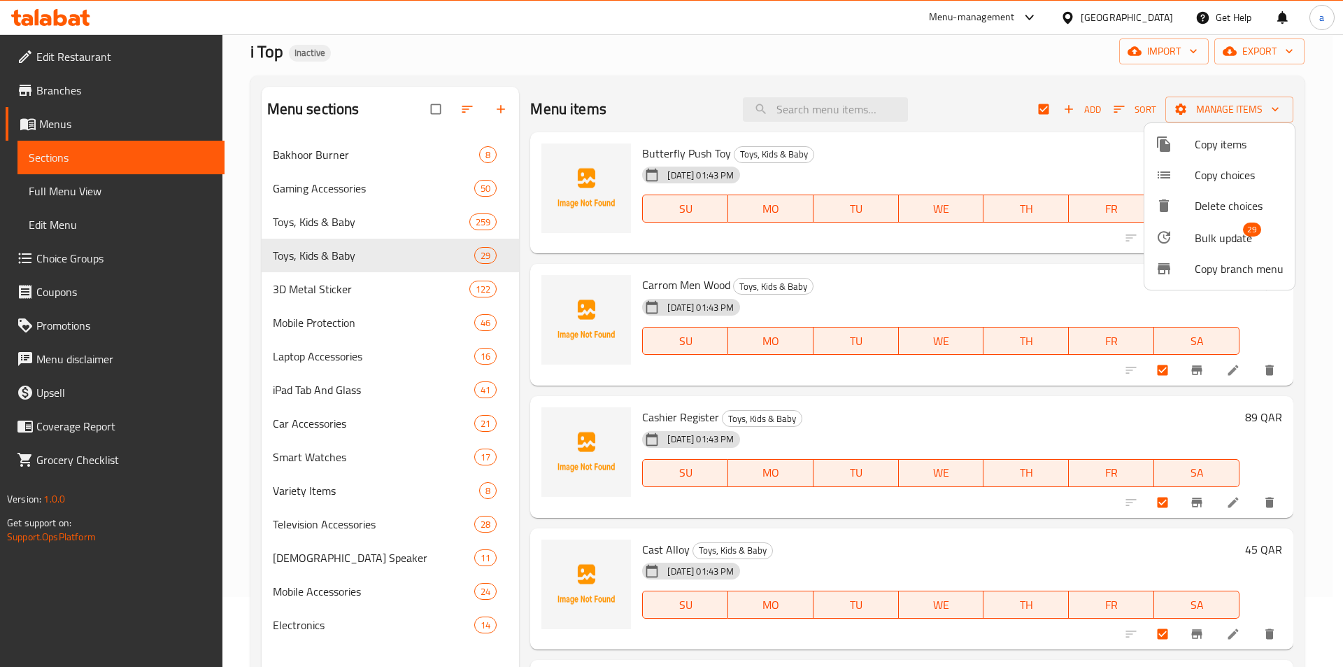
click at [1225, 246] on span "Bulk update" at bounding box center [1223, 238] width 57 height 17
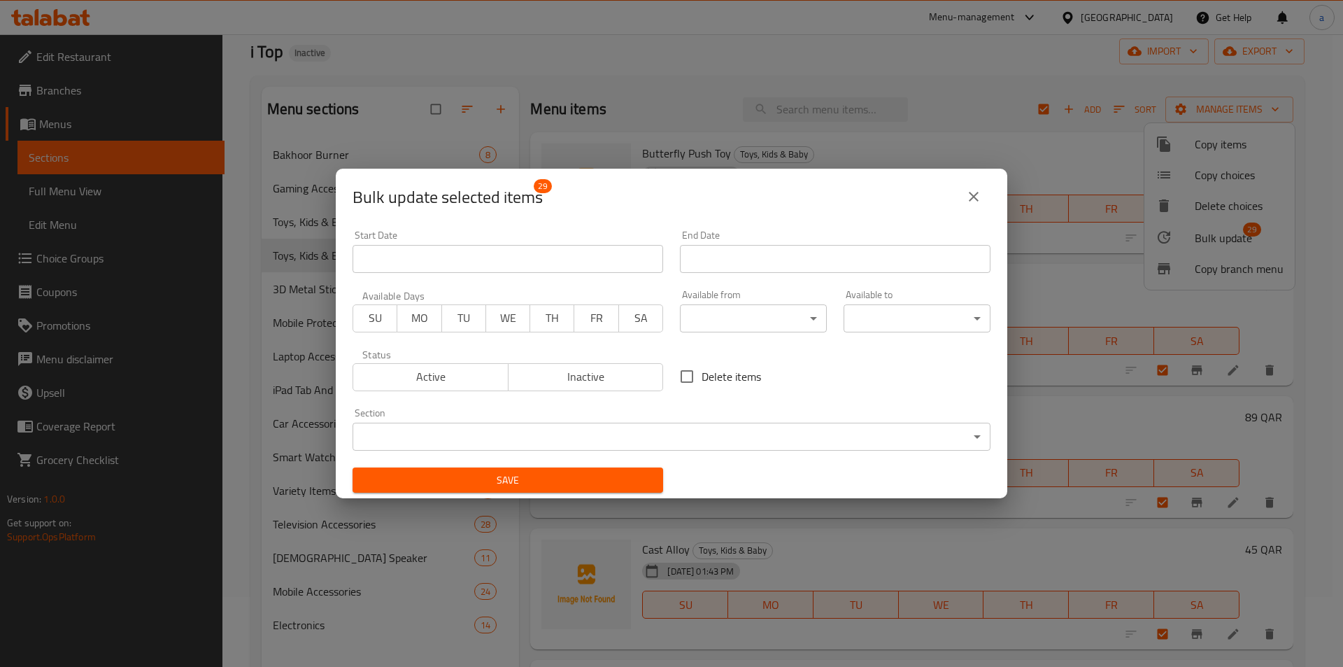
click at [516, 439] on body "​ Menu-management Qatar Get Help a Edit Restaurant Branches Menus Sections Full…" at bounding box center [671, 280] width 1343 height 633
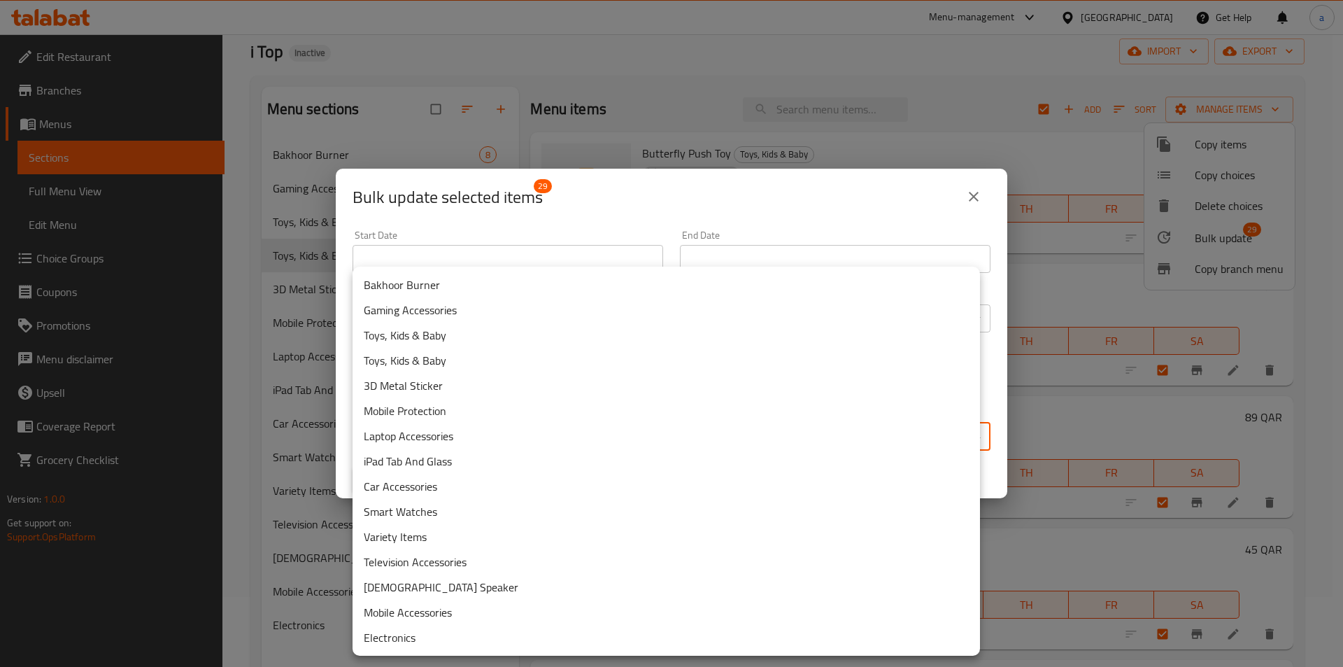
click at [489, 342] on li "Toys, Kids & Baby" at bounding box center [667, 335] width 628 height 25
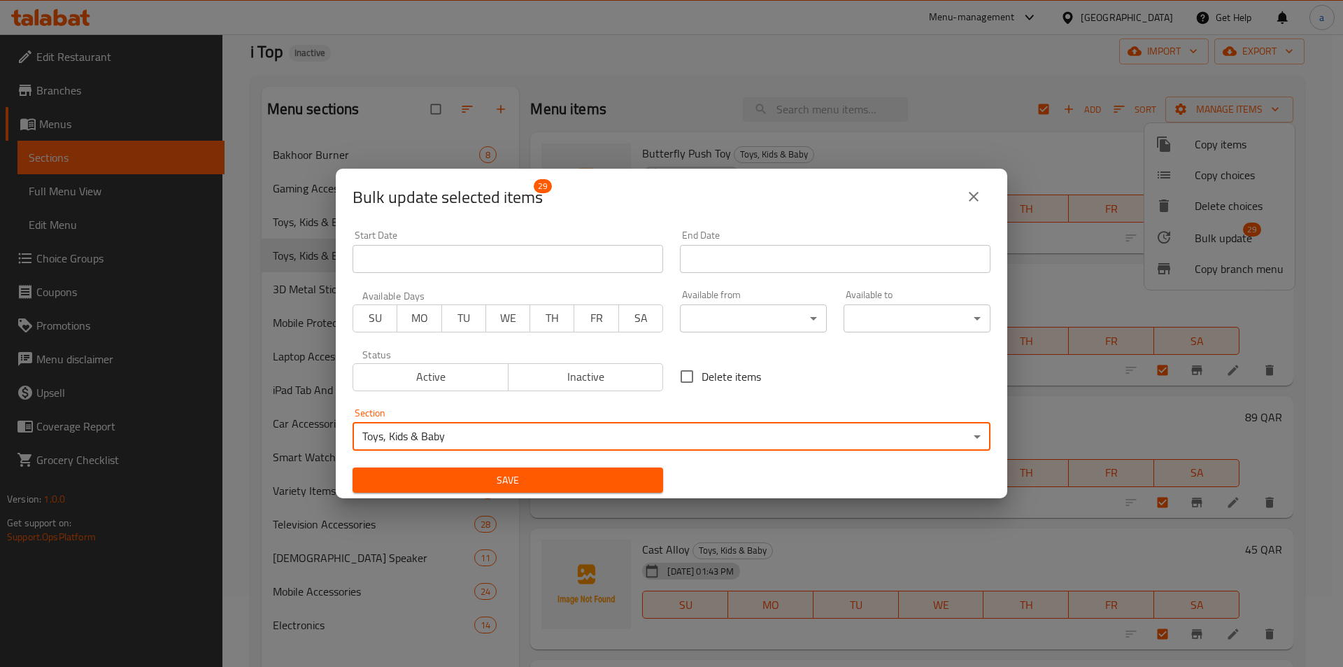
click at [564, 474] on span "Save" at bounding box center [508, 480] width 288 height 17
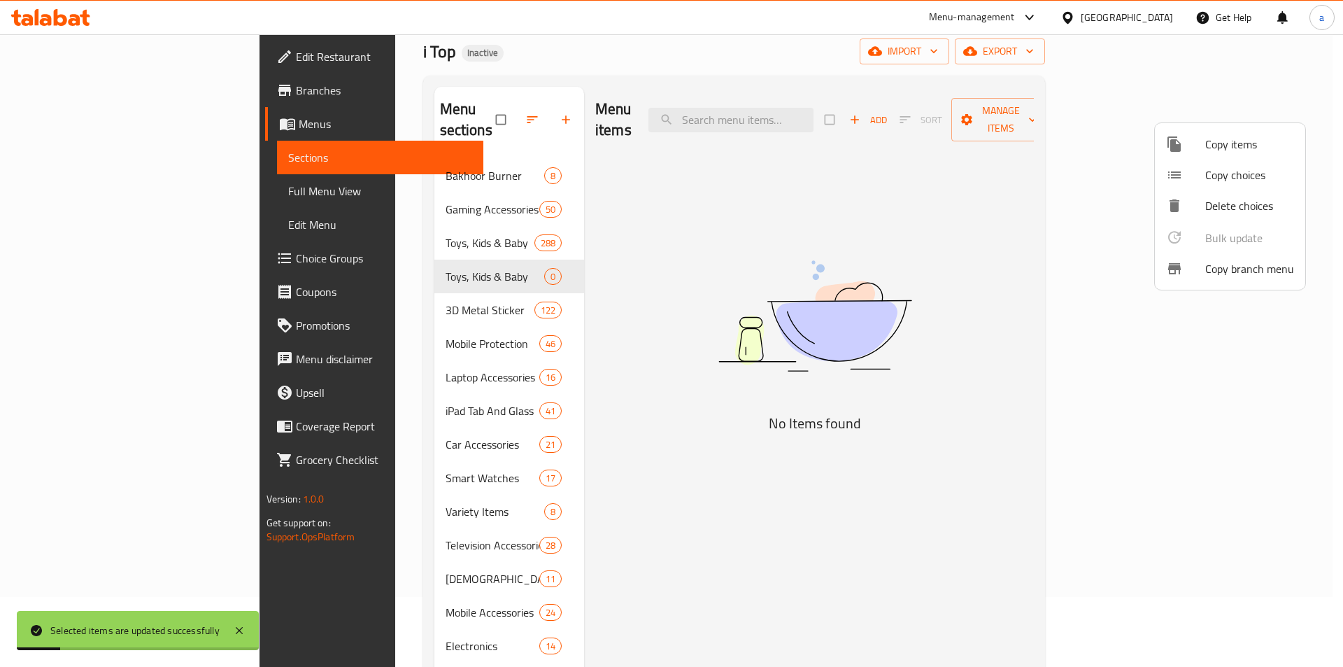
click at [431, 260] on div at bounding box center [671, 333] width 1343 height 667
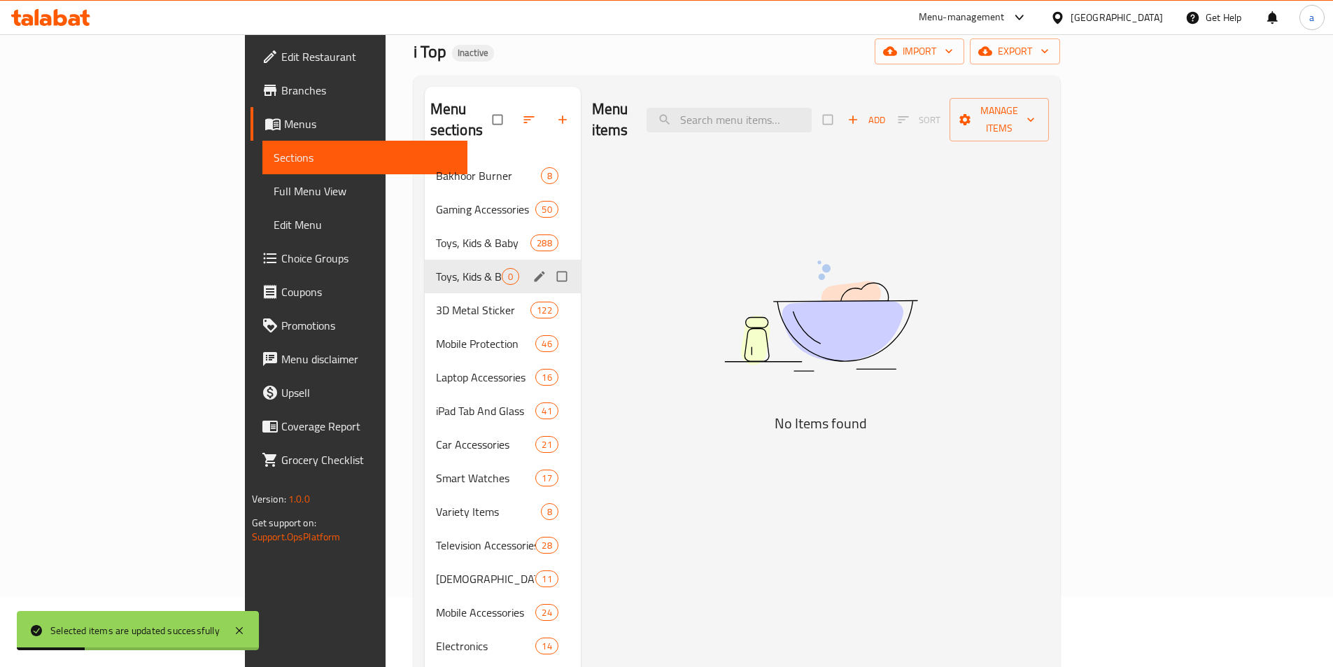
click at [549, 263] on input "Menu sections" at bounding box center [563, 276] width 29 height 27
click at [504, 113] on button "button" at bounding box center [521, 119] width 34 height 31
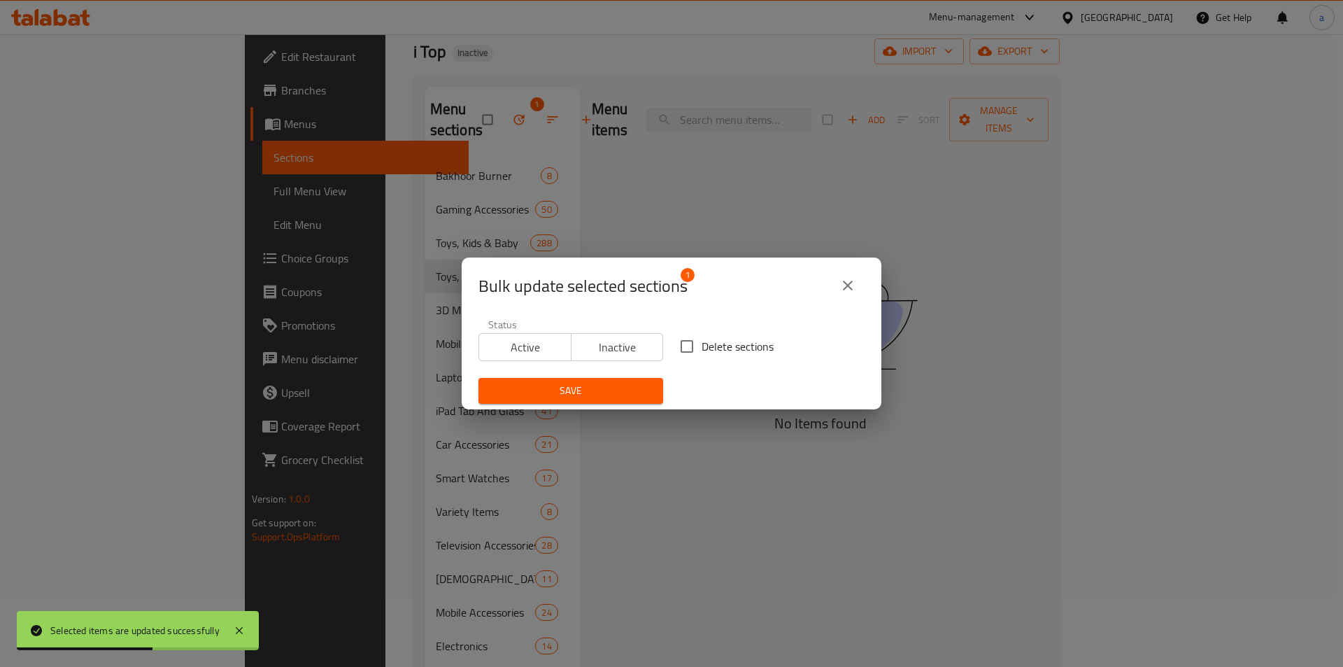
click at [681, 353] on input "Delete sections" at bounding box center [686, 346] width 29 height 29
click at [621, 396] on span "Save" at bounding box center [571, 390] width 162 height 17
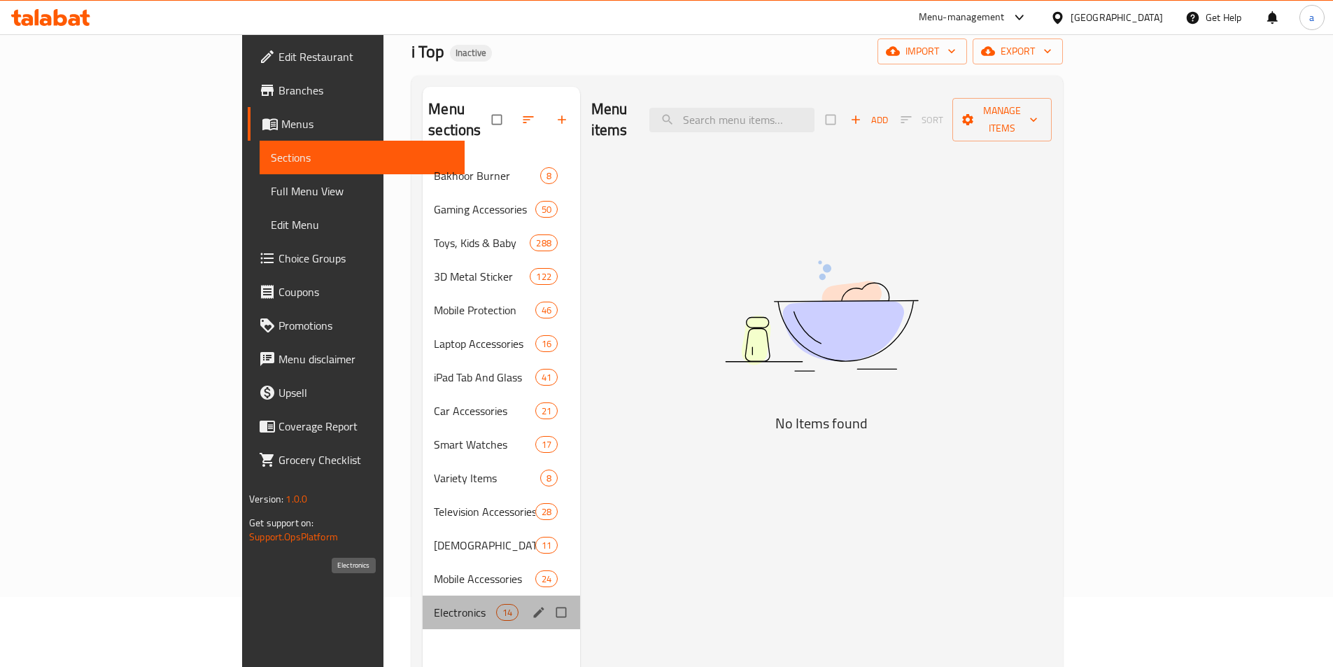
click at [434, 604] on span "Electronics" at bounding box center [465, 612] width 62 height 17
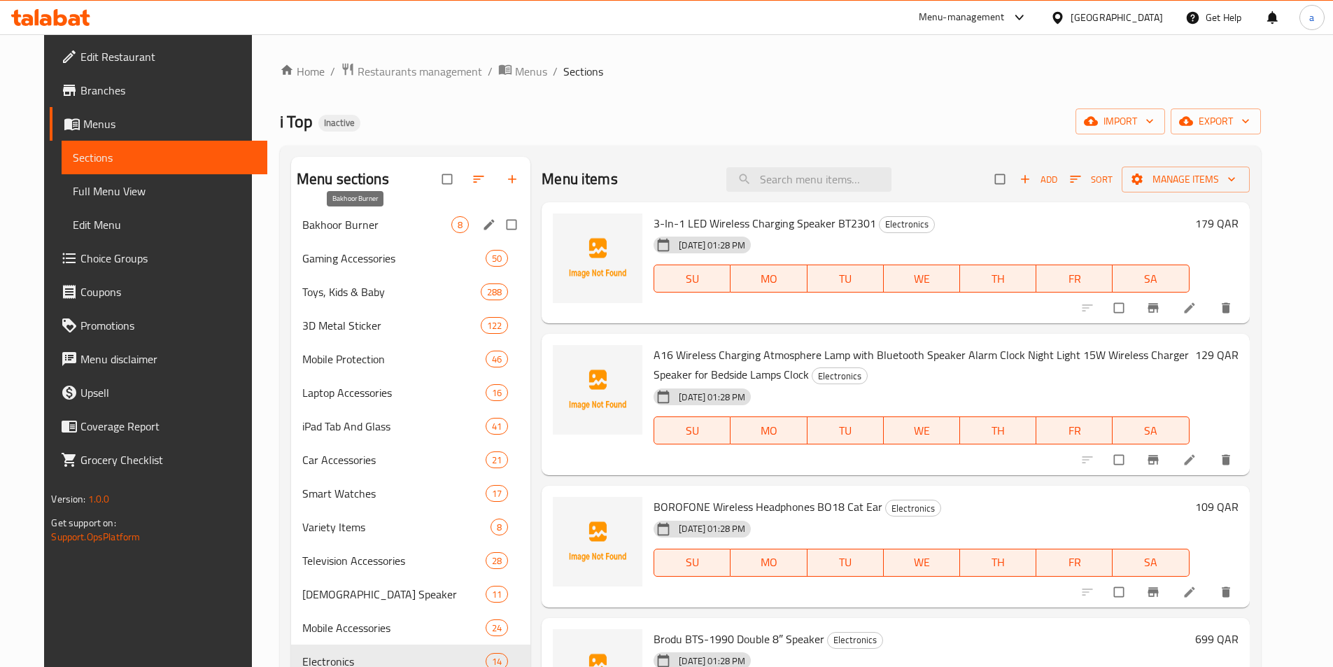
click at [366, 217] on span "Bakhoor Burner" at bounding box center [376, 224] width 149 height 17
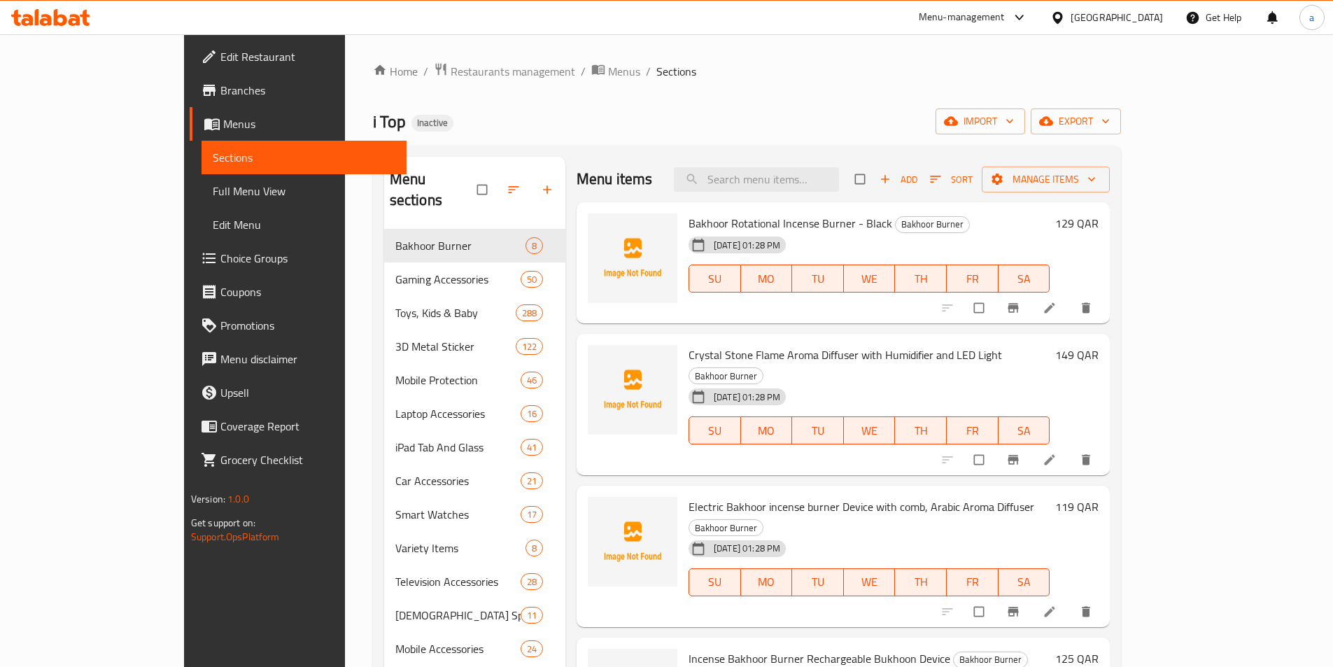
click at [710, 223] on span "Bakhoor Rotational Incense Burner - Black" at bounding box center [791, 223] width 204 height 21
copy h6 "Bakhoor Rotational Incense Burner - Black"
click at [688, 209] on div "Bakhoor Rotational Incense Burner - Black Bakhoor Burner 01-10-2025 01:28 PM SU…" at bounding box center [869, 263] width 372 height 111
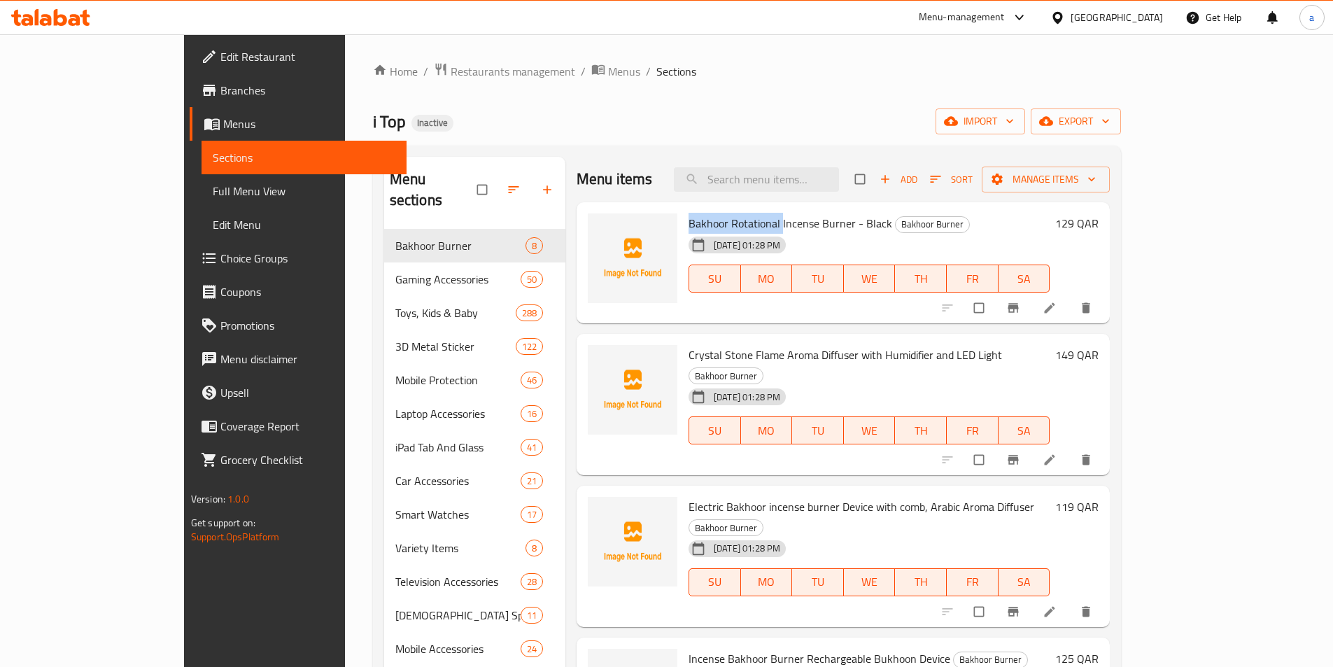
drag, startPoint x: 735, startPoint y: 222, endPoint x: 639, endPoint y: 218, distance: 96.7
click at [683, 218] on div "Bakhoor Rotational Incense Burner - Black Bakhoor Burner 01-10-2025 01:28 PM SU…" at bounding box center [869, 263] width 372 height 111
copy span "Bakhoor Rotational"
click at [936, 208] on div "Bakhoor Rotational Incense Burner - Black Bakhoor Burner 01-10-2025 01:28 PM SU…" at bounding box center [869, 263] width 372 height 111
drag, startPoint x: 840, startPoint y: 229, endPoint x: 644, endPoint y: 210, distance: 196.8
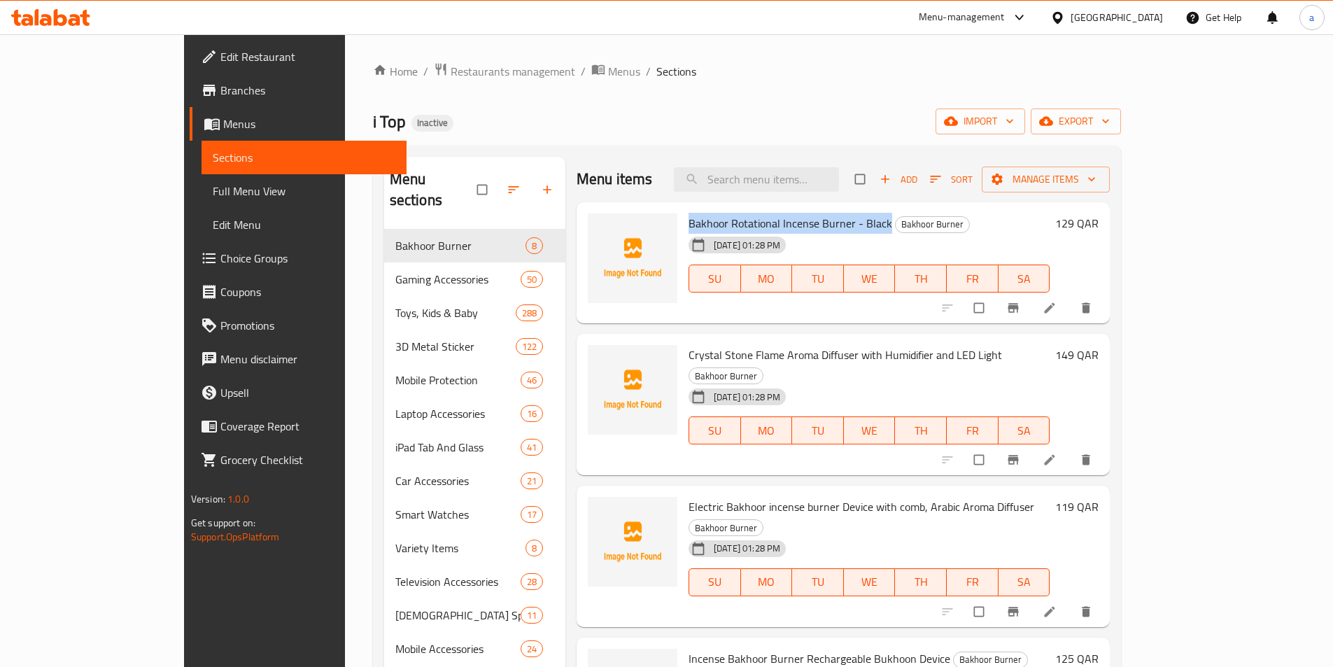
click at [683, 210] on div "Bakhoor Rotational Incense Burner - Black Bakhoor Burner 01-10-2025 01:28 PM SU…" at bounding box center [869, 263] width 372 height 111
drag, startPoint x: 917, startPoint y: 138, endPoint x: 912, endPoint y: 146, distance: 8.8
click at [915, 146] on div "Home / Restaurants management / Menus / Sections i Top Inactive import export M…" at bounding box center [747, 448] width 749 height 772
click at [1099, 172] on span "Manage items" at bounding box center [1046, 179] width 106 height 17
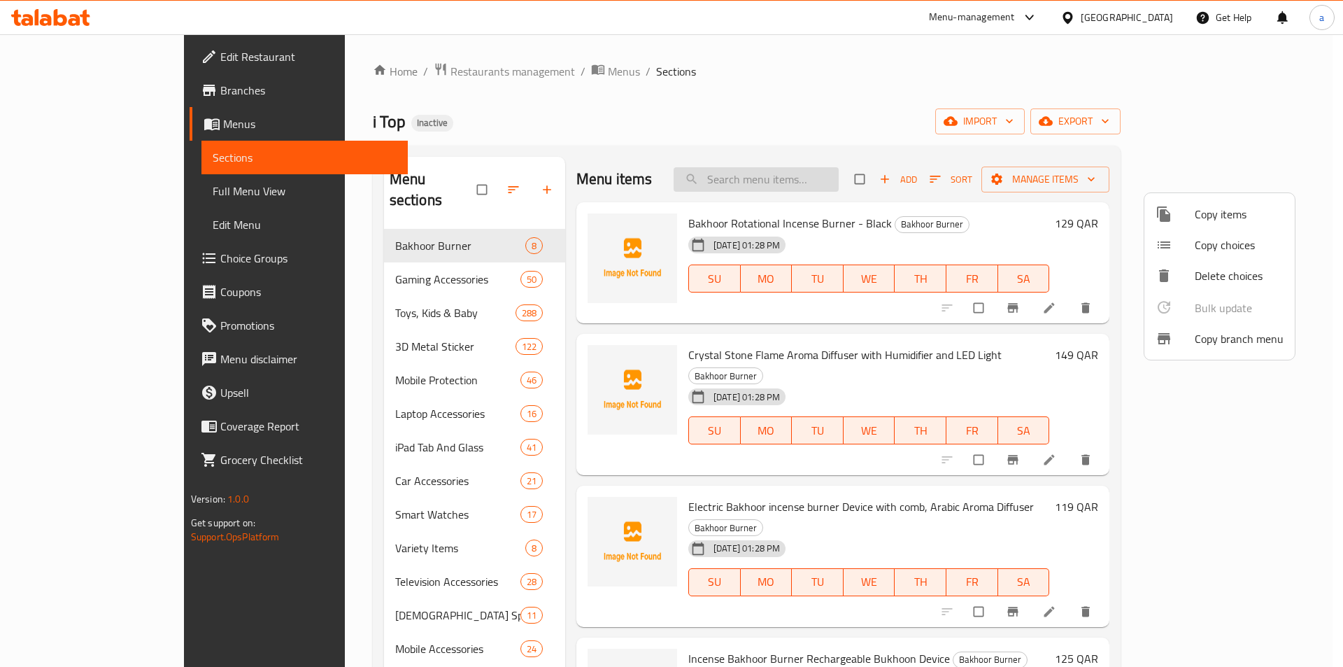
click at [793, 178] on div at bounding box center [671, 333] width 1343 height 667
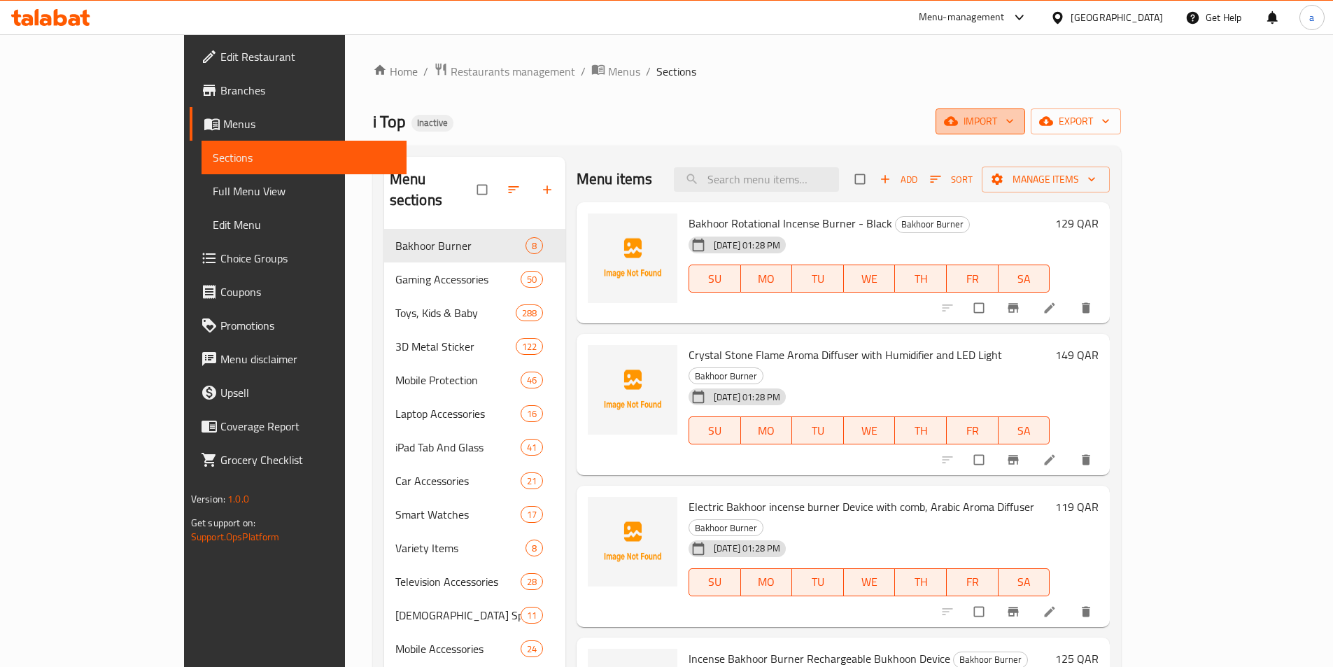
click at [1025, 132] on button "import" at bounding box center [981, 121] width 90 height 26
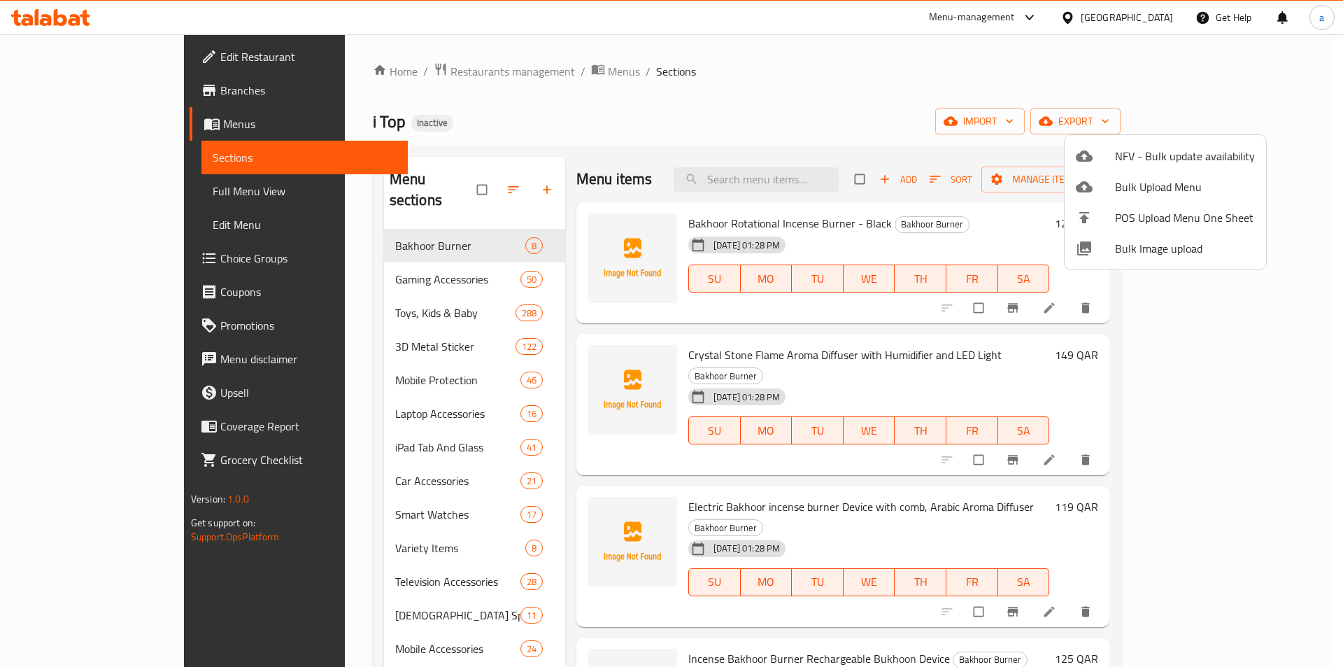
click at [1199, 254] on span "Bulk Image upload" at bounding box center [1185, 248] width 140 height 17
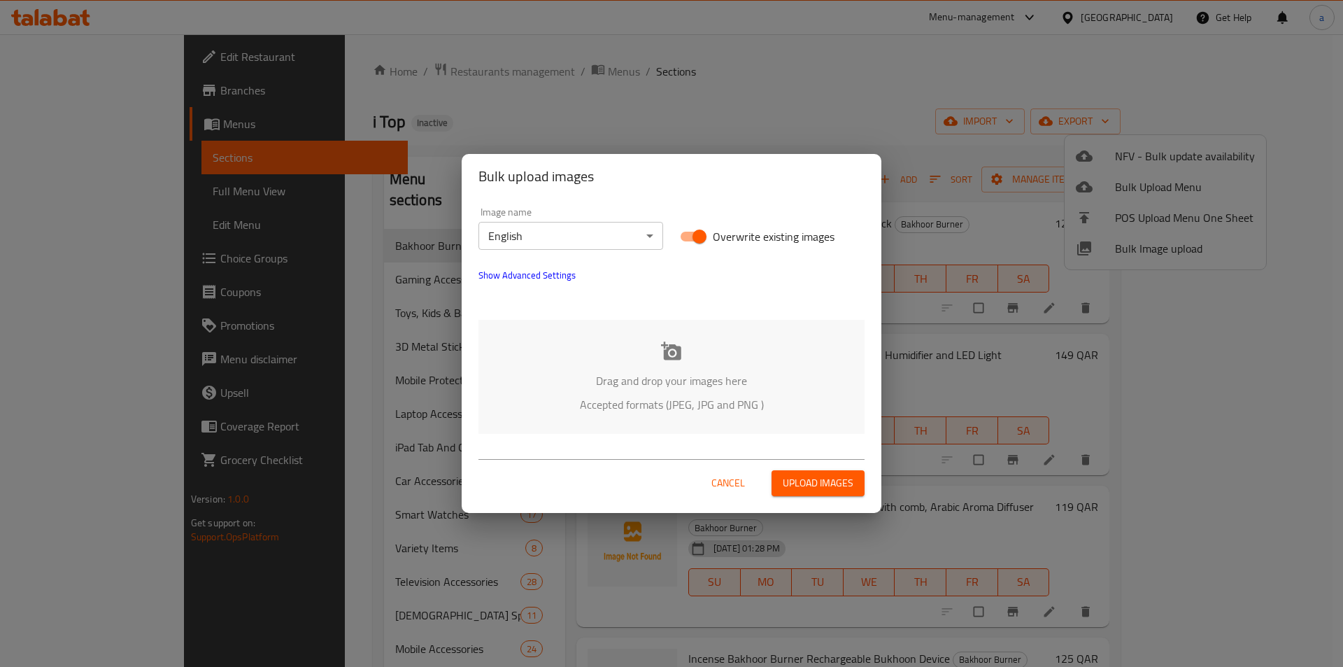
click at [814, 478] on span "Upload images" at bounding box center [818, 482] width 71 height 17
click at [738, 486] on span "Cancel" at bounding box center [729, 482] width 34 height 17
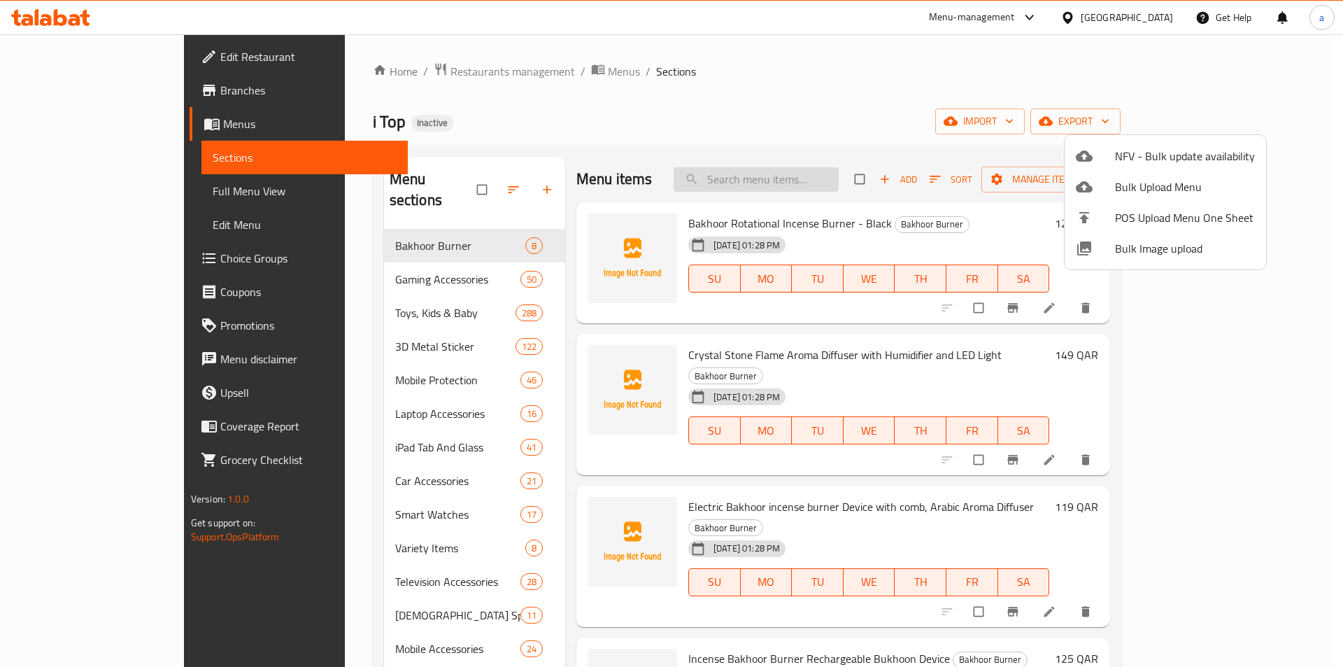
click at [807, 185] on div at bounding box center [671, 333] width 1343 height 667
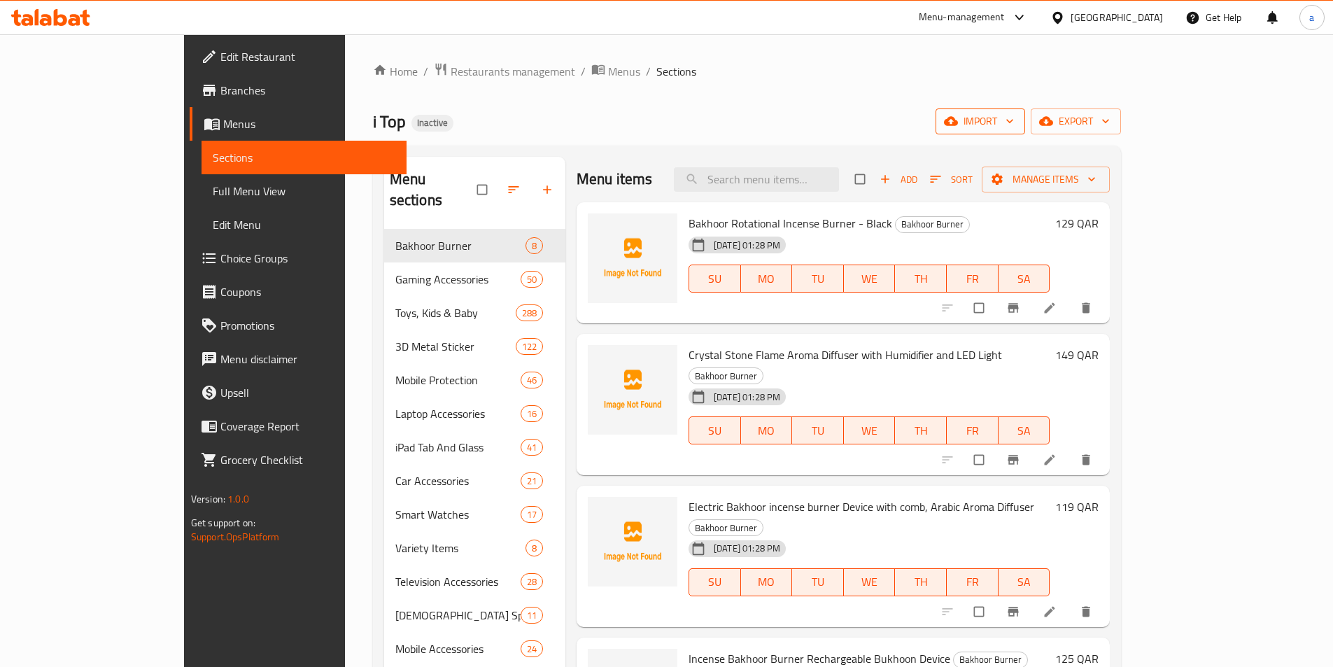
click at [1025, 125] on button "import" at bounding box center [981, 121] width 90 height 26
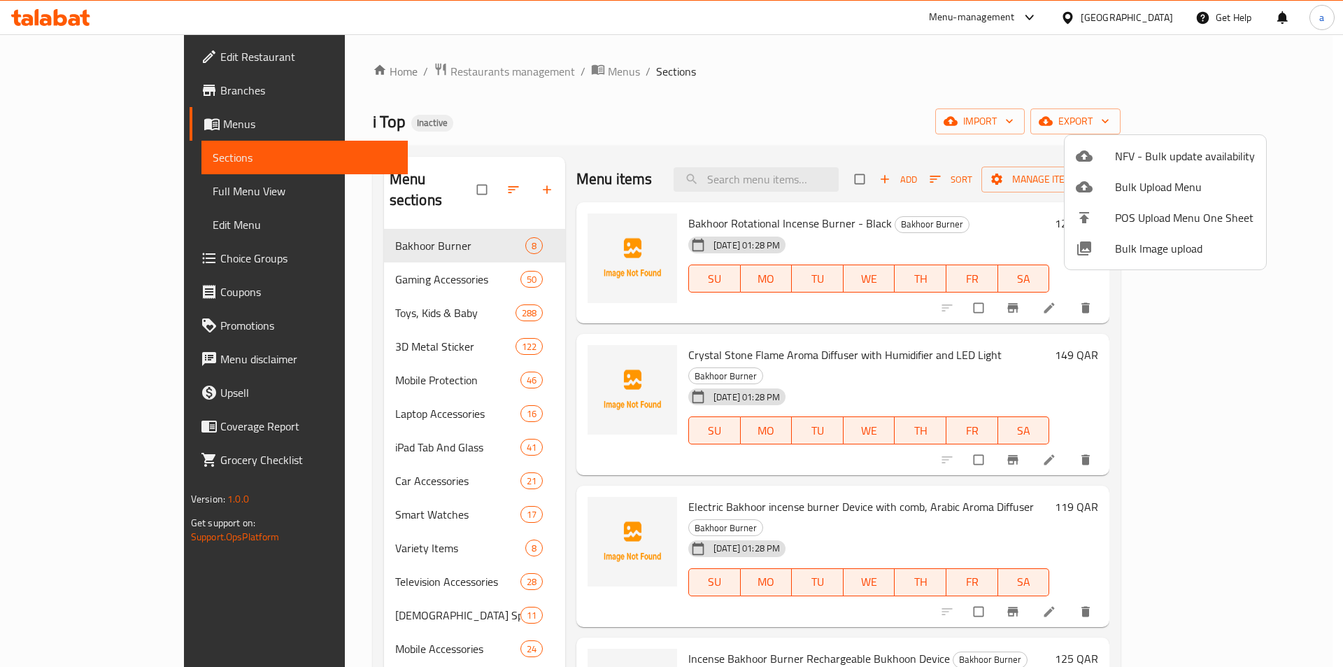
click at [1131, 244] on span "Bulk Image upload" at bounding box center [1185, 248] width 140 height 17
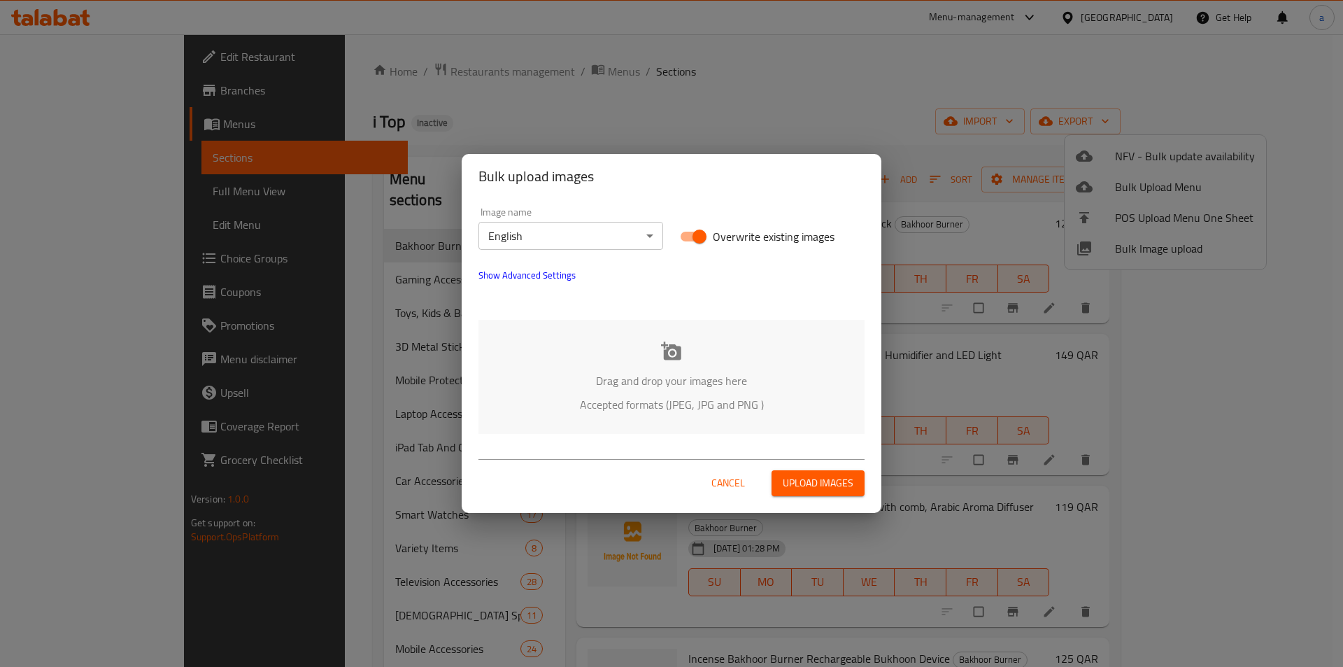
click at [792, 467] on div "Cancel Upload images" at bounding box center [672, 477] width 386 height 37
click at [793, 475] on span "Upload images" at bounding box center [818, 482] width 71 height 17
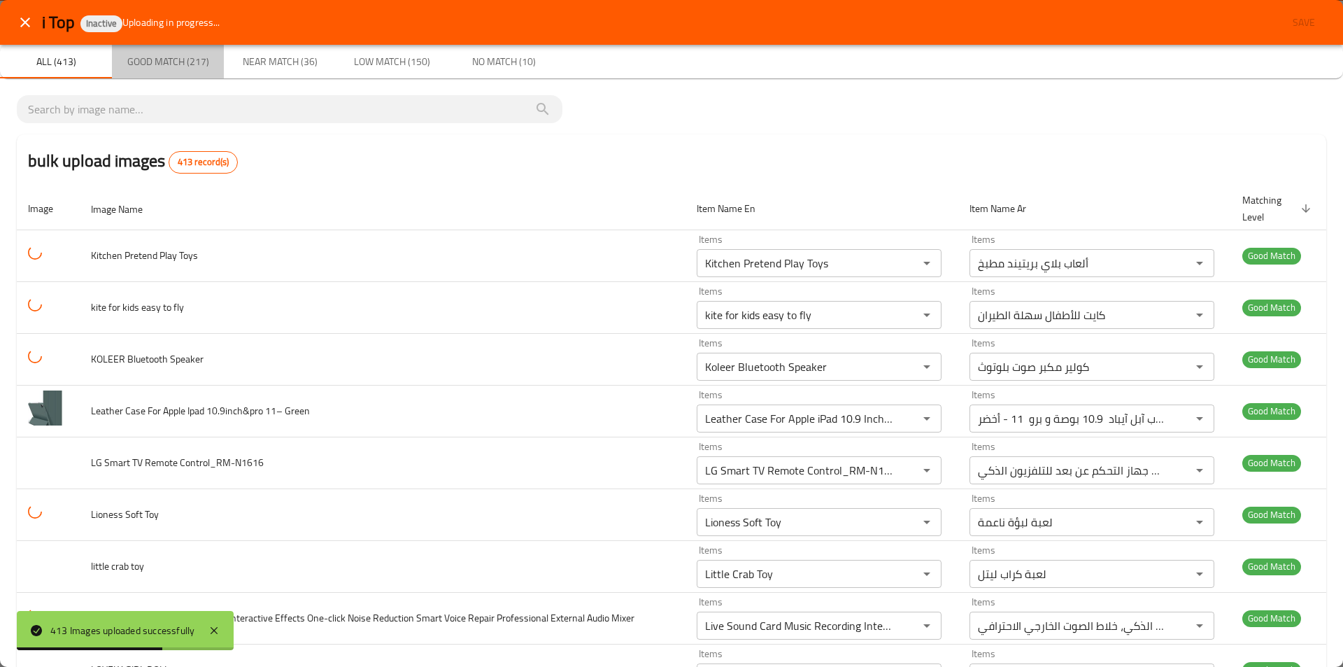
click at [169, 68] on span "Good Match (217)" at bounding box center [167, 61] width 95 height 17
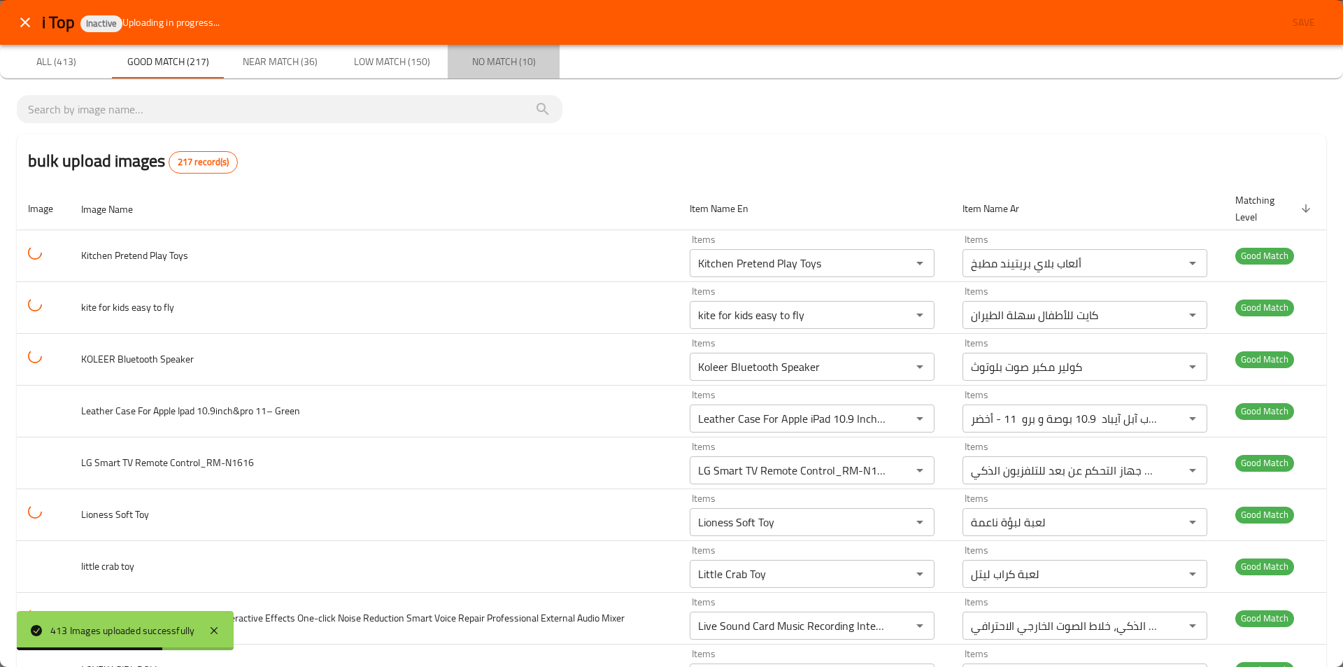
click at [502, 62] on span "No Match (10)" at bounding box center [503, 61] width 95 height 17
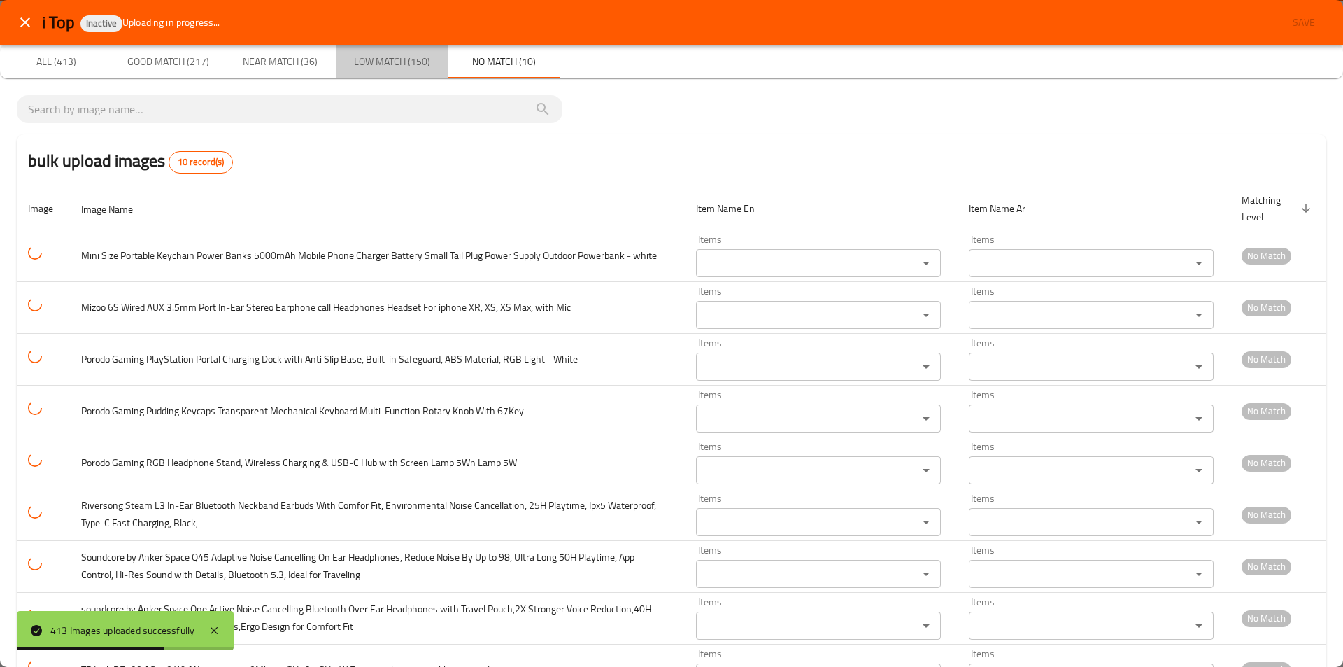
click at [362, 60] on span "Low Match (150)" at bounding box center [391, 61] width 95 height 17
click at [49, 62] on span "All (413)" at bounding box center [55, 61] width 95 height 17
click at [306, 60] on span "Near Match (36)" at bounding box center [279, 61] width 95 height 17
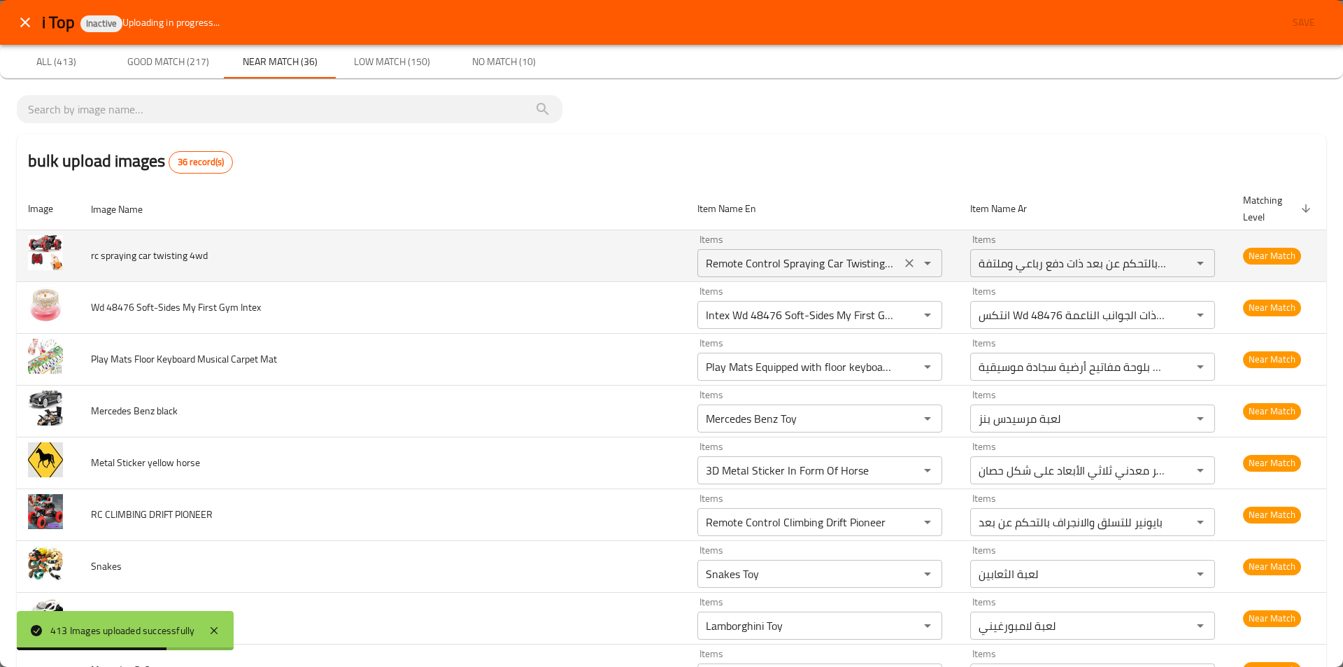
click at [919, 265] on icon "Open" at bounding box center [927, 263] width 17 height 17
click at [532, 253] on td "rc spraying car twisting 4wd" at bounding box center [383, 256] width 607 height 52
click at [268, 251] on td "rc spraying car twisting 4wd" at bounding box center [383, 256] width 607 height 52
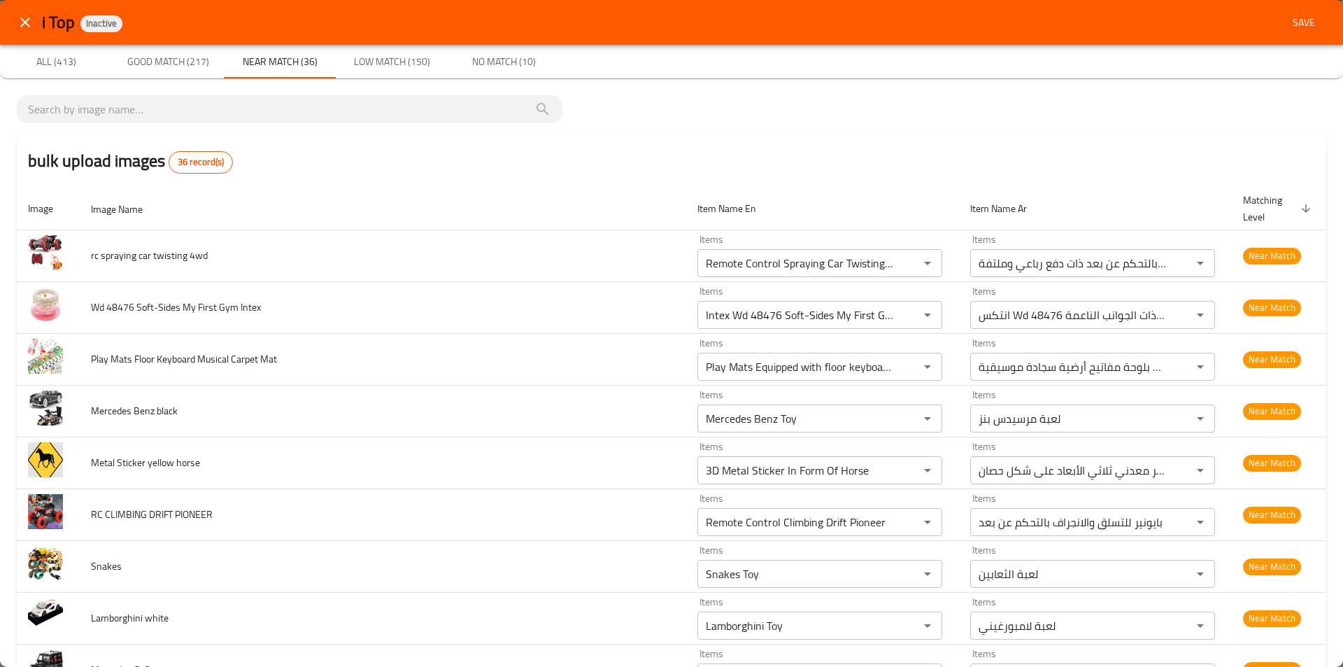
click at [488, 67] on span "No Match (10)" at bounding box center [503, 61] width 95 height 17
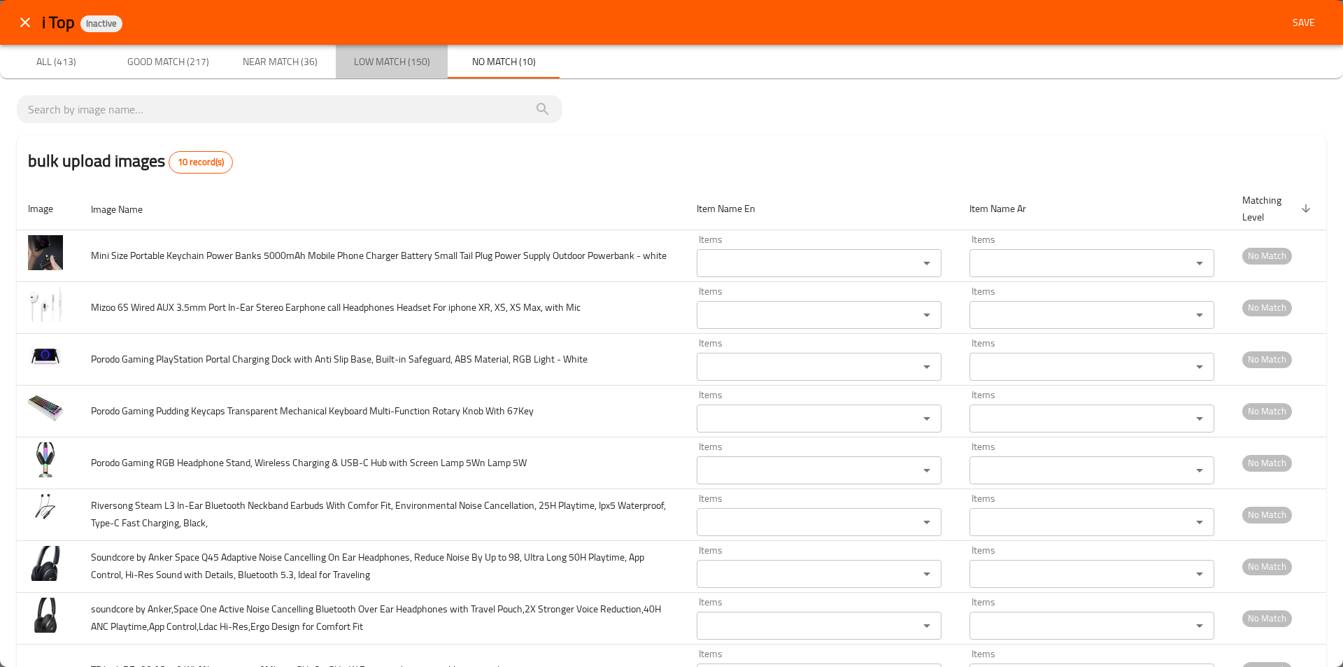
click at [386, 62] on span "Low Match (150)" at bounding box center [391, 61] width 95 height 17
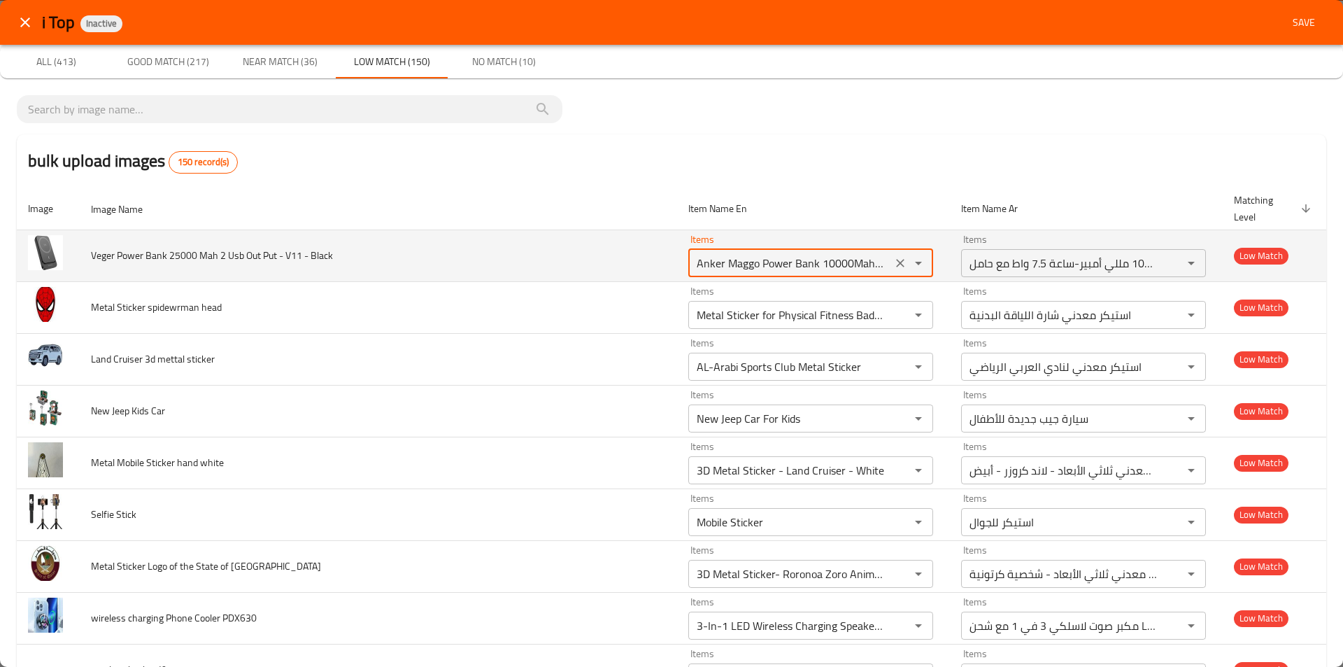
click at [833, 262] on Black "Anker Maggo Power Bank 10000Mah 7.5W With Stand A1652H11 - Black" at bounding box center [790, 263] width 195 height 20
click at [919, 264] on div "Anker Maggo Power Bank 10000Mah 7.5W With Stand A1652H11 - Black Items" at bounding box center [811, 263] width 245 height 28
click at [910, 260] on icon "Open" at bounding box center [918, 263] width 17 height 17
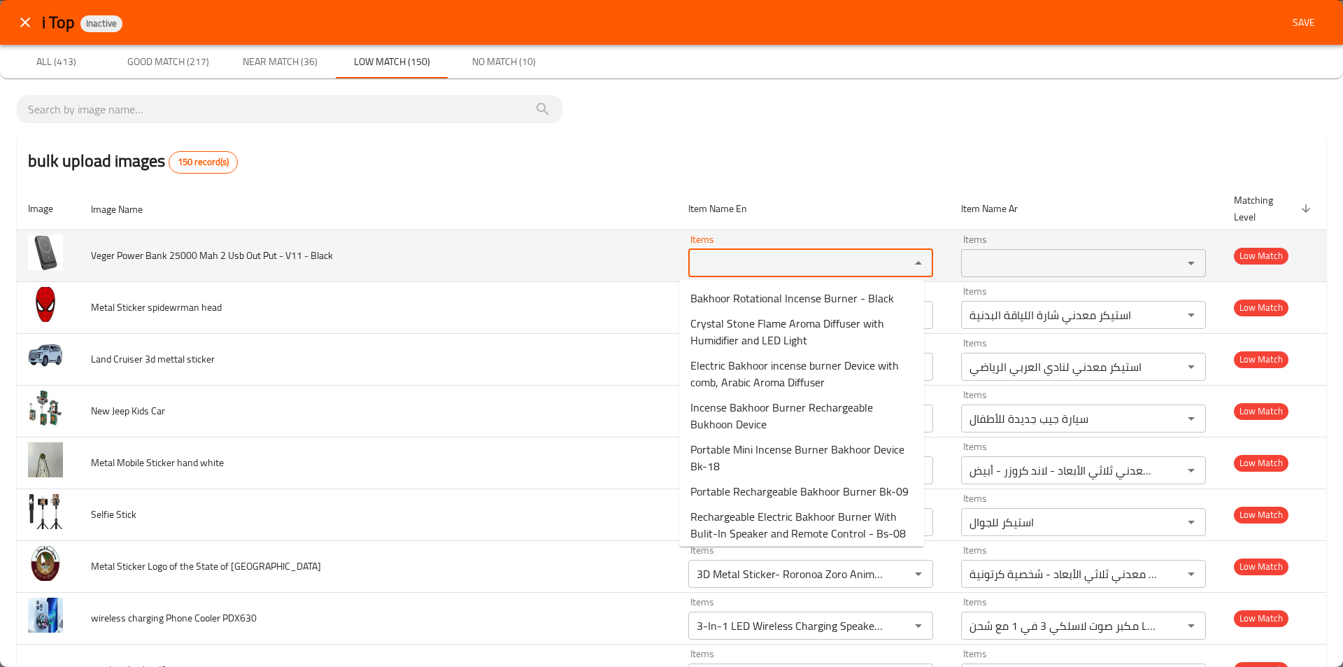
click at [854, 246] on div "Items Items" at bounding box center [811, 255] width 245 height 43
click at [910, 260] on icon "Close" at bounding box center [918, 263] width 17 height 17
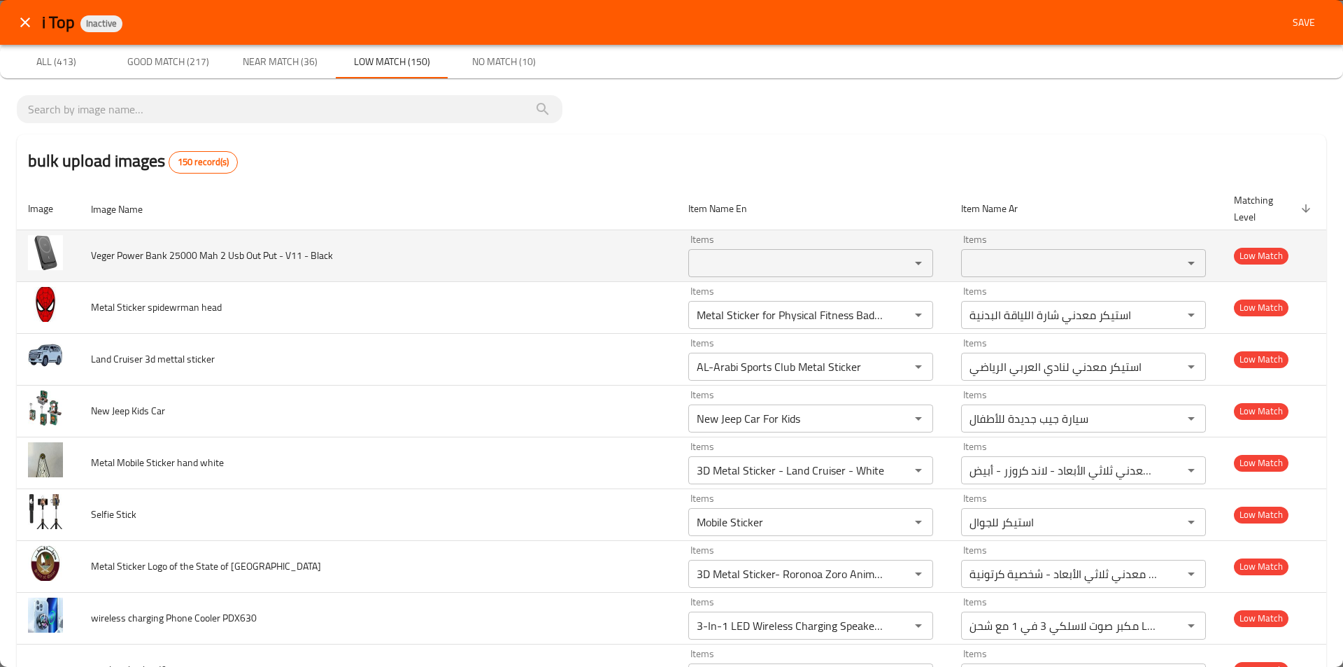
click at [632, 244] on td "Veger Power Bank 25000 Mah 2 Usb Out Put - V11 - Black" at bounding box center [379, 256] width 598 height 52
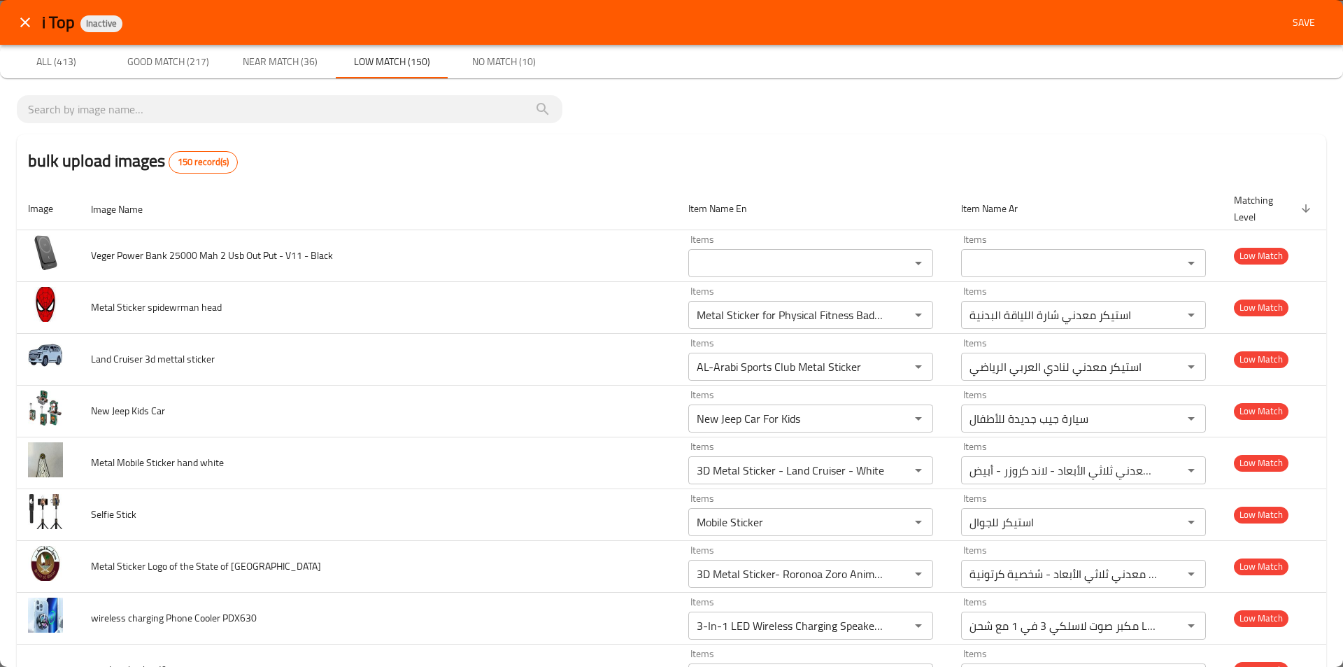
drag, startPoint x: 168, startPoint y: 68, endPoint x: 298, endPoint y: 70, distance: 130.2
click at [168, 68] on span "Good Match (217)" at bounding box center [167, 61] width 95 height 17
click at [298, 71] on button "Near Match (36)" at bounding box center [280, 62] width 112 height 34
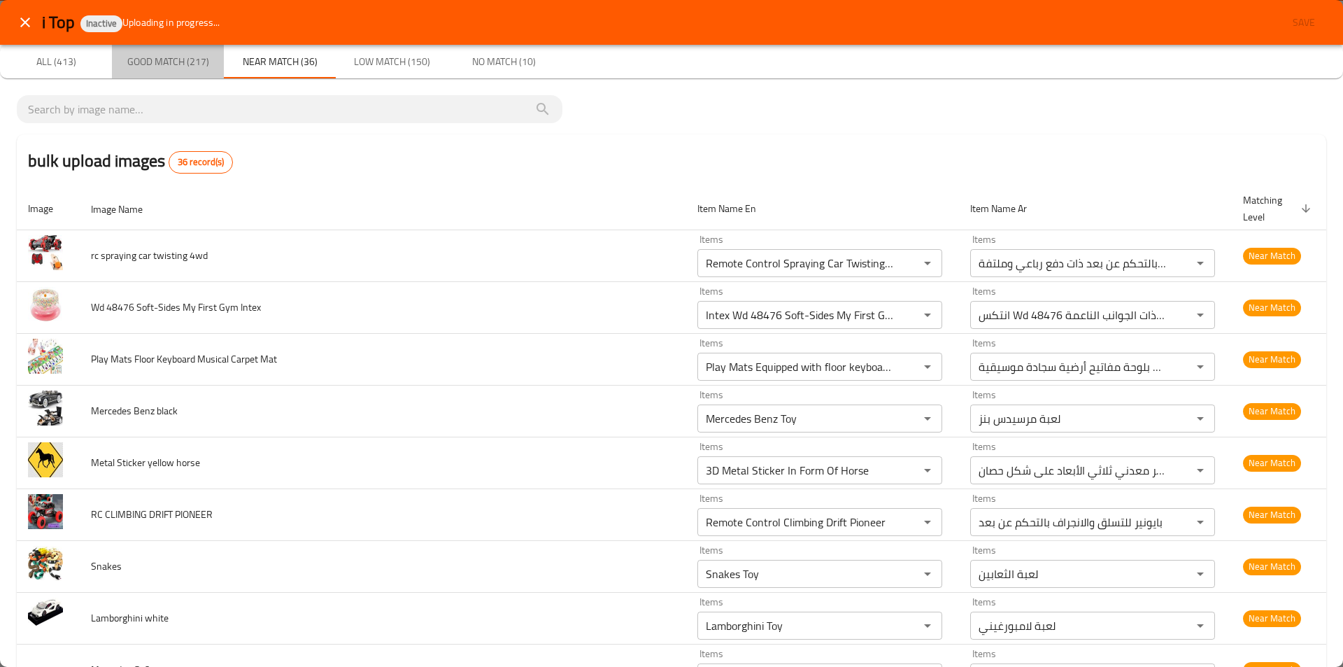
click at [185, 64] on span "Good Match (217)" at bounding box center [167, 61] width 95 height 17
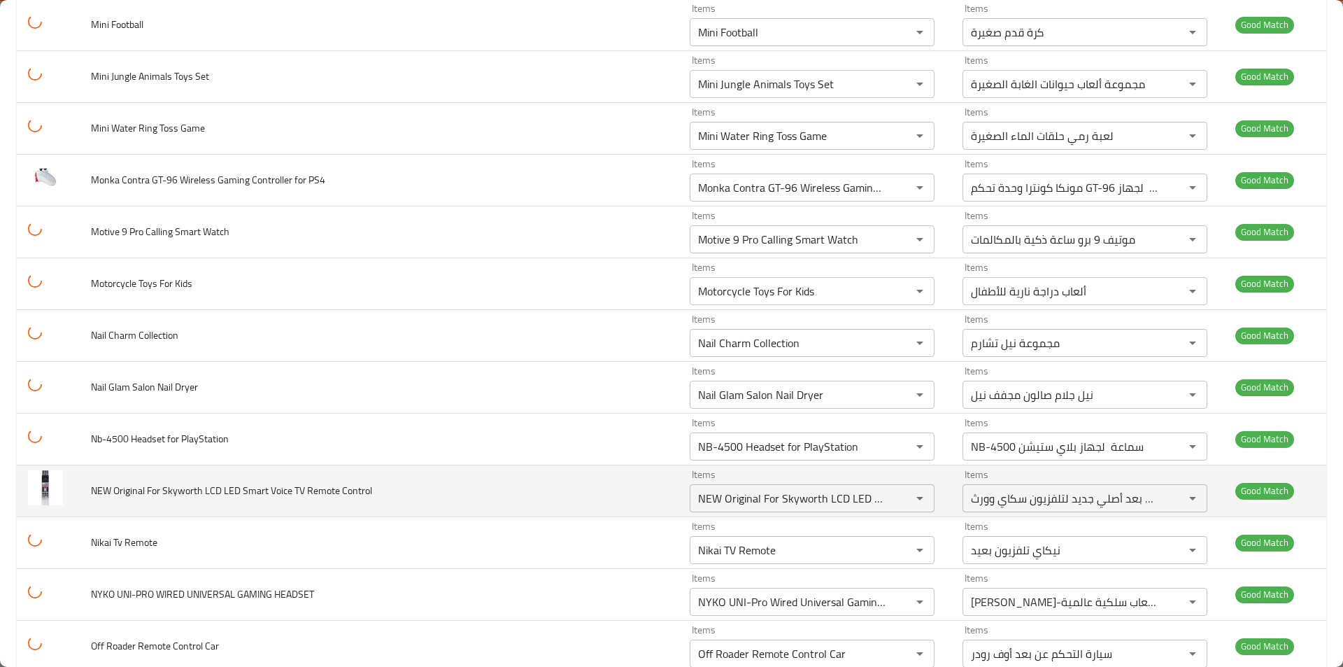
scroll to position [4142, 0]
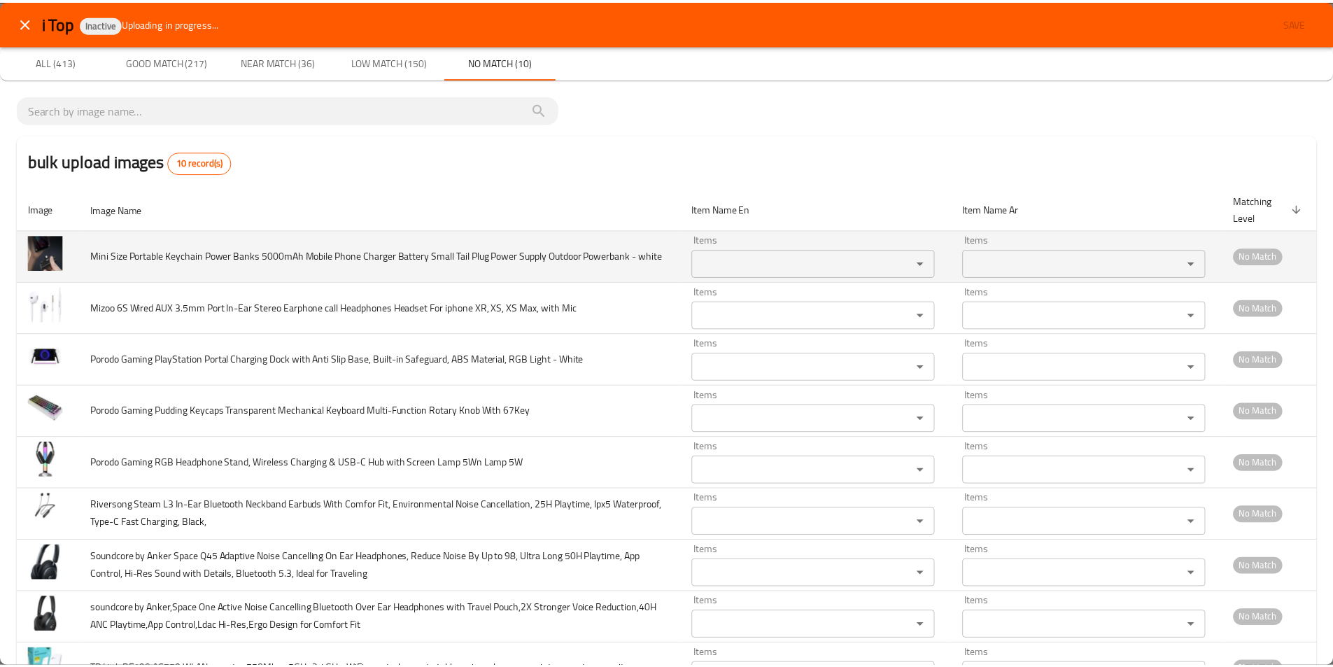
scroll to position [0, 0]
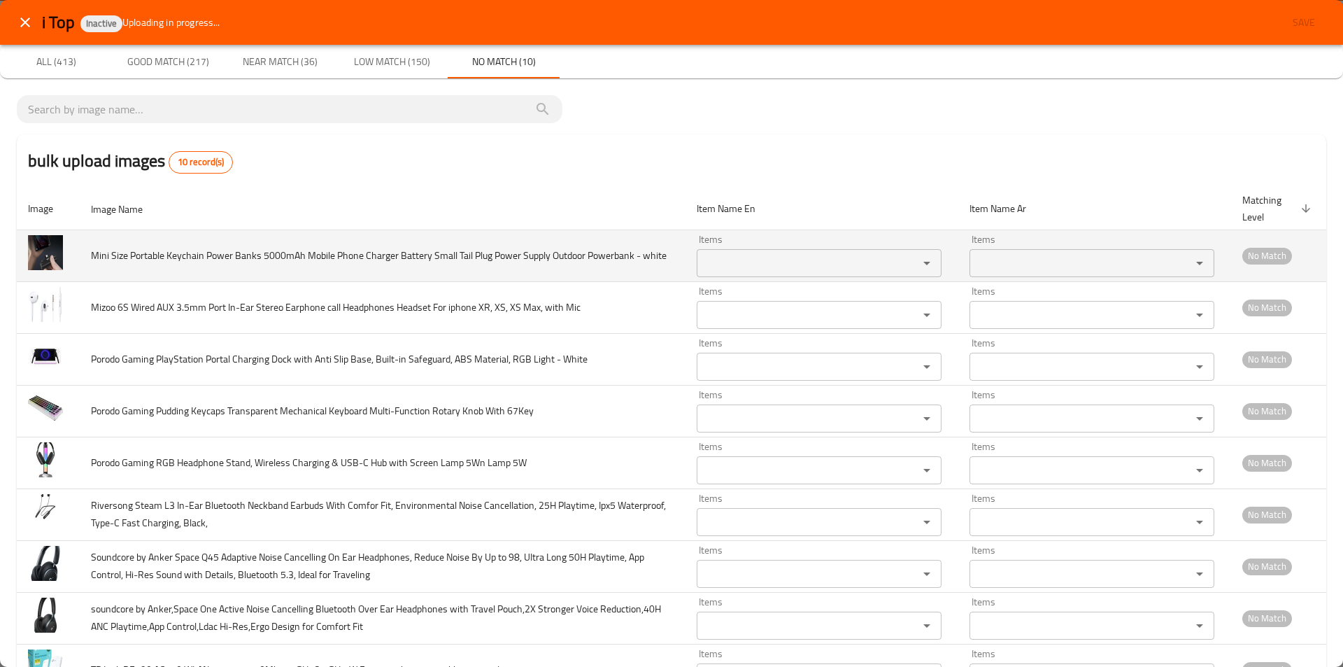
click at [779, 267] on white "Items" at bounding box center [798, 263] width 195 height 20
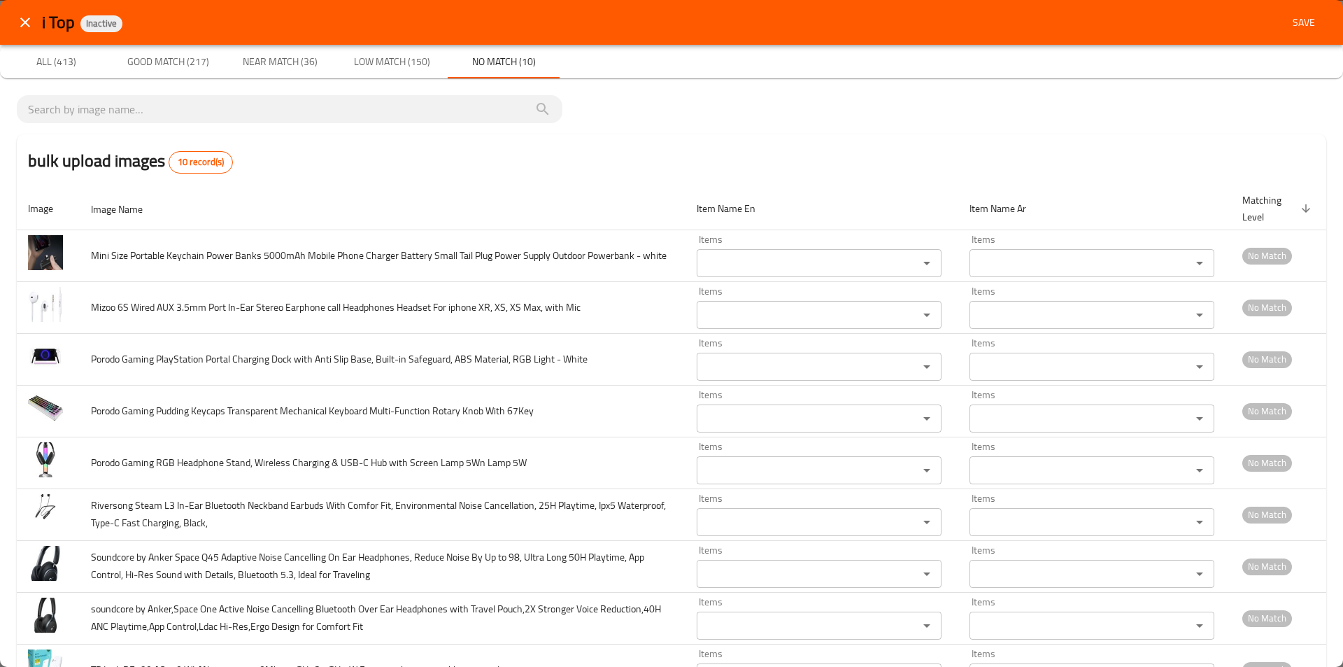
click at [425, 176] on div "bulk upload images 10 record(s)" at bounding box center [672, 160] width 1310 height 53
click at [365, 58] on span "Low Match (150)" at bounding box center [391, 61] width 95 height 17
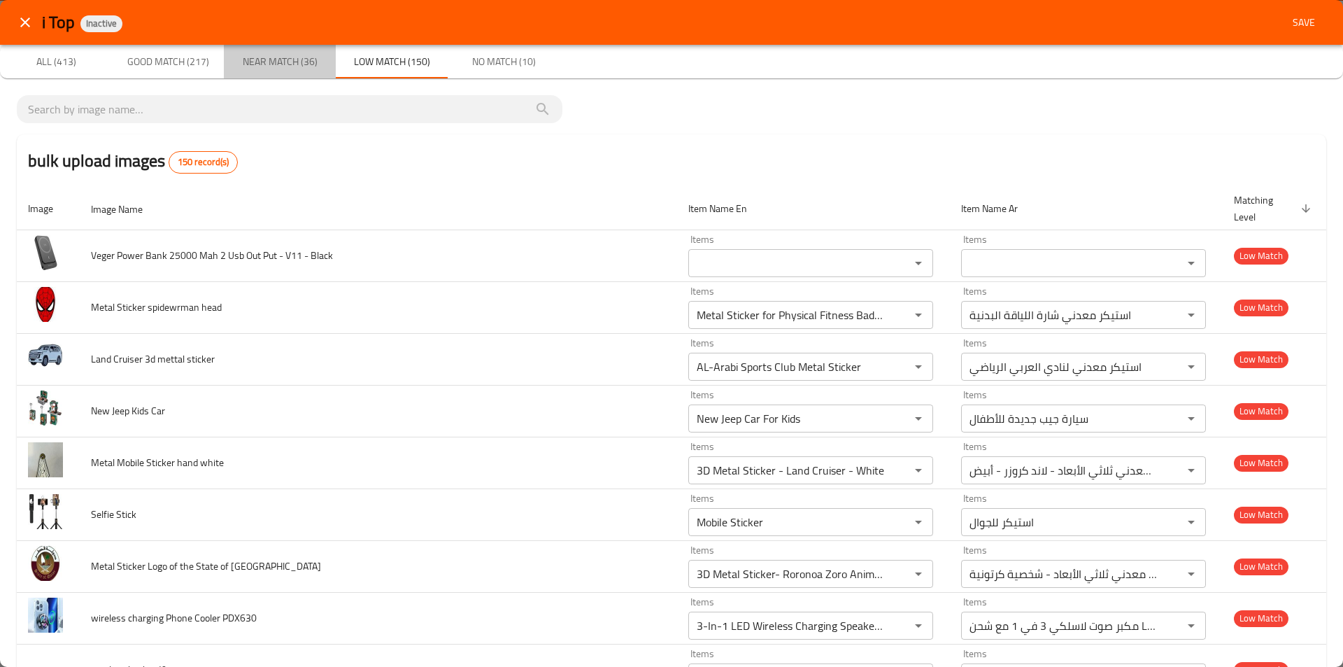
click at [257, 58] on span "Near Match (36)" at bounding box center [279, 61] width 95 height 17
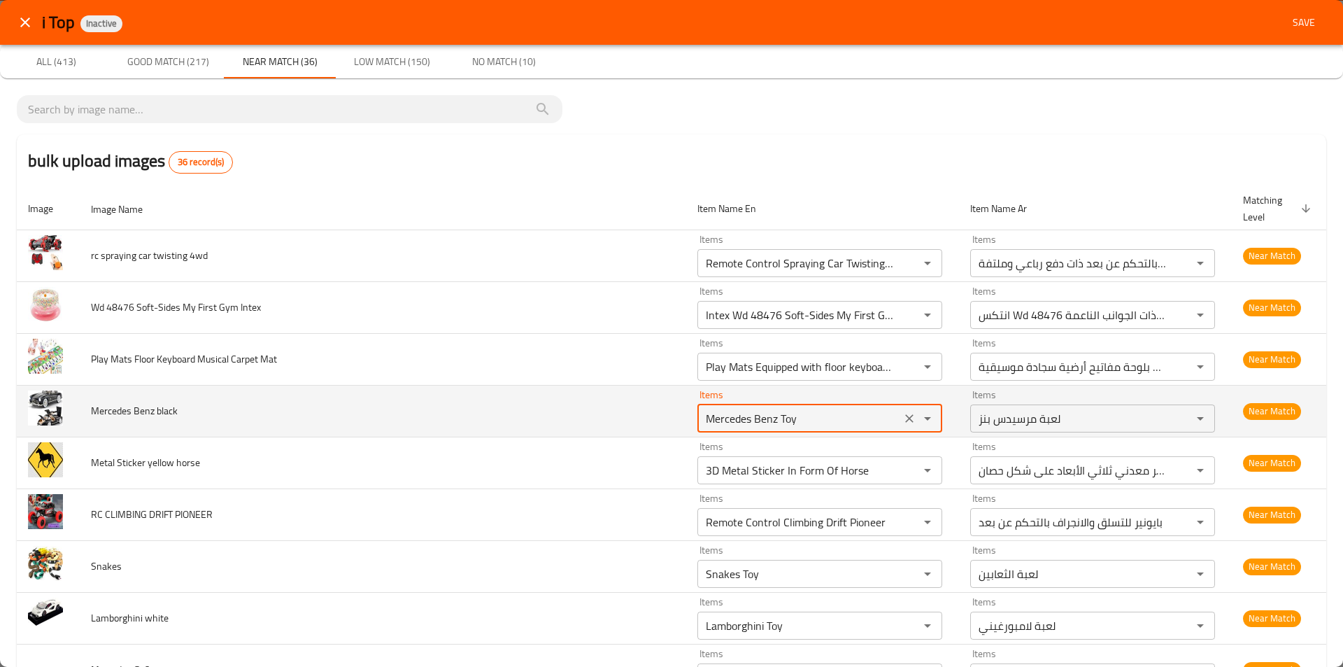
click at [828, 424] on black "Mercedes Benz Toy" at bounding box center [799, 419] width 195 height 20
click at [919, 423] on icon "Open" at bounding box center [927, 418] width 17 height 17
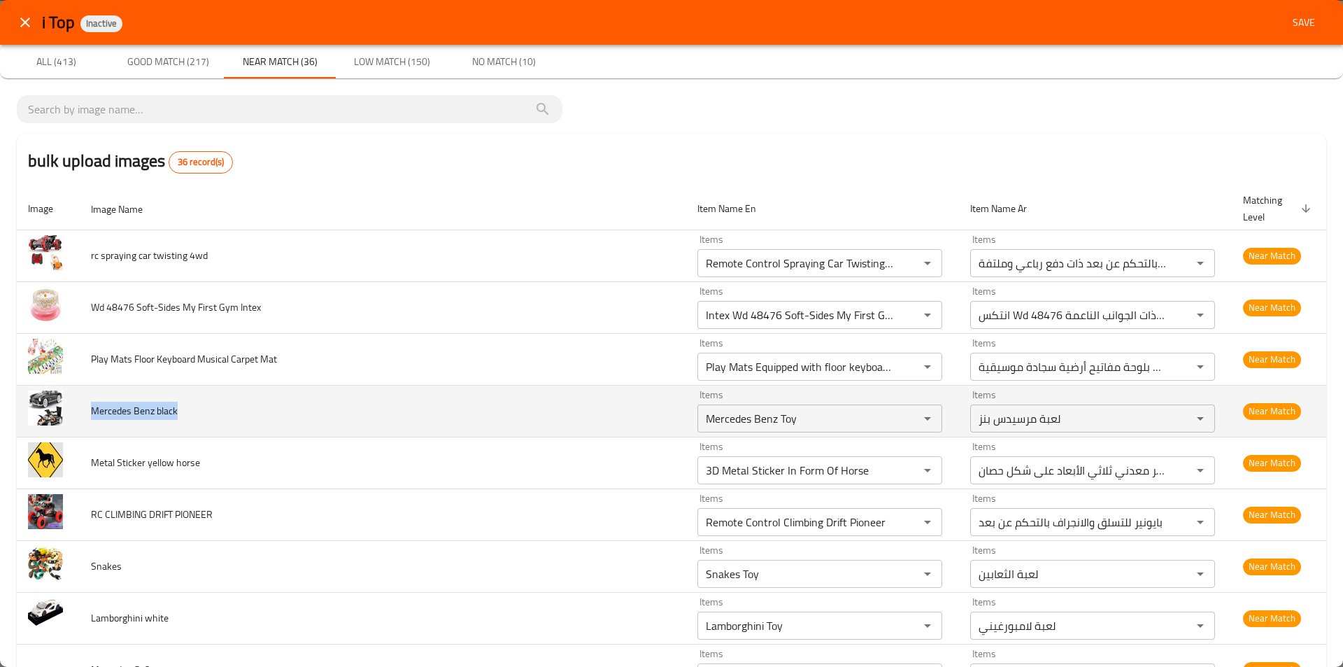
drag, startPoint x: 149, startPoint y: 410, endPoint x: 91, endPoint y: 410, distance: 58.1
click at [91, 410] on td "Mercedes Benz black" at bounding box center [383, 411] width 607 height 52
copy span "Mercedes Benz black"
click at [927, 419] on div "Mercedes Benz Toy Items" at bounding box center [820, 418] width 245 height 28
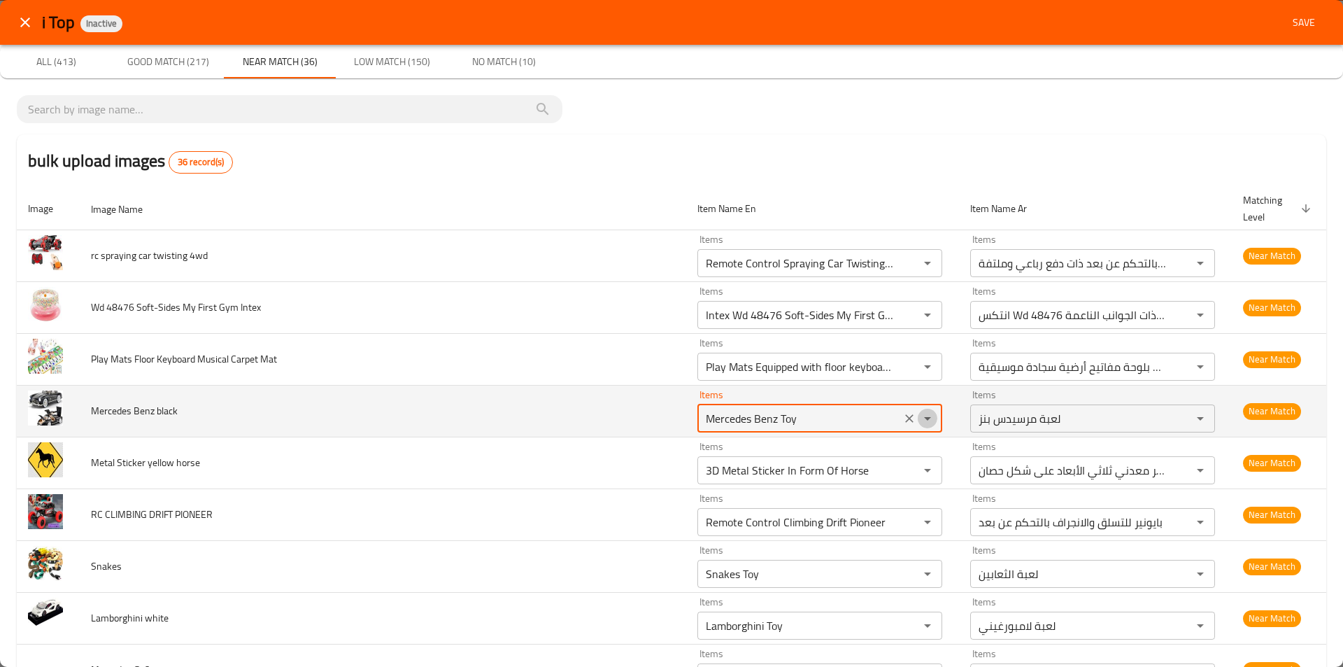
click at [924, 418] on icon "Open" at bounding box center [927, 418] width 17 height 17
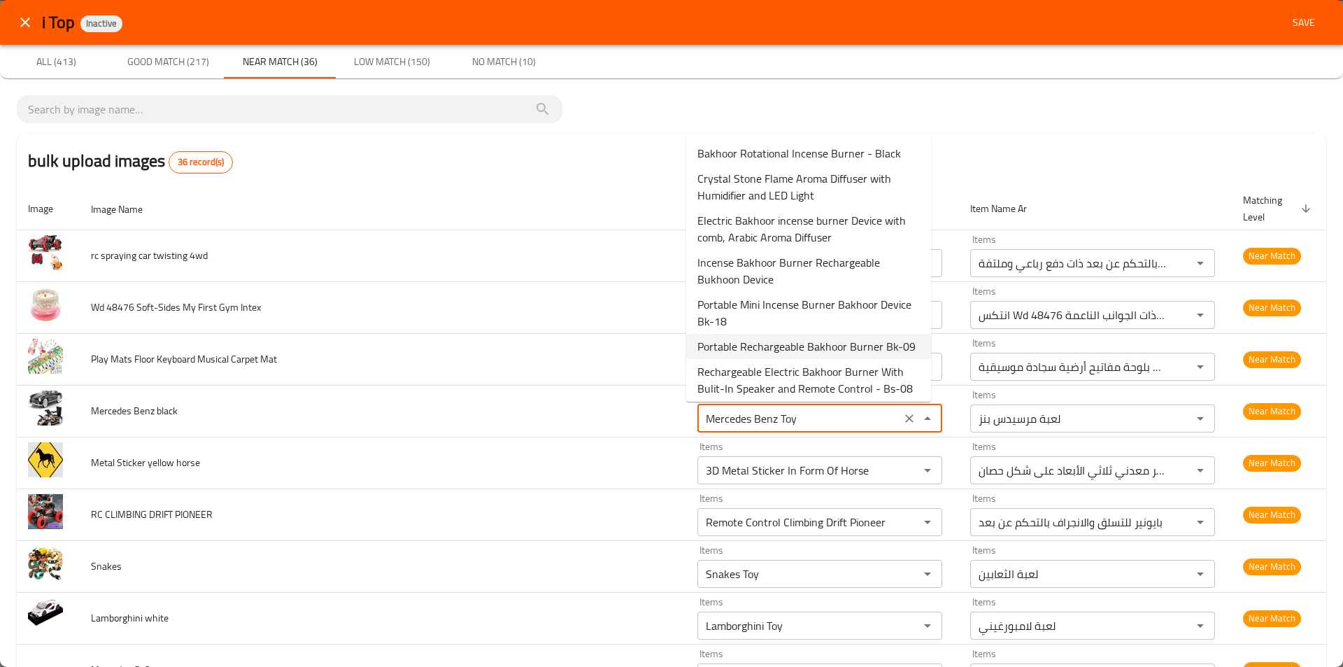
paste black "black"
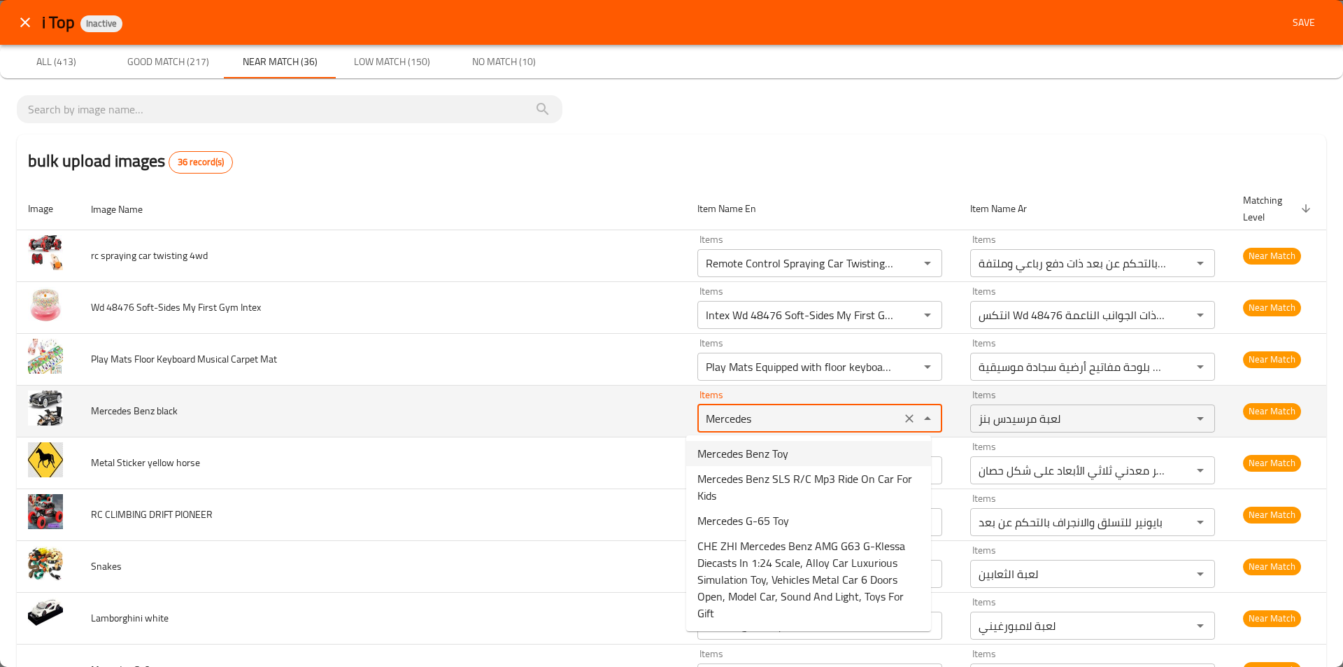
click at [903, 414] on icon "Clear" at bounding box center [910, 418] width 14 height 14
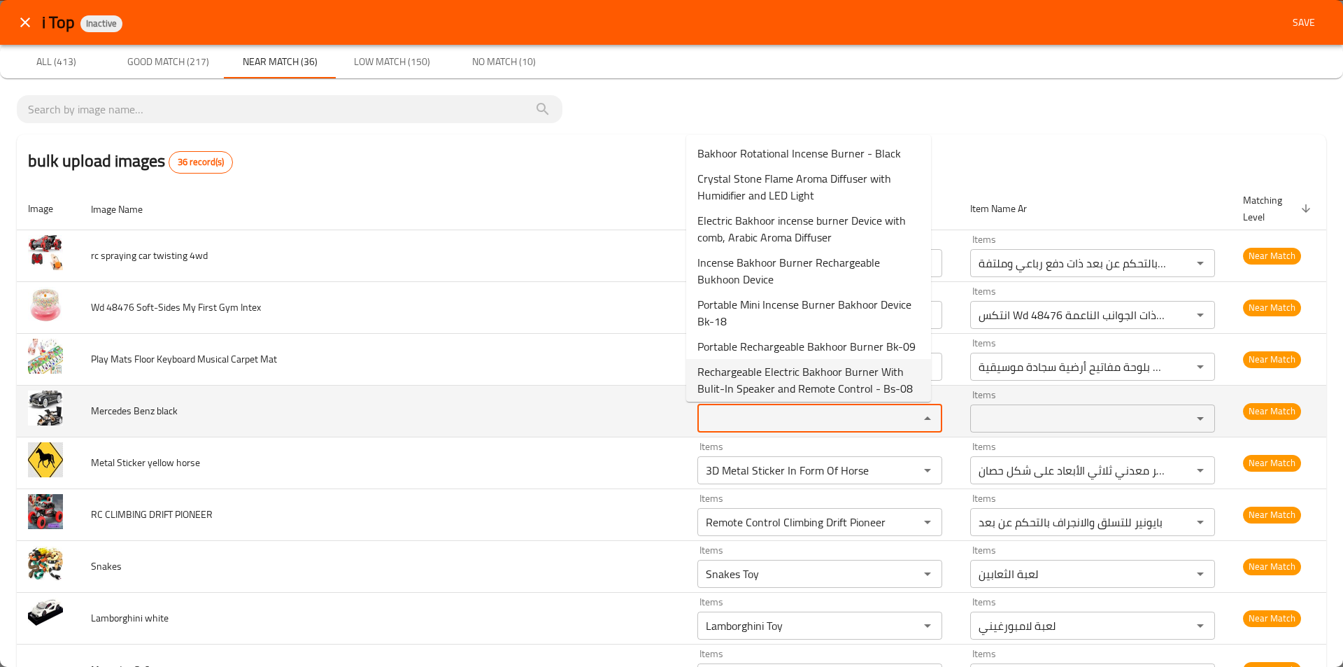
click at [788, 411] on black "Items" at bounding box center [799, 419] width 195 height 20
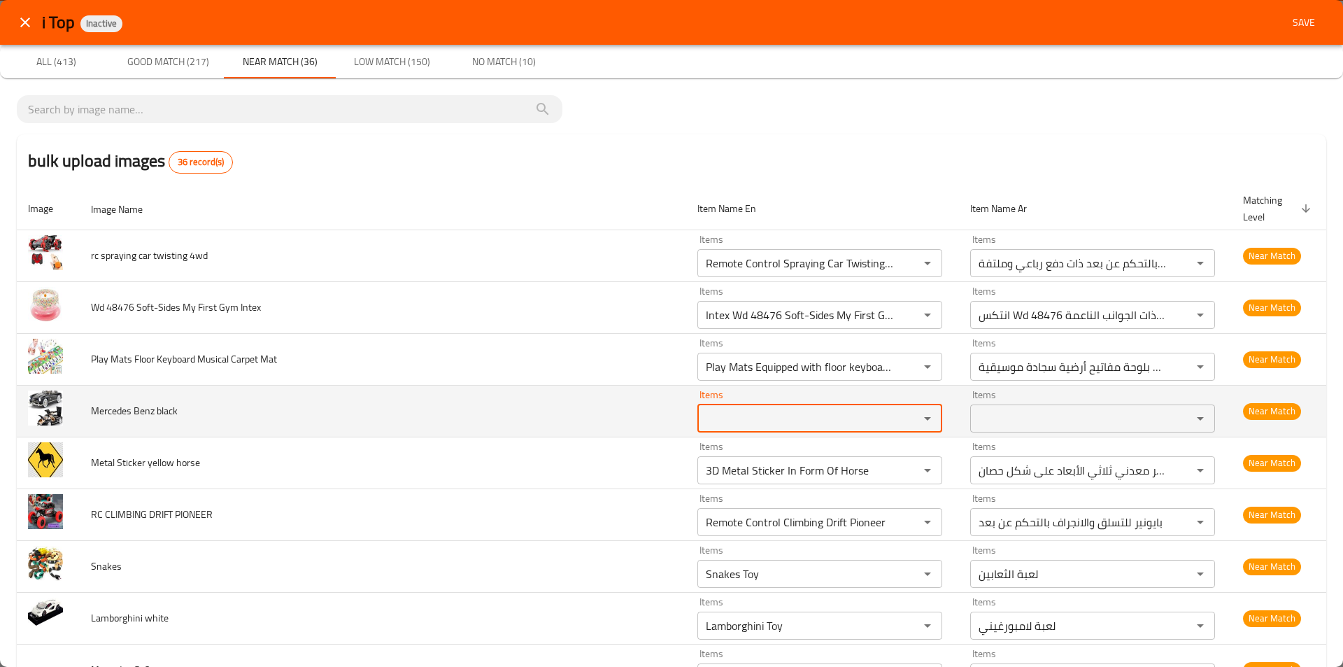
paste black "Mercedes Benz black"
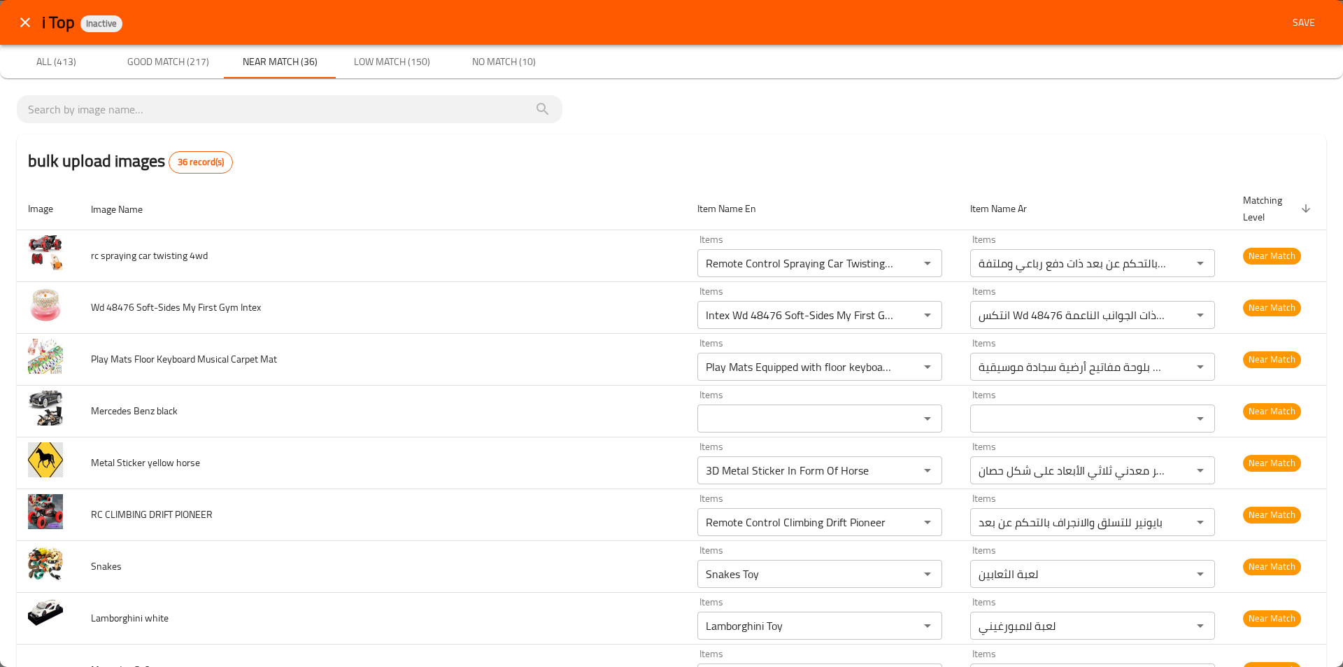
click at [25, 23] on icon "close" at bounding box center [25, 22] width 10 height 10
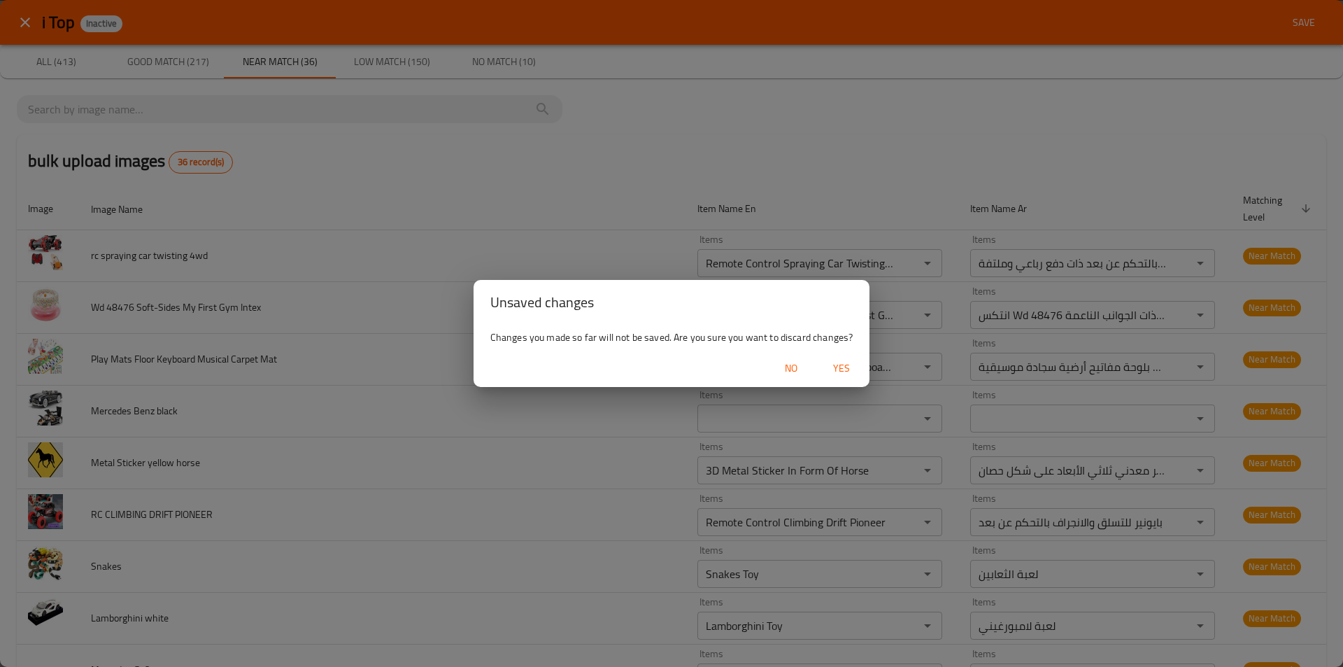
click at [839, 369] on span "Yes" at bounding box center [842, 368] width 34 height 17
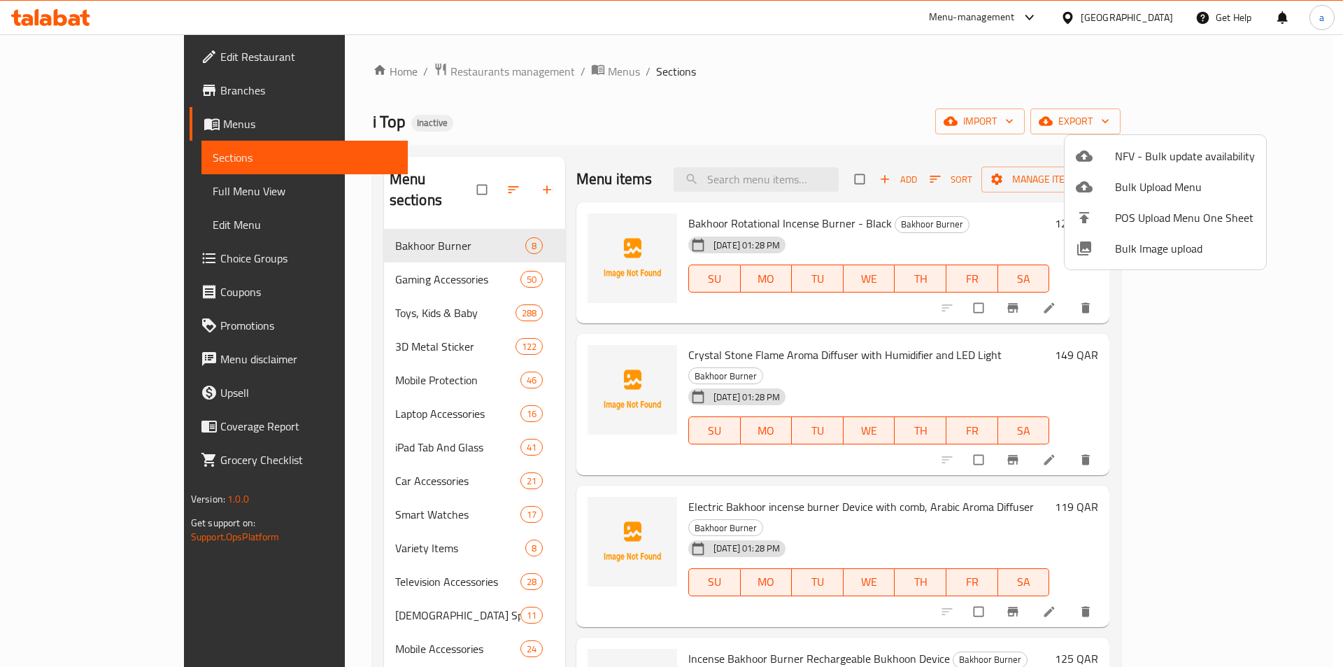
click at [622, 71] on div at bounding box center [671, 333] width 1343 height 667
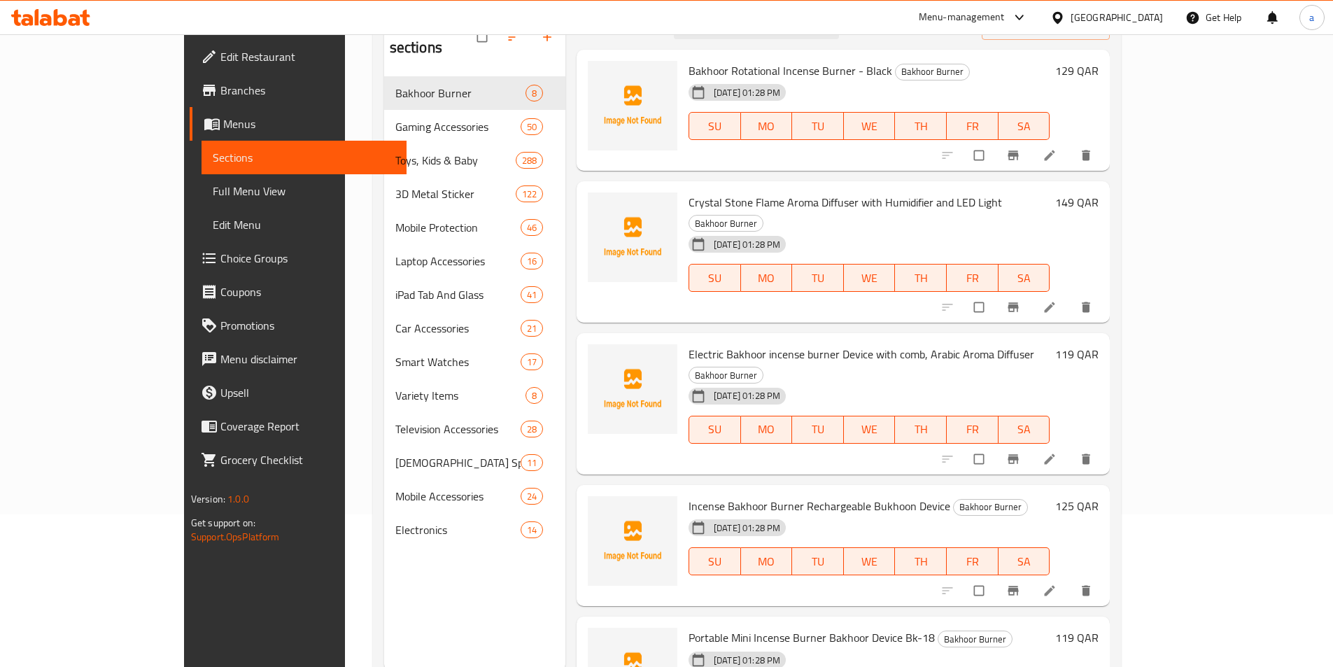
scroll to position [56, 0]
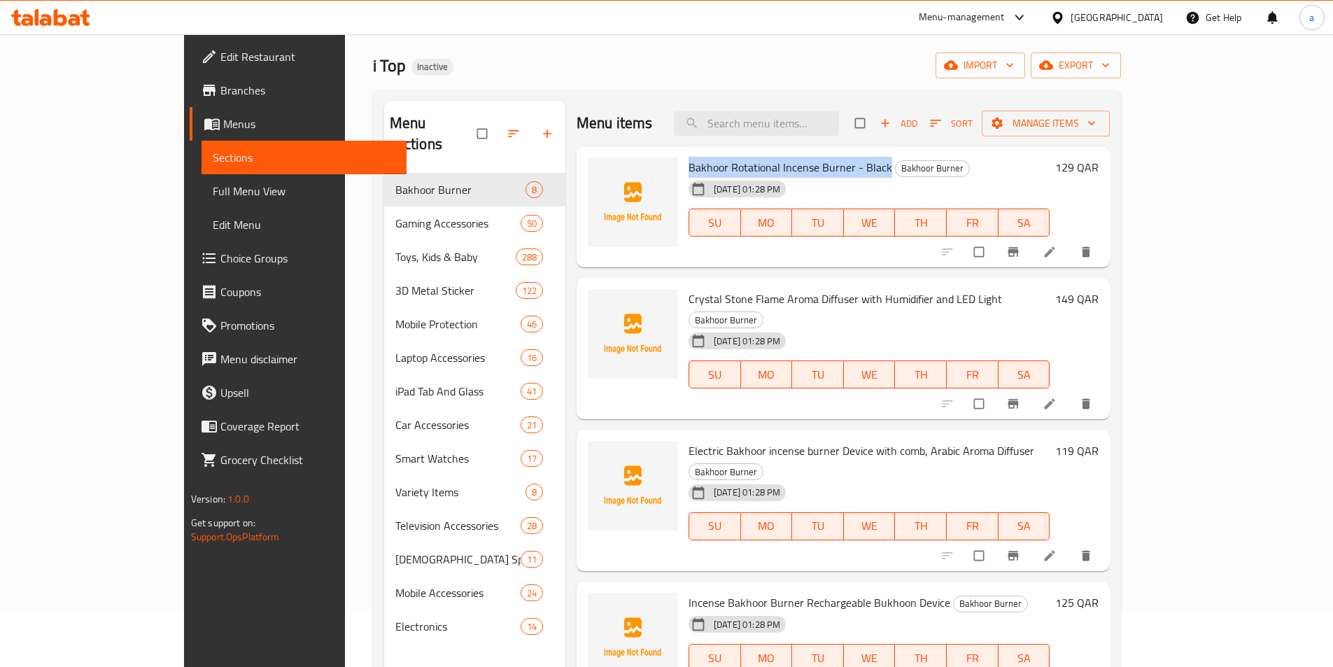
drag, startPoint x: 841, startPoint y: 167, endPoint x: 643, endPoint y: 167, distance: 198.0
click at [689, 167] on span "Bakhoor Rotational Incense Burner - Black" at bounding box center [791, 167] width 204 height 21
copy span "Bakhoor Rotational Incense Burner - Black"
click at [689, 305] on span "Crystal Stone Flame Aroma Diffuser with Humidifier and LED Light" at bounding box center [845, 298] width 313 height 21
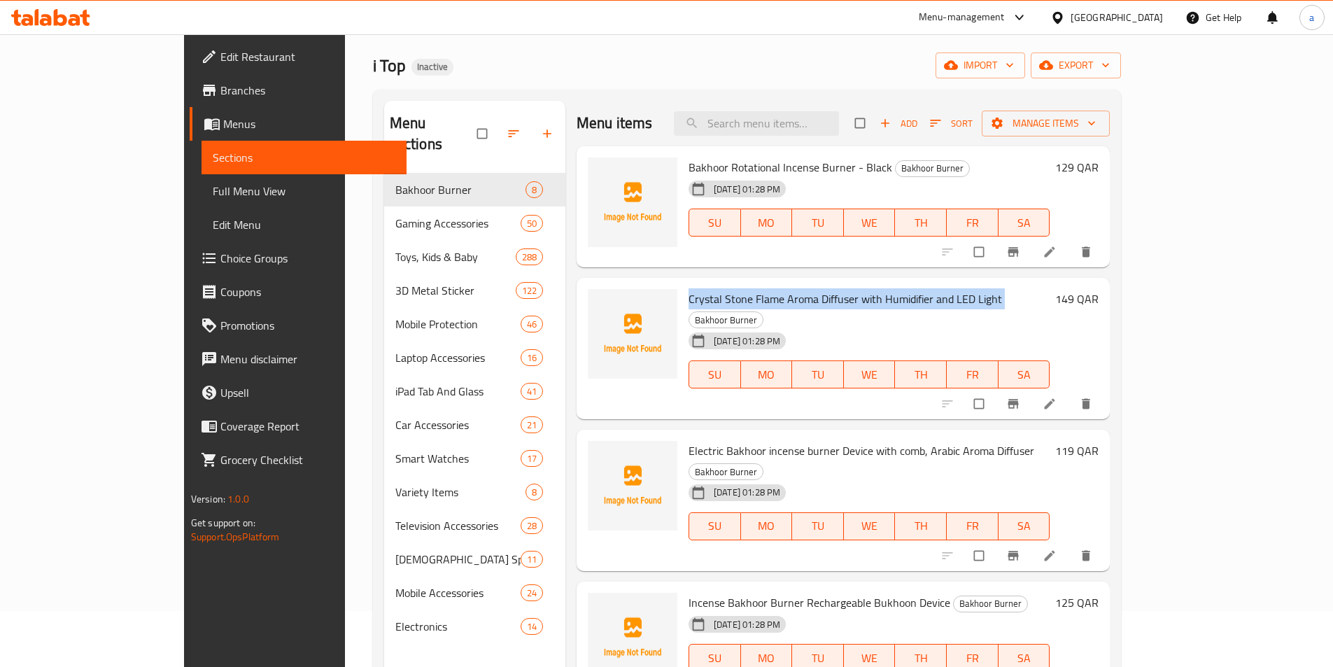
click at [689, 305] on span "Crystal Stone Flame Aroma Diffuser with Humidifier and LED Light" at bounding box center [845, 298] width 313 height 21
copy h6 "Crystal Stone Flame Aroma Diffuser with Humidifier and LED Light"
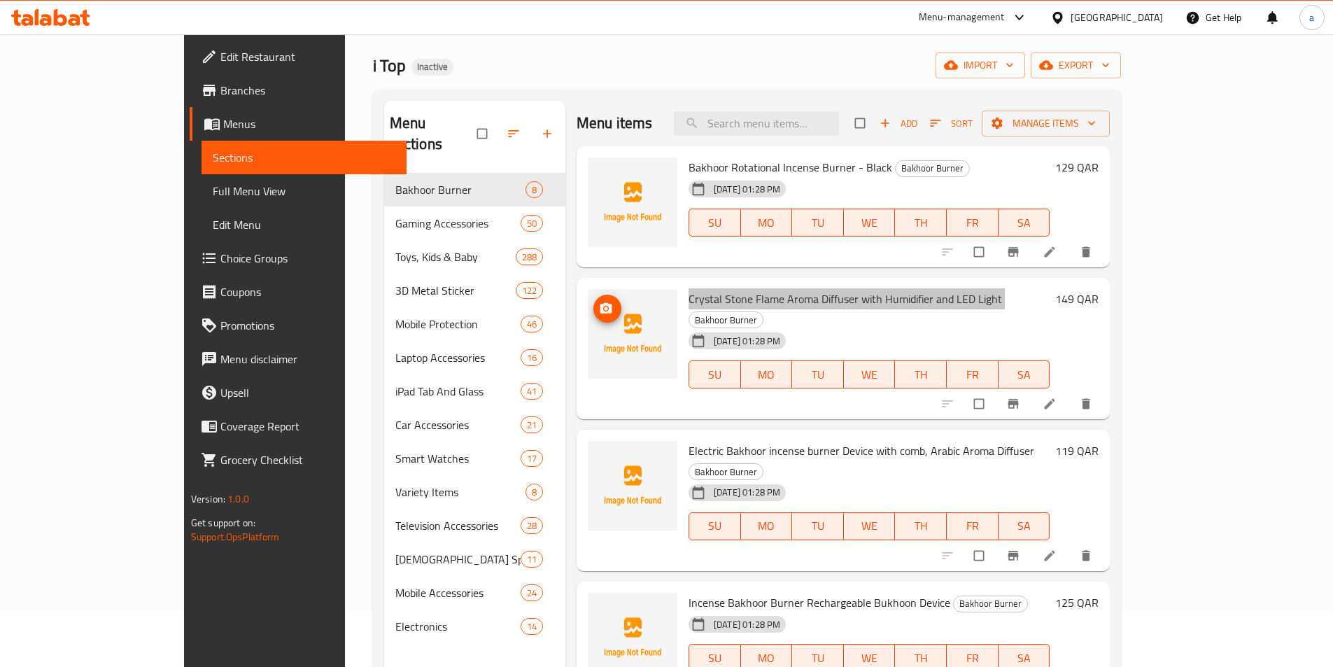
scroll to position [0, 0]
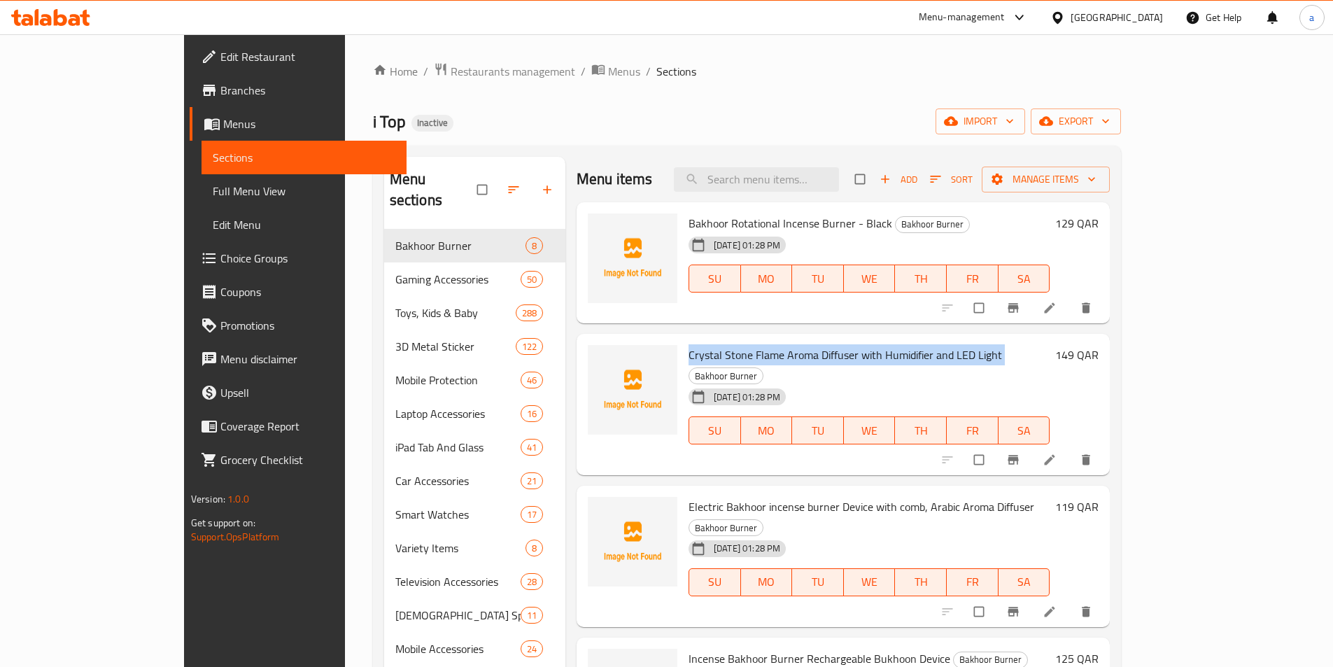
click at [223, 125] on span "Menus" at bounding box center [309, 123] width 172 height 17
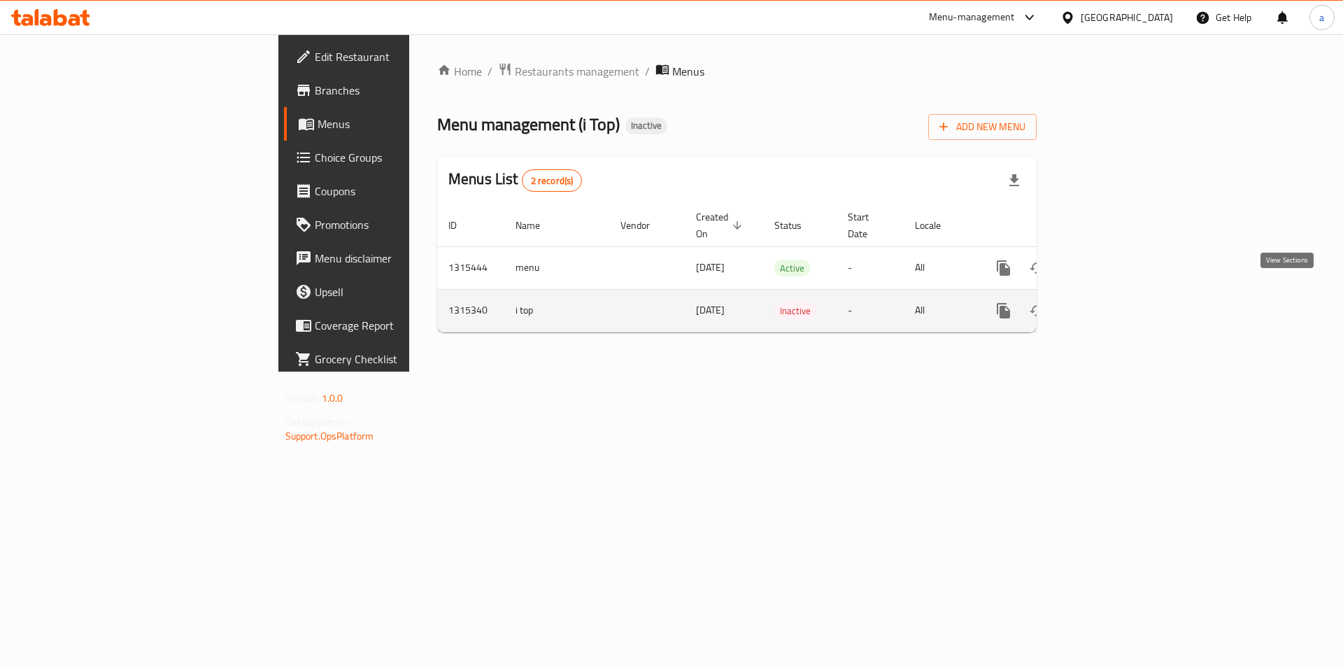
click at [1113, 302] on icon "enhanced table" at bounding box center [1104, 310] width 17 height 17
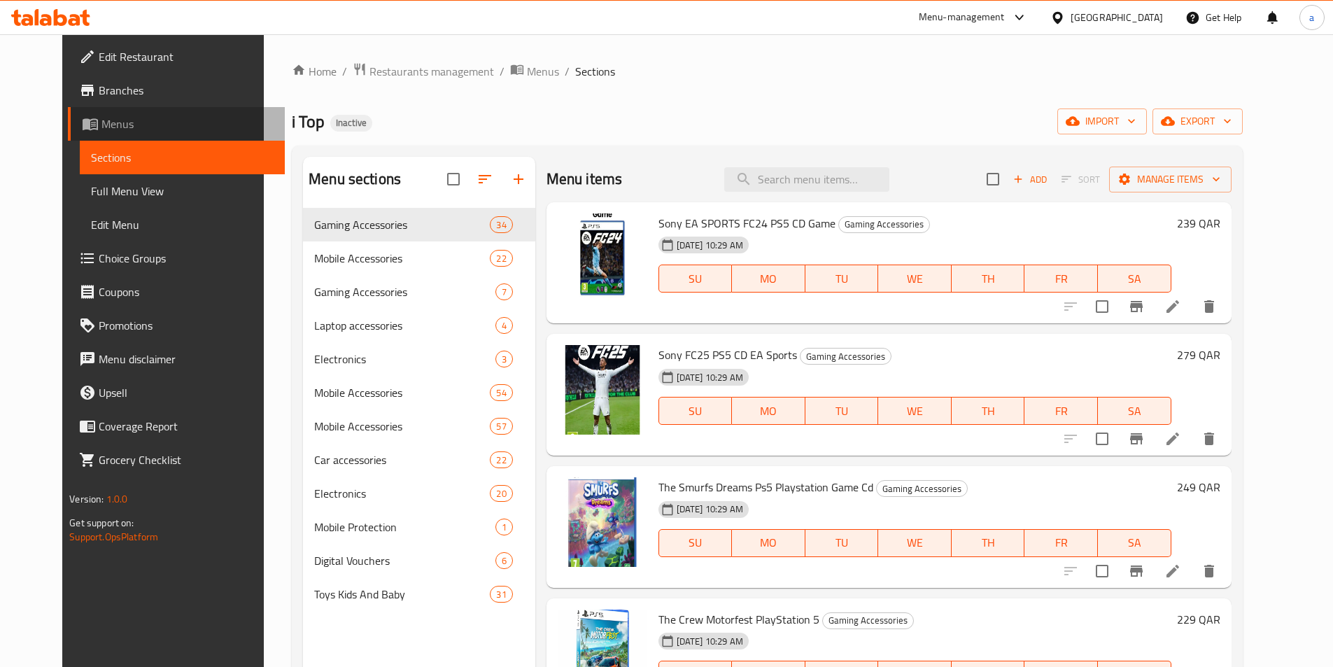
drag, startPoint x: 50, startPoint y: 131, endPoint x: 83, endPoint y: 174, distance: 54.0
click at [101, 130] on span "Menus" at bounding box center [187, 123] width 172 height 17
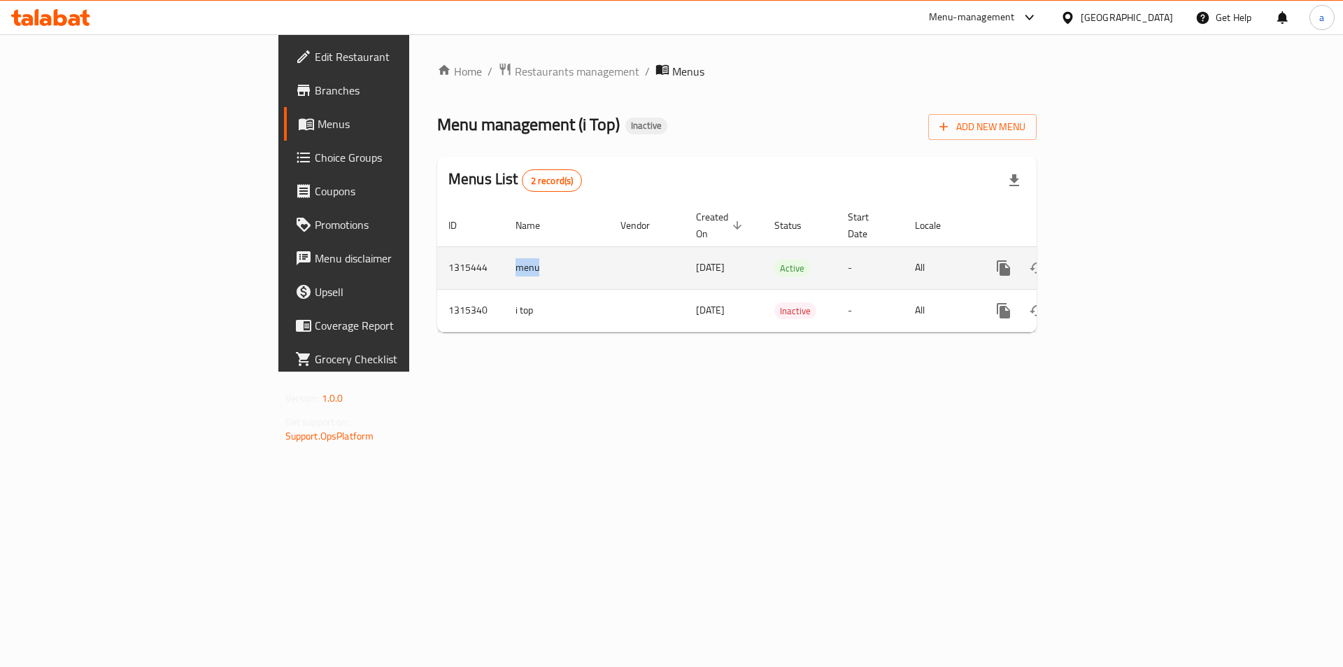
drag, startPoint x: 325, startPoint y: 253, endPoint x: 367, endPoint y: 249, distance: 42.2
click at [504, 249] on td "menu" at bounding box center [556, 267] width 105 height 43
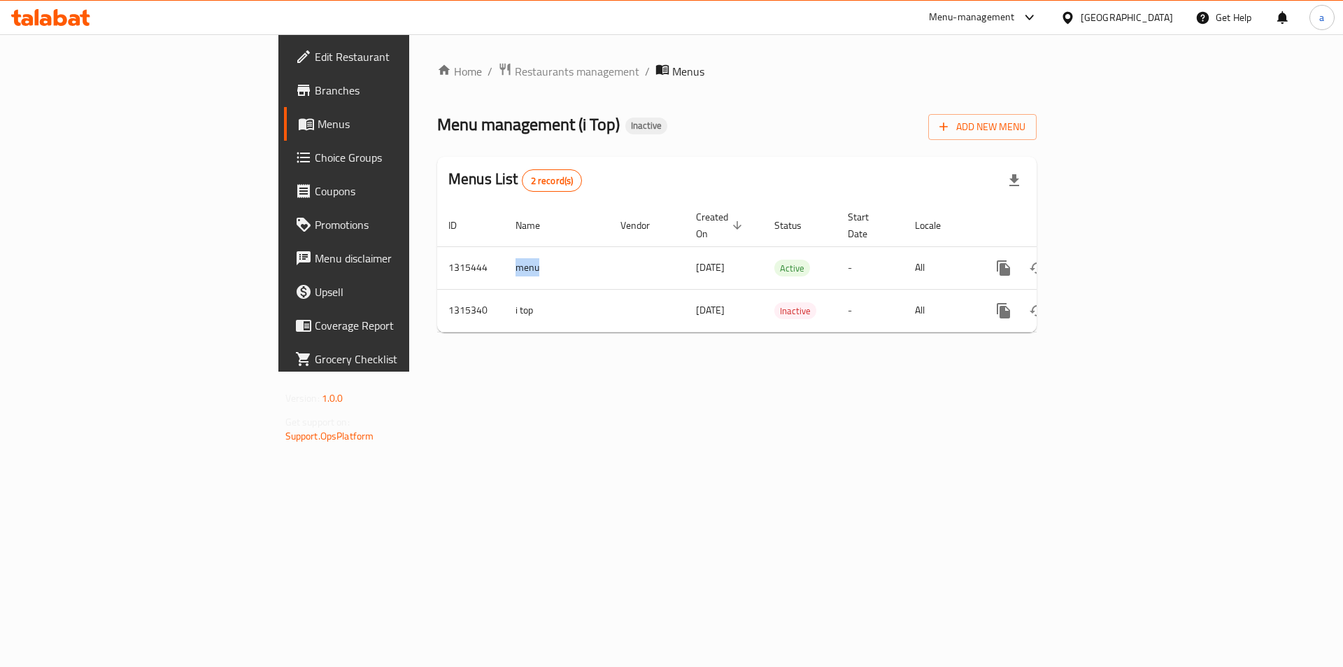
copy td "menu"
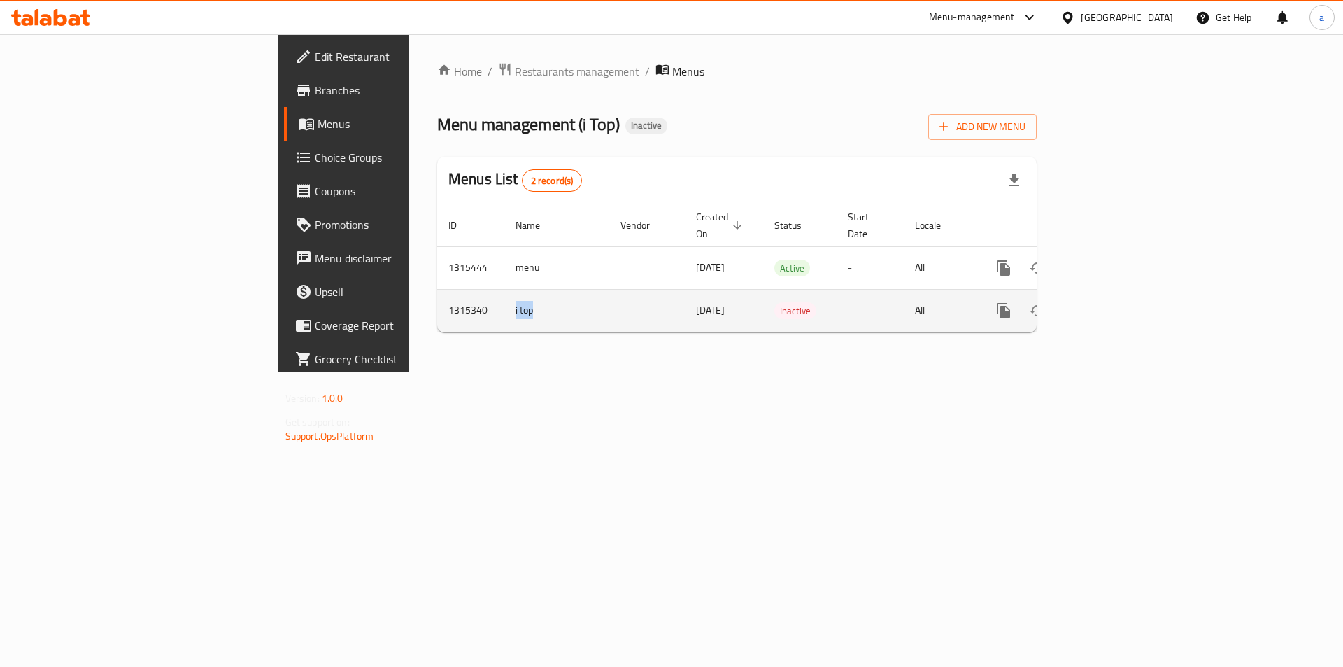
drag, startPoint x: 327, startPoint y: 299, endPoint x: 352, endPoint y: 298, distance: 25.2
click at [504, 298] on td "i top" at bounding box center [556, 310] width 105 height 43
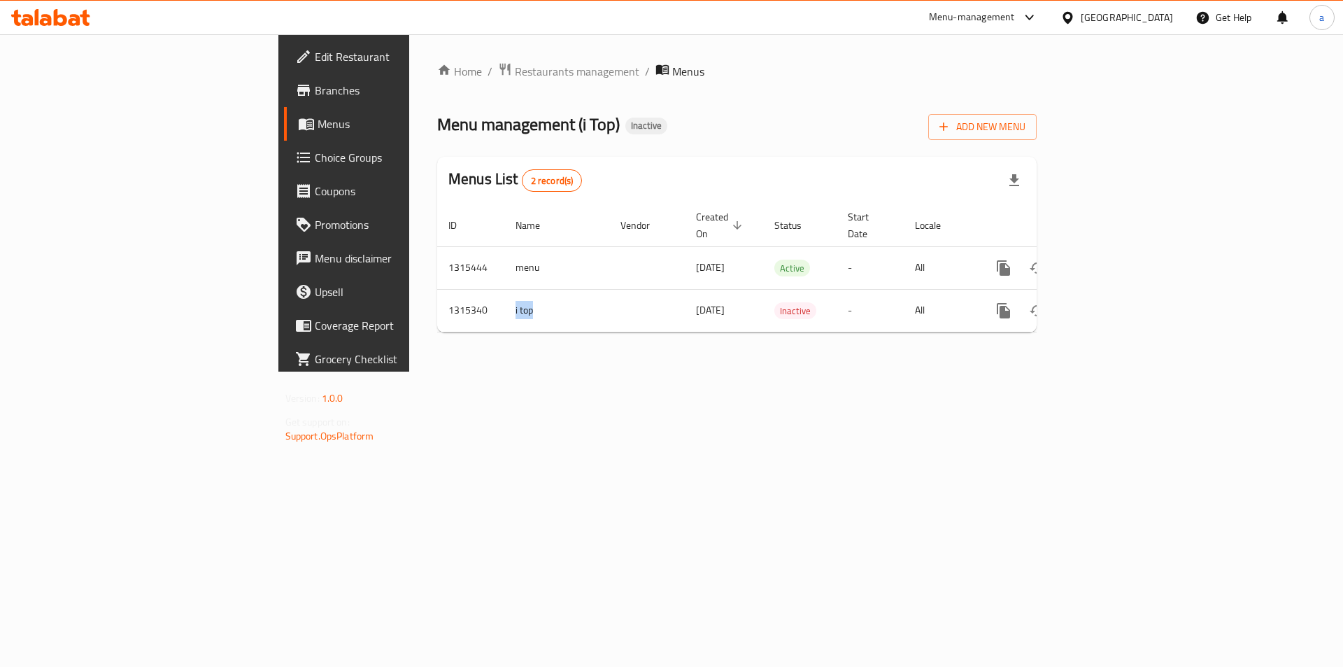
copy td "i top"
click at [1151, 20] on div "[GEOGRAPHIC_DATA]" at bounding box center [1127, 17] width 92 height 15
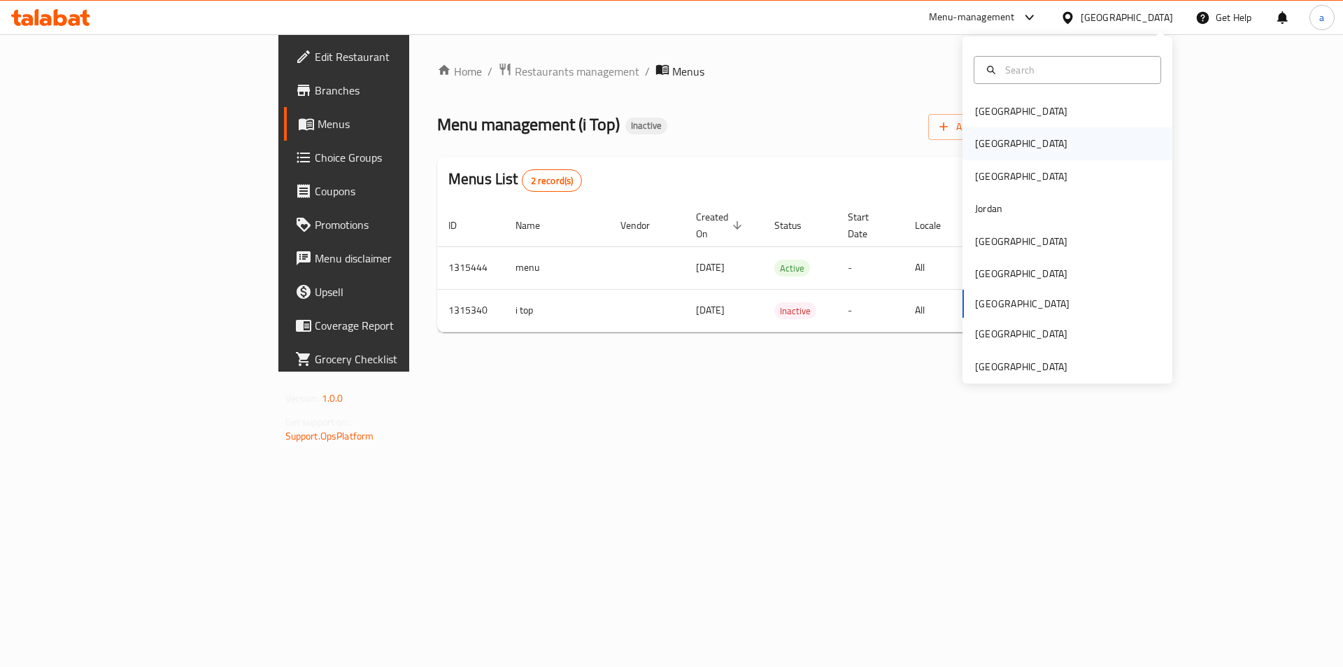
click at [996, 150] on div "Egypt" at bounding box center [1021, 143] width 115 height 32
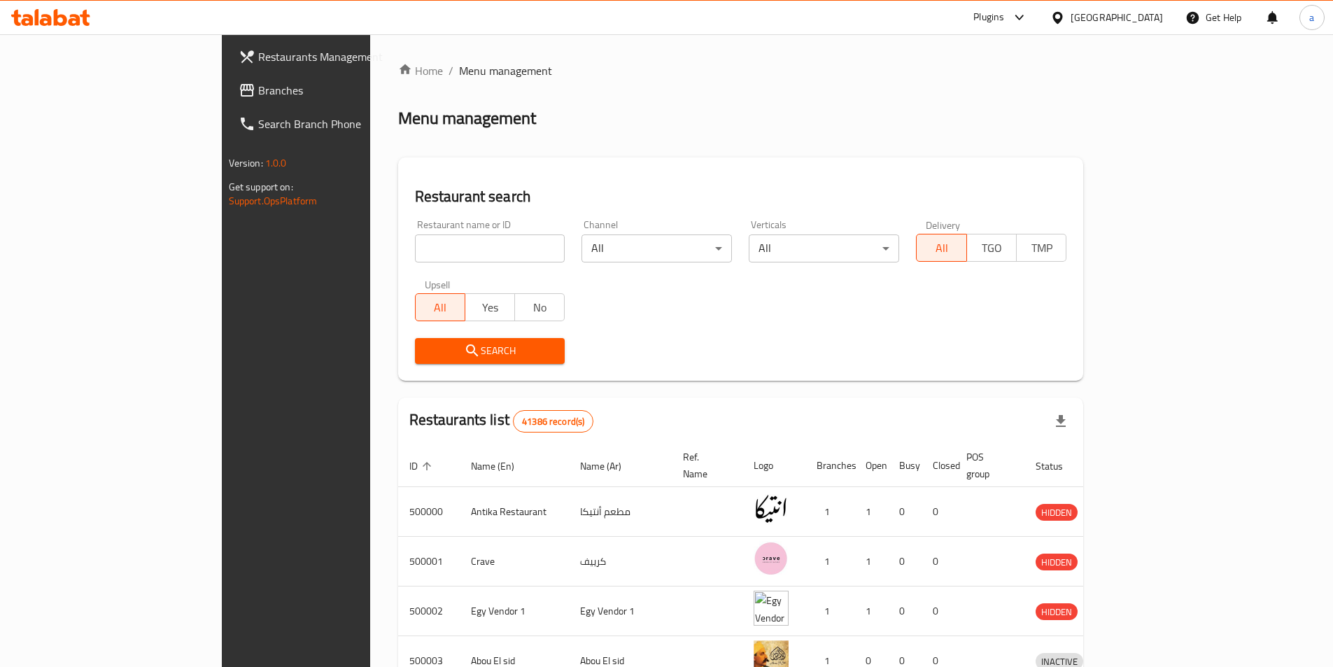
click at [258, 86] on span "Branches" at bounding box center [345, 90] width 175 height 17
